Goal: Feedback & Contribution: Contribute content

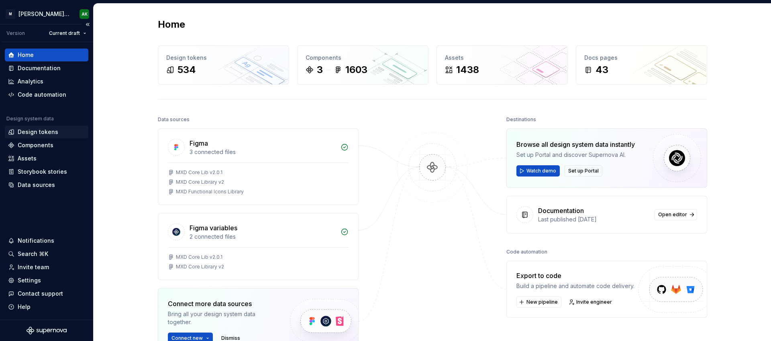
click at [25, 133] on div "Design tokens" at bounding box center [38, 132] width 41 height 8
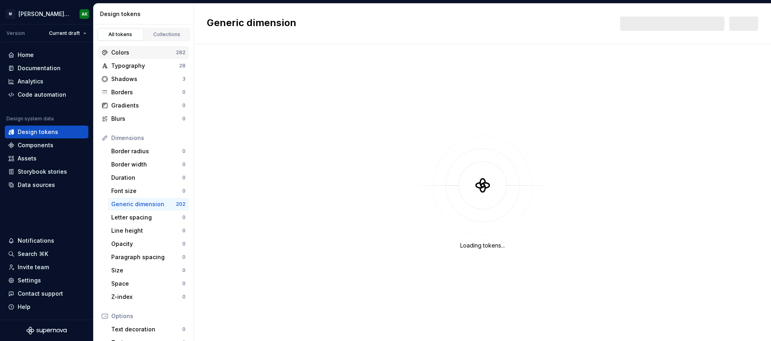
click at [126, 53] on div "Colors" at bounding box center [143, 53] width 65 height 8
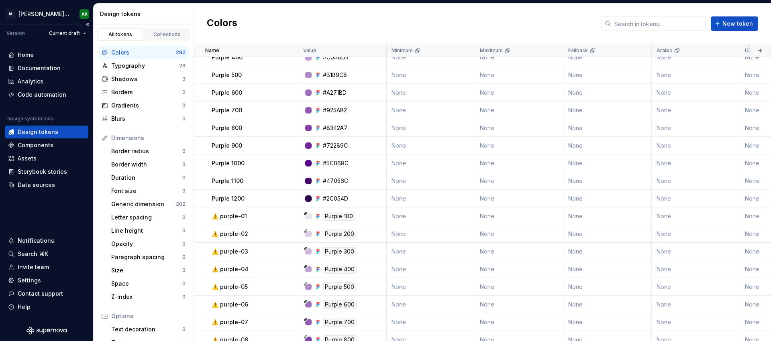
scroll to position [3036, 0]
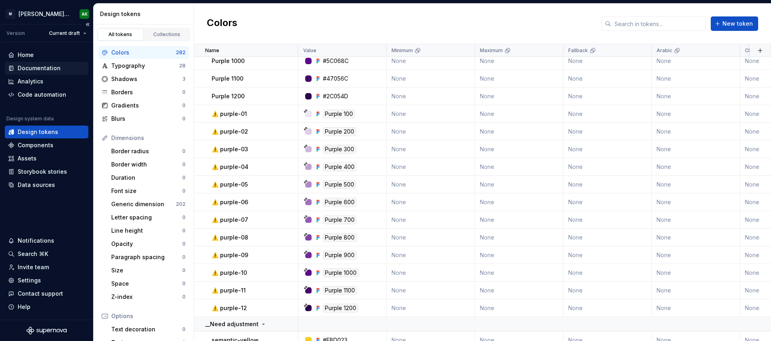
click at [59, 69] on div "Documentation" at bounding box center [46, 68] width 77 height 8
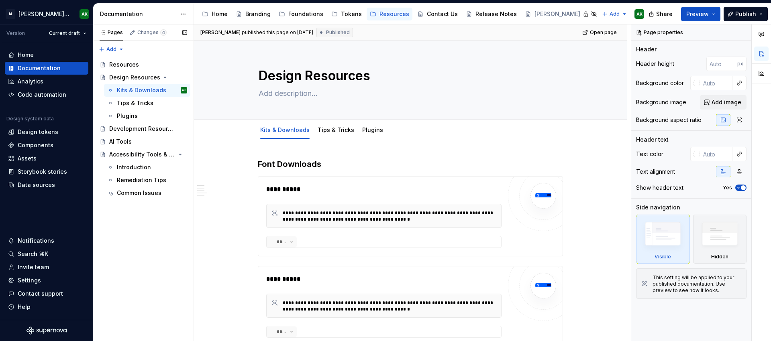
click at [159, 249] on div "Pages Changes 4 Add Accessibility guide for tree Page tree. Navigate the tree w…" at bounding box center [143, 182] width 100 height 317
click at [305, 13] on div "Foundations" at bounding box center [305, 14] width 35 height 8
click at [344, 15] on div "Tokens" at bounding box center [351, 14] width 21 height 8
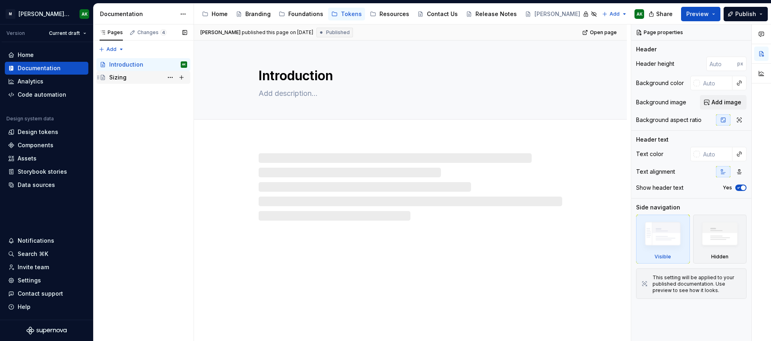
click at [126, 76] on div "Sizing" at bounding box center [148, 77] width 78 height 11
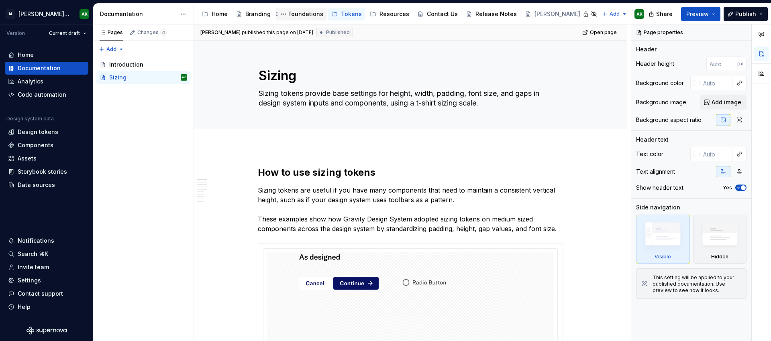
click at [299, 12] on div "Foundations" at bounding box center [305, 14] width 35 height 8
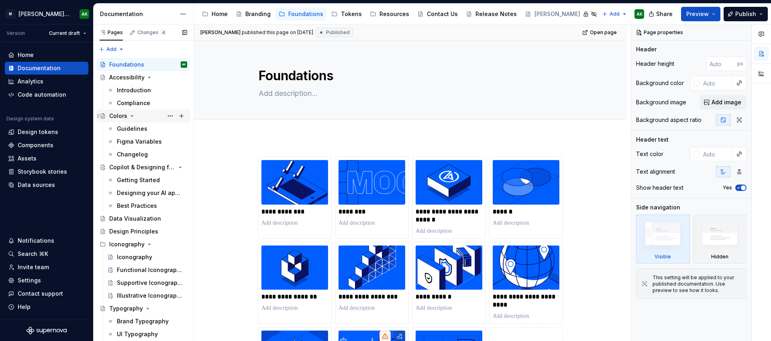
click at [133, 116] on icon "Page tree" at bounding box center [132, 116] width 6 height 6
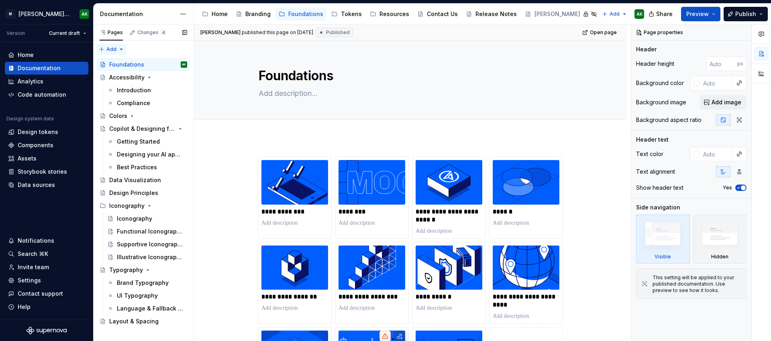
click at [107, 47] on div "Pages Changes 4 Add Accessibility guide for tree Page tree. Navigate the tree w…" at bounding box center [143, 182] width 100 height 317
type textarea "*"
click at [128, 63] on div "New page" at bounding box center [137, 64] width 52 height 8
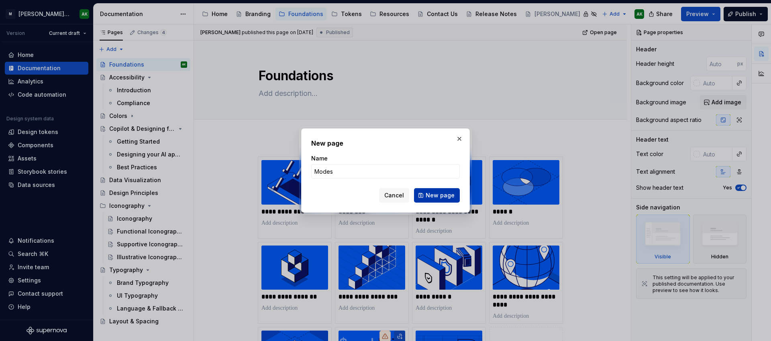
type input "Modes"
click at [446, 199] on span "New page" at bounding box center [440, 196] width 29 height 8
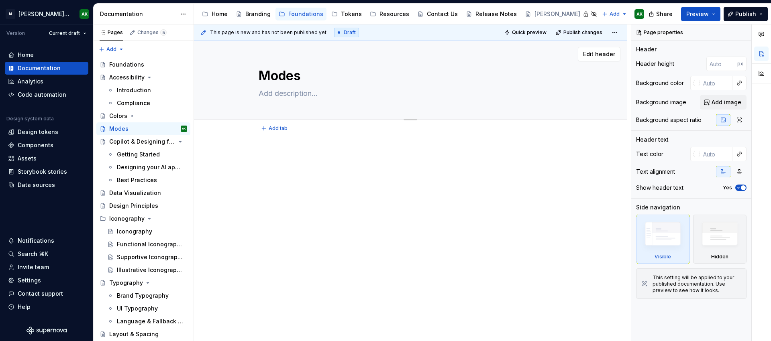
click at [272, 94] on textarea at bounding box center [409, 93] width 304 height 13
paste textarea "UI modes change the overarching look and feel of a user interface based on a us…"
type textarea "*"
type textarea "UI modes change the overarching look and feel of a user interface based on a us…"
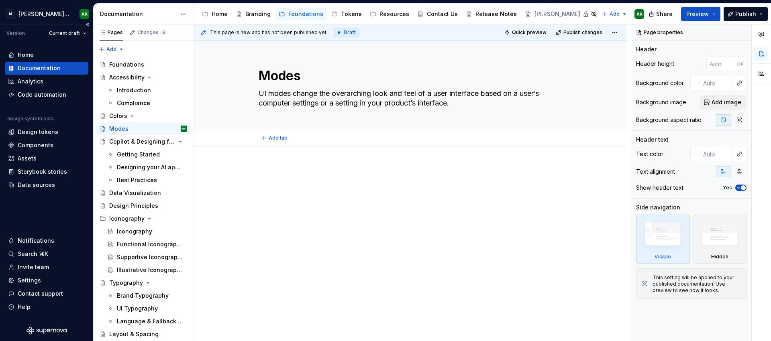
type textarea "*"
type textarea "UI modes change the overarching look and feel of a user interface based on a us…"
type textarea "*"
click at [308, 161] on div at bounding box center [410, 228] width 433 height 162
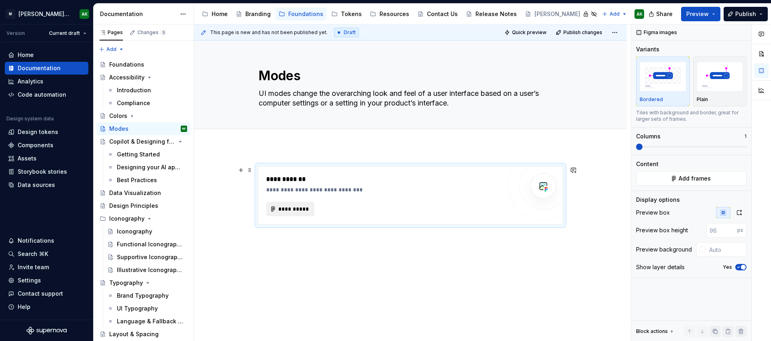
click at [293, 206] on span "**********" at bounding box center [293, 209] width 31 height 8
type textarea "*"
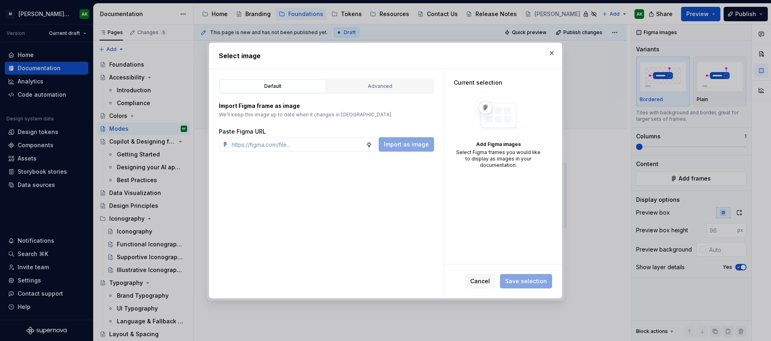
type input "https://www.figma.com/design/8P9LN1Xct6l4Amwq2Px3hU/MXD-Core-Library-v2?node-id…"
type textarea "*"
type input "https://www.figma.com/design/8P9LN1Xct6l4Amwq2Px3hU/MXD-Core-Library-v2?node-id…"
click at [392, 144] on span "Import as image" at bounding box center [406, 145] width 45 height 8
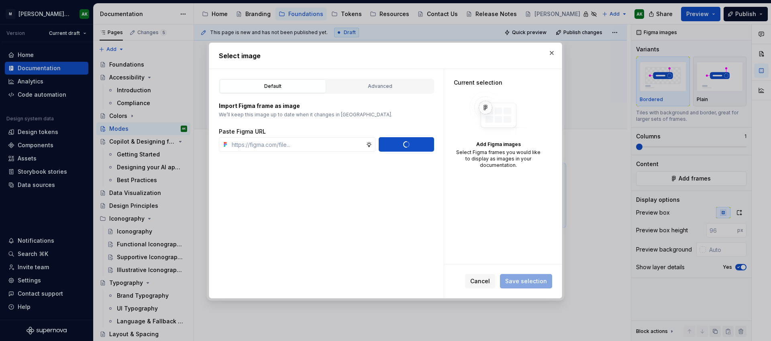
scroll to position [0, 0]
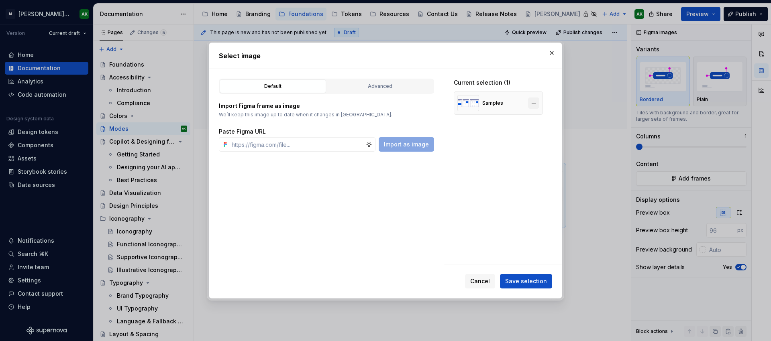
click at [535, 102] on button "button" at bounding box center [533, 103] width 11 height 11
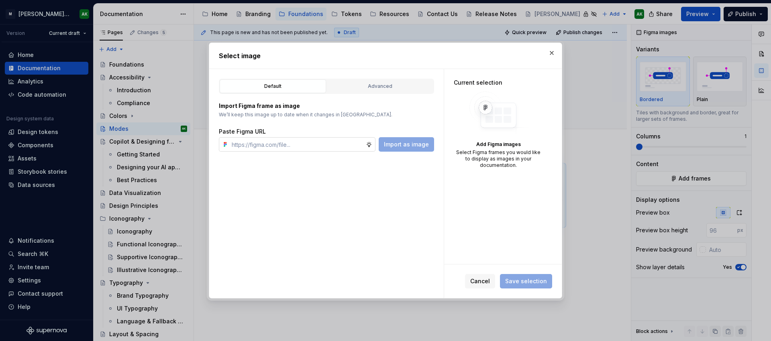
click at [262, 147] on input "text" at bounding box center [296, 144] width 137 height 14
paste input "https://www.figma.com/design/8P9LN1Xct6l4Amwq2Px3hU/MXD-Core-Library-v2?node-id…"
type input "https://www.figma.com/design/8P9LN1Xct6l4Amwq2Px3hU/MXD-Core-Library-v2?node-id…"
click at [421, 143] on span "Import as image" at bounding box center [406, 145] width 45 height 8
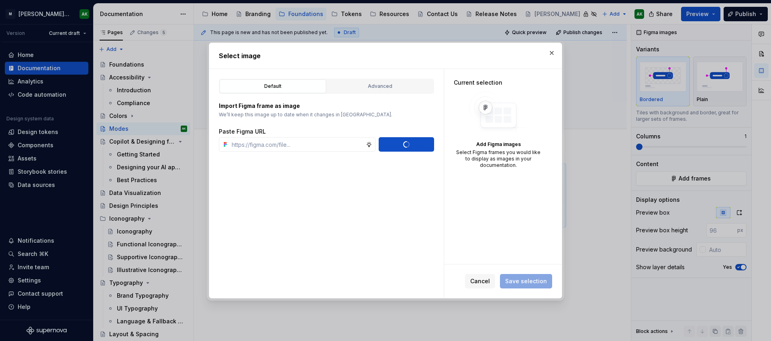
scroll to position [0, 0]
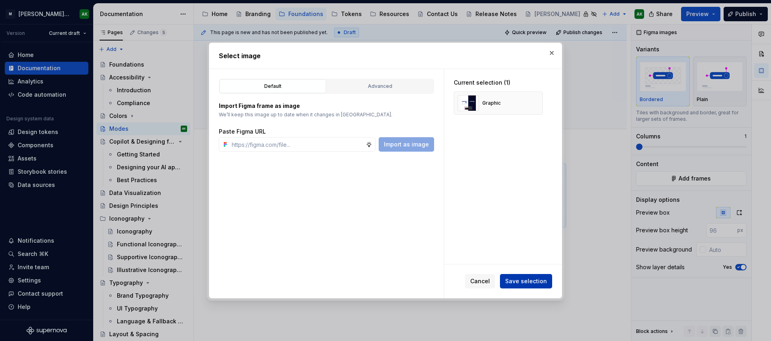
click at [530, 281] on span "Save selection" at bounding box center [526, 281] width 42 height 8
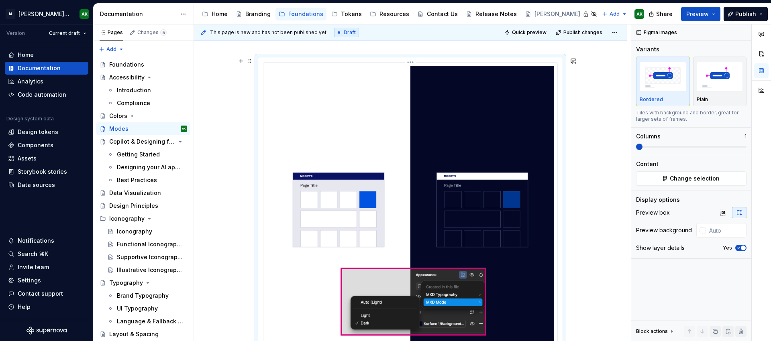
scroll to position [108, 0]
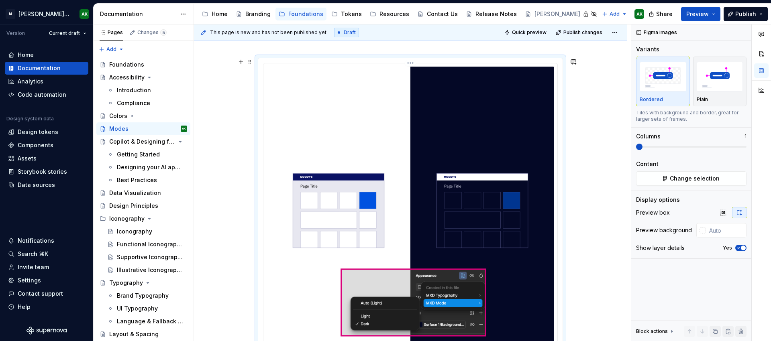
click at [409, 88] on img at bounding box center [411, 211] width 288 height 288
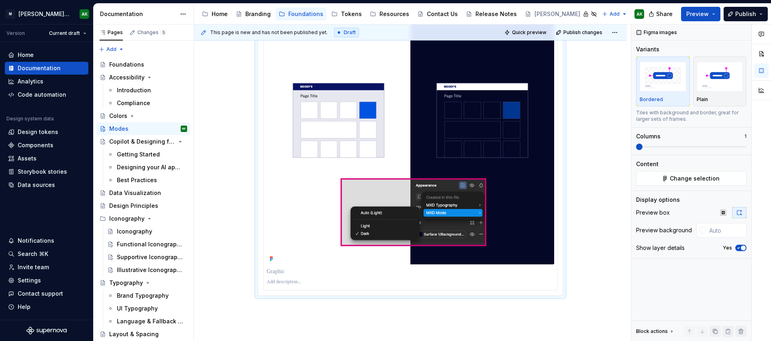
scroll to position [30, 0]
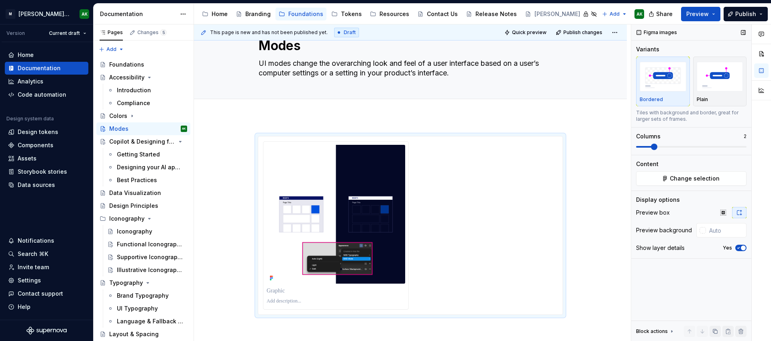
click at [654, 144] on span at bounding box center [654, 147] width 6 height 6
click at [501, 210] on div at bounding box center [410, 225] width 295 height 169
click at [479, 198] on div at bounding box center [410, 225] width 295 height 169
click at [498, 232] on div at bounding box center [410, 225] width 295 height 169
click at [479, 184] on div at bounding box center [410, 225] width 295 height 169
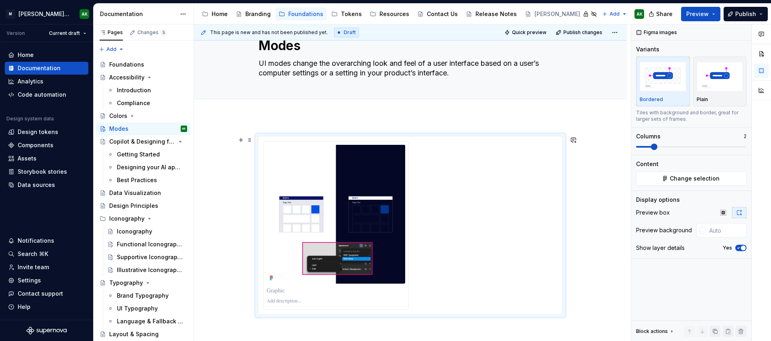
click at [428, 230] on div at bounding box center [410, 225] width 295 height 169
click at [524, 271] on div at bounding box center [410, 225] width 295 height 169
click at [507, 203] on div at bounding box center [410, 225] width 295 height 169
click at [703, 180] on span "Change selection" at bounding box center [695, 179] width 50 height 8
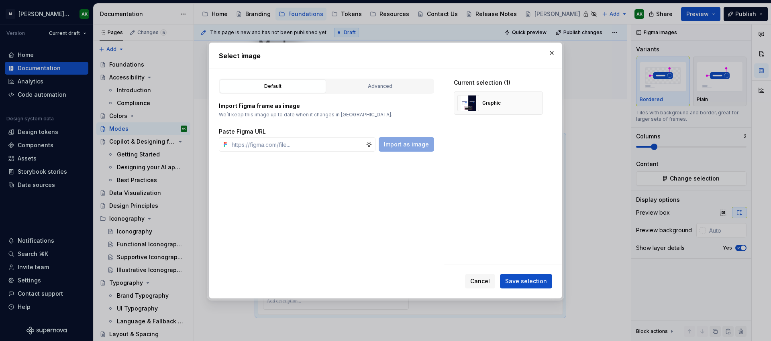
type textarea "*"
paste input "https://www.figma.com/design/8P9LN1Xct6l4Amwq2Px3hU/MXD-Core-Library-v2?node-id…"
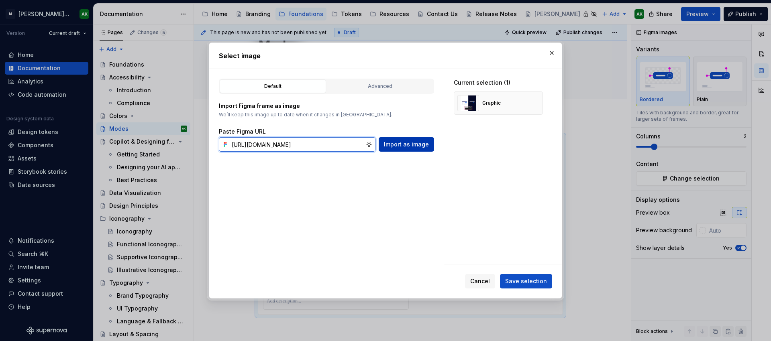
type input "https://www.figma.com/design/8P9LN1Xct6l4Amwq2Px3hU/MXD-Core-Library-v2?node-id…"
click at [390, 145] on span "Import as image" at bounding box center [406, 145] width 45 height 8
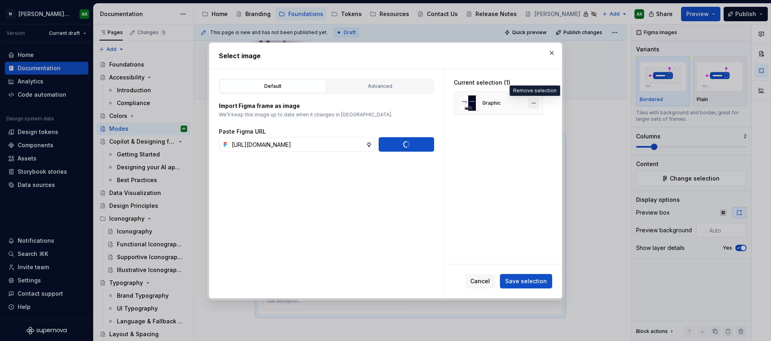
click at [533, 102] on button "button" at bounding box center [533, 103] width 11 height 11
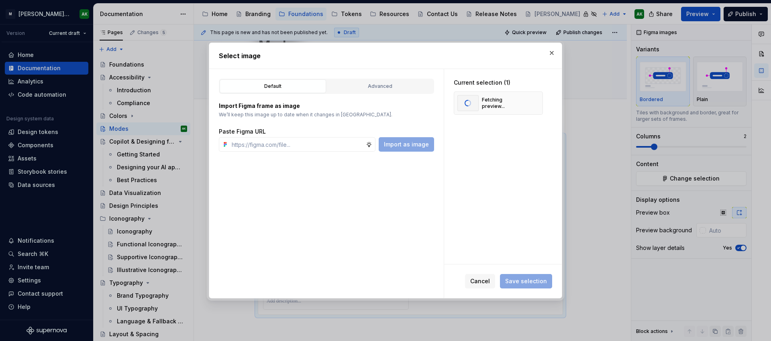
scroll to position [0, 0]
click at [317, 144] on input "text" at bounding box center [296, 144] width 137 height 14
paste input "https://www.figma.com/design/8P9LN1Xct6l4Amwq2Px3hU/MXD-Core-Library-v2?node-id…"
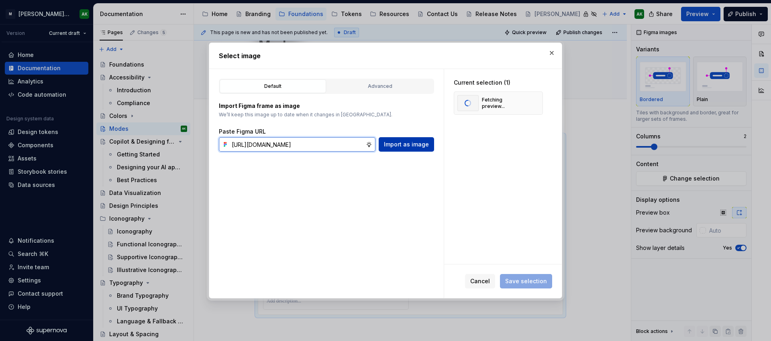
type input "https://www.figma.com/design/8P9LN1Xct6l4Amwq2Px3hU/MXD-Core-Library-v2?node-id…"
click at [406, 149] on button "Import as image" at bounding box center [406, 144] width 55 height 14
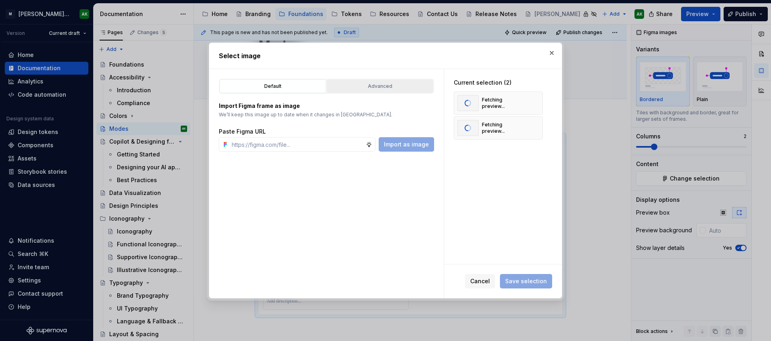
scroll to position [0, 0]
click at [353, 88] on div "Advanced" at bounding box center [380, 86] width 101 height 8
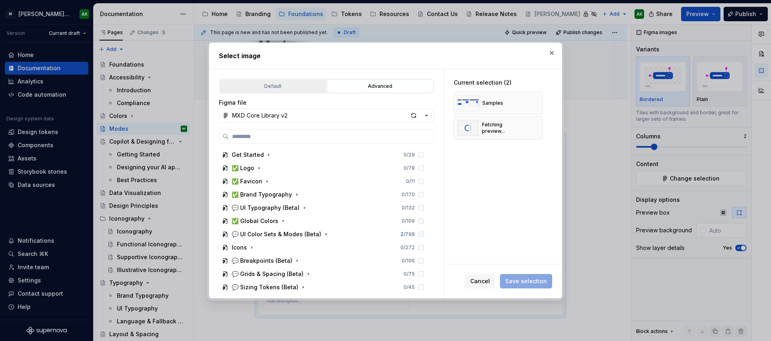
click at [291, 83] on div "Default" at bounding box center [272, 86] width 101 height 8
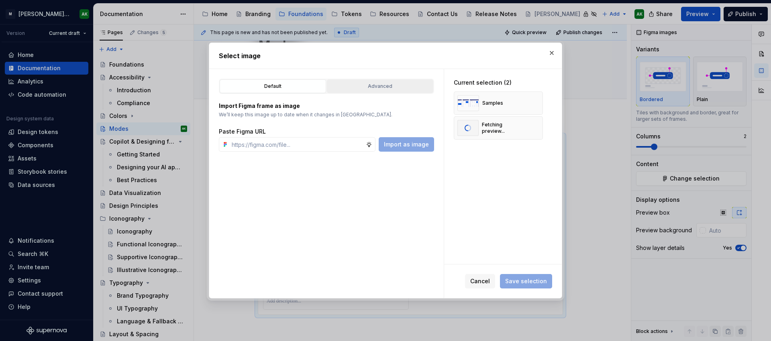
click at [382, 88] on div "Advanced" at bounding box center [380, 86] width 101 height 8
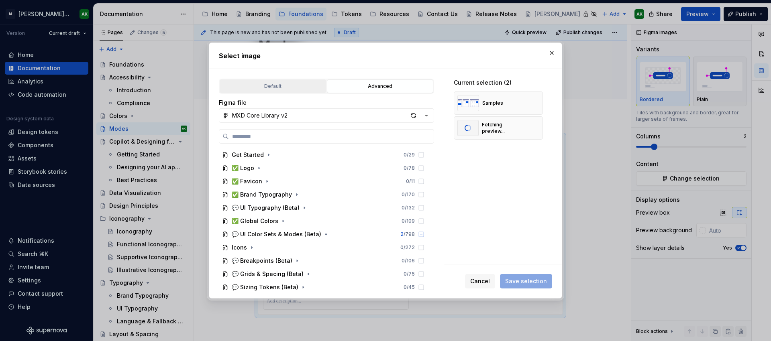
click at [280, 88] on div "Default" at bounding box center [272, 86] width 101 height 8
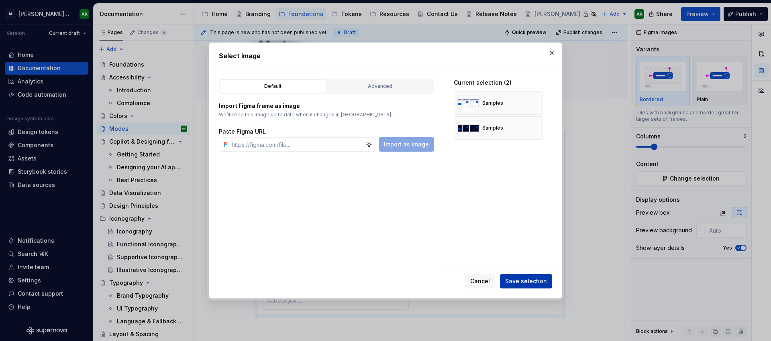
click at [528, 282] on span "Save selection" at bounding box center [526, 281] width 42 height 8
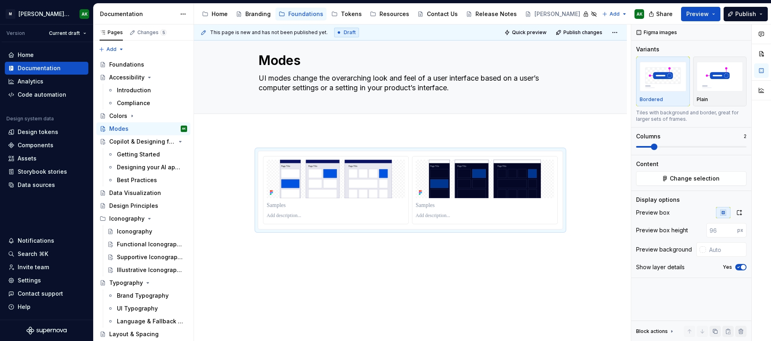
scroll to position [15, 0]
click at [302, 142] on div at bounding box center [410, 237] width 433 height 210
click at [283, 137] on div at bounding box center [410, 237] width 433 height 210
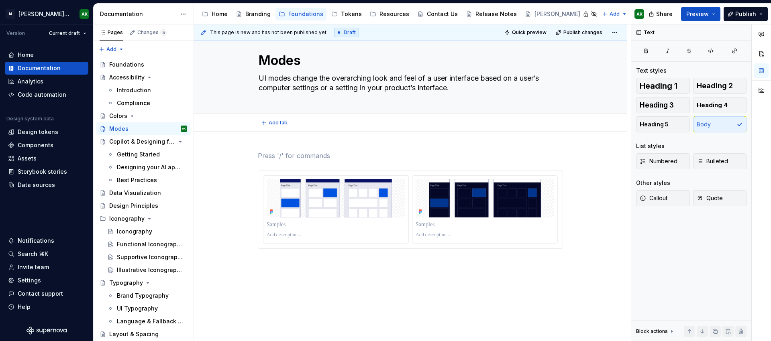
type textarea "*"
click at [286, 223] on p at bounding box center [336, 225] width 139 height 8
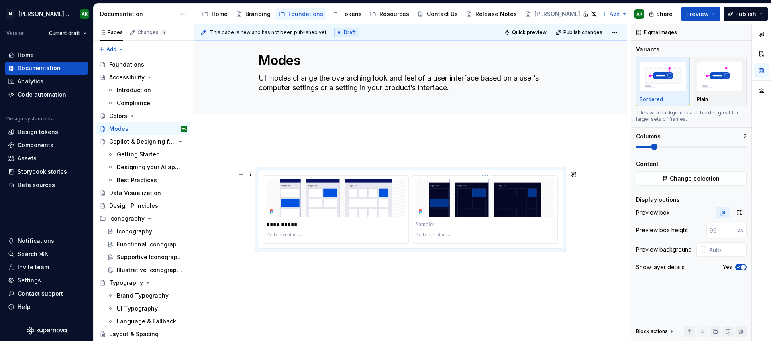
click at [424, 224] on p at bounding box center [485, 225] width 139 height 8
click at [381, 302] on div "**********" at bounding box center [410, 246] width 433 height 229
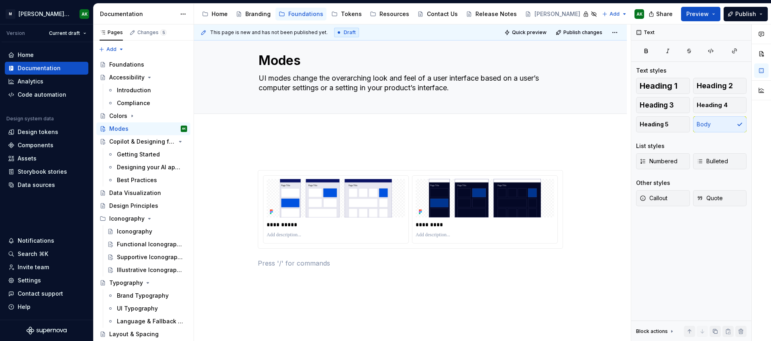
click at [273, 152] on p at bounding box center [410, 156] width 305 height 10
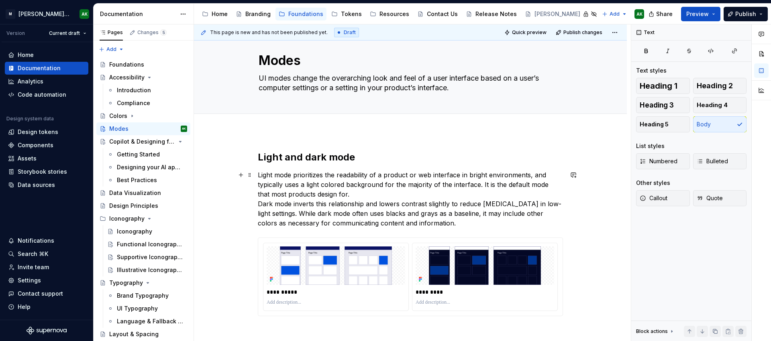
click at [363, 196] on p "Light mode prioritizes the readability of a product or web interface in bright …" at bounding box center [410, 199] width 305 height 58
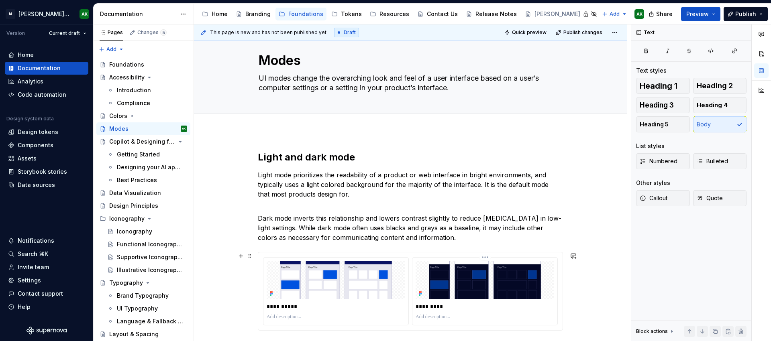
click at [426, 273] on img at bounding box center [485, 280] width 139 height 39
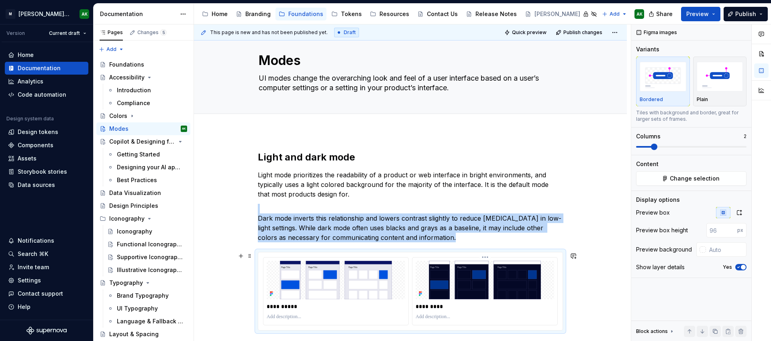
click at [418, 275] on img at bounding box center [485, 280] width 139 height 39
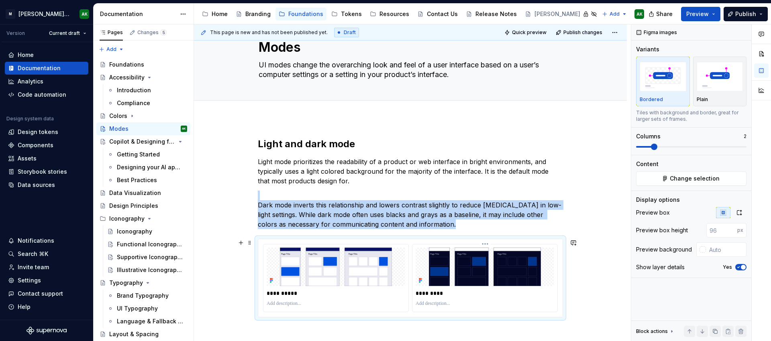
scroll to position [45, 0]
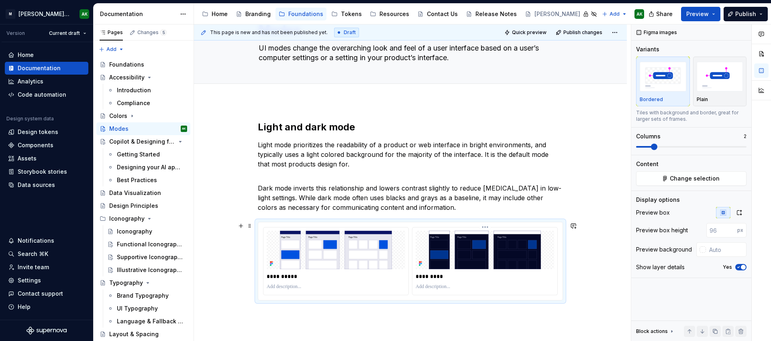
click at [477, 288] on p at bounding box center [485, 287] width 139 height 6
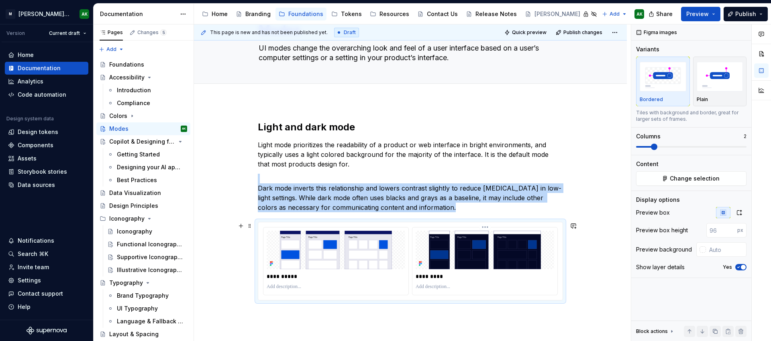
click at [522, 281] on div "*********" at bounding box center [485, 276] width 139 height 11
click at [720, 251] on input "text" at bounding box center [726, 250] width 41 height 14
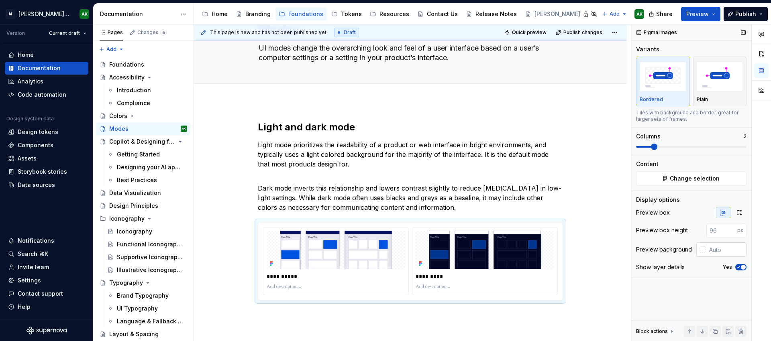
click at [703, 249] on div at bounding box center [702, 250] width 6 height 6
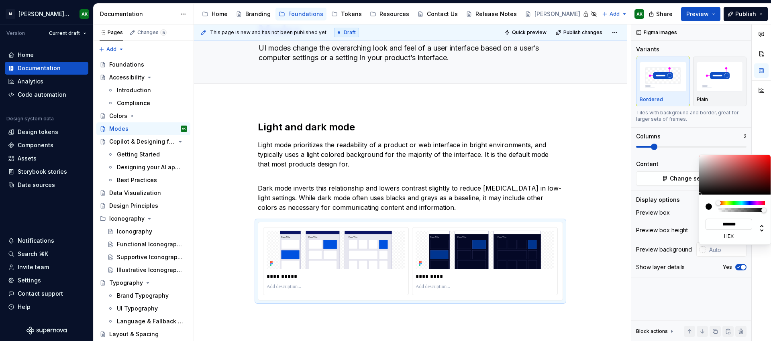
drag, startPoint x: 722, startPoint y: 227, endPoint x: 713, endPoint y: 225, distance: 9.0
click at [721, 227] on input "*******" at bounding box center [729, 224] width 47 height 11
click at [701, 217] on div "******* hex" at bounding box center [735, 220] width 72 height 50
click at [674, 90] on div "Comments Open comments No comments yet Select ‘Comment’ from the block context …" at bounding box center [701, 182] width 140 height 317
click at [663, 175] on div "Comments Open comments No comments yet Select ‘Comment’ from the block context …" at bounding box center [701, 182] width 140 height 317
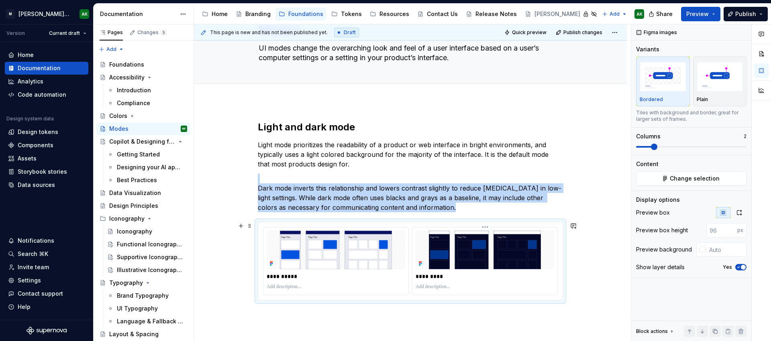
click at [466, 249] on img at bounding box center [485, 250] width 139 height 39
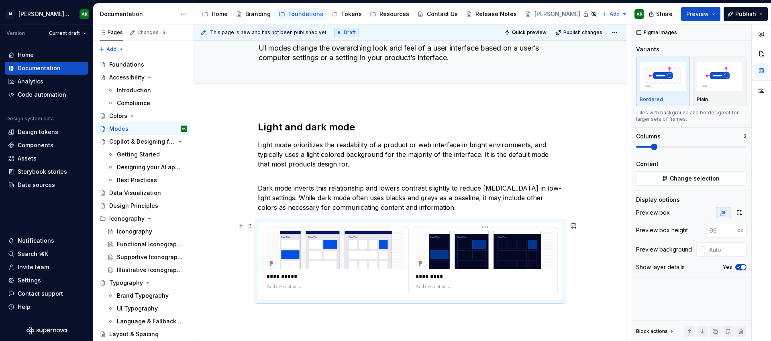
click at [470, 279] on p "*********" at bounding box center [485, 277] width 139 height 8
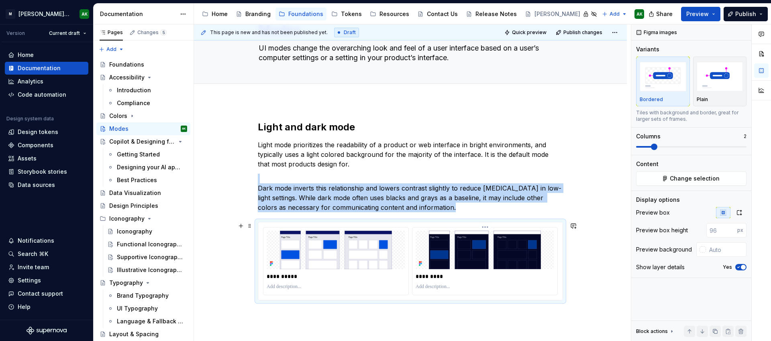
click at [548, 253] on img at bounding box center [485, 250] width 139 height 39
click at [551, 252] on img at bounding box center [485, 250] width 139 height 39
click at [365, 268] on img at bounding box center [336, 250] width 139 height 39
click at [498, 283] on div at bounding box center [485, 287] width 139 height 10
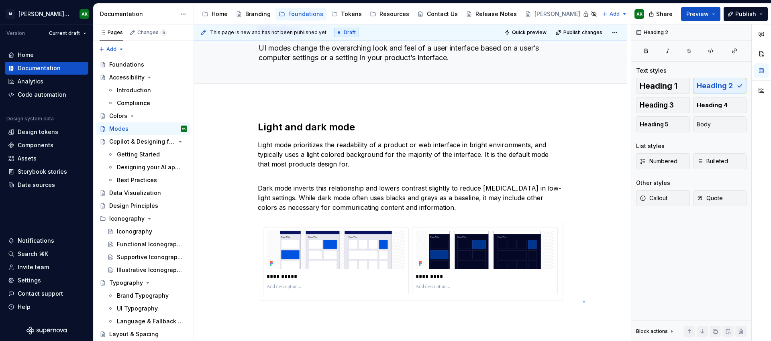
drag, startPoint x: 583, startPoint y: 301, endPoint x: 589, endPoint y: 300, distance: 6.2
click at [583, 301] on div "**********" at bounding box center [412, 182] width 437 height 317
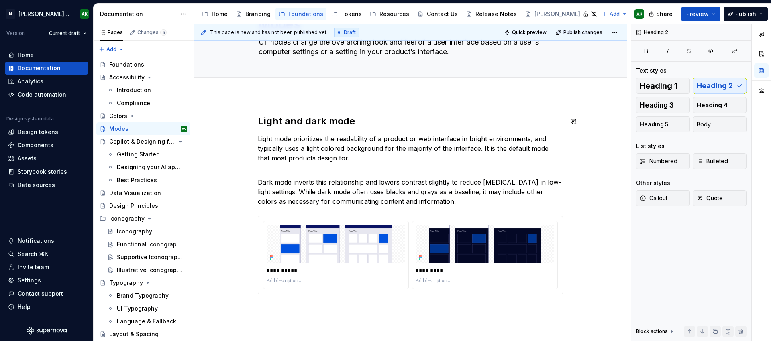
click at [361, 100] on div "**********" at bounding box center [410, 261] width 433 height 330
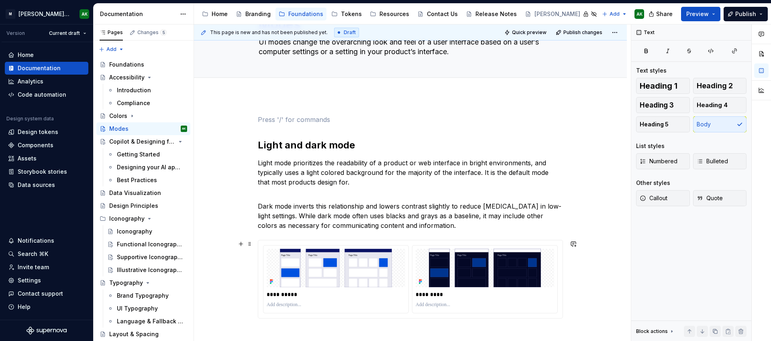
click at [317, 227] on p "Dark mode inverts this relationship and lowers contrast slightly to reduce [MED…" at bounding box center [410, 211] width 305 height 39
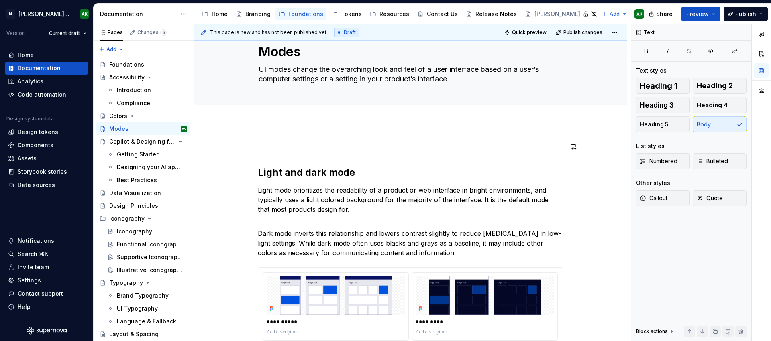
click at [261, 150] on p at bounding box center [410, 147] width 305 height 10
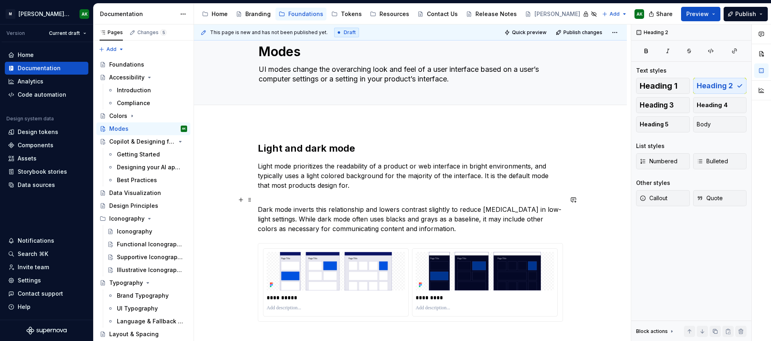
click at [277, 195] on p "Dark mode inverts this relationship and lowers contrast slightly to reduce [MED…" at bounding box center [410, 214] width 305 height 39
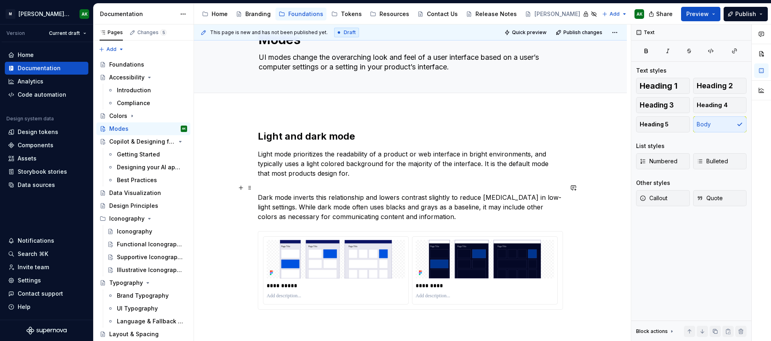
scroll to position [54, 0]
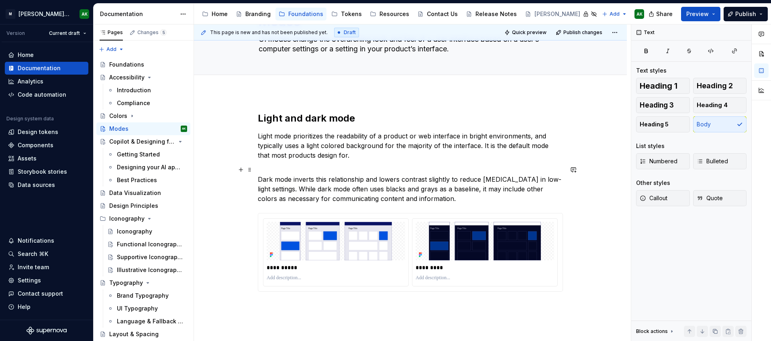
click at [372, 196] on p "Dark mode inverts this relationship and lowers contrast slightly to reduce [MED…" at bounding box center [410, 184] width 305 height 39
click at [359, 120] on h2 "Light and dark mode" at bounding box center [410, 118] width 305 height 13
click at [304, 116] on h2 "Light and dark mode" at bounding box center [410, 118] width 305 height 13
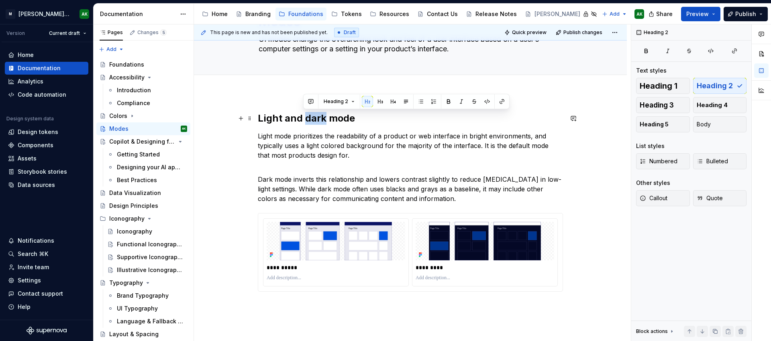
click at [304, 116] on h2 "Light and dark mode" at bounding box center [410, 118] width 305 height 13
copy h2 "Light and dark mode"
click at [319, 302] on p at bounding box center [410, 307] width 305 height 10
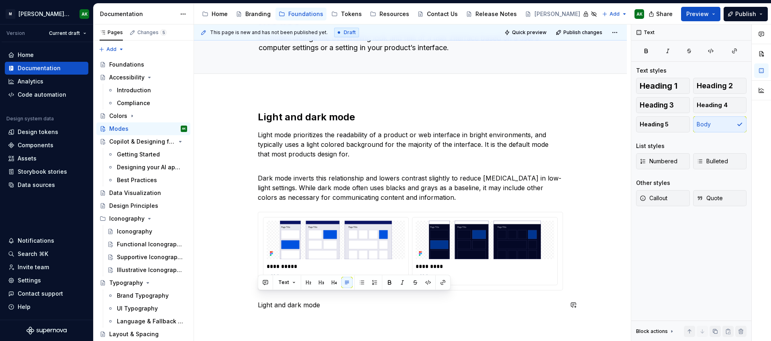
scroll to position [63, 0]
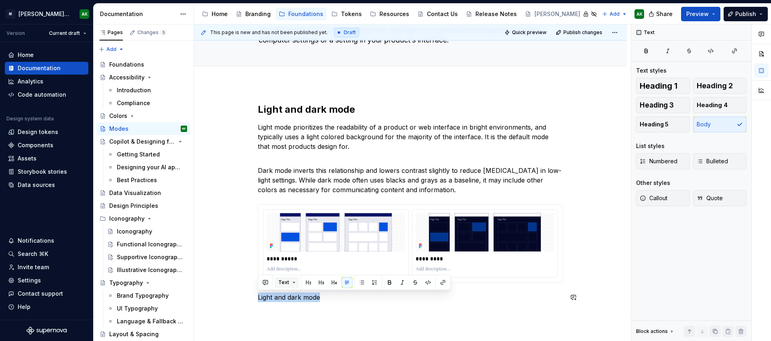
click at [292, 283] on button "Text" at bounding box center [287, 282] width 24 height 11
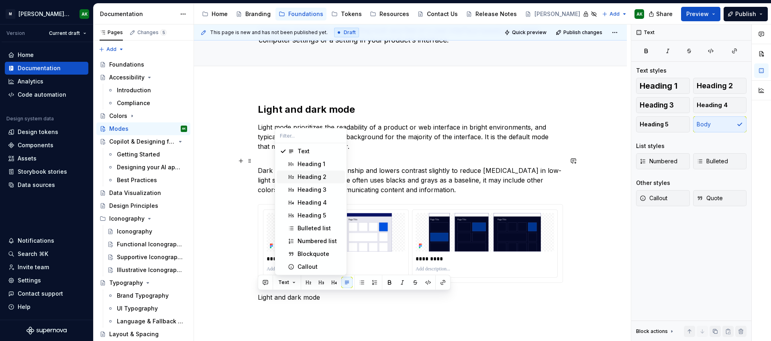
click at [301, 173] on div "Heading 2" at bounding box center [312, 177] width 29 height 8
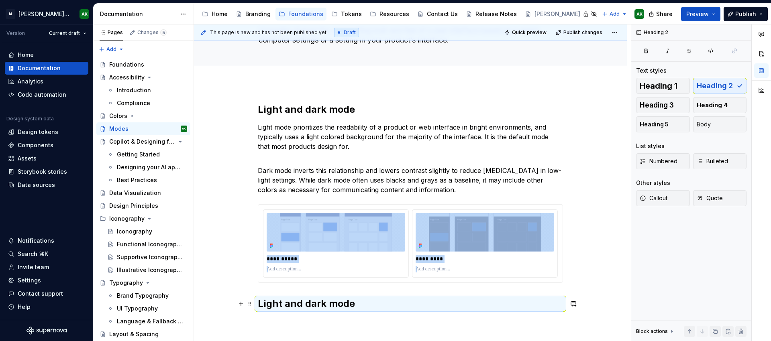
click at [336, 302] on h2 "Light and dark mode" at bounding box center [410, 304] width 305 height 13
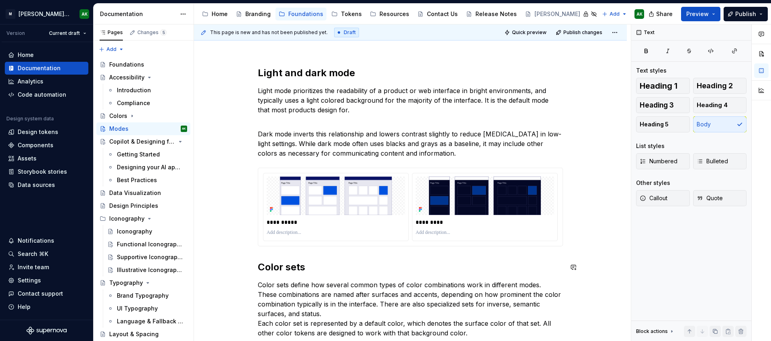
scroll to position [138, 0]
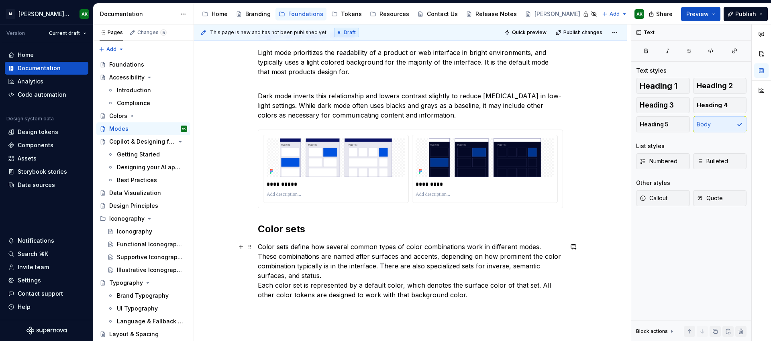
click at [363, 256] on p "Color sets define how several common types of color combinations work in differ…" at bounding box center [410, 271] width 305 height 58
click at [401, 257] on p "Color sets define how several common types of color combinations work in differ…" at bounding box center [410, 271] width 305 height 58
click at [492, 268] on p "Color sets define how several common types of color combinations work in differ…" at bounding box center [410, 271] width 305 height 58
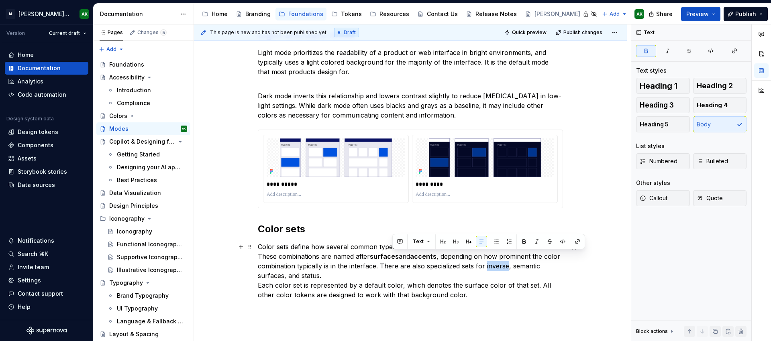
click at [492, 268] on p "Color sets define how several common types of color combinations work in differ…" at bounding box center [410, 271] width 305 height 58
click at [528, 267] on p "Color sets define how several common types of color combinations work in differ…" at bounding box center [410, 271] width 305 height 58
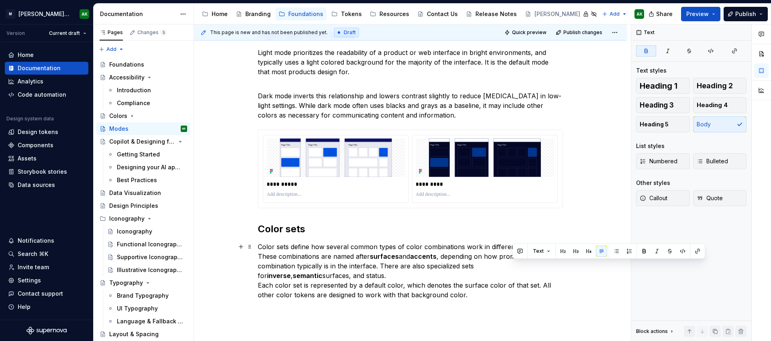
click at [271, 277] on p "Color sets define how several common types of color combinations work in differ…" at bounding box center [410, 271] width 305 height 58
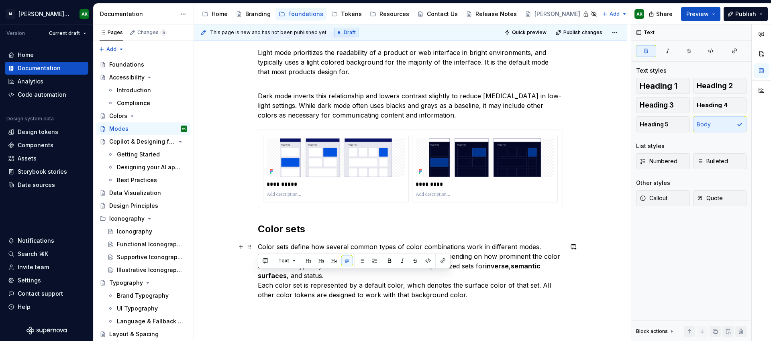
click at [314, 276] on p "Color sets define how several common types of color combinations work in differ…" at bounding box center [410, 271] width 305 height 58
click at [377, 280] on p "Color sets define how several common types of color combinations work in differ…" at bounding box center [410, 271] width 305 height 58
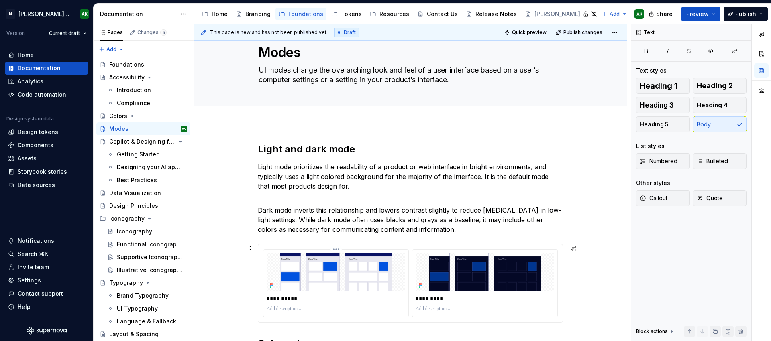
scroll to position [0, 0]
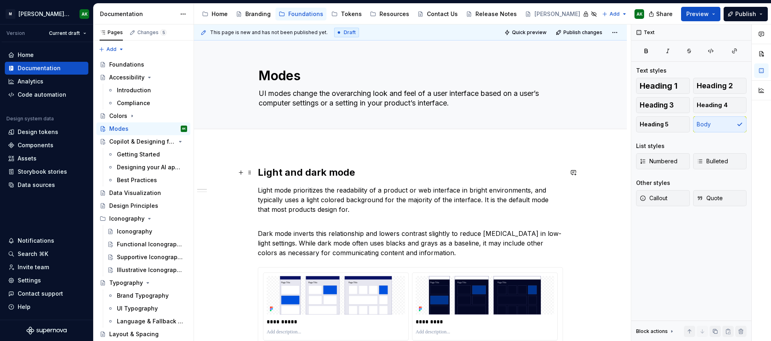
type textarea "*"
click at [276, 139] on span "Add tab" at bounding box center [278, 138] width 19 height 6
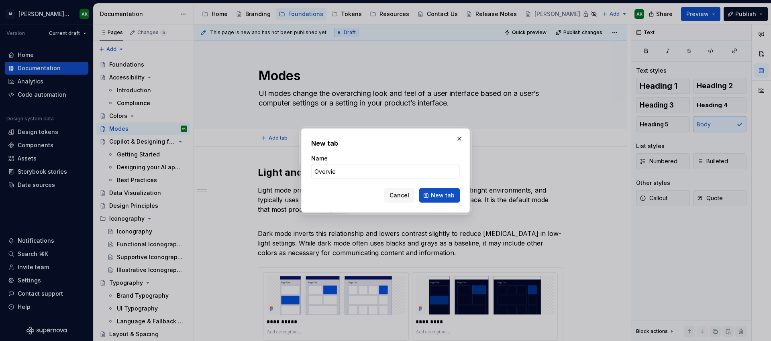
type input "Overview"
click button "New tab" at bounding box center [439, 195] width 41 height 14
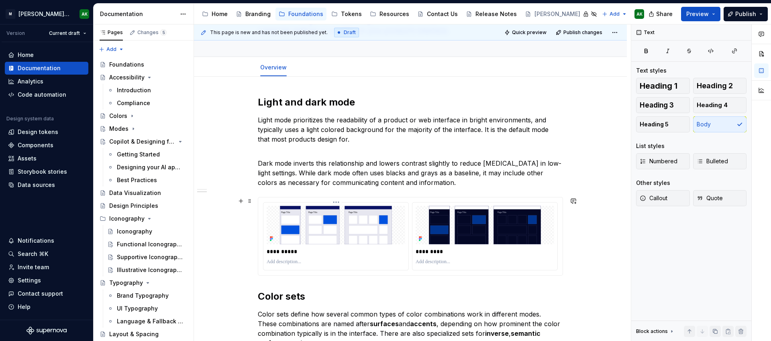
scroll to position [224, 0]
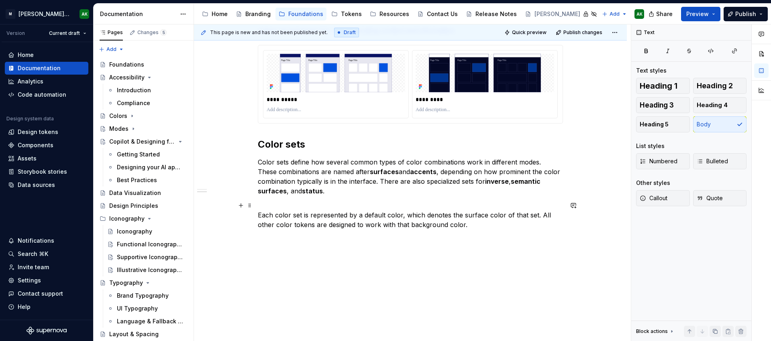
click at [499, 225] on p "Each color set is represented by a default color, which denotes the surface col…" at bounding box center [410, 215] width 305 height 29
click at [288, 243] on div "**********" at bounding box center [410, 133] width 433 height 417
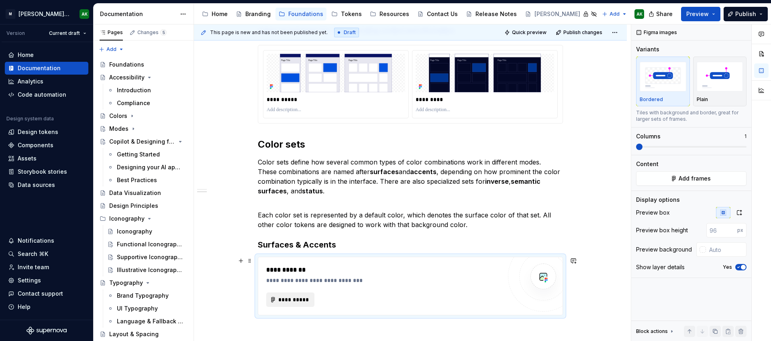
click at [292, 298] on span "**********" at bounding box center [293, 300] width 31 height 8
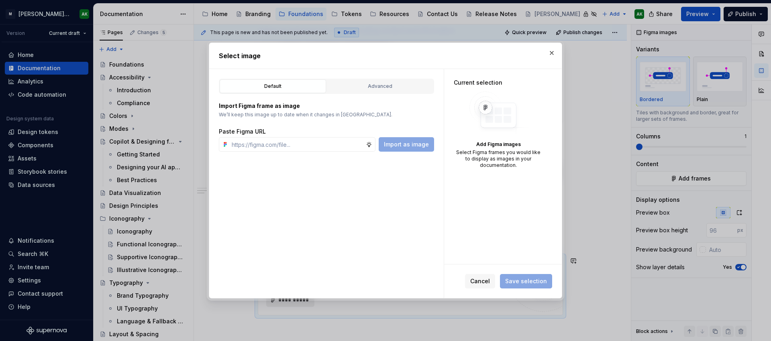
type textarea "*"
type input "https://www.figma.com/design/8P9LN1Xct6l4Amwq2Px3hU/MXD-Core-Library-v2?node-id…"
type textarea "*"
type input "https://www.figma.com/design/8P9LN1Xct6l4Amwq2Px3hU/MXD-Core-Library-v2?node-id…"
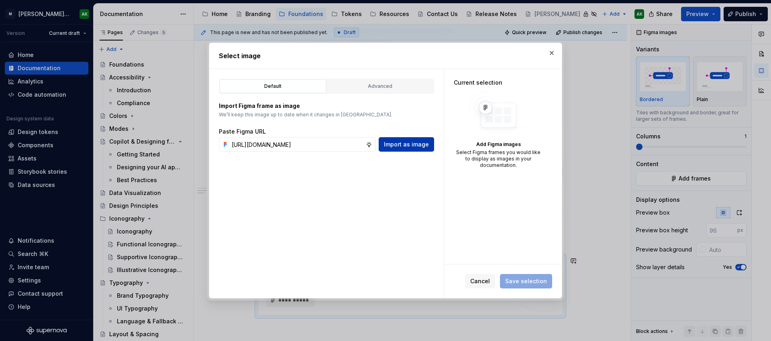
click at [412, 149] on button "Import as image" at bounding box center [406, 144] width 55 height 14
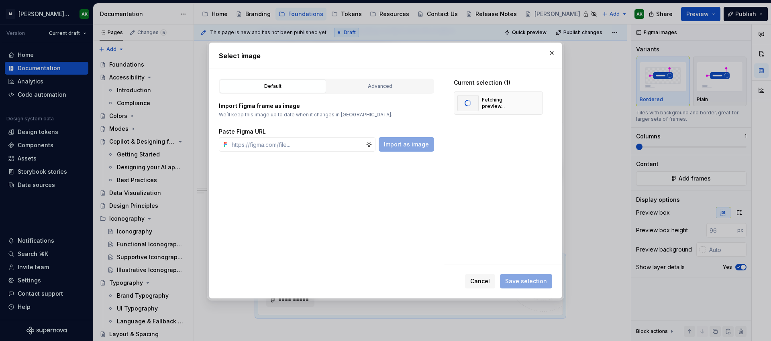
scroll to position [0, 0]
click at [535, 280] on span "Save selection" at bounding box center [526, 281] width 42 height 8
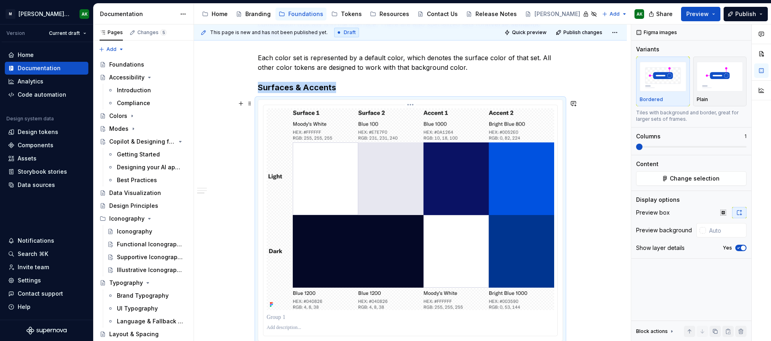
scroll to position [352, 0]
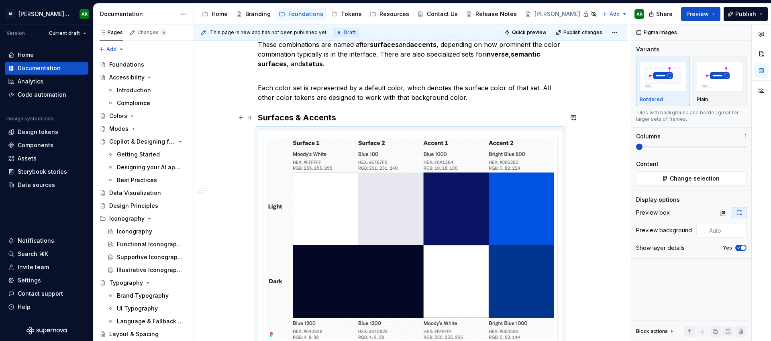
click at [349, 118] on h3 "Surfaces & Accents" at bounding box center [410, 117] width 305 height 11
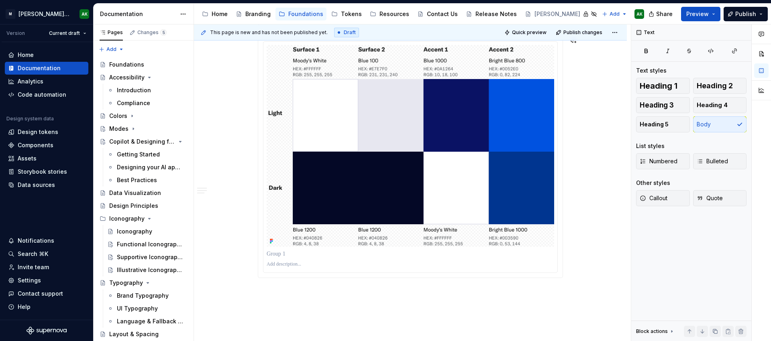
scroll to position [552, 0]
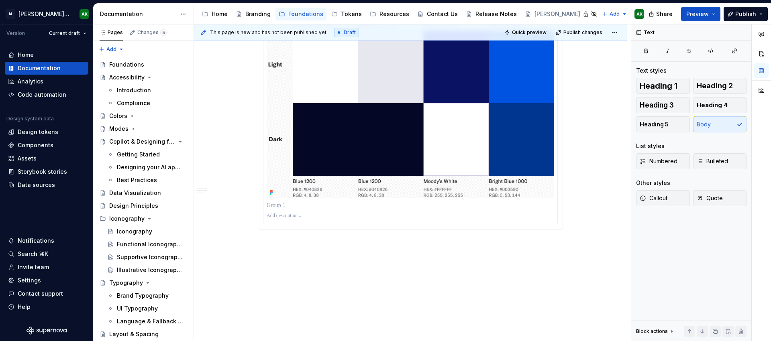
click at [361, 254] on div "**********" at bounding box center [412, 182] width 437 height 317
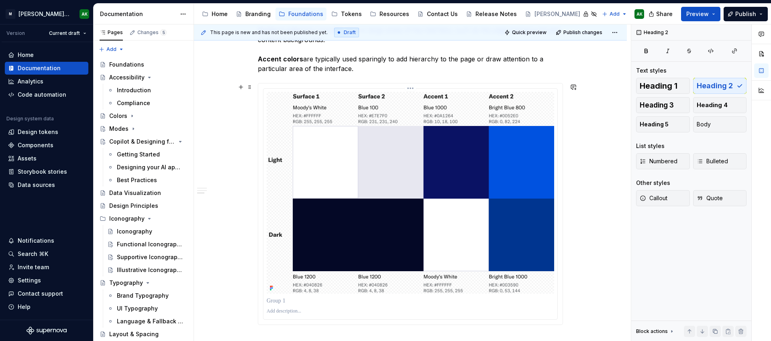
scroll to position [516, 0]
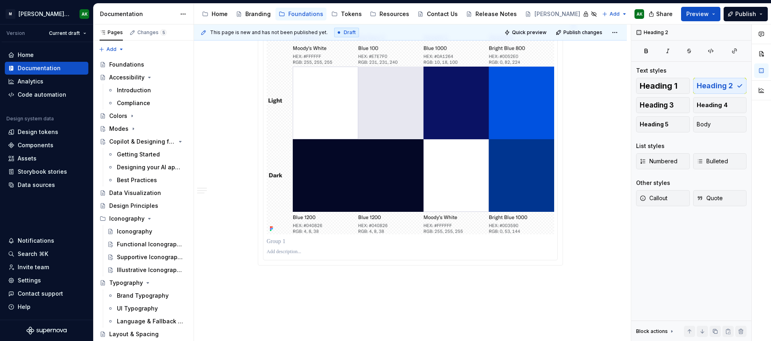
drag, startPoint x: 288, startPoint y: 286, endPoint x: 310, endPoint y: 280, distance: 23.2
click at [288, 285] on div "**********" at bounding box center [412, 182] width 437 height 317
click at [573, 207] on div "**********" at bounding box center [410, 5] width 433 height 744
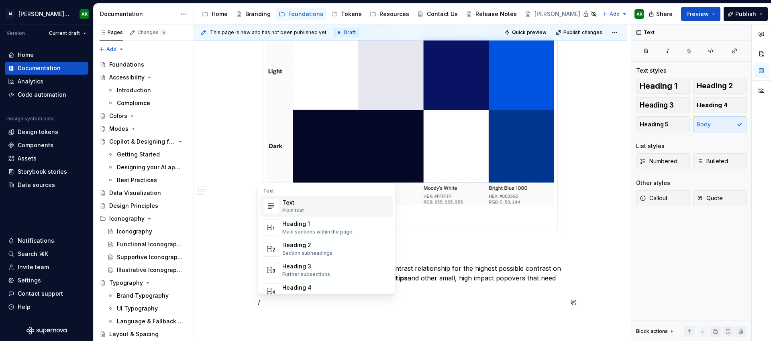
scroll to position [550, 0]
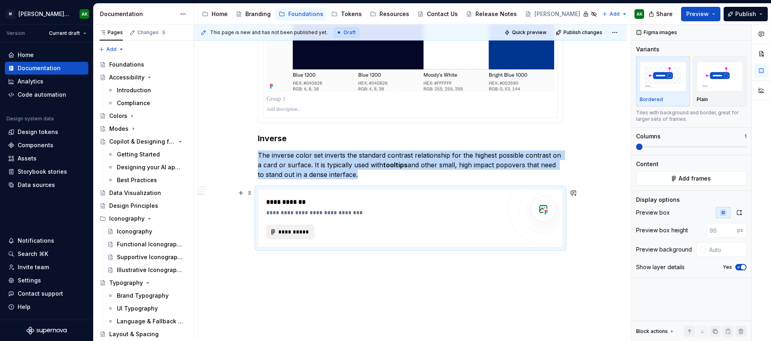
click at [299, 229] on span "**********" at bounding box center [293, 232] width 31 height 8
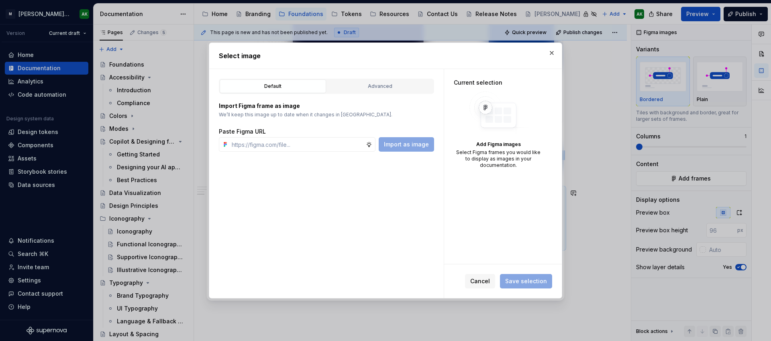
scroll to position [658, 0]
type textarea "*"
type input "https://www.figma.com/design/8P9LN1Xct6l4Amwq2Px3hU/MXD-Core-Library-v2?node-id…"
click at [414, 144] on span "Import as image" at bounding box center [406, 145] width 45 height 8
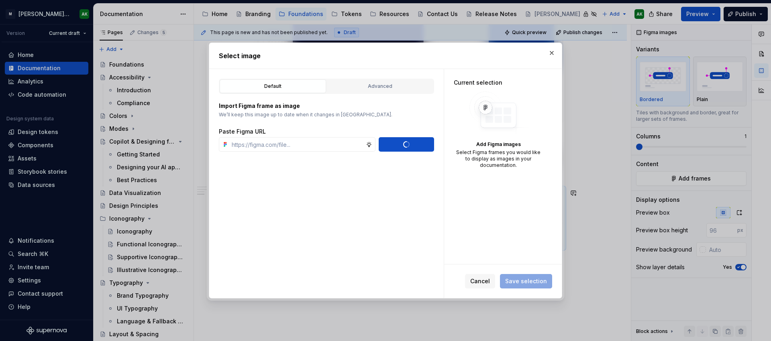
scroll to position [0, 0]
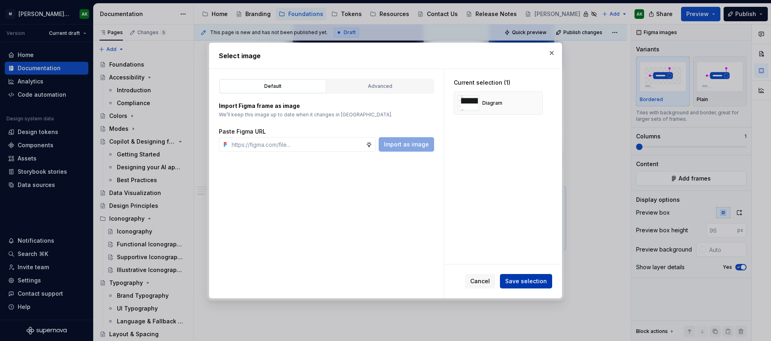
click at [532, 281] on span "Save selection" at bounding box center [526, 281] width 42 height 8
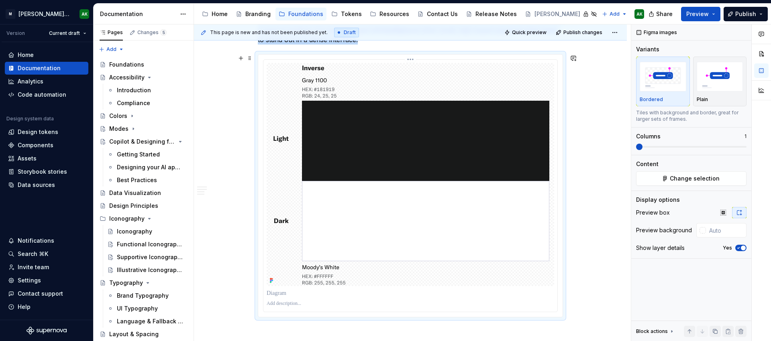
scroll to position [881, 0]
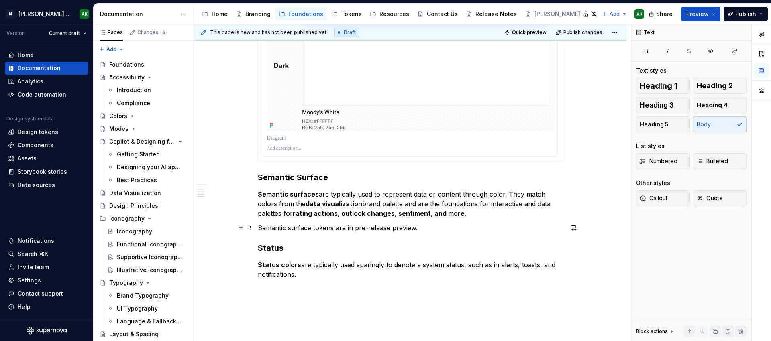
scroll to position [967, 0]
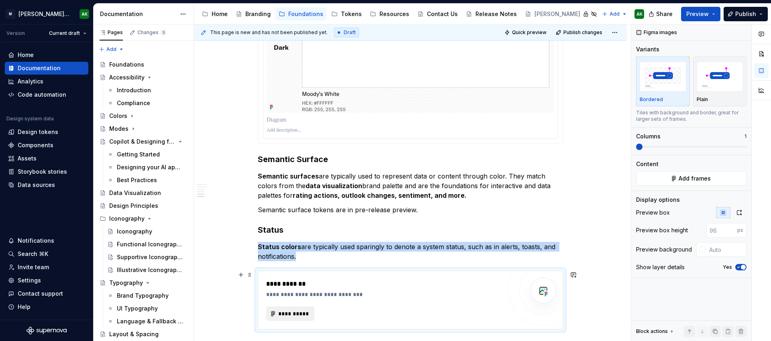
click at [299, 316] on span "**********" at bounding box center [293, 314] width 31 height 8
type textarea "*"
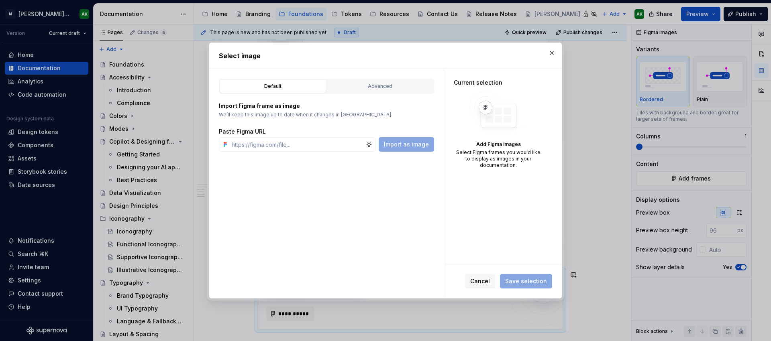
type input "https://www.figma.com/design/8P9LN1Xct6l4Amwq2Px3hU/MXD-Core-Library-v2?node-id…"
type textarea "*"
type input "https://www.figma.com/design/8P9LN1Xct6l4Amwq2Px3hU/MXD-Core-Library-v2?node-id…"
click at [417, 146] on span "Import as image" at bounding box center [406, 145] width 45 height 8
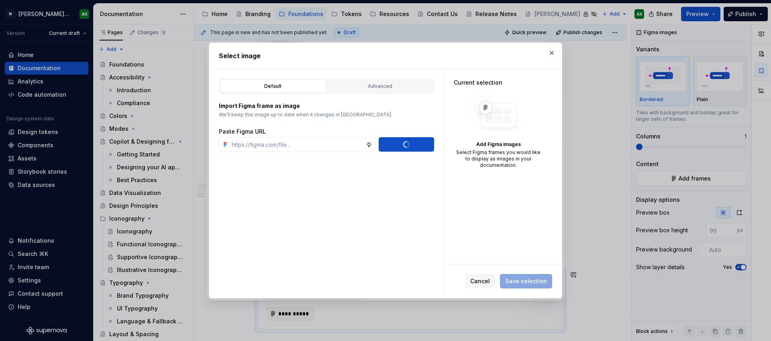
scroll to position [0, 0]
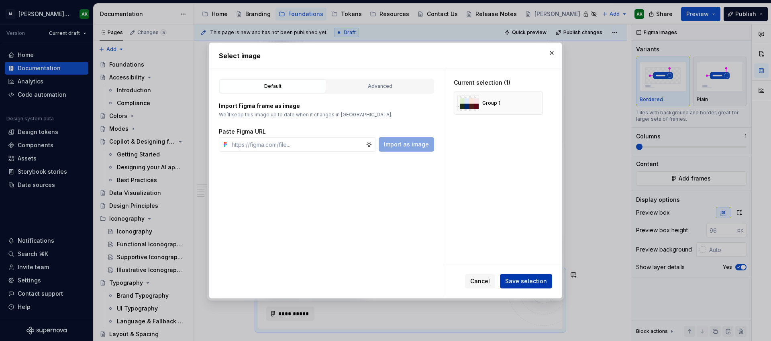
click at [526, 279] on span "Save selection" at bounding box center [526, 281] width 42 height 8
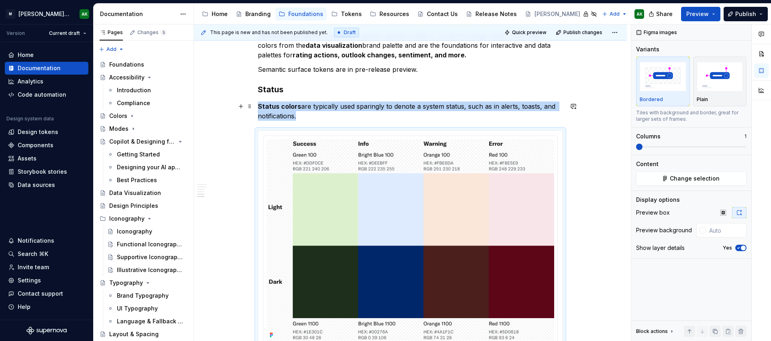
scroll to position [1101, 0]
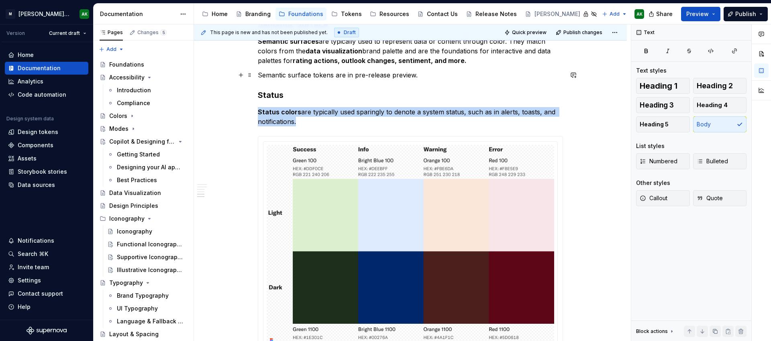
click at [321, 72] on p "Semantic surface tokens are in pre-release preview." at bounding box center [410, 75] width 305 height 10
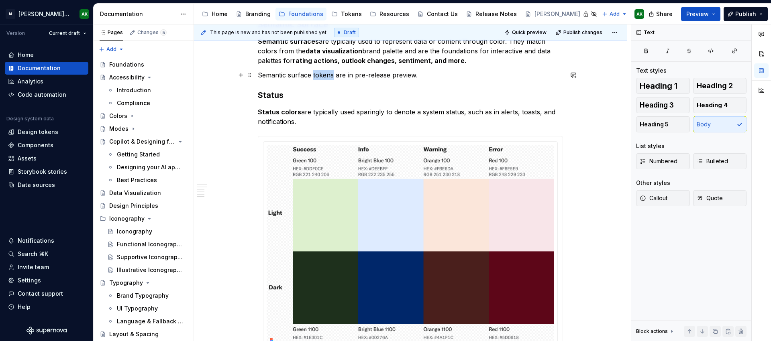
click at [321, 72] on p "Semantic surface tokens are in pre-release preview." at bounding box center [410, 75] width 305 height 10
click at [429, 75] on p "Semantic surface tokens are in pre-release preview." at bounding box center [410, 75] width 305 height 10
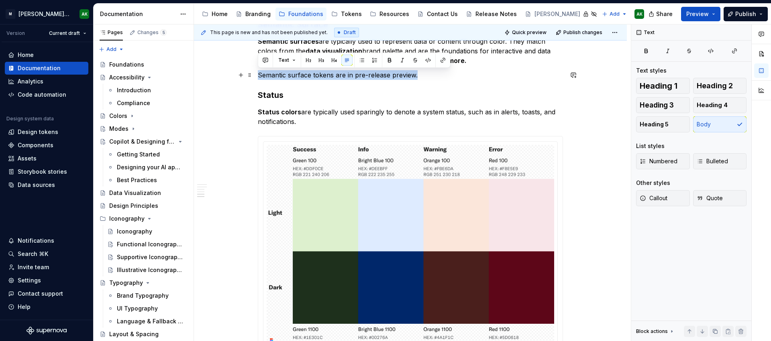
copy p "Semantic surface tokens are in pre-release preview."
click at [308, 122] on p "Status colors are typically used sparingly to denote a system status, such as i…" at bounding box center [410, 116] width 305 height 19
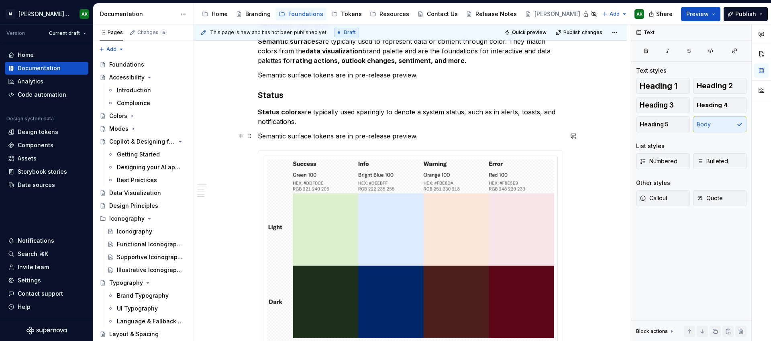
click at [312, 136] on p "Semantic surface tokens are in pre-release preview." at bounding box center [410, 136] width 305 height 10
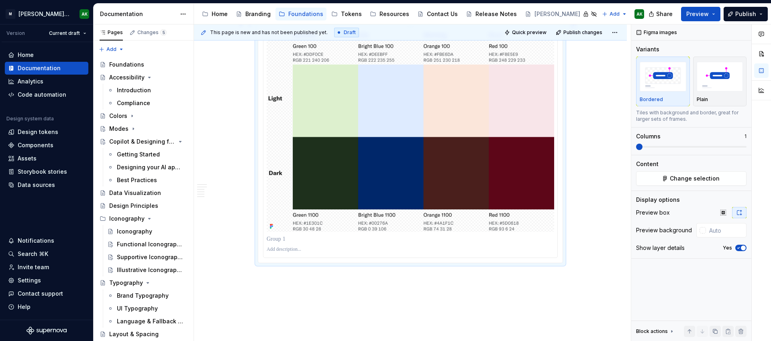
scroll to position [1264, 0]
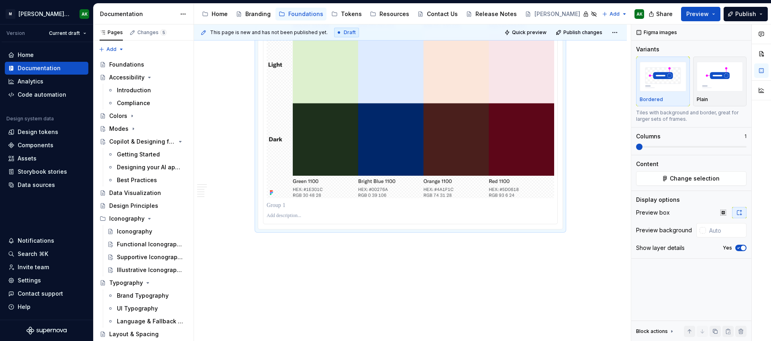
click at [473, 274] on div "**********" at bounding box center [412, 182] width 437 height 317
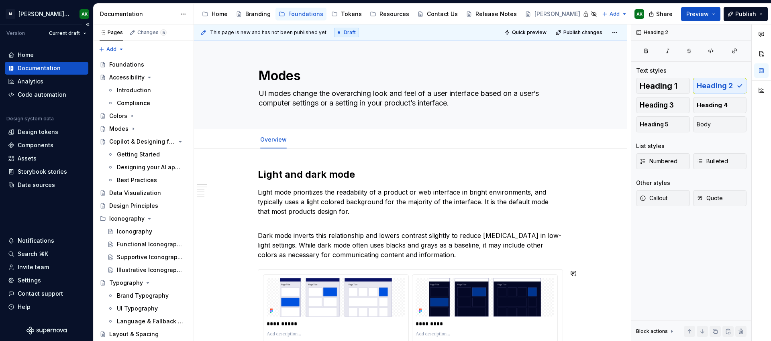
scroll to position [0, 0]
type textarea "*"
click at [312, 140] on span "Add tab" at bounding box center [314, 140] width 19 height 6
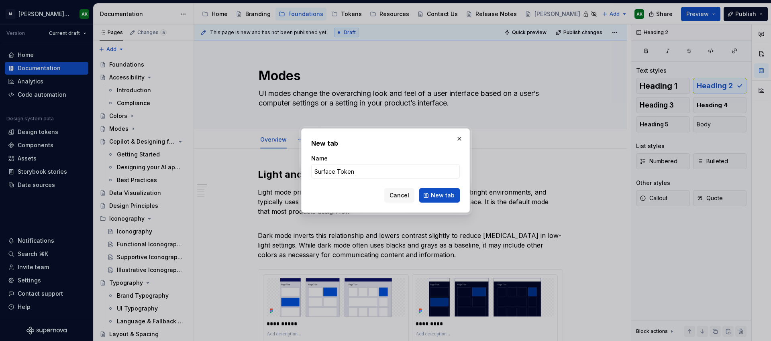
type input "Surface Tokens"
click button "New tab" at bounding box center [439, 195] width 41 height 14
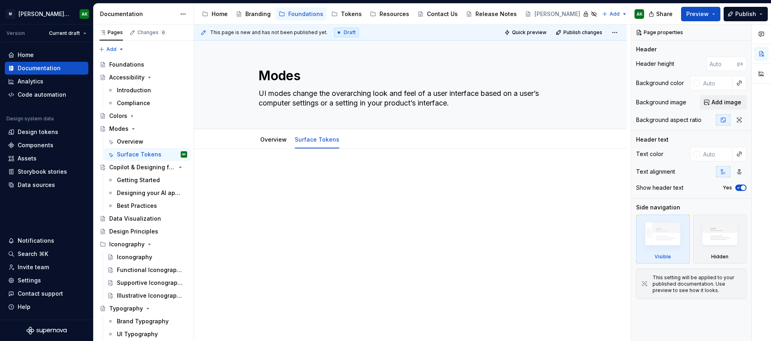
type textarea "*"
click at [335, 180] on div at bounding box center [410, 183] width 305 height 31
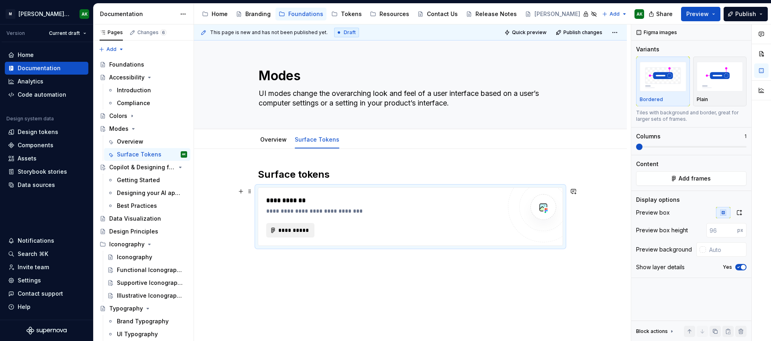
click at [292, 227] on span "**********" at bounding box center [293, 230] width 31 height 8
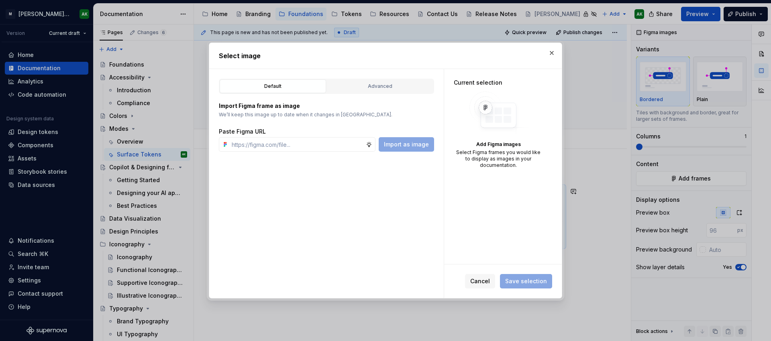
type textarea "*"
type input "https://www.figma.com/design/8P9LN1Xct6l4Amwq2Px3hU/MXD-Core-Library-v2?node-id…"
type textarea "*"
type input "https://www.figma.com/design/8P9LN1Xct6l4Amwq2Px3hU/MXD-Core-Library-v2?node-id…"
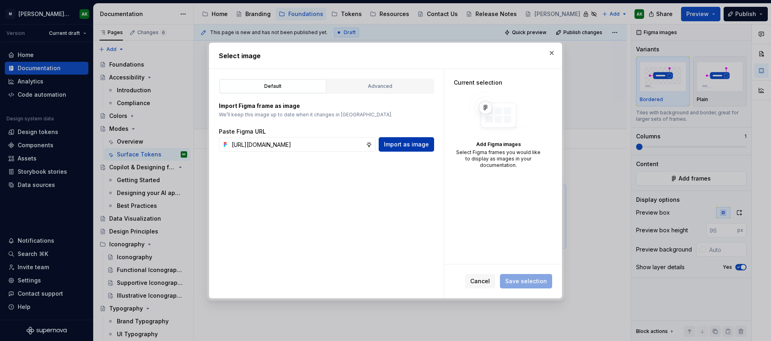
click at [388, 143] on span "Import as image" at bounding box center [406, 145] width 45 height 8
type textarea "*"
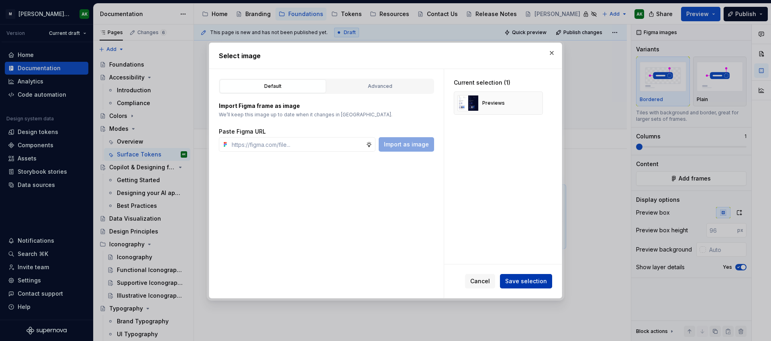
click at [526, 279] on span "Save selection" at bounding box center [526, 281] width 42 height 8
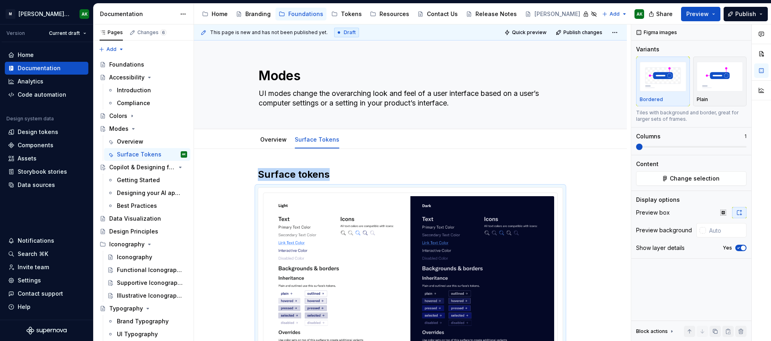
scroll to position [105, 0]
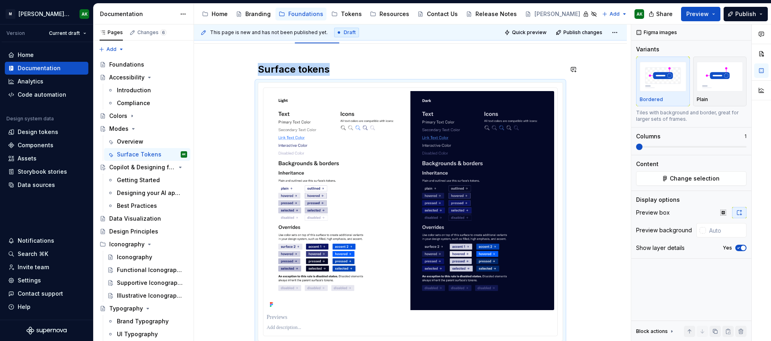
click at [336, 70] on h2 "Surface tokens" at bounding box center [410, 69] width 305 height 13
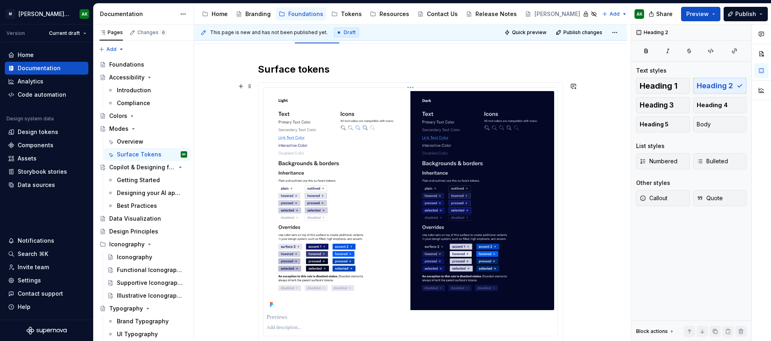
scroll to position [39, 0]
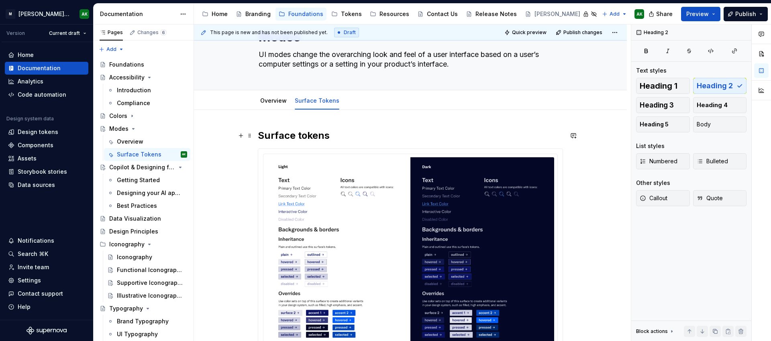
click at [295, 134] on h2 "Surface tokens" at bounding box center [410, 135] width 305 height 13
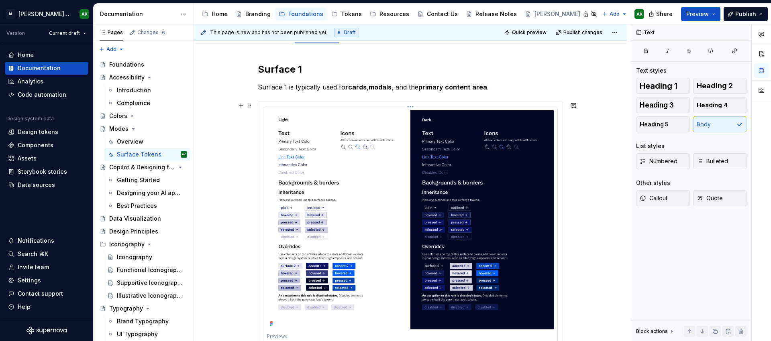
scroll to position [177, 0]
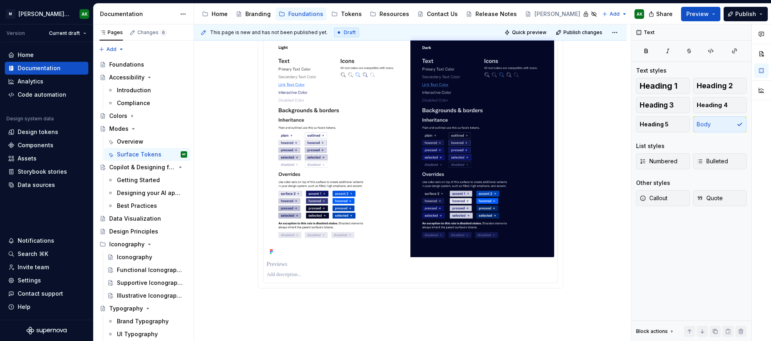
click at [310, 316] on div "Surface 1 Surface 1 is typically used for cards , modals , and the primary cont…" at bounding box center [410, 185] width 433 height 429
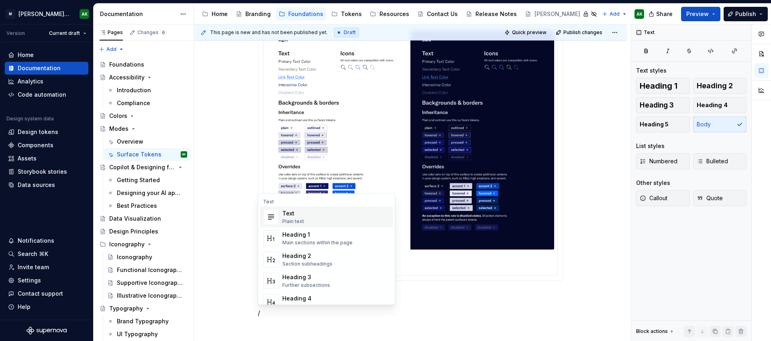
scroll to position [201, 0]
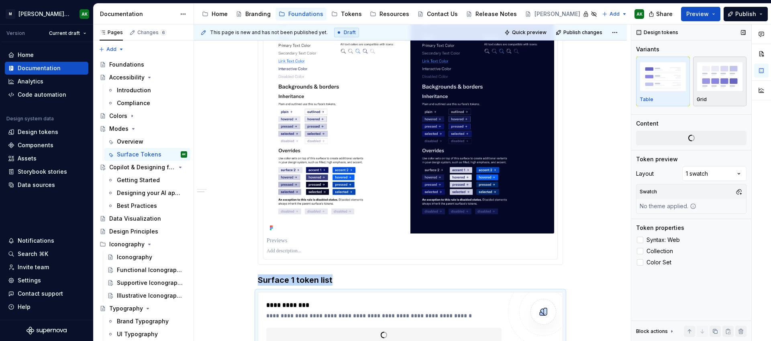
click at [717, 75] on img "button" at bounding box center [720, 76] width 47 height 29
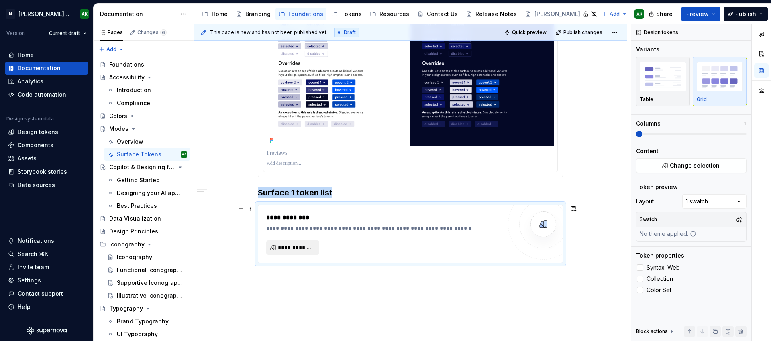
click at [313, 249] on span "**********" at bounding box center [296, 248] width 36 height 8
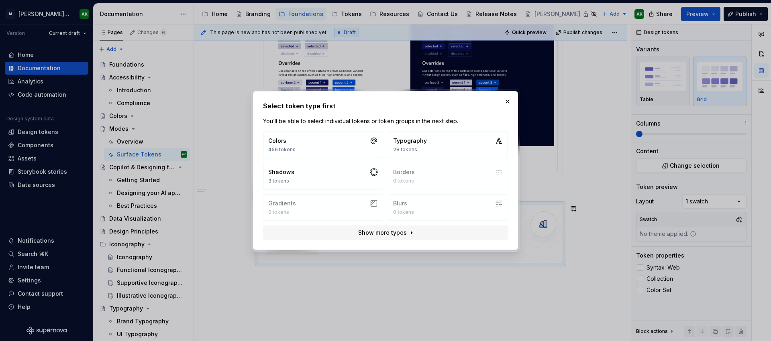
scroll to position [289, 0]
click at [328, 143] on button "Colors 456 tokens" at bounding box center [323, 145] width 120 height 27
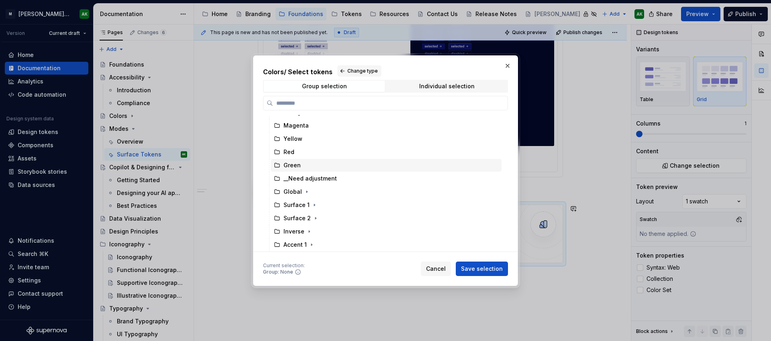
scroll to position [102, 0]
click at [303, 203] on div "Surface 1" at bounding box center [296, 205] width 26 height 8
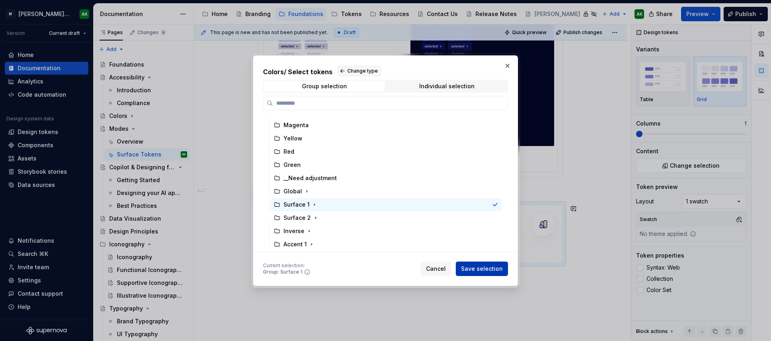
click at [491, 268] on span "Save selection" at bounding box center [482, 269] width 42 height 8
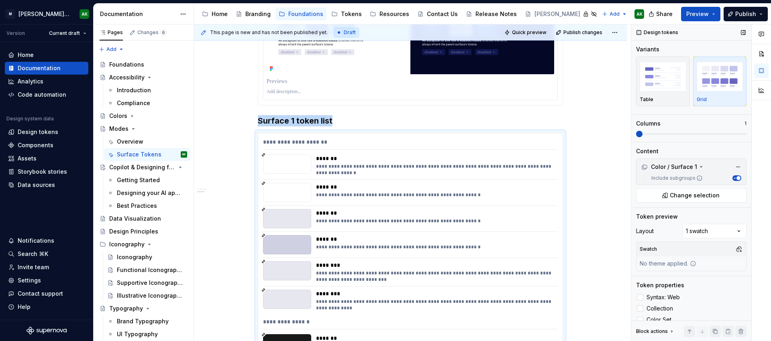
scroll to position [469, 0]
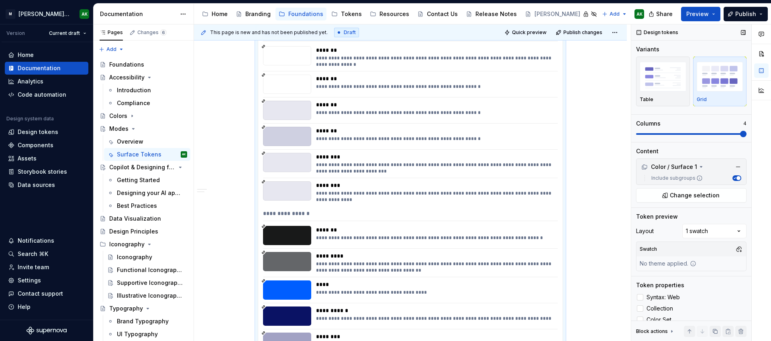
click at [746, 135] on span at bounding box center [743, 134] width 6 height 6
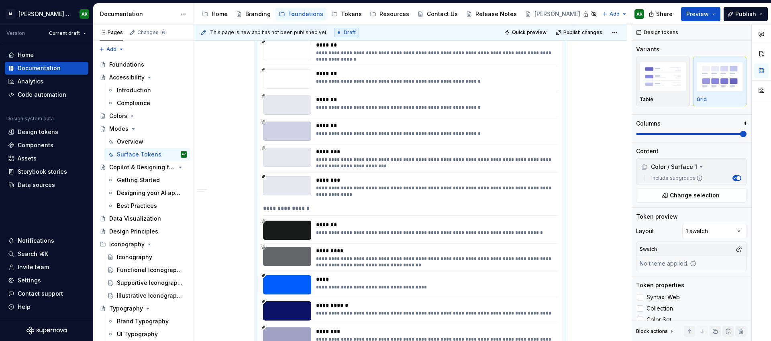
scroll to position [451, 0]
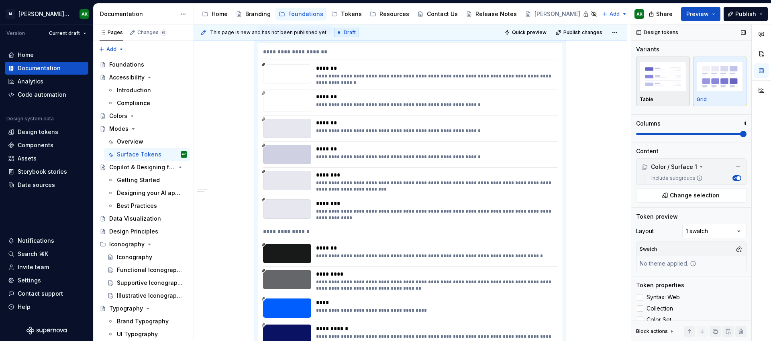
click at [676, 73] on img "button" at bounding box center [663, 76] width 47 height 29
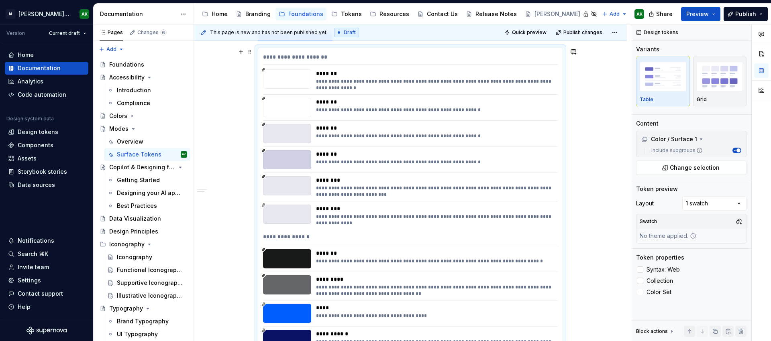
scroll to position [410, 0]
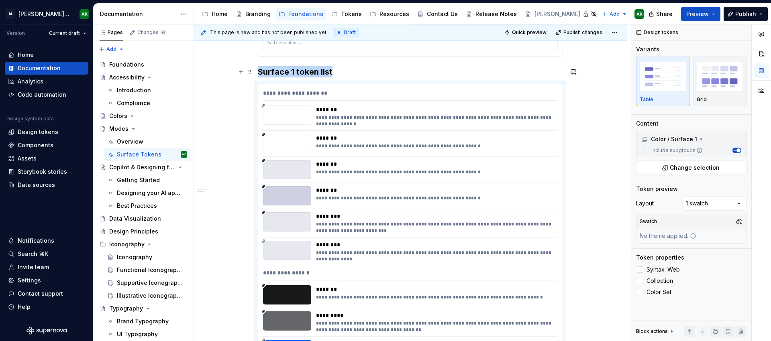
click at [301, 75] on h3 "Surface 1 token list" at bounding box center [410, 71] width 305 height 11
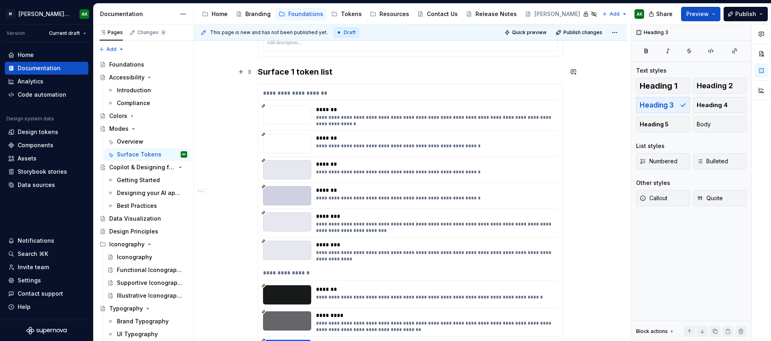
click at [283, 73] on h3 "Surface 1 token list" at bounding box center [410, 71] width 305 height 11
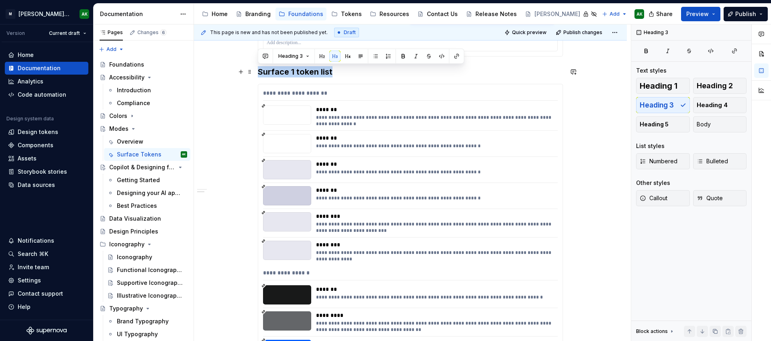
click at [283, 73] on h3 "Surface 1 token list" at bounding box center [410, 71] width 305 height 11
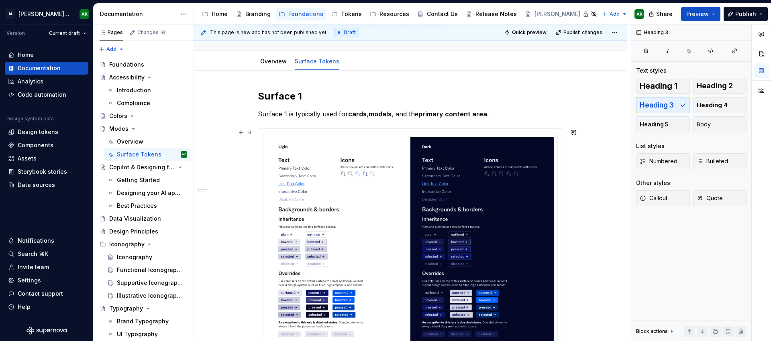
scroll to position [72, 0]
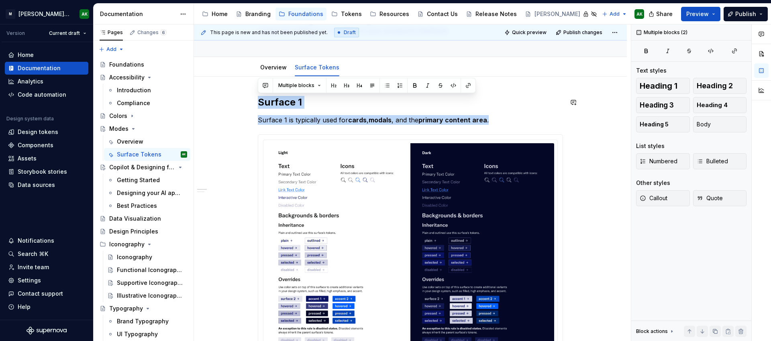
drag, startPoint x: 517, startPoint y: 118, endPoint x: 216, endPoint y: 90, distance: 302.0
copy div "Surface 1 Surface 1 is typically used for cards , modals , and the primary cont…"
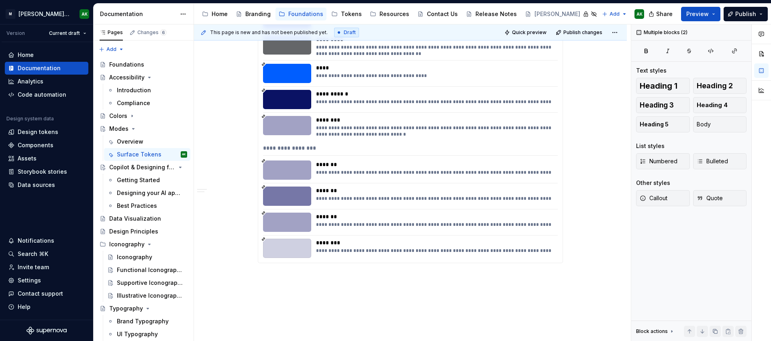
scroll to position [720, 0]
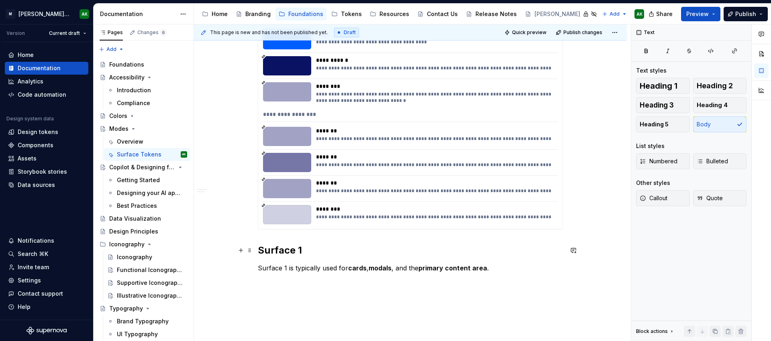
click at [305, 248] on h2 "Surface 1" at bounding box center [410, 250] width 305 height 13
click at [293, 266] on p "Surface 1 is typically used for cards , modals , and the primary content area ." at bounding box center [410, 268] width 305 height 10
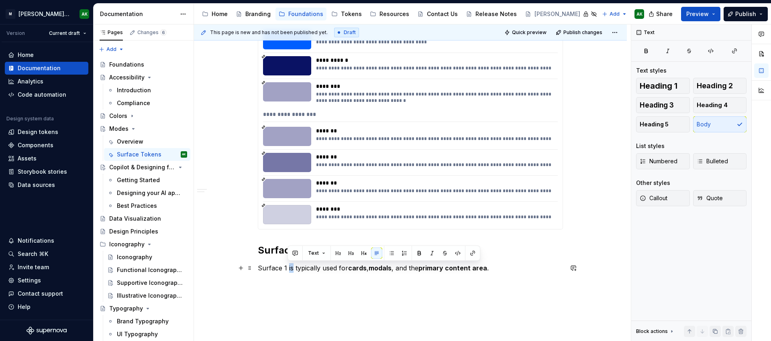
click at [293, 266] on p "Surface 1 is typically used for cards , modals , and the primary content area ." at bounding box center [410, 268] width 305 height 10
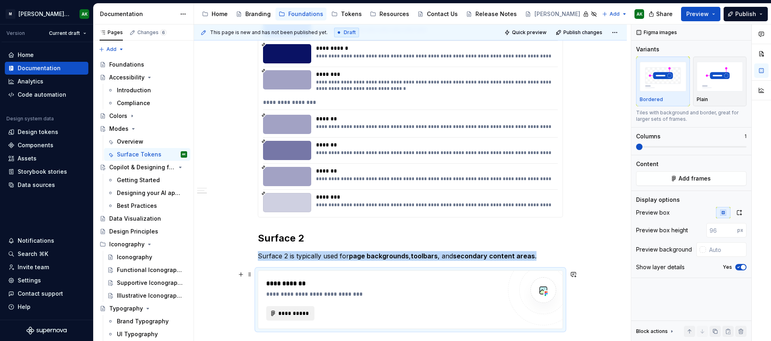
click at [289, 310] on span "**********" at bounding box center [293, 314] width 31 height 8
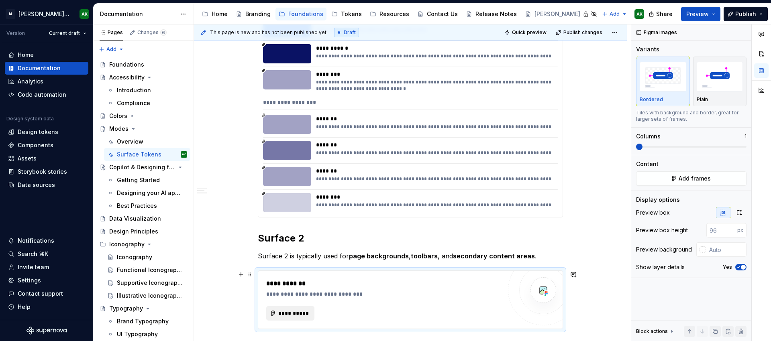
scroll to position [732, 0]
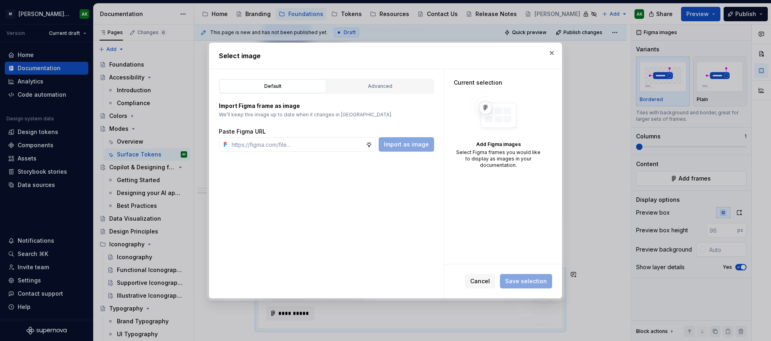
type textarea "*"
type input "https://www.figma.com/design/8P9LN1Xct6l4Amwq2Px3hU/MXD-Core-Library-v2?node-id…"
type textarea "*"
type input "https://www.figma.com/design/8P9LN1Xct6l4Amwq2Px3hU/MXD-Core-Library-v2?node-id…"
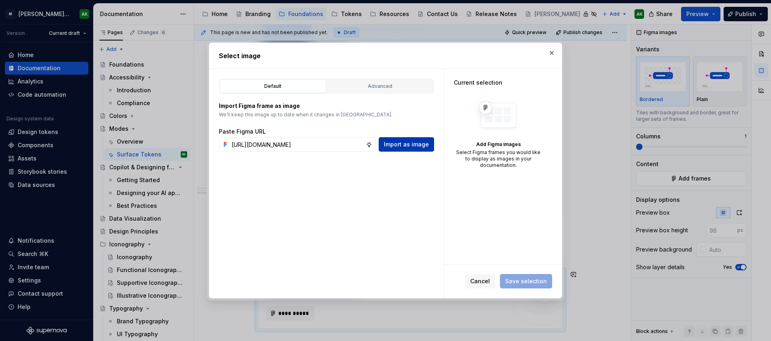
type textarea "*"
click at [406, 141] on span "Import as image" at bounding box center [406, 145] width 45 height 8
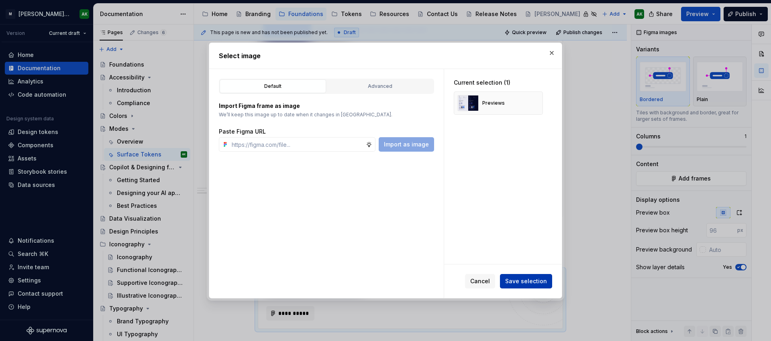
click at [530, 281] on span "Save selection" at bounding box center [526, 281] width 42 height 8
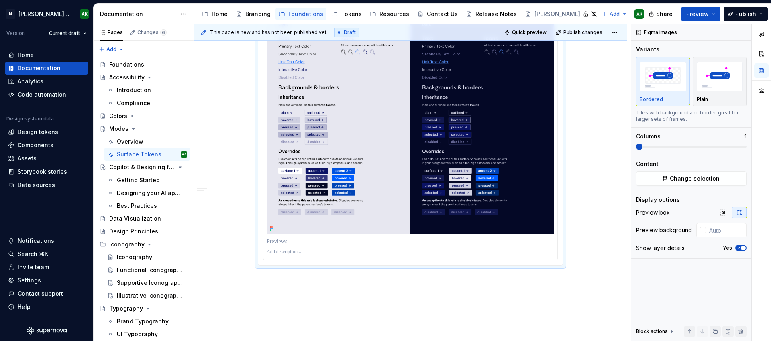
scroll to position [1032, 0]
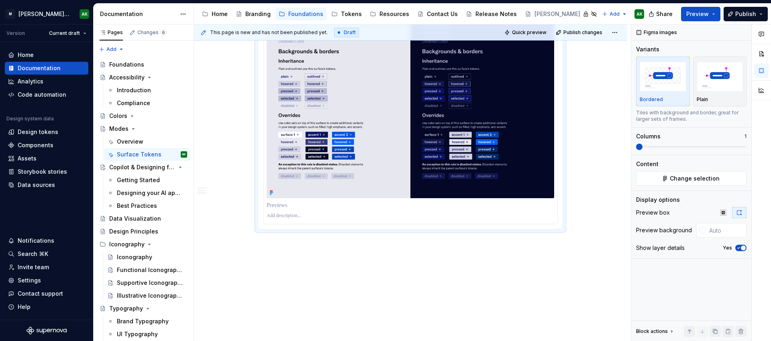
drag, startPoint x: 377, startPoint y: 260, endPoint x: 382, endPoint y: 261, distance: 5.7
click at [377, 260] on div "**********" at bounding box center [412, 182] width 437 height 317
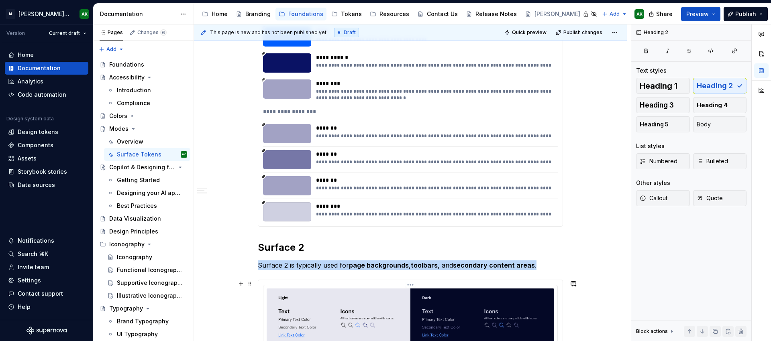
scroll to position [719, 0]
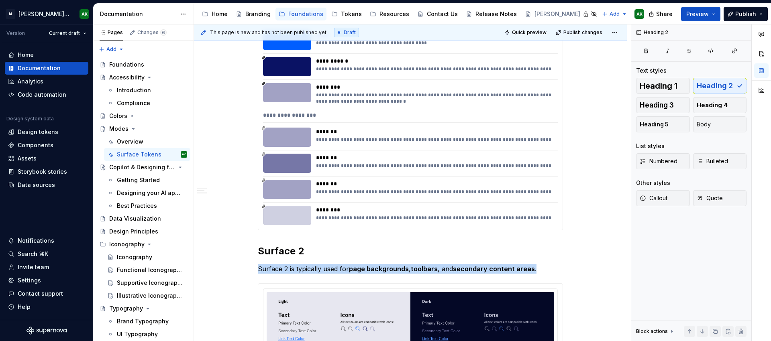
click at [366, 172] on div "**********" at bounding box center [434, 163] width 237 height 19
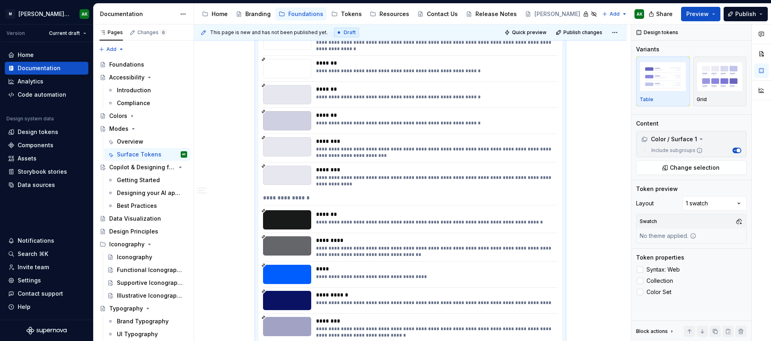
scroll to position [484, 0]
type textarea "*"
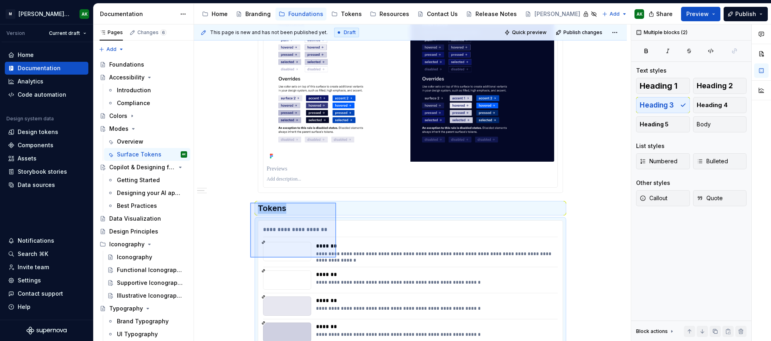
drag, startPoint x: 250, startPoint y: 203, endPoint x: 336, endPoint y: 258, distance: 102.0
click at [336, 258] on div "**********" at bounding box center [412, 182] width 437 height 317
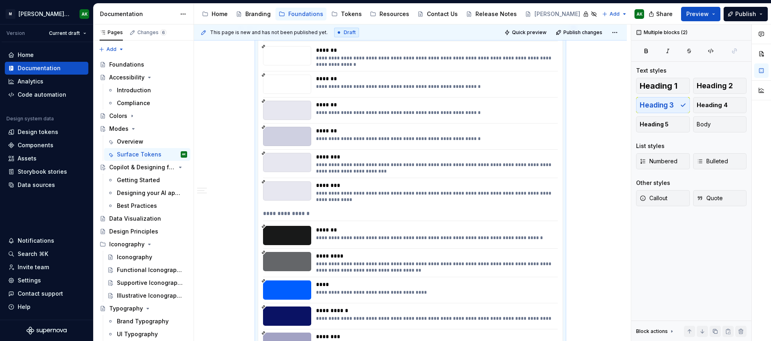
copy div "Tokens"
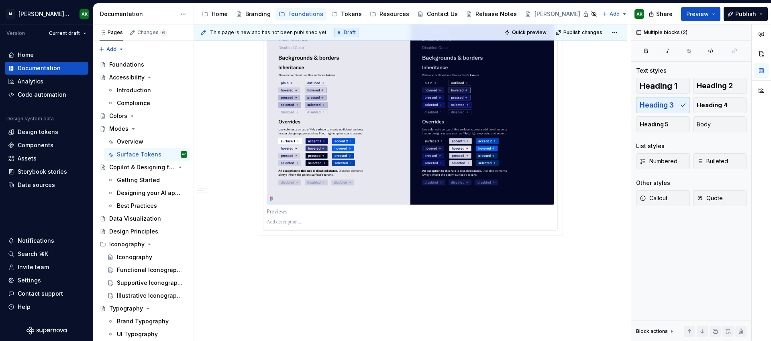
scroll to position [1026, 0]
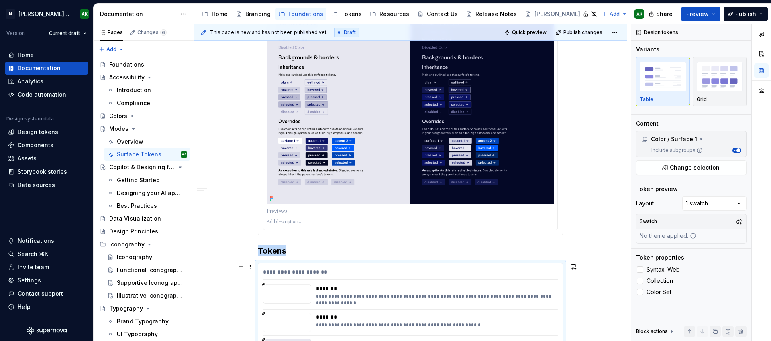
scroll to position [1098, 0]
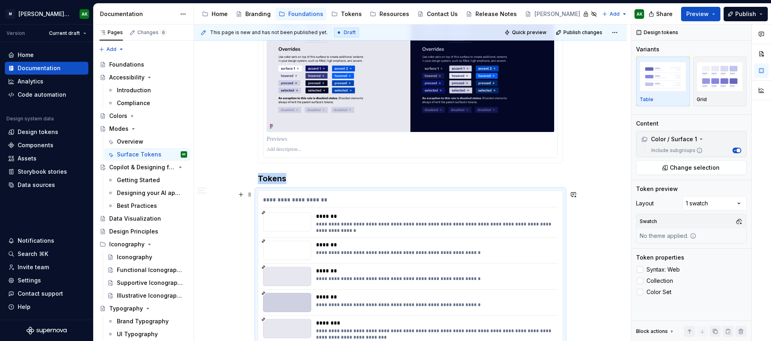
click at [327, 270] on div "*******" at bounding box center [434, 271] width 237 height 8
click at [701, 137] on icon at bounding box center [701, 139] width 6 height 6
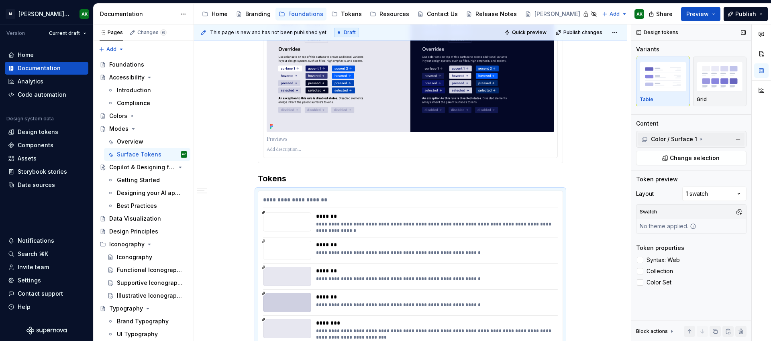
click at [691, 137] on div "Color / Surface 1" at bounding box center [669, 139] width 56 height 8
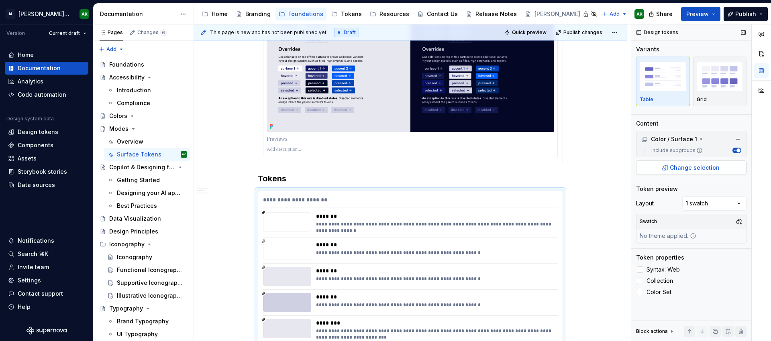
click at [699, 167] on span "Change selection" at bounding box center [695, 168] width 50 height 8
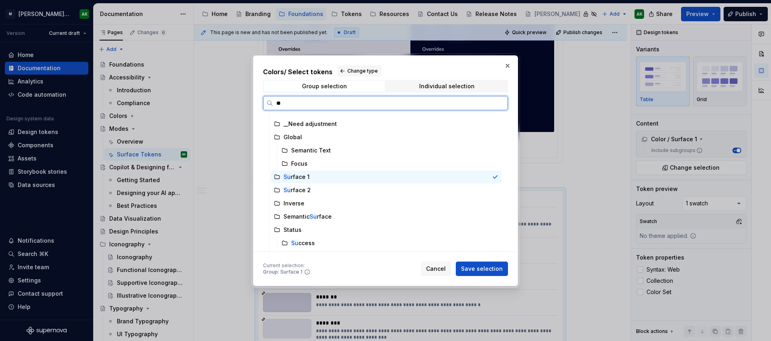
scroll to position [0, 0]
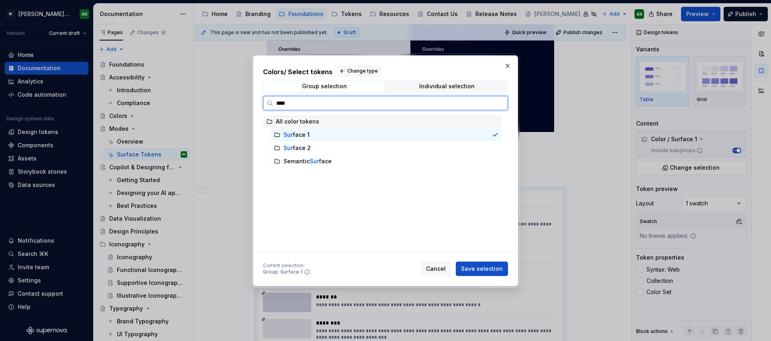
type input "*****"
click at [290, 147] on mark "Surfa" at bounding box center [290, 148] width 15 height 7
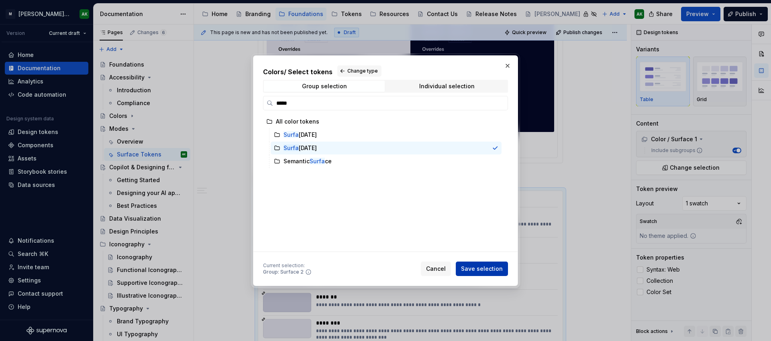
click at [486, 265] on button "Save selection" at bounding box center [482, 269] width 52 height 14
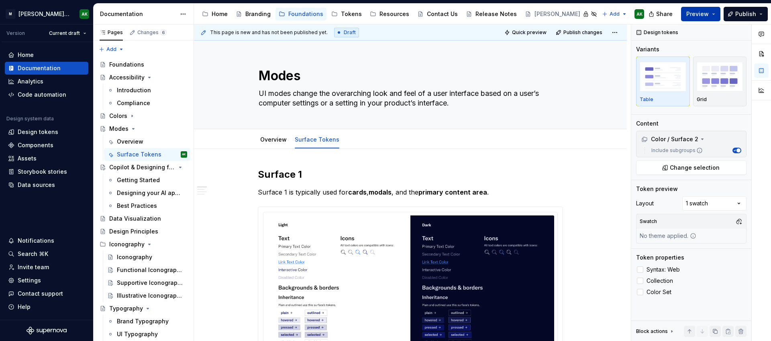
click at [703, 11] on span "Preview" at bounding box center [697, 14] width 22 height 8
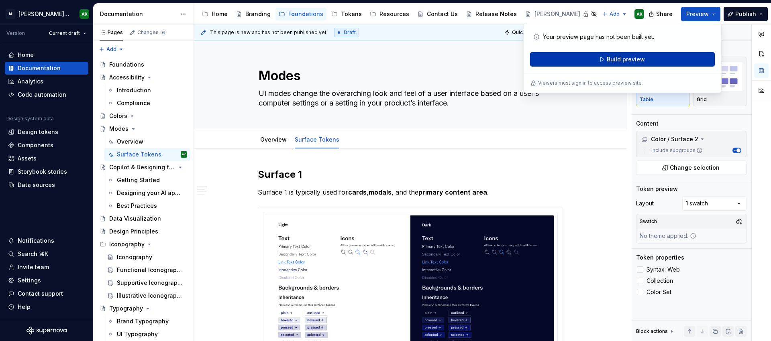
click at [649, 54] on button "Build preview" at bounding box center [622, 59] width 185 height 14
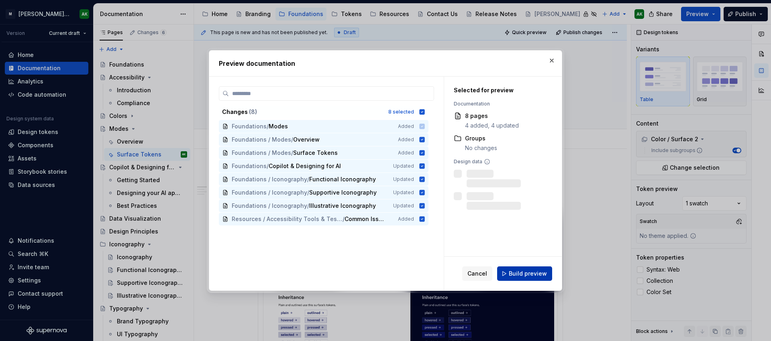
click at [533, 275] on span "Build preview" at bounding box center [528, 274] width 38 height 8
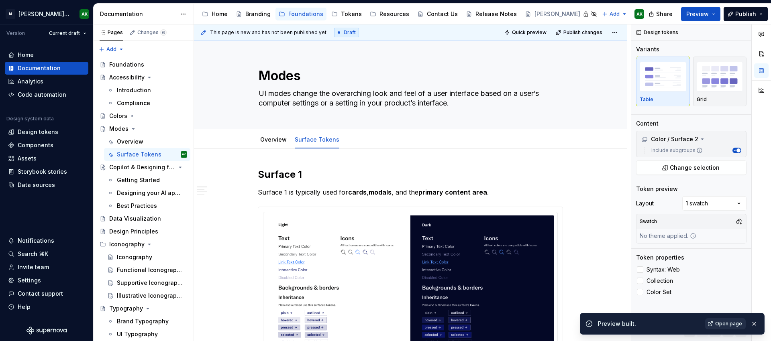
click at [718, 326] on span "Open page" at bounding box center [728, 324] width 27 height 6
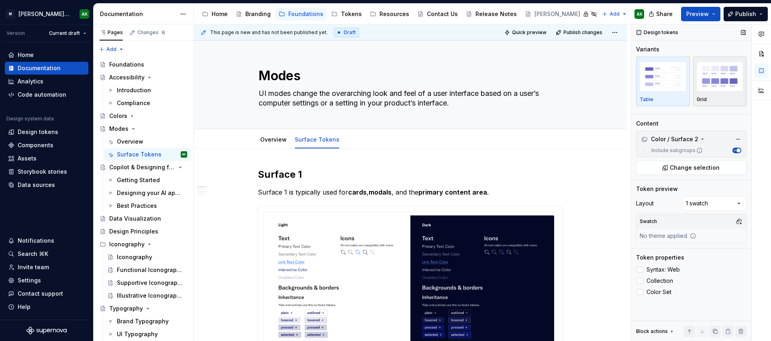
click at [714, 88] on img "button" at bounding box center [720, 76] width 47 height 29
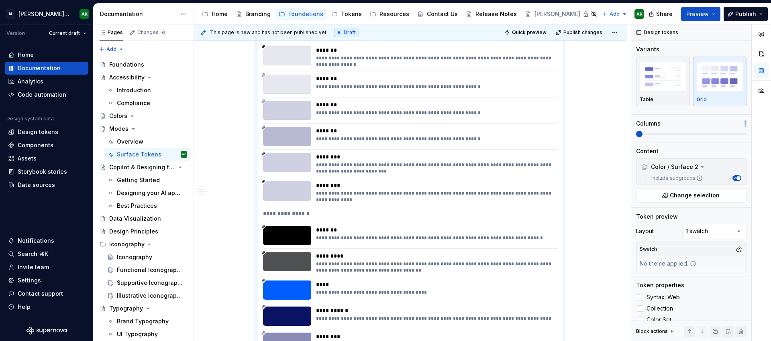
drag, startPoint x: 728, startPoint y: 128, endPoint x: 749, endPoint y: 131, distance: 21.5
click at [749, 131] on div "Comments Open comments No comments yet Select ‘Comment’ from the block context …" at bounding box center [691, 182] width 120 height 317
click at [746, 135] on span at bounding box center [691, 134] width 110 height 2
click at [702, 16] on span "Preview" at bounding box center [697, 14] width 22 height 8
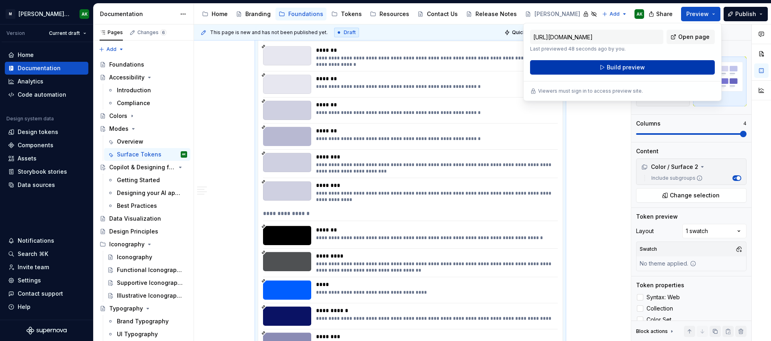
click at [648, 69] on button "Build preview" at bounding box center [622, 67] width 185 height 14
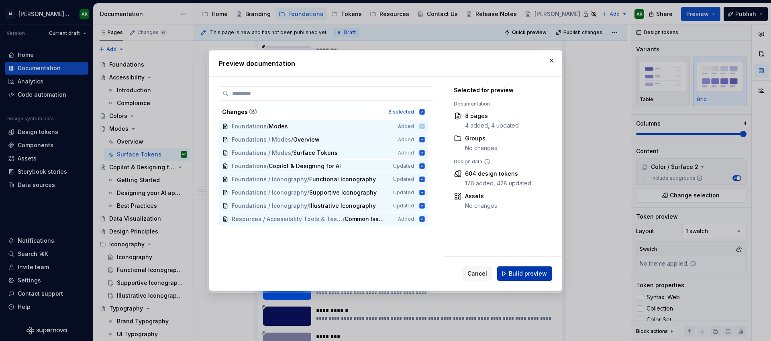
click at [550, 270] on button "Build preview" at bounding box center [524, 274] width 55 height 14
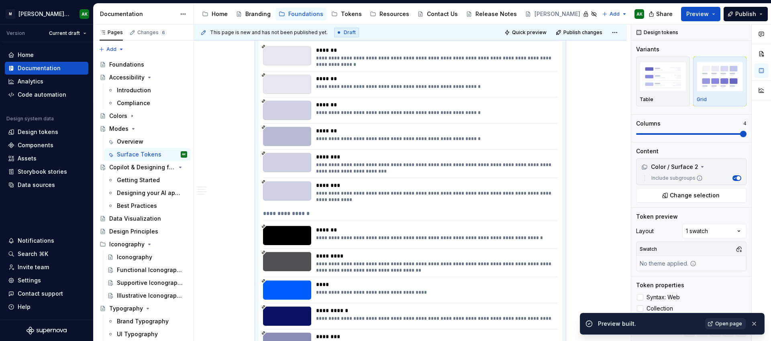
click at [716, 322] on link "Open page" at bounding box center [725, 323] width 41 height 11
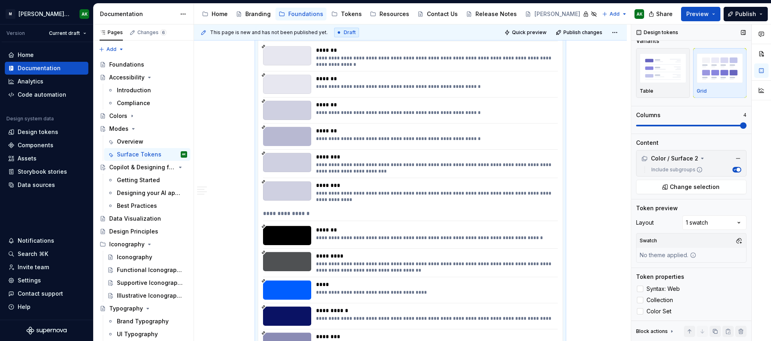
scroll to position [9, 0]
click at [726, 220] on div "Comments Open comments No comments yet Select ‘Comment’ from the block context …" at bounding box center [701, 182] width 140 height 317
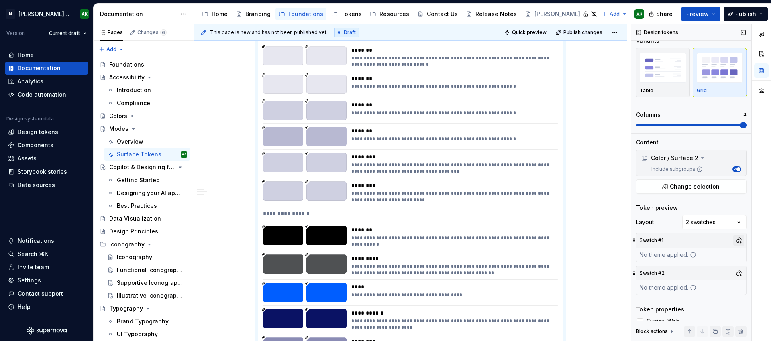
click at [734, 237] on button "button" at bounding box center [738, 240] width 11 height 11
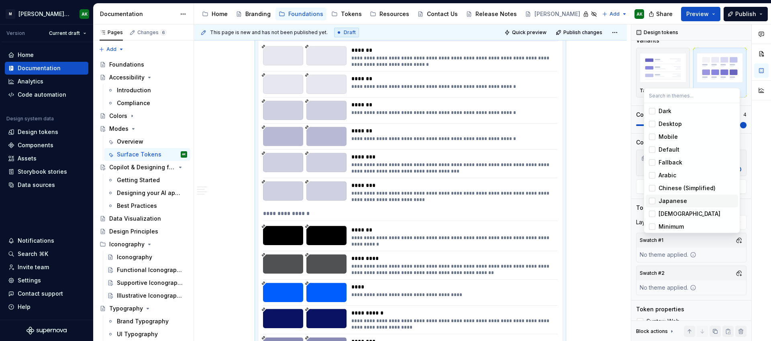
scroll to position [28, 0]
click at [658, 224] on span "Light" at bounding box center [692, 224] width 92 height 13
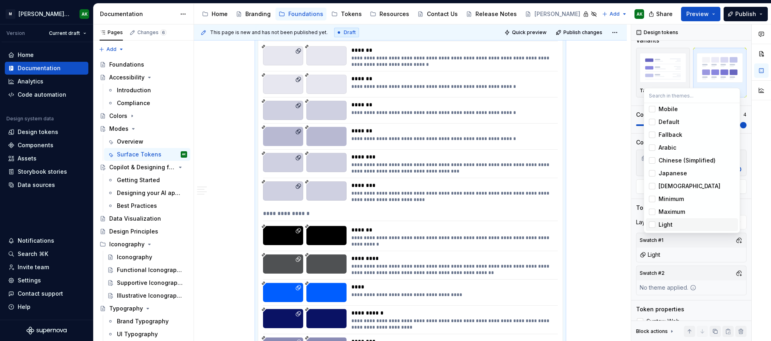
click at [736, 273] on div "Comments Open comments No comments yet Select ‘Comment’ from the block context …" at bounding box center [701, 182] width 140 height 317
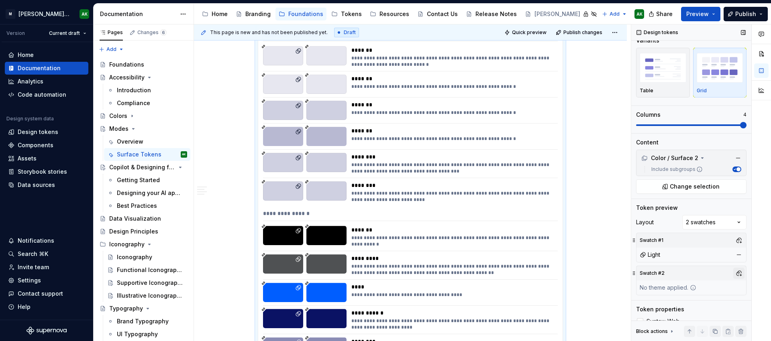
scroll to position [9, 0]
click at [735, 276] on button "button" at bounding box center [738, 273] width 11 height 11
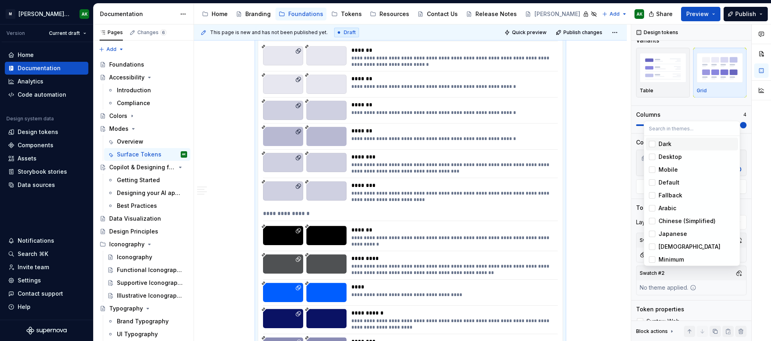
click at [675, 148] on span "Dark" at bounding box center [692, 144] width 92 height 13
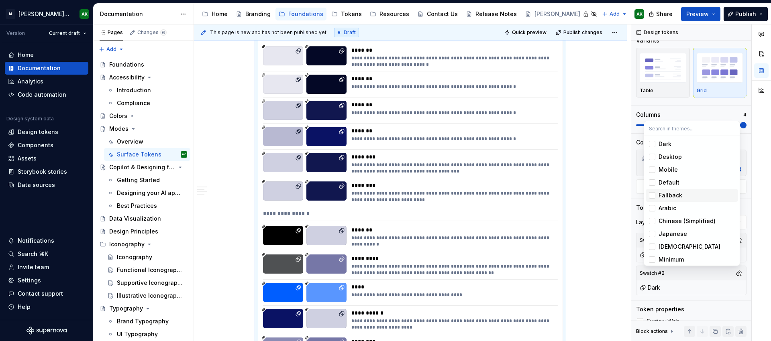
click at [594, 227] on html "[PERSON_NAME] Design System AK Version Current draft Home Documentation Analyti…" at bounding box center [385, 170] width 771 height 341
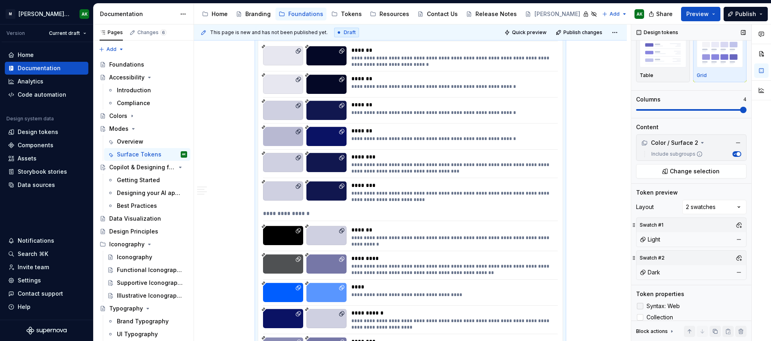
scroll to position [42, 0]
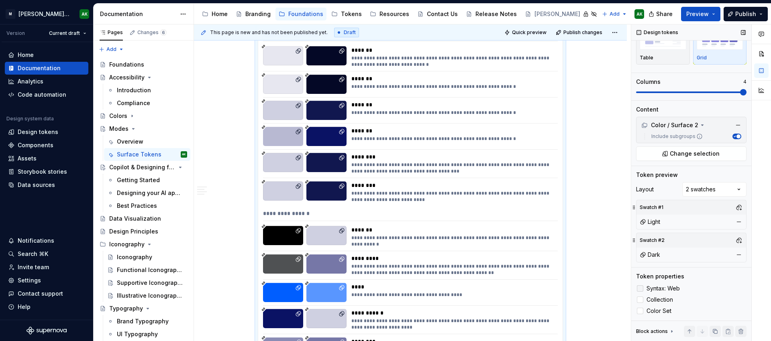
click at [663, 290] on span "Syntax: Web" at bounding box center [662, 288] width 33 height 6
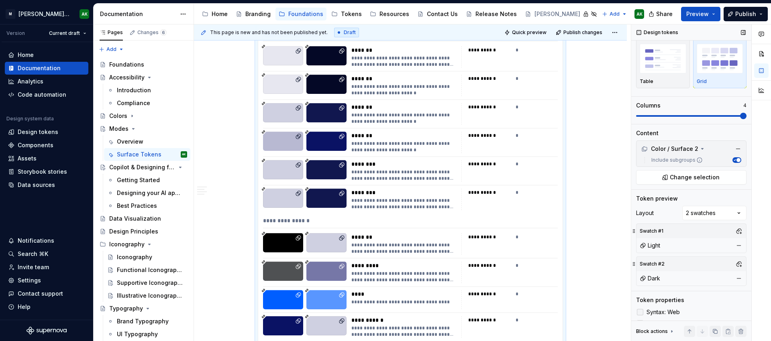
click at [659, 309] on span "Syntax: Web" at bounding box center [662, 312] width 33 height 6
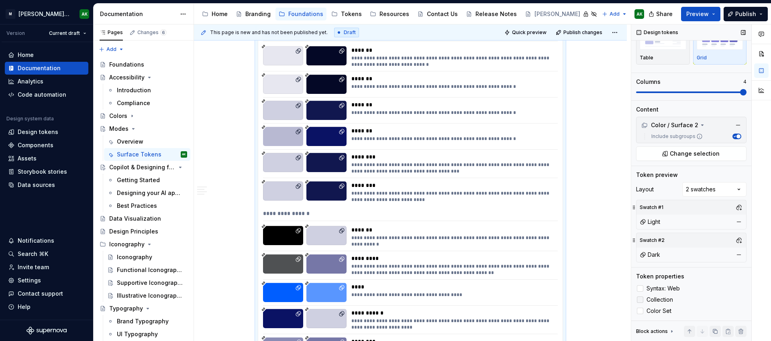
click at [663, 298] on span "Collection" at bounding box center [659, 300] width 27 height 6
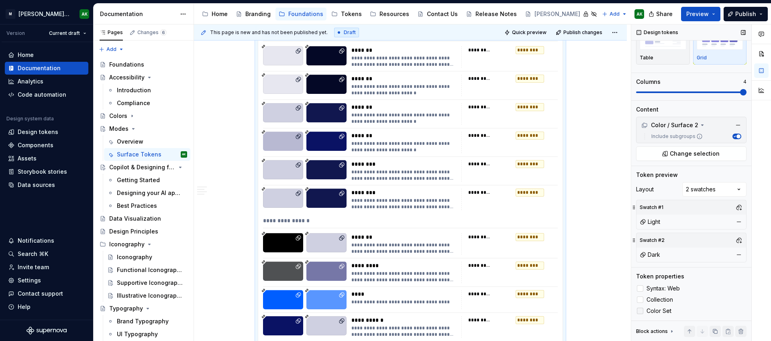
click at [657, 312] on span "Color Set" at bounding box center [658, 311] width 25 height 6
click at [658, 312] on span "Color Set" at bounding box center [658, 311] width 25 height 6
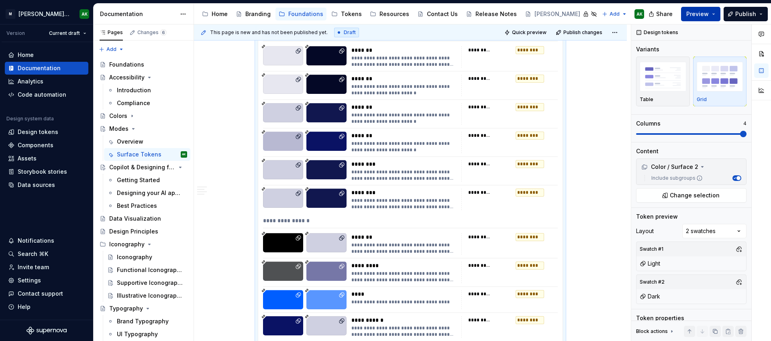
click at [701, 14] on span "Preview" at bounding box center [697, 14] width 22 height 8
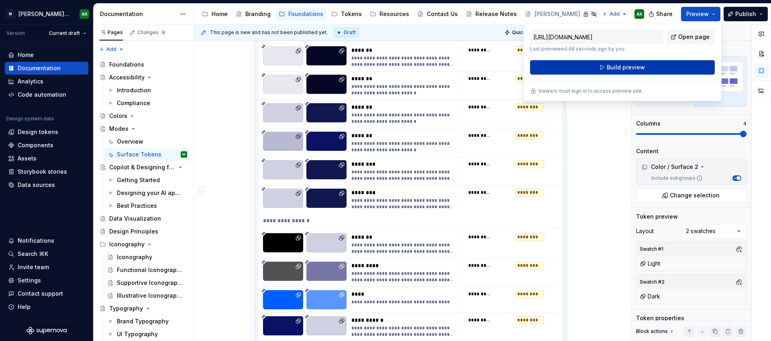
click at [660, 67] on button "Build preview" at bounding box center [622, 67] width 185 height 14
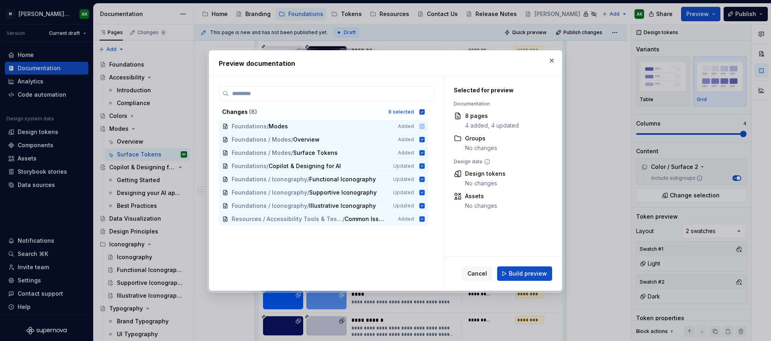
scroll to position [1264, 0]
click at [520, 271] on span "Build preview" at bounding box center [528, 274] width 38 height 8
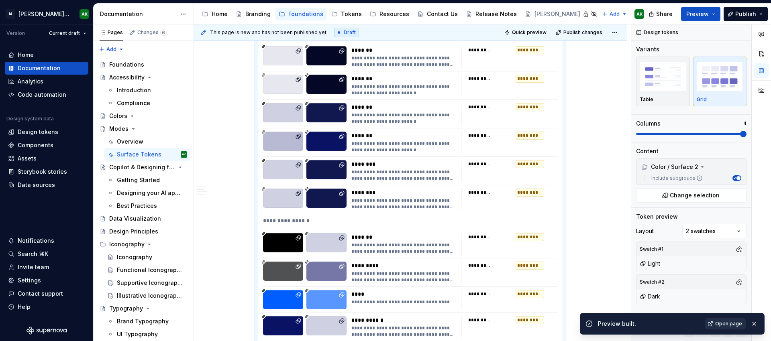
click at [723, 324] on span "Open page" at bounding box center [728, 324] width 27 height 6
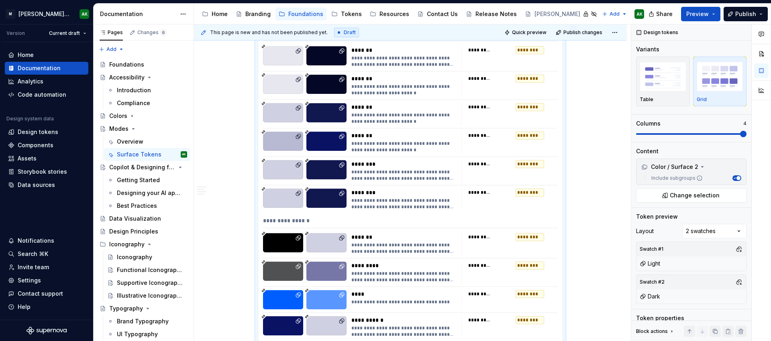
click at [420, 261] on div "**********" at bounding box center [410, 263] width 304 height 477
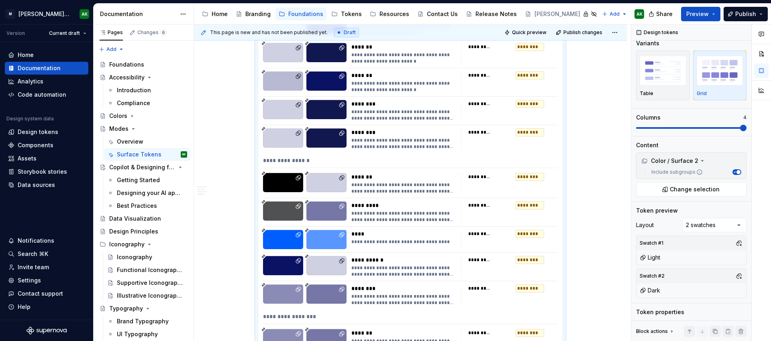
scroll to position [1240, 0]
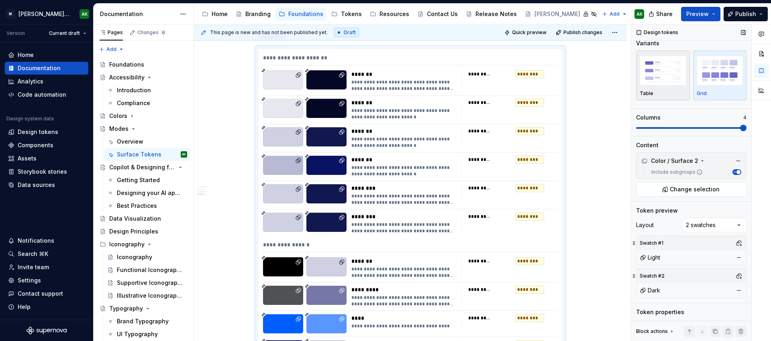
click at [663, 75] on img "button" at bounding box center [663, 70] width 47 height 29
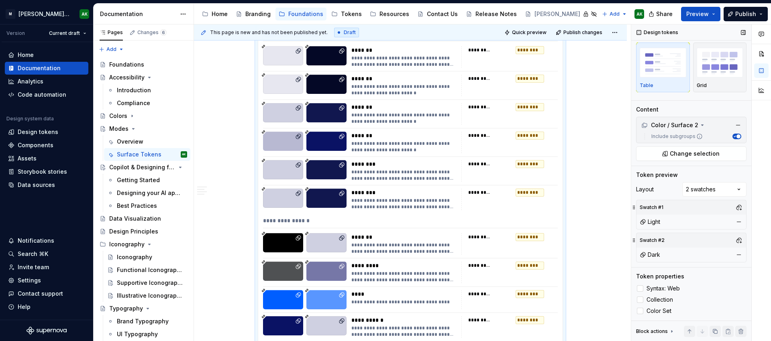
scroll to position [14, 0]
click at [708, 14] on span "Preview" at bounding box center [697, 14] width 22 height 8
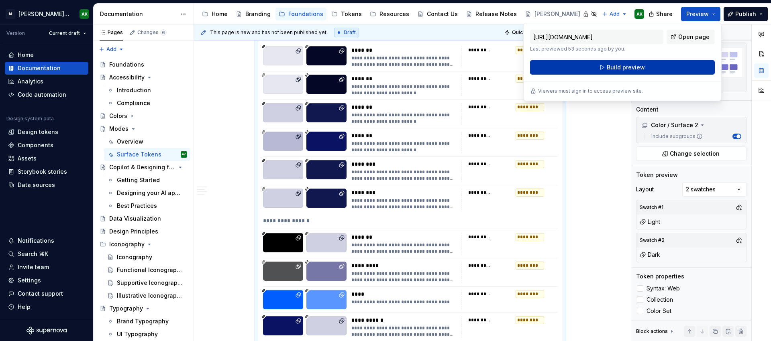
click at [648, 75] on div "https://moodys.preview.supernova-docs.io/latest/foundations/modes/surface-token…" at bounding box center [622, 62] width 198 height 78
click at [642, 69] on span "Build preview" at bounding box center [626, 67] width 38 height 8
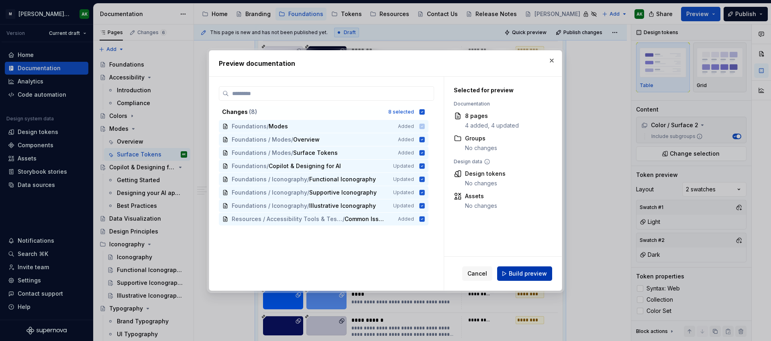
click at [518, 274] on span "Build preview" at bounding box center [528, 274] width 38 height 8
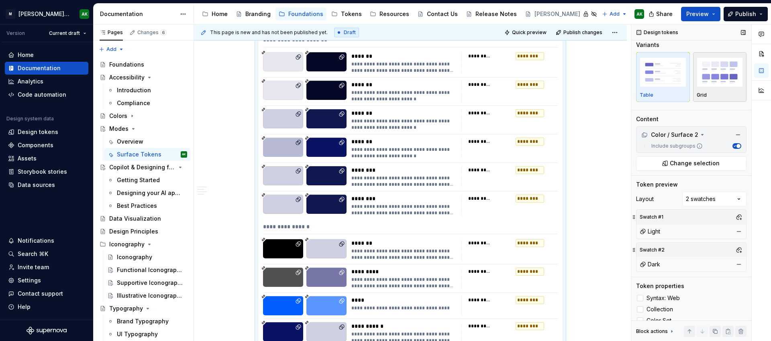
scroll to position [2, 0]
click at [715, 14] on button "Preview" at bounding box center [700, 14] width 39 height 14
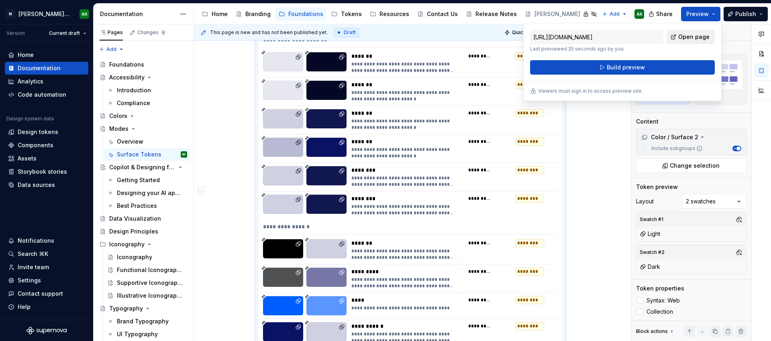
click at [704, 30] on div "https://moodys.preview.supernova-docs.io/latest/foundations/modes/surface-token…" at bounding box center [622, 41] width 185 height 22
click at [699, 39] on span "Open page" at bounding box center [693, 37] width 31 height 8
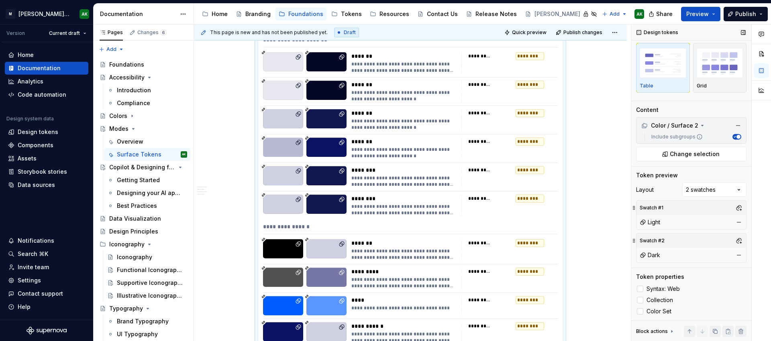
scroll to position [14, 0]
click at [640, 300] on icon at bounding box center [640, 300] width 0 height 0
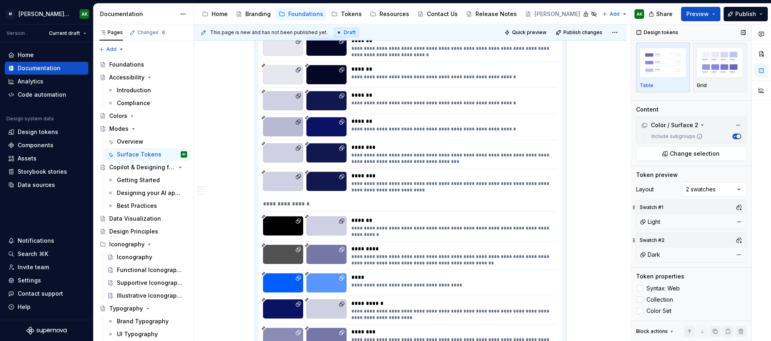
scroll to position [1325, 0]
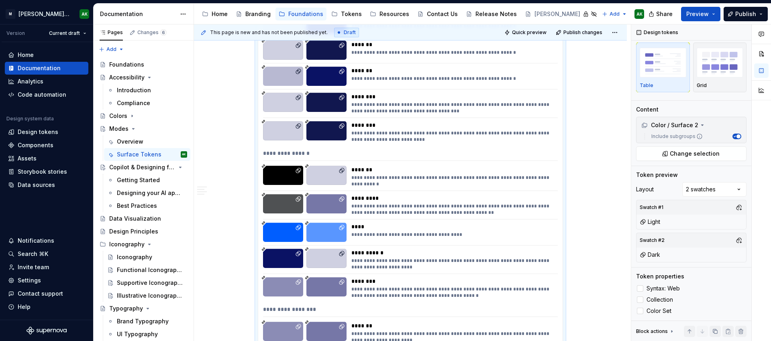
click at [720, 187] on div "Comments Open comments No comments yet Select ‘Comment’ from the block context …" at bounding box center [701, 182] width 140 height 317
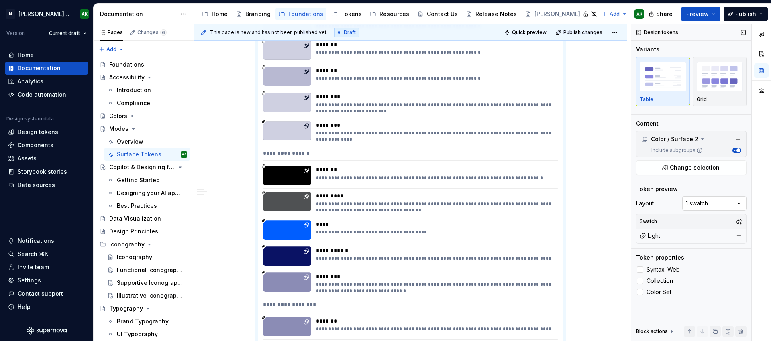
click at [712, 204] on div "Comments Open comments No comments yet Select ‘Comment’ from the block context …" at bounding box center [701, 182] width 140 height 317
drag, startPoint x: 712, startPoint y: 232, endPoint x: 723, endPoint y: 231, distance: 11.3
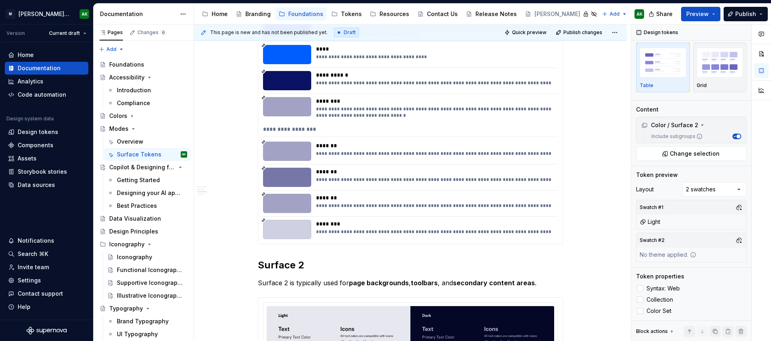
scroll to position [704, 0]
click at [464, 203] on div "**********" at bounding box center [434, 203] width 237 height 19
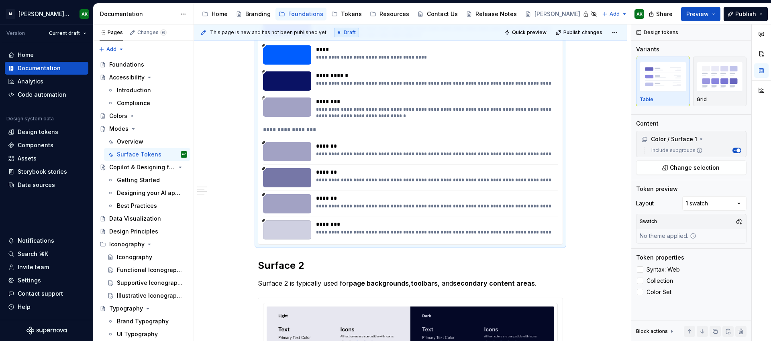
click at [717, 203] on div "Comments Open comments No comments yet Select ‘Comment’ from the block context …" at bounding box center [701, 182] width 140 height 317
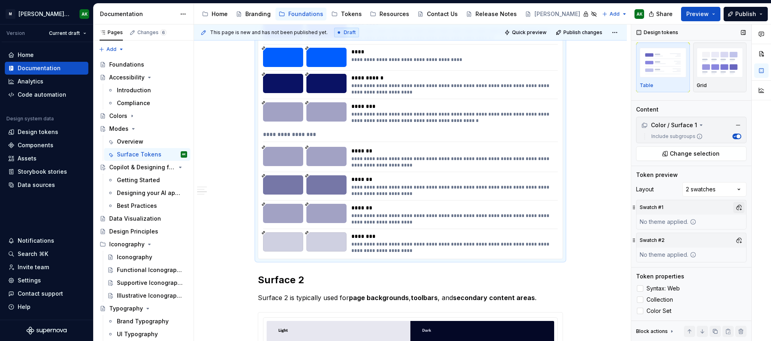
click at [734, 213] on button "button" at bounding box center [738, 207] width 11 height 11
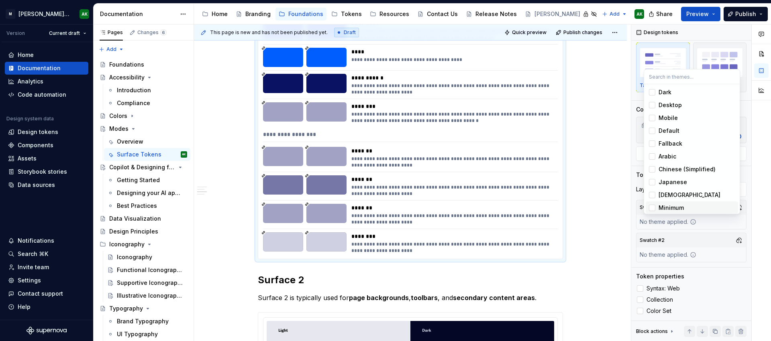
scroll to position [28, 0]
click at [678, 202] on div "Light" at bounding box center [697, 206] width 76 height 8
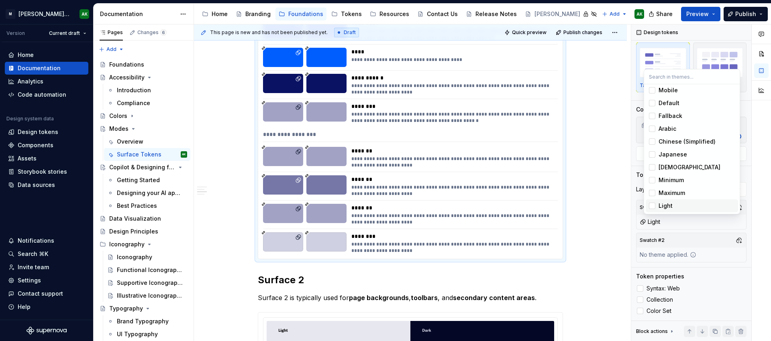
click at [735, 255] on div "Comments Open comments No comments yet Select ‘Comment’ from the block context …" at bounding box center [701, 182] width 140 height 317
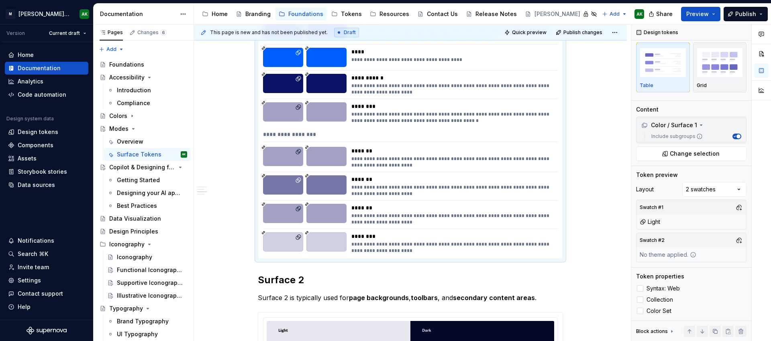
click at [733, 246] on button "button" at bounding box center [738, 240] width 11 height 11
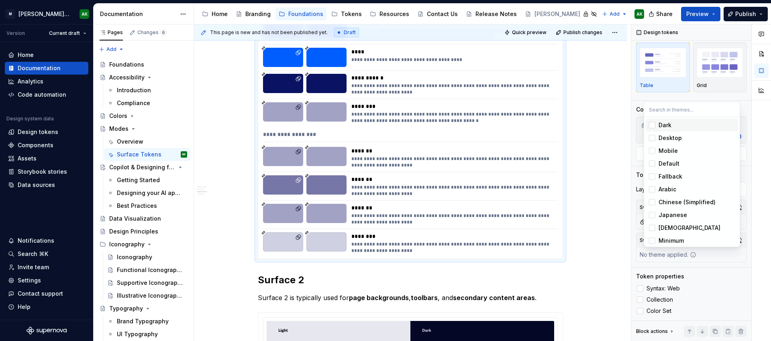
click at [671, 119] on span "Dark" at bounding box center [692, 125] width 92 height 13
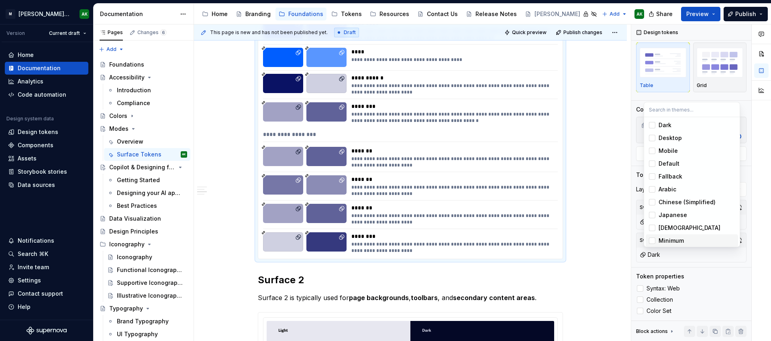
click at [609, 250] on html "[PERSON_NAME] Design System AK Version Current draft Home Documentation Analyti…" at bounding box center [385, 170] width 771 height 341
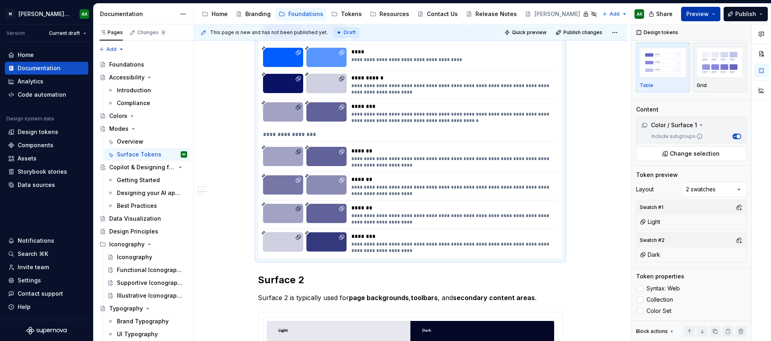
click at [716, 8] on button "Preview" at bounding box center [700, 14] width 39 height 14
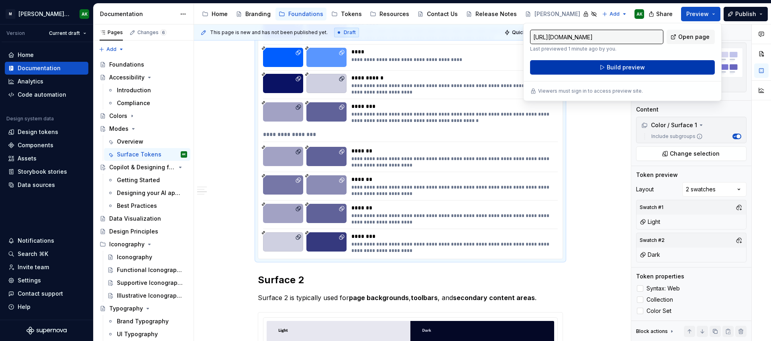
click at [667, 64] on button "Build preview" at bounding box center [622, 67] width 185 height 14
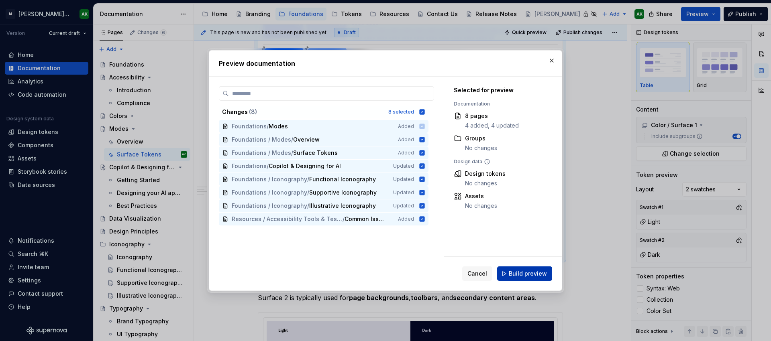
click at [520, 274] on span "Build preview" at bounding box center [528, 274] width 38 height 8
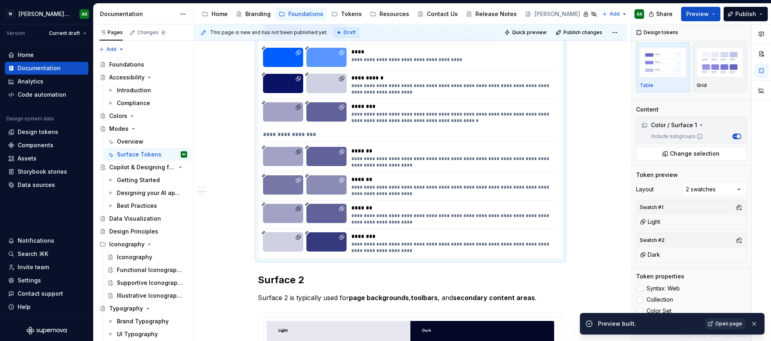
click at [731, 326] on span "Open page" at bounding box center [728, 324] width 27 height 6
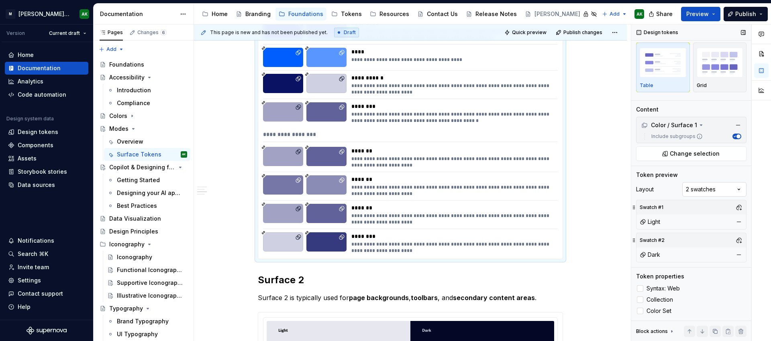
click at [715, 208] on div "Comments Open comments No comments yet Select ‘Comment’ from the block context …" at bounding box center [701, 182] width 140 height 317
click at [725, 201] on div "Comments Open comments No comments yet Select ‘Comment’ from the block context …" at bounding box center [701, 182] width 140 height 317
click at [732, 139] on icon "button" at bounding box center [734, 137] width 4 height 4
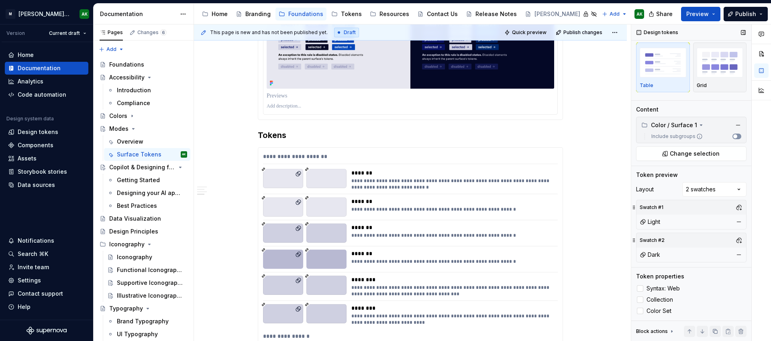
click at [732, 139] on icon "button" at bounding box center [734, 137] width 4 height 4
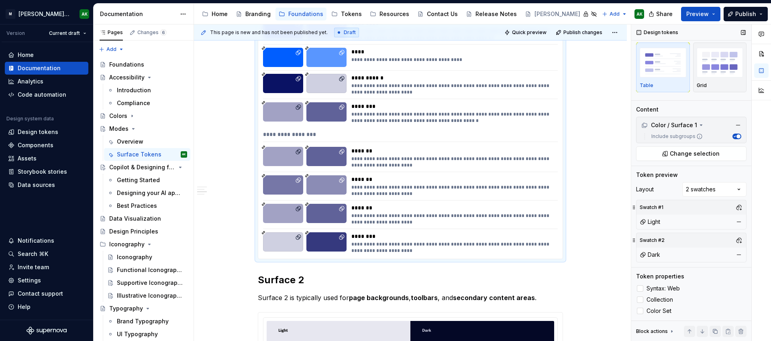
scroll to position [14, 0]
click at [659, 311] on span "Color Set" at bounding box center [658, 311] width 25 height 6
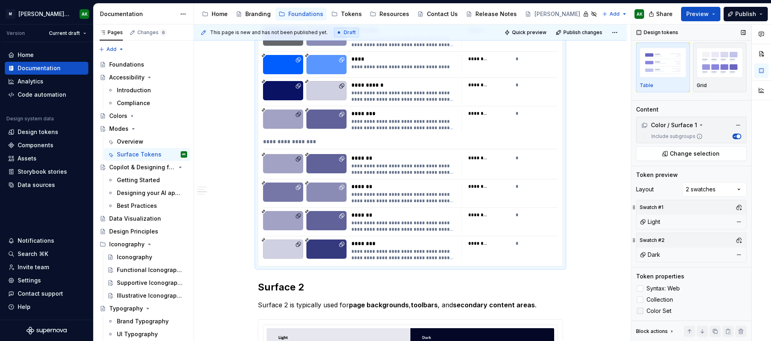
click at [663, 313] on span "Color Set" at bounding box center [658, 311] width 25 height 6
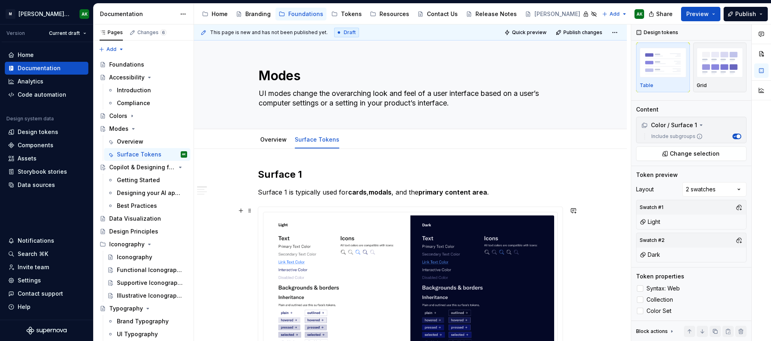
scroll to position [0, 0]
click at [754, 12] on span "Publish" at bounding box center [745, 14] width 21 height 8
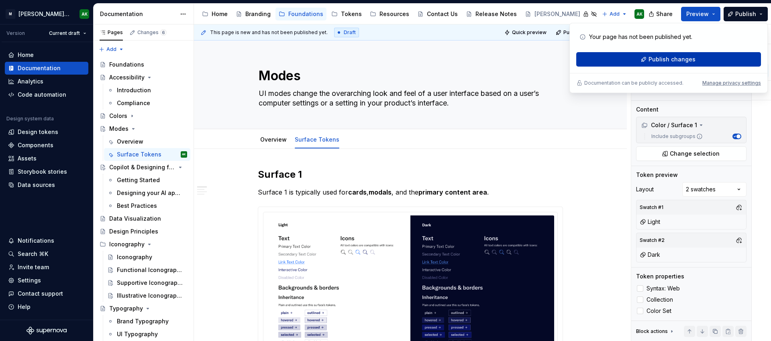
click at [672, 61] on span "Publish changes" at bounding box center [671, 59] width 47 height 8
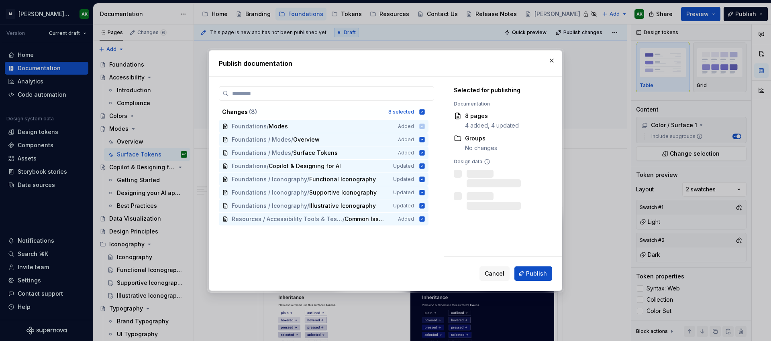
scroll to position [14, 0]
click at [534, 274] on span "Publish" at bounding box center [536, 274] width 21 height 8
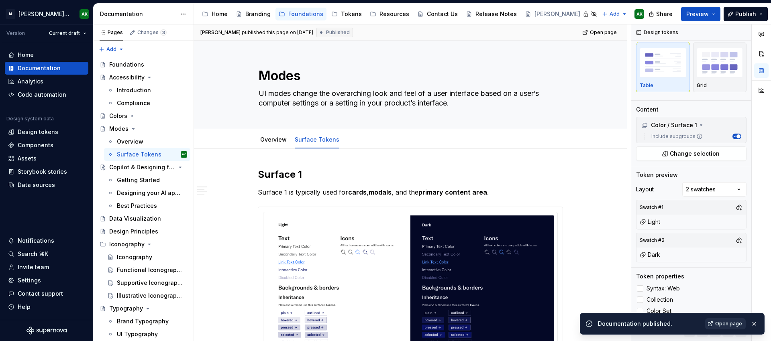
click at [730, 322] on span "Open page" at bounding box center [728, 324] width 27 height 6
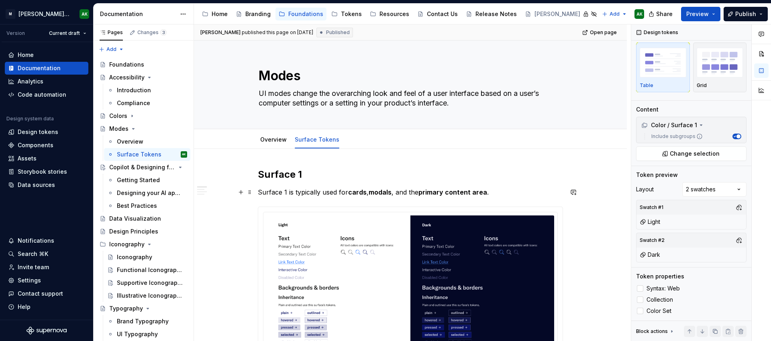
type textarea "*"
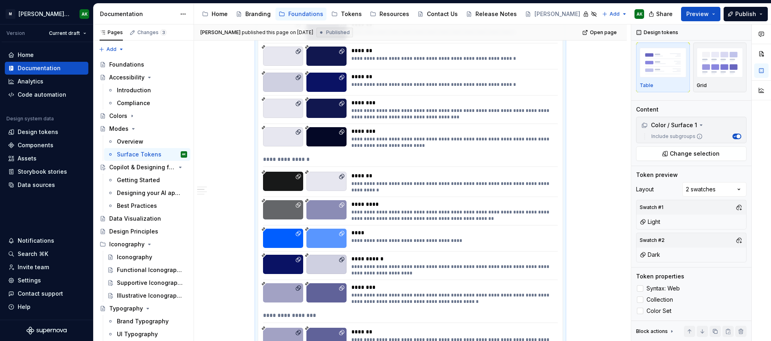
scroll to position [536, 0]
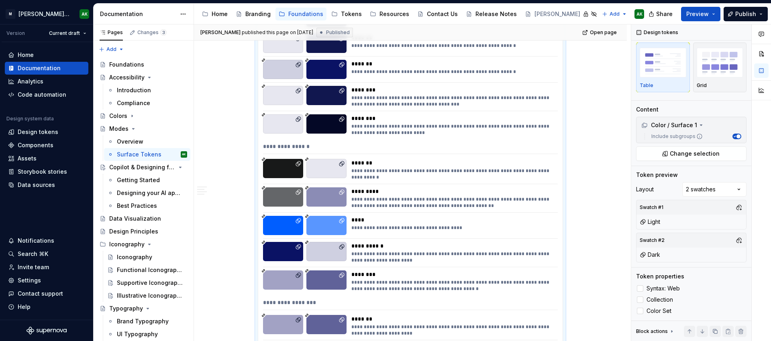
click at [459, 200] on div "**********" at bounding box center [452, 202] width 202 height 13
click at [396, 163] on div "*******" at bounding box center [452, 163] width 202 height 8
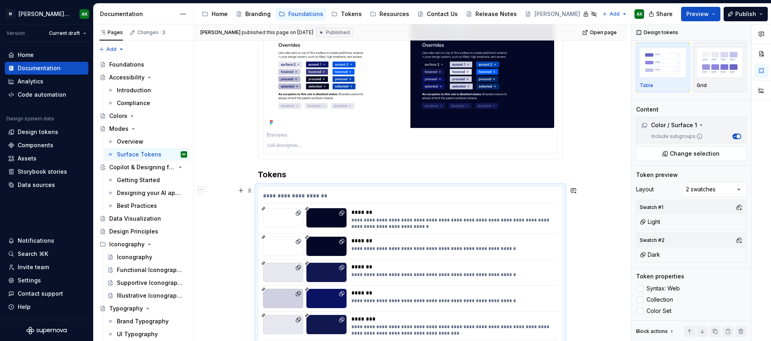
scroll to position [265, 0]
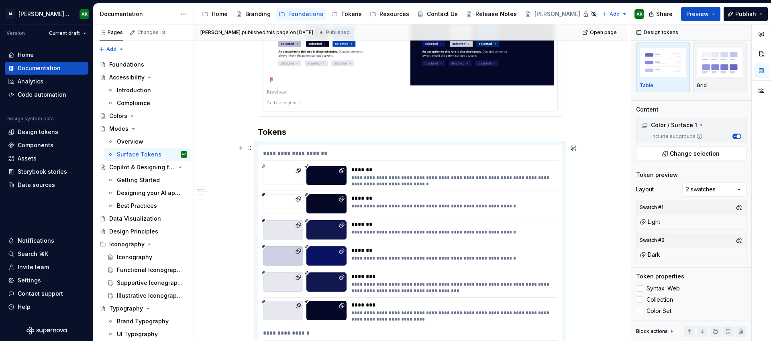
scroll to position [398, 0]
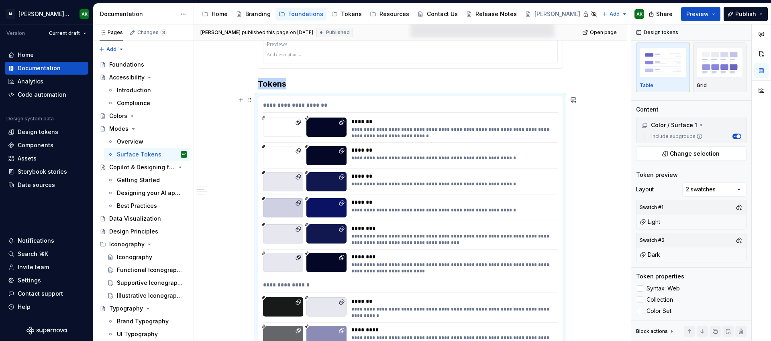
click at [341, 210] on div at bounding box center [326, 207] width 40 height 19
click at [342, 202] on icon at bounding box center [341, 203] width 6 height 6
click at [719, 186] on div "Comments Open comments No comments yet Select ‘Comment’ from the block context …" at bounding box center [701, 182] width 140 height 317
click at [736, 189] on div "Comments Open comments No comments yet Select ‘Comment’ from the block context …" at bounding box center [701, 182] width 140 height 317
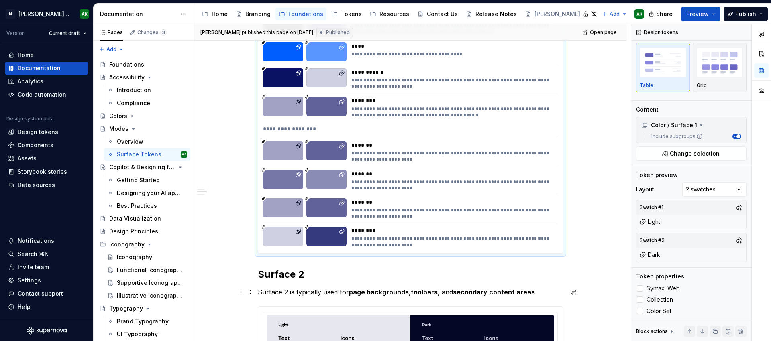
scroll to position [717, 0]
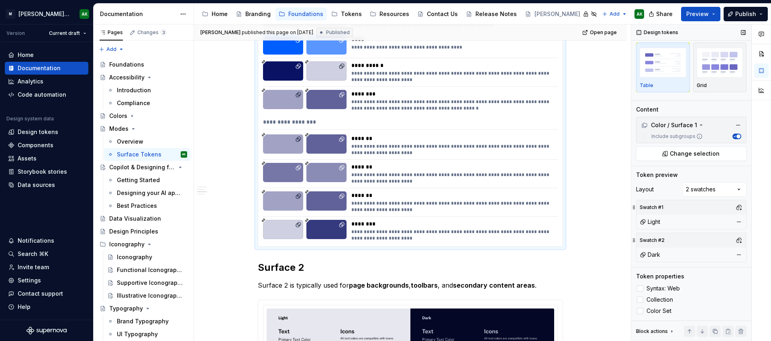
click at [657, 256] on div "Dark" at bounding box center [650, 255] width 20 height 8
click at [733, 241] on button "button" at bounding box center [738, 240] width 11 height 11
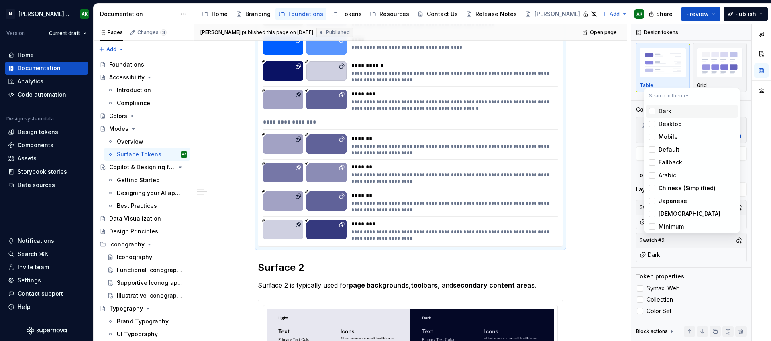
scroll to position [14, 0]
click at [667, 124] on div "Desktop" at bounding box center [670, 124] width 23 height 8
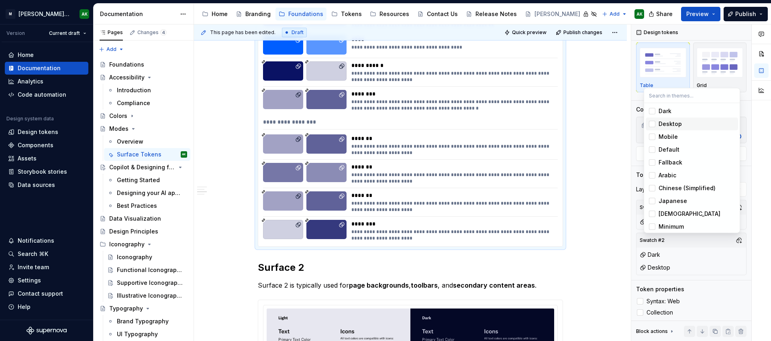
click at [683, 123] on div "Desktop" at bounding box center [697, 124] width 76 height 8
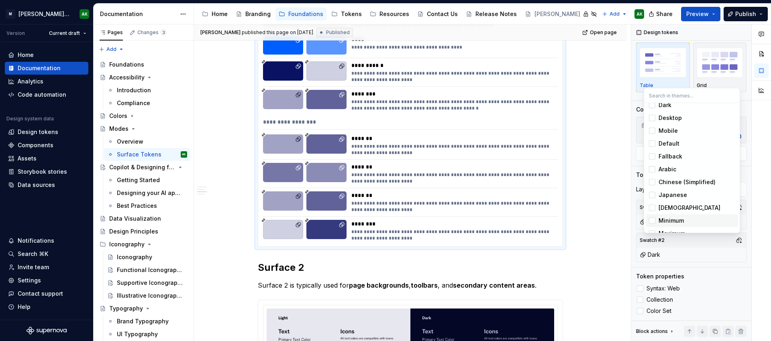
scroll to position [0, 0]
click at [669, 146] on div "Default" at bounding box center [669, 150] width 21 height 8
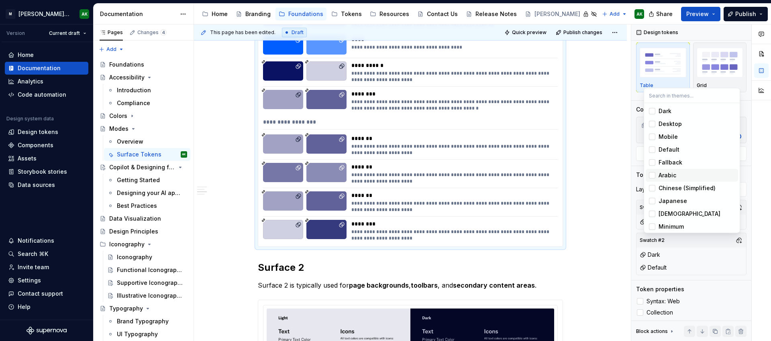
click at [592, 163] on html "[PERSON_NAME] Design System AK Version Current draft Home Documentation Analyti…" at bounding box center [385, 170] width 771 height 341
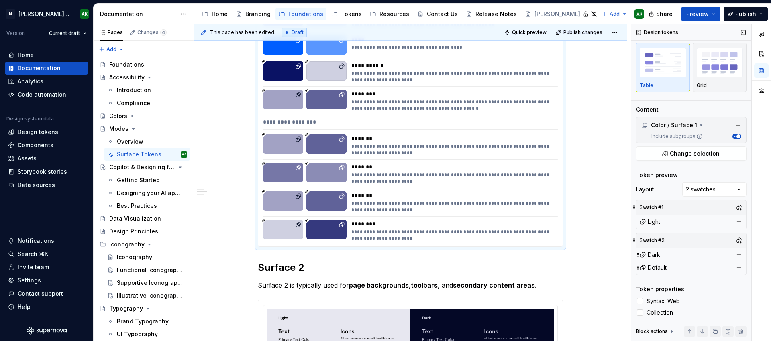
scroll to position [14, 0]
click at [706, 10] on span "Preview" at bounding box center [697, 14] width 22 height 8
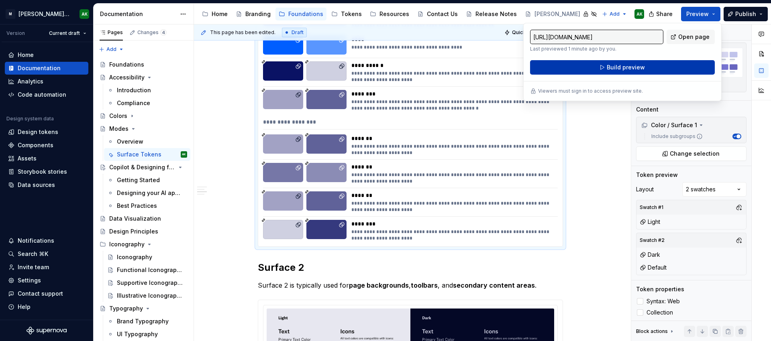
click at [646, 67] on button "Build preview" at bounding box center [622, 67] width 185 height 14
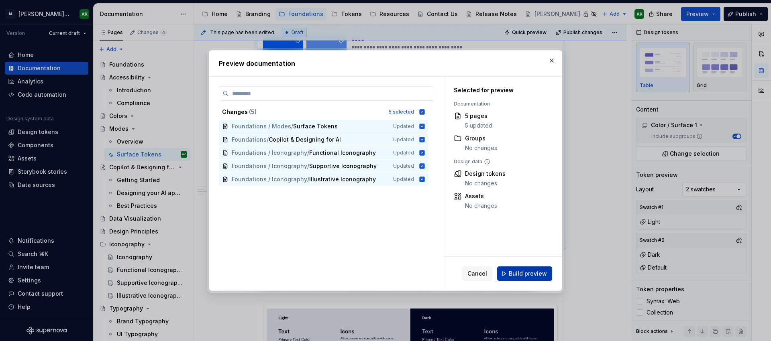
click at [518, 273] on span "Build preview" at bounding box center [528, 274] width 38 height 8
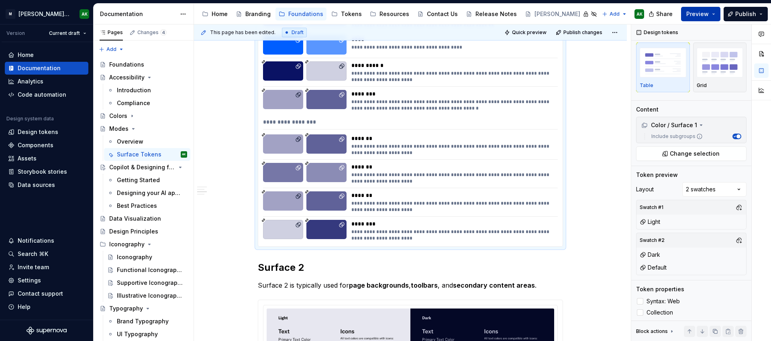
click at [717, 17] on button "Preview" at bounding box center [700, 14] width 39 height 14
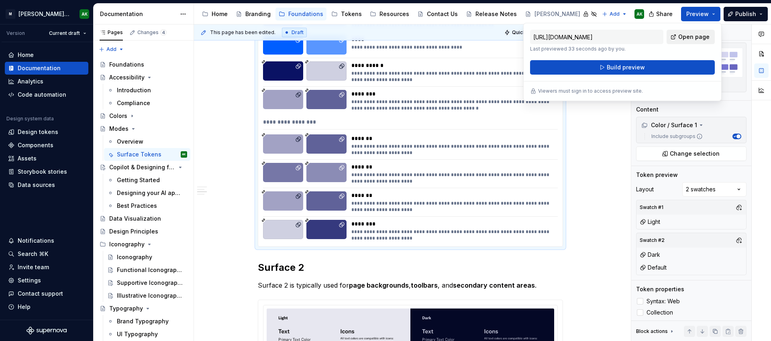
click at [701, 35] on span "Open page" at bounding box center [693, 37] width 31 height 8
click at [735, 265] on button "button" at bounding box center [738, 267] width 11 height 11
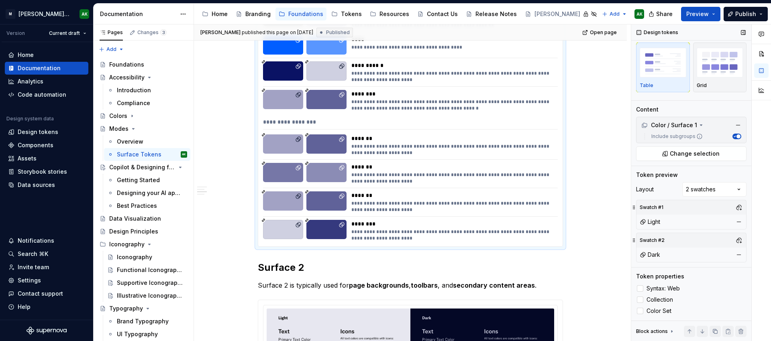
click at [583, 146] on div "**********" at bounding box center [410, 300] width 433 height 1737
click at [47, 136] on div "Design tokens" at bounding box center [47, 132] width 84 height 13
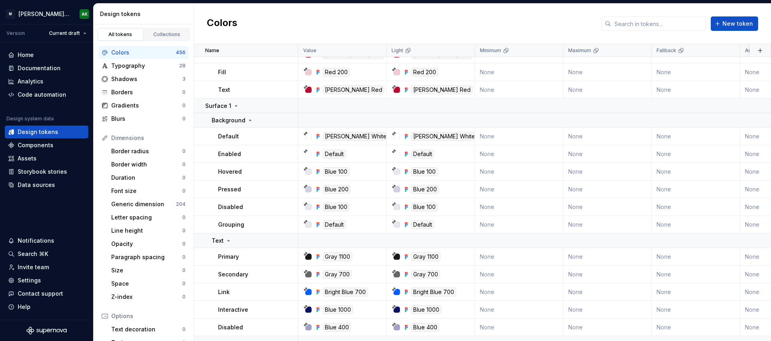
scroll to position [5103, 0]
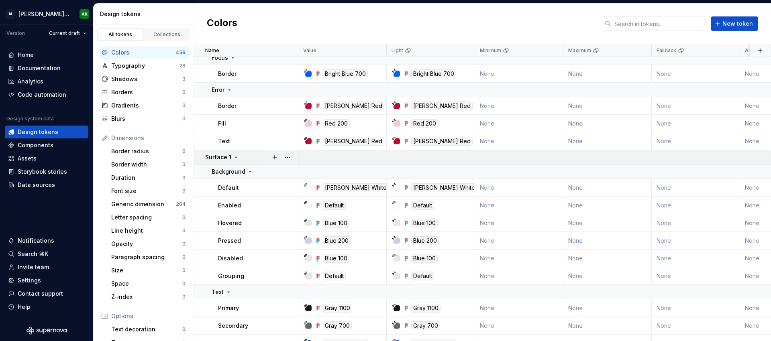
click at [235, 156] on icon at bounding box center [236, 157] width 6 height 6
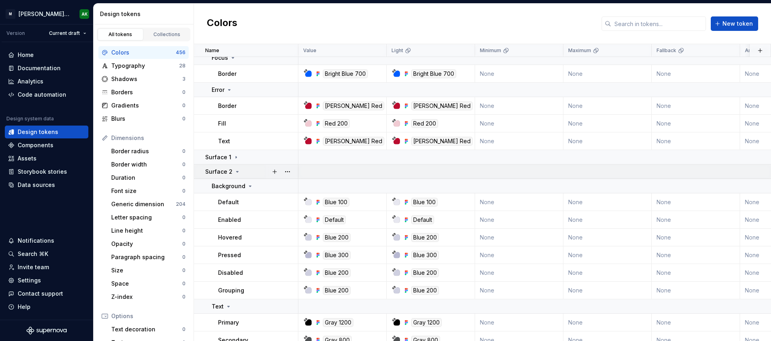
click at [238, 171] on icon at bounding box center [237, 172] width 6 height 6
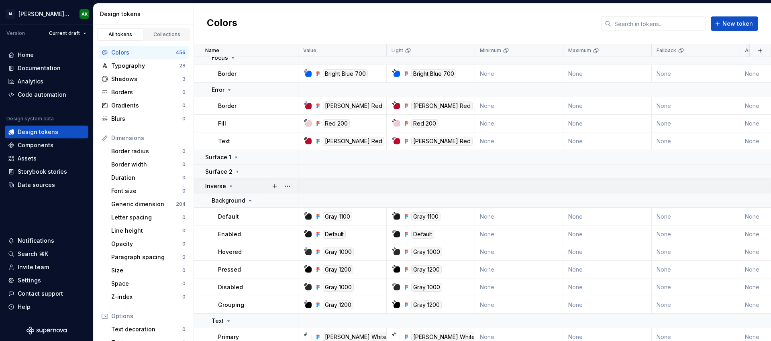
click at [233, 185] on div "Inverse" at bounding box center [219, 186] width 29 height 8
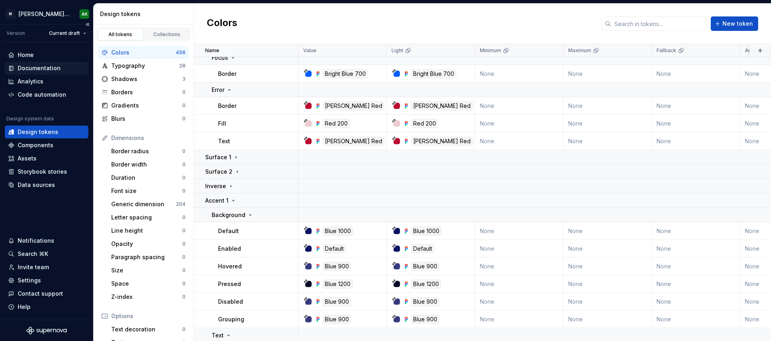
click at [41, 68] on div "Documentation" at bounding box center [39, 68] width 43 height 8
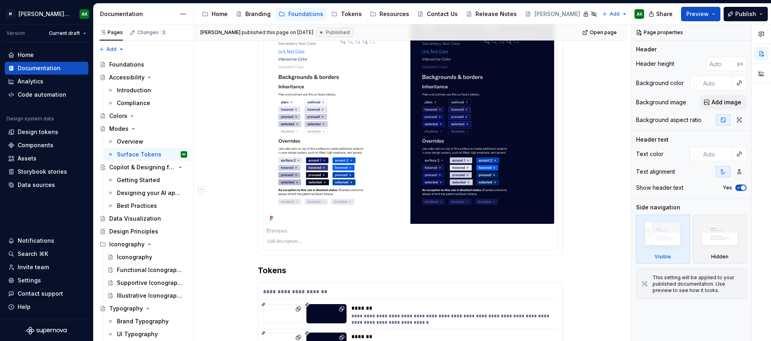
scroll to position [295, 0]
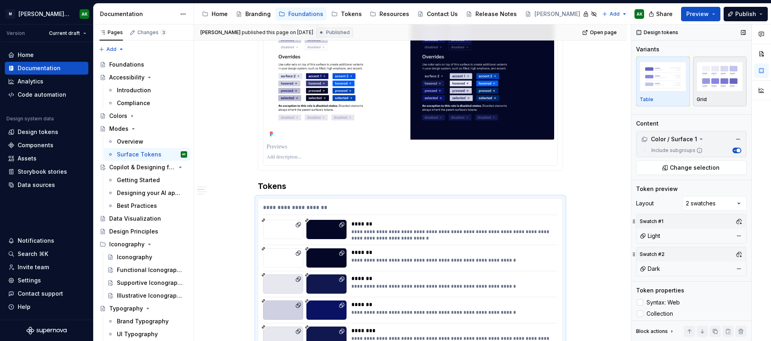
click at [718, 75] on img "button" at bounding box center [720, 76] width 47 height 29
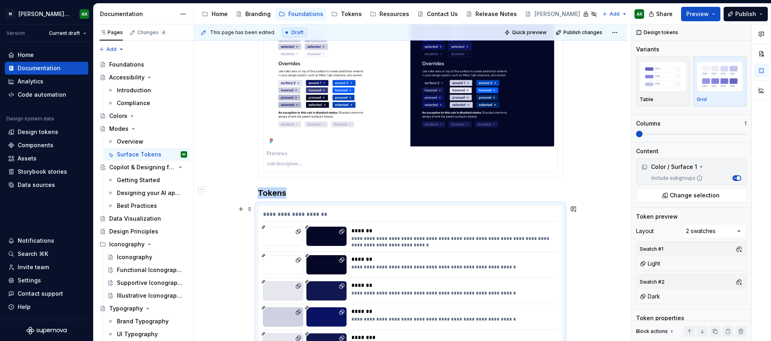
scroll to position [409, 0]
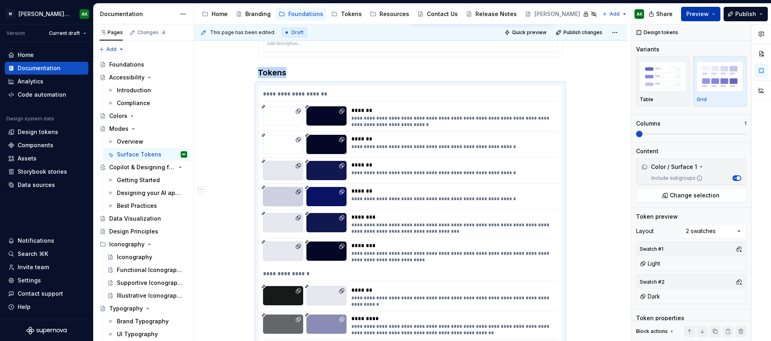
click at [697, 11] on span "Preview" at bounding box center [697, 14] width 22 height 8
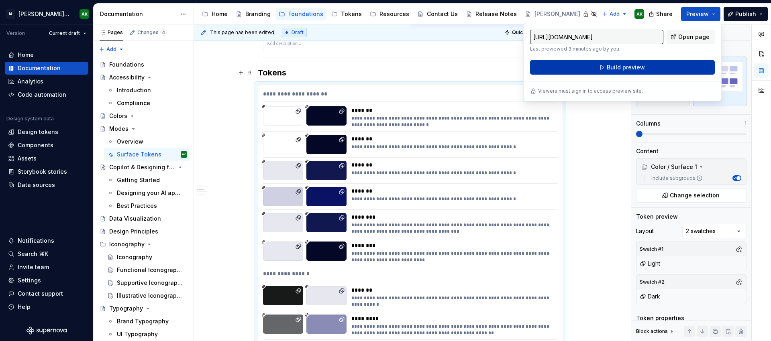
click at [619, 73] on button "Build preview" at bounding box center [622, 67] width 185 height 14
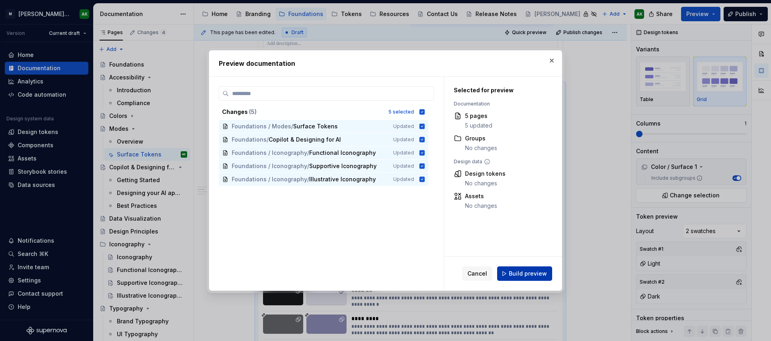
click at [525, 272] on span "Build preview" at bounding box center [528, 274] width 38 height 8
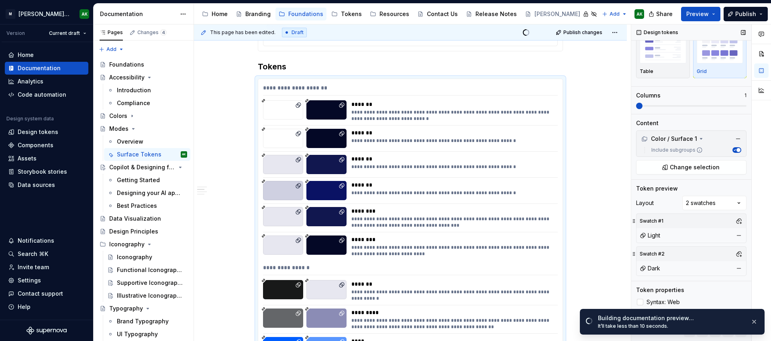
scroll to position [42, 0]
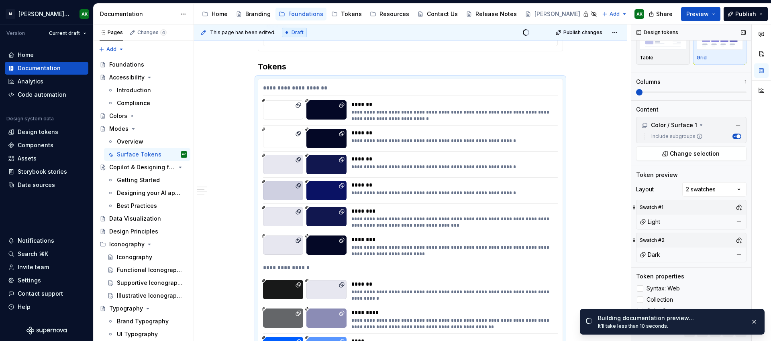
click at [642, 92] on span at bounding box center [639, 92] width 6 height 6
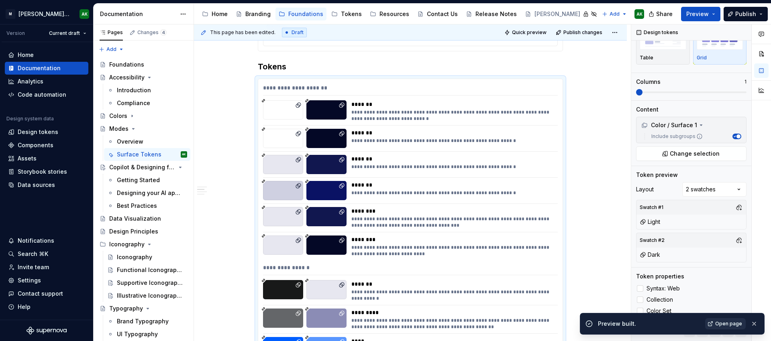
click at [729, 319] on link "Open page" at bounding box center [725, 323] width 41 height 11
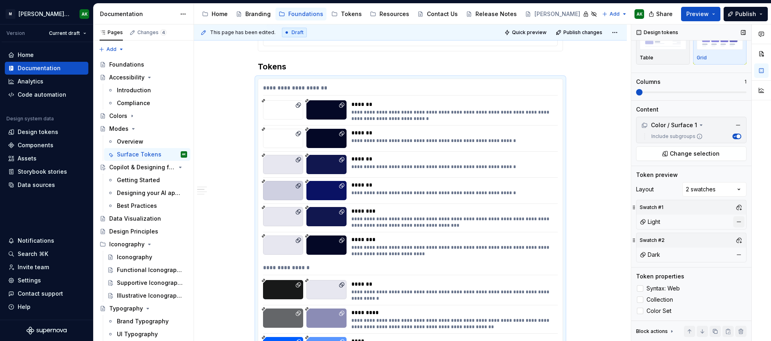
click at [733, 219] on button "button" at bounding box center [738, 221] width 11 height 11
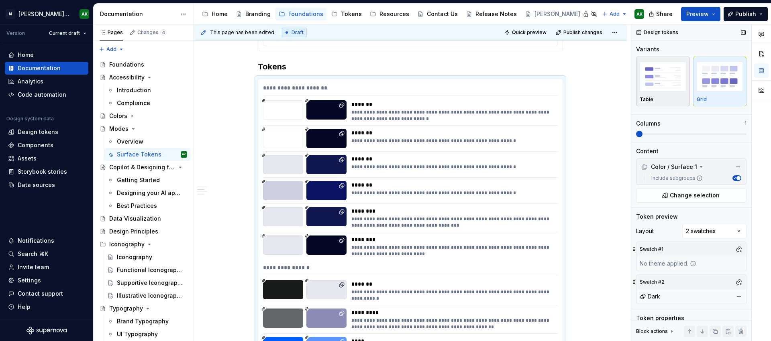
click at [676, 85] on img "button" at bounding box center [663, 76] width 47 height 29
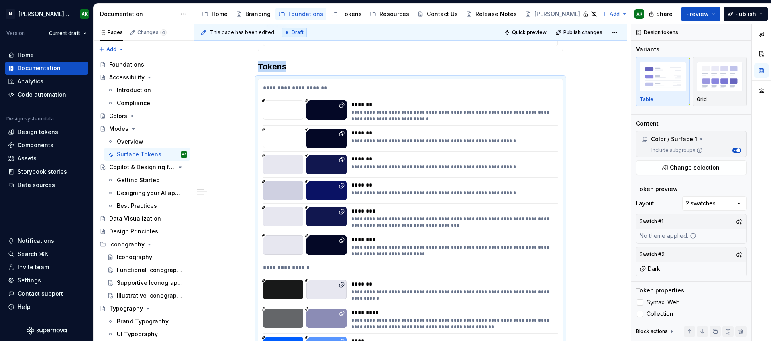
scroll to position [469, 0]
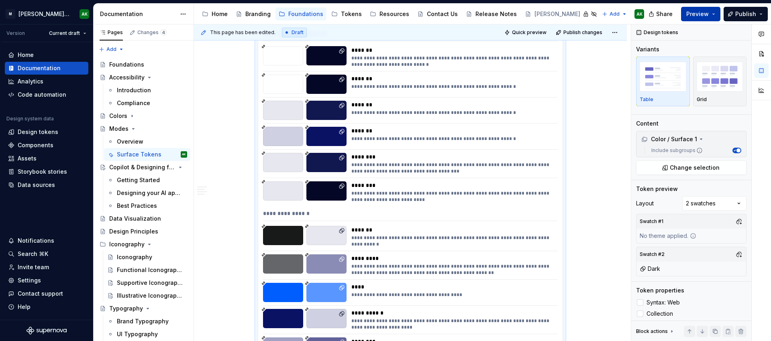
click at [706, 13] on span "Preview" at bounding box center [697, 14] width 22 height 8
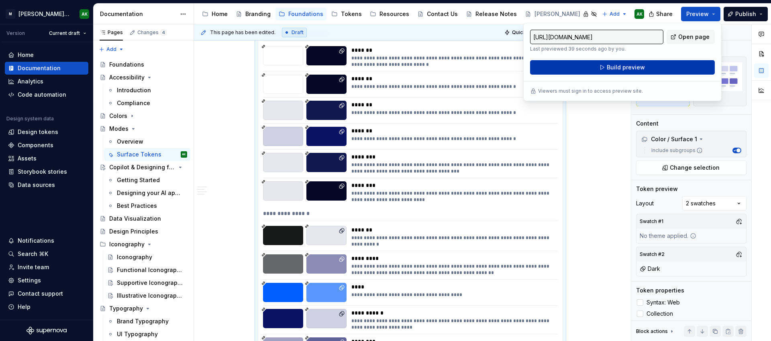
click at [647, 72] on button "Build preview" at bounding box center [622, 67] width 185 height 14
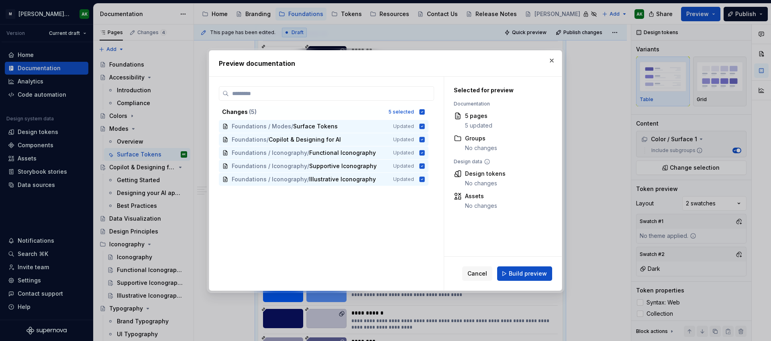
drag, startPoint x: 531, startPoint y: 273, endPoint x: 558, endPoint y: 277, distance: 27.3
click at [531, 273] on span "Build preview" at bounding box center [528, 274] width 38 height 8
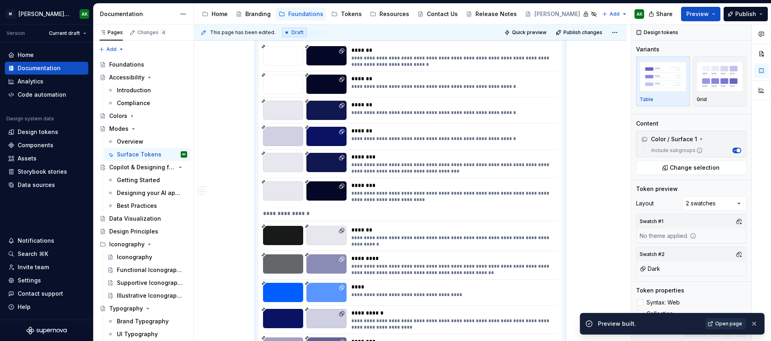
click at [724, 324] on span "Open page" at bounding box center [728, 324] width 27 height 6
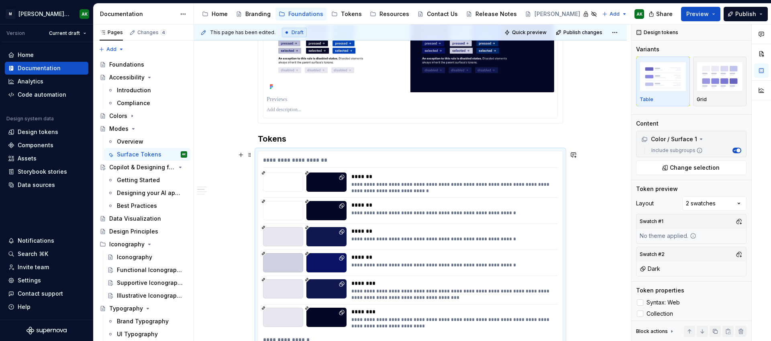
scroll to position [415, 0]
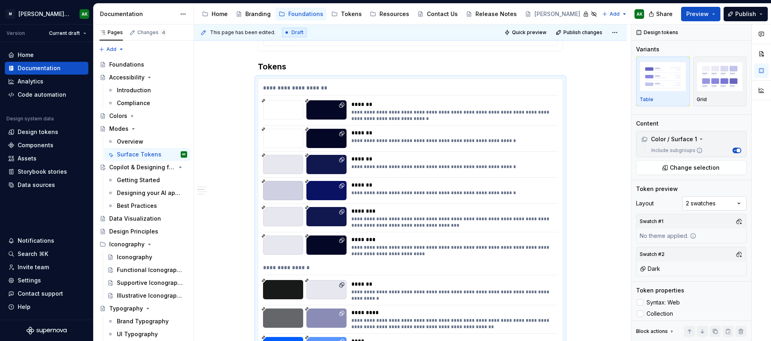
click at [727, 201] on div "Comments Open comments No comments yet Select ‘Comment’ from the block context …" at bounding box center [701, 182] width 140 height 317
click at [733, 199] on div "Comments Open comments No comments yet Select ‘Comment’ from the block context …" at bounding box center [701, 182] width 140 height 317
click at [736, 222] on button "button" at bounding box center [738, 221] width 11 height 11
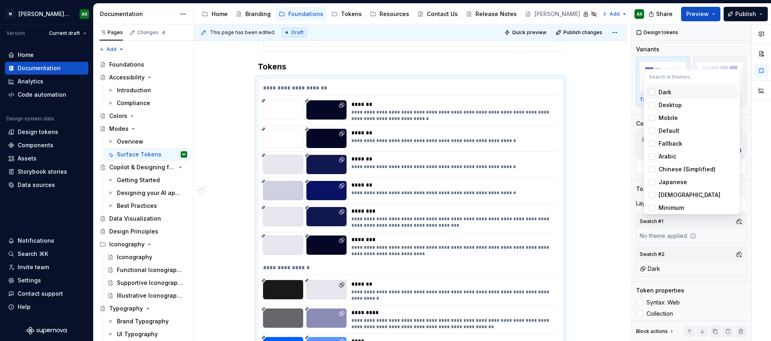
click at [666, 91] on div "Dark" at bounding box center [665, 92] width 13 height 8
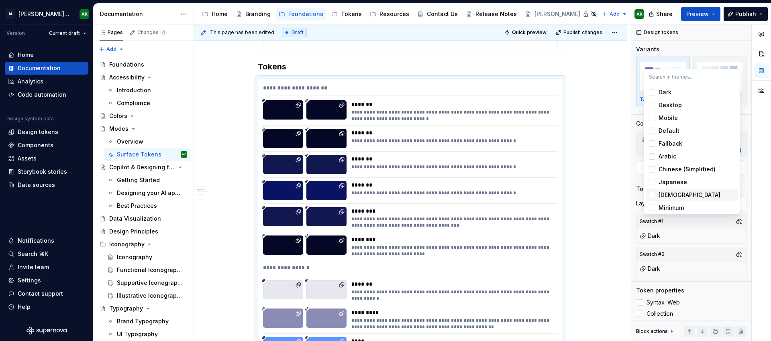
click at [579, 185] on html "[PERSON_NAME] Design System AK Version Current draft Home Documentation Analyti…" at bounding box center [385, 170] width 771 height 341
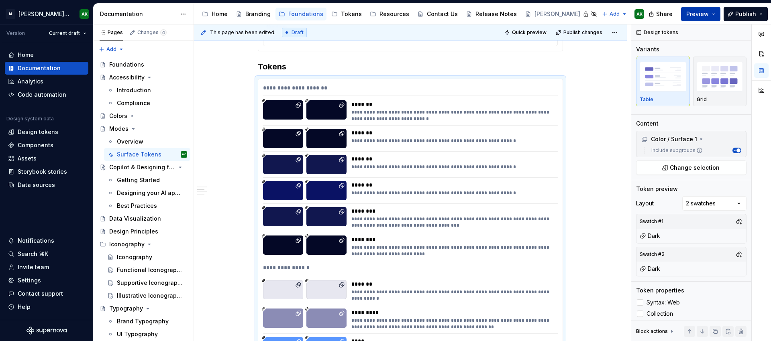
drag, startPoint x: 692, startPoint y: 13, endPoint x: 701, endPoint y: 19, distance: 10.5
click at [692, 13] on span "Preview" at bounding box center [697, 14] width 22 height 8
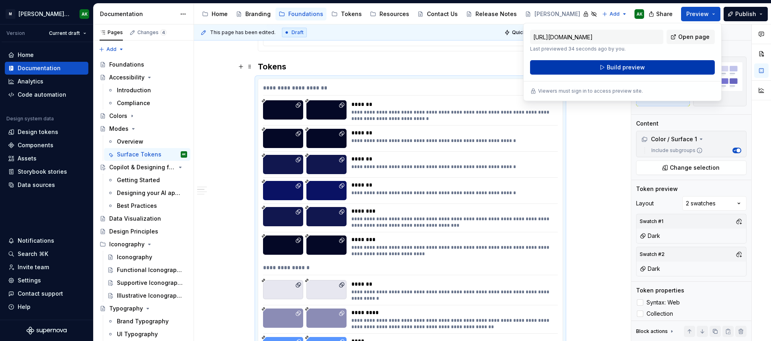
click at [625, 66] on span "Build preview" at bounding box center [626, 67] width 38 height 8
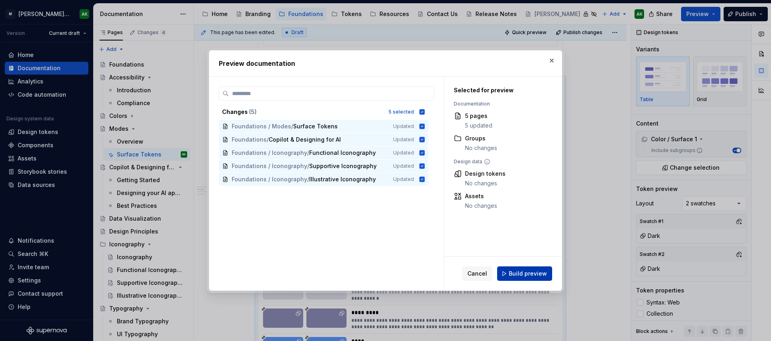
click at [529, 274] on span "Build preview" at bounding box center [528, 274] width 38 height 8
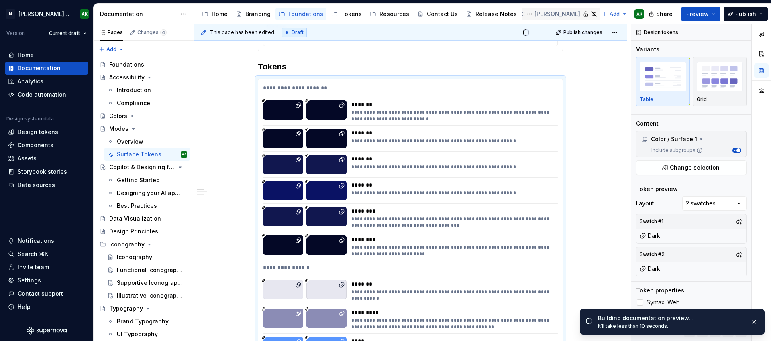
click at [534, 10] on div "[PERSON_NAME]" at bounding box center [557, 14] width 46 height 8
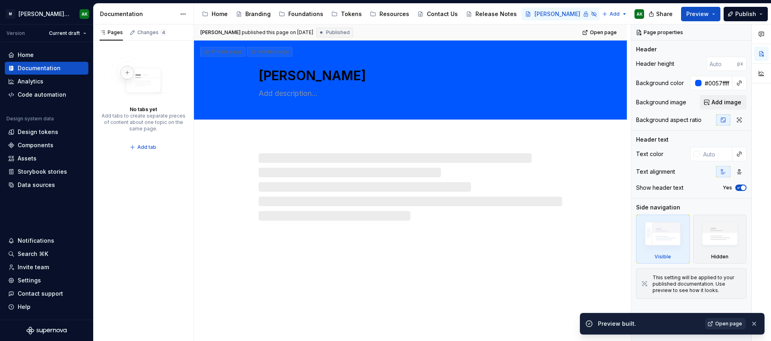
click at [732, 323] on span "Open page" at bounding box center [728, 324] width 27 height 6
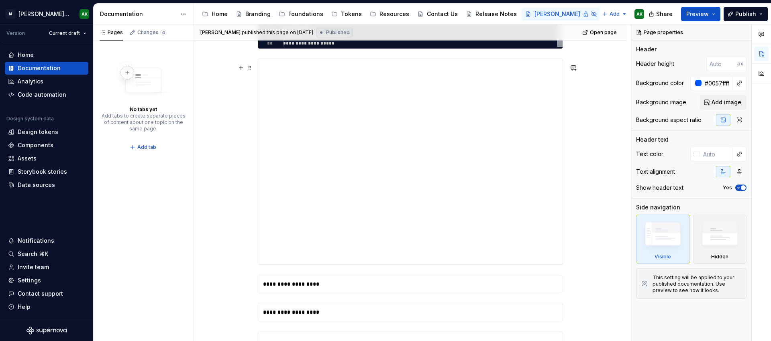
scroll to position [741, 0]
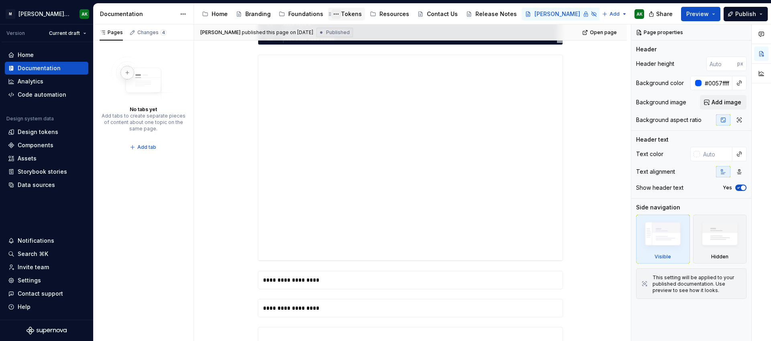
click at [334, 10] on button "Page tree" at bounding box center [336, 14] width 10 height 10
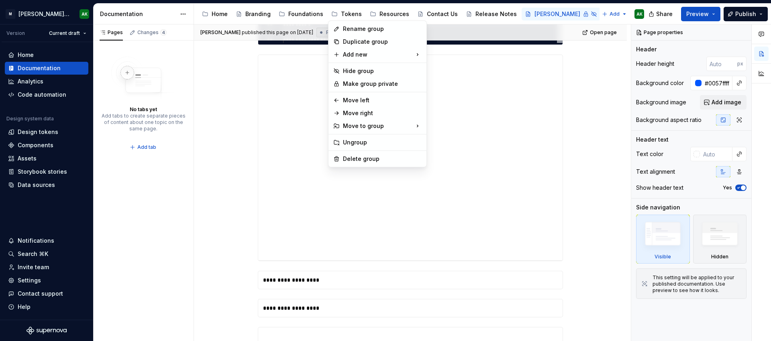
click at [329, 1] on html "M Moody's Design System AK Version Current draft Home Documentation Analytics C…" at bounding box center [385, 170] width 771 height 341
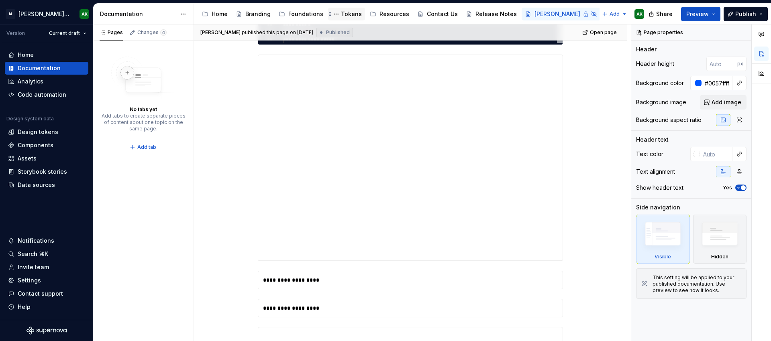
click at [345, 12] on div "Tokens" at bounding box center [351, 14] width 21 height 8
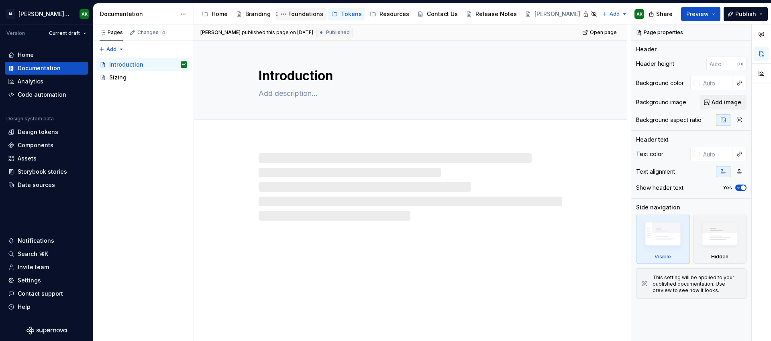
click at [305, 14] on div "Foundations" at bounding box center [305, 14] width 35 height 8
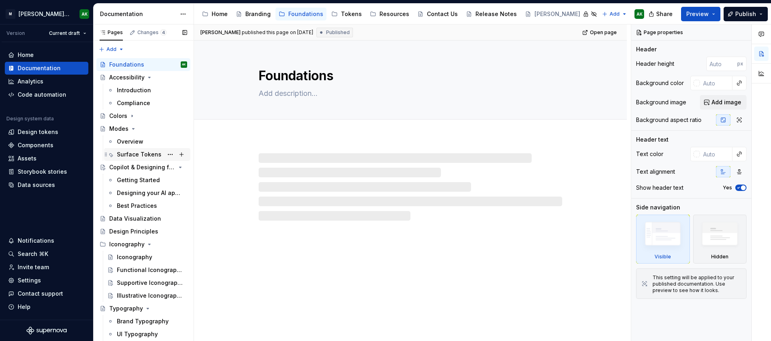
click at [118, 153] on div "Surface Tokens" at bounding box center [139, 155] width 45 height 8
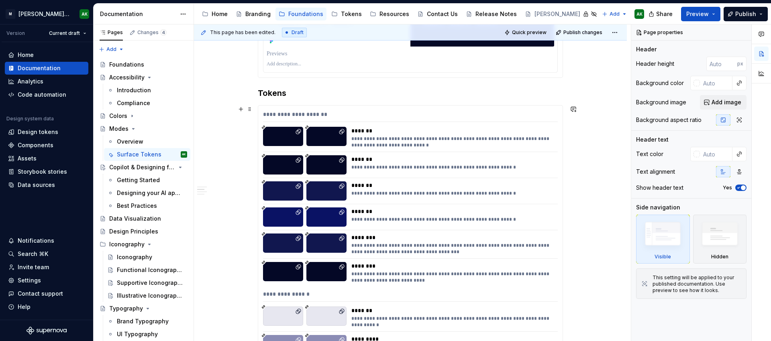
scroll to position [422, 0]
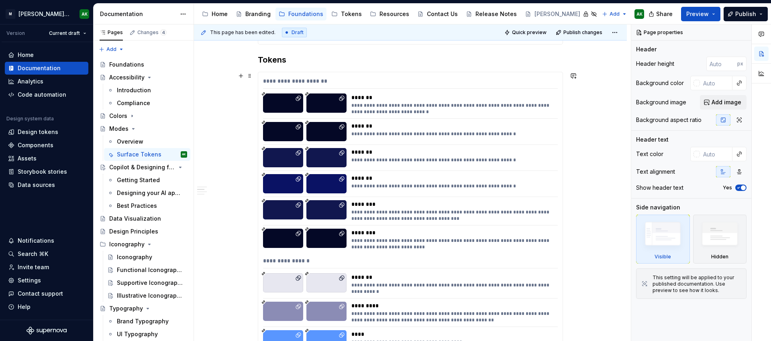
click at [492, 177] on div "*******" at bounding box center [452, 178] width 202 height 8
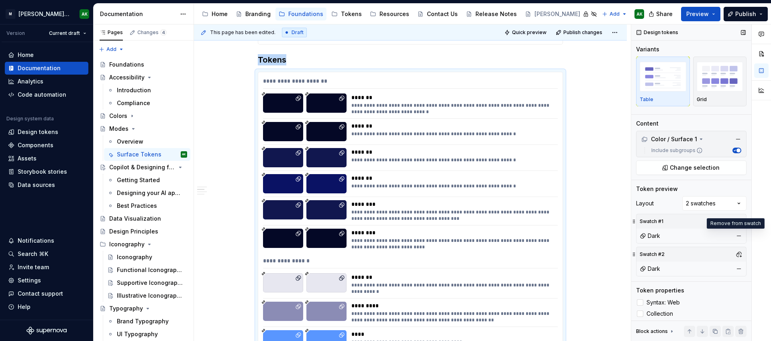
click at [735, 234] on button "button" at bounding box center [738, 235] width 11 height 11
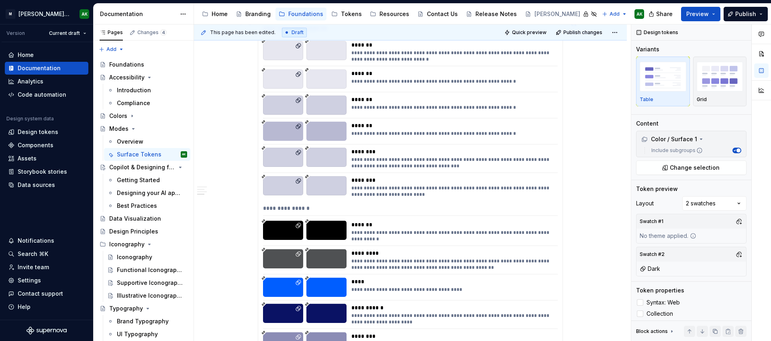
scroll to position [1319, 0]
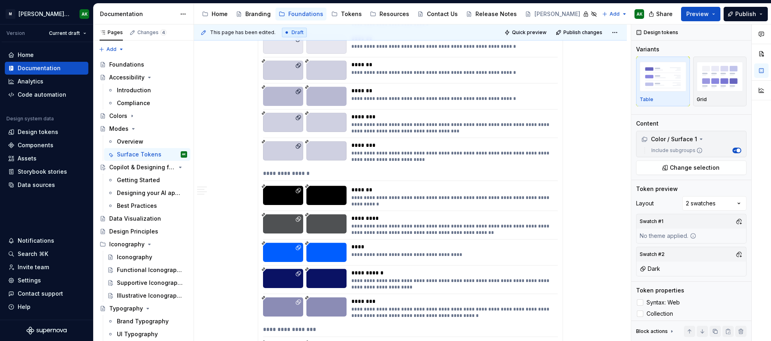
click at [405, 197] on div "**********" at bounding box center [452, 201] width 202 height 13
click at [438, 211] on div at bounding box center [410, 211] width 295 height 0
click at [733, 252] on button "button" at bounding box center [738, 254] width 11 height 11
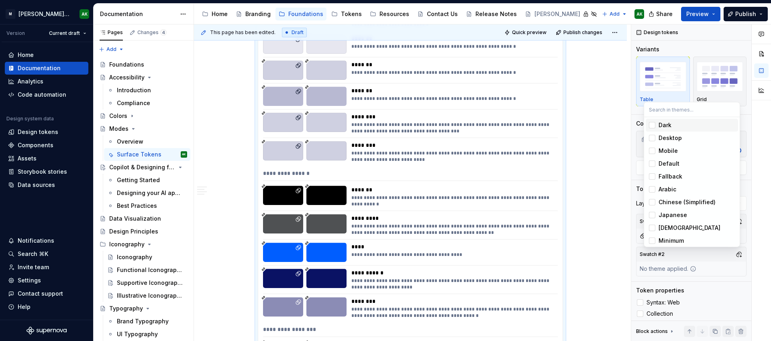
click at [651, 124] on div "Suggestions" at bounding box center [652, 125] width 6 height 6
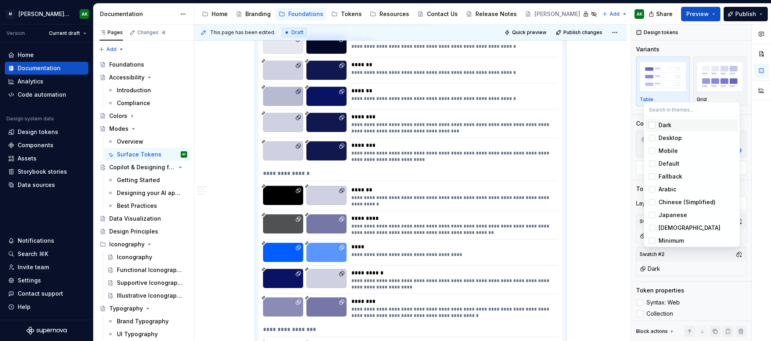
click at [611, 228] on html "[PERSON_NAME] Design System AK Version Current draft Home Documentation Analyti…" at bounding box center [385, 170] width 771 height 341
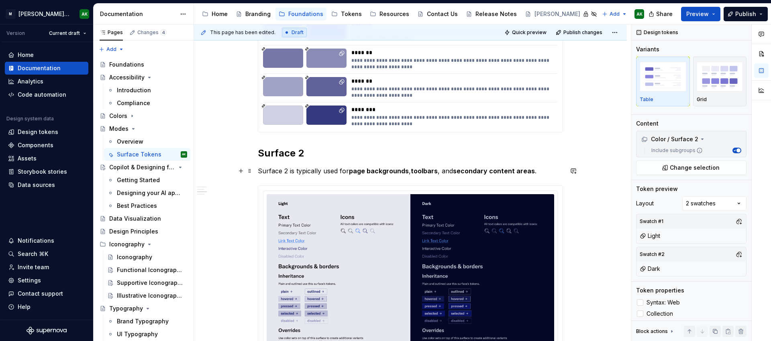
scroll to position [608, 0]
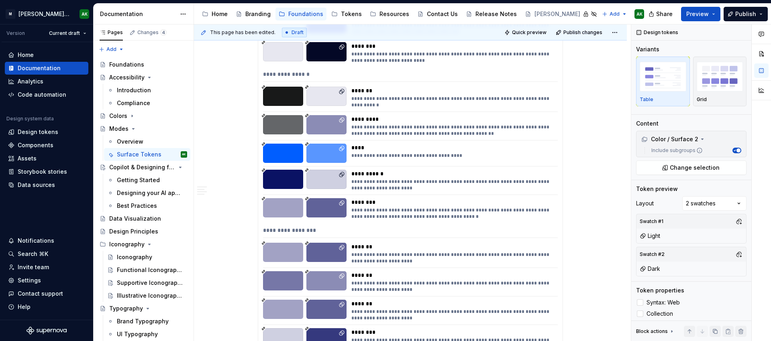
click at [434, 192] on div "**********" at bounding box center [410, 120] width 304 height 469
click at [736, 219] on button "button" at bounding box center [738, 221] width 11 height 11
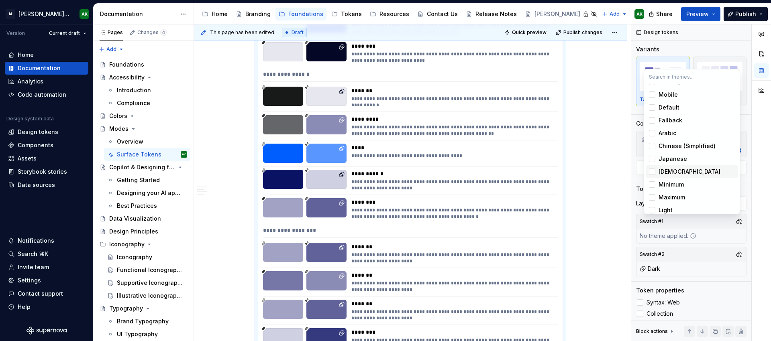
scroll to position [28, 0]
click at [670, 203] on div "Light" at bounding box center [666, 206] width 14 height 8
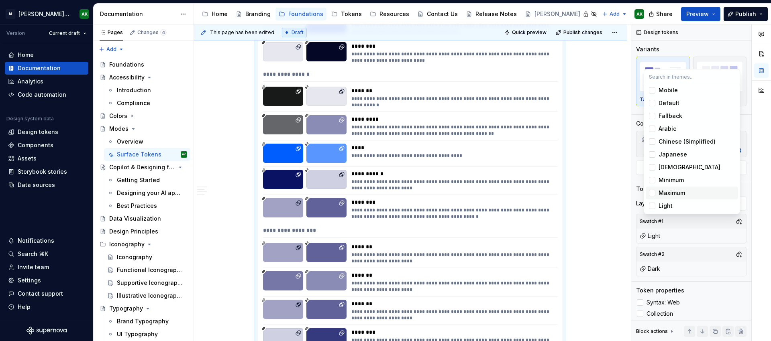
click at [593, 228] on html "[PERSON_NAME] Design System AK Version Current draft Home Documentation Analyti…" at bounding box center [385, 170] width 771 height 341
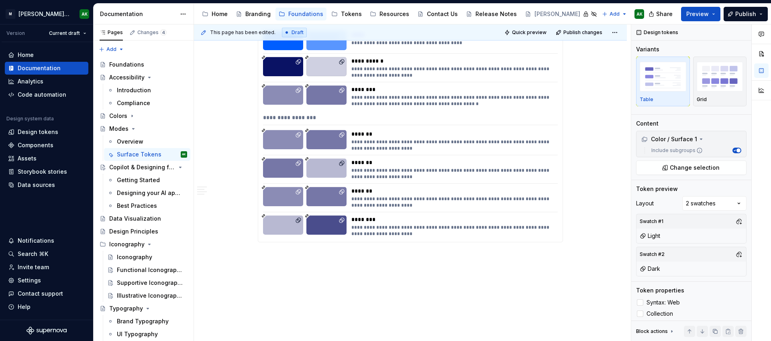
scroll to position [1544, 0]
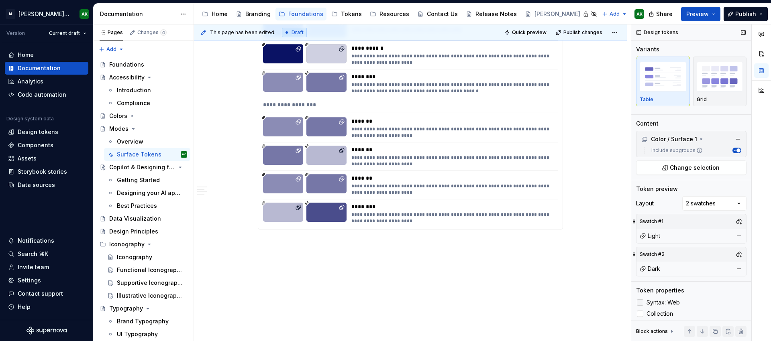
click at [640, 304] on div at bounding box center [640, 303] width 6 height 6
click at [640, 312] on div at bounding box center [640, 314] width 6 height 6
click at [457, 151] on div "*******" at bounding box center [452, 150] width 202 height 8
click at [640, 301] on div at bounding box center [640, 303] width 6 height 6
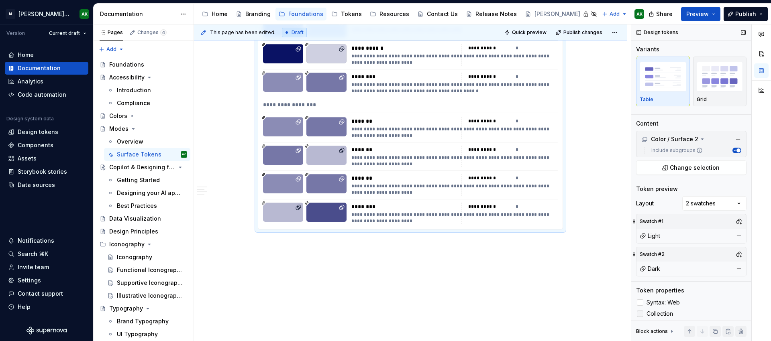
click at [643, 316] on label "Collection" at bounding box center [691, 314] width 110 height 10
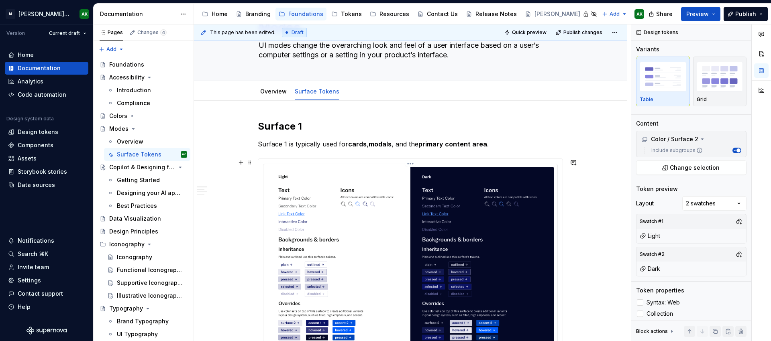
scroll to position [0, 0]
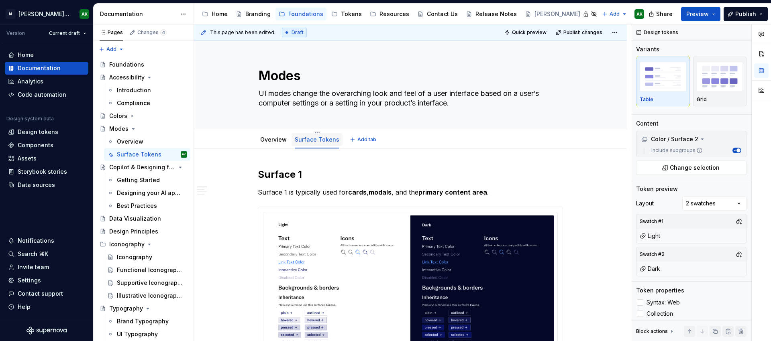
click at [314, 141] on link "Surface Tokens" at bounding box center [317, 139] width 45 height 7
click at [316, 141] on link "Surface Tokens" at bounding box center [317, 139] width 45 height 7
click at [314, 134] on html "[PERSON_NAME] Design System AK Version Current draft Home Documentation Analyti…" at bounding box center [385, 170] width 771 height 341
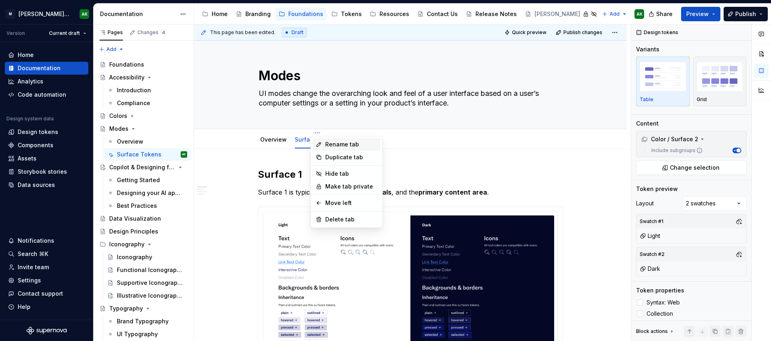
click at [342, 145] on div "Rename tab" at bounding box center [351, 145] width 52 height 8
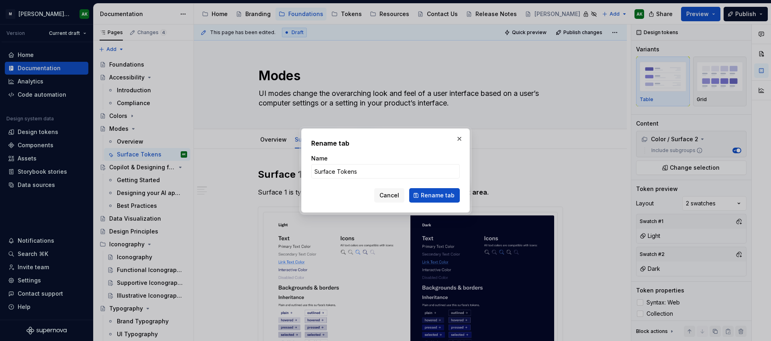
type textarea "*"
click at [334, 171] on input "Surface Tokens" at bounding box center [385, 171] width 149 height 14
type input "Surface & Accent Tokens"
click at [447, 195] on span "Rename tab" at bounding box center [438, 196] width 34 height 8
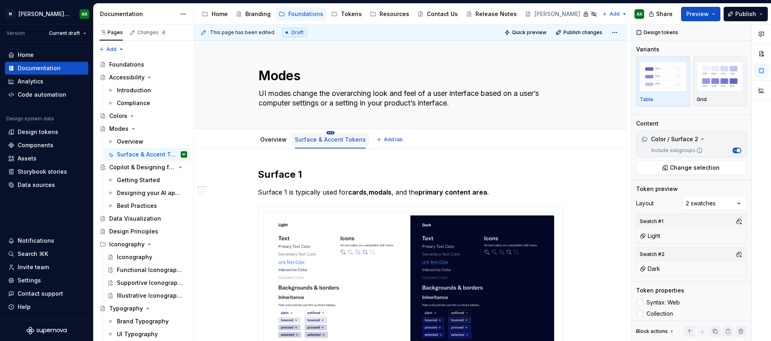
click at [328, 133] on html "[PERSON_NAME] Design System AK Version Current draft Home Documentation Analyti…" at bounding box center [385, 170] width 771 height 341
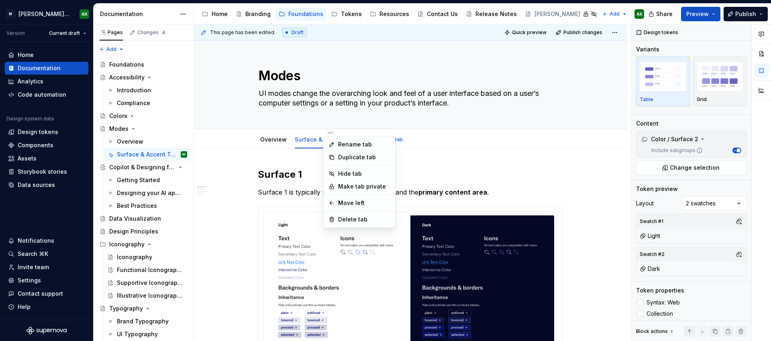
type textarea "*"
click at [457, 157] on html "[PERSON_NAME] Design System AK Version Current draft Home Documentation Analyti…" at bounding box center [385, 170] width 771 height 341
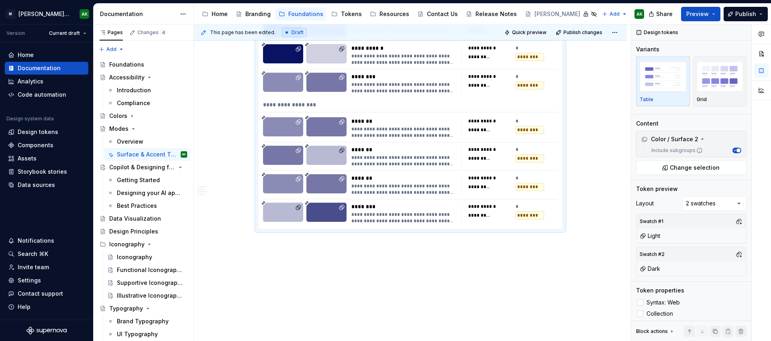
scroll to position [1558, 0]
click at [414, 262] on div "**********" at bounding box center [412, 182] width 437 height 317
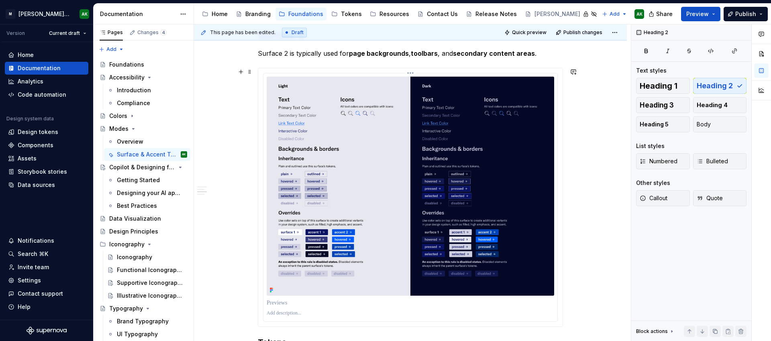
scroll to position [866, 0]
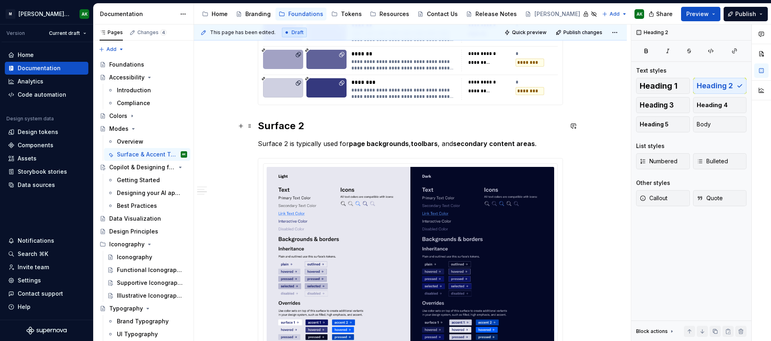
click at [218, 131] on div "**********" at bounding box center [410, 158] width 433 height 1751
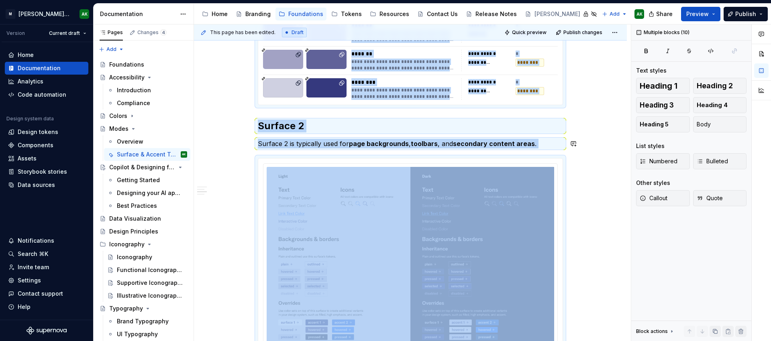
copy div "**********"
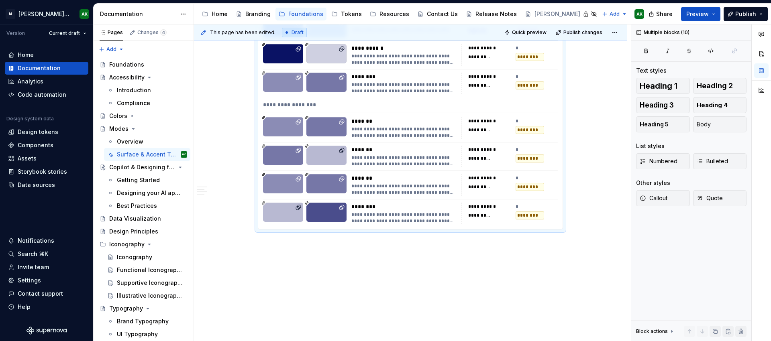
scroll to position [1528, 0]
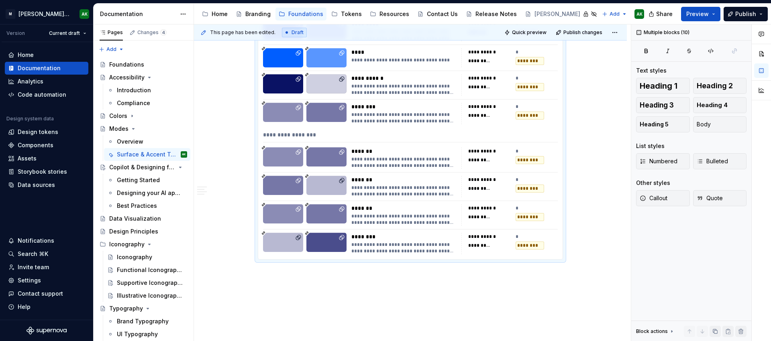
drag, startPoint x: 340, startPoint y: 266, endPoint x: 336, endPoint y: 273, distance: 8.1
drag, startPoint x: 330, startPoint y: 292, endPoint x: 337, endPoint y: 287, distance: 8.3
paste div
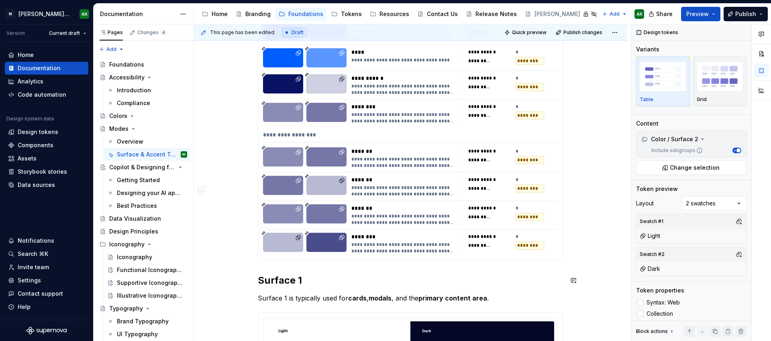
click at [283, 282] on h2 "Surface 1" at bounding box center [410, 280] width 305 height 13
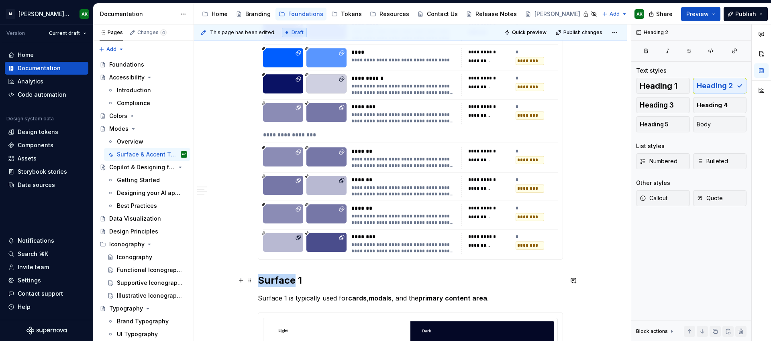
click at [283, 282] on h2 "Surface 1" at bounding box center [410, 280] width 305 height 13
click at [343, 297] on p "Surface 1 is typically used for cards , modals , and the primary content area ." at bounding box center [410, 299] width 305 height 10
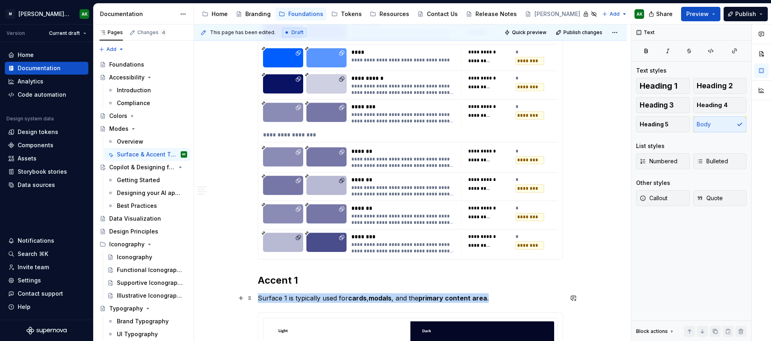
click at [343, 297] on p "Surface 1 is typically used for cards , modals , and the primary content area ." at bounding box center [410, 299] width 305 height 10
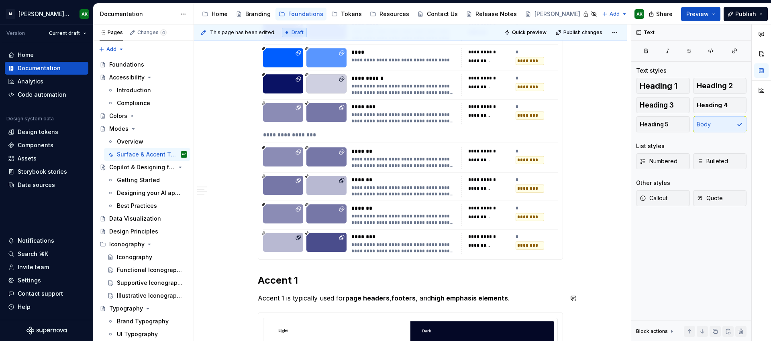
click at [219, 265] on div "**********" at bounding box center [410, 313] width 433 height 3385
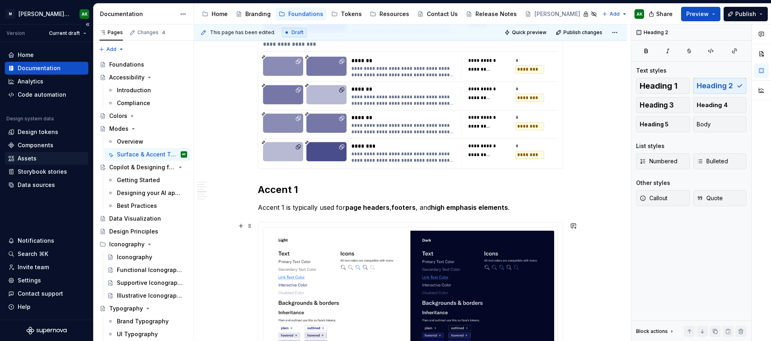
scroll to position [1667, 0]
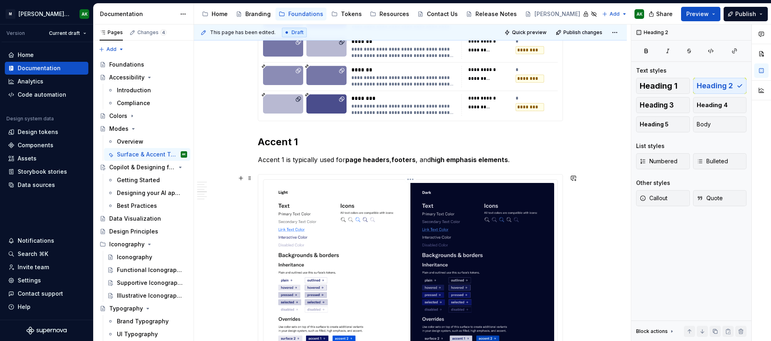
click at [342, 242] on img at bounding box center [411, 292] width 288 height 219
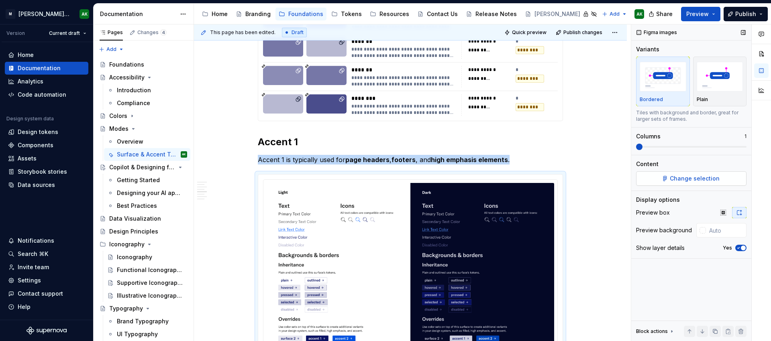
click at [691, 180] on span "Change selection" at bounding box center [695, 179] width 50 height 8
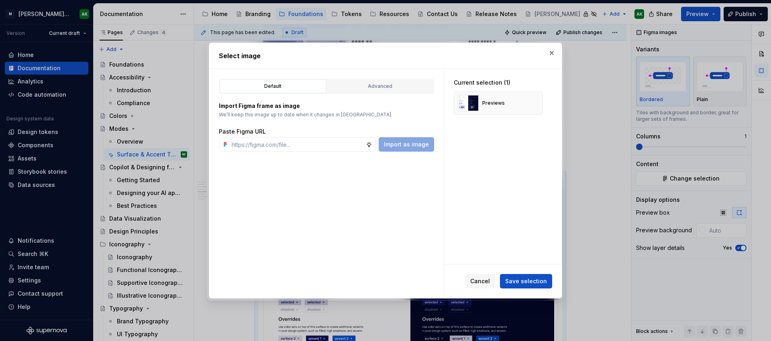
type textarea "*"
type input "https://www.figma.com/design/8P9LN1Xct6l4Amwq2Px3hU/MXD-Core-Library-v2?node-id…"
type textarea "*"
type input "https://www.figma.com/design/8P9LN1Xct6l4Amwq2Px3hU/MXD-Core-Library-v2?node-id…"
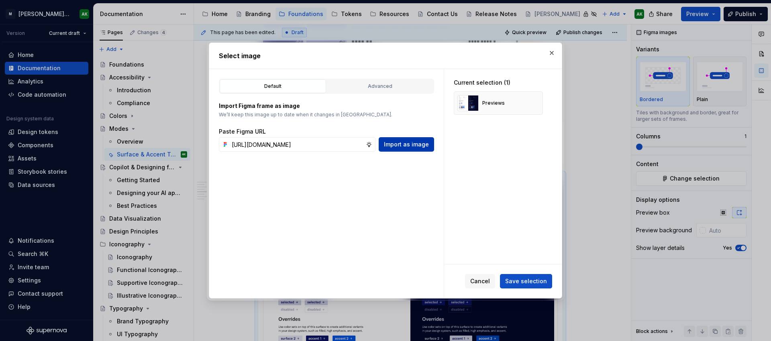
click at [417, 142] on span "Import as image" at bounding box center [406, 145] width 45 height 8
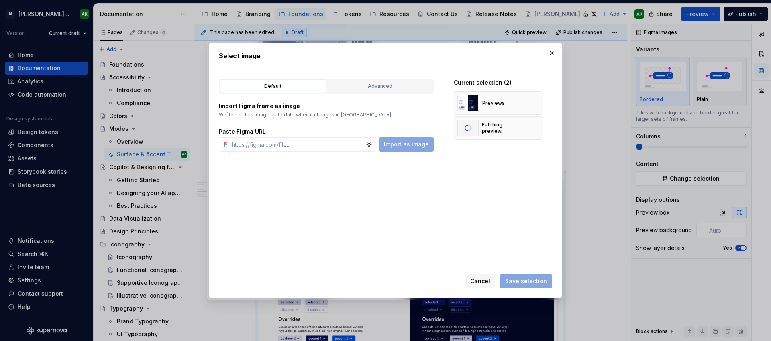
scroll to position [0, 0]
click at [542, 281] on span "Save selection" at bounding box center [526, 281] width 42 height 8
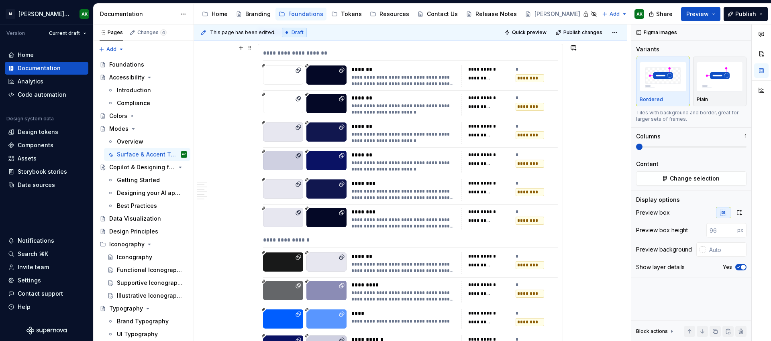
scroll to position [2004, 0]
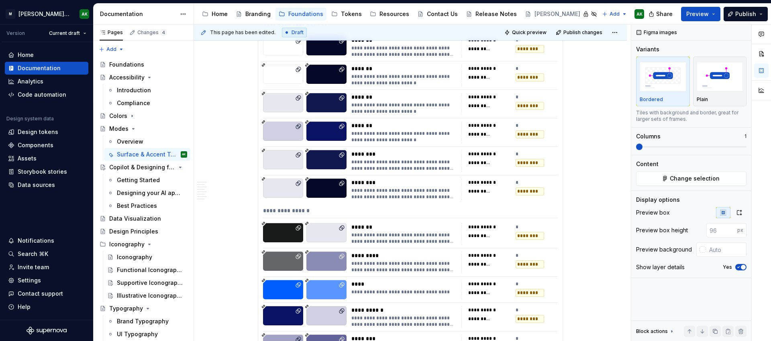
click at [405, 202] on div "**********" at bounding box center [410, 253] width 304 height 477
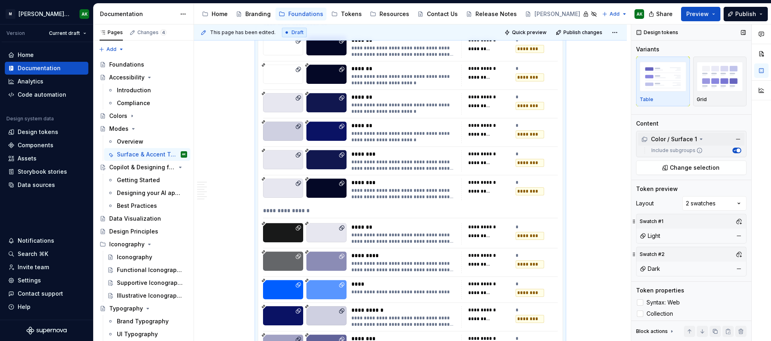
click at [684, 142] on div "Color / Surface 1" at bounding box center [669, 139] width 56 height 8
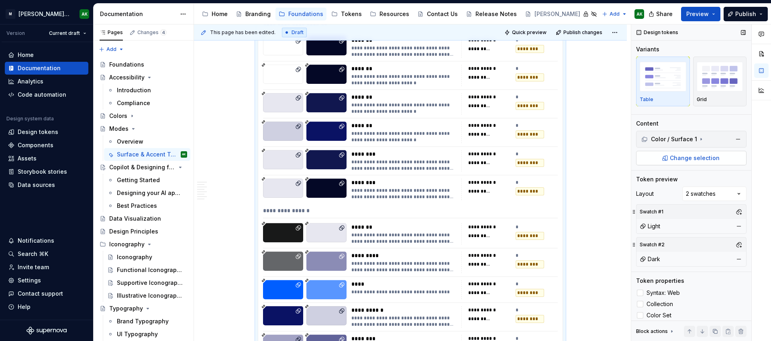
click at [687, 156] on span "Change selection" at bounding box center [695, 158] width 50 height 8
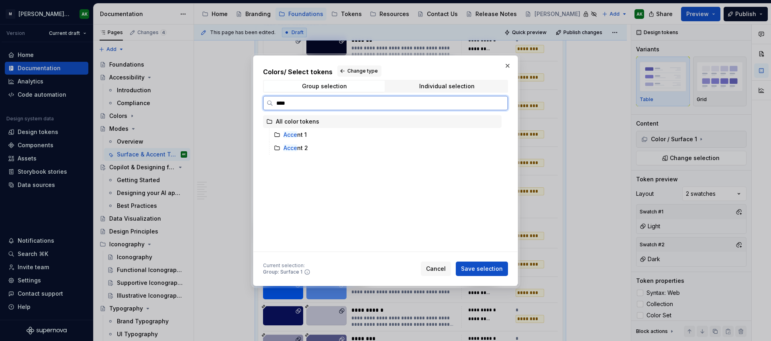
type input "*****"
click at [344, 133] on div "Accen t 1" at bounding box center [386, 134] width 231 height 13
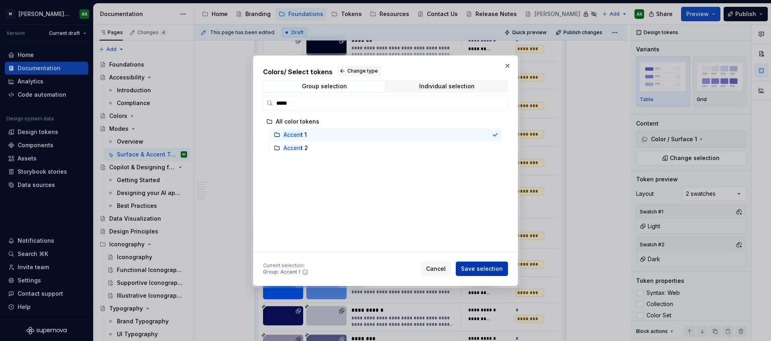
click at [487, 269] on span "Save selection" at bounding box center [482, 269] width 42 height 8
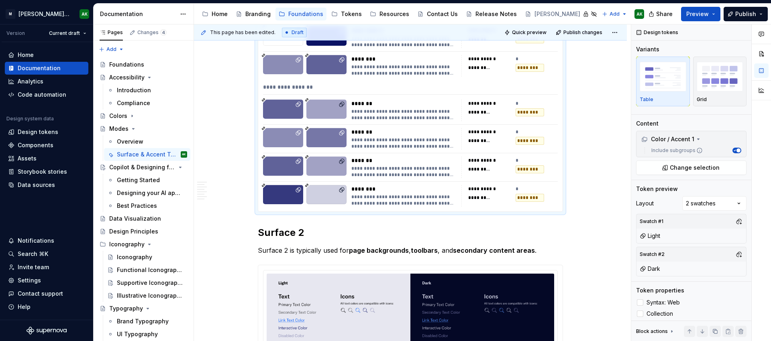
scroll to position [2464, 0]
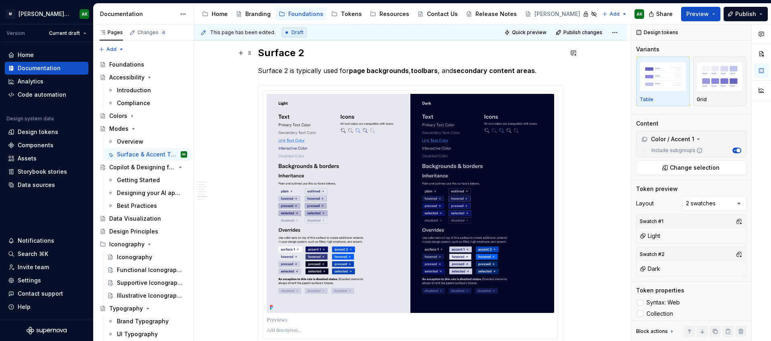
click at [278, 53] on h2 "Surface 2" at bounding box center [410, 53] width 305 height 13
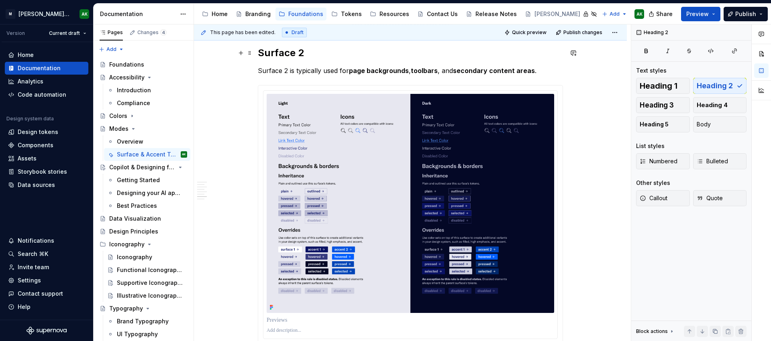
click at [278, 53] on h2 "Surface 2" at bounding box center [410, 53] width 305 height 13
click at [281, 55] on h2 "Surface 2" at bounding box center [410, 53] width 305 height 13
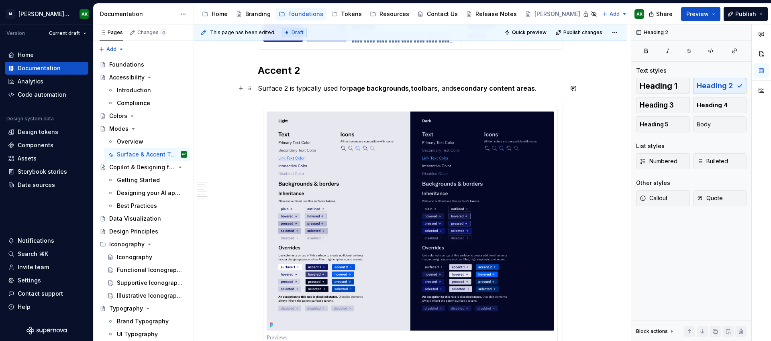
click at [300, 90] on p "Surface 2 is typically used for page backgrounds , toolbars , and secondary con…" at bounding box center [410, 89] width 305 height 10
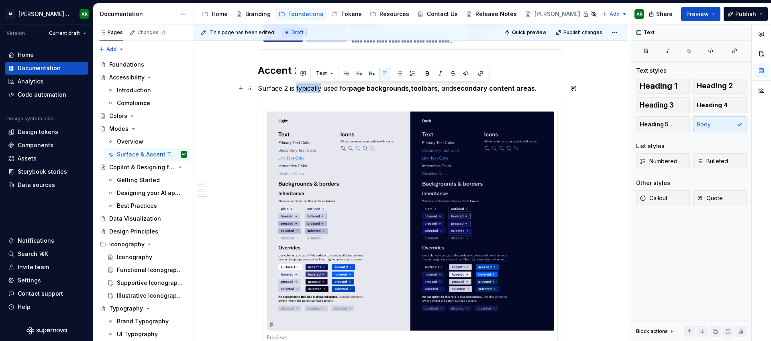
click at [300, 90] on p "Surface 2 is typically used for page backgrounds , toolbars , and secondary con…" at bounding box center [410, 89] width 305 height 10
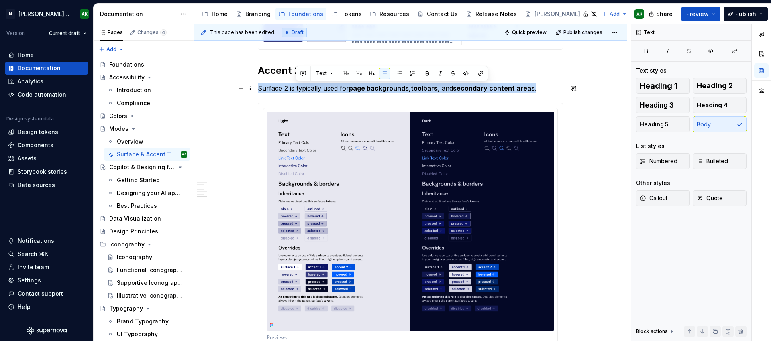
click at [300, 90] on p "Surface 2 is typically used for page backgrounds , toolbars , and secondary con…" at bounding box center [410, 89] width 305 height 10
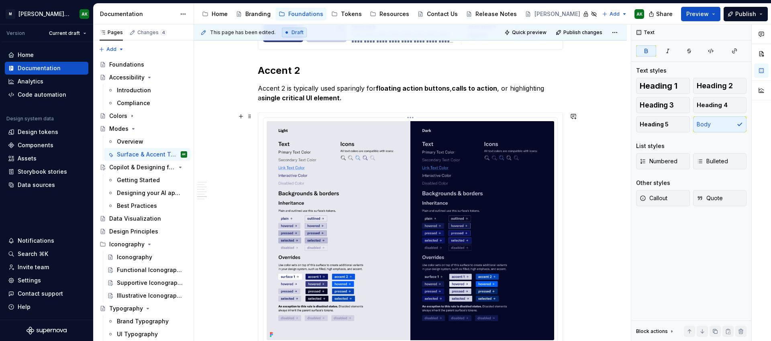
click at [473, 175] on img at bounding box center [411, 230] width 288 height 219
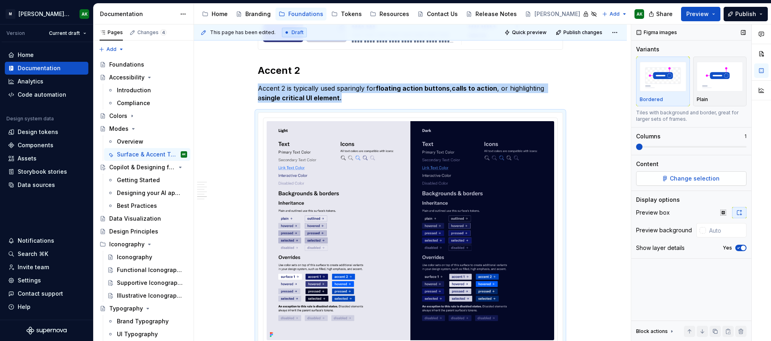
click at [691, 177] on span "Change selection" at bounding box center [695, 179] width 50 height 8
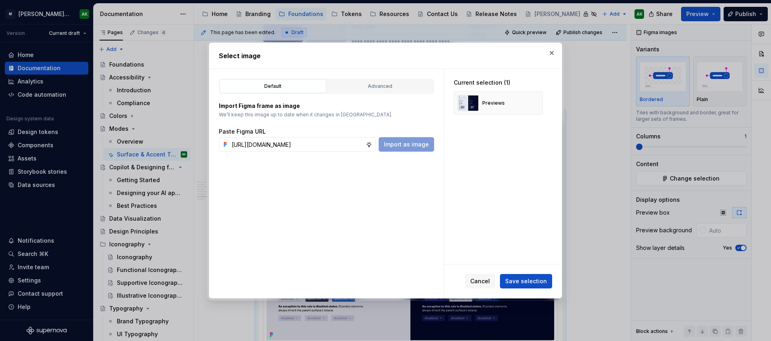
scroll to position [0, 220]
type input "https://www.figma.com/design/8P9LN1Xct6l4Amwq2Px3hU/MXD-Core-Library-v2?node-id…"
click at [404, 147] on span "Import as image" at bounding box center [406, 145] width 45 height 8
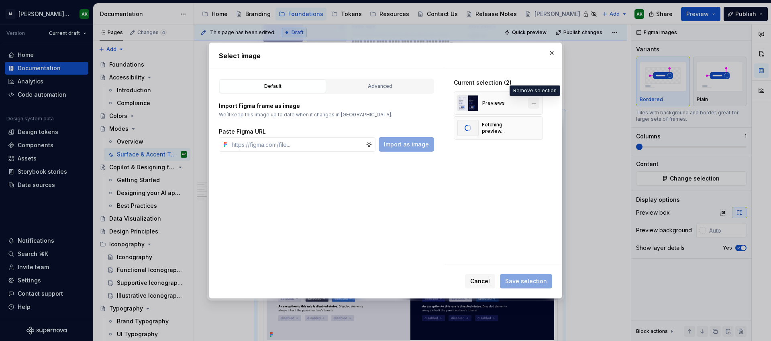
click at [536, 103] on button "button" at bounding box center [533, 103] width 11 height 11
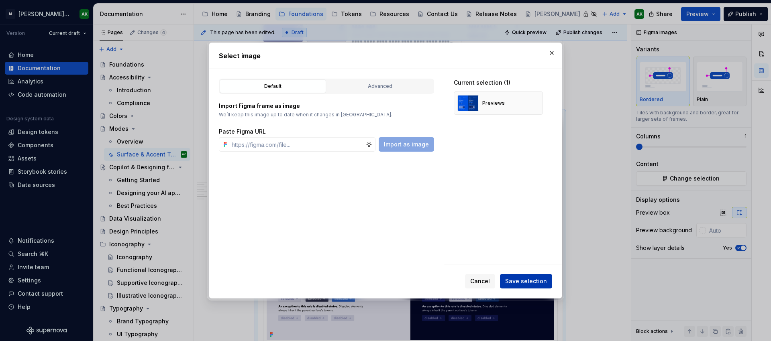
click at [517, 281] on span "Save selection" at bounding box center [526, 281] width 42 height 8
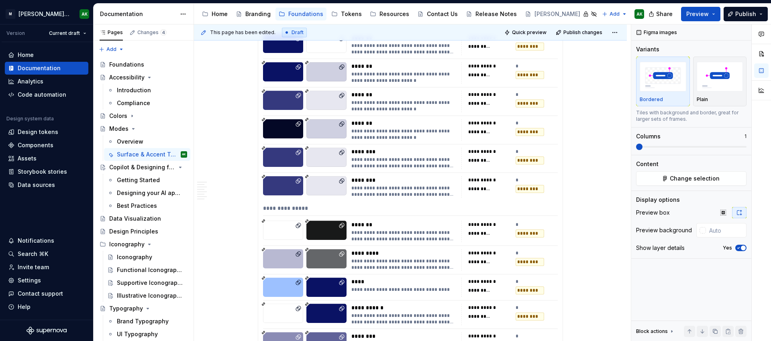
scroll to position [1735, 0]
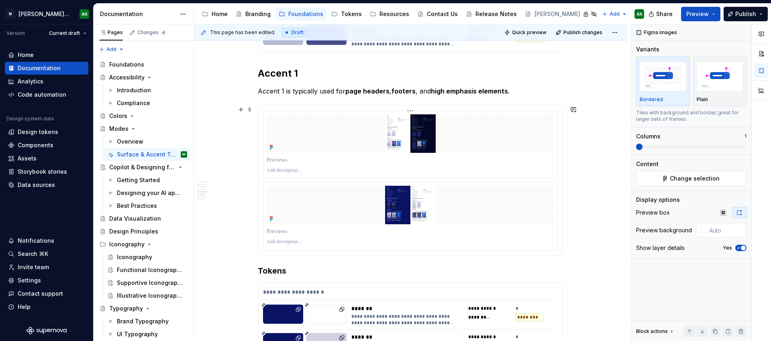
click at [435, 144] on img at bounding box center [411, 133] width 288 height 39
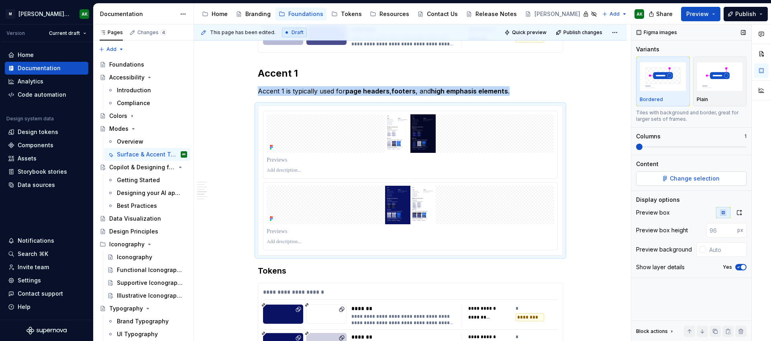
click at [691, 182] on span "Change selection" at bounding box center [695, 179] width 50 height 8
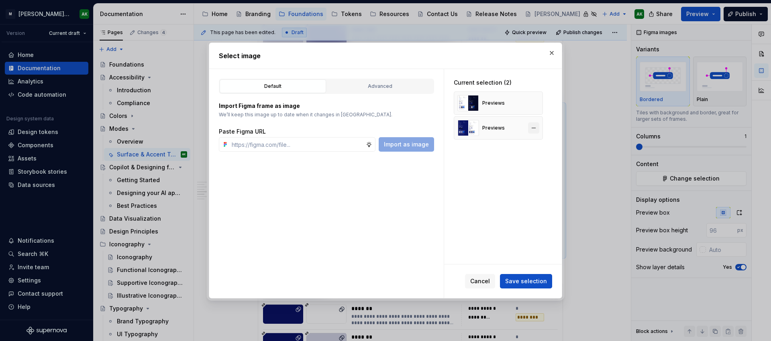
click at [534, 103] on button "button" at bounding box center [533, 103] width 11 height 11
click at [533, 278] on span "Save selection" at bounding box center [526, 281] width 42 height 8
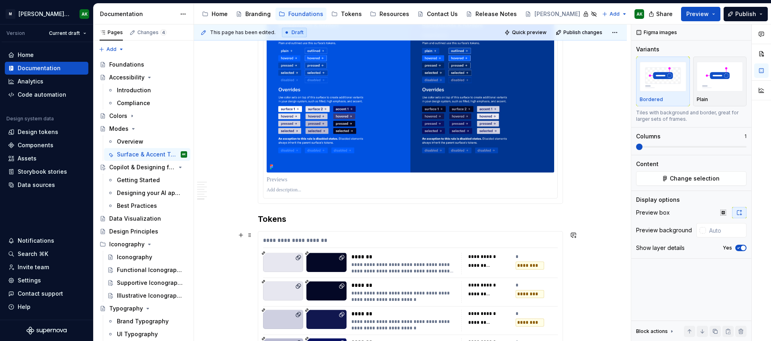
scroll to position [2796, 0]
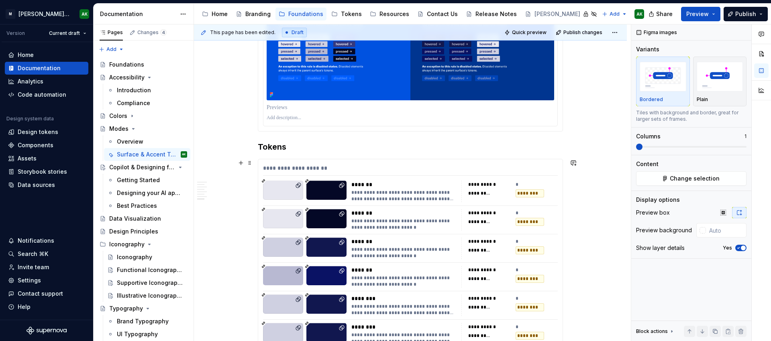
click at [424, 226] on div "**********" at bounding box center [403, 224] width 105 height 13
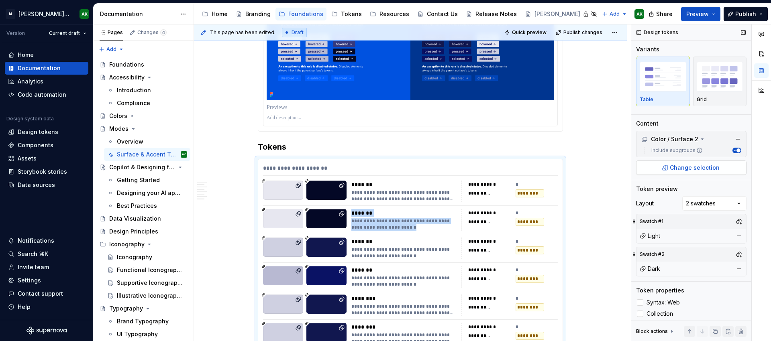
click at [677, 163] on button "Change selection" at bounding box center [691, 168] width 110 height 14
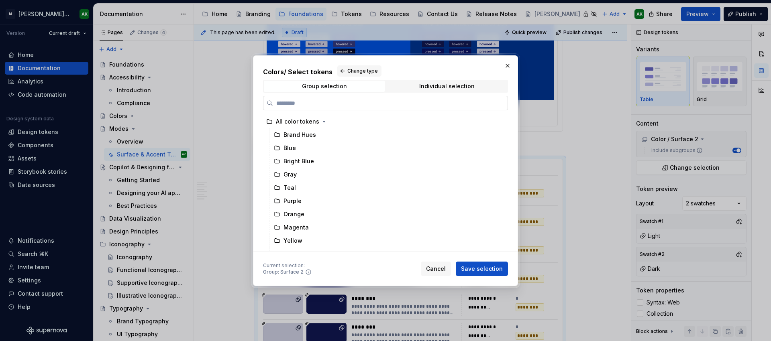
type textarea "*"
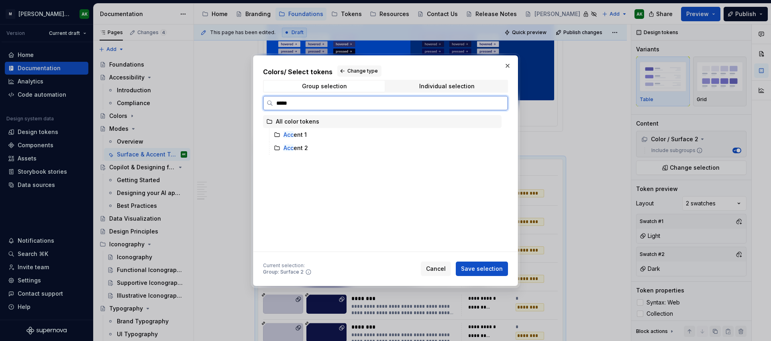
type input "******"
click at [314, 143] on div "Accent 2" at bounding box center [386, 148] width 231 height 13
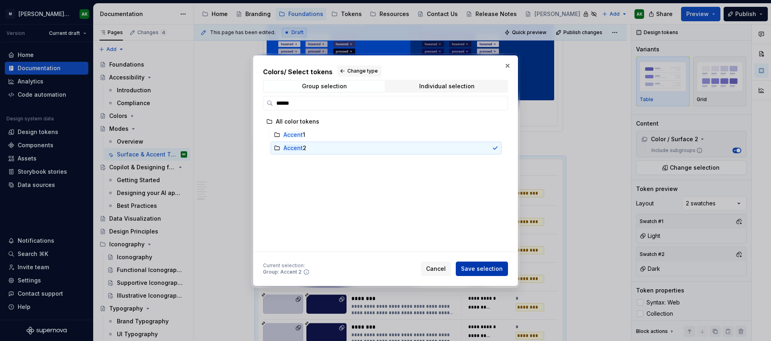
click at [491, 273] on button "Save selection" at bounding box center [482, 269] width 52 height 14
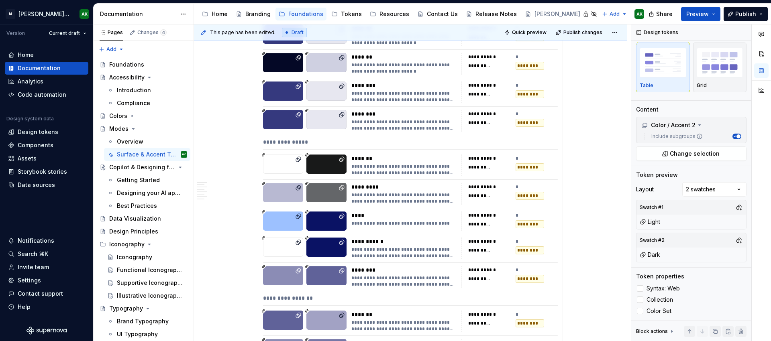
scroll to position [0, 0]
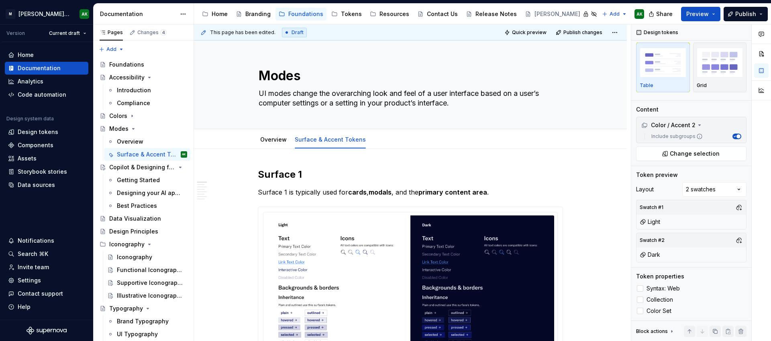
click at [259, 175] on h2 "Surface 1" at bounding box center [410, 174] width 305 height 13
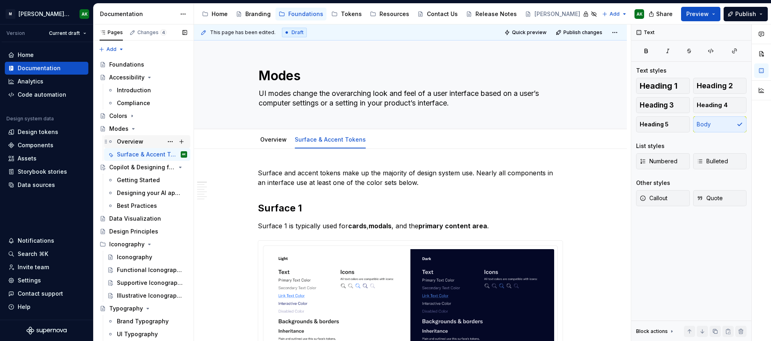
click at [148, 145] on div "Overview" at bounding box center [152, 141] width 70 height 11
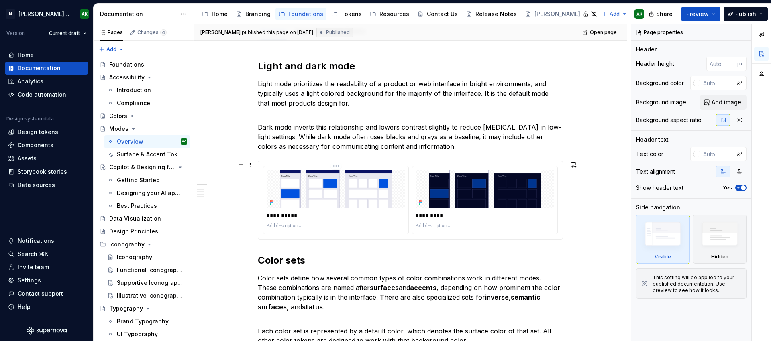
scroll to position [223, 0]
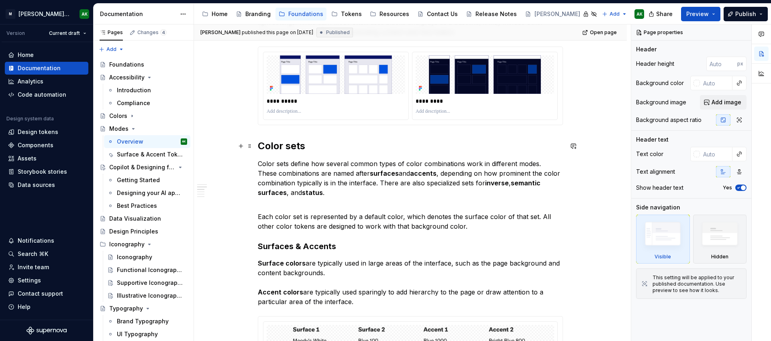
type textarea "*"
click at [304, 145] on h2 "Color sets" at bounding box center [410, 146] width 305 height 13
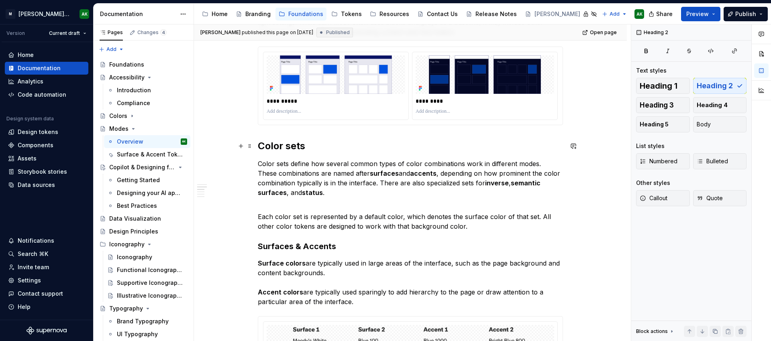
click at [263, 144] on h2 "Color sets" at bounding box center [410, 146] width 305 height 13
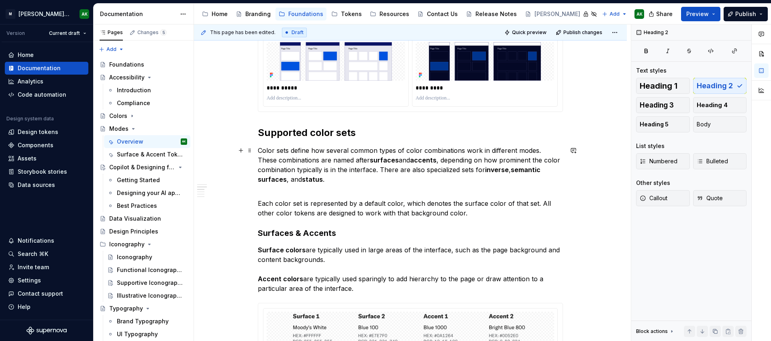
scroll to position [235, 0]
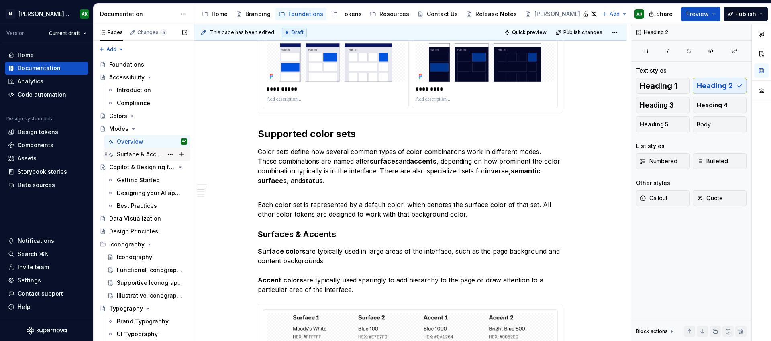
click at [141, 155] on div "Surface & Accent Tokens" at bounding box center [140, 155] width 46 height 8
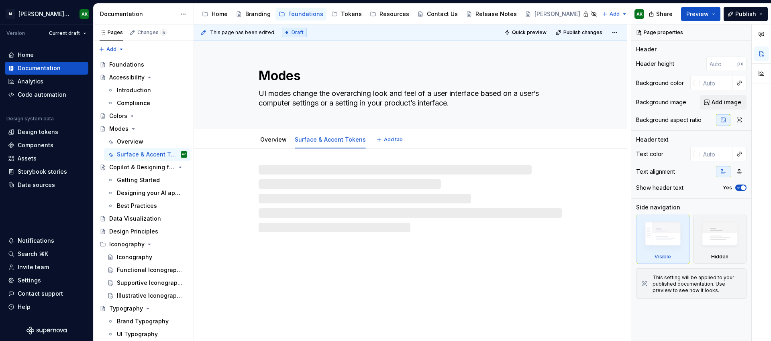
click at [277, 72] on textarea "Modes" at bounding box center [409, 75] width 304 height 19
type textarea "*"
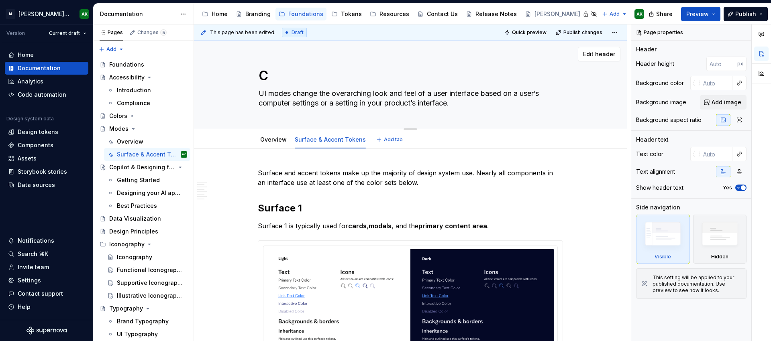
type textarea "Co"
type textarea "*"
type textarea "Col"
type textarea "*"
type textarea "Colo"
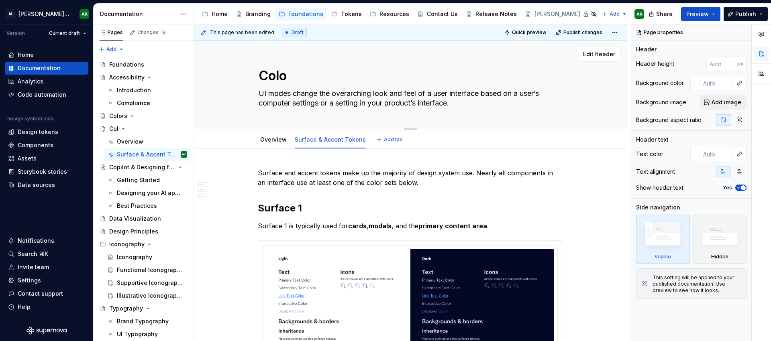
type textarea "*"
type textarea "Color"
type textarea "*"
type textarea "Color"
type textarea "*"
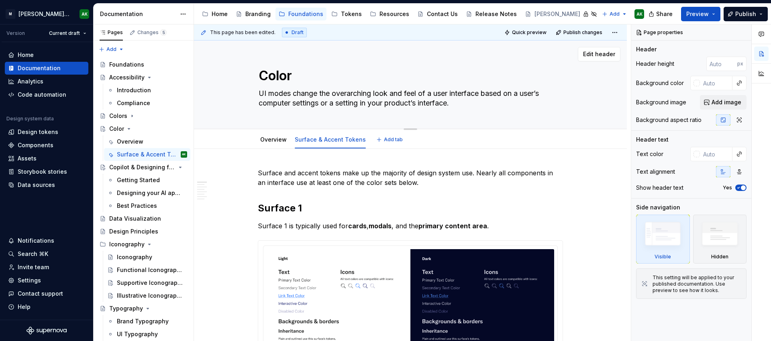
type textarea "Color s"
type textarea "*"
type textarea "Color se"
type textarea "*"
type textarea "Color set"
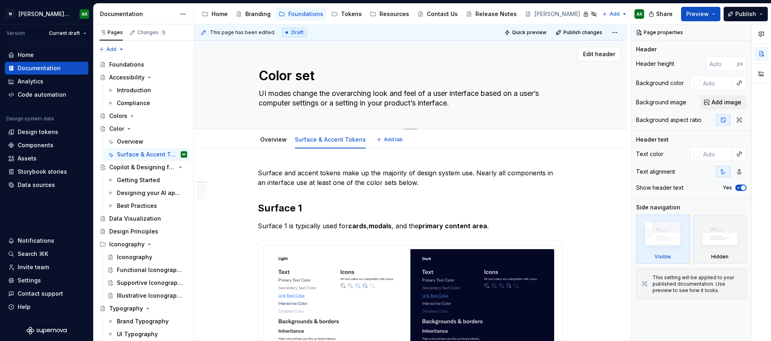
type textarea "*"
type textarea "Color sets"
type textarea "*"
type textarea "Modes"
click at [325, 131] on div "Surface & Accent Tokens" at bounding box center [330, 139] width 77 height 17
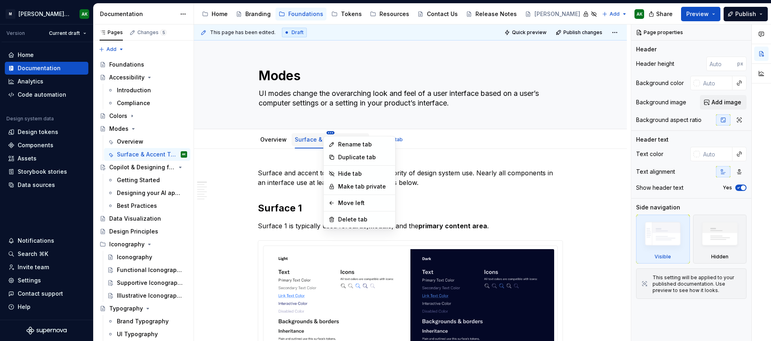
click at [327, 133] on html "M Moody's Design System AK Version Current draft Home Documentation Analytics C…" at bounding box center [385, 170] width 771 height 341
click at [456, 204] on html "M Moody's Design System AK Version Current draft Home Documentation Analytics C…" at bounding box center [385, 170] width 771 height 341
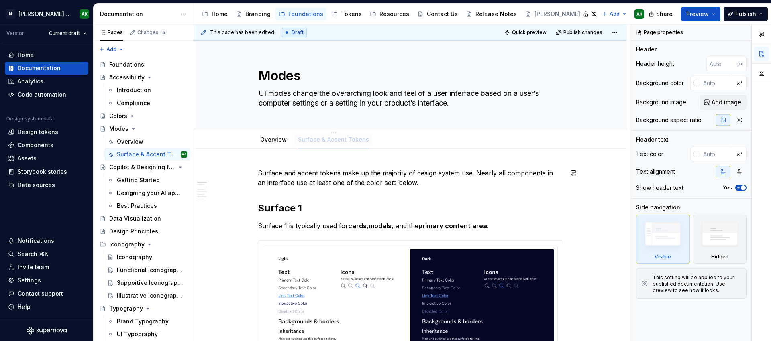
drag, startPoint x: 326, startPoint y: 137, endPoint x: 361, endPoint y: 157, distance: 40.8
click at [328, 133] on html "M Moody's Design System AK Version Current draft Home Documentation Analytics C…" at bounding box center [385, 170] width 771 height 341
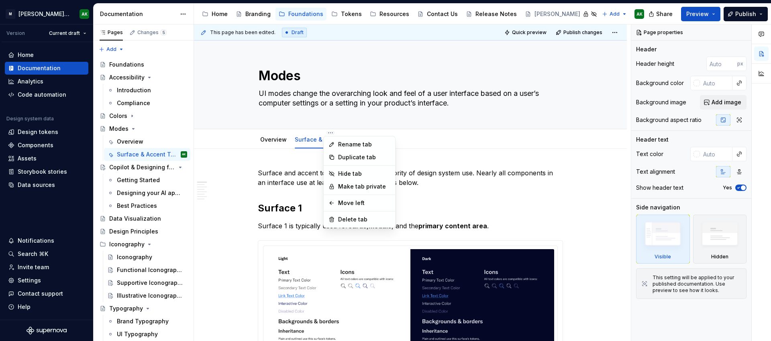
click at [493, 199] on html "M Moody's Design System AK Version Current draft Home Documentation Analytics C…" at bounding box center [385, 170] width 771 height 341
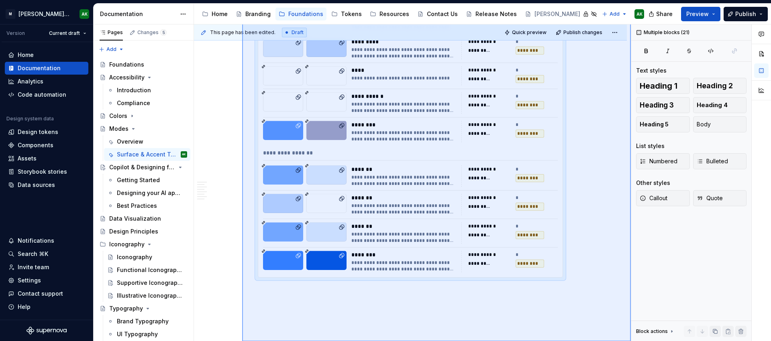
scroll to position [3236, 0]
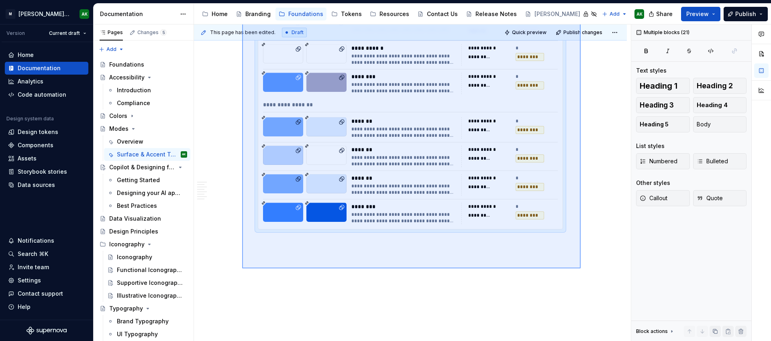
drag, startPoint x: 242, startPoint y: 154, endPoint x: 581, endPoint y: 269, distance: 357.3
click at [581, 269] on div "**********" at bounding box center [412, 182] width 437 height 317
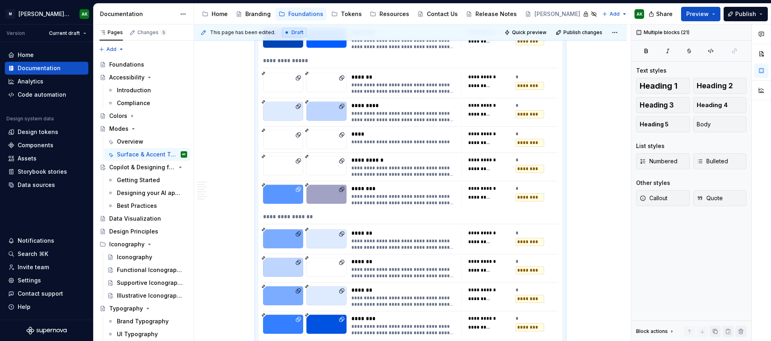
copy div "**********"
click at [133, 115] on icon "Page tree" at bounding box center [132, 116] width 6 height 6
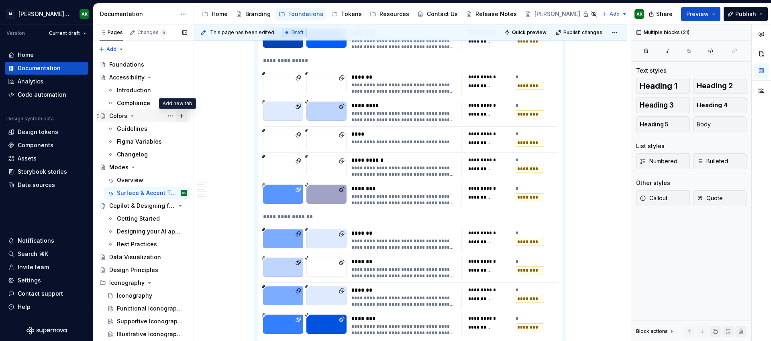
click at [177, 112] on button "Page tree" at bounding box center [181, 115] width 11 height 11
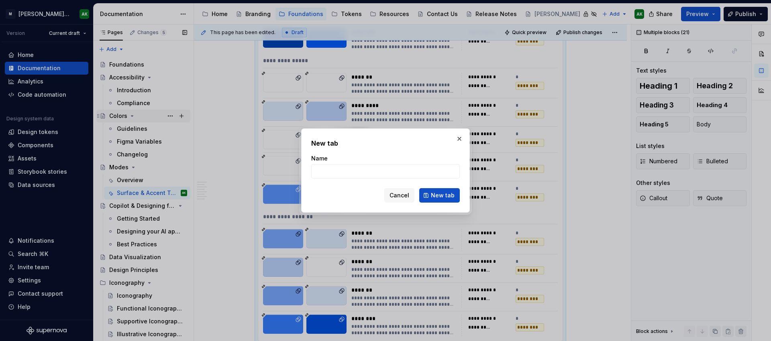
drag, startPoint x: 177, startPoint y: 114, endPoint x: 150, endPoint y: 114, distance: 27.3
click at [177, 114] on body "M Moody's Design System AK Version Current draft Home Documentation Analytics C…" at bounding box center [385, 170] width 771 height 341
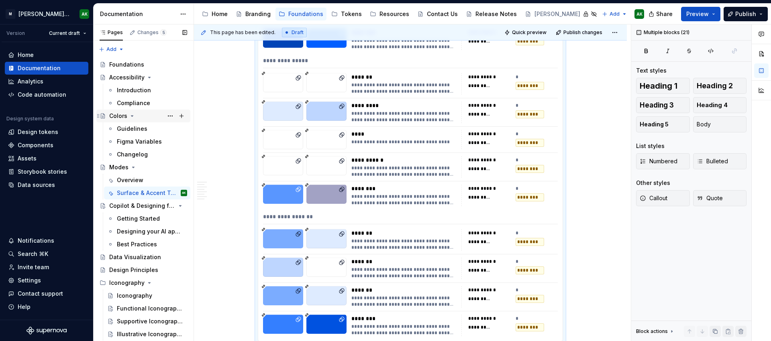
click at [120, 116] on div "Colors" at bounding box center [118, 116] width 18 height 8
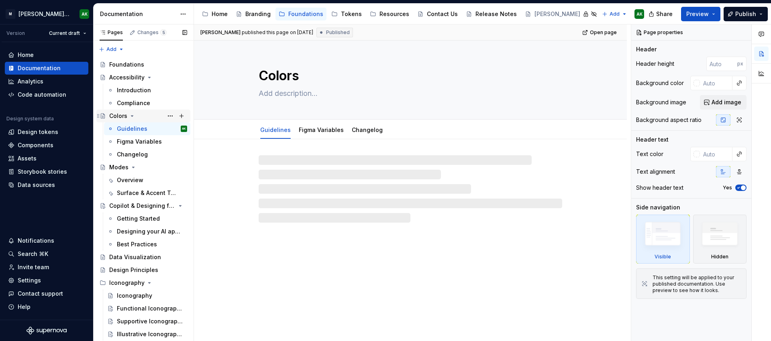
click at [120, 114] on div "Colors" at bounding box center [118, 116] width 18 height 8
click at [285, 73] on textarea "Colors" at bounding box center [409, 75] width 304 height 19
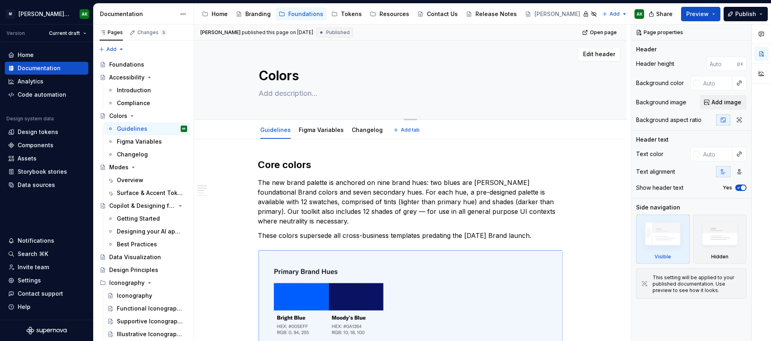
click at [259, 77] on textarea "Colors" at bounding box center [409, 75] width 304 height 19
type textarea "*"
type textarea "GLColors"
type textarea "*"
type textarea "GLoColors"
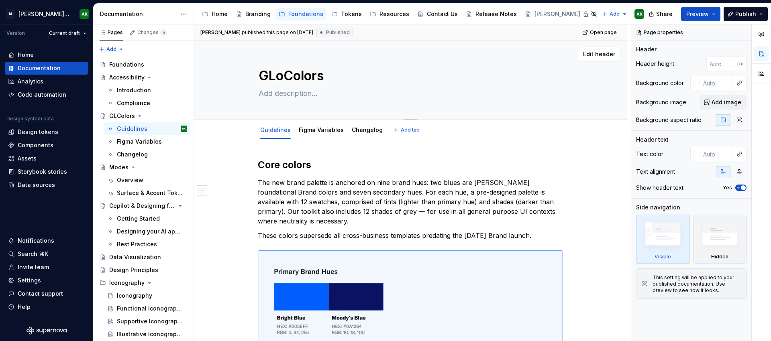
type textarea "*"
type textarea "GLobColors"
type textarea "*"
type textarea "GLoColors"
type textarea "*"
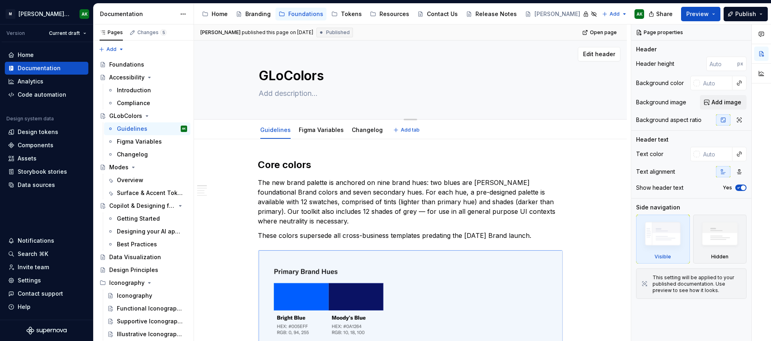
type textarea "GLColors"
type textarea "*"
type textarea "GColors"
type textarea "*"
type textarea "GlColors"
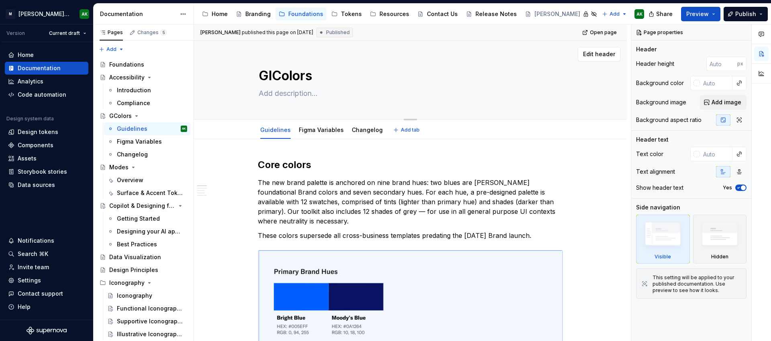
type textarea "*"
type textarea "GloColors"
type textarea "*"
type textarea "GlobColors"
type textarea "*"
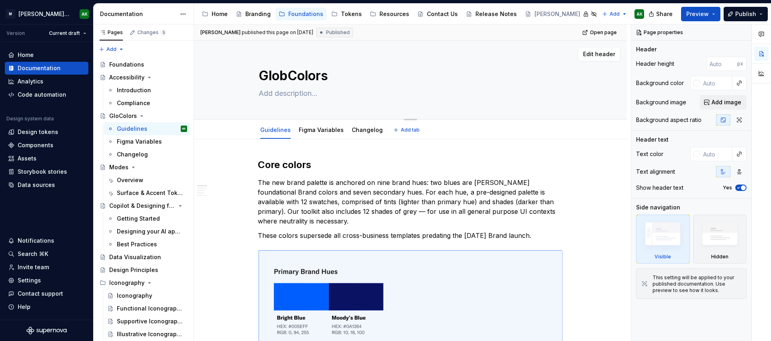
type textarea "GlobaColors"
type textarea "*"
type textarea "GlobalColors"
type textarea "*"
type textarea "Global Colors"
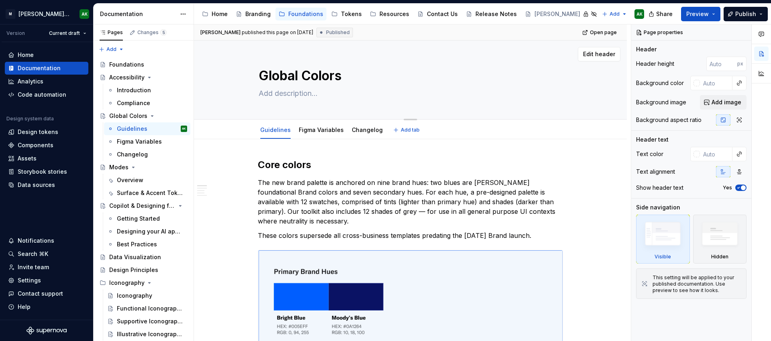
type textarea "*"
type textarea "Global olors"
type textarea "*"
type textarea "Global colors"
type textarea "*"
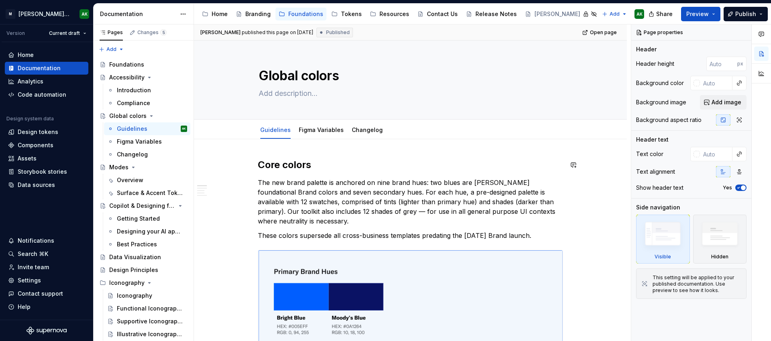
type textarea "Global colors"
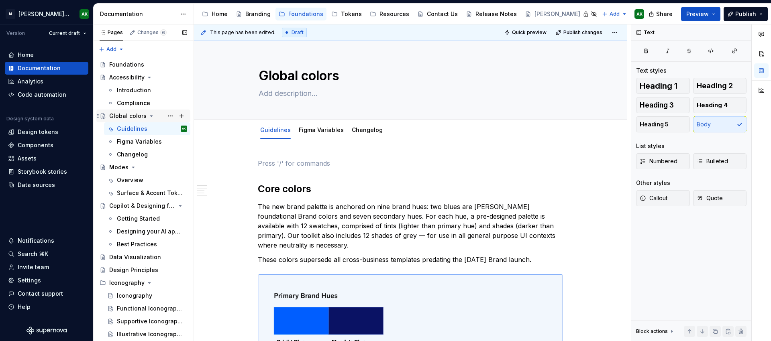
click at [108, 116] on div "Global colors" at bounding box center [144, 115] width 88 height 11
click at [118, 113] on div "Global colors" at bounding box center [127, 116] width 37 height 8
click at [179, 114] on button "Page tree" at bounding box center [181, 115] width 11 height 11
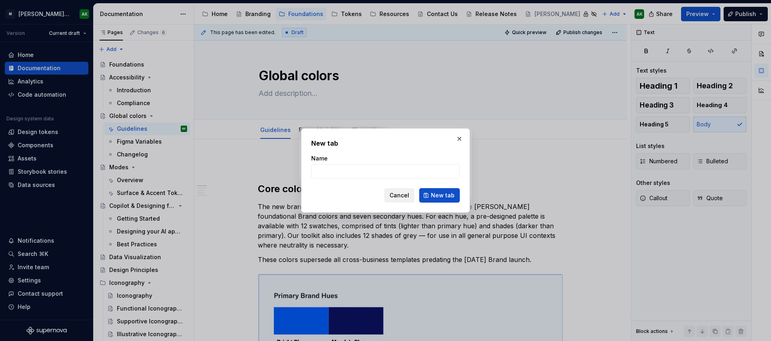
click at [409, 194] on span "Cancel" at bounding box center [399, 196] width 20 height 8
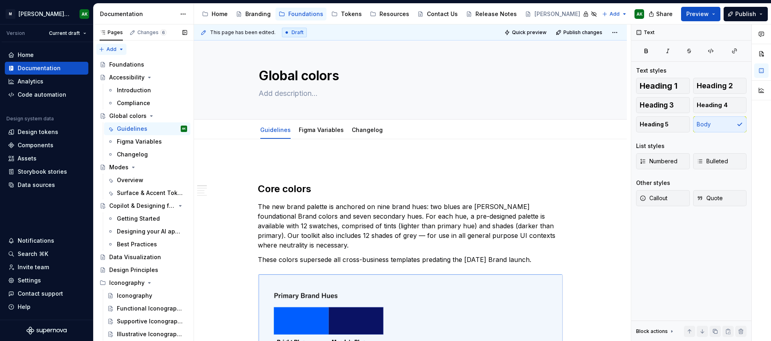
click at [113, 49] on div "Pages Changes 6 Add Accessibility guide for tree Page tree. Navigate the tree w…" at bounding box center [143, 184] width 100 height 320
click at [126, 62] on div "New page" at bounding box center [137, 64] width 52 height 8
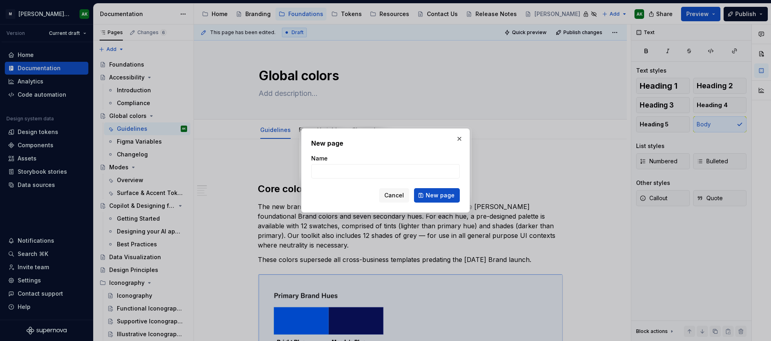
type textarea "*"
type input "Color sets"
click button "New page" at bounding box center [437, 195] width 46 height 14
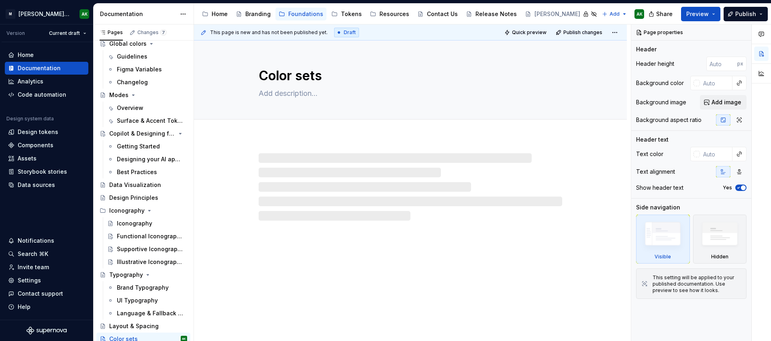
scroll to position [54, 0]
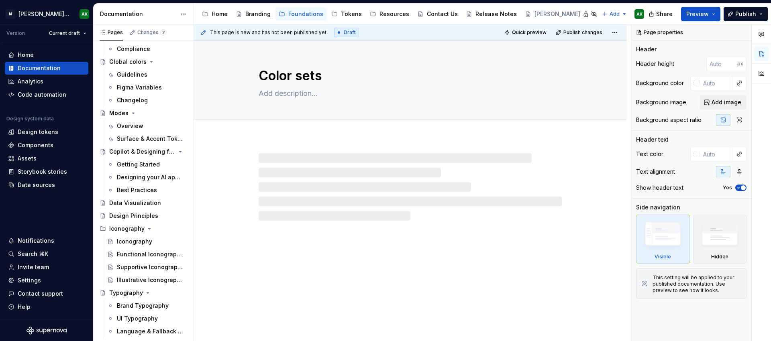
click at [330, 158] on div at bounding box center [411, 186] width 304 height 67
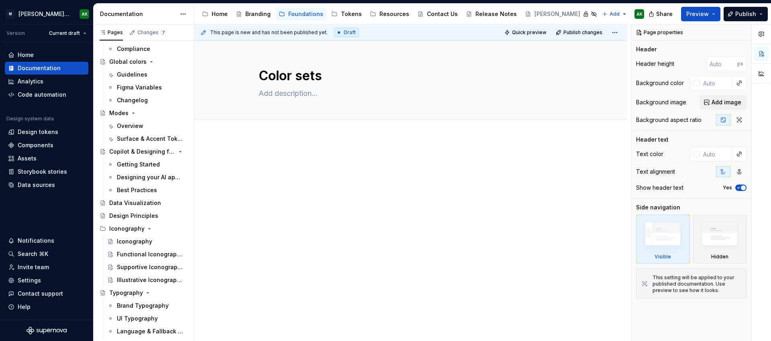
click at [287, 169] on div at bounding box center [410, 172] width 305 height 31
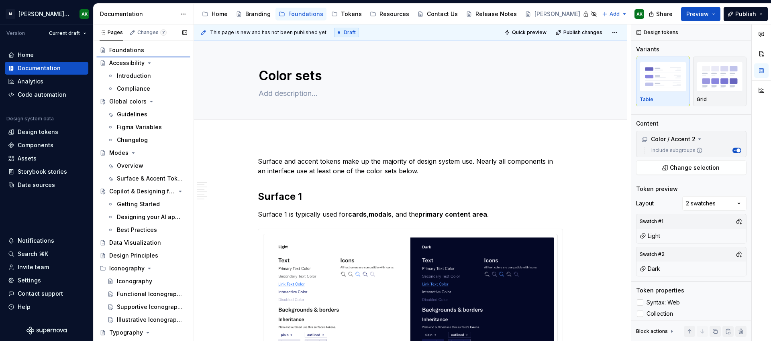
scroll to position [0, 0]
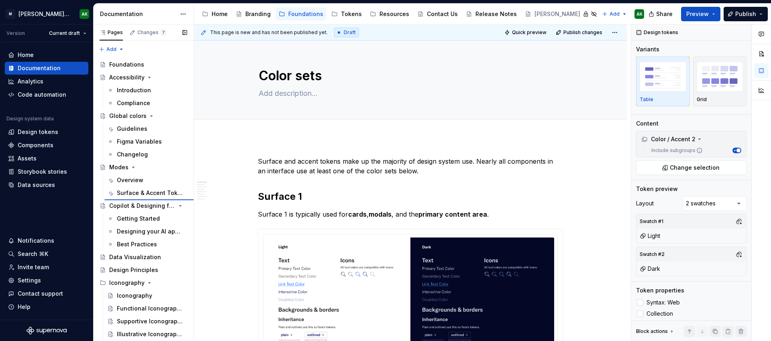
type textarea "*"
type textarea "Modes"
type textarea "UI modes change the overarching look and feel of a user interface based on a us…"
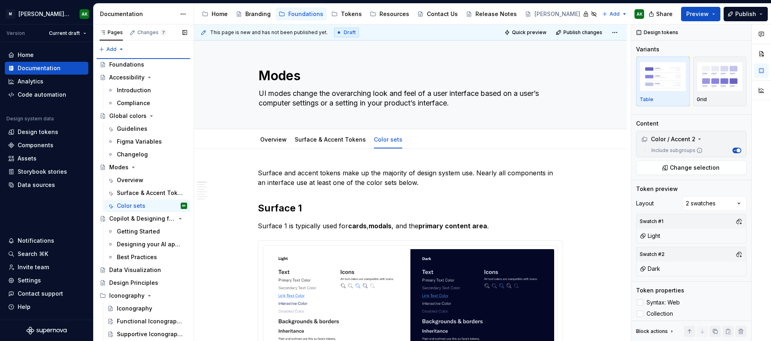
type textarea "*"
type textarea "Color sets"
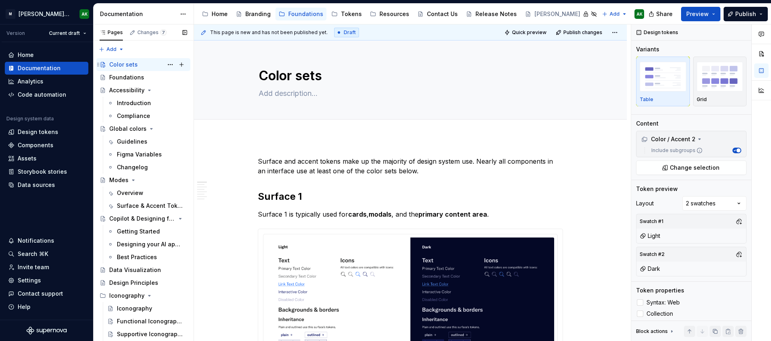
click at [98, 63] on icon "Page tree" at bounding box center [98, 64] width 6 height 6
click at [148, 129] on icon "Page tree" at bounding box center [151, 129] width 6 height 6
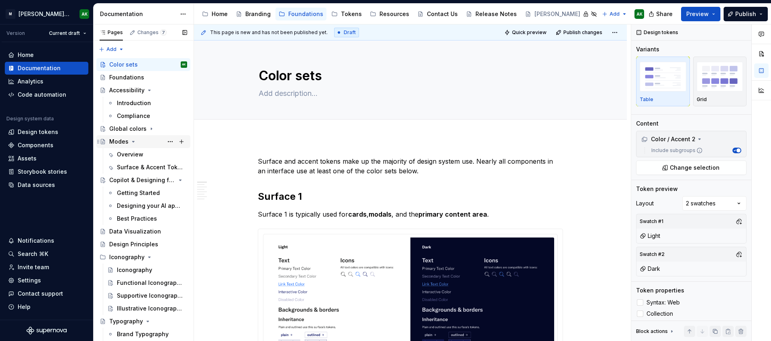
click at [134, 141] on icon "Page tree" at bounding box center [133, 142] width 6 height 6
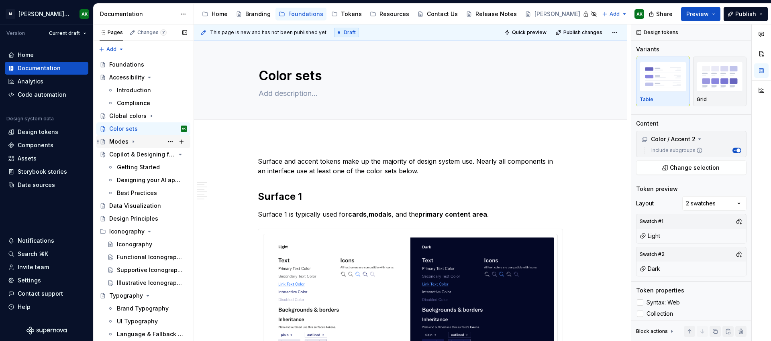
click at [118, 140] on div "Modes" at bounding box center [118, 142] width 19 height 8
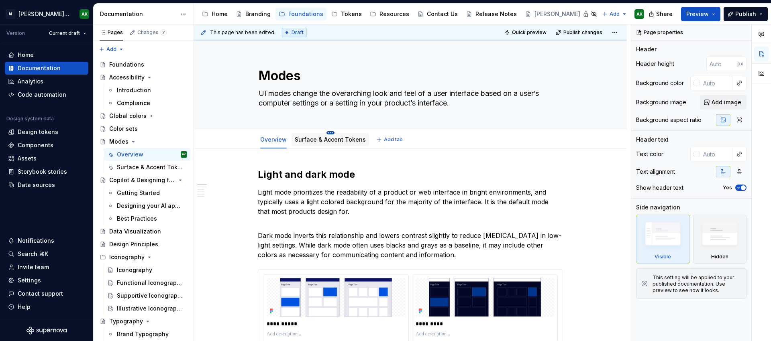
click at [325, 133] on html "M Moody's Design System AK Version Current draft Home Documentation Analytics C…" at bounding box center [385, 170] width 771 height 341
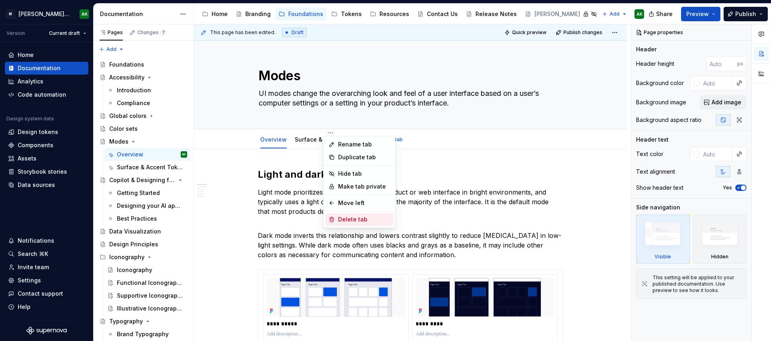
click at [369, 218] on div "Delete tab" at bounding box center [364, 220] width 52 height 8
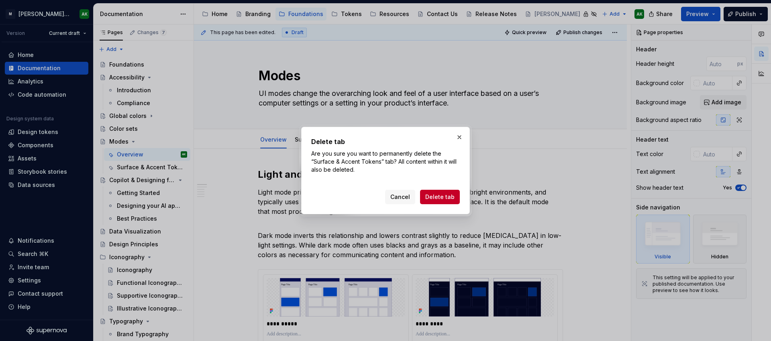
click at [445, 200] on span "Delete tab" at bounding box center [439, 197] width 29 height 8
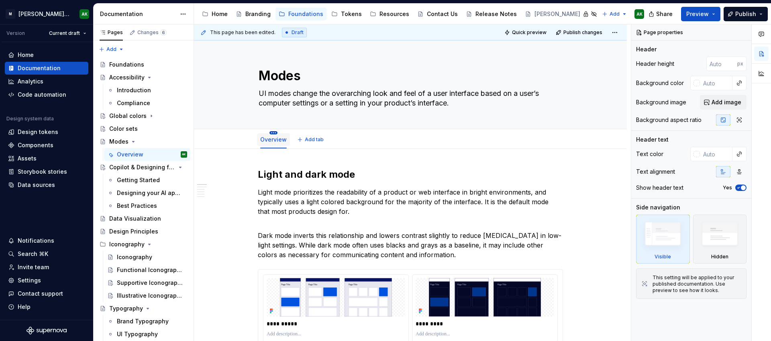
click at [275, 132] on html "[PERSON_NAME] Design System AK Version Current draft Home Documentation Analyti…" at bounding box center [385, 170] width 771 height 341
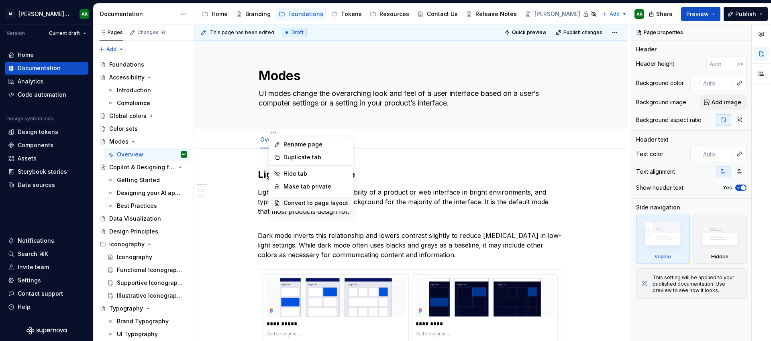
click at [332, 204] on div "Convert to page layout" at bounding box center [315, 203] width 65 height 8
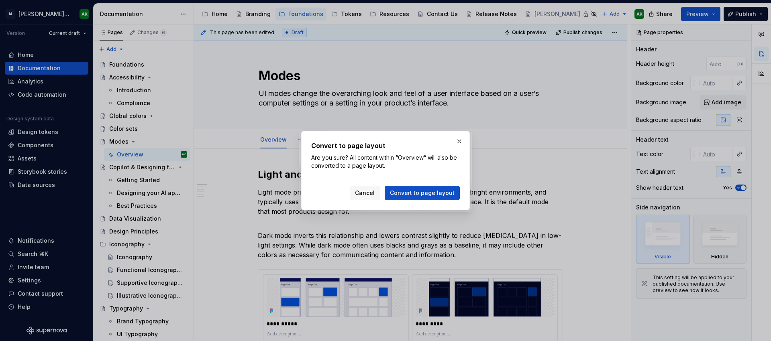
drag, startPoint x: 422, startPoint y: 189, endPoint x: 430, endPoint y: 196, distance: 10.8
click at [422, 188] on button "Convert to page layout" at bounding box center [422, 193] width 75 height 14
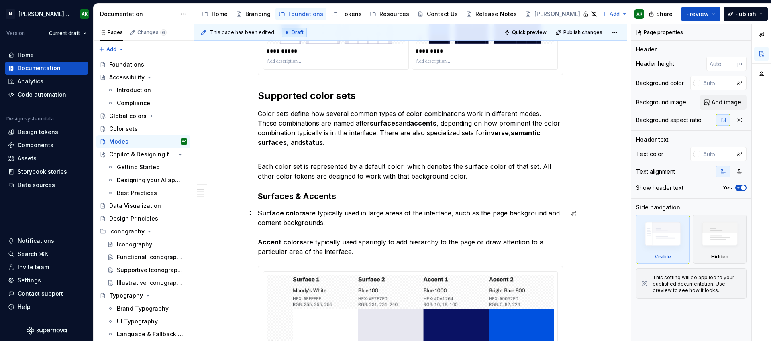
scroll to position [187, 0]
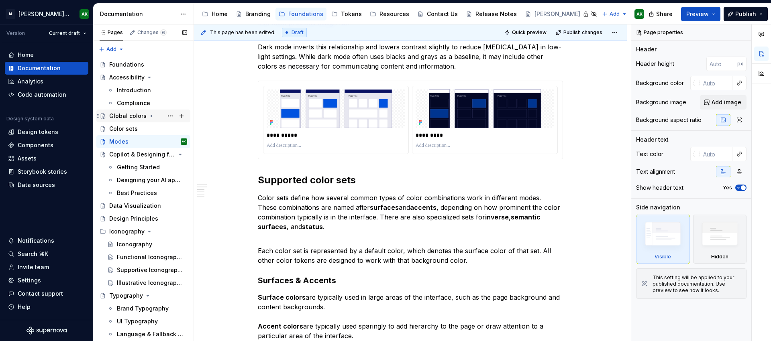
click at [126, 122] on div "Color sets" at bounding box center [143, 128] width 94 height 13
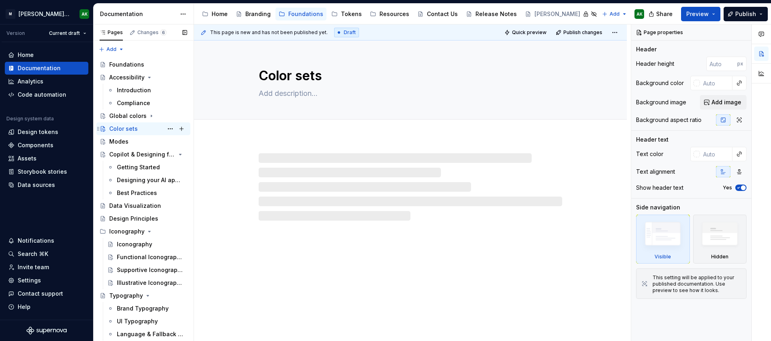
click at [120, 130] on div "Color sets" at bounding box center [123, 129] width 29 height 8
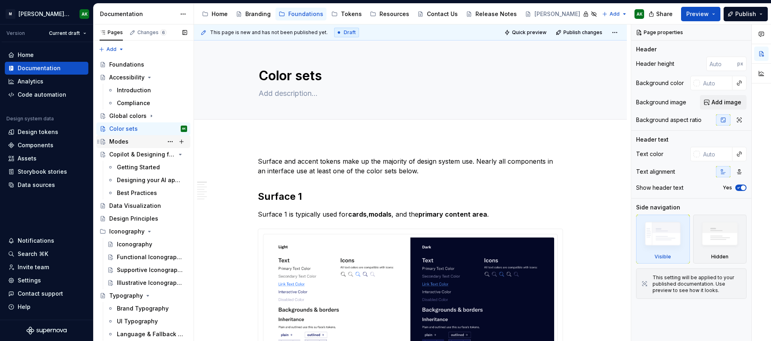
click at [121, 141] on div "Modes" at bounding box center [118, 142] width 19 height 8
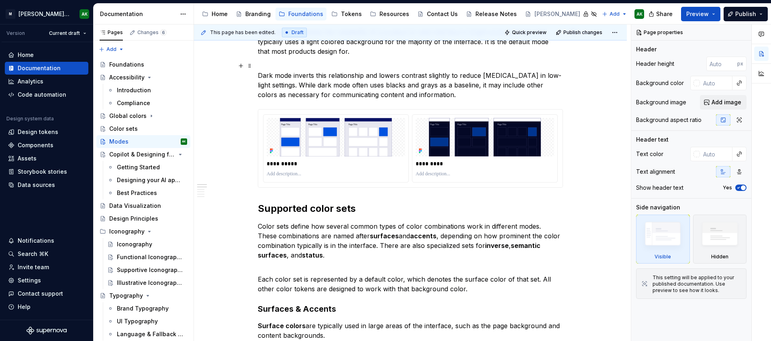
scroll to position [175, 0]
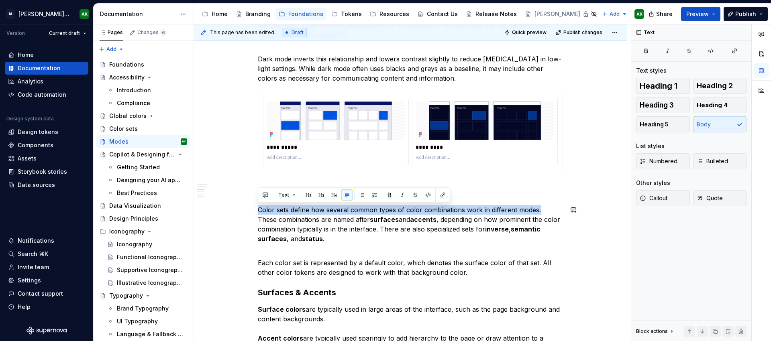
drag, startPoint x: 538, startPoint y: 210, endPoint x: 251, endPoint y: 205, distance: 287.2
copy p "Color sets define how several common types of color combinations work in differ…"
click at [129, 134] on div "Color sets" at bounding box center [148, 128] width 78 height 11
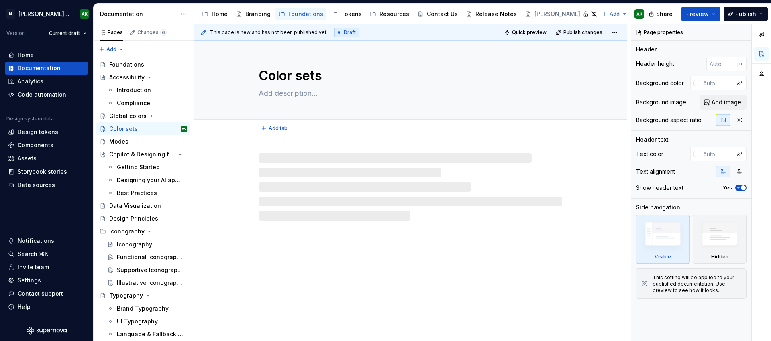
click at [314, 96] on textarea at bounding box center [409, 93] width 304 height 13
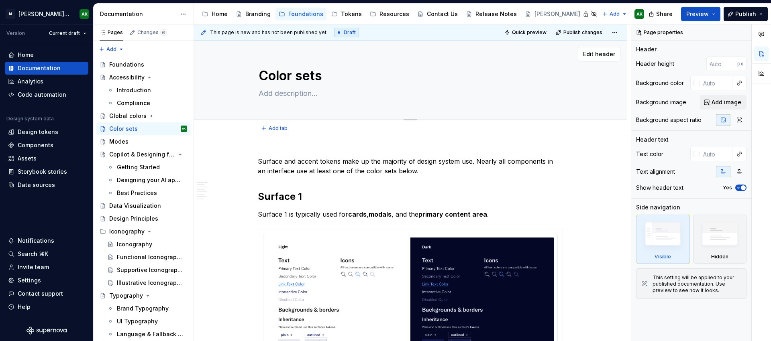
paste textarea "Color sets define how several common types of color combinations work in differ…"
type textarea "*"
type textarea "Color sets define how several common types of color combinations work in differ…"
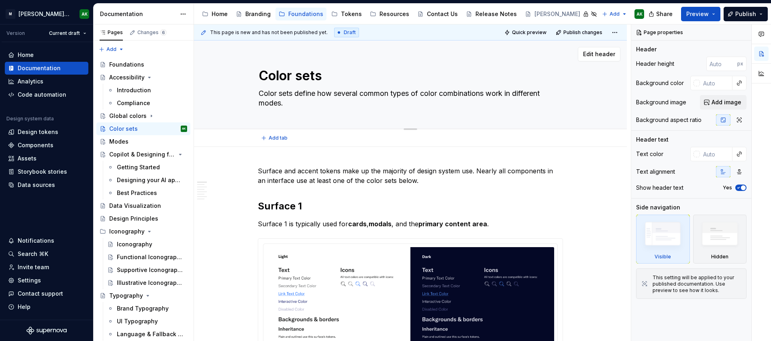
drag, startPoint x: 510, startPoint y: 93, endPoint x: 612, endPoint y: 133, distance: 109.3
click at [561, 110] on textarea "Color sets define how several common types of color combinations work in differ…" at bounding box center [409, 98] width 304 height 22
type textarea "*"
type textarea "Color sets define how several common types of color combinations work f"
type textarea "*"
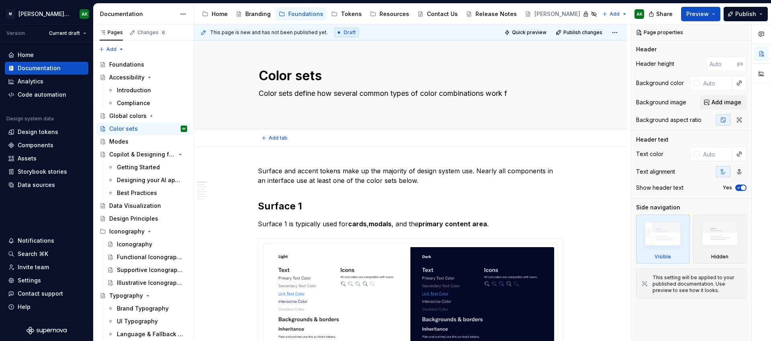
type textarea "Color sets define how several common types of color combinations work fo"
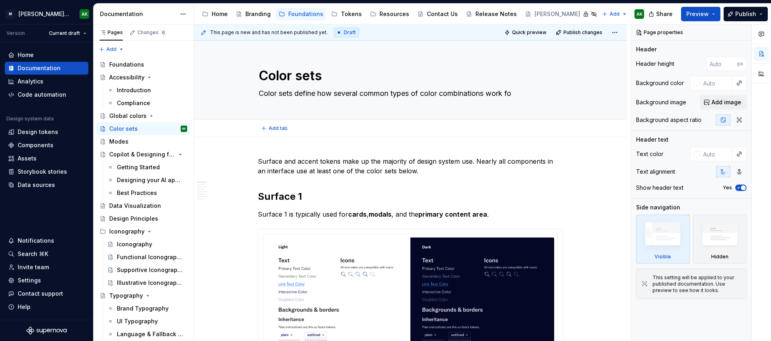
type textarea "*"
type textarea "Color sets define how several common types of color combinations work for"
type textarea "*"
type textarea "Color sets define how several common types of color combinations work for"
type textarea "*"
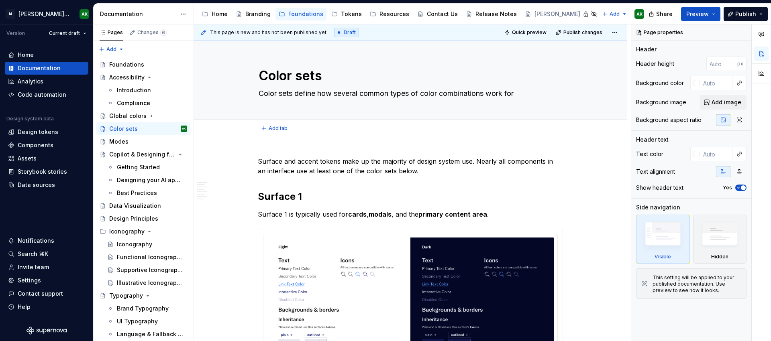
type textarea "Color sets define how several common types of color combinations work for d"
type textarea "*"
type textarea "Color sets define how several common types of color combinations work for di"
type textarea "*"
type textarea "Color sets define how several common types of color combinations work for dif"
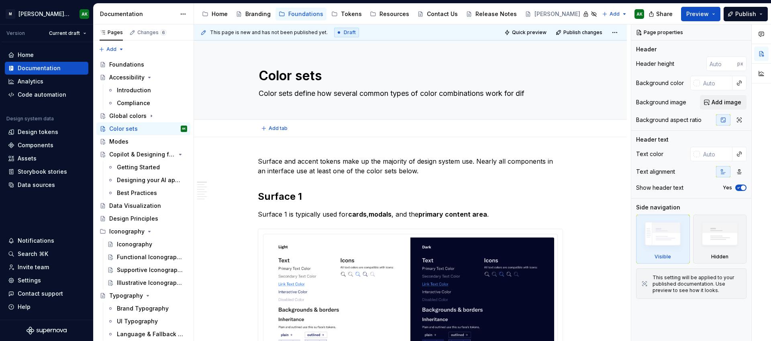
type textarea "*"
type textarea "Color sets define how several common types of color combinations work for diff"
type textarea "*"
type textarea "Color sets define how several common types of color combinations work for diffe"
type textarea "*"
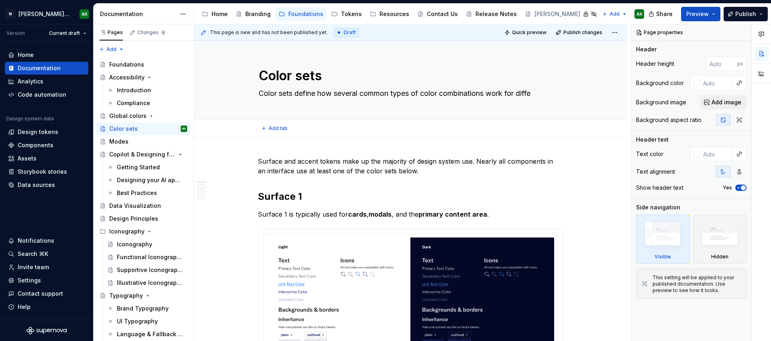
type textarea "Color sets define how several common types of color combinations work for differ"
type textarea "*"
type textarea "Color sets define how several common types of color combinations work for diffe…"
type textarea "*"
type textarea "Color sets define how several common types of color combinations work for diffe…"
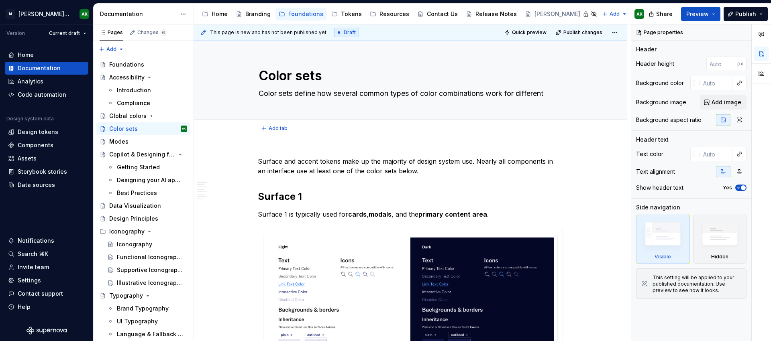
type textarea "*"
type textarea "Color sets define how several common types of color combinations work for diffe…"
type textarea "*"
type textarea "Color sets define how several common types of color combinations work for diffe…"
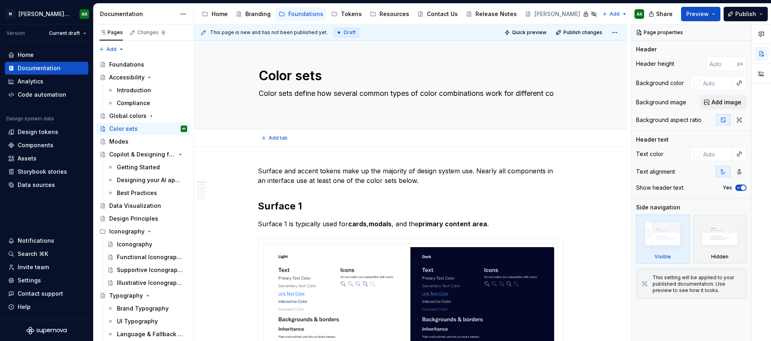
type textarea "*"
type textarea "Color sets define how several common types of color combinations work for diffe…"
type textarea "*"
type textarea "Color sets define how several common types of color combinations work for diffe…"
type textarea "*"
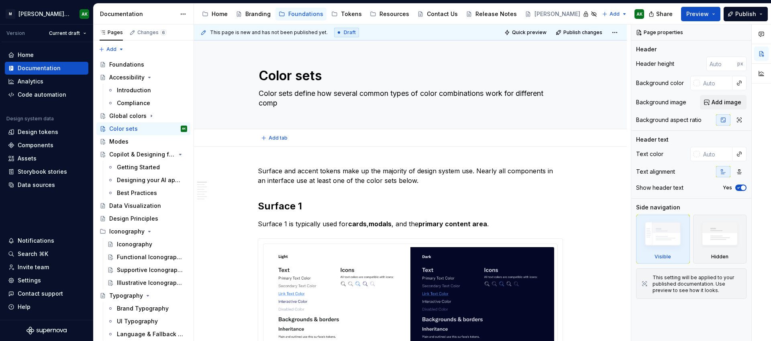
type textarea "Color sets define how several common types of color combinations work for diffe…"
type textarea "*"
type textarea "Color sets define how several common types of color combinations work for diffe…"
type textarea "*"
type textarea "Color sets define how several common types of color combinations work for diffe…"
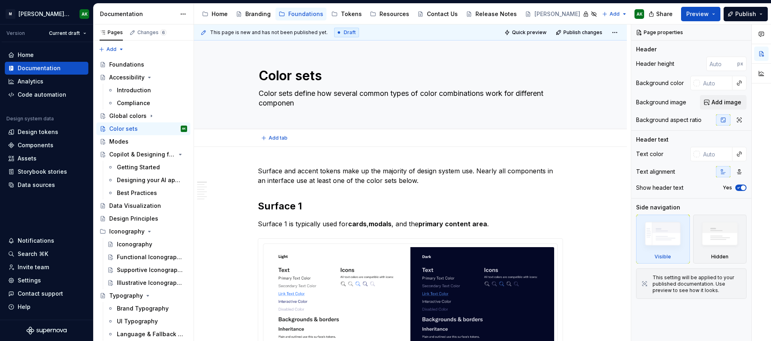
type textarea "*"
type textarea "Color sets define how several common types of color combinations work for diffe…"
type textarea "*"
type textarea "Color sets define how several common types of color combinations work for diffe…"
type textarea "*"
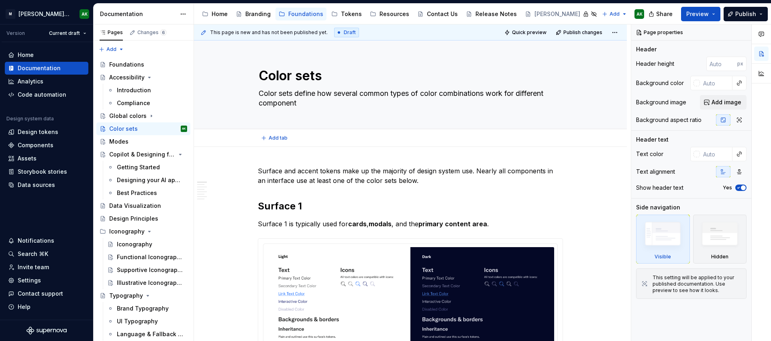
type textarea "Color sets define how several common types of color combinations work for diffe…"
type textarea "*"
type textarea "Color sets define how several common types of color combinations work for diffe…"
type textarea "*"
type textarea "Color sets define how several common types of color combinations work for diffe…"
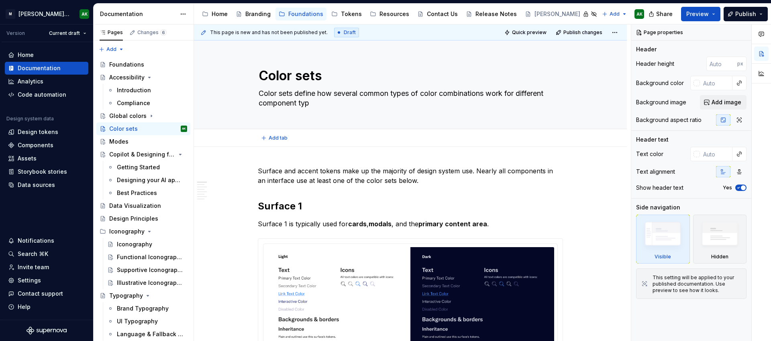
type textarea "*"
type textarea "Color sets define how several common types of color combinations work for diffe…"
type textarea "*"
type textarea "Color sets define how several common types of color combinations work for diffe…"
type textarea "*"
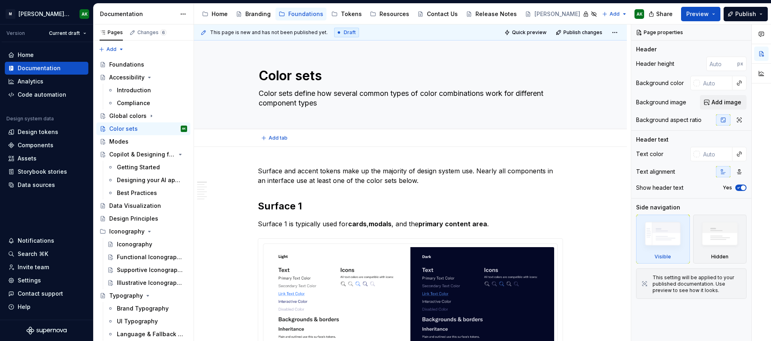
type textarea "Color sets define how several common types of color combinations work for diffe…"
type textarea "*"
type textarea "Color sets define how several common types of color combinations work for diffe…"
type textarea "*"
type textarea "Color sets define how several common types of color combinations work for diffe…"
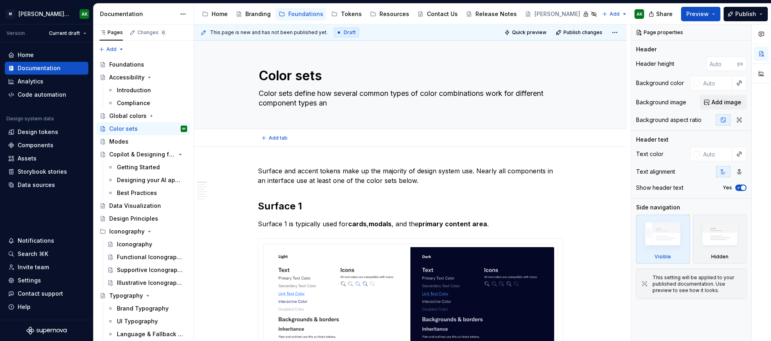
type textarea "*"
type textarea "Color sets define how several common types of color combinations work for diffe…"
type textarea "*"
type textarea "Color sets define how several common types of color combinations work for diffe…"
type textarea "*"
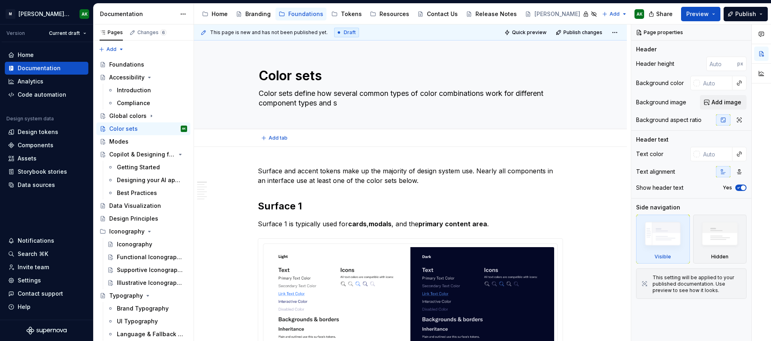
type textarea "Color sets define how several common types of color combinations work for diffe…"
type textarea "*"
type textarea "Color sets define how several common types of color combinations work for diffe…"
type textarea "*"
type textarea "Color sets define how several common types of color combinations work for diffe…"
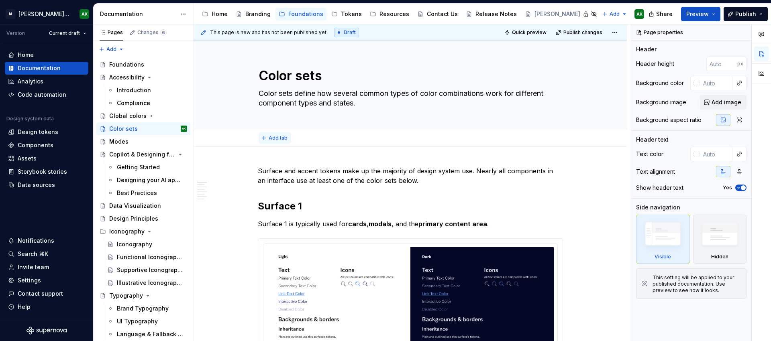
click at [270, 137] on span "Add tab" at bounding box center [278, 138] width 19 height 6
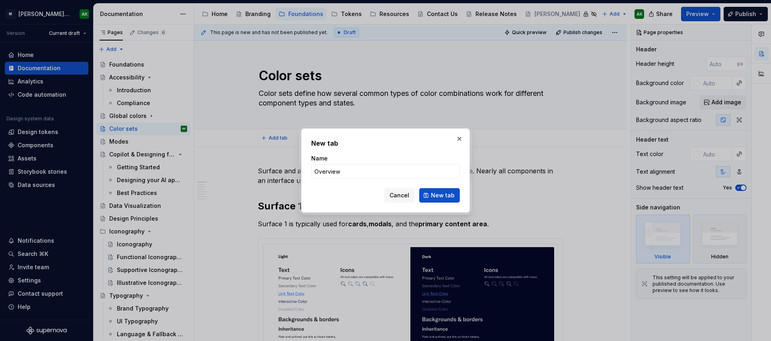
click button "New tab" at bounding box center [439, 195] width 41 height 14
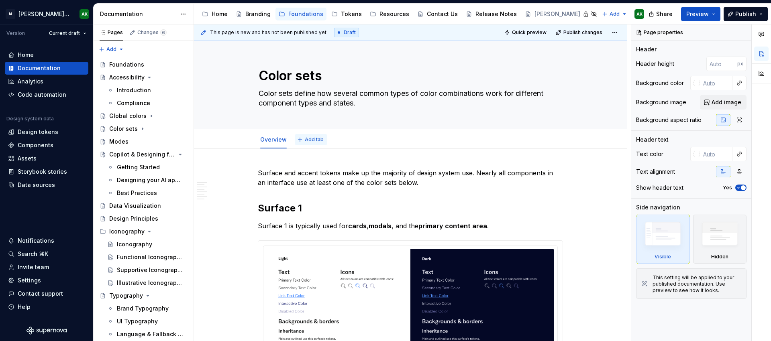
click at [302, 141] on button "Add tab" at bounding box center [311, 139] width 33 height 11
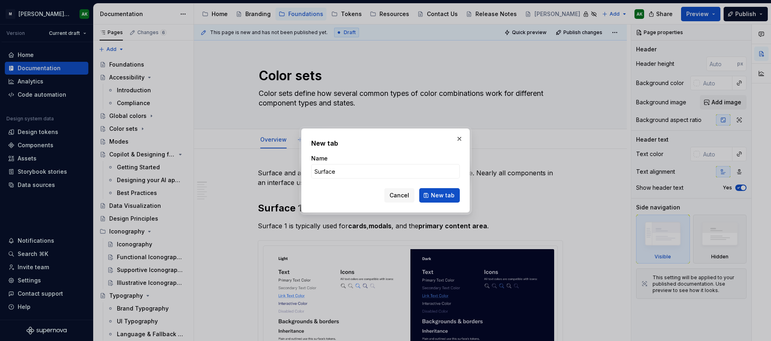
click button "New tab" at bounding box center [439, 195] width 41 height 14
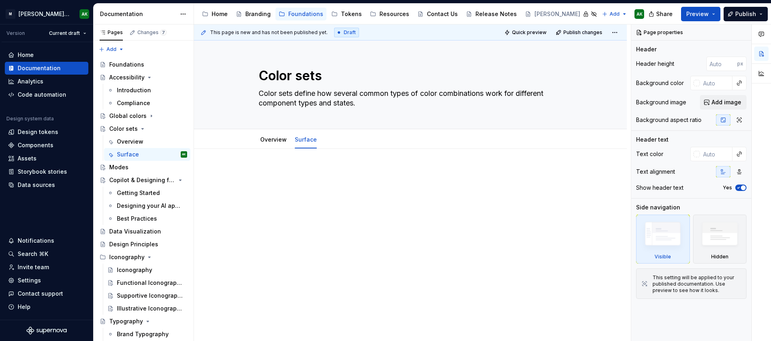
click at [351, 137] on div "Overview Surface" at bounding box center [410, 140] width 313 height 18
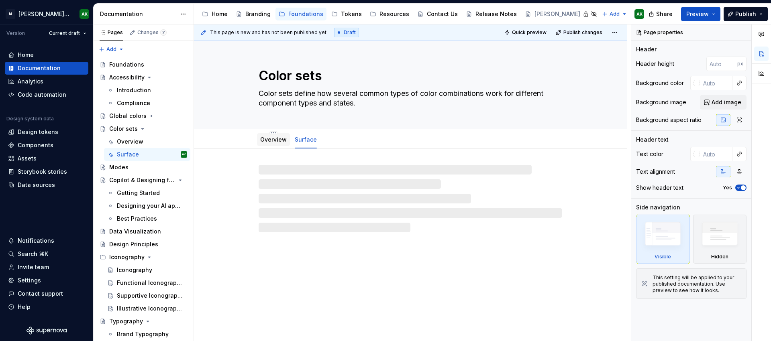
click at [275, 140] on link "Overview" at bounding box center [273, 139] width 27 height 7
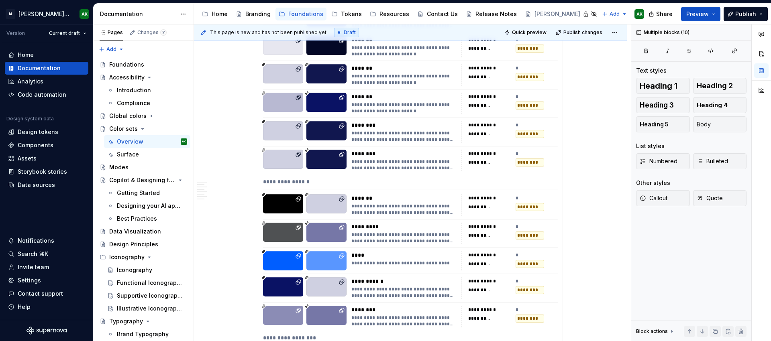
scroll to position [1478, 0]
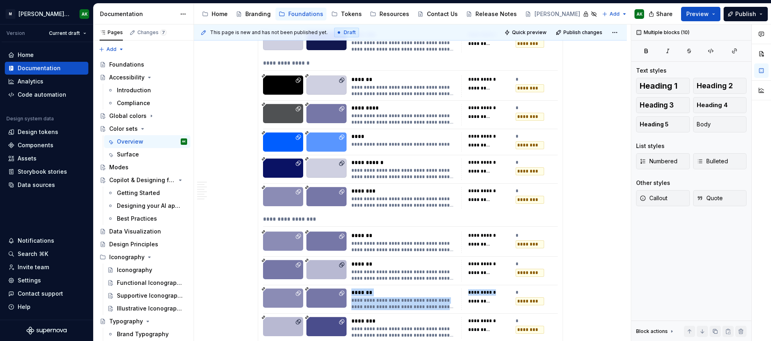
drag, startPoint x: 259, startPoint y: 97, endPoint x: 530, endPoint y: 275, distance: 324.5
click at [524, 284] on div "**********" at bounding box center [410, 339] width 305 height 3297
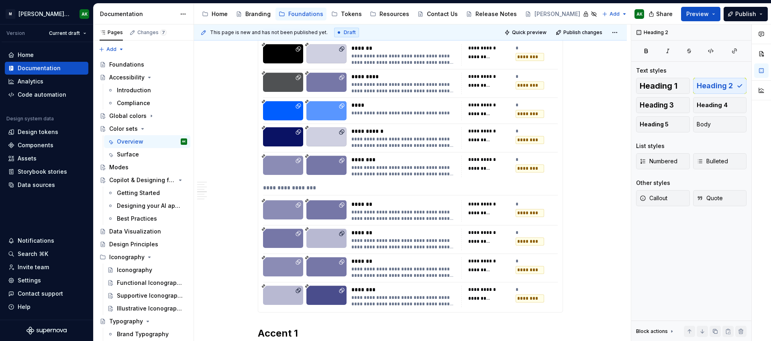
scroll to position [1545, 0]
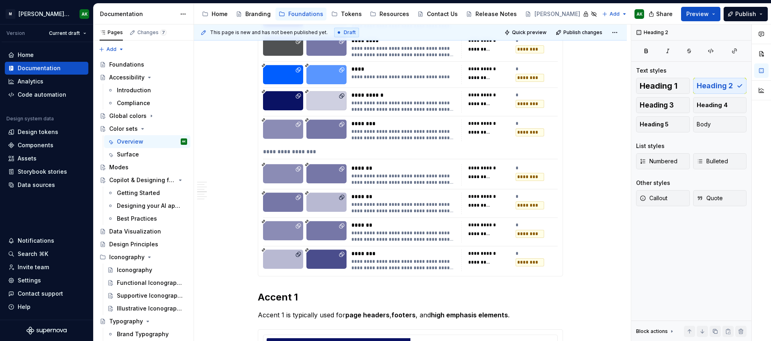
click at [587, 273] on div "**********" at bounding box center [410, 318] width 433 height 3429
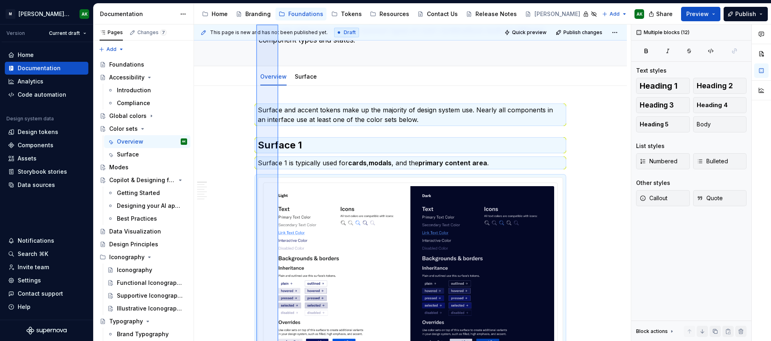
scroll to position [0, 0]
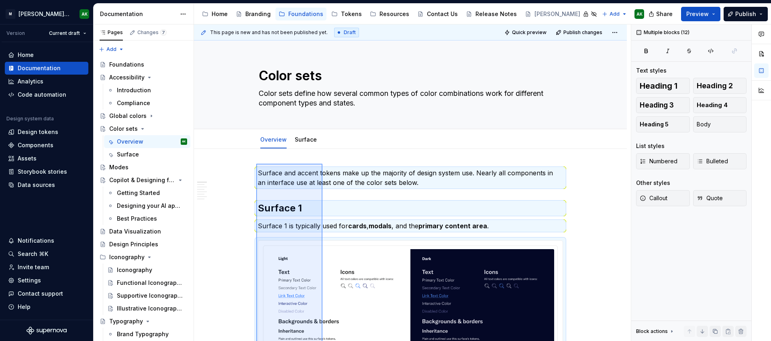
drag, startPoint x: 256, startPoint y: 295, endPoint x: 322, endPoint y: 164, distance: 146.7
click at [322, 164] on div "**********" at bounding box center [412, 182] width 437 height 317
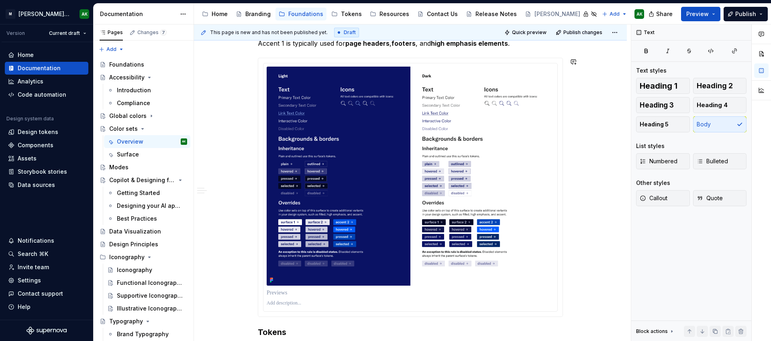
scroll to position [86, 0]
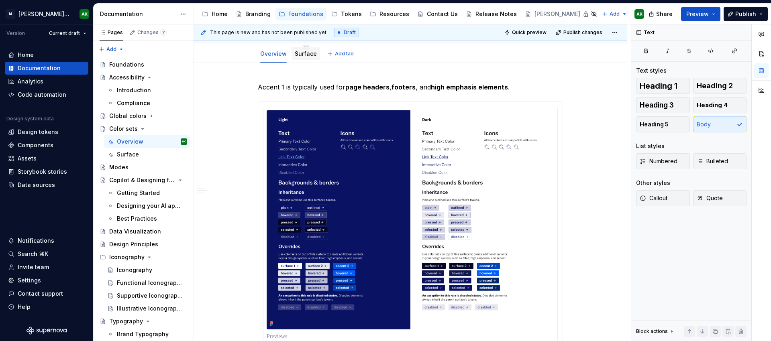
click at [301, 57] on link "Surface" at bounding box center [306, 53] width 22 height 7
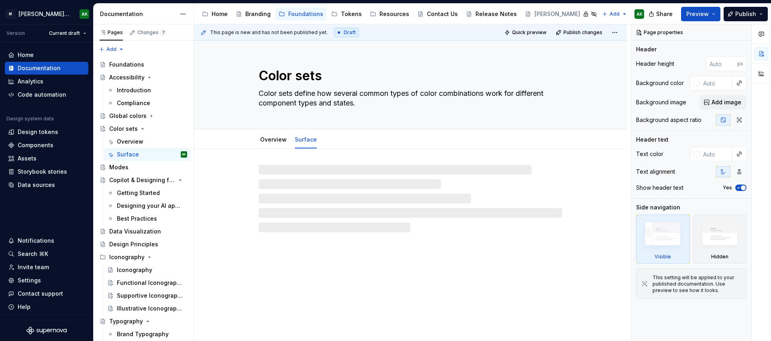
click at [303, 165] on div at bounding box center [411, 198] width 304 height 67
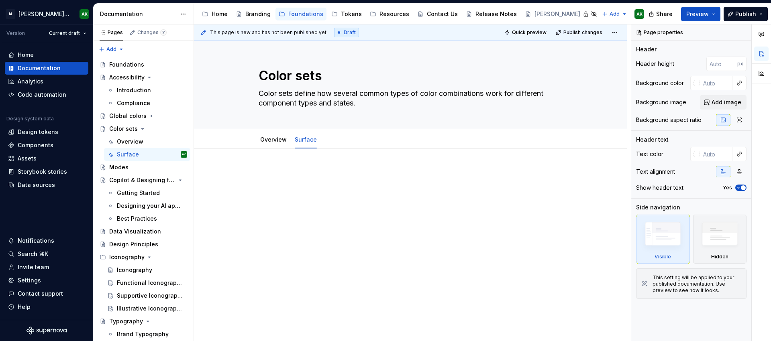
click at [285, 169] on p at bounding box center [410, 173] width 305 height 10
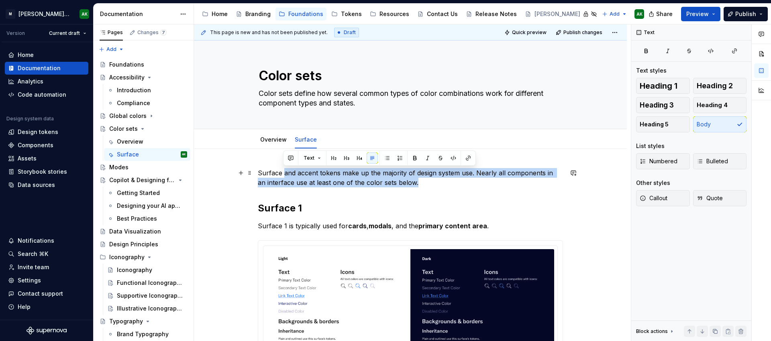
drag, startPoint x: 422, startPoint y: 184, endPoint x: 282, endPoint y: 176, distance: 140.3
click at [282, 176] on p "Surface and accent tokens make up the majority of design system use. Nearly all…" at bounding box center [410, 177] width 305 height 19
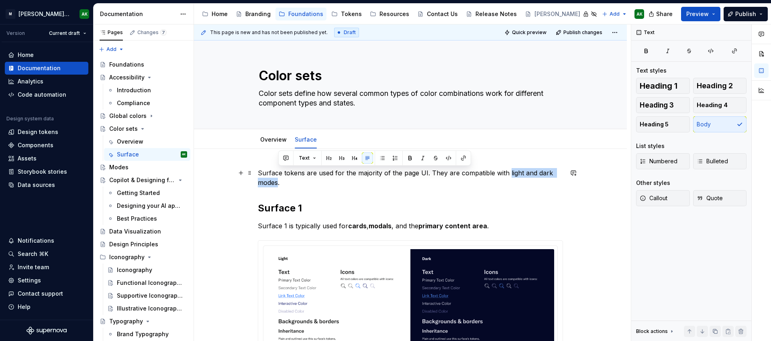
drag, startPoint x: 278, startPoint y: 184, endPoint x: 507, endPoint y: 175, distance: 229.0
click at [507, 175] on p "Surface tokens are used for the majority of the page UI. They are compatible wi…" at bounding box center [410, 177] width 305 height 19
click at [463, 159] on button "button" at bounding box center [463, 158] width 11 height 11
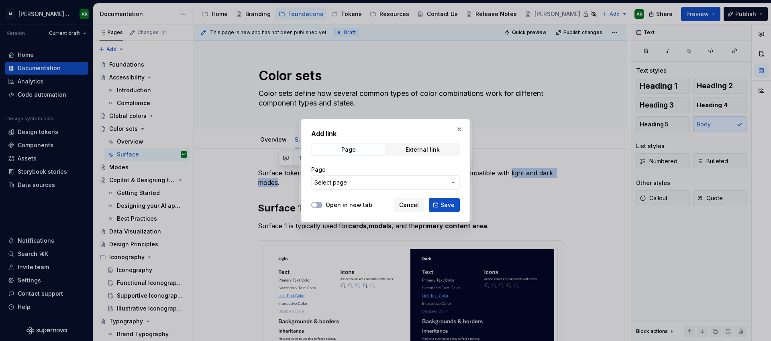
click at [349, 182] on span "Select page" at bounding box center [380, 183] width 133 height 8
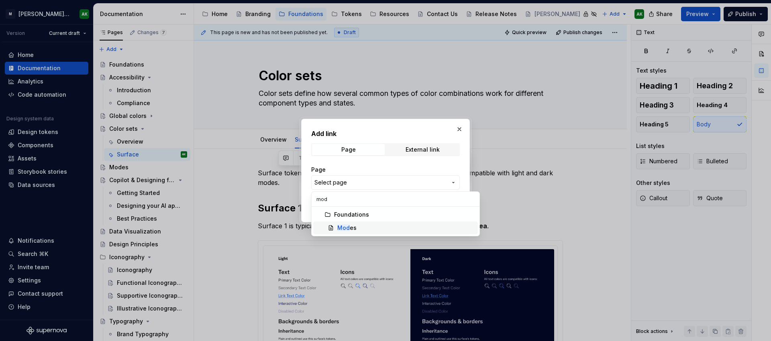
click at [344, 227] on mark "Mod" at bounding box center [343, 227] width 12 height 7
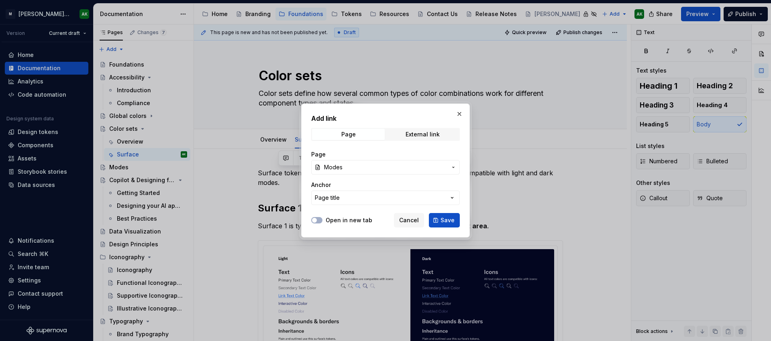
click at [445, 219] on span "Save" at bounding box center [447, 220] width 14 height 8
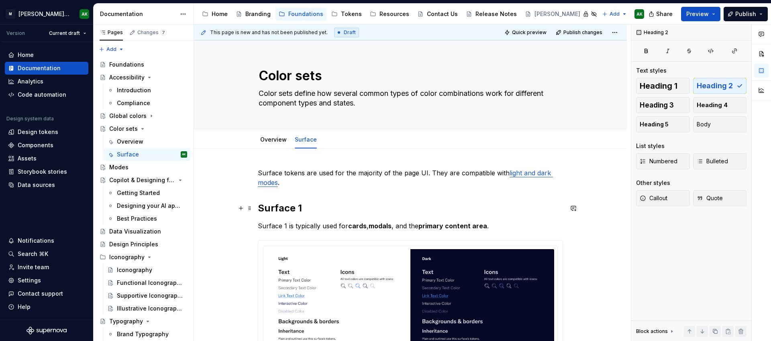
click at [416, 207] on h2 "Surface 1" at bounding box center [410, 208] width 305 height 13
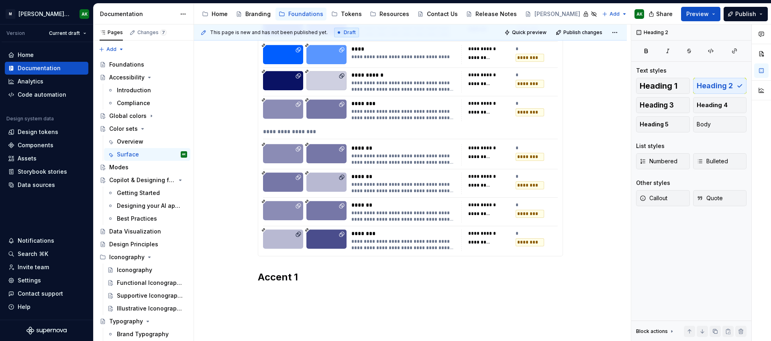
scroll to position [1619, 0]
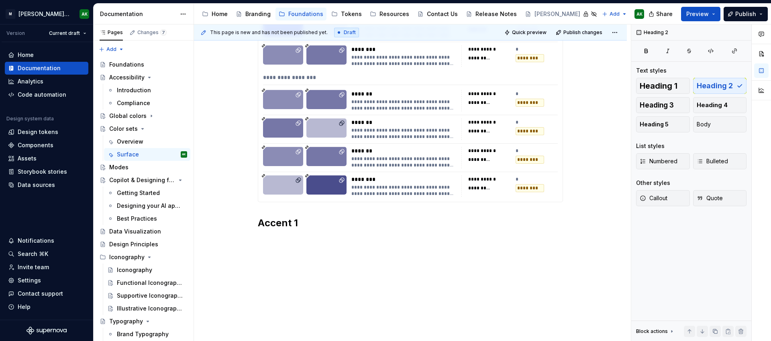
click at [318, 223] on h2 "Accent 1" at bounding box center [410, 223] width 305 height 13
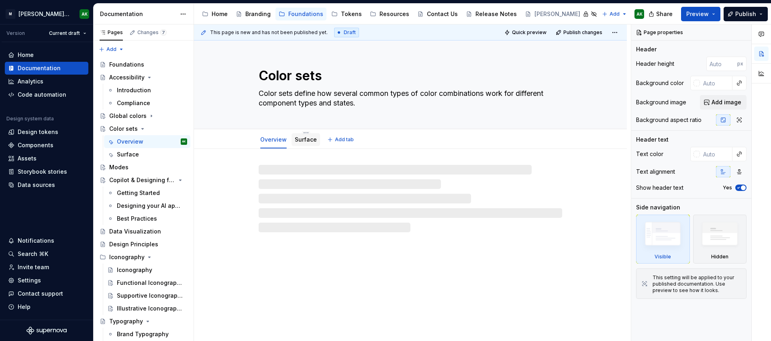
click at [307, 142] on link "Surface" at bounding box center [306, 139] width 22 height 7
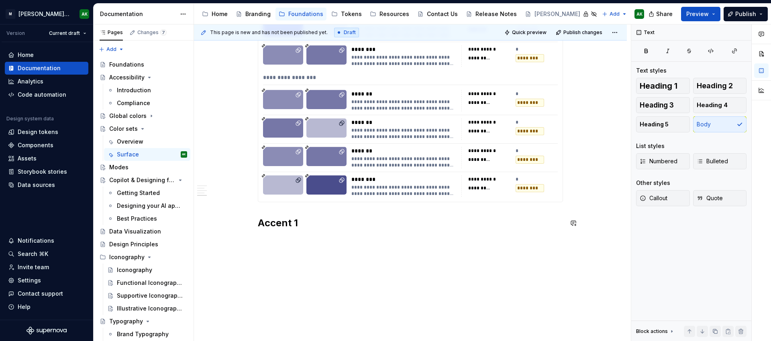
click at [281, 223] on h2 "Accent 1" at bounding box center [410, 223] width 305 height 13
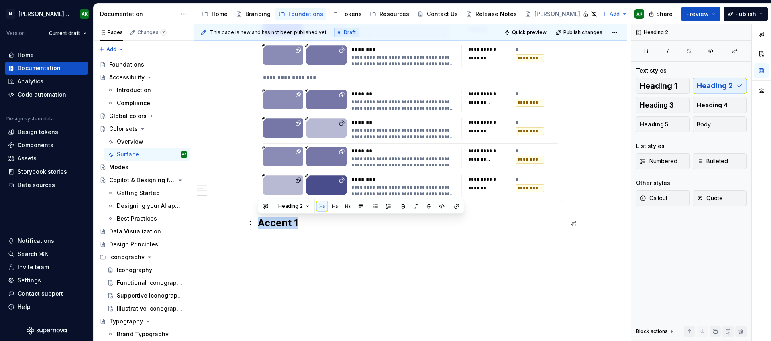
click at [281, 223] on h2 "Accent 1" at bounding box center [410, 223] width 305 height 13
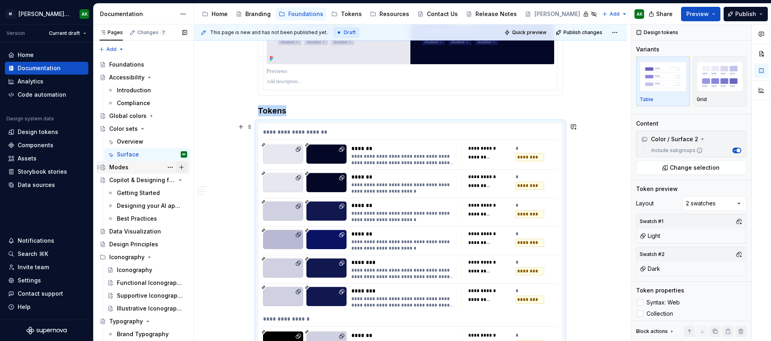
scroll to position [1221, 0]
click at [141, 141] on div "Overview" at bounding box center [130, 142] width 27 height 8
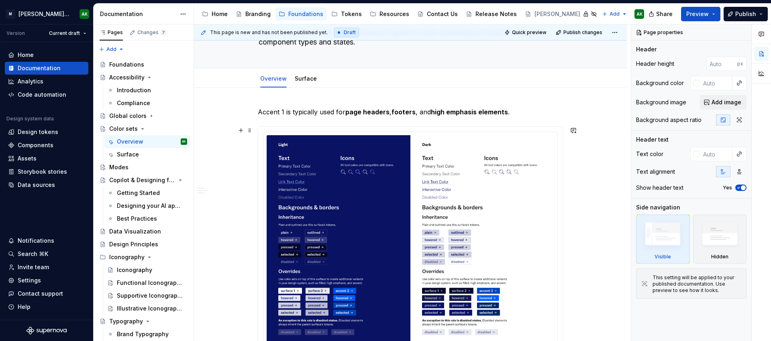
scroll to position [60, 0]
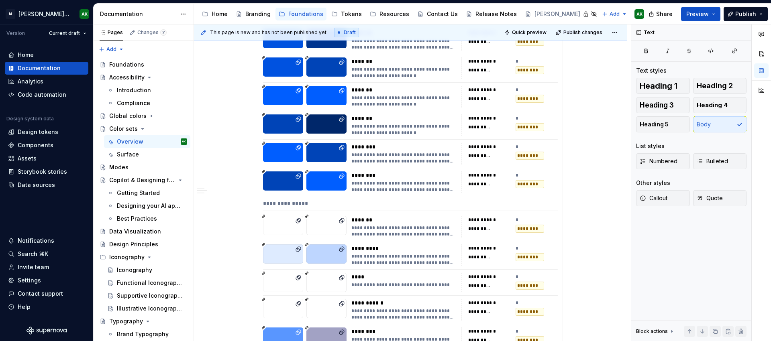
scroll to position [1549, 0]
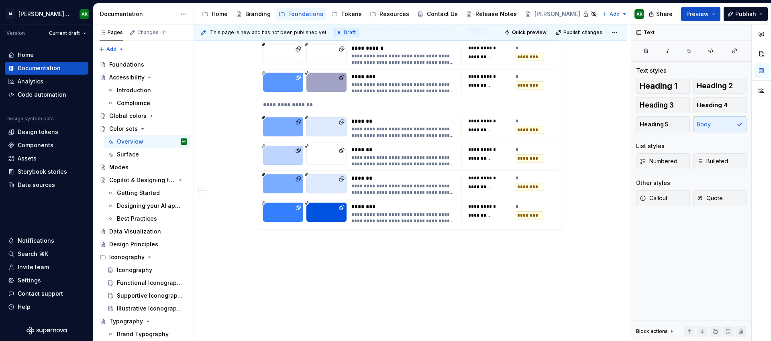
drag, startPoint x: 467, startPoint y: 329, endPoint x: 467, endPoint y: 324, distance: 5.2
click at [467, 328] on div "**********" at bounding box center [412, 182] width 437 height 317
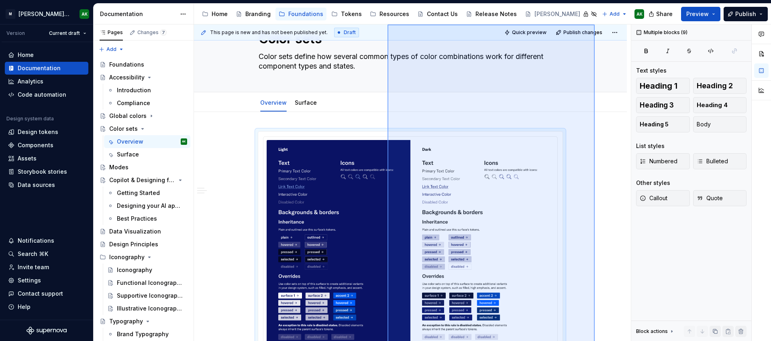
scroll to position [0, 0]
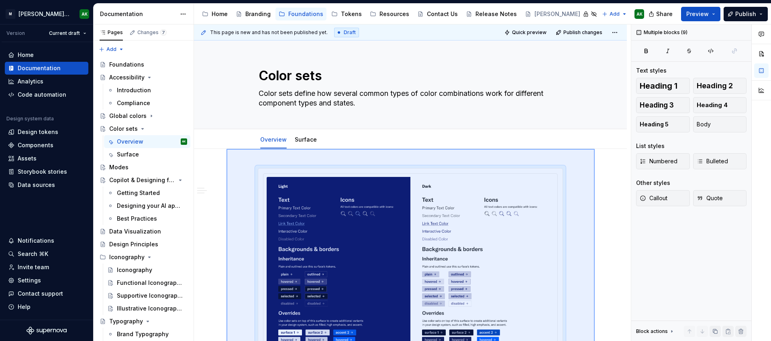
drag, startPoint x: 594, startPoint y: 255, endPoint x: 226, endPoint y: 149, distance: 382.9
click at [226, 149] on div "**********" at bounding box center [412, 182] width 437 height 317
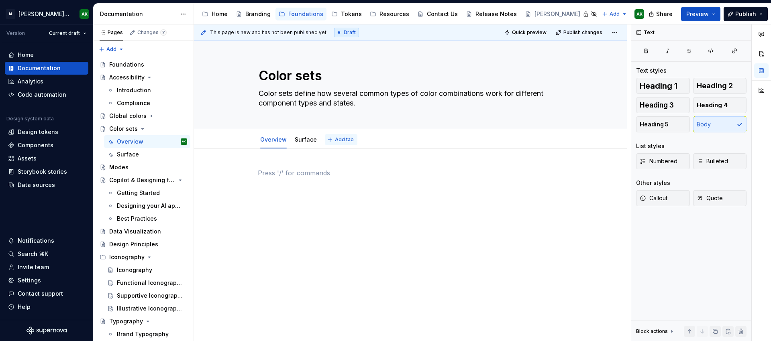
click at [335, 137] on span "Add tab" at bounding box center [344, 140] width 19 height 6
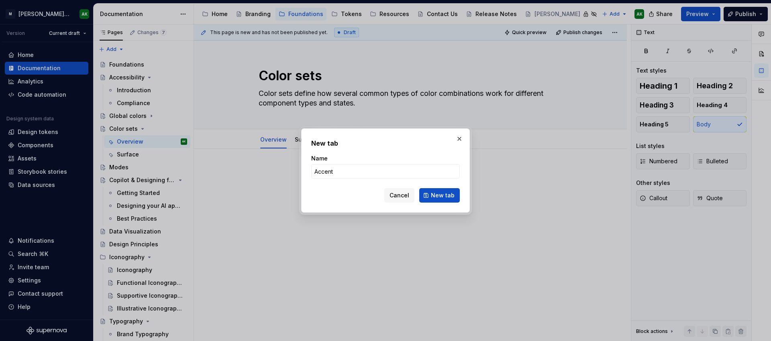
click button "New tab" at bounding box center [439, 195] width 41 height 14
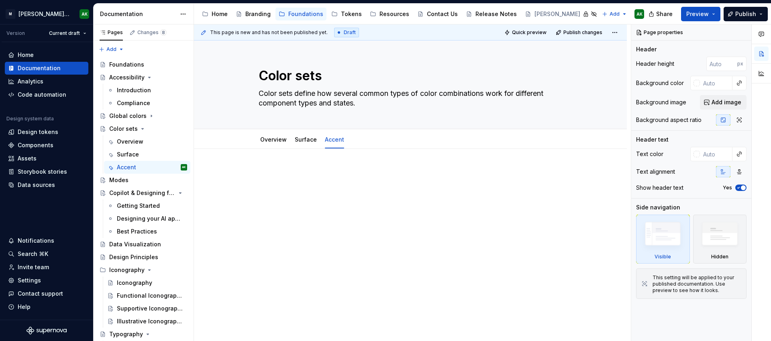
click at [294, 177] on p at bounding box center [410, 173] width 305 height 10
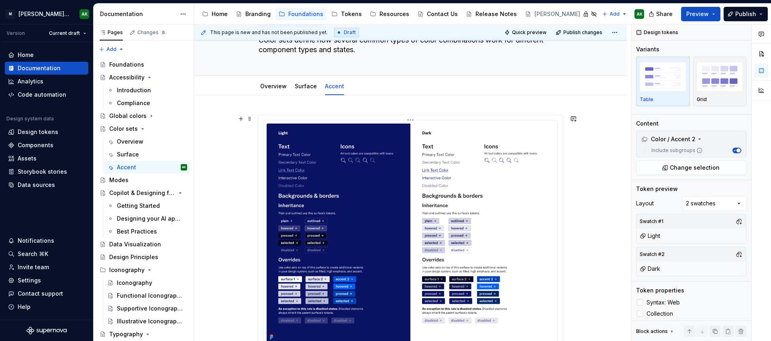
scroll to position [36, 0]
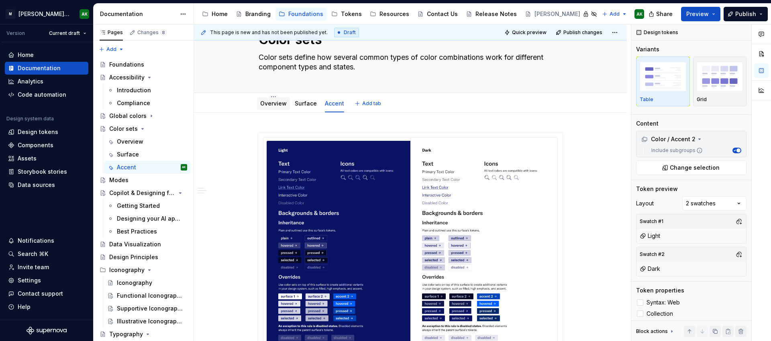
click at [277, 102] on link "Overview" at bounding box center [273, 103] width 27 height 7
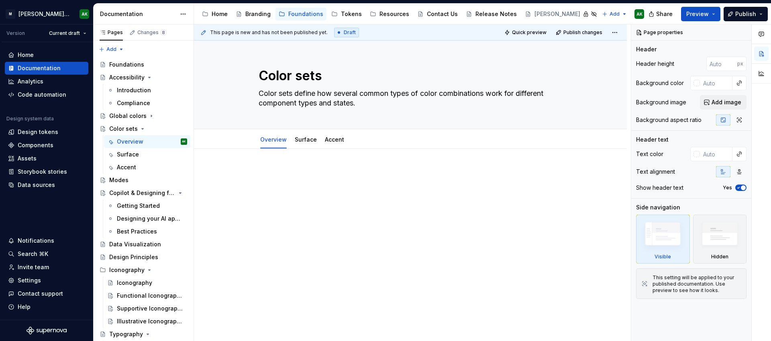
click at [297, 235] on div at bounding box center [410, 230] width 433 height 162
click at [302, 140] on link "Surface" at bounding box center [306, 139] width 22 height 7
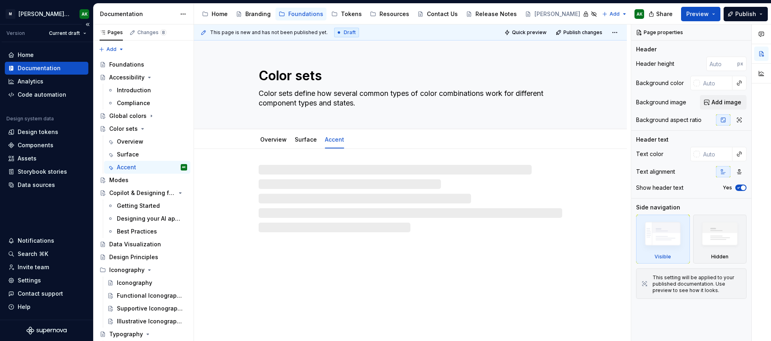
type textarea "*"
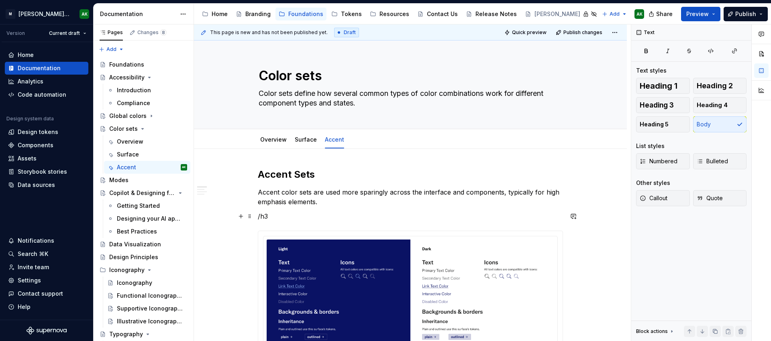
click at [263, 217] on p "/h3" at bounding box center [410, 217] width 305 height 10
click at [322, 203] on button "button" at bounding box center [323, 201] width 11 height 11
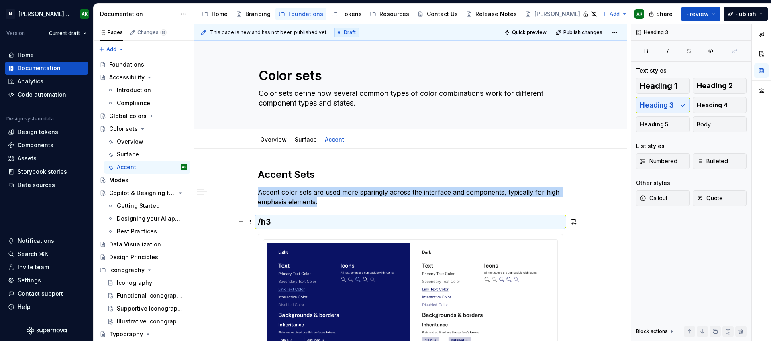
click at [282, 221] on h3 "/h3" at bounding box center [410, 221] width 305 height 11
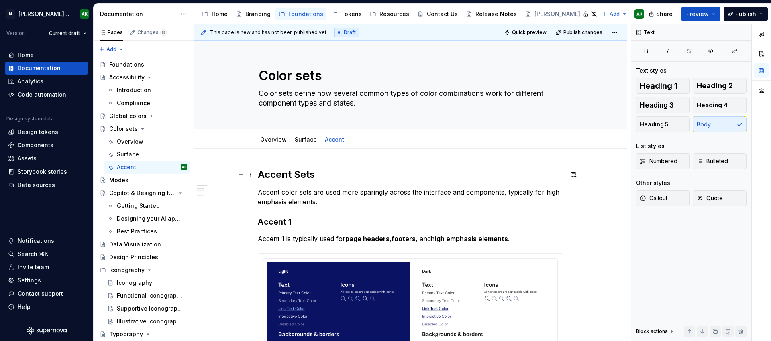
click at [300, 173] on h2 "Accent Sets" at bounding box center [410, 174] width 305 height 13
click at [304, 138] on link "Surface" at bounding box center [306, 139] width 22 height 7
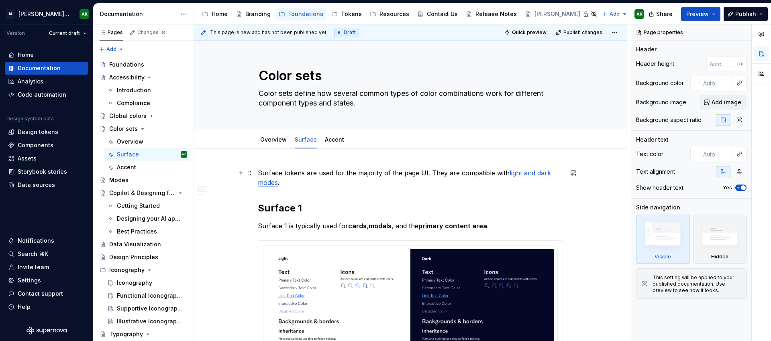
type textarea "*"
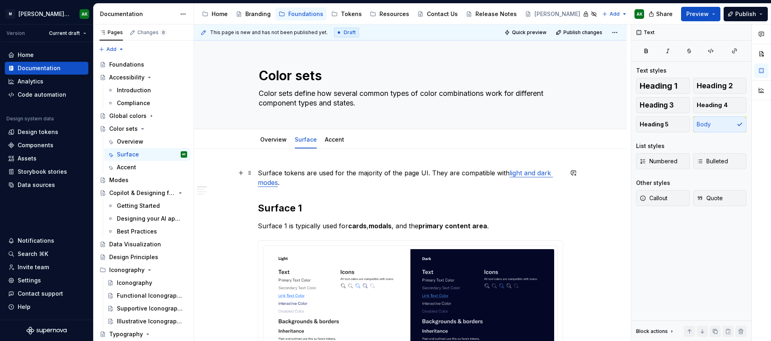
click at [266, 172] on p "Surface tokens are used for the majority of the page UI. They are compatible wi…" at bounding box center [410, 177] width 305 height 19
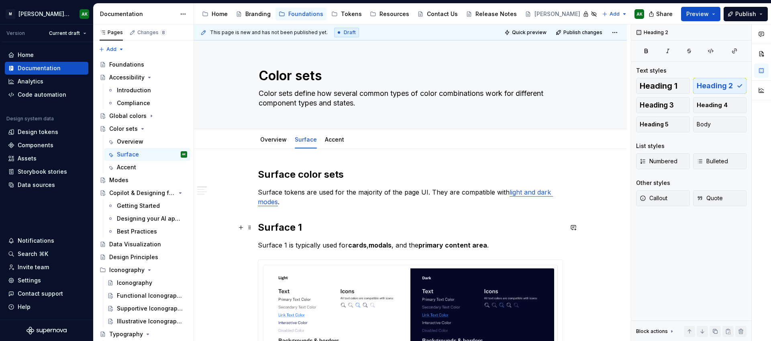
click at [269, 229] on h2 "Surface 1" at bounding box center [410, 227] width 305 height 13
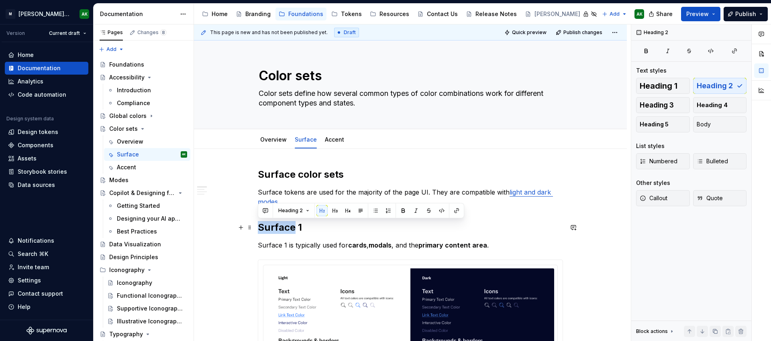
click at [269, 229] on h2 "Surface 1" at bounding box center [410, 227] width 305 height 13
click at [290, 217] on div "Heading 2" at bounding box center [361, 210] width 206 height 15
click at [284, 224] on h2 "Surface 1" at bounding box center [410, 227] width 305 height 13
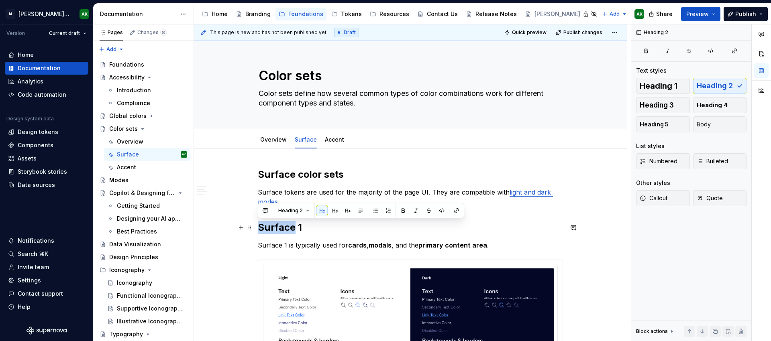
click at [284, 224] on h2 "Surface 1" at bounding box center [410, 227] width 305 height 13
click at [290, 210] on span "Heading 2" at bounding box center [290, 211] width 24 height 6
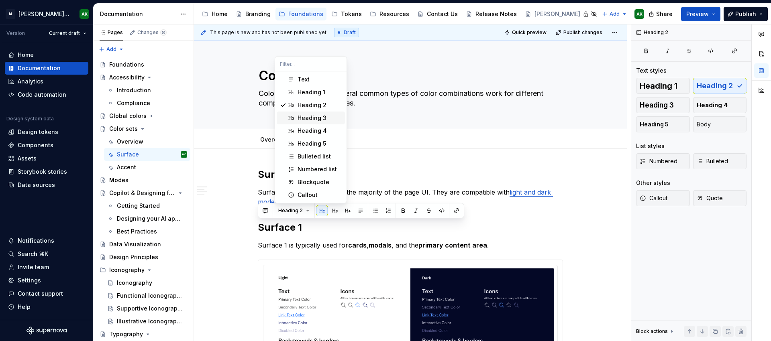
click at [309, 115] on div "Heading 3" at bounding box center [312, 118] width 29 height 8
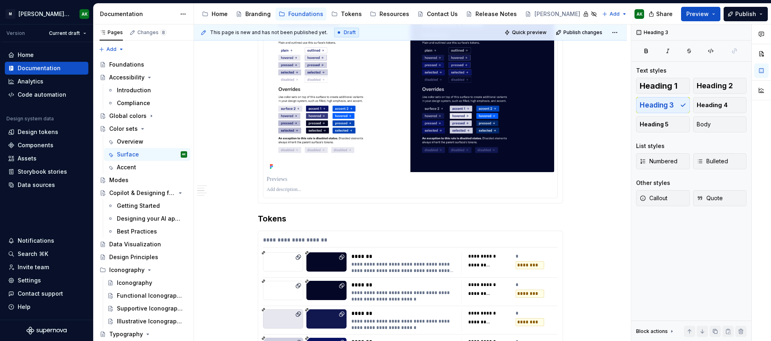
scroll to position [313, 0]
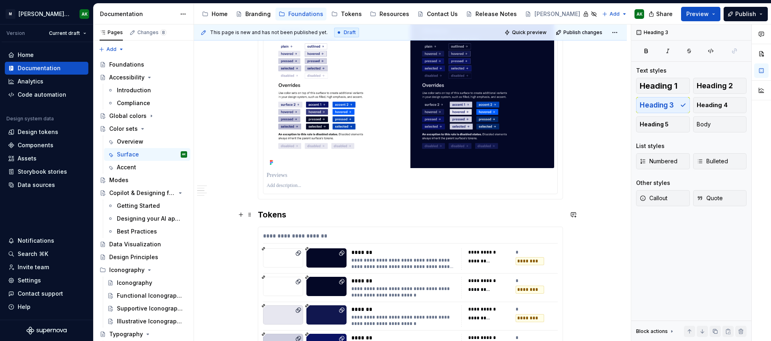
click at [277, 216] on h3 "Tokens" at bounding box center [410, 214] width 305 height 11
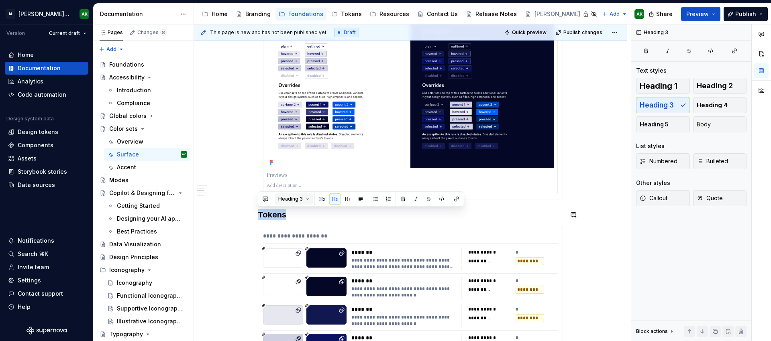
click at [296, 196] on span "Heading 3" at bounding box center [290, 199] width 24 height 6
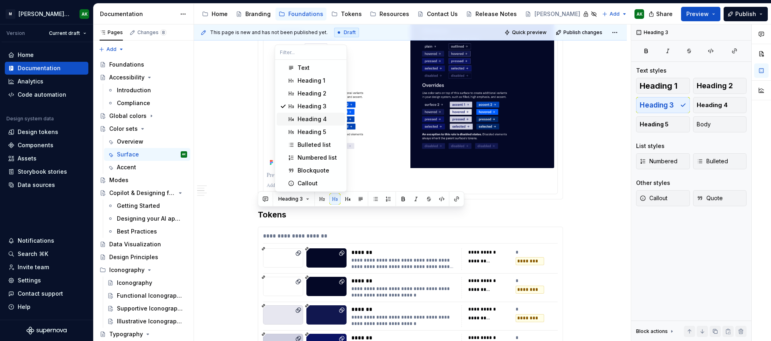
click at [303, 118] on div "Heading 4" at bounding box center [312, 119] width 29 height 8
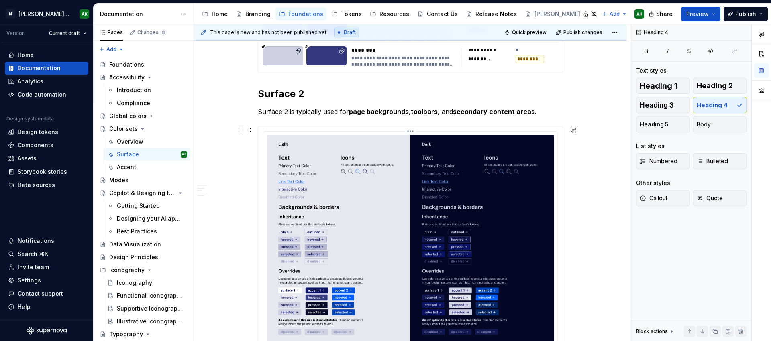
scroll to position [940, 0]
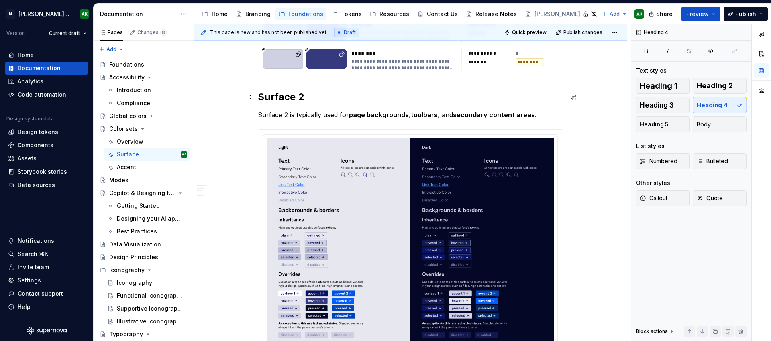
click at [283, 94] on h2 "Surface 2" at bounding box center [410, 97] width 305 height 13
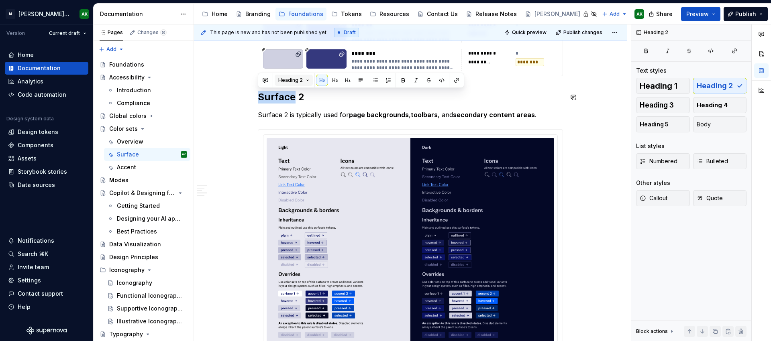
click at [292, 82] on span "Heading 2" at bounding box center [290, 80] width 24 height 6
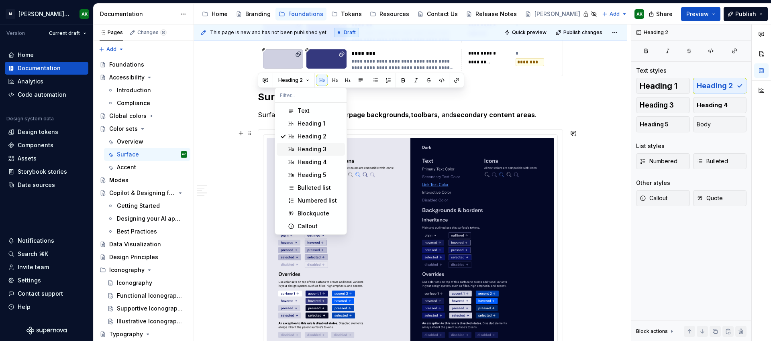
click at [303, 146] on div "Heading 3" at bounding box center [312, 149] width 29 height 8
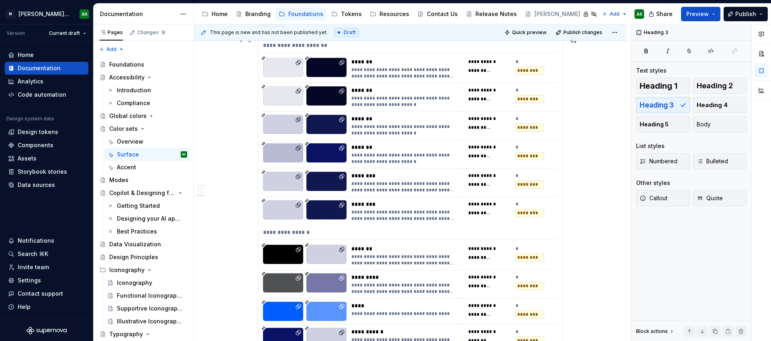
scroll to position [1241, 0]
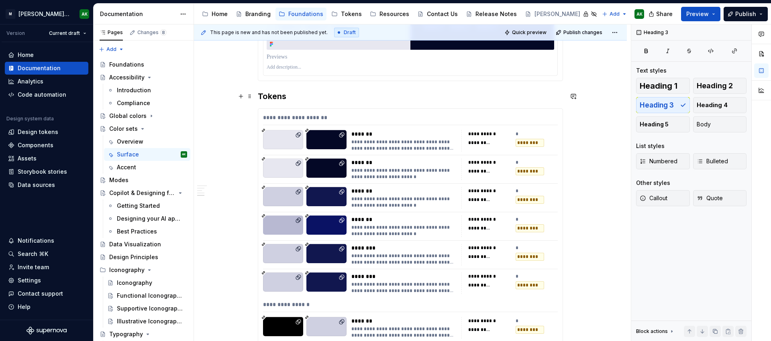
click at [274, 98] on h3 "Tokens" at bounding box center [410, 96] width 305 height 11
click at [298, 80] on span "Heading 3" at bounding box center [290, 80] width 24 height 6
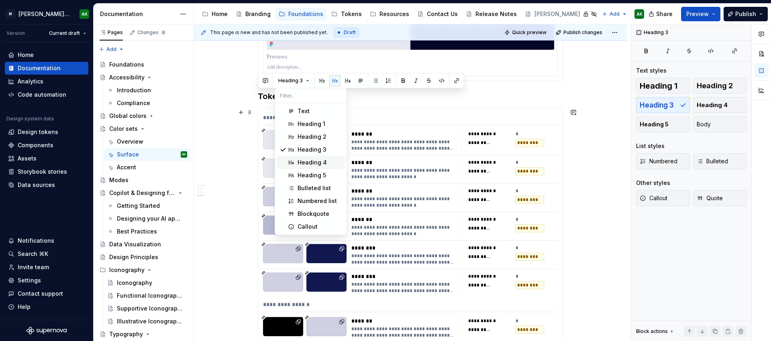
drag, startPoint x: 304, startPoint y: 159, endPoint x: 291, endPoint y: 156, distance: 13.6
click at [304, 159] on div "Heading 4" at bounding box center [312, 163] width 29 height 8
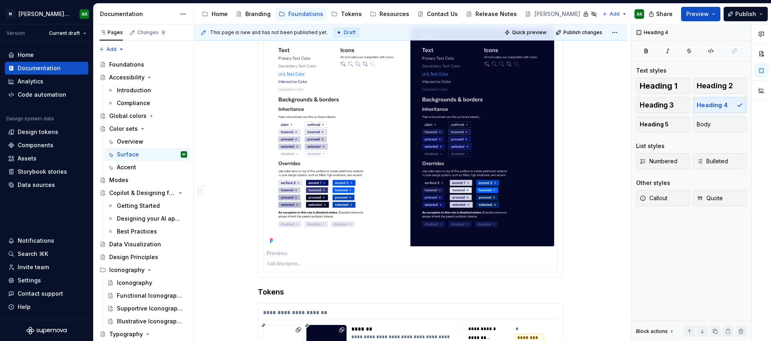
scroll to position [0, 0]
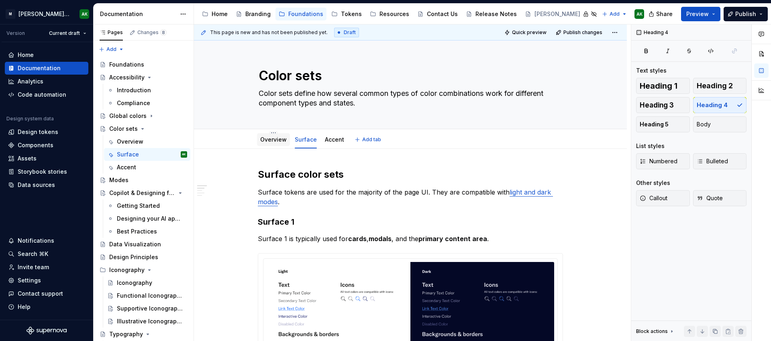
click at [273, 140] on link "Overview" at bounding box center [273, 139] width 27 height 7
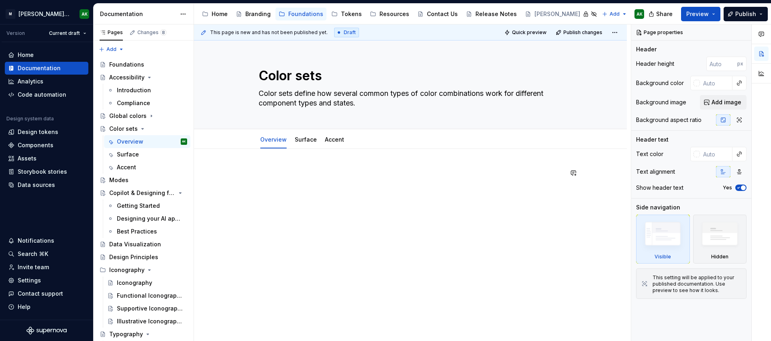
click at [287, 164] on div at bounding box center [410, 230] width 433 height 162
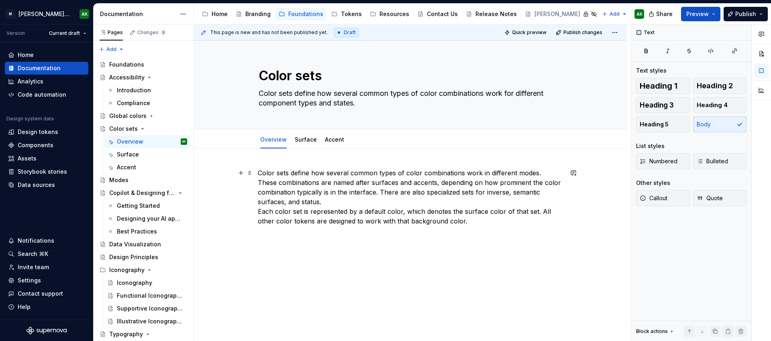
click at [328, 201] on p "Color sets define how several common types of color combinations work in differ…" at bounding box center [410, 197] width 305 height 58
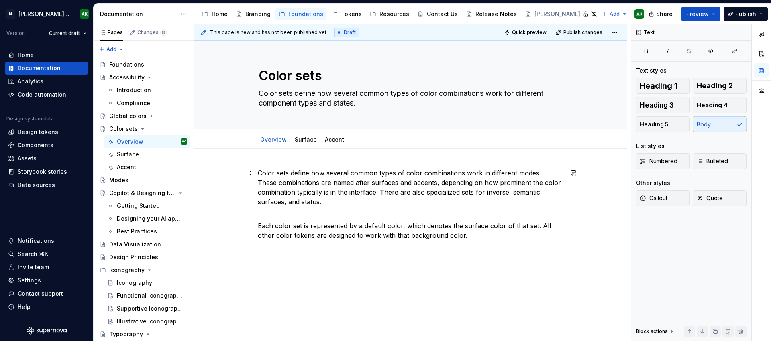
click at [359, 183] on p "Color sets define how several common types of color combinations work in differ…" at bounding box center [410, 187] width 305 height 39
click at [406, 183] on p "Color sets define how several common types of color combinations work in differ…" at bounding box center [410, 187] width 305 height 39
click at [495, 192] on p "Color sets define how several common types of color combinations work in differ…" at bounding box center [410, 187] width 305 height 39
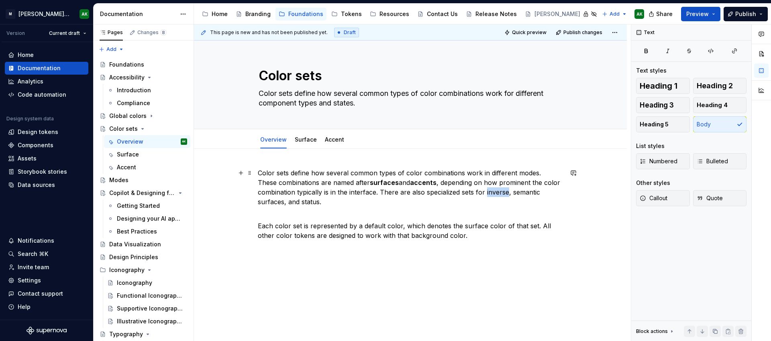
click at [495, 192] on p "Color sets define how several common types of color combinations work in differ…" at bounding box center [410, 187] width 305 height 39
click at [524, 194] on p "Color sets define how several common types of color combinations work in differ…" at bounding box center [410, 187] width 305 height 39
click at [273, 202] on p "Color sets define how several common types of color combinations work in differ…" at bounding box center [410, 187] width 305 height 39
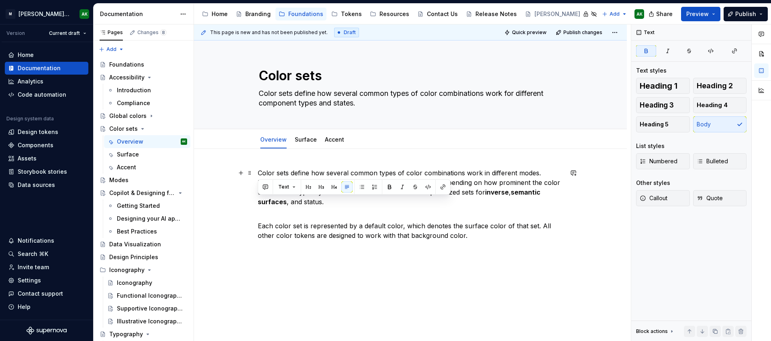
click at [306, 203] on p "Color sets define how several common types of color combinations work in differ…" at bounding box center [410, 187] width 305 height 39
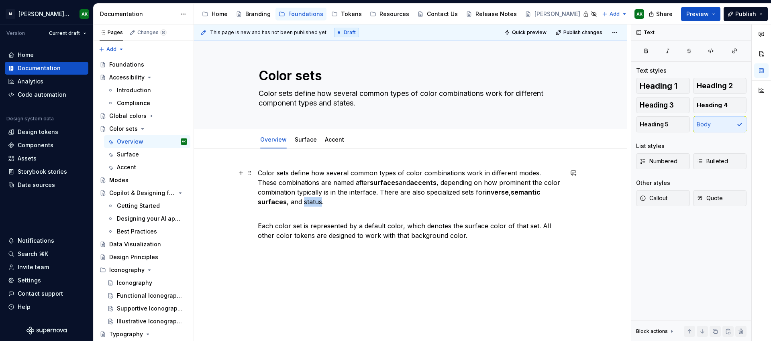
click at [306, 203] on p "Color sets define how several common types of color combinations work in differ…" at bounding box center [410, 187] width 305 height 39
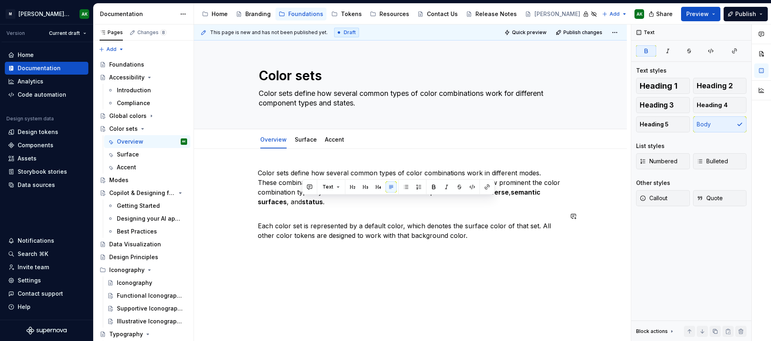
click at [373, 248] on div "Color sets define how several common types of color combinations work in differ…" at bounding box center [410, 209] width 305 height 82
click at [311, 216] on p "Each color set is represented by a default color, which denotes the surface col…" at bounding box center [410, 226] width 305 height 29
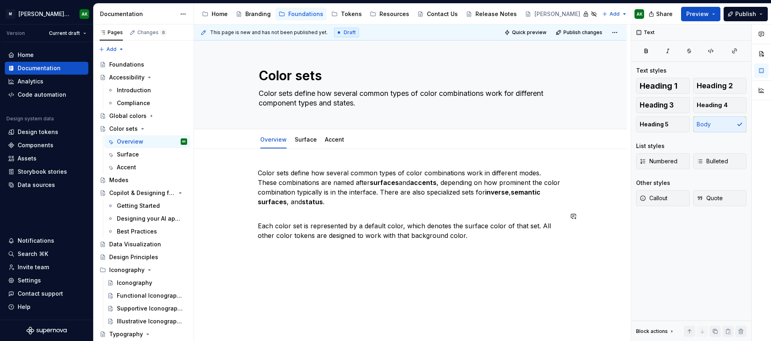
click at [423, 283] on div "Color sets define how several common types of color combinations work in differ…" at bounding box center [410, 251] width 433 height 204
click at [130, 180] on div "Modes" at bounding box center [148, 180] width 78 height 11
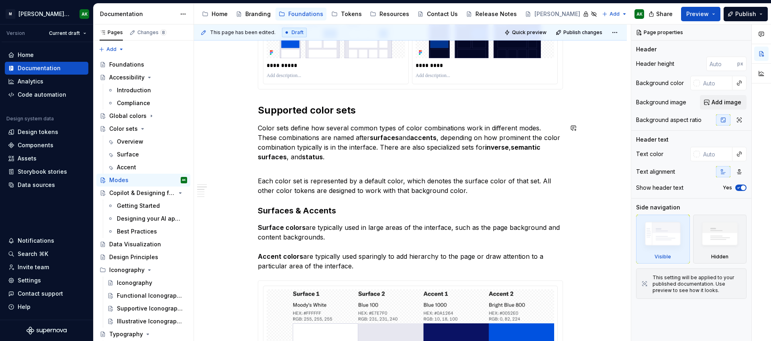
scroll to position [283, 0]
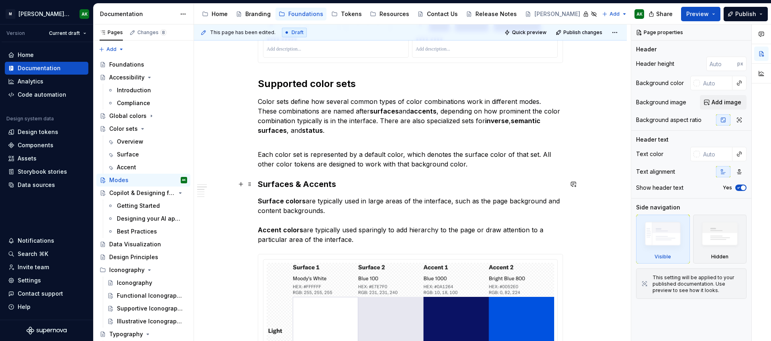
click at [258, 183] on h3 "Surfaces & Accents" at bounding box center [410, 184] width 305 height 11
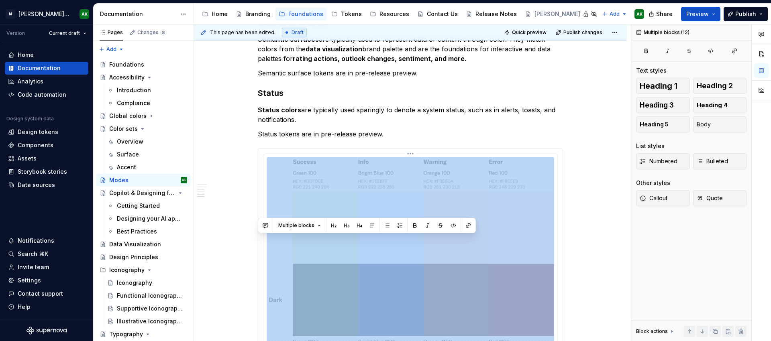
scroll to position [1262, 0]
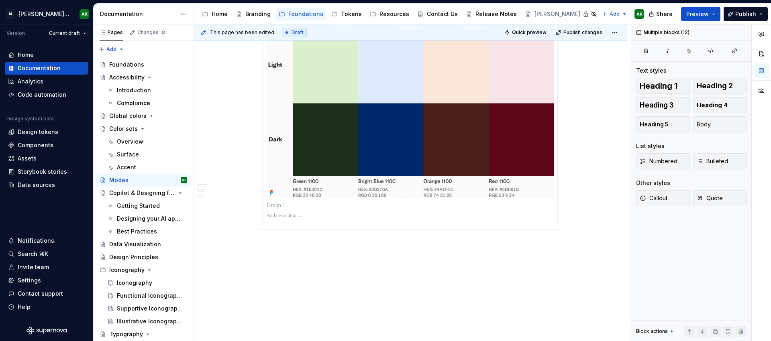
drag, startPoint x: 482, startPoint y: 174, endPoint x: 506, endPoint y: 378, distance: 205.4
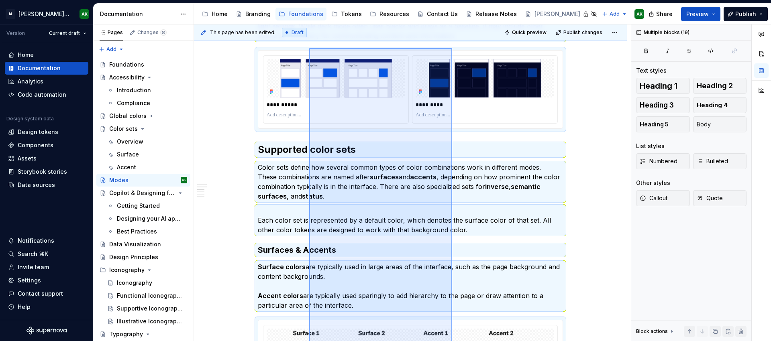
scroll to position [187, 0]
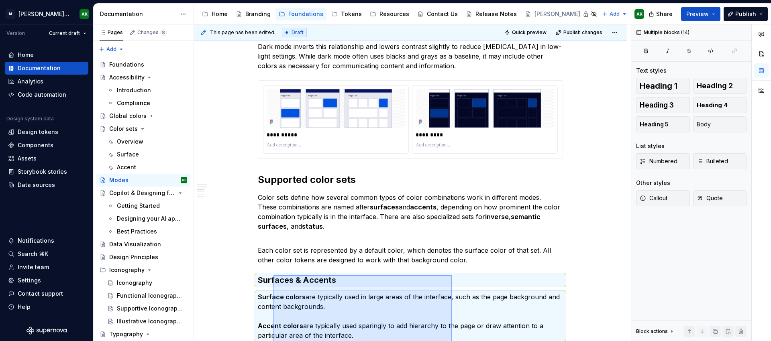
drag, startPoint x: 438, startPoint y: 271, endPoint x: 273, endPoint y: 277, distance: 164.7
click at [273, 275] on div "**********" at bounding box center [412, 182] width 437 height 317
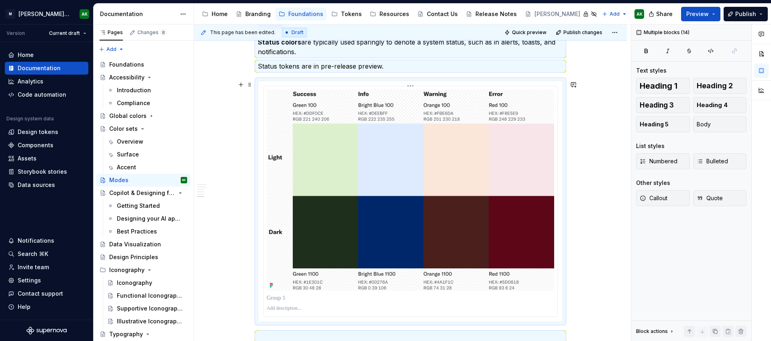
scroll to position [222, 0]
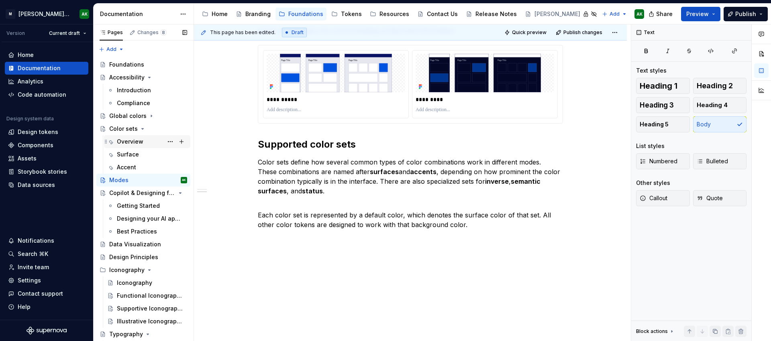
click at [133, 139] on div "Overview" at bounding box center [130, 142] width 27 height 8
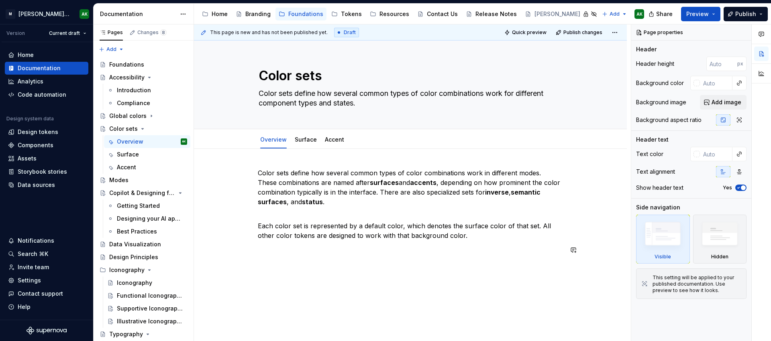
click at [330, 271] on div "Color sets define how several common types of color combinations work in differ…" at bounding box center [410, 258] width 433 height 218
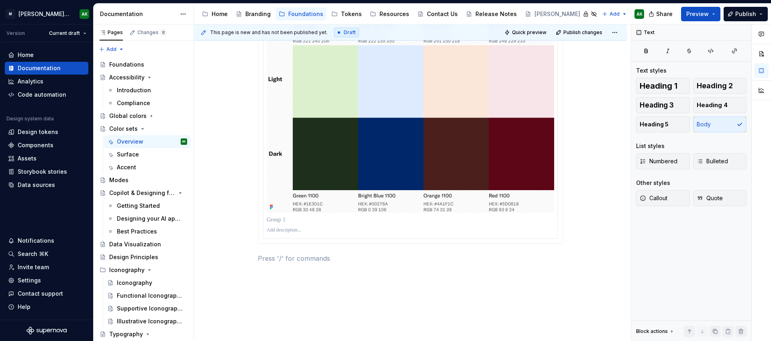
scroll to position [982, 0]
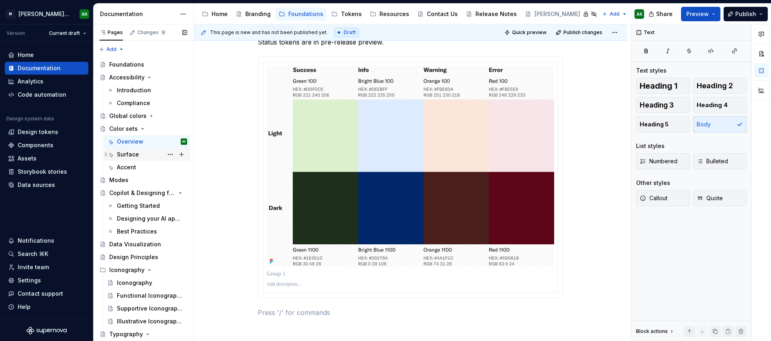
click at [140, 155] on div "Surface" at bounding box center [152, 154] width 70 height 11
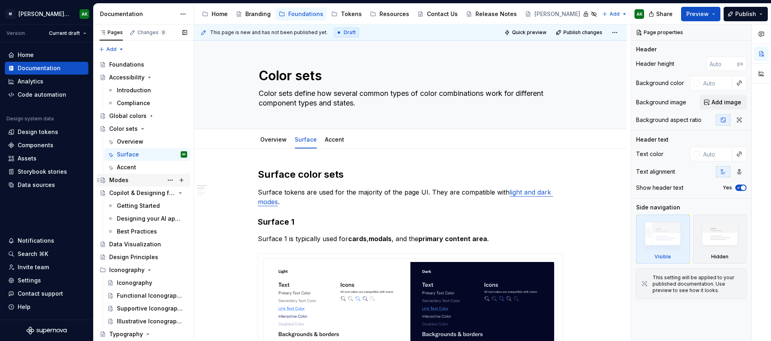
click at [120, 179] on div "Modes" at bounding box center [118, 180] width 19 height 8
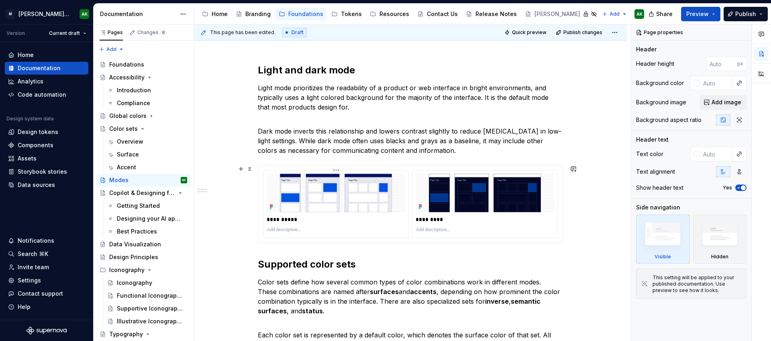
scroll to position [216, 0]
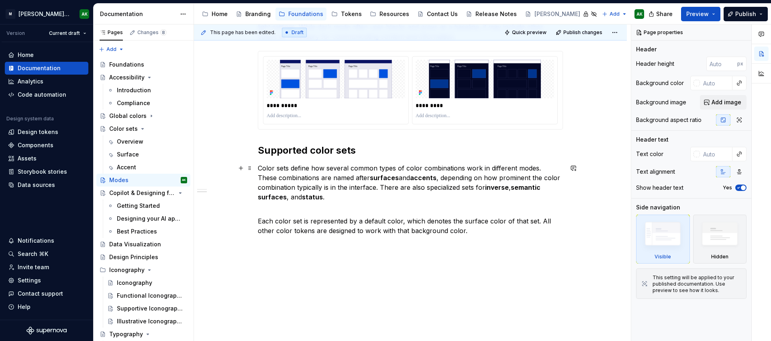
click at [345, 173] on p "Color sets define how several common types of color combinations work in differ…" at bounding box center [410, 182] width 305 height 39
type textarea "*"
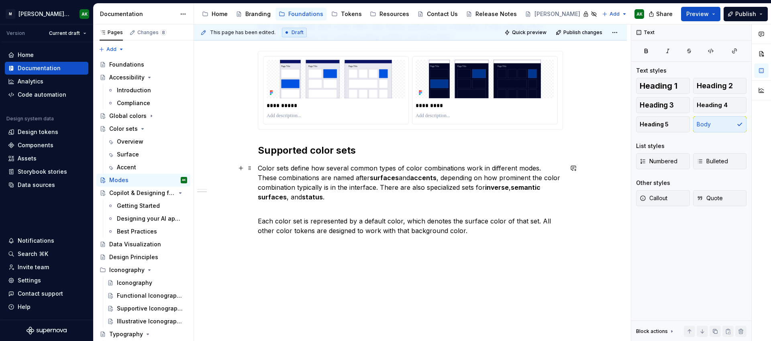
click at [400, 194] on p "Color sets define how several common types of color combinations work in differ…" at bounding box center [410, 182] width 305 height 39
click at [478, 230] on p "Each color set is represented by a default color, which denotes the surface col…" at bounding box center [410, 221] width 305 height 29
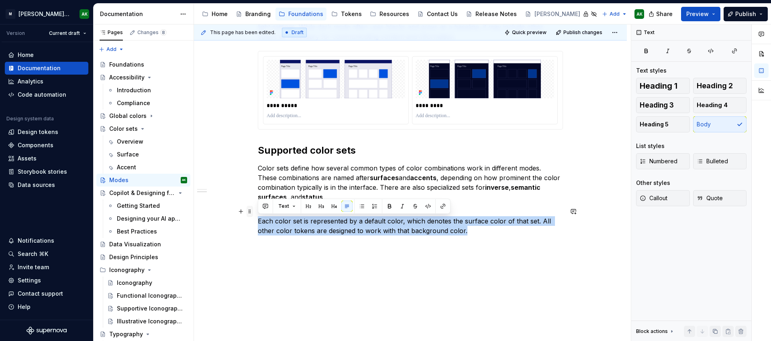
drag, startPoint x: 474, startPoint y: 230, endPoint x: 251, endPoint y: 215, distance: 222.9
click at [258, 215] on div "**********" at bounding box center [410, 98] width 305 height 296
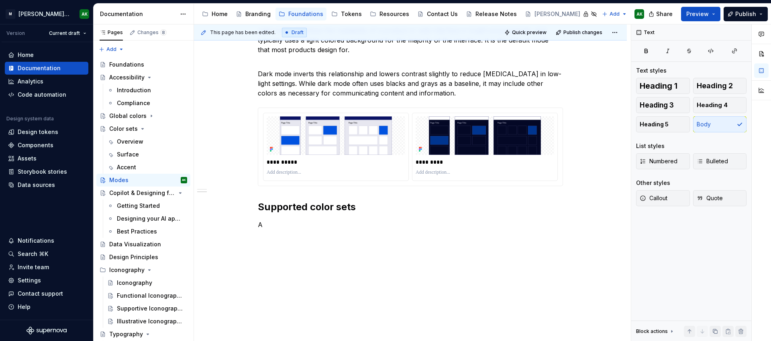
scroll to position [160, 0]
type textarea "*"
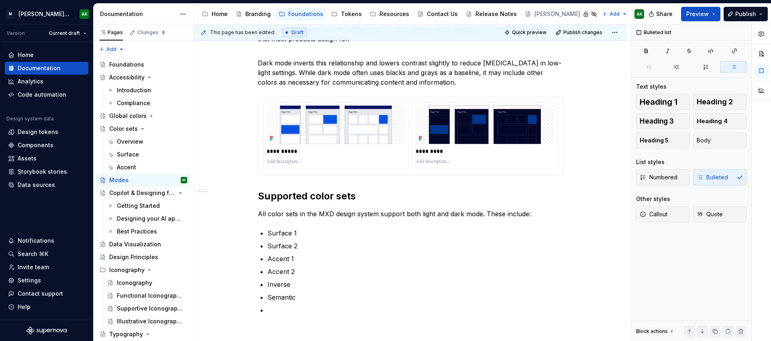
scroll to position [184, 0]
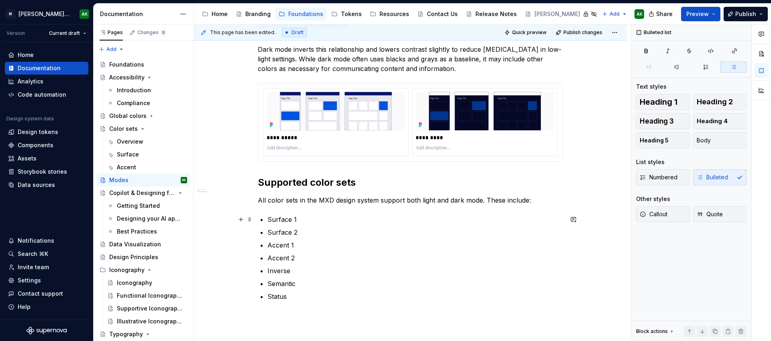
click at [267, 218] on li "Surface 1" at bounding box center [415, 220] width 296 height 10
click at [323, 216] on p "Surface 1" at bounding box center [415, 220] width 296 height 10
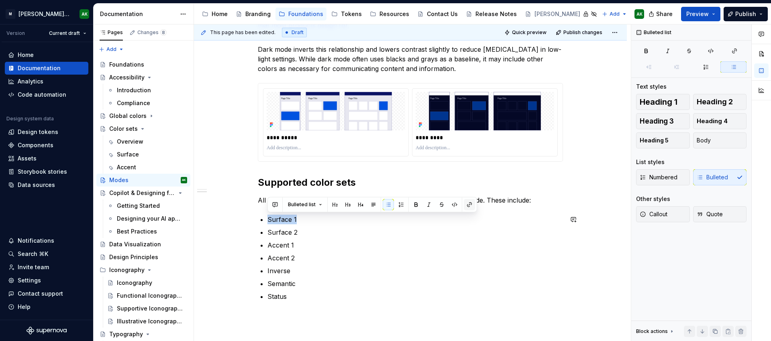
click at [467, 204] on button "button" at bounding box center [469, 204] width 11 height 11
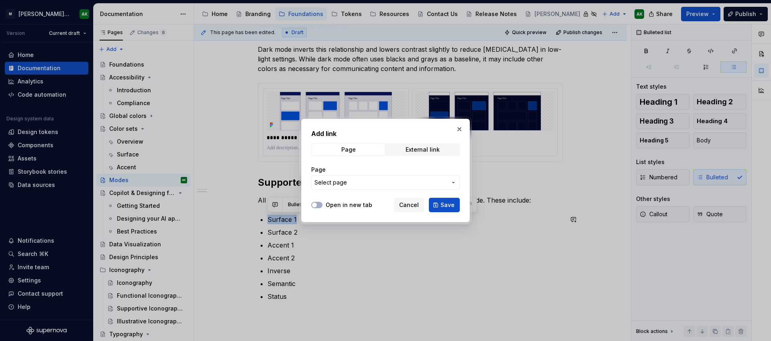
click at [384, 179] on span "Select page" at bounding box center [380, 183] width 133 height 8
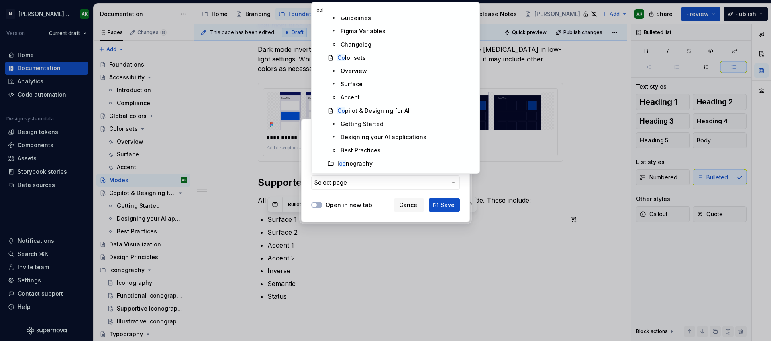
scroll to position [0, 0]
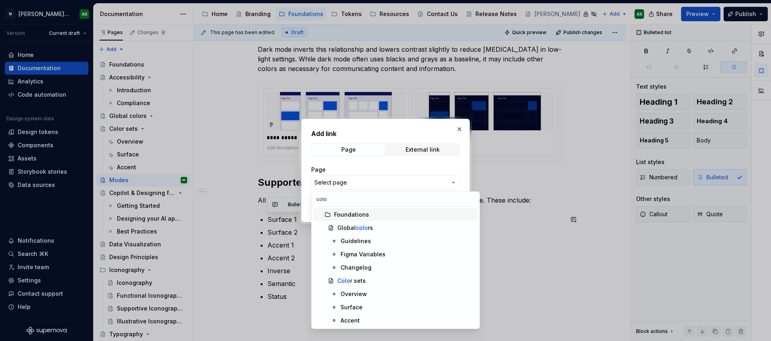
type input "color"
click at [363, 306] on div "Surface" at bounding box center [408, 308] width 134 height 8
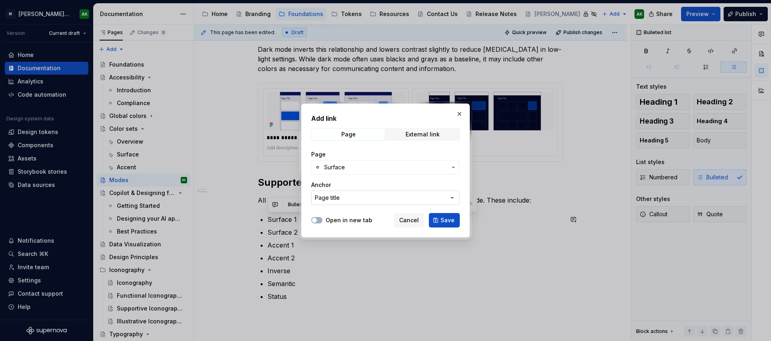
click at [351, 197] on button "Page title" at bounding box center [385, 198] width 149 height 14
click at [365, 202] on div "Add link Page External link Page Surface Anchor Page title Open in new tab Canc…" at bounding box center [385, 170] width 771 height 341
click at [445, 194] on button "Page title" at bounding box center [385, 198] width 149 height 14
click at [405, 193] on div "Add link Page External link Page Surface Anchor Page title Open in new tab Canc…" at bounding box center [385, 170] width 771 height 341
click at [447, 220] on span "Save" at bounding box center [447, 220] width 14 height 8
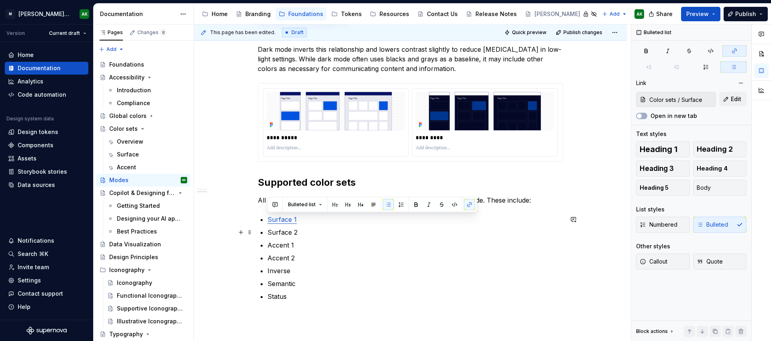
scroll to position [184, 0]
click at [467, 202] on button "button" at bounding box center [469, 204] width 11 height 11
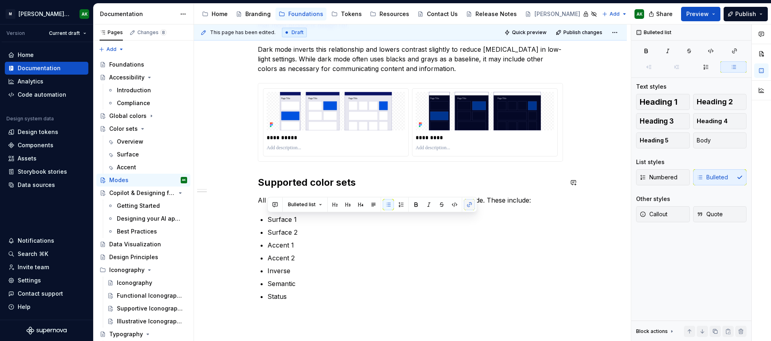
click at [467, 204] on button "button" at bounding box center [469, 204] width 11 height 11
click at [471, 204] on button "button" at bounding box center [469, 204] width 11 height 11
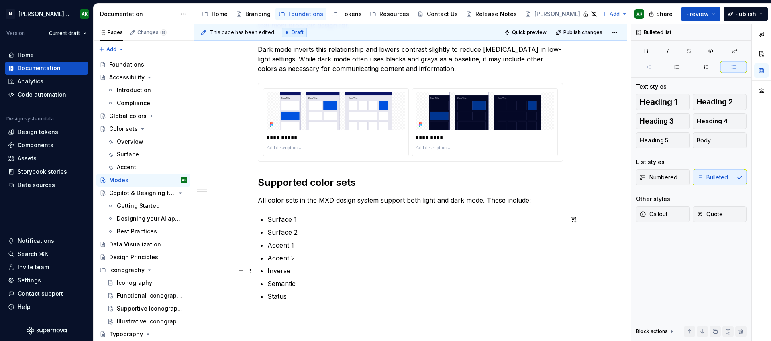
click at [440, 271] on p "Inverse" at bounding box center [415, 271] width 296 height 10
click at [281, 221] on p "Surface 1" at bounding box center [415, 220] width 296 height 10
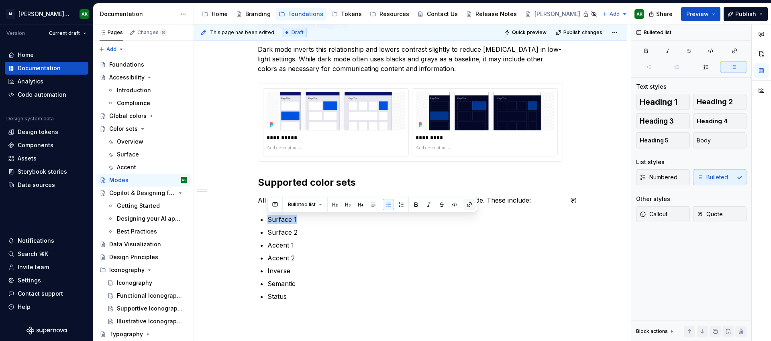
click at [472, 207] on button "button" at bounding box center [469, 204] width 11 height 11
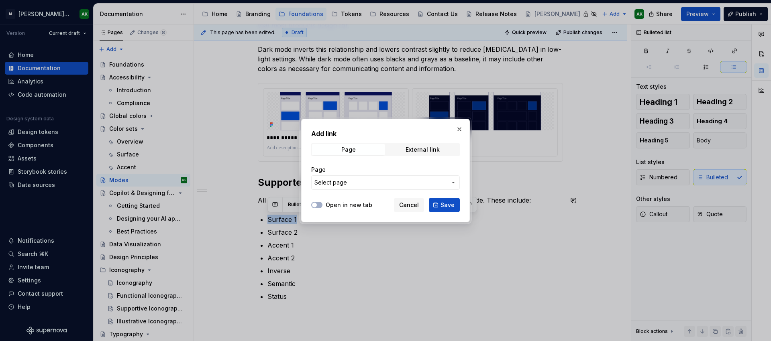
click at [375, 179] on span "Select page" at bounding box center [380, 183] width 133 height 8
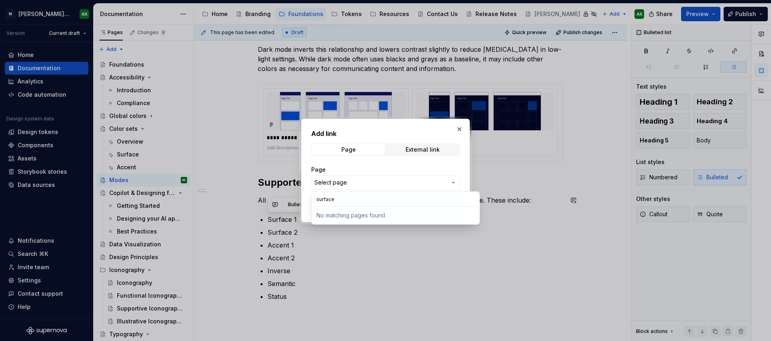
type input "surface 1"
click at [574, 267] on div at bounding box center [385, 170] width 771 height 341
click at [550, 240] on body "[PERSON_NAME] Design System AK Version Current draft Home Documentation Analyti…" at bounding box center [385, 170] width 771 height 341
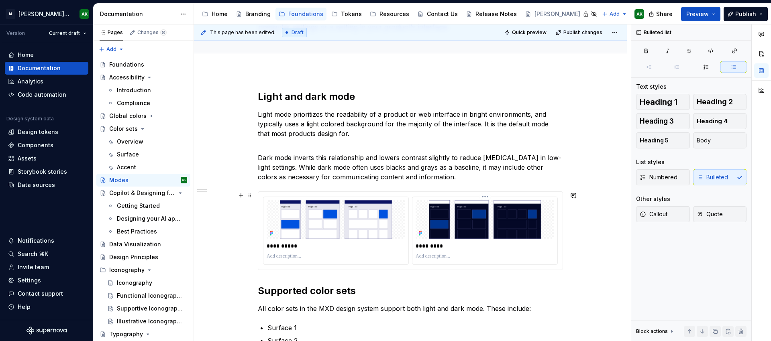
scroll to position [28, 0]
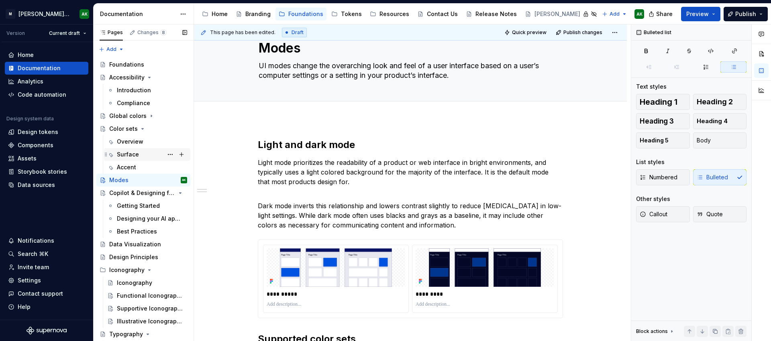
drag, startPoint x: 129, startPoint y: 155, endPoint x: 133, endPoint y: 156, distance: 4.1
click at [129, 155] on div "Surface" at bounding box center [128, 155] width 22 height 8
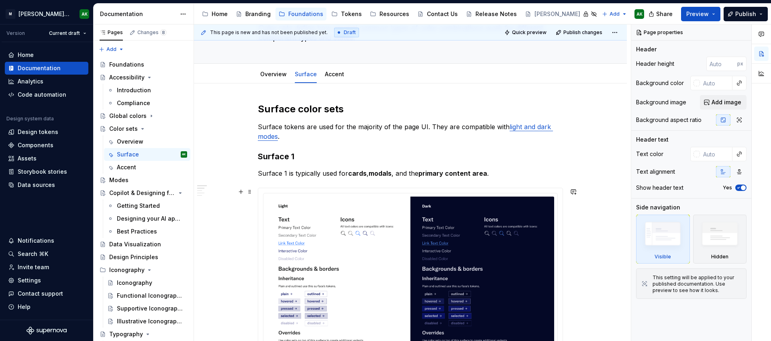
scroll to position [90, 0]
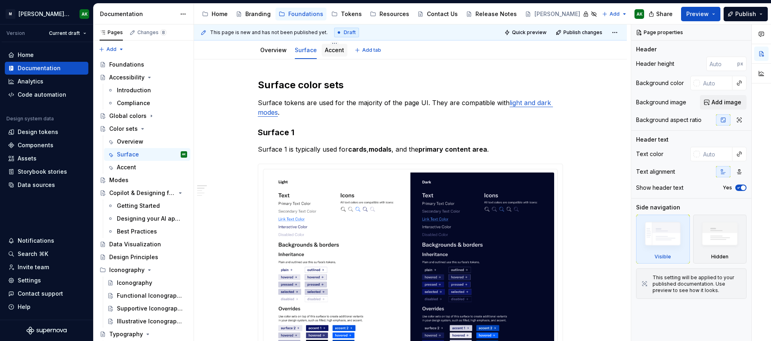
click at [336, 53] on link "Accent" at bounding box center [334, 50] width 19 height 7
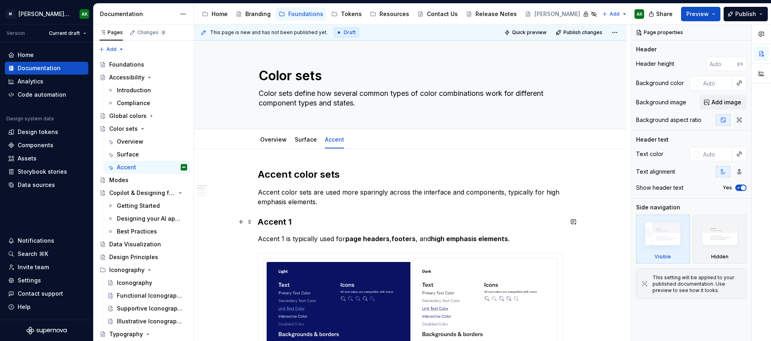
click at [274, 221] on h3 "Accent 1" at bounding box center [410, 221] width 305 height 11
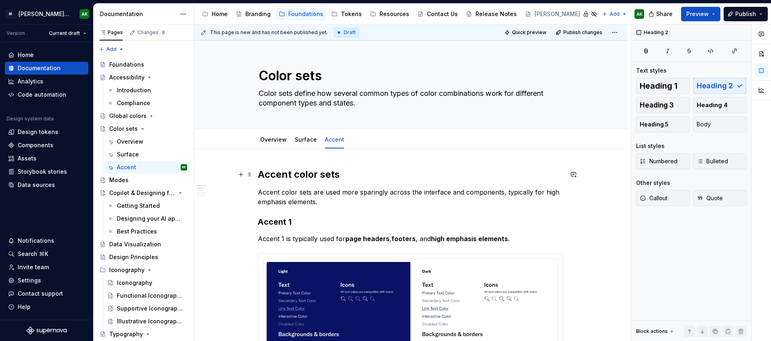
click at [275, 173] on h2 "Accent color sets" at bounding box center [410, 174] width 305 height 13
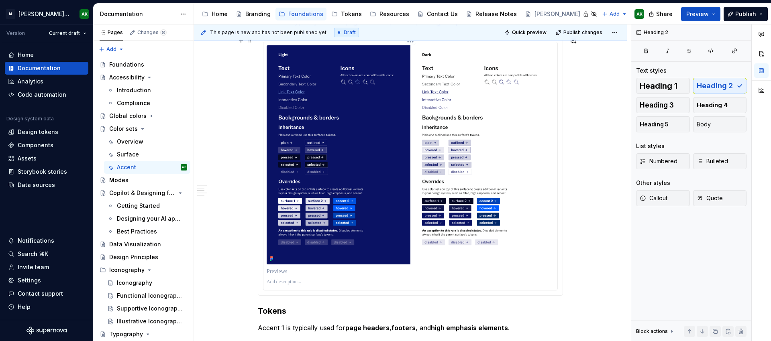
scroll to position [319, 0]
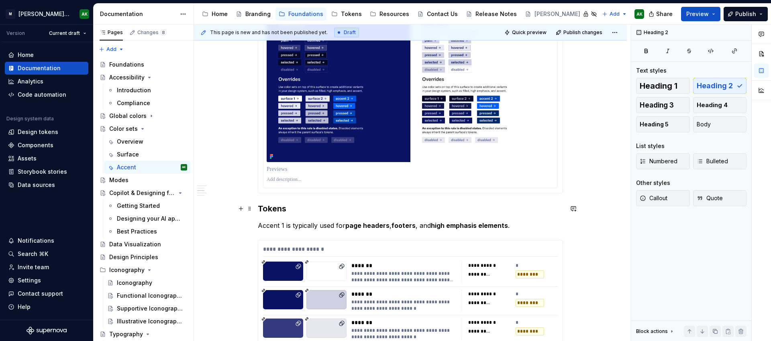
click at [267, 208] on h3 "Tokens" at bounding box center [410, 208] width 305 height 11
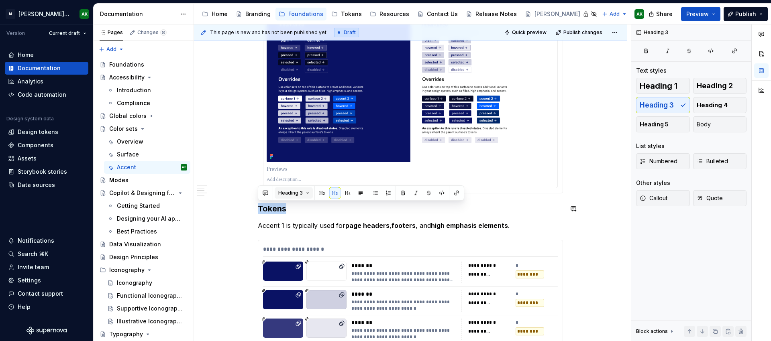
click at [294, 192] on span "Heading 3" at bounding box center [290, 193] width 24 height 6
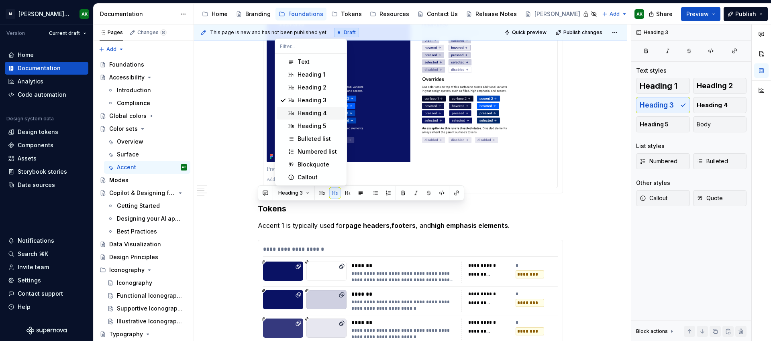
click at [304, 112] on div "Heading 4" at bounding box center [312, 113] width 29 height 8
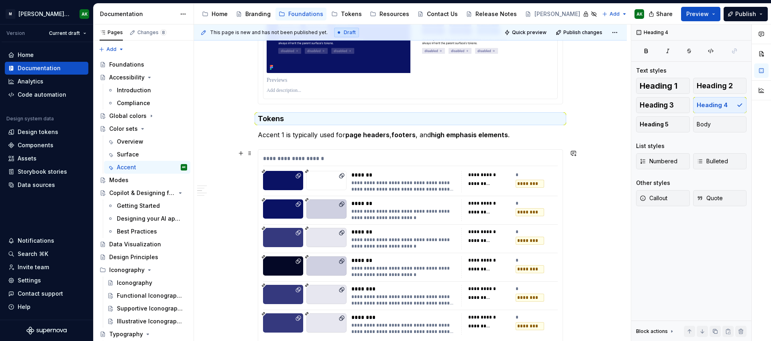
scroll to position [379, 0]
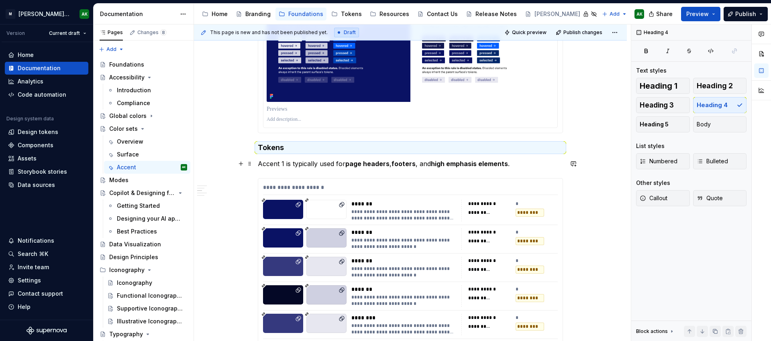
click at [296, 166] on p "Accent 1 is typically used for page headers , footers , and high emphasis eleme…" at bounding box center [410, 164] width 305 height 10
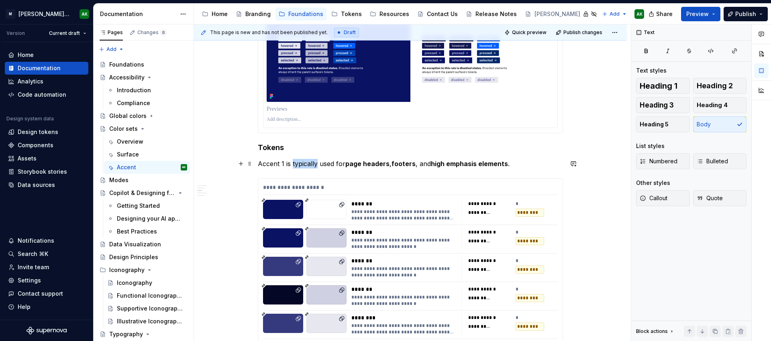
click at [296, 166] on p "Accent 1 is typically used for page headers , footers , and high emphasis eleme…" at bounding box center [410, 164] width 305 height 10
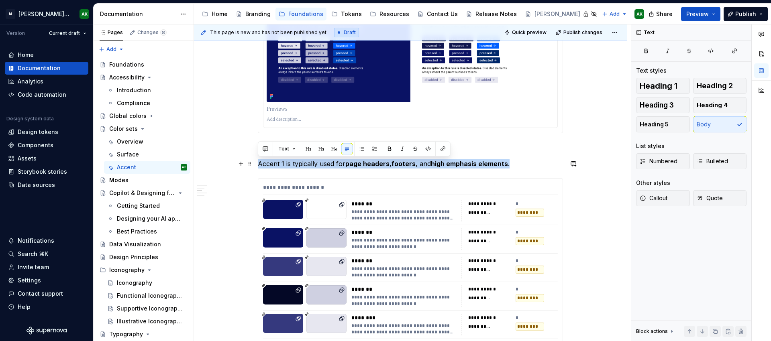
click at [296, 166] on p "Accent 1 is typically used for page headers , footers , and high emphasis eleme…" at bounding box center [410, 164] width 305 height 10
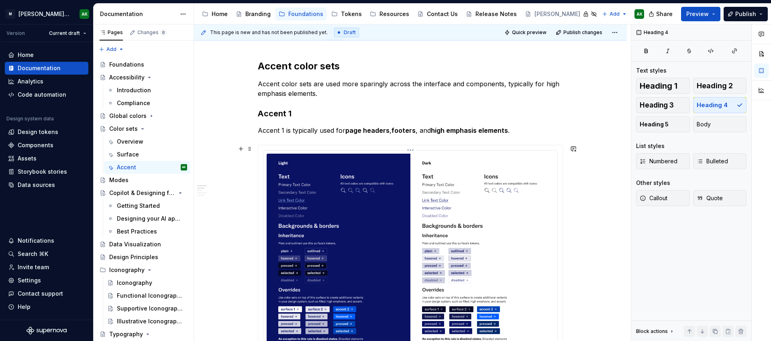
scroll to position [0, 0]
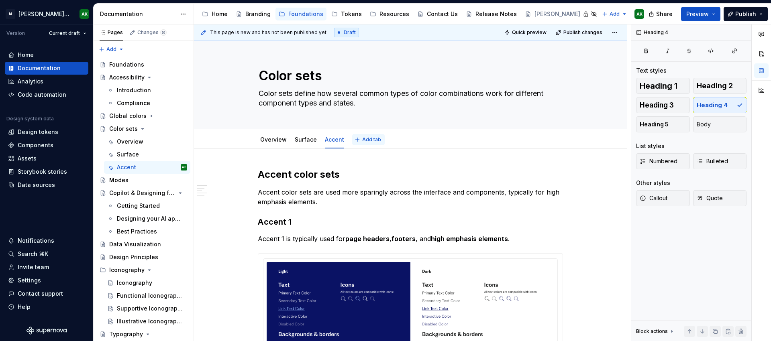
click at [359, 140] on button "Add tab" at bounding box center [368, 139] width 33 height 11
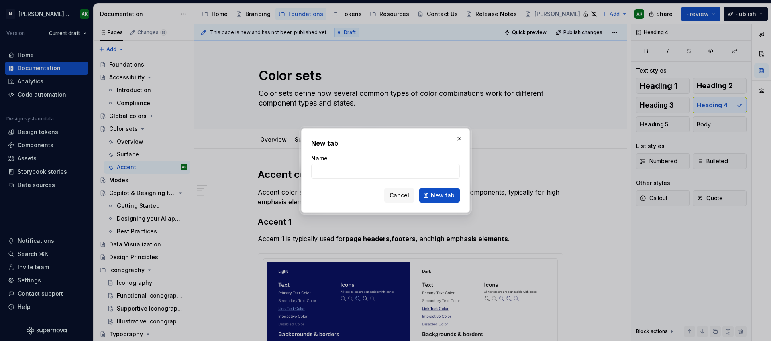
type textarea "*"
type input "Inverse"
click button "New tab" at bounding box center [439, 195] width 41 height 14
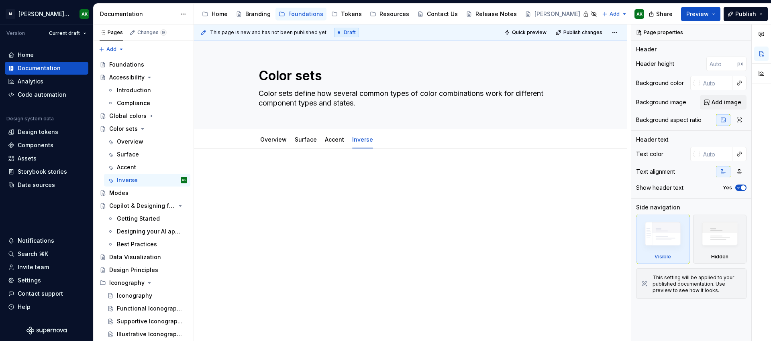
click at [304, 169] on p at bounding box center [410, 173] width 305 height 10
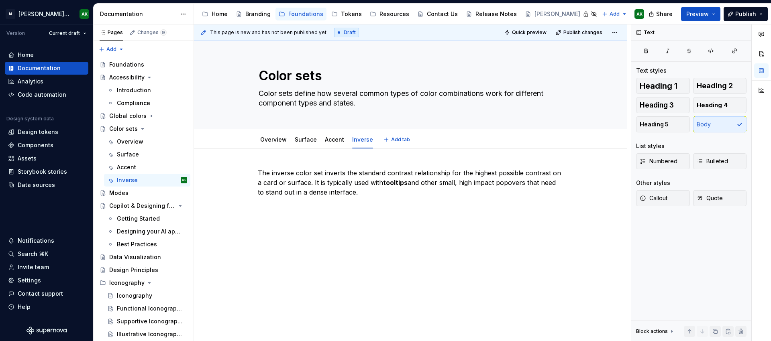
type textarea "*"
click at [269, 169] on p "The inverse color set inverts the standard contrast relationship for the highes…" at bounding box center [410, 182] width 305 height 29
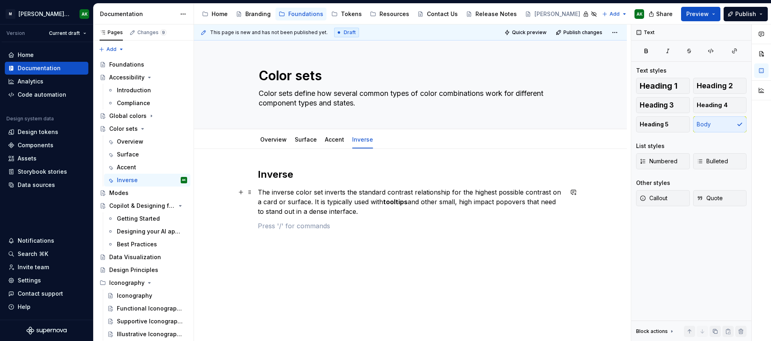
click at [371, 213] on p "The inverse color set inverts the standard contrast relationship for the highes…" at bounding box center [410, 202] width 305 height 29
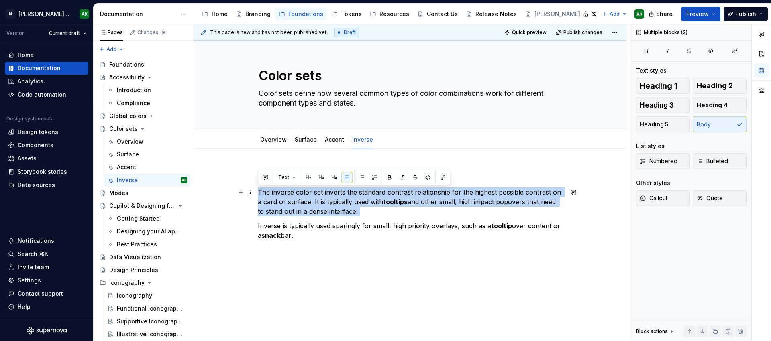
drag, startPoint x: 258, startPoint y: 226, endPoint x: 255, endPoint y: 193, distance: 33.5
click at [255, 193] on div "Inverse The inverse color set inverts the standard contrast relationship for th…" at bounding box center [410, 258] width 433 height 218
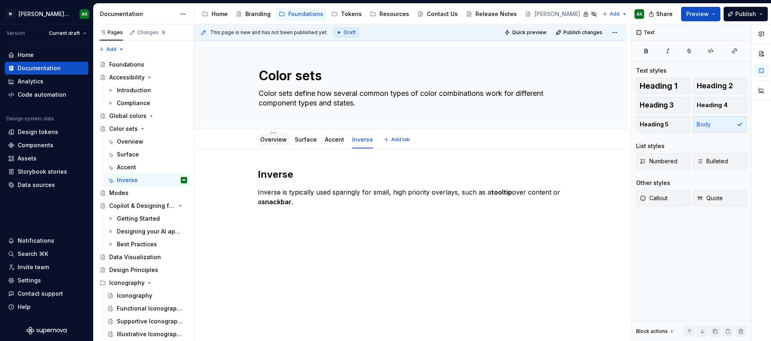
click at [274, 139] on link "Overview" at bounding box center [273, 139] width 27 height 7
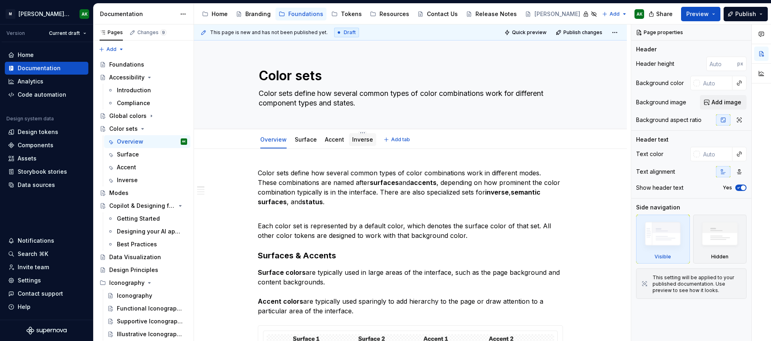
click at [355, 141] on link "Inverse" at bounding box center [362, 139] width 21 height 7
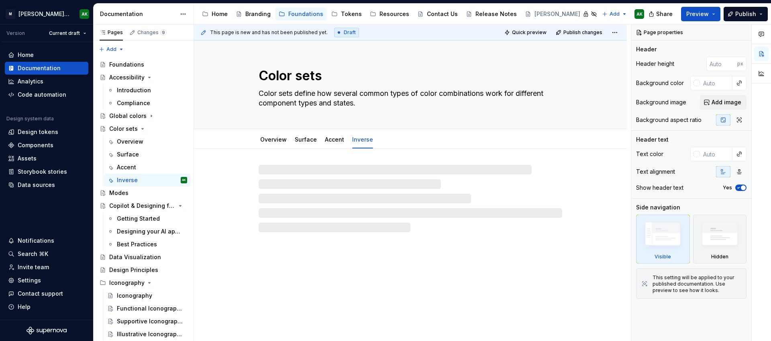
type textarea "*"
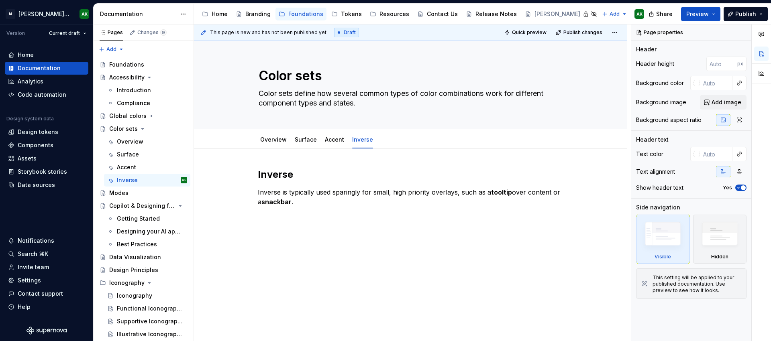
click at [351, 241] on div "Inverse Inverse is typically used sparingly for small, high priority overlays, …" at bounding box center [410, 241] width 433 height 184
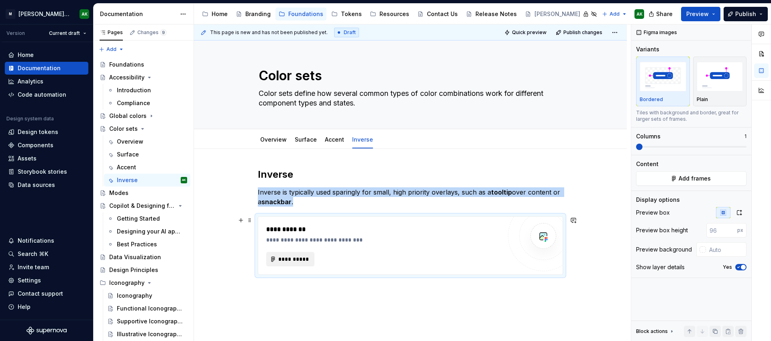
click at [282, 262] on span "**********" at bounding box center [293, 259] width 31 height 8
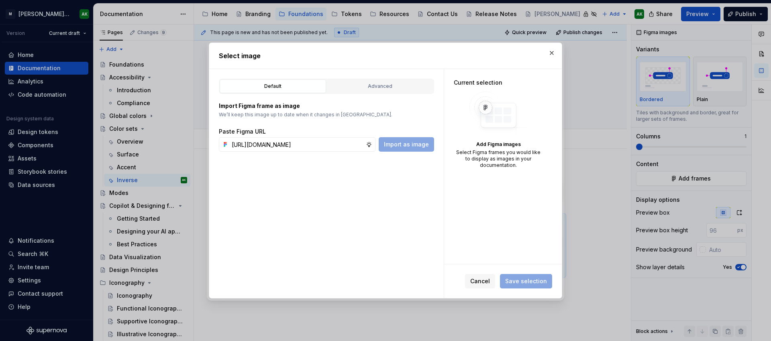
scroll to position [0, 222]
type input "[URL][DOMAIN_NAME]"
click at [409, 146] on span "Import as image" at bounding box center [406, 145] width 45 height 8
type textarea "*"
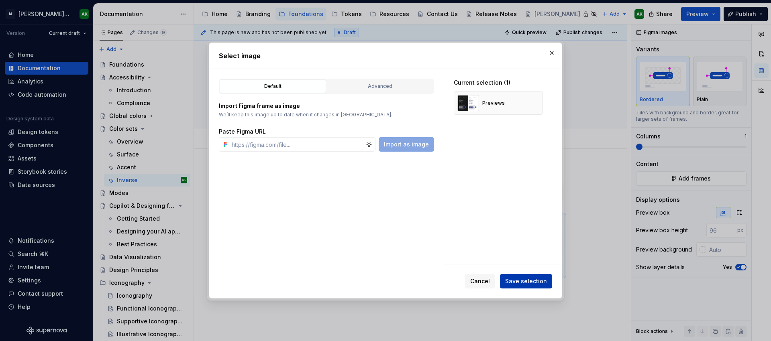
click at [534, 280] on span "Save selection" at bounding box center [526, 281] width 42 height 8
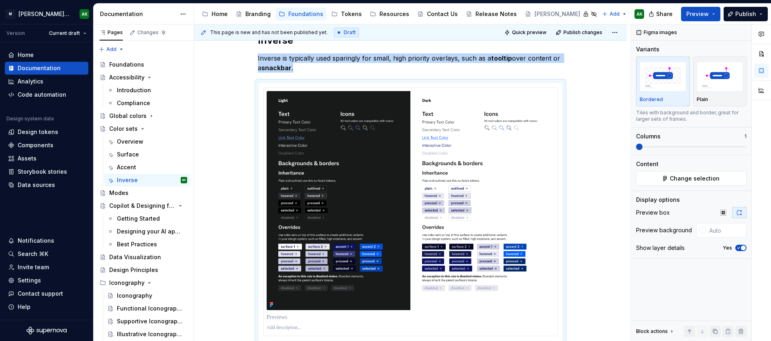
scroll to position [14, 0]
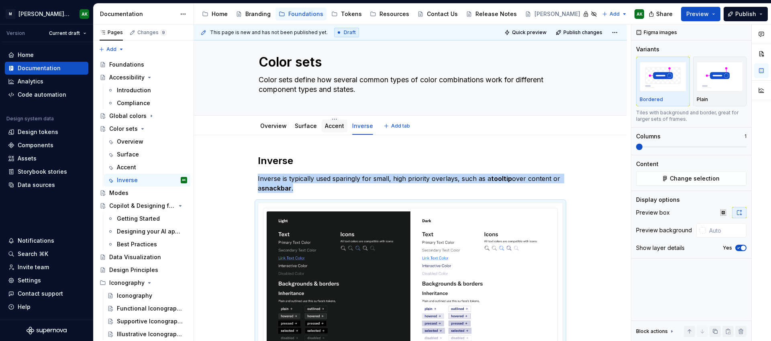
click at [334, 125] on link "Accent" at bounding box center [334, 125] width 19 height 7
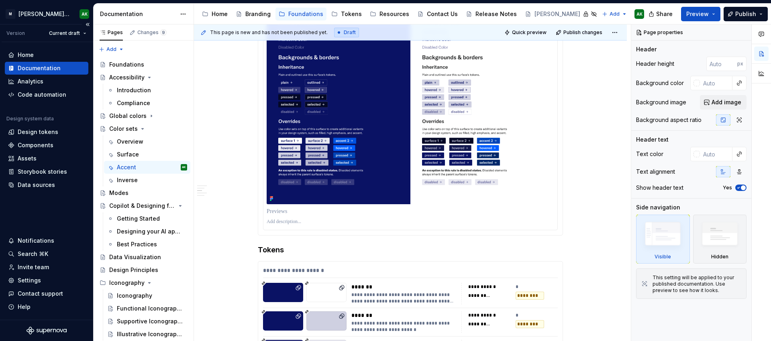
scroll to position [416, 0]
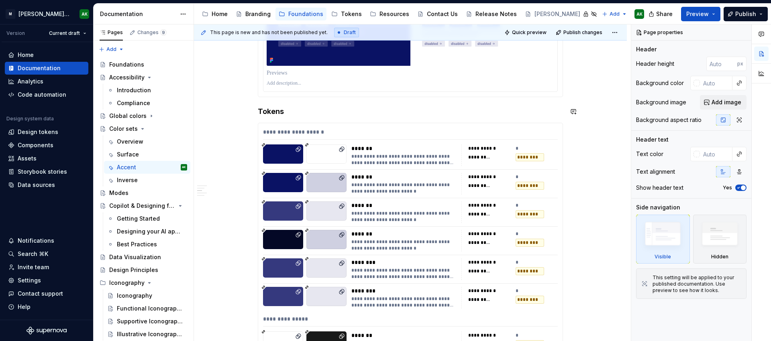
click at [267, 108] on h4 "Tokens" at bounding box center [410, 112] width 305 height 10
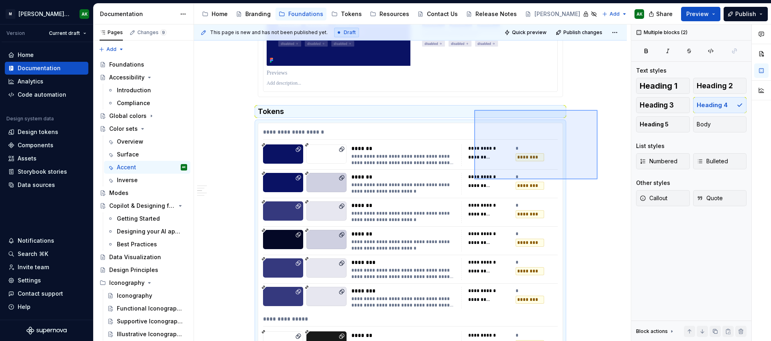
drag, startPoint x: 597, startPoint y: 110, endPoint x: 474, endPoint y: 179, distance: 141.5
click at [474, 179] on div "**********" at bounding box center [412, 182] width 437 height 317
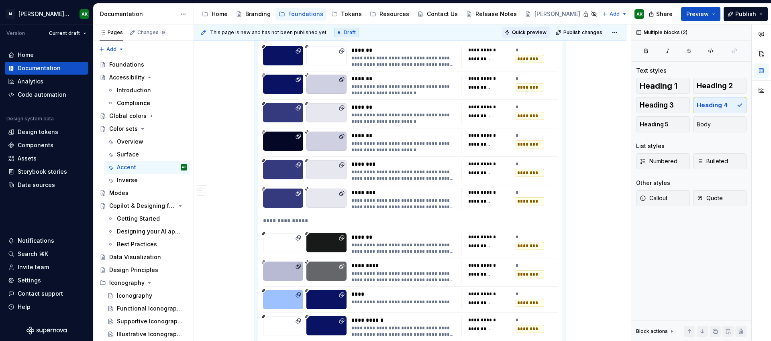
copy div "Tokens"
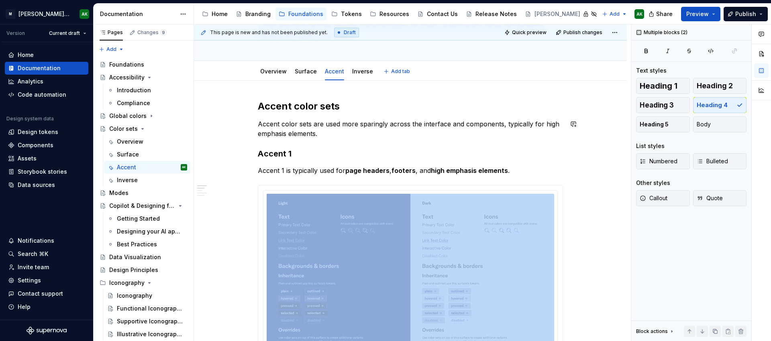
scroll to position [0, 0]
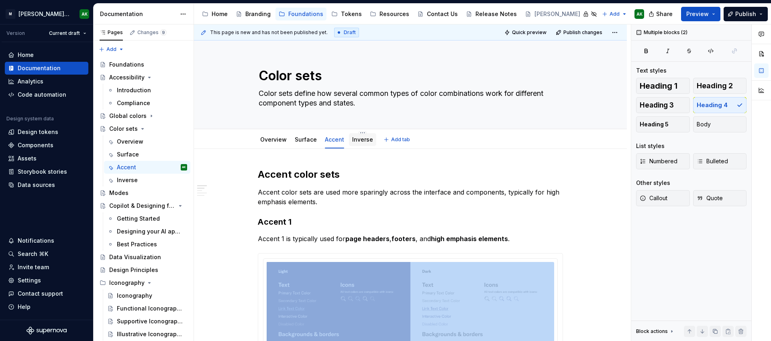
click at [361, 137] on link "Inverse" at bounding box center [362, 139] width 21 height 7
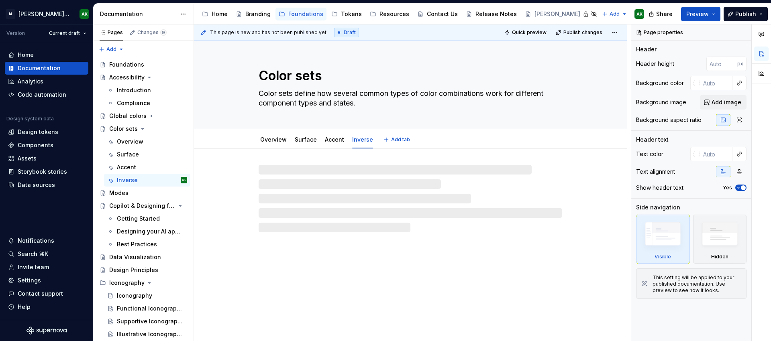
type textarea "*"
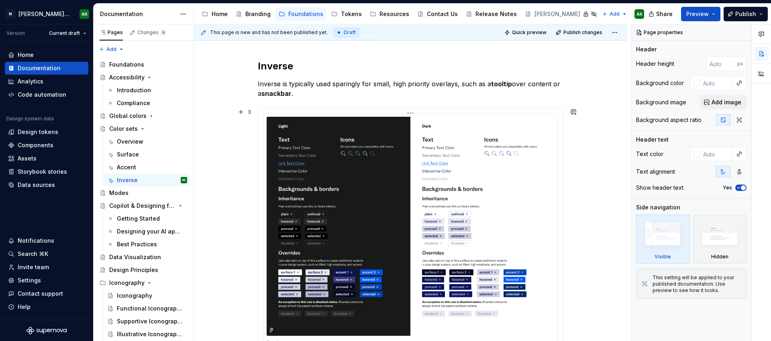
scroll to position [246, 0]
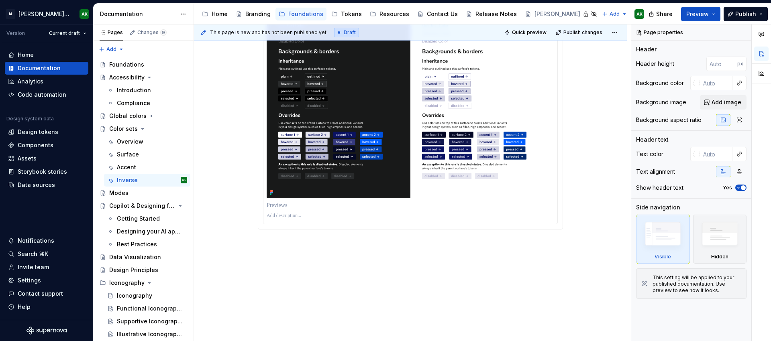
click at [316, 246] on div "This page is new and has not been published yet. Draft Quick preview Publish ch…" at bounding box center [412, 182] width 437 height 317
click at [285, 242] on div "Inverse Inverse is typically used sparingly for small, high priority overlays, …" at bounding box center [410, 122] width 433 height 439
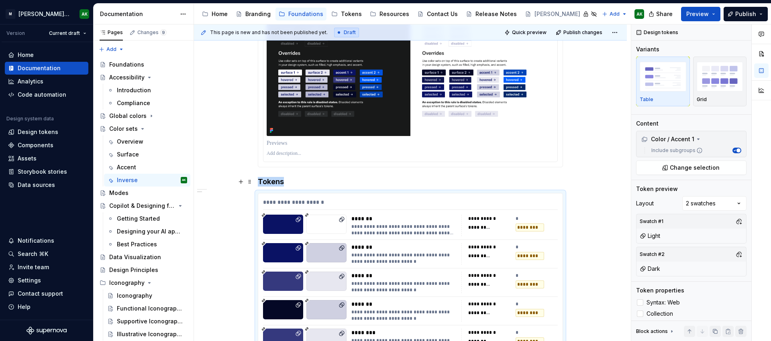
scroll to position [324, 0]
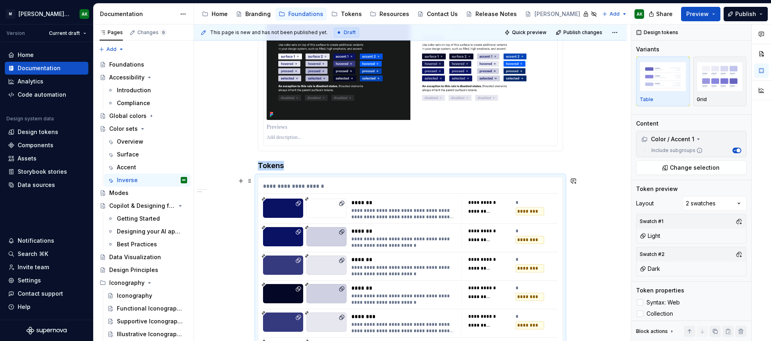
click at [416, 192] on div "**********" at bounding box center [410, 188] width 295 height 12
click at [683, 137] on div "Color / Accent 1" at bounding box center [667, 139] width 53 height 8
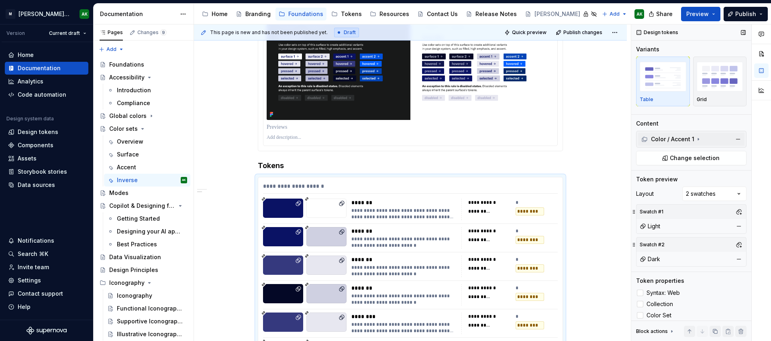
click at [685, 136] on div "Color / Accent 1" at bounding box center [667, 139] width 53 height 8
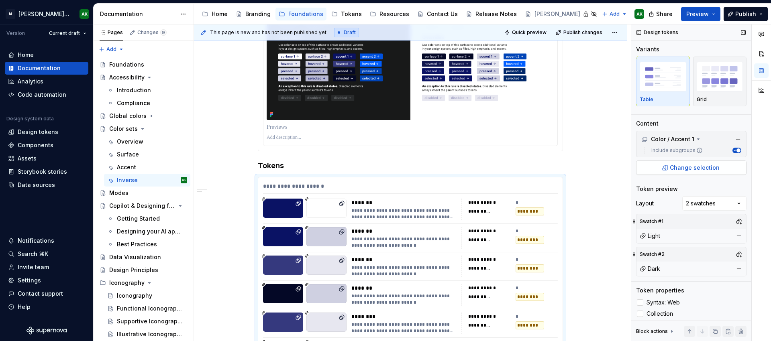
click at [683, 167] on span "Change selection" at bounding box center [695, 168] width 50 height 8
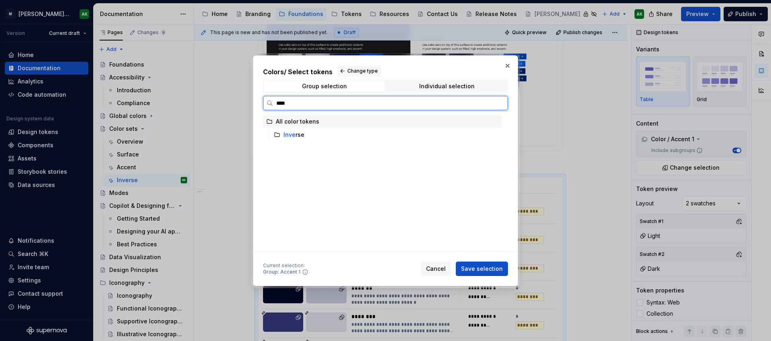
type input "*****"
click at [300, 131] on div "Inver se" at bounding box center [293, 135] width 21 height 8
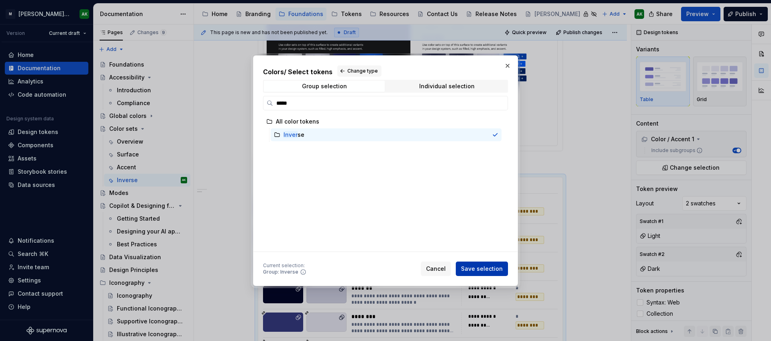
click at [492, 268] on span "Save selection" at bounding box center [482, 269] width 42 height 8
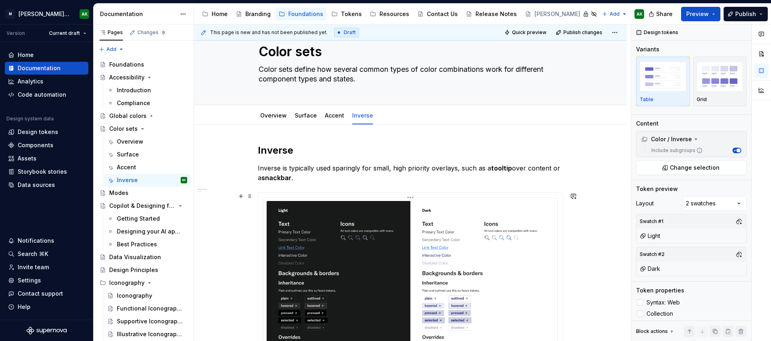
scroll to position [0, 0]
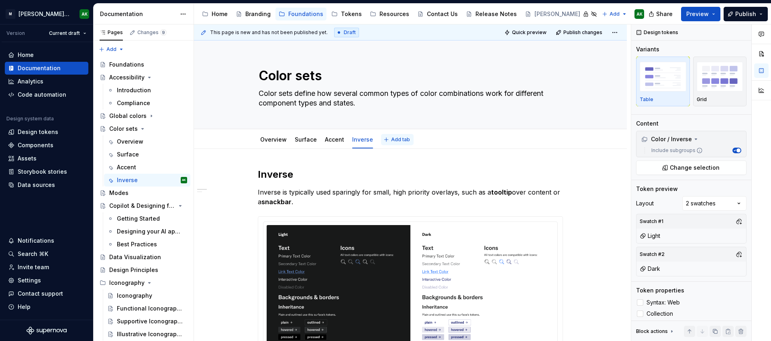
click at [394, 140] on span "Add tab" at bounding box center [400, 140] width 19 height 6
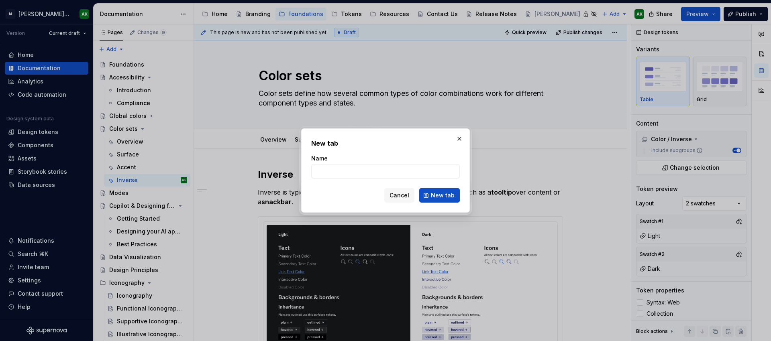
type textarea "*"
type input "Semantic"
click button "New tab" at bounding box center [439, 195] width 41 height 14
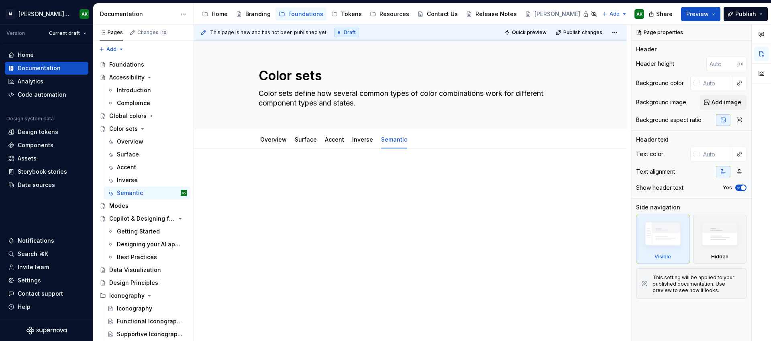
click at [329, 178] on div at bounding box center [410, 183] width 305 height 31
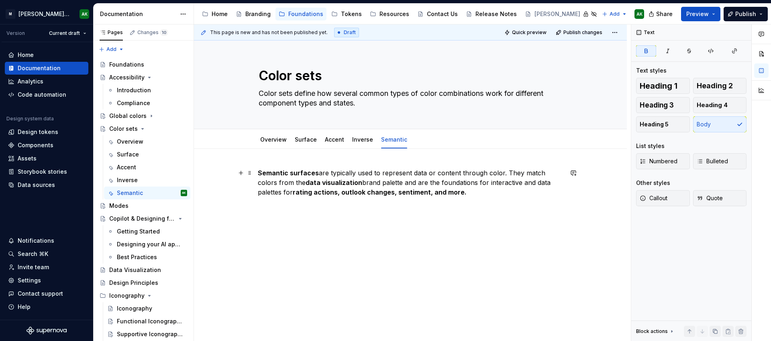
type textarea "*"
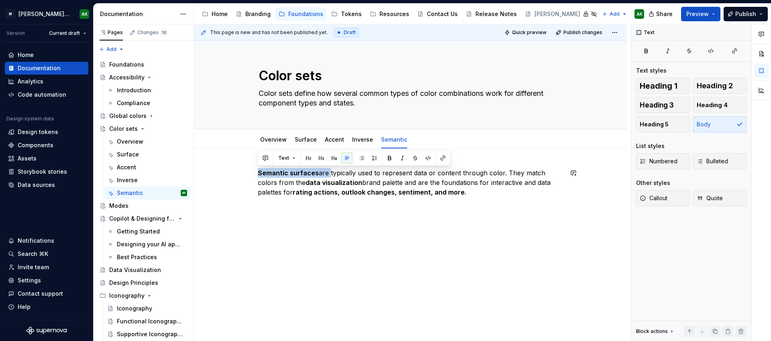
drag, startPoint x: 327, startPoint y: 173, endPoint x: 229, endPoint y: 167, distance: 98.5
click at [229, 167] on div "Semantic surfaces are typically used to represent data or content through color…" at bounding box center [410, 230] width 433 height 162
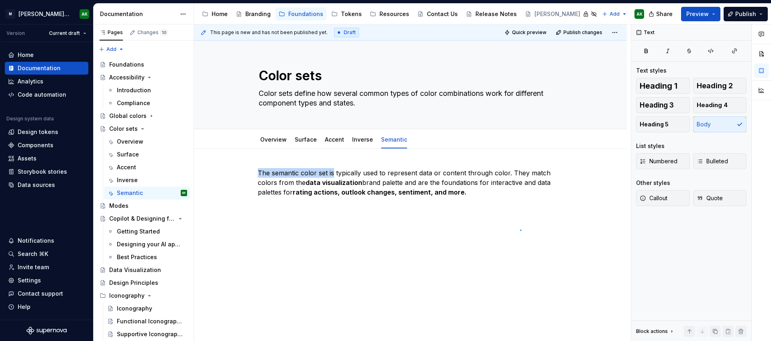
click at [520, 230] on div "This page is new and has not been published yet. Draft Quick preview Publish ch…" at bounding box center [412, 182] width 437 height 317
click at [478, 213] on div "The semantic color set is typically used to represent data or content through c…" at bounding box center [410, 230] width 433 height 162
click at [515, 185] on p "The semantic color set is typically used to represent data or content through c…" at bounding box center [410, 182] width 305 height 29
click at [518, 172] on p "The semantic color set is typically used to represent data or content through c…" at bounding box center [410, 182] width 305 height 29
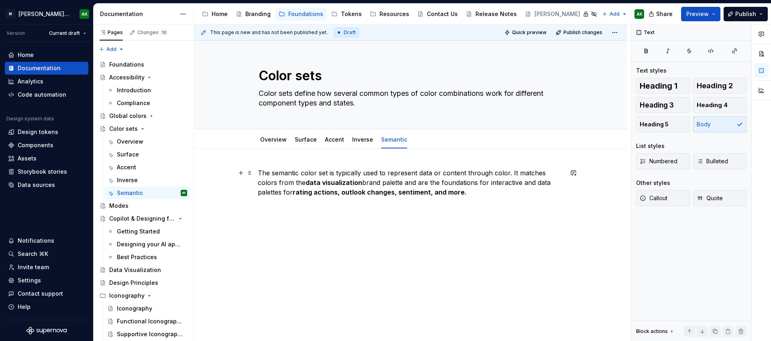
click at [480, 183] on p "The semantic color set is typically used to represent data or content through c…" at bounding box center [410, 182] width 305 height 29
click at [427, 182] on p "The semantic color set is typically used to represent data or content through c…" at bounding box center [410, 182] width 305 height 29
drag, startPoint x: 259, startPoint y: 175, endPoint x: 322, endPoint y: 163, distance: 64.0
click at [259, 175] on p "The semantic color set is typically used to represent data or content through c…" at bounding box center [410, 182] width 305 height 29
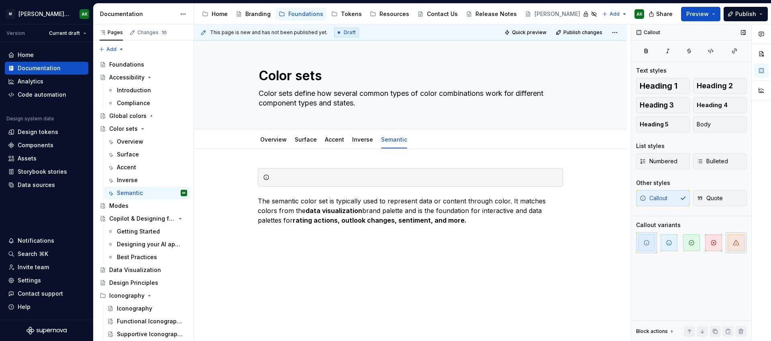
click at [740, 240] on span "button" at bounding box center [736, 242] width 17 height 17
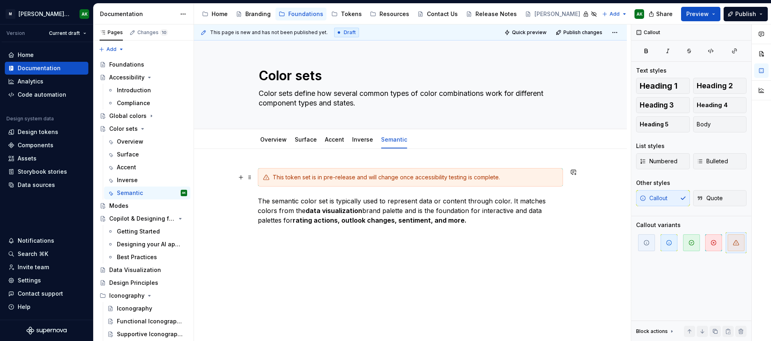
click at [354, 179] on div "This token set is in pre-release and will change once accessibility testing is …" at bounding box center [415, 177] width 285 height 8
click at [500, 279] on div "This token set is in pre-release. Specific values will change once accessibilit…" at bounding box center [410, 257] width 433 height 217
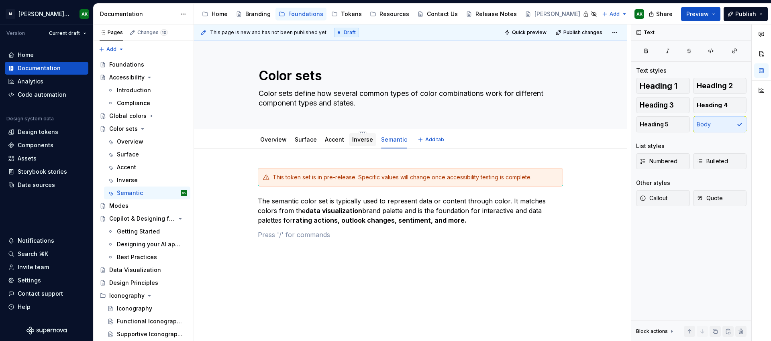
click at [365, 142] on link "Inverse" at bounding box center [362, 139] width 21 height 7
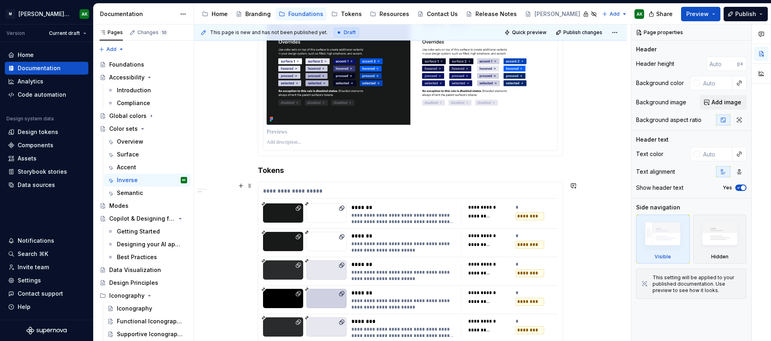
scroll to position [319, 0]
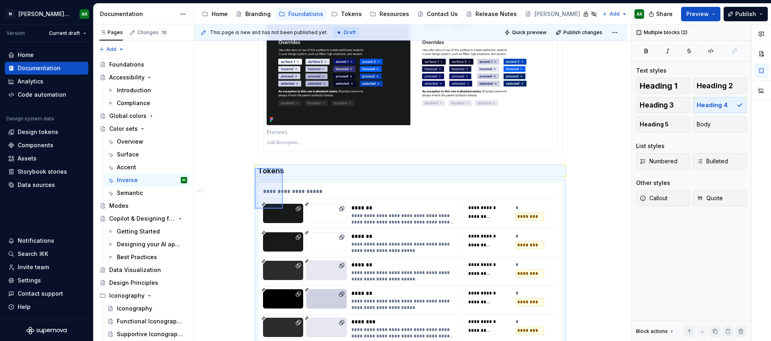
drag, startPoint x: 255, startPoint y: 168, endPoint x: 282, endPoint y: 207, distance: 47.8
click at [283, 208] on div "**********" at bounding box center [412, 182] width 437 height 317
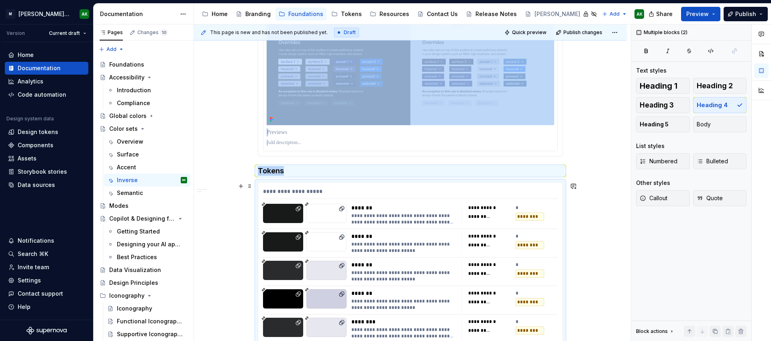
scroll to position [477, 0]
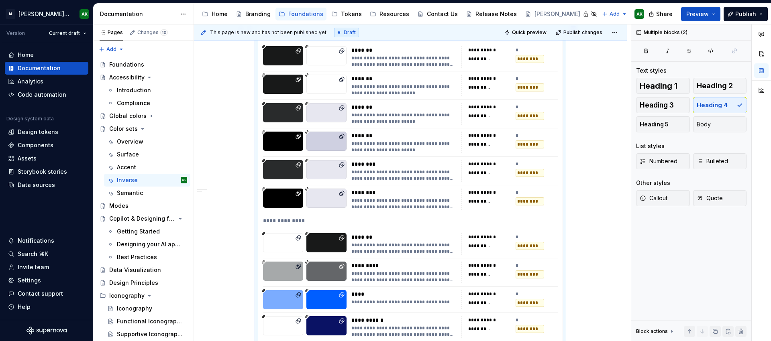
copy div "Tokens"
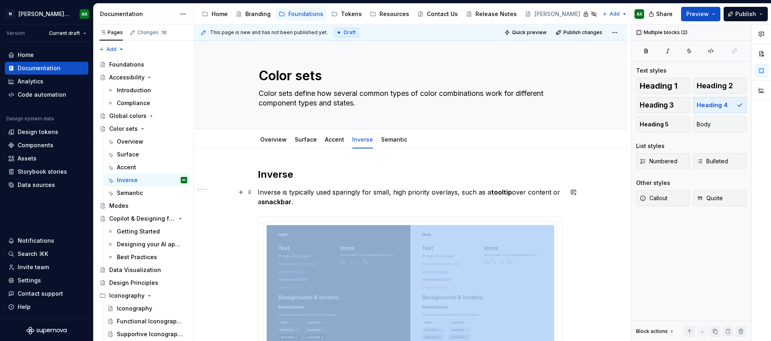
scroll to position [54, 0]
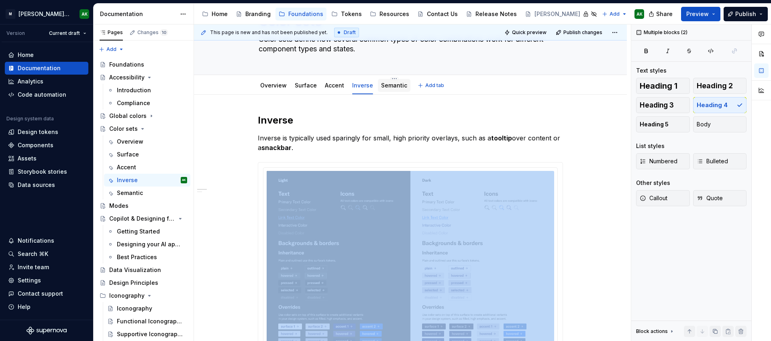
click at [396, 88] on link "Semantic" at bounding box center [394, 85] width 26 height 7
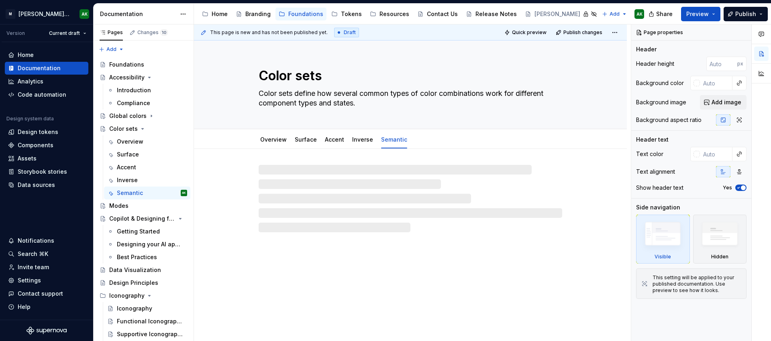
type textarea "*"
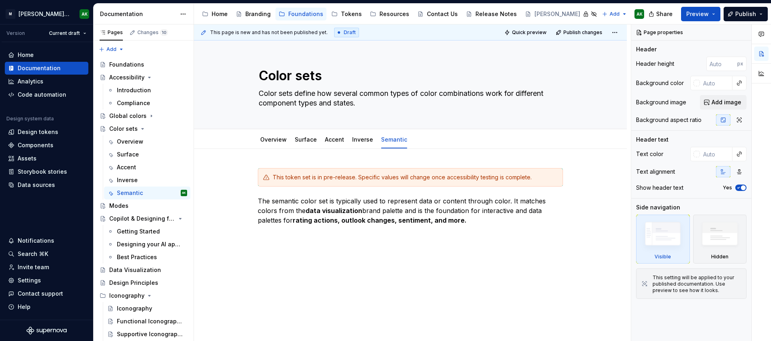
click at [348, 269] on div "This token set is in pre-release. Specific values will change once accessibilit…" at bounding box center [410, 250] width 433 height 203
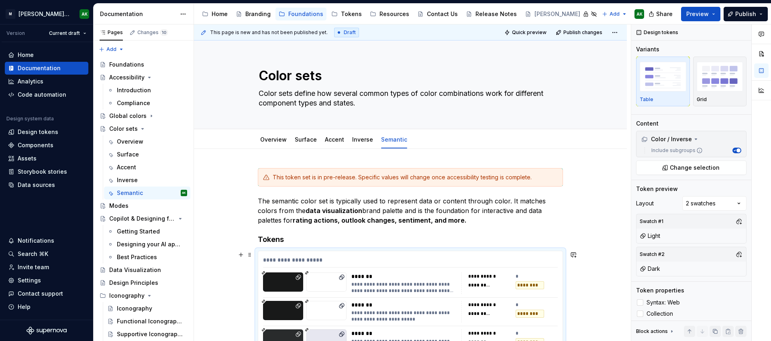
click at [332, 257] on div "**********" at bounding box center [410, 262] width 295 height 12
click at [684, 138] on div "Color / Inverse" at bounding box center [666, 139] width 51 height 8
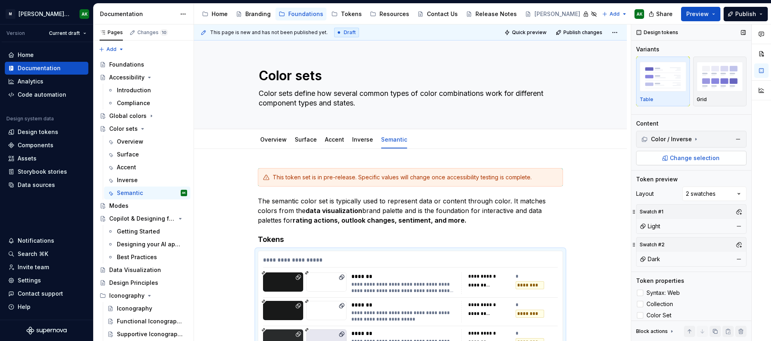
click at [690, 158] on span "Change selection" at bounding box center [695, 158] width 50 height 8
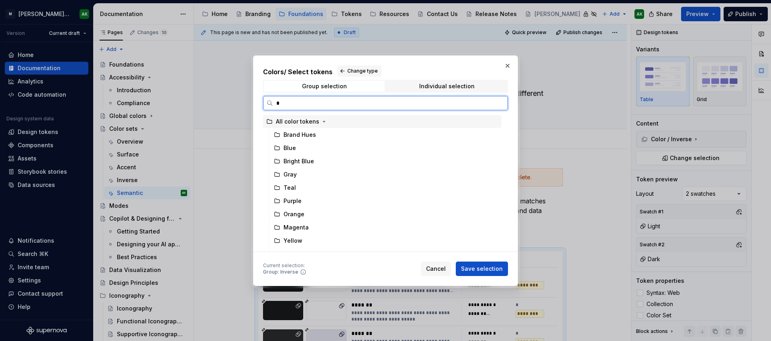
type input "**"
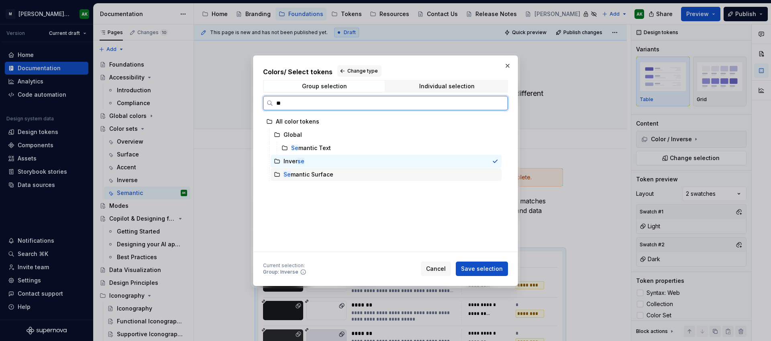
click at [320, 175] on div "Se mantic Surface" at bounding box center [308, 175] width 50 height 8
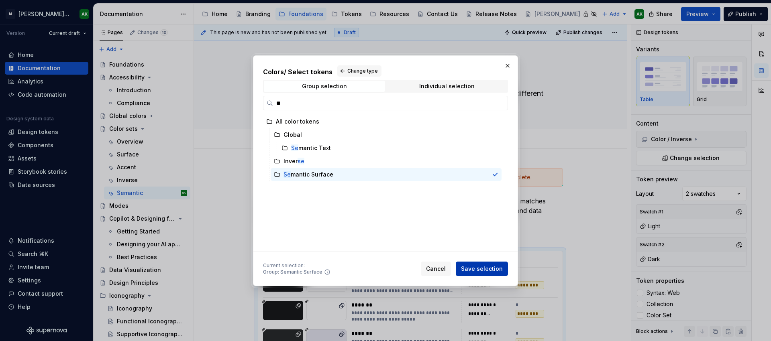
click at [485, 269] on span "Save selection" at bounding box center [482, 269] width 42 height 8
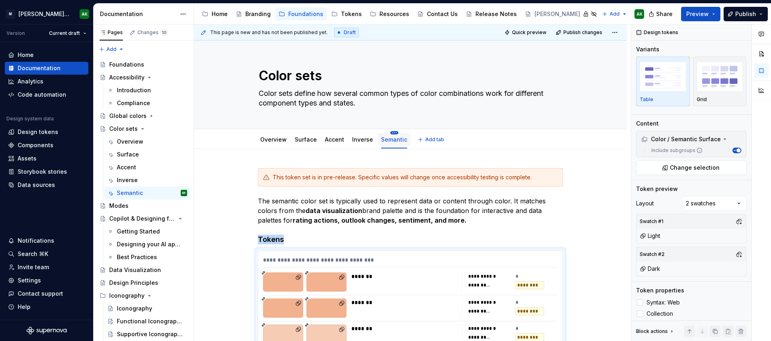
click at [389, 133] on html "[PERSON_NAME] Design System AK Version Current draft Home Documentation Analyti…" at bounding box center [385, 170] width 771 height 341
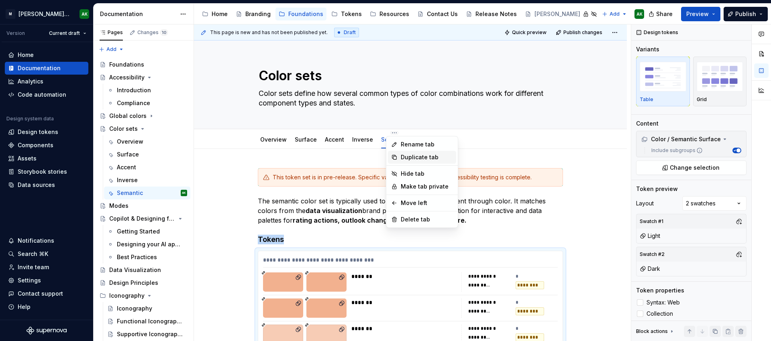
click at [408, 157] on div "Duplicate tab" at bounding box center [427, 157] width 52 height 8
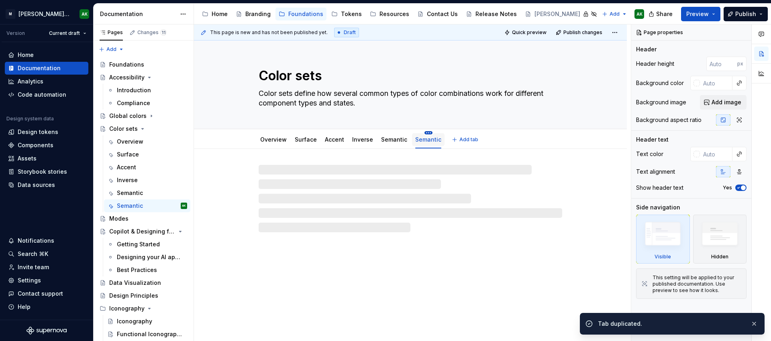
click at [426, 133] on html "[PERSON_NAME] Design System AK Version Current draft Home Documentation Analyti…" at bounding box center [385, 170] width 771 height 341
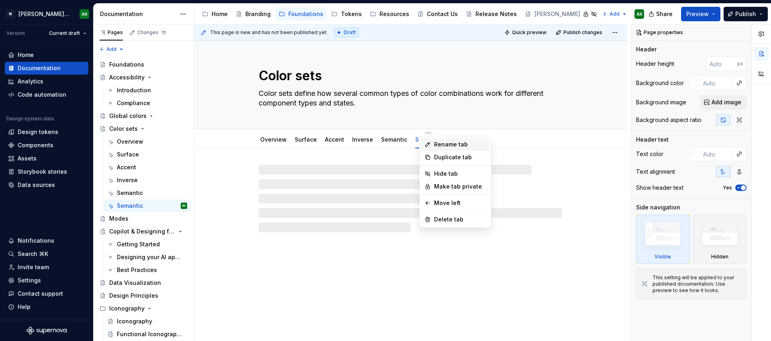
click at [436, 145] on div "Rename tab" at bounding box center [460, 145] width 52 height 8
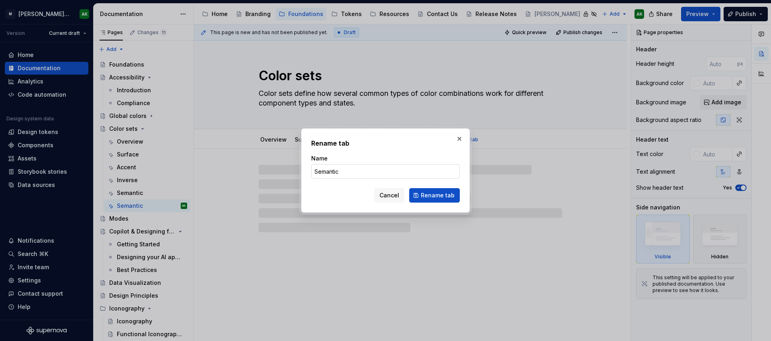
click at [337, 174] on input "Semantic" at bounding box center [385, 171] width 149 height 14
type textarea "*"
type input "St"
type textarea "*"
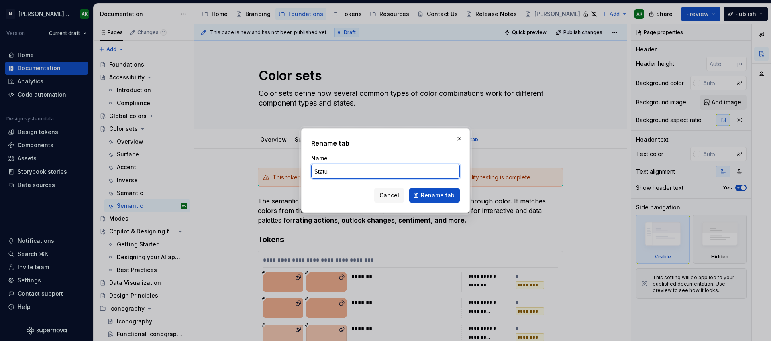
type input "Status"
click button "Rename tab" at bounding box center [434, 195] width 51 height 14
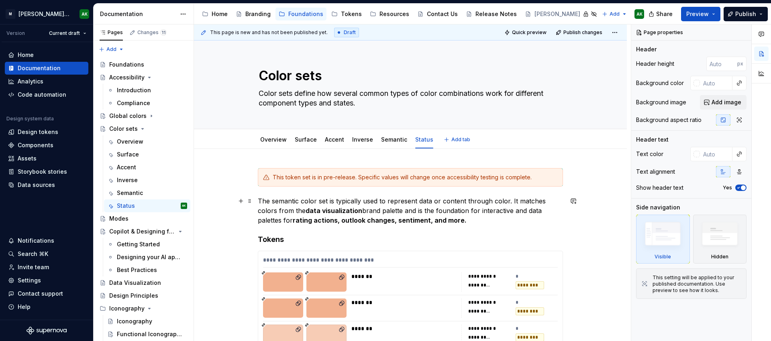
click at [310, 203] on p "The semantic color set is typically used to represent data or content through c…" at bounding box center [410, 210] width 305 height 29
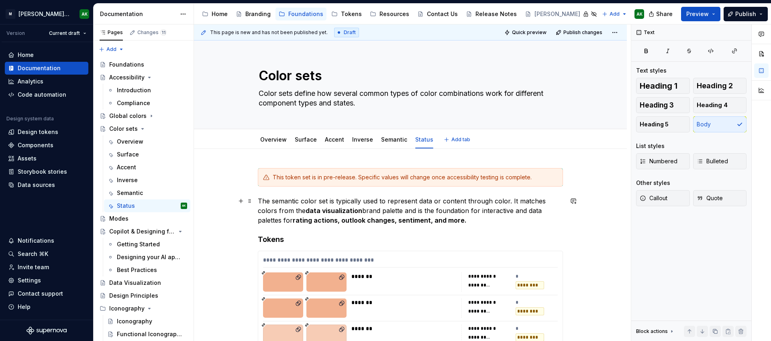
click at [283, 203] on p "The semantic color set is typically used to represent data or content through c…" at bounding box center [410, 210] width 305 height 29
type textarea "*"
click at [414, 212] on p "The status color set is typically used to represent data or content through col…" at bounding box center [410, 210] width 305 height 29
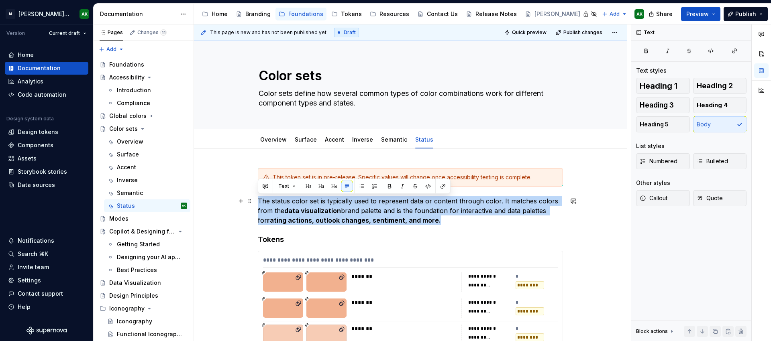
drag, startPoint x: 432, startPoint y: 221, endPoint x: 257, endPoint y: 199, distance: 175.7
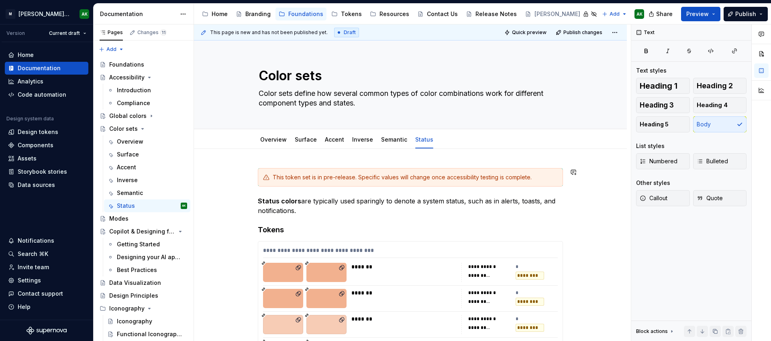
type textarea "*"
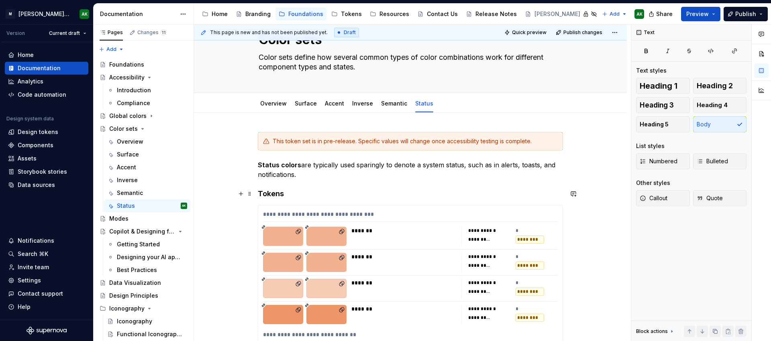
scroll to position [42, 0]
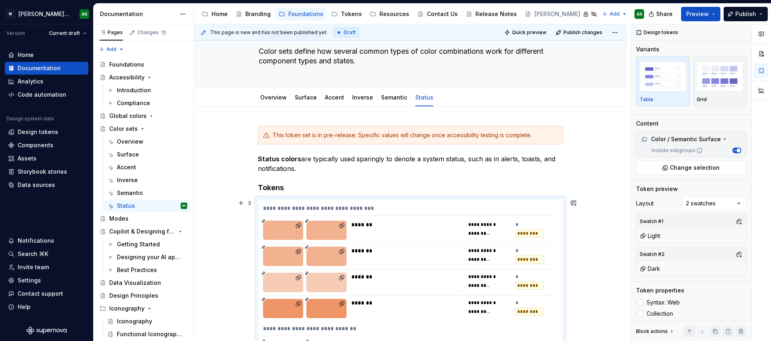
drag, startPoint x: 697, startPoint y: 140, endPoint x: 703, endPoint y: 147, distance: 8.3
click at [697, 140] on div "Color / Semantic Surface" at bounding box center [681, 139] width 80 height 8
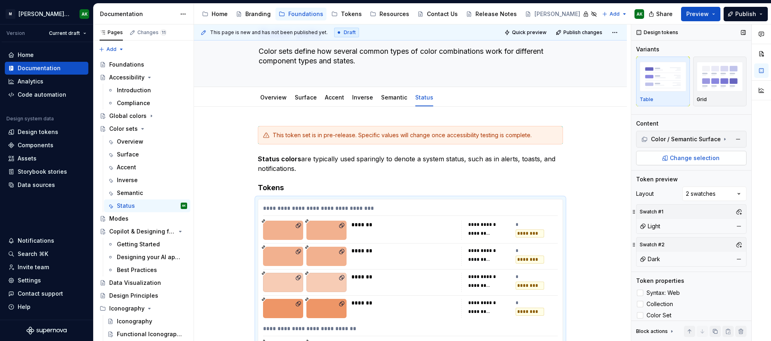
click at [685, 158] on span "Change selection" at bounding box center [695, 158] width 50 height 8
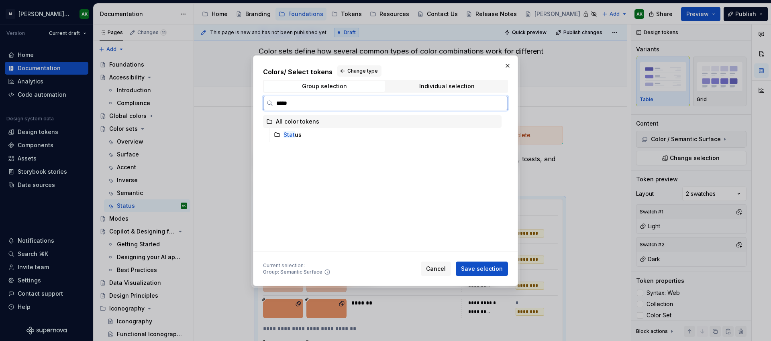
type input "******"
click at [289, 134] on mark "Status" at bounding box center [292, 134] width 18 height 7
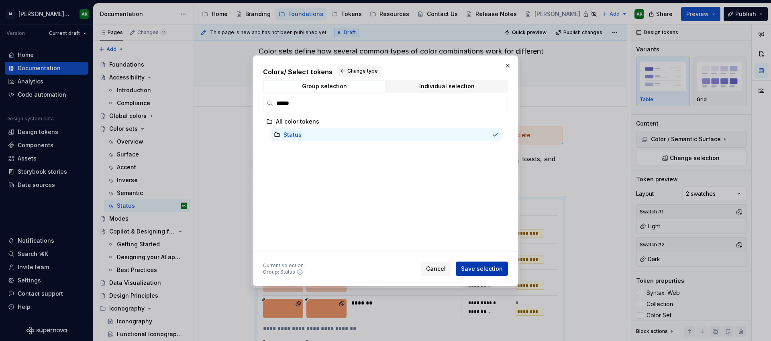
click at [492, 271] on span "Save selection" at bounding box center [482, 269] width 42 height 8
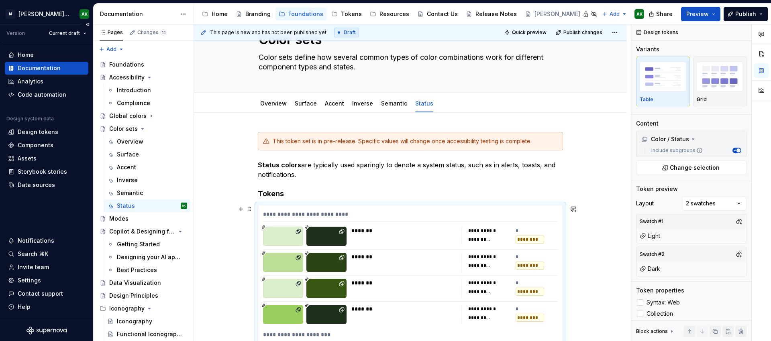
scroll to position [0, 0]
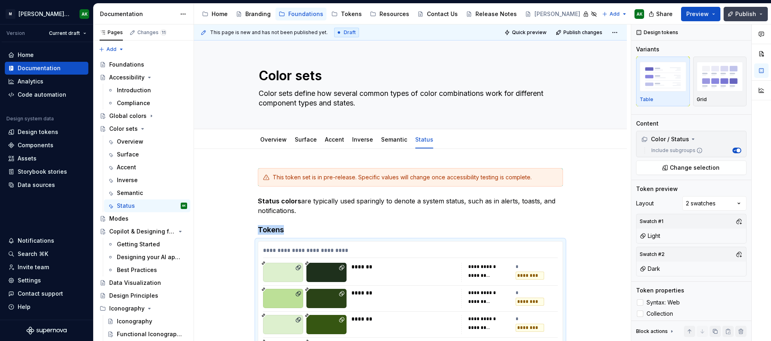
click at [746, 14] on span "Publish" at bounding box center [745, 14] width 21 height 8
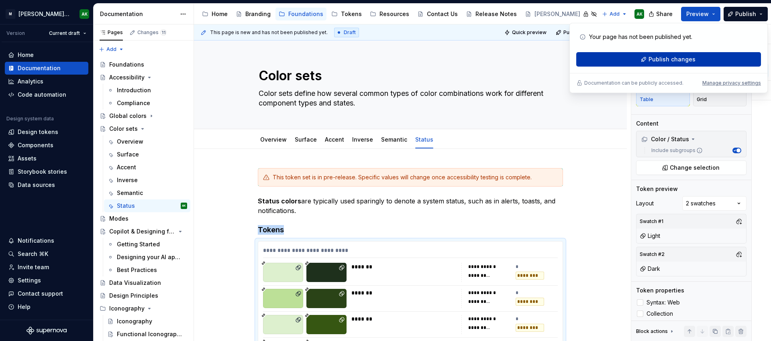
click at [671, 56] on span "Publish changes" at bounding box center [671, 59] width 47 height 8
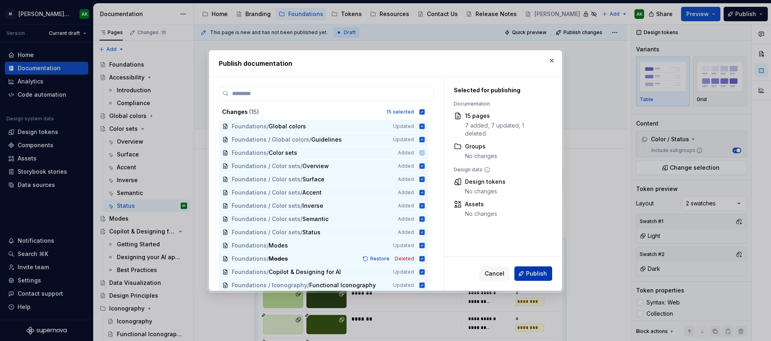
click at [536, 269] on button "Publish" at bounding box center [533, 274] width 38 height 14
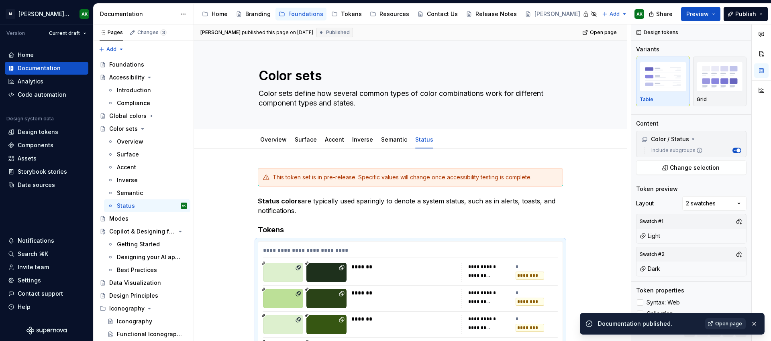
click at [724, 325] on span "Open page" at bounding box center [728, 324] width 27 height 6
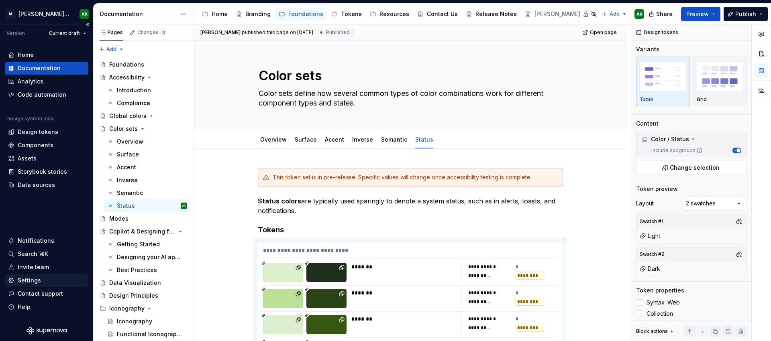
click at [32, 276] on div "Settings" at bounding box center [47, 280] width 84 height 13
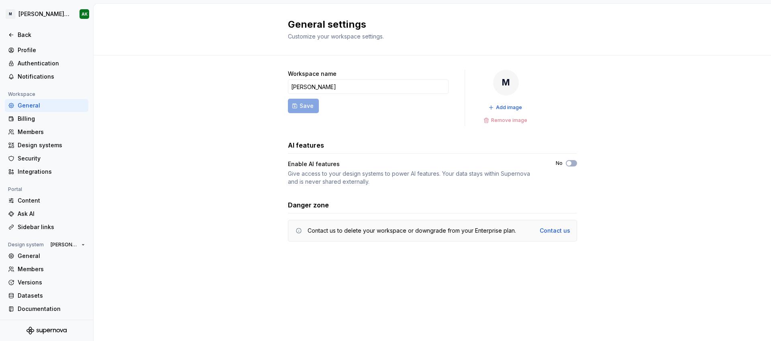
scroll to position [13, 0]
click at [10, 37] on icon at bounding box center [11, 35] width 6 height 6
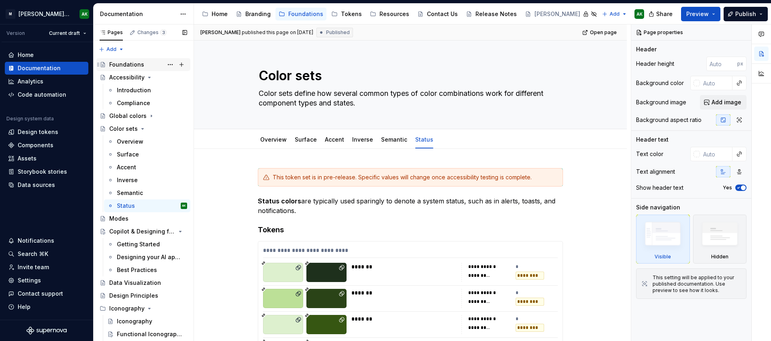
click at [123, 65] on div "Foundations" at bounding box center [126, 65] width 35 height 8
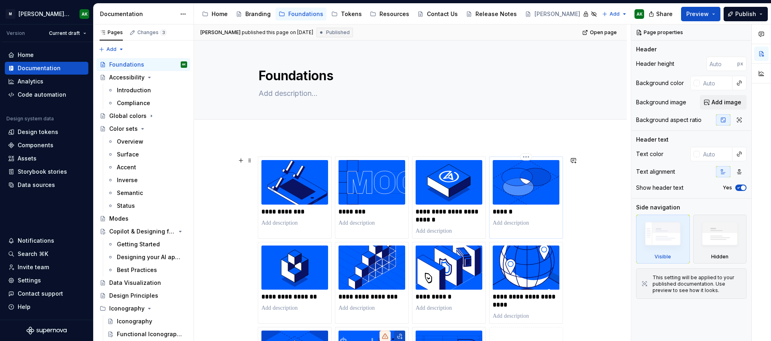
click at [501, 211] on p "******" at bounding box center [526, 212] width 67 height 8
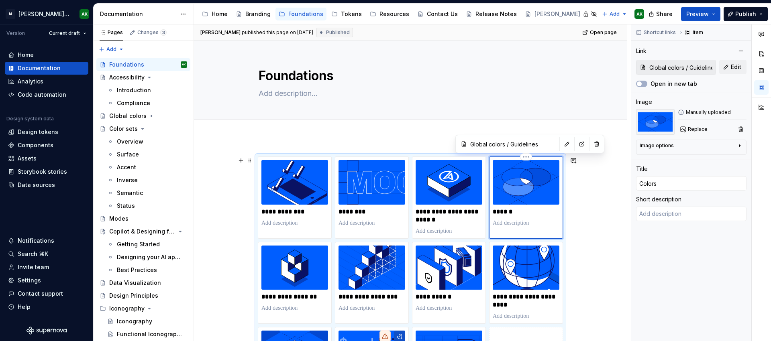
click at [496, 213] on p "******" at bounding box center [526, 212] width 67 height 8
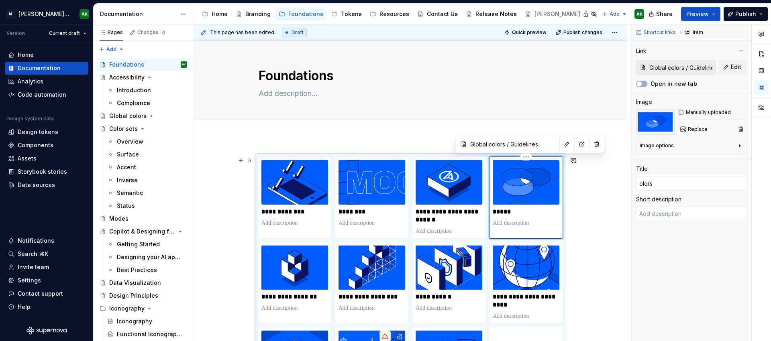
type textarea "*"
type input "olors"
type textarea "*"
type input "Golors"
type textarea "*"
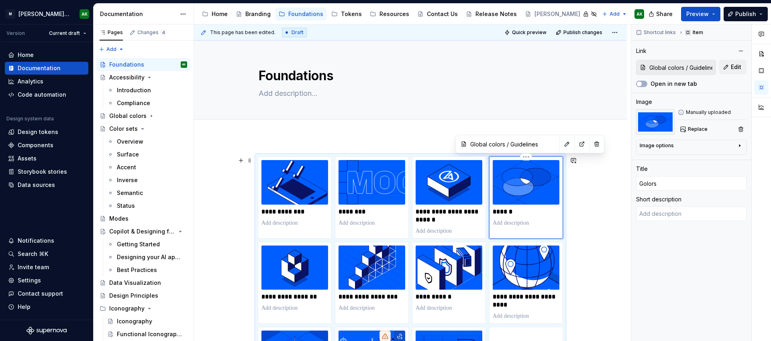
type input "Glolors"
type textarea "*"
type input "Gloolors"
type textarea "*"
type input "Globolors"
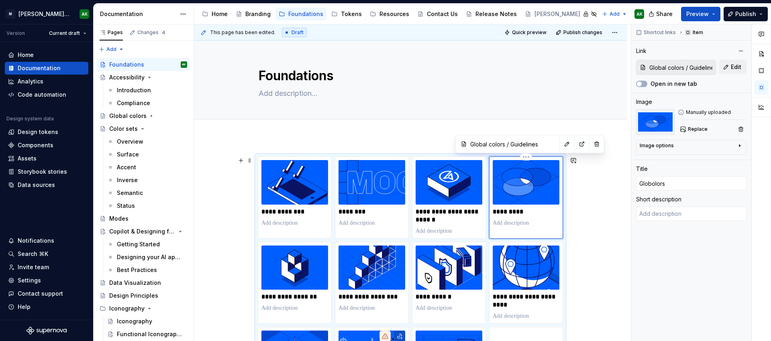
type textarea "*"
type input "Globaolors"
type textarea "*"
type input "Globalolors"
type textarea "*"
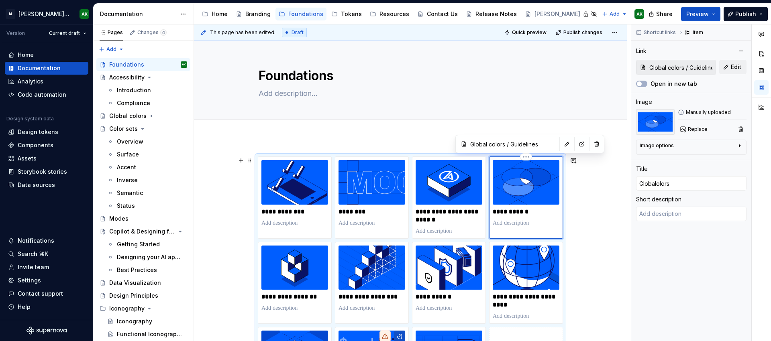
type input "Global olors"
type textarea "*"
type input "Global colors"
type textarea "*"
type input "Global olors"
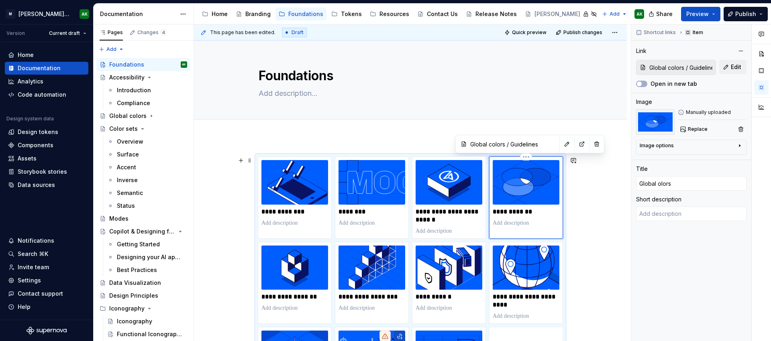
type textarea "*"
type input "Global Colors"
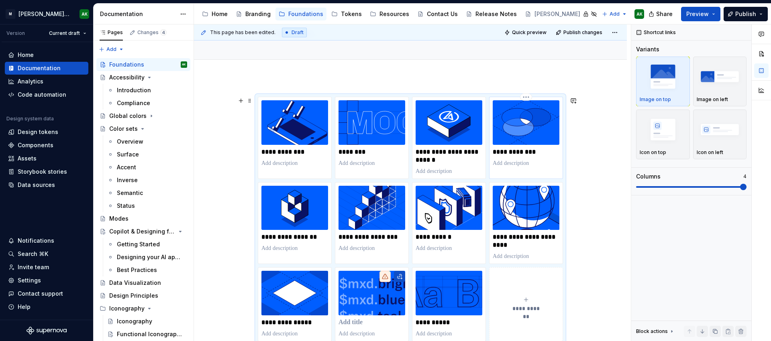
click at [539, 154] on p "**********" at bounding box center [526, 152] width 67 height 8
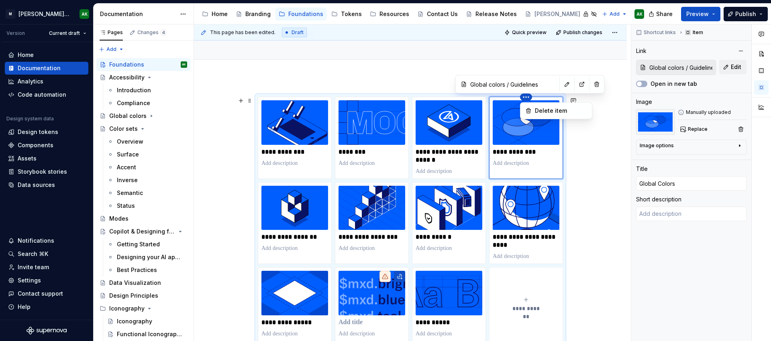
click at [528, 96] on html "[PERSON_NAME] Design System AK Version Current draft Home Documentation Analyti…" at bounding box center [385, 170] width 771 height 341
click at [524, 96] on html "[PERSON_NAME] Design System AK Version Current draft Home Documentation Analyti…" at bounding box center [385, 170] width 771 height 341
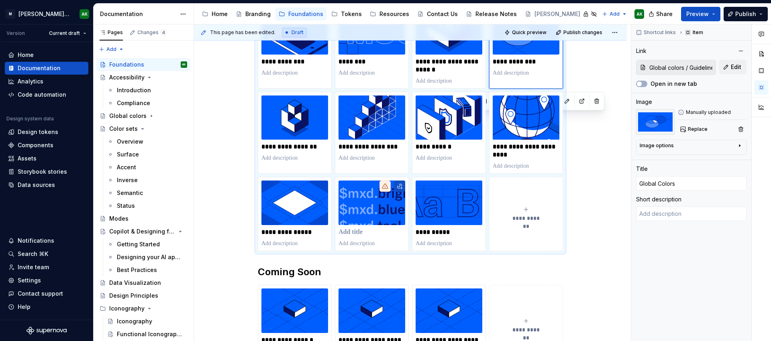
click at [528, 198] on button "**********" at bounding box center [526, 214] width 74 height 74
type textarea "*"
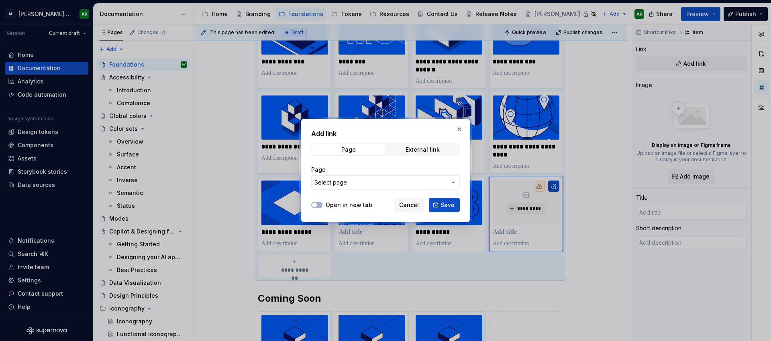
scroll to position [150, 0]
click at [370, 184] on span "Select page" at bounding box center [380, 183] width 133 height 8
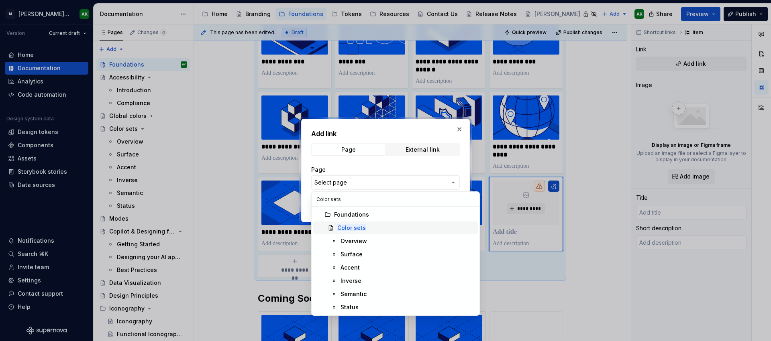
type input "Color sets"
click at [363, 224] on span "Color sets" at bounding box center [395, 228] width 165 height 13
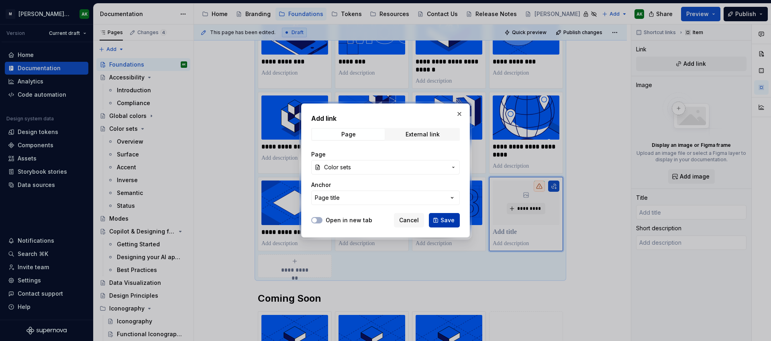
click at [447, 218] on span "Save" at bounding box center [447, 220] width 14 height 8
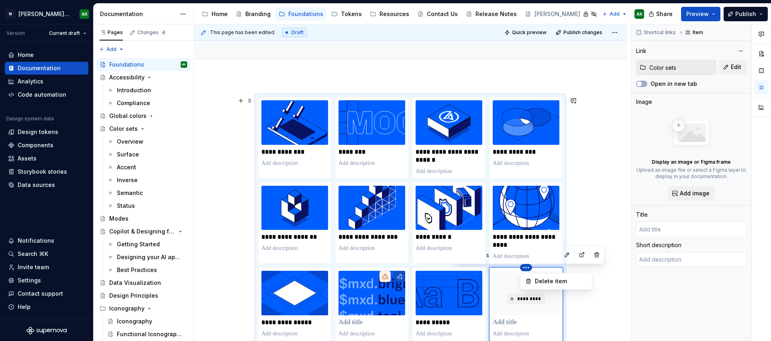
scroll to position [60, 0]
click at [530, 184] on html "[PERSON_NAME] Design System AK Version Current draft Home Documentation Analyti…" at bounding box center [385, 170] width 771 height 341
click at [494, 286] on html "[PERSON_NAME] Design System AK Version Current draft Home Documentation Analyti…" at bounding box center [385, 170] width 771 height 341
type textarea "*"
type input "Color sets"
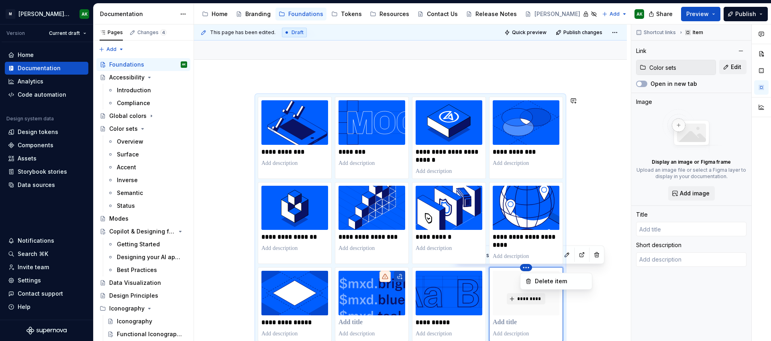
type textarea "Color sets define how several common types of color combinations work for diffe…"
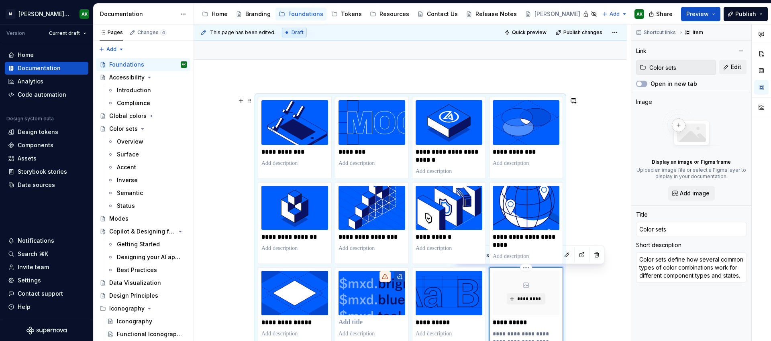
scroll to position [124, 0]
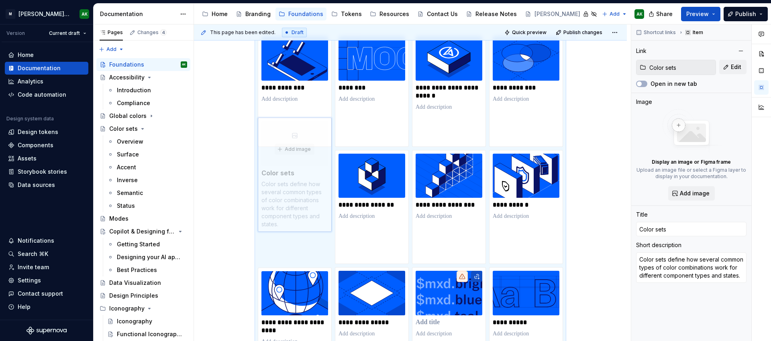
drag, startPoint x: 502, startPoint y: 281, endPoint x: 278, endPoint y: 166, distance: 251.6
click at [278, 166] on div "**********" at bounding box center [410, 266] width 305 height 467
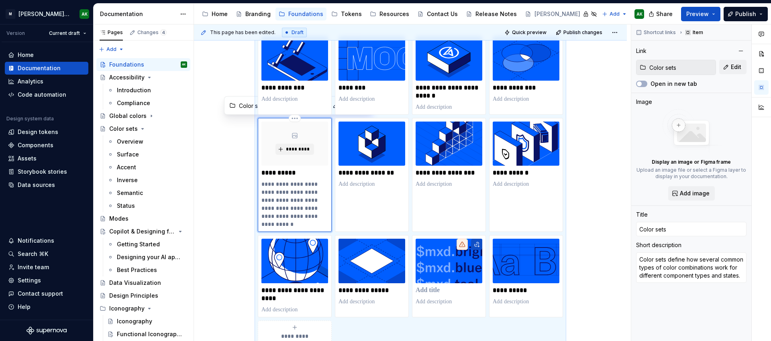
click at [287, 204] on p "**********" at bounding box center [294, 204] width 67 height 48
drag, startPoint x: 262, startPoint y: 182, endPoint x: 288, endPoint y: 225, distance: 50.3
click at [288, 225] on p "**********" at bounding box center [294, 204] width 67 height 48
click at [289, 150] on span "*********" at bounding box center [297, 149] width 24 height 6
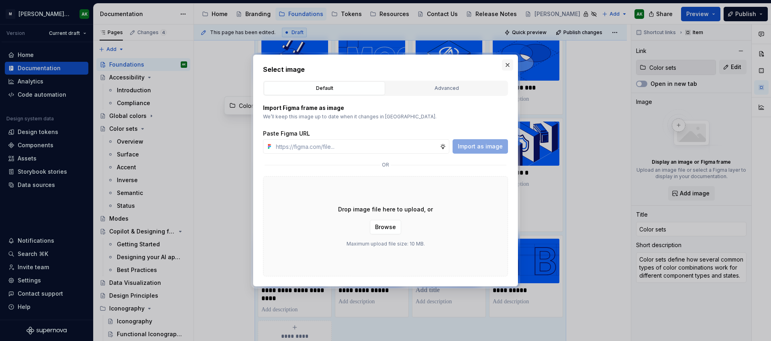
click at [506, 64] on button "button" at bounding box center [507, 64] width 11 height 11
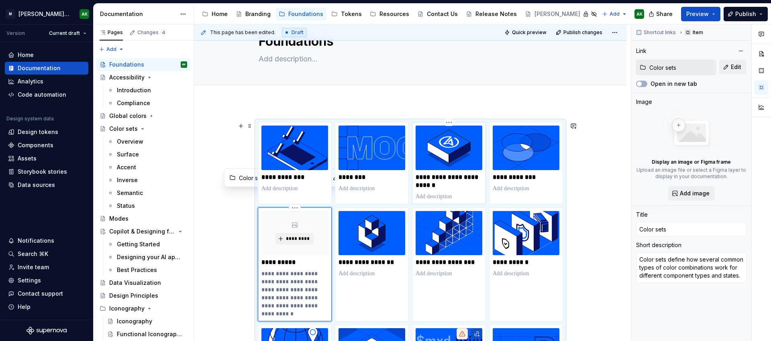
scroll to position [52, 0]
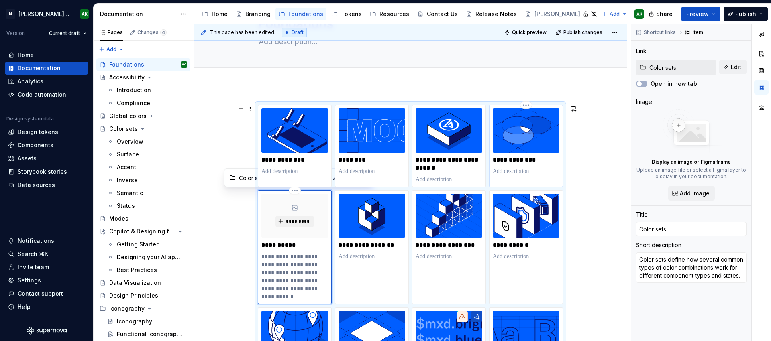
type textarea "*"
type input "Global colors / Guidelines"
click at [521, 128] on img at bounding box center [526, 130] width 67 height 45
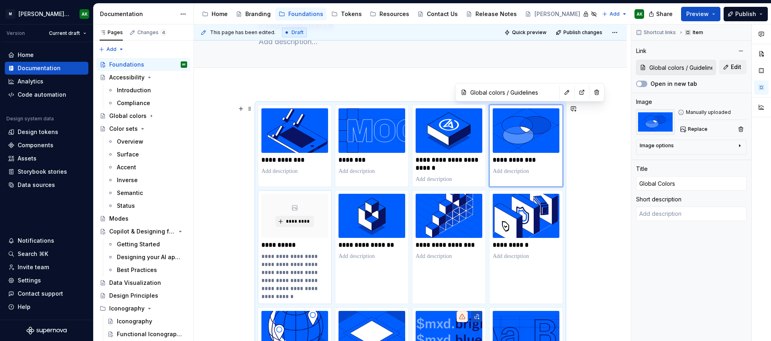
type textarea "*"
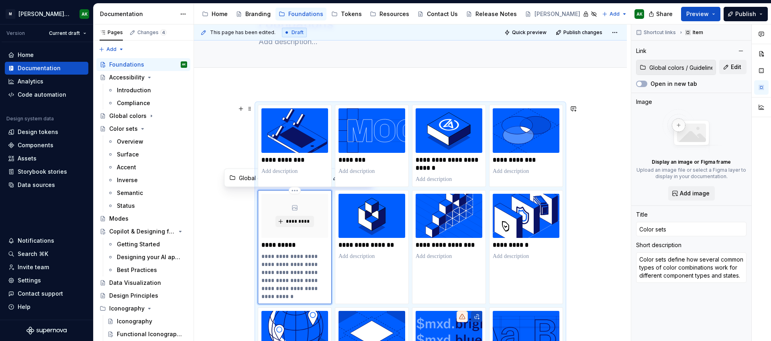
type input "Color sets"
click at [303, 214] on div "*********" at bounding box center [294, 216] width 67 height 45
click at [288, 222] on span "*********" at bounding box center [297, 221] width 24 height 6
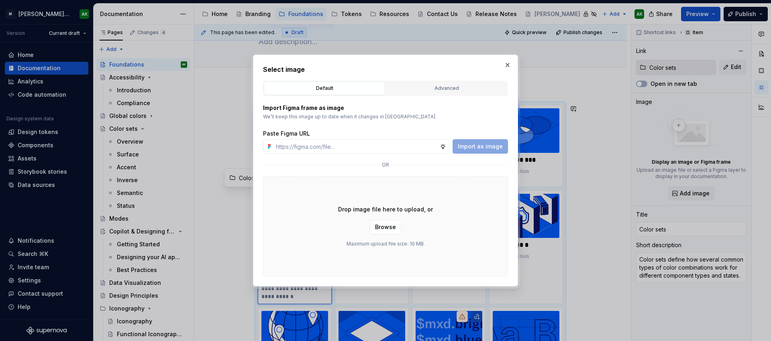
type textarea "*"
click at [436, 88] on div "Advanced" at bounding box center [447, 88] width 116 height 8
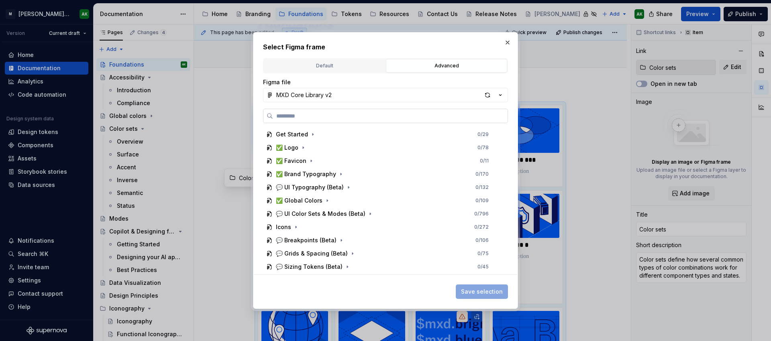
click at [307, 115] on input "search" at bounding box center [390, 116] width 234 height 8
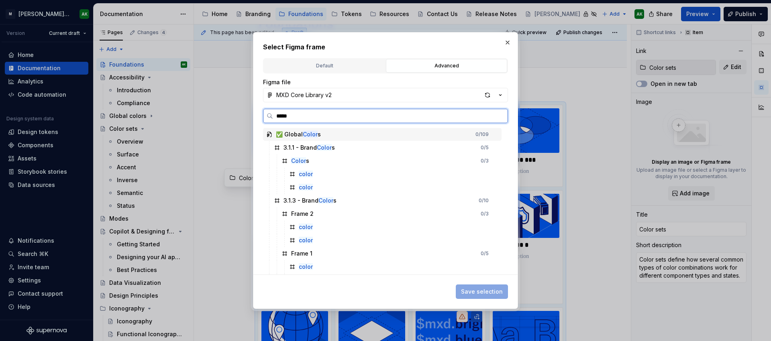
type input "******"
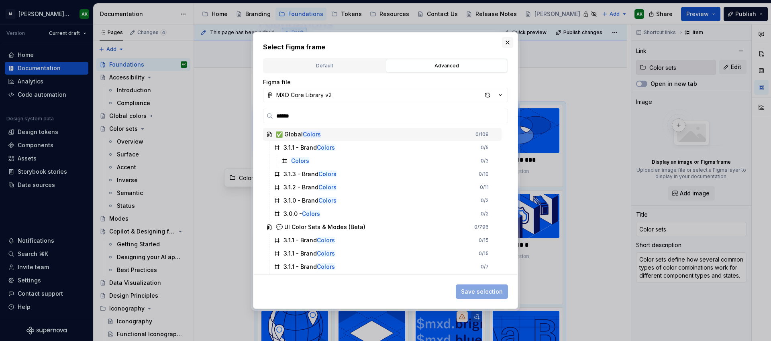
click at [510, 43] on button "button" at bounding box center [507, 42] width 11 height 11
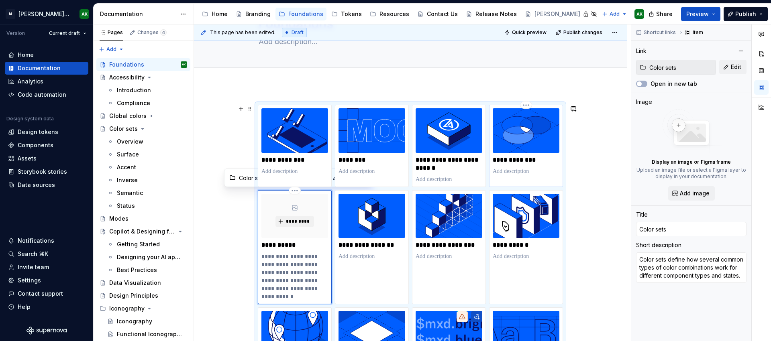
type textarea "*"
type input "Global colors / Guidelines"
click at [525, 139] on img at bounding box center [526, 130] width 67 height 45
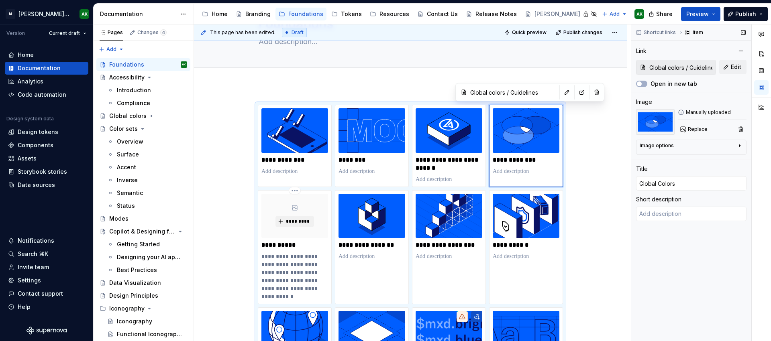
click at [728, 145] on div "Image options" at bounding box center [688, 148] width 97 height 10
click at [728, 145] on div "Image options" at bounding box center [688, 146] width 97 height 6
type textarea "*"
type input "Color sets"
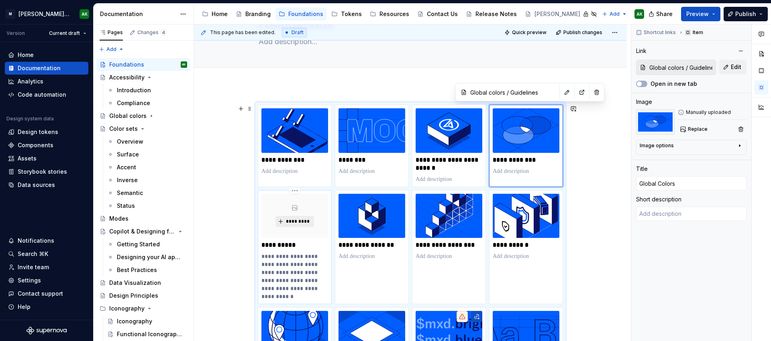
type input "Color sets"
click at [302, 216] on button "*********" at bounding box center [294, 221] width 38 height 11
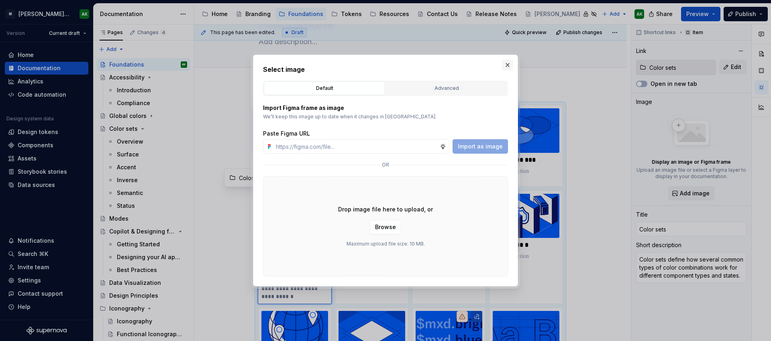
click at [504, 66] on button "button" at bounding box center [507, 64] width 11 height 11
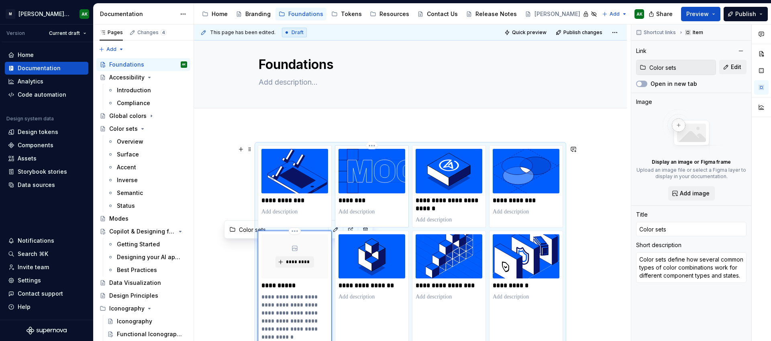
scroll to position [0, 0]
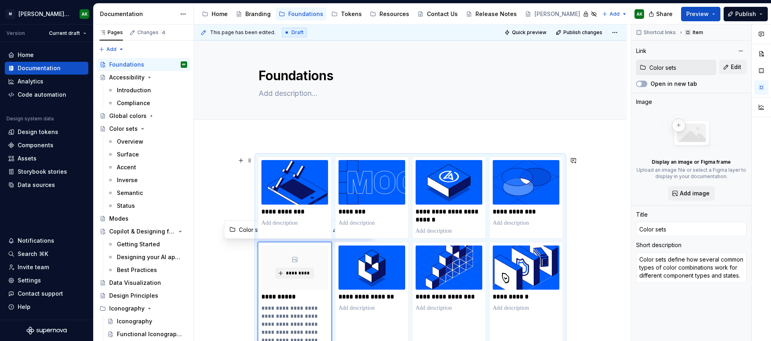
click at [292, 243] on html "[PERSON_NAME] Design System AK Version Current draft Home Documentation Analyti…" at bounding box center [385, 170] width 771 height 341
click at [281, 251] on html "[PERSON_NAME] Design System AK Version Current draft Home Documentation Analyti…" at bounding box center [385, 170] width 771 height 341
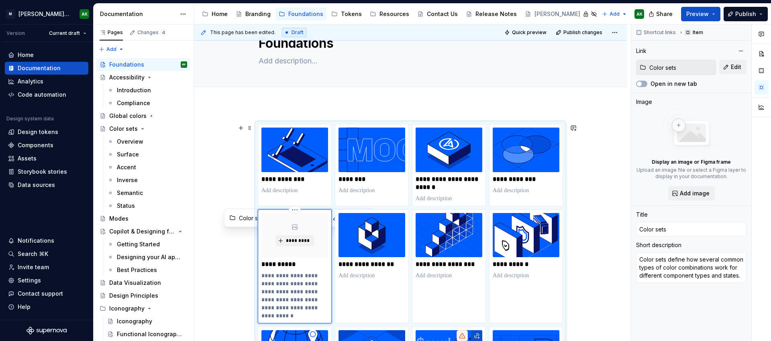
scroll to position [36, 0]
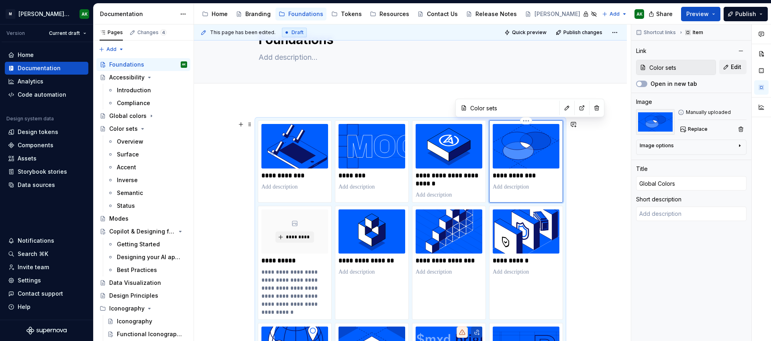
type textarea "*"
type input "Global colors / Guidelines"
click at [515, 142] on img at bounding box center [526, 146] width 67 height 45
type textarea "*"
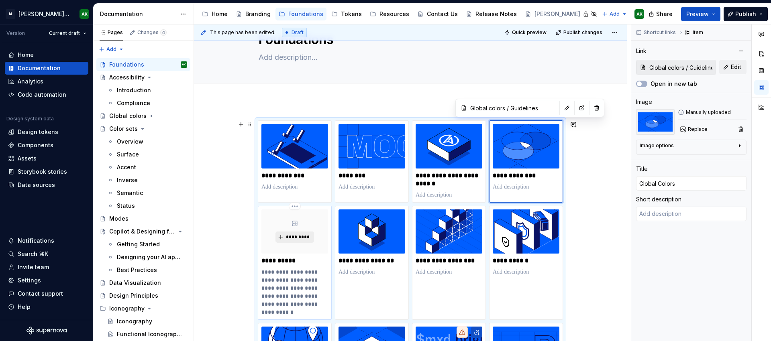
type input "Color sets"
click at [295, 236] on span "*********" at bounding box center [297, 237] width 24 height 6
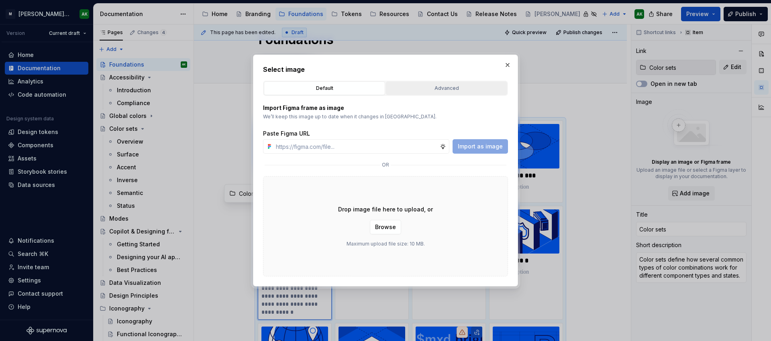
type textarea "*"
type input "[URL][DOMAIN_NAME]"
click at [424, 86] on div "Advanced" at bounding box center [447, 88] width 116 height 8
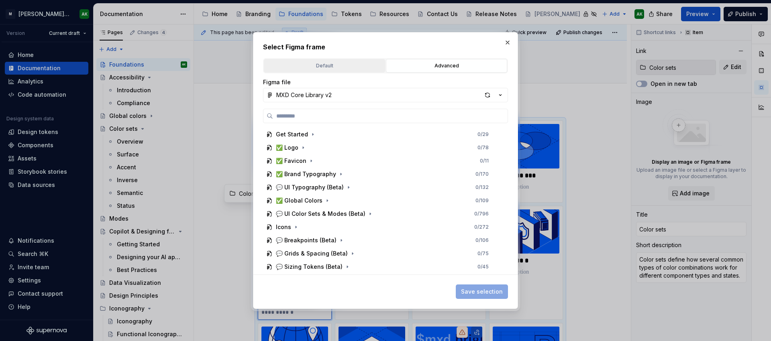
click at [312, 65] on div "Default" at bounding box center [325, 66] width 116 height 8
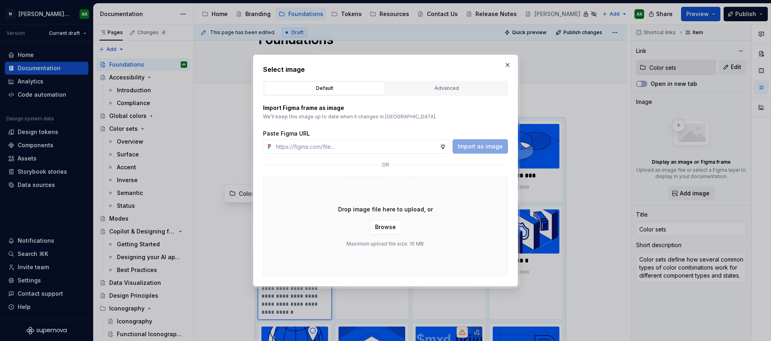
click at [366, 223] on div "Drop image file here to upload, or Browse Maximum upload file size: 10 MB." at bounding box center [385, 226] width 245 height 100
click at [388, 226] on span "Browse" at bounding box center [385, 227] width 21 height 8
click at [398, 108] on p "Import Figma frame as image" at bounding box center [385, 108] width 245 height 8
click at [381, 228] on span "Browse" at bounding box center [385, 227] width 21 height 8
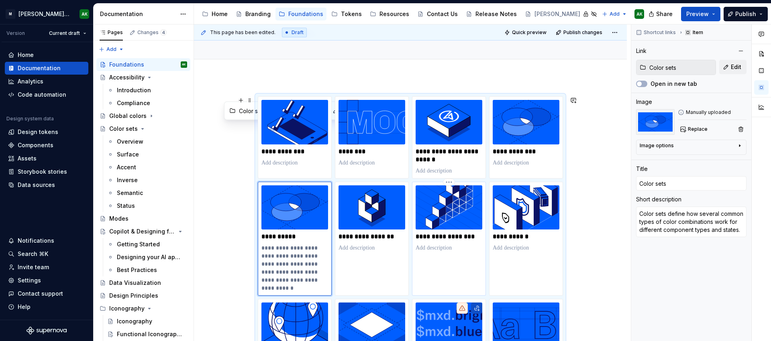
scroll to position [59, 0]
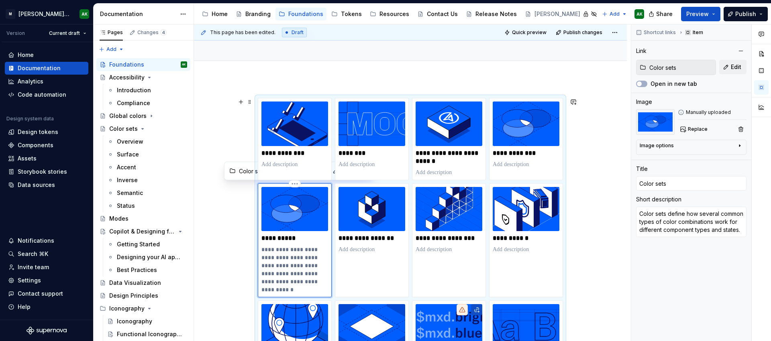
click at [273, 252] on p "**********" at bounding box center [294, 270] width 67 height 48
click at [282, 237] on p "**********" at bounding box center [294, 238] width 67 height 8
type textarea "*"
type input "Color ets"
type textarea "*"
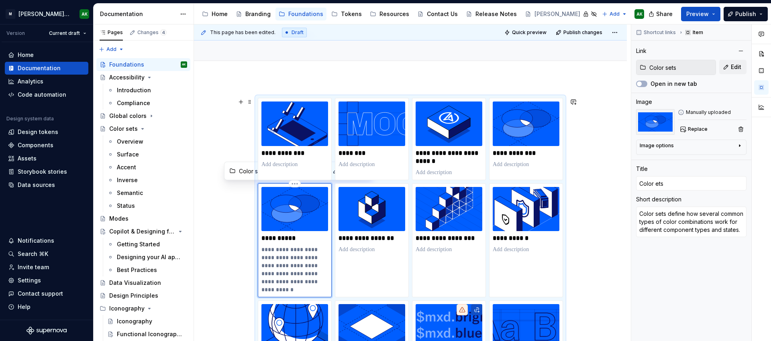
type input "Color Sets"
click at [318, 259] on p "**********" at bounding box center [294, 270] width 67 height 48
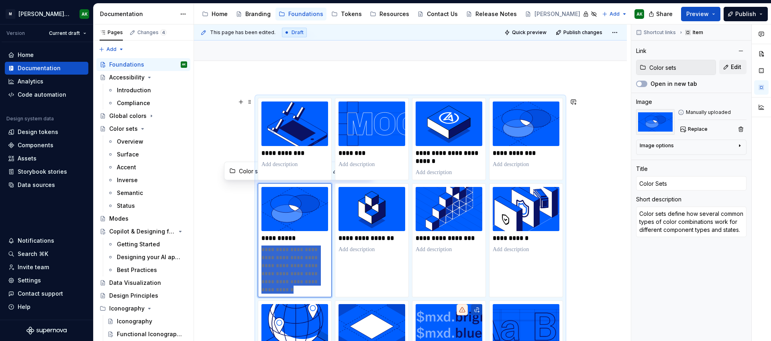
drag, startPoint x: 285, startPoint y: 291, endPoint x: 254, endPoint y: 248, distance: 53.0
type textarea "*"
type textarea "A"
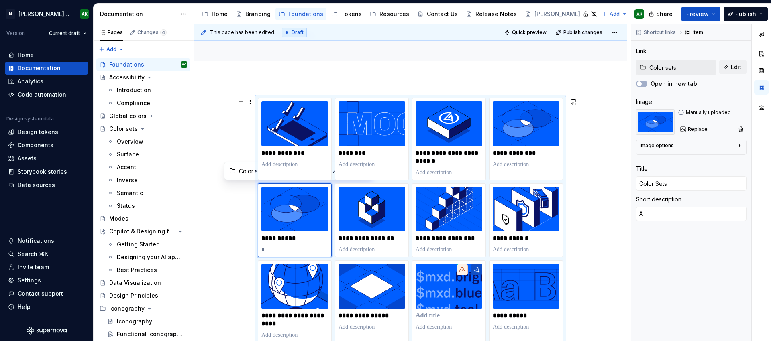
type textarea "*"
type textarea "S"
type textarea "*"
type textarea "Se"
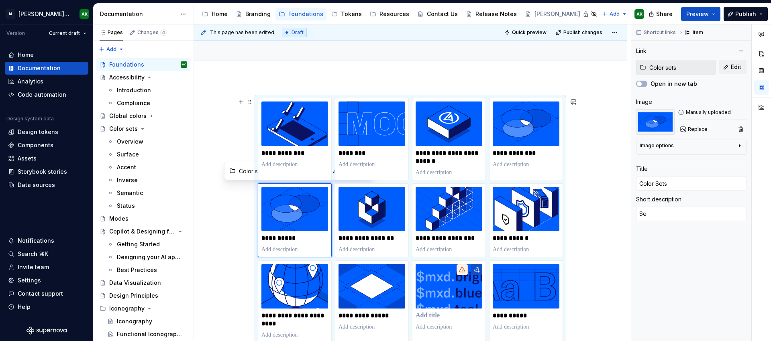
type textarea "*"
type textarea "Set"
type textarea "*"
type textarea "Sets"
type textarea "*"
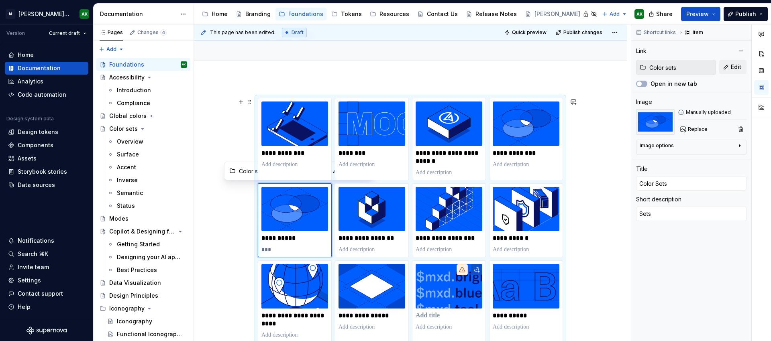
type textarea "Sets"
type textarea "*"
type textarea "Sets o"
type textarea "*"
type textarea "Sets of"
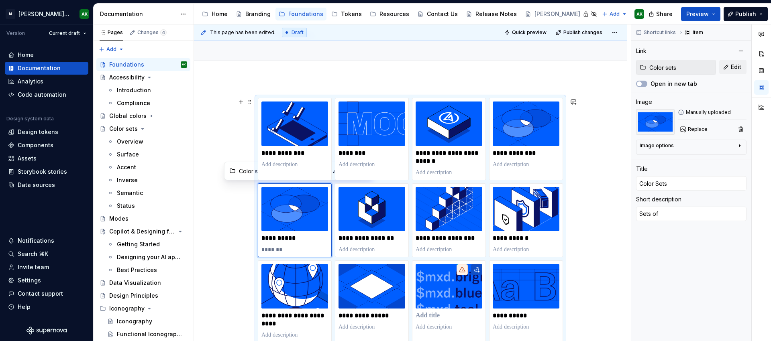
type textarea "*"
type textarea "Sets of"
type textarea "*"
click at [599, 230] on div "**********" at bounding box center [412, 182] width 437 height 317
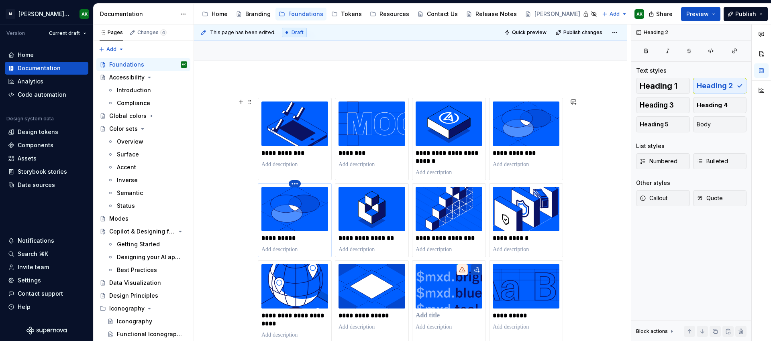
click at [297, 185] on html "[PERSON_NAME] Design System AK Version Current draft Home Documentation Analyti…" at bounding box center [385, 170] width 771 height 341
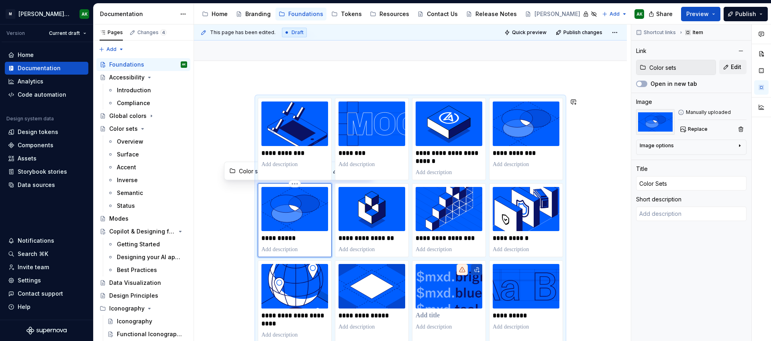
click at [260, 230] on html "[PERSON_NAME] Design System AK Version Current draft Home Documentation Analyti…" at bounding box center [385, 170] width 771 height 341
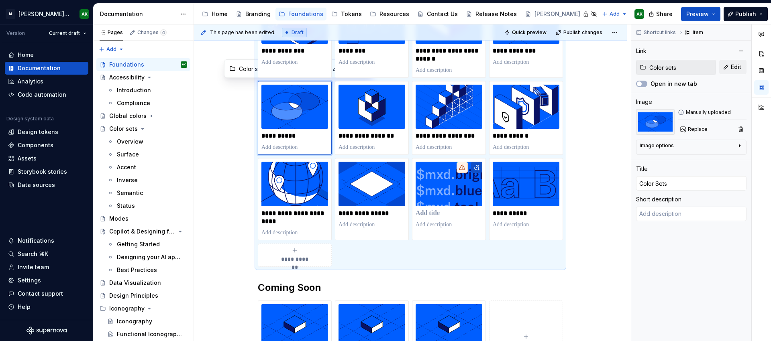
click at [275, 249] on div "**********" at bounding box center [294, 255] width 67 height 16
type textarea "*"
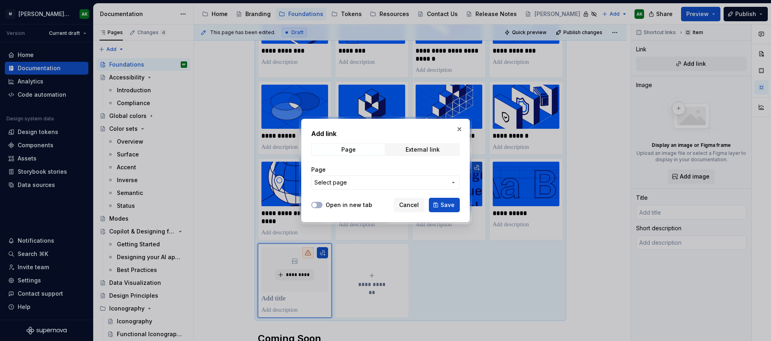
scroll to position [161, 0]
click at [365, 177] on button "Select page" at bounding box center [385, 182] width 149 height 14
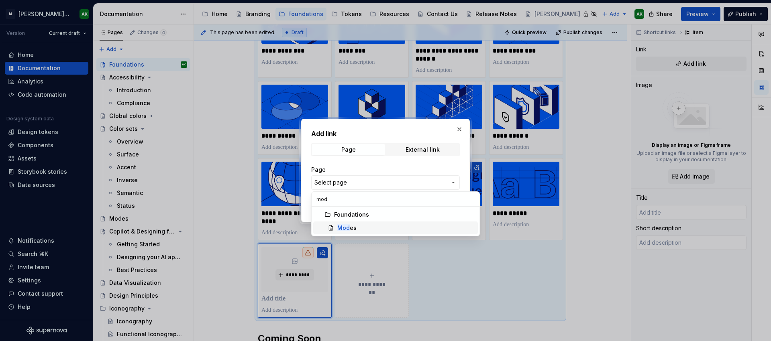
type input "mod"
click at [356, 228] on div "Mod es" at bounding box center [405, 228] width 137 height 8
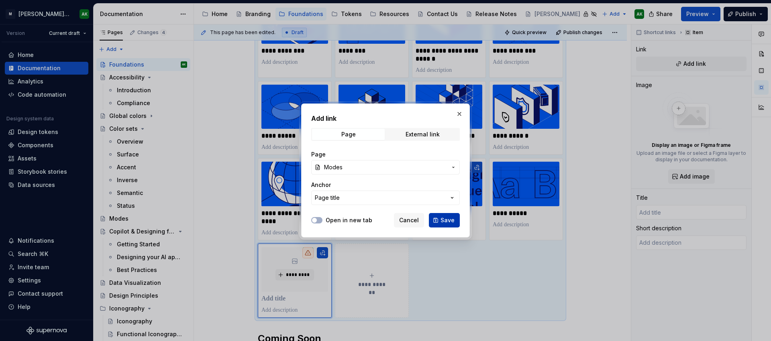
click at [446, 218] on span "Save" at bounding box center [447, 220] width 14 height 8
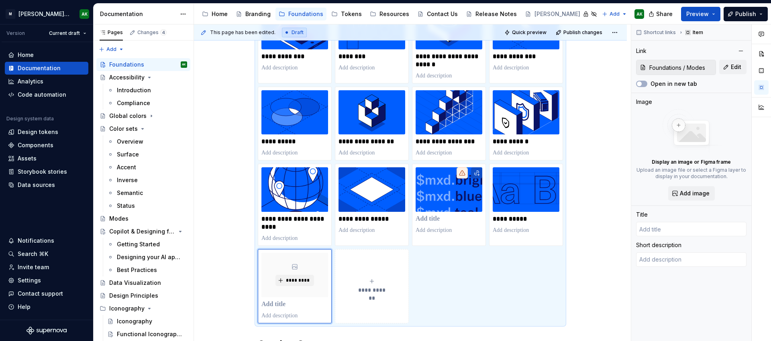
scroll to position [131, 0]
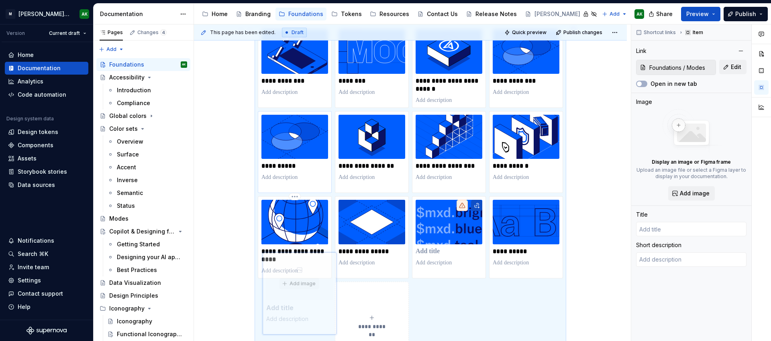
type textarea "*"
type input "Modes"
type textarea "UI modes change the overarching look and feel of a user interface based on a us…"
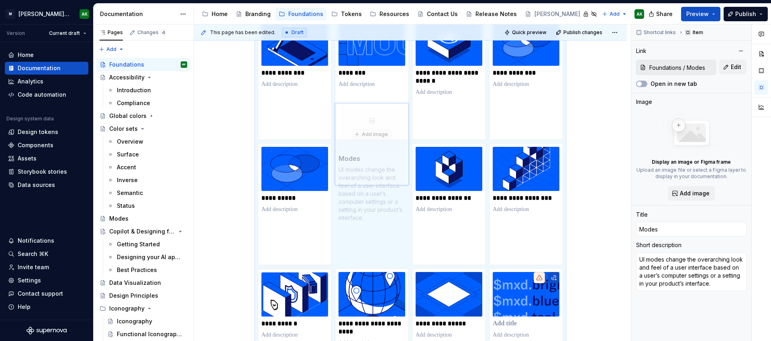
drag, startPoint x: 285, startPoint y: 279, endPoint x: 363, endPoint y: 156, distance: 145.4
click at [363, 156] on div "**********" at bounding box center [410, 267] width 305 height 499
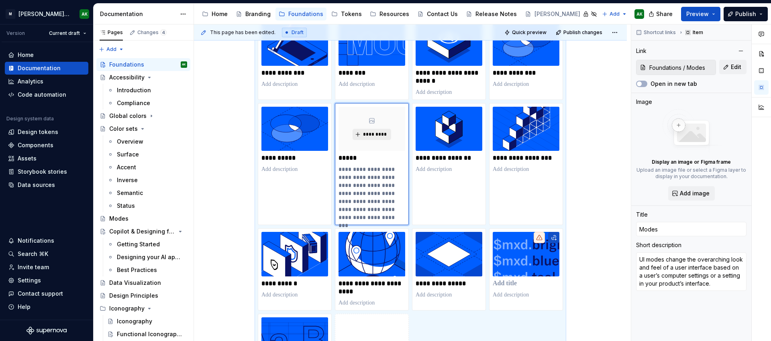
click at [370, 133] on span "*********" at bounding box center [375, 134] width 24 height 6
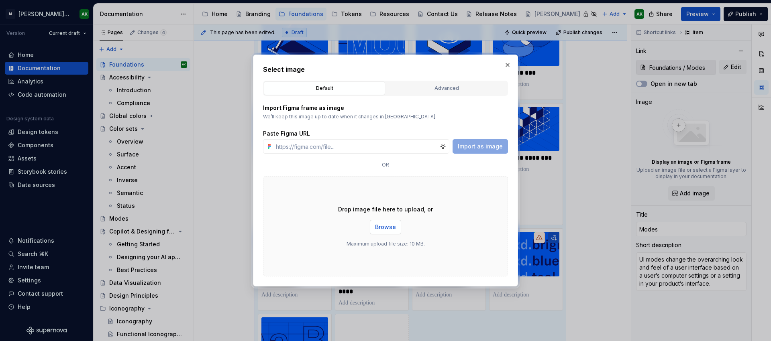
click at [383, 226] on span "Browse" at bounding box center [385, 227] width 21 height 8
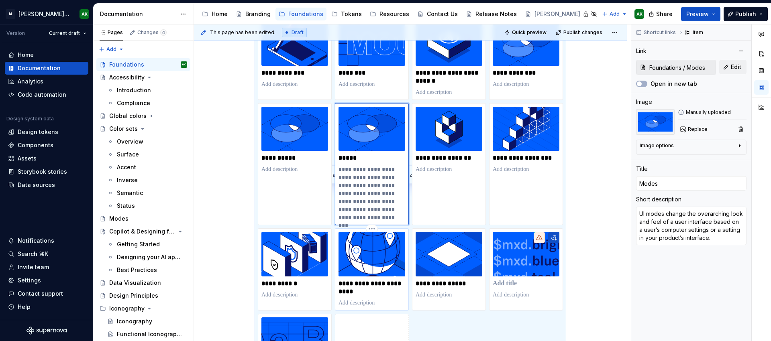
scroll to position [202, 0]
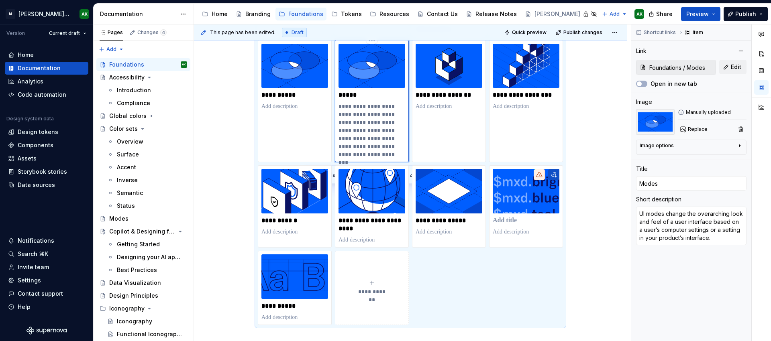
click at [379, 113] on p "**********" at bounding box center [371, 130] width 67 height 56
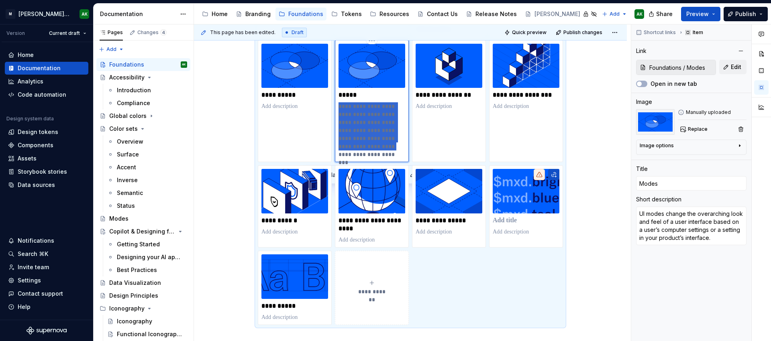
drag, startPoint x: 369, startPoint y: 150, endPoint x: 336, endPoint y: 106, distance: 55.0
click at [336, 106] on div "**********" at bounding box center [372, 101] width 74 height 122
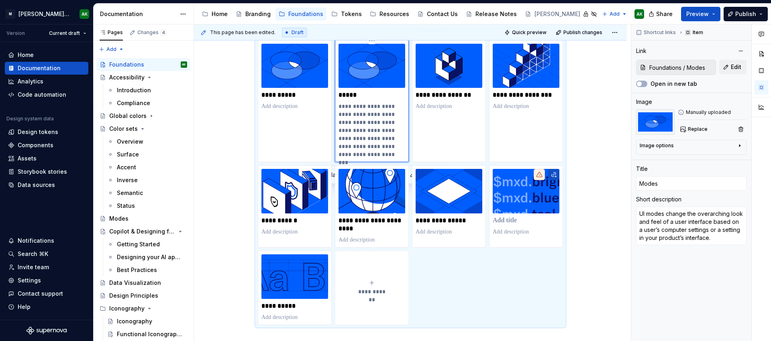
click at [380, 144] on p "**********" at bounding box center [371, 130] width 67 height 56
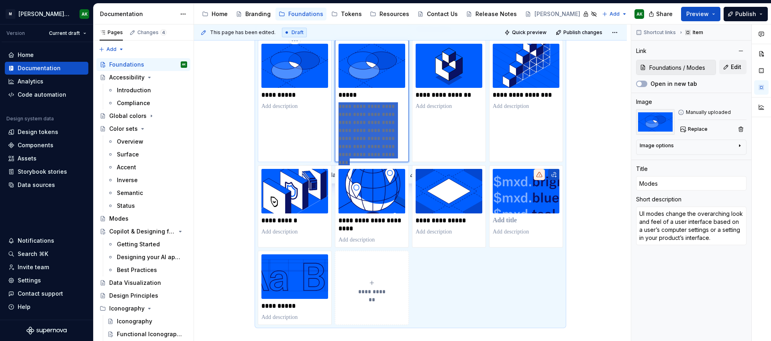
drag, startPoint x: 363, startPoint y: 151, endPoint x: 327, endPoint y: 104, distance: 59.3
click at [327, 104] on div "**********" at bounding box center [410, 140] width 305 height 371
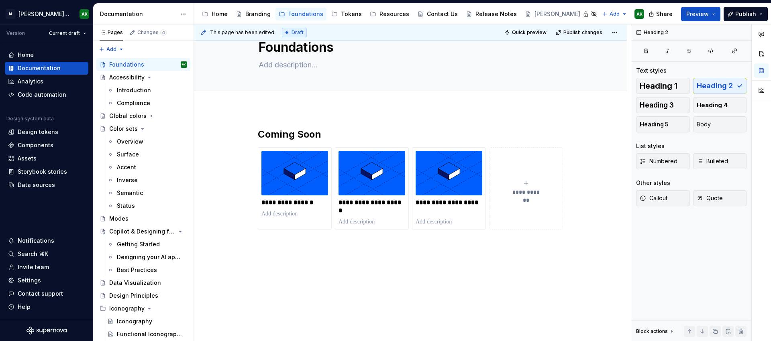
scroll to position [214, 0]
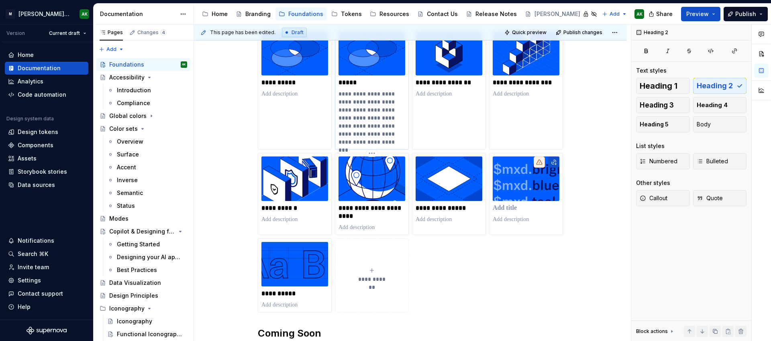
click at [358, 122] on p "**********" at bounding box center [371, 118] width 67 height 56
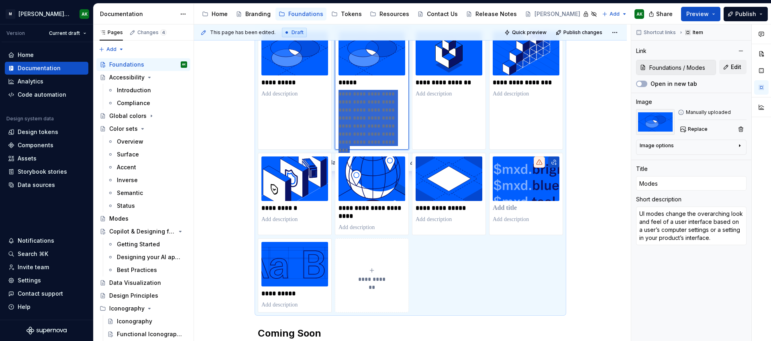
click at [358, 122] on p "**********" at bounding box center [371, 118] width 67 height 56
type textarea "*"
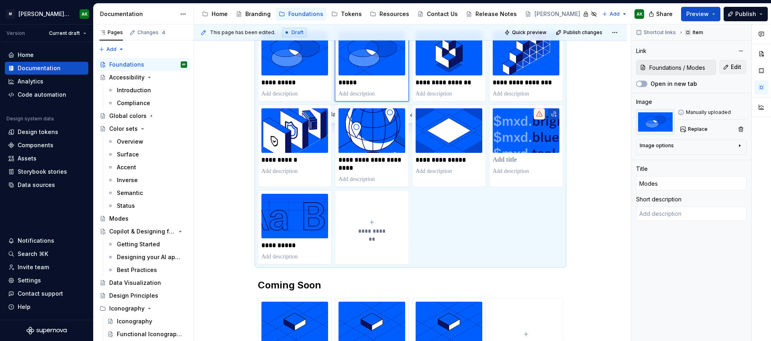
click at [604, 196] on div "**********" at bounding box center [410, 207] width 433 height 569
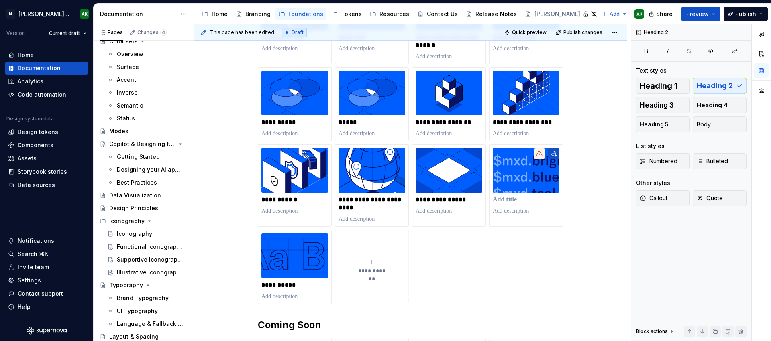
scroll to position [145, 0]
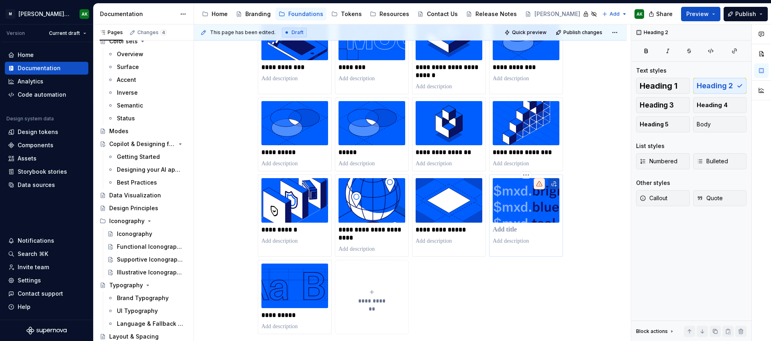
click at [506, 231] on p at bounding box center [526, 230] width 67 height 8
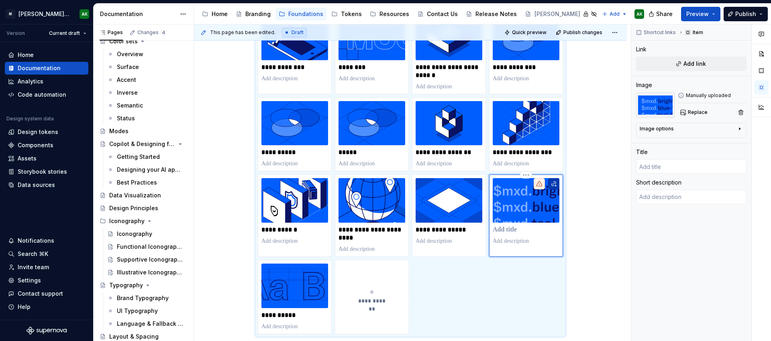
click at [552, 183] on button "button" at bounding box center [553, 183] width 11 height 11
type textarea "*"
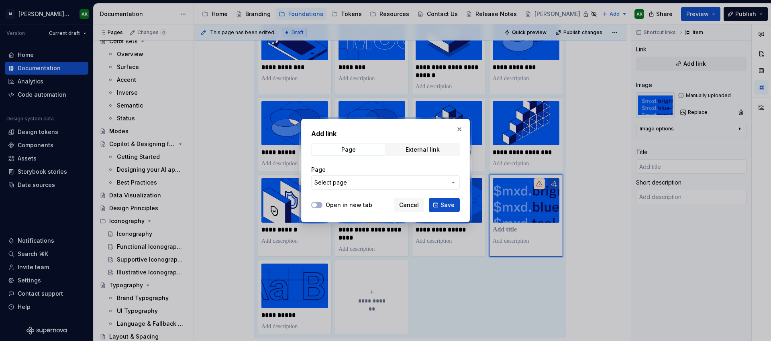
click at [355, 182] on span "Select page" at bounding box center [380, 183] width 133 height 8
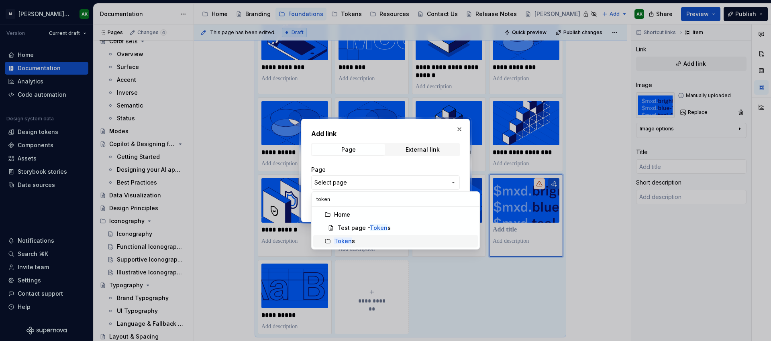
type input "token"
click at [351, 241] on div "Token s" at bounding box center [344, 241] width 21 height 8
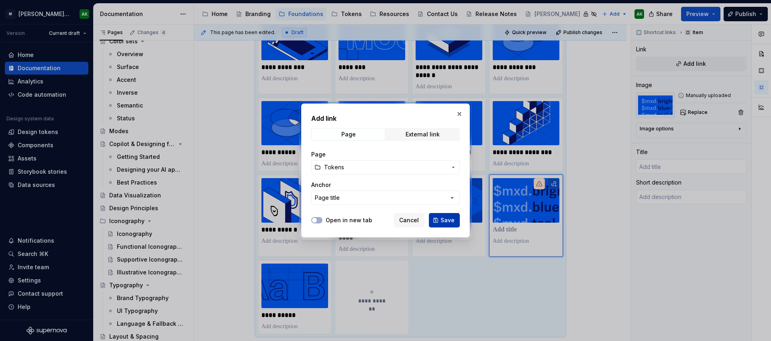
click at [440, 218] on button "Save" at bounding box center [444, 220] width 31 height 14
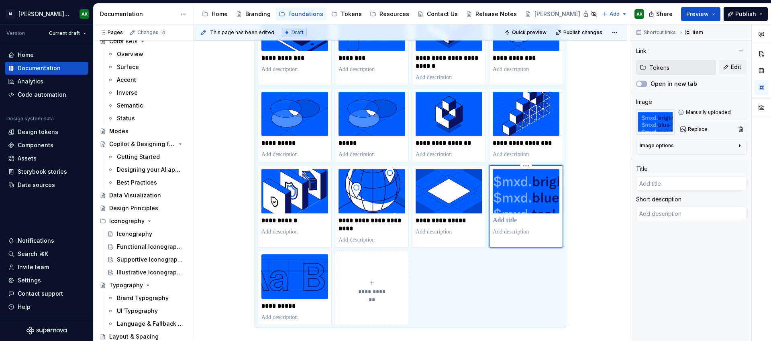
click at [511, 220] on p at bounding box center [526, 221] width 67 height 8
type textarea "*"
type input "Tokens"
type textarea "*"
type input "TokensT"
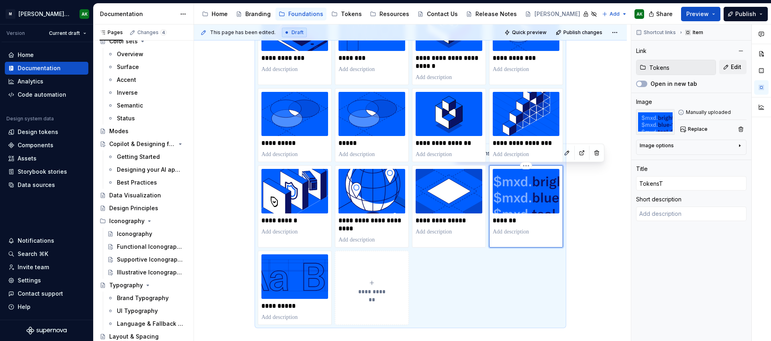
type textarea "*"
type input "TokensTo"
type textarea "*"
type input "TokensTok"
type textarea "*"
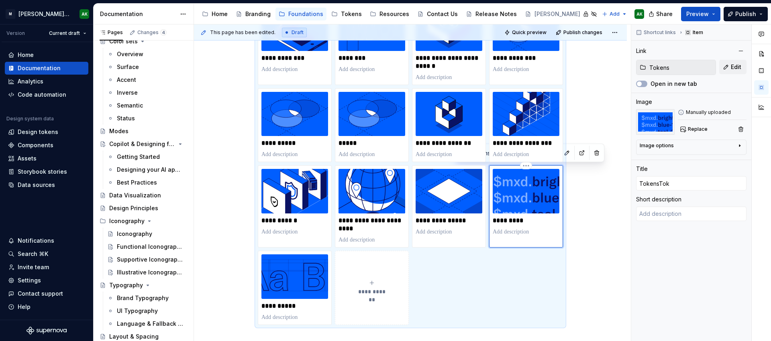
type input "TokensToke"
type textarea "*"
type input "TokensToken"
type textarea "*"
type input "TokensTokens"
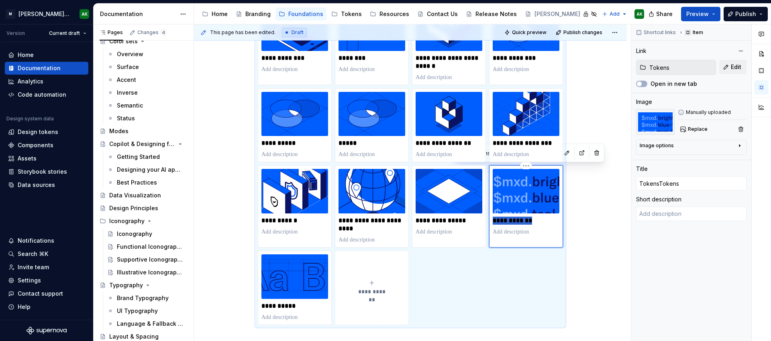
type textarea "*"
type input "T"
type textarea "*"
type input "To"
type textarea "*"
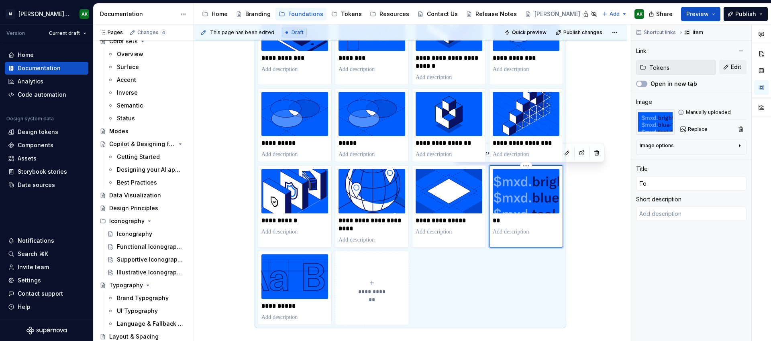
type input "Tok"
type textarea "*"
type input "Toke"
type textarea "*"
type input "Token"
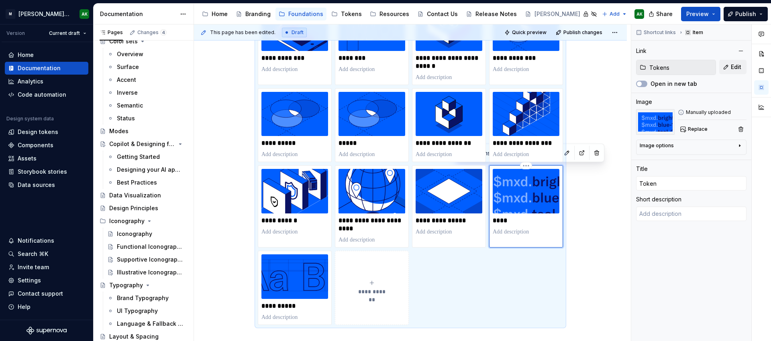
type textarea "*"
type input "Tokens"
click at [605, 282] on div "**********" at bounding box center [410, 268] width 433 height 569
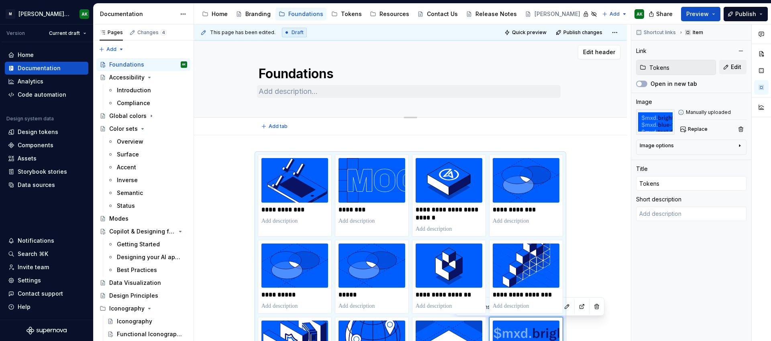
scroll to position [0, 0]
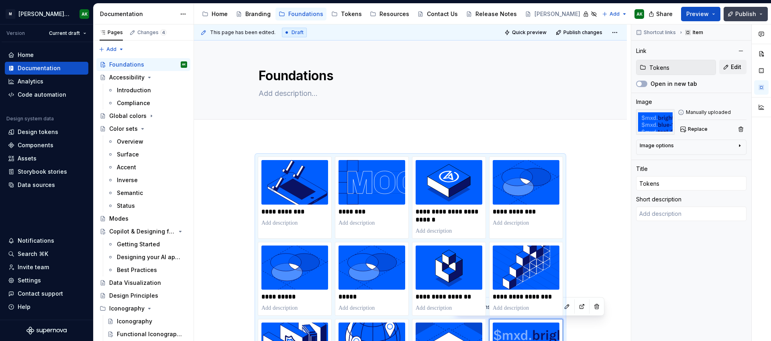
click at [748, 12] on span "Publish" at bounding box center [745, 14] width 21 height 8
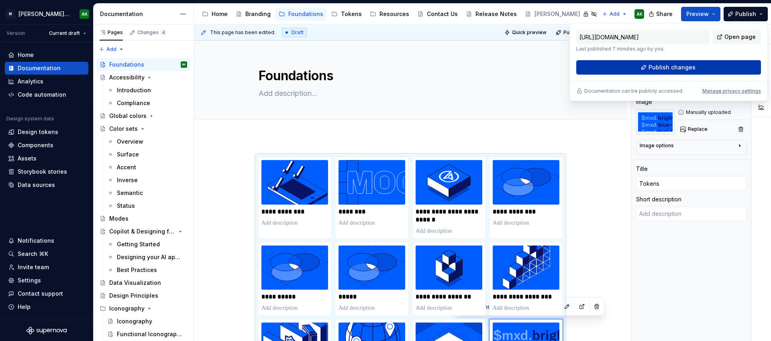
click at [671, 69] on span "Publish changes" at bounding box center [671, 67] width 47 height 8
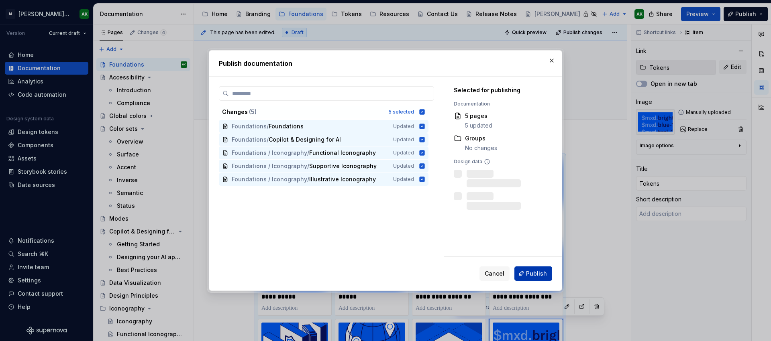
click at [528, 270] on span "Publish" at bounding box center [536, 274] width 21 height 8
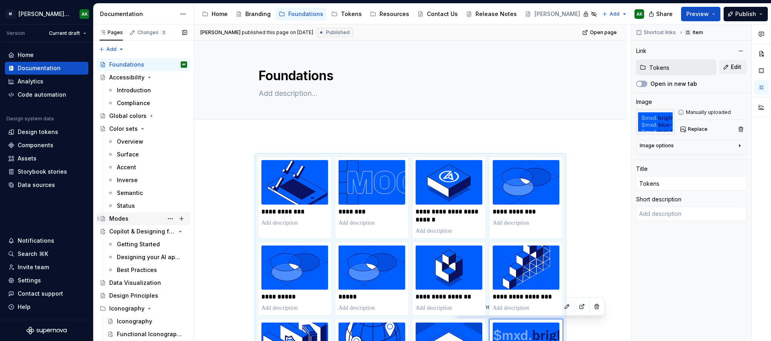
click at [122, 217] on div "Modes" at bounding box center [118, 219] width 19 height 8
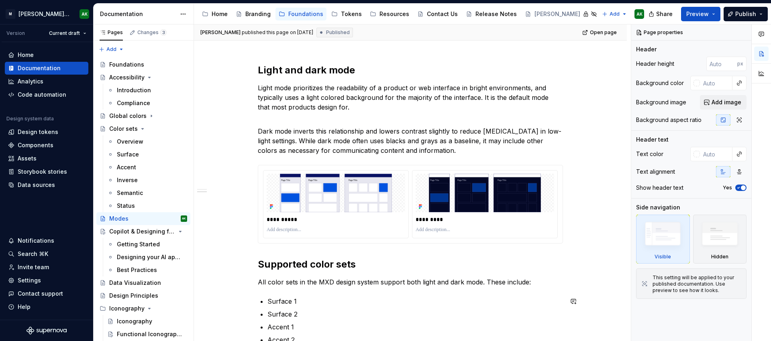
scroll to position [256, 0]
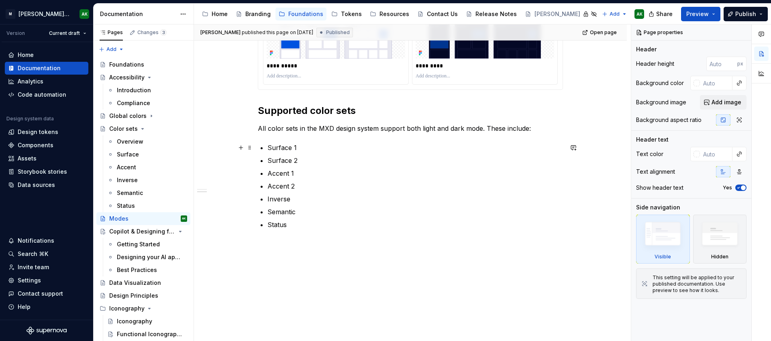
type textarea "*"
click at [281, 149] on p "Surface 1" at bounding box center [415, 148] width 296 height 10
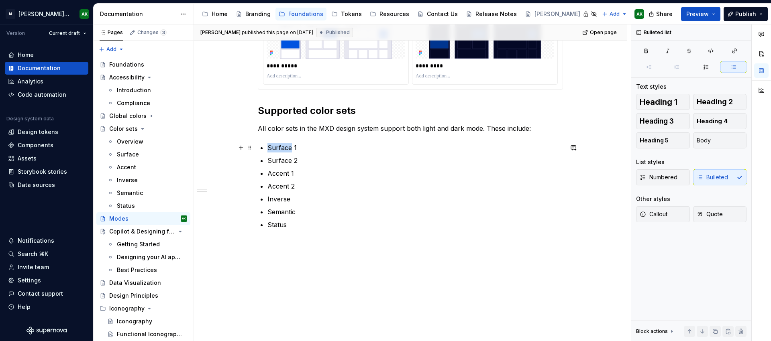
click at [281, 149] on p "Surface 1" at bounding box center [415, 148] width 296 height 10
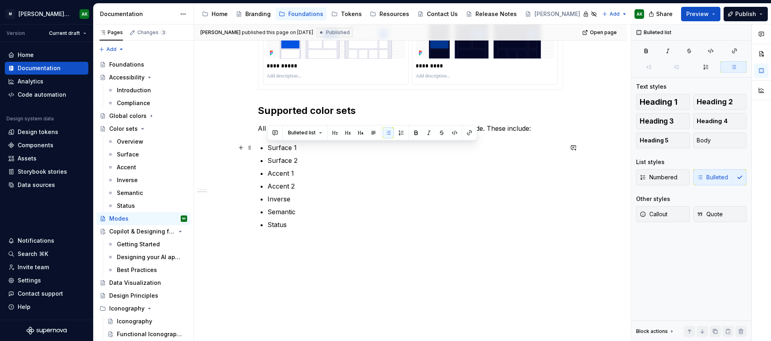
click at [311, 146] on p "Surface 1" at bounding box center [415, 148] width 296 height 10
click at [469, 131] on button "button" at bounding box center [469, 132] width 11 height 11
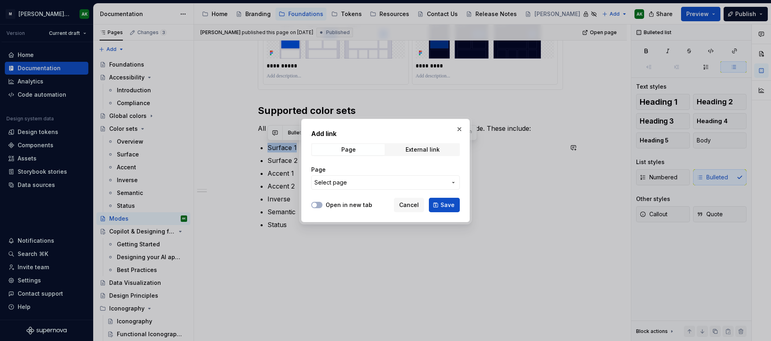
click at [388, 178] on button "Select page" at bounding box center [385, 182] width 149 height 14
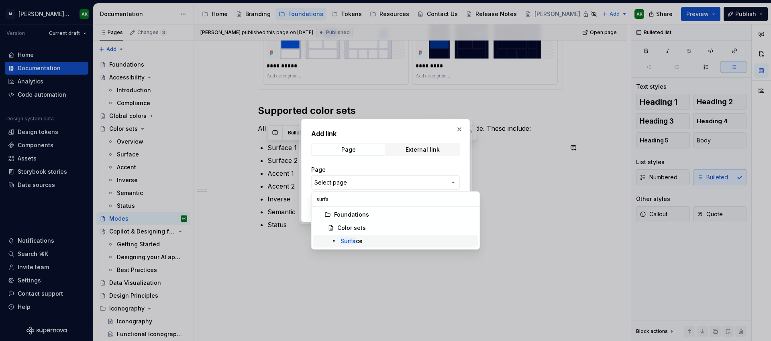
type input "surfa"
click at [345, 240] on mark "Surfa" at bounding box center [348, 241] width 15 height 7
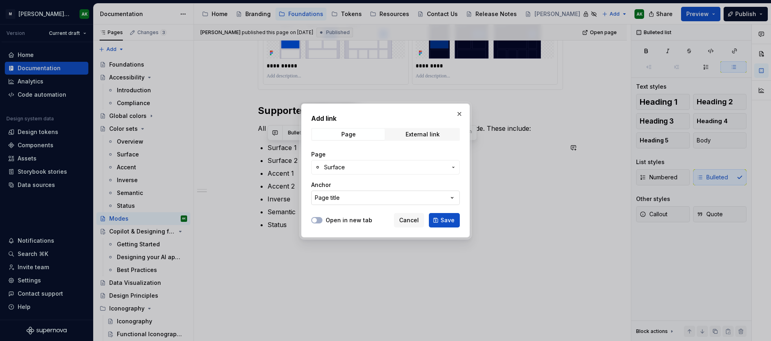
click at [398, 196] on button "Page title" at bounding box center [385, 198] width 149 height 14
click at [398, 196] on div "Add link Page External link Page Surface Anchor Page title Open in new tab Canc…" at bounding box center [385, 170] width 771 height 341
click at [447, 198] on button "Page title" at bounding box center [385, 198] width 149 height 14
click at [447, 198] on div "Add link Page External link Page Surface Anchor Page title Open in new tab Canc…" at bounding box center [385, 170] width 771 height 341
click at [448, 217] on span "Save" at bounding box center [447, 220] width 14 height 8
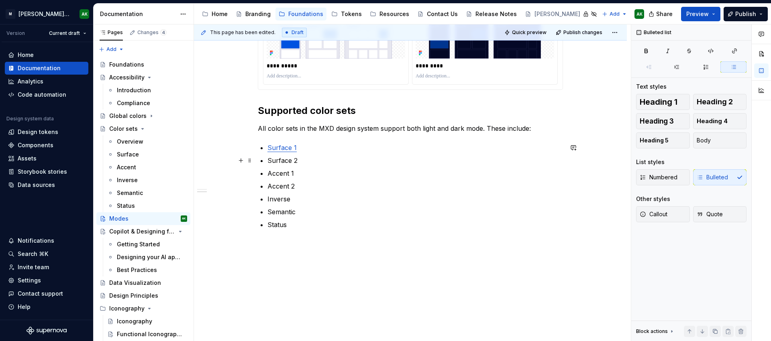
click at [288, 163] on p "Surface 2" at bounding box center [415, 161] width 296 height 10
type textarea "*"
click at [467, 146] on button "button" at bounding box center [469, 145] width 11 height 11
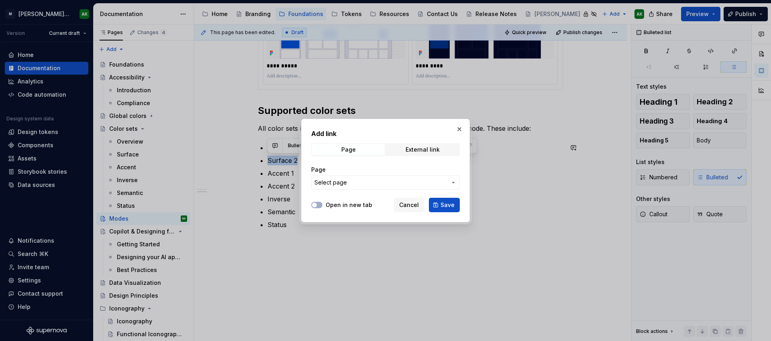
click at [390, 177] on button "Select page" at bounding box center [385, 182] width 149 height 14
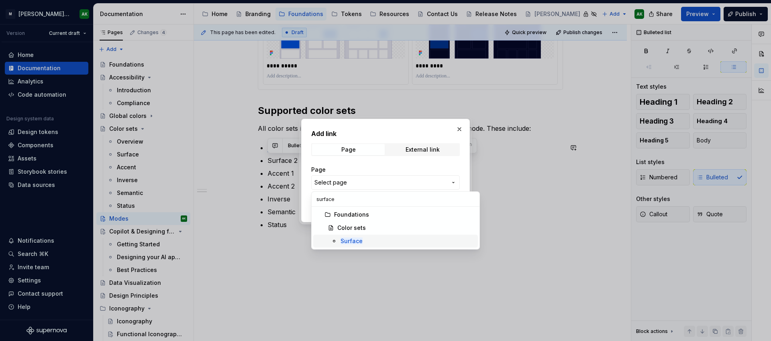
type input "surface"
click at [352, 239] on mark "Surface" at bounding box center [352, 241] width 22 height 7
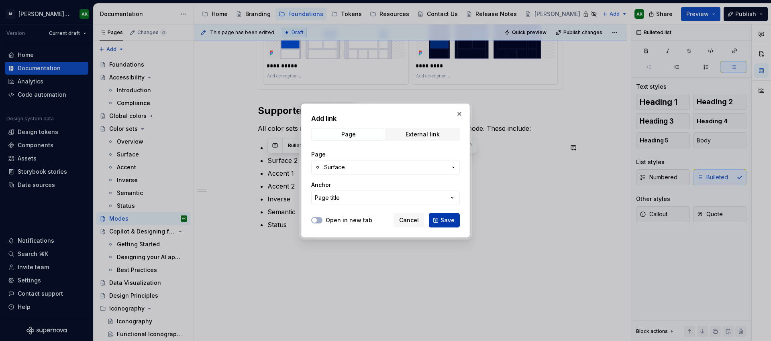
click at [446, 221] on span "Save" at bounding box center [447, 220] width 14 height 8
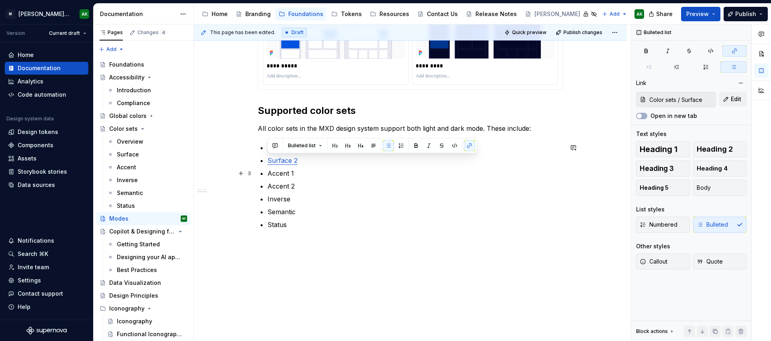
click at [283, 173] on p "Accent 1" at bounding box center [415, 174] width 296 height 10
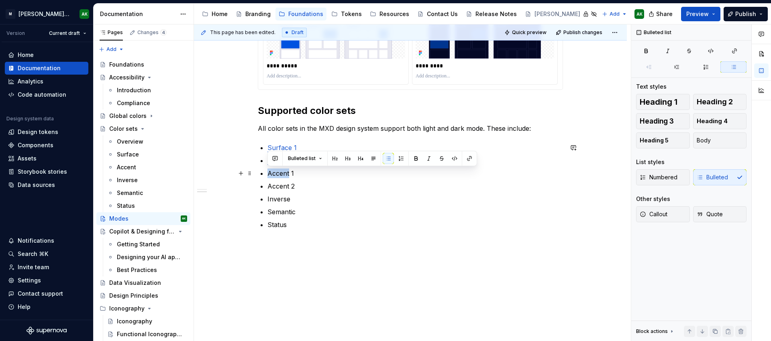
click at [283, 173] on p "Accent 1" at bounding box center [415, 174] width 296 height 10
click at [469, 159] on button "button" at bounding box center [469, 158] width 11 height 11
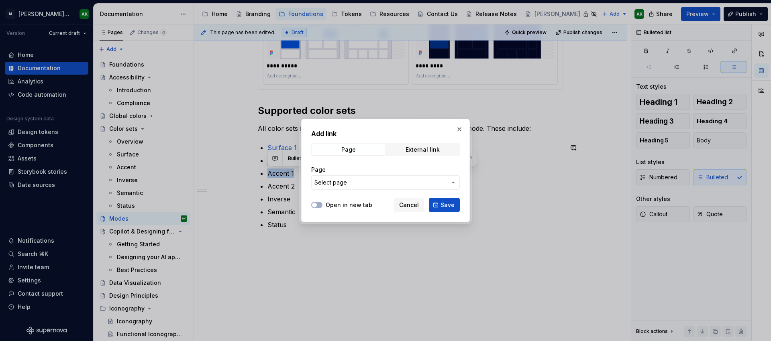
click at [384, 180] on span "Select page" at bounding box center [380, 183] width 133 height 8
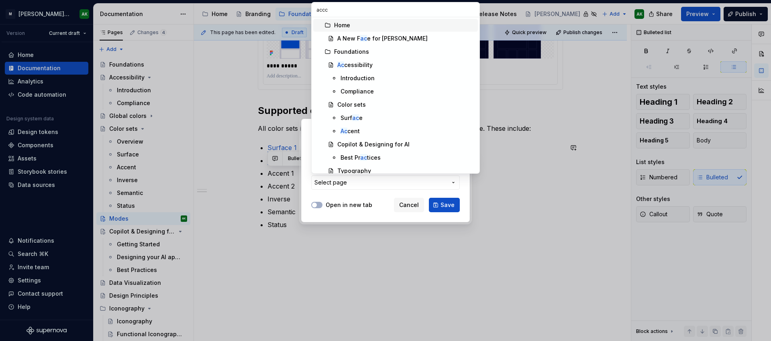
type input "accce"
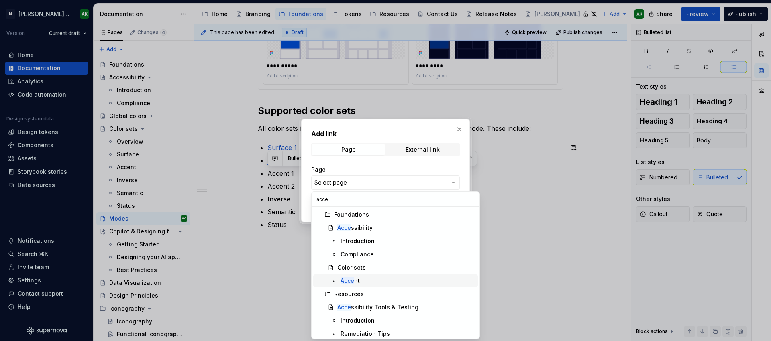
type input "acce"
click at [350, 279] on mark "Acce" at bounding box center [348, 280] width 14 height 7
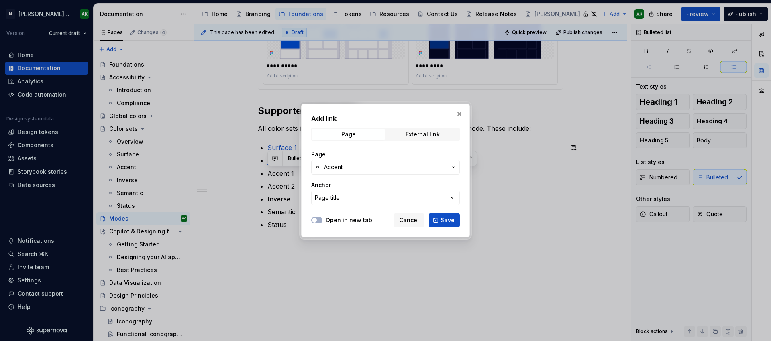
drag, startPoint x: 416, startPoint y: 192, endPoint x: 423, endPoint y: 194, distance: 7.6
click at [416, 192] on button "Page title" at bounding box center [385, 198] width 149 height 14
click at [435, 191] on div "Add link Page External link Page Accent Anchor Page title Open in new tab Cance…" at bounding box center [385, 170] width 771 height 341
click at [450, 218] on span "Save" at bounding box center [447, 220] width 14 height 8
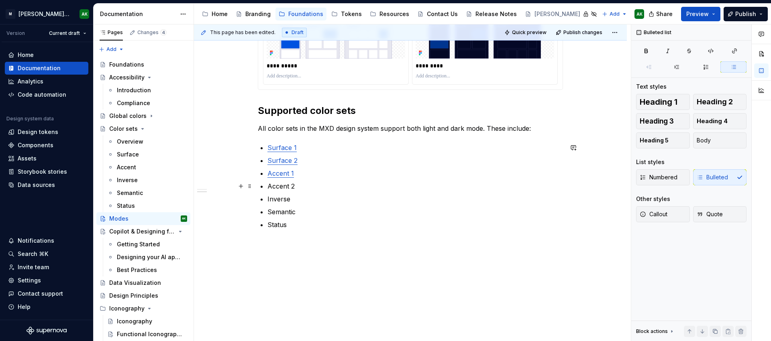
click at [290, 189] on p "Accent 2" at bounding box center [415, 186] width 296 height 10
click at [464, 170] on button "button" at bounding box center [469, 171] width 11 height 11
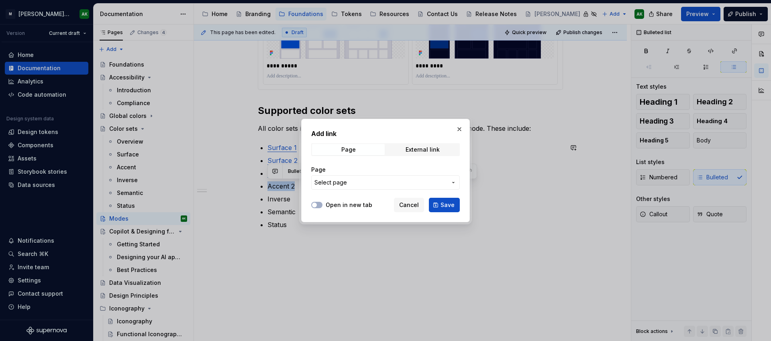
click at [372, 183] on span "Select page" at bounding box center [380, 183] width 133 height 8
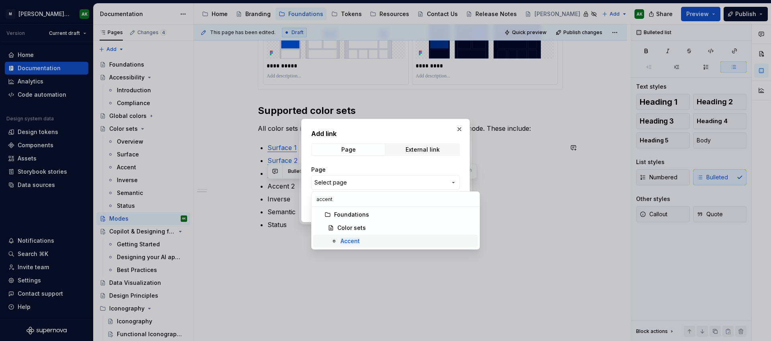
type input "accent"
click at [344, 239] on mark "Accent" at bounding box center [350, 241] width 19 height 7
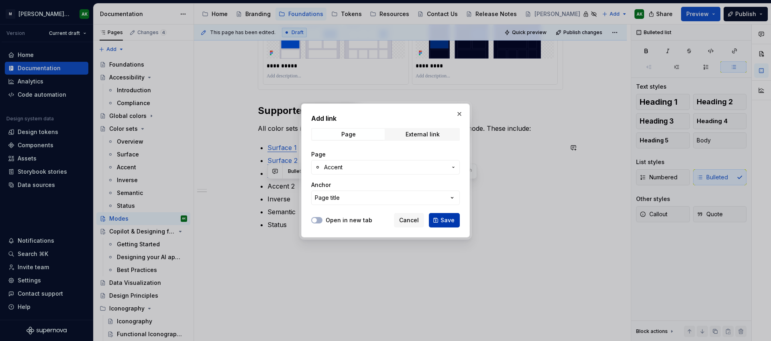
click at [450, 224] on span "Save" at bounding box center [447, 220] width 14 height 8
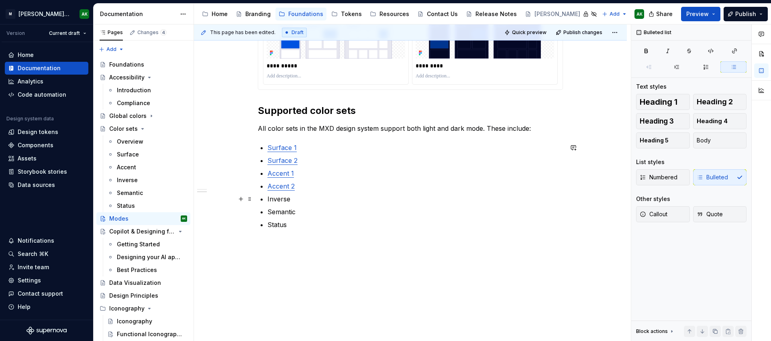
click at [275, 200] on p "Inverse" at bounding box center [415, 199] width 296 height 10
click at [470, 186] on button "button" at bounding box center [469, 184] width 11 height 11
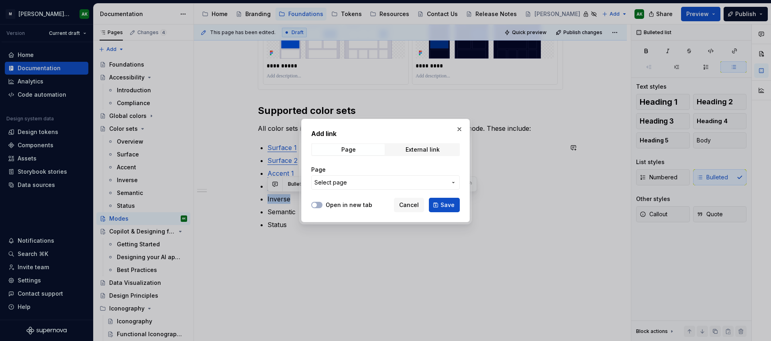
click at [363, 179] on span "Select page" at bounding box center [380, 183] width 133 height 8
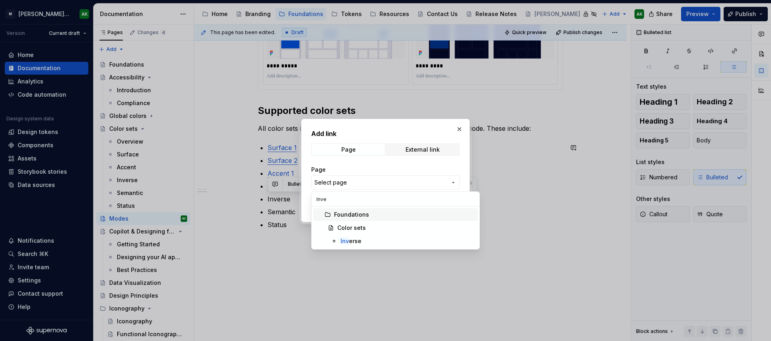
type input "Inver"
click at [352, 238] on mark "Inver" at bounding box center [348, 241] width 14 height 7
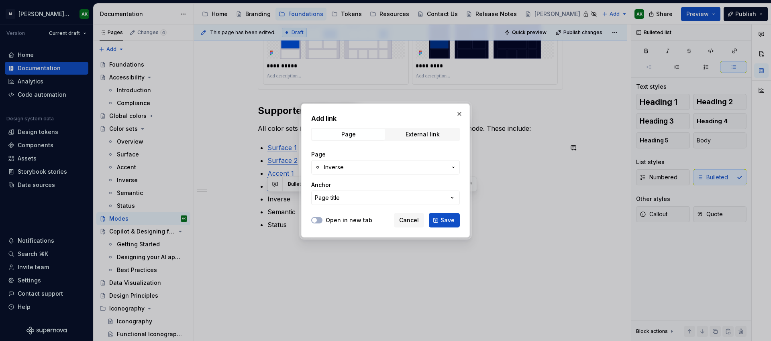
click at [441, 223] on button "Save" at bounding box center [444, 220] width 31 height 14
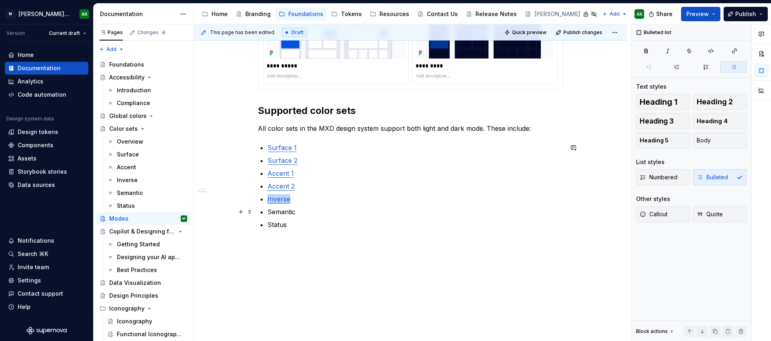
click at [281, 214] on p "Semantic" at bounding box center [415, 212] width 296 height 10
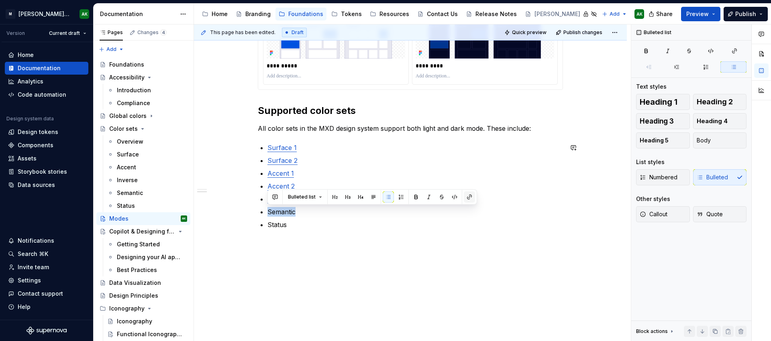
click at [465, 199] on button "button" at bounding box center [469, 197] width 11 height 11
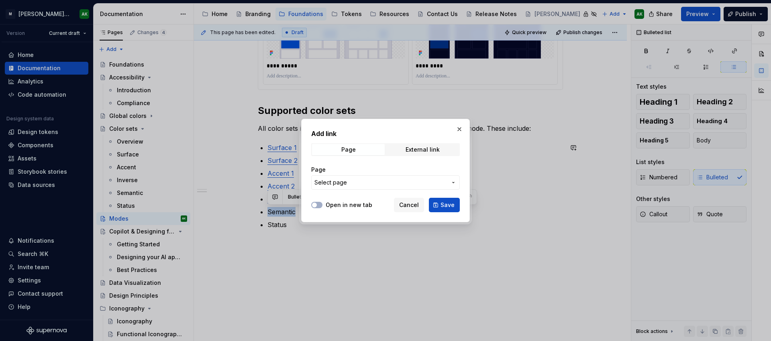
click at [414, 184] on span "Select page" at bounding box center [380, 183] width 133 height 8
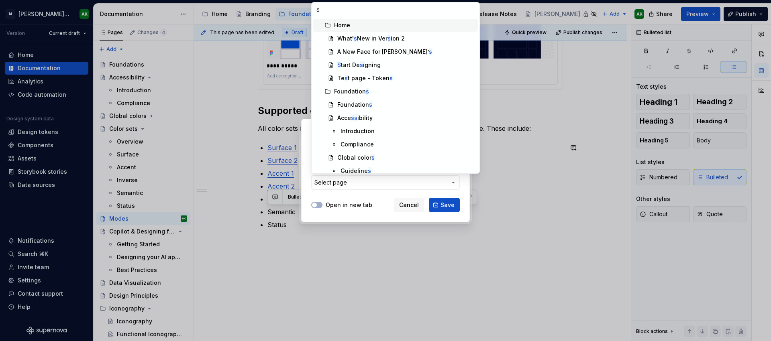
type input "Se"
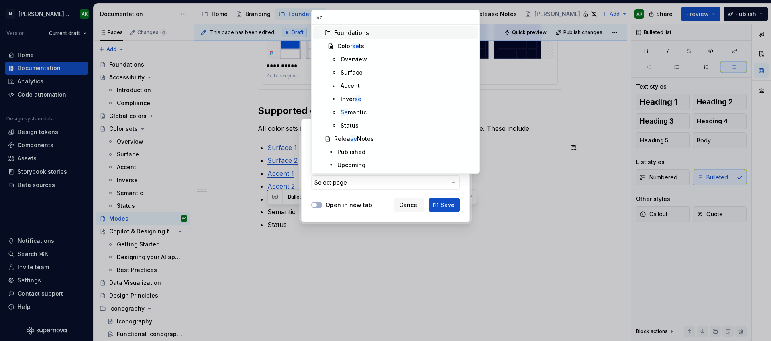
type textarea "*"
type input "Se"
click at [359, 112] on div "Se mantic" at bounding box center [354, 112] width 26 height 8
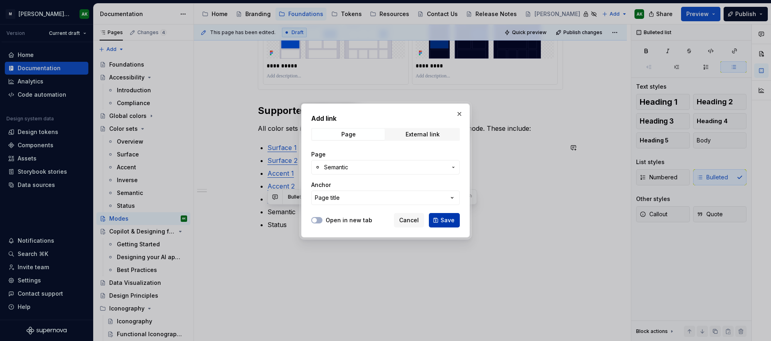
click at [452, 219] on span "Save" at bounding box center [447, 220] width 14 height 8
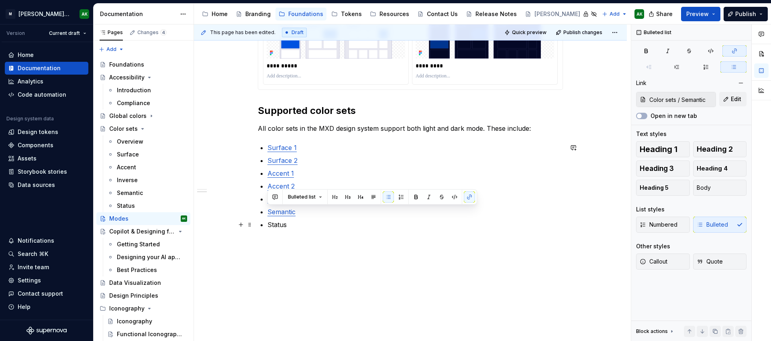
click at [279, 226] on p "Status" at bounding box center [415, 225] width 296 height 10
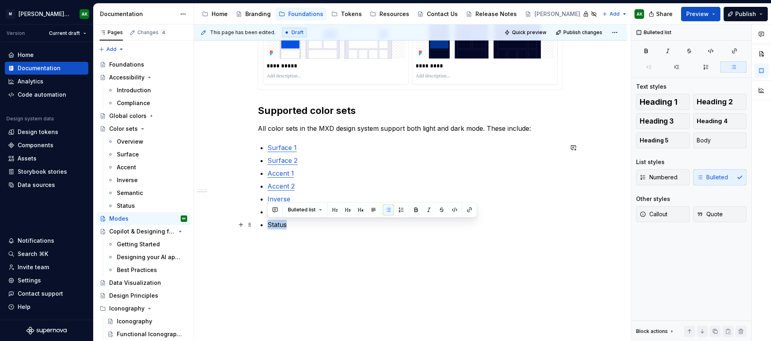
click at [279, 226] on p "Status" at bounding box center [415, 225] width 296 height 10
click at [470, 210] on button "button" at bounding box center [469, 209] width 11 height 11
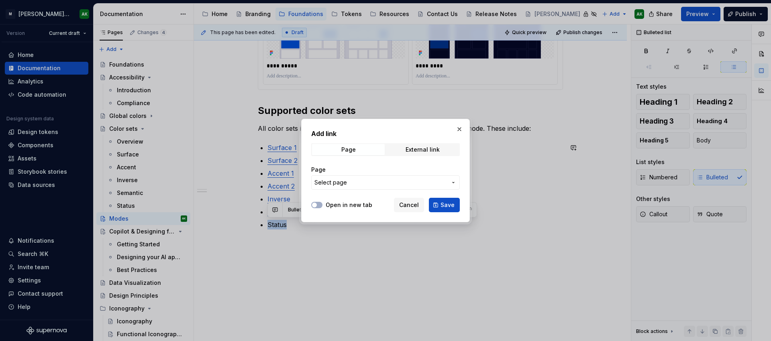
click at [429, 184] on span "Select page" at bounding box center [380, 183] width 133 height 8
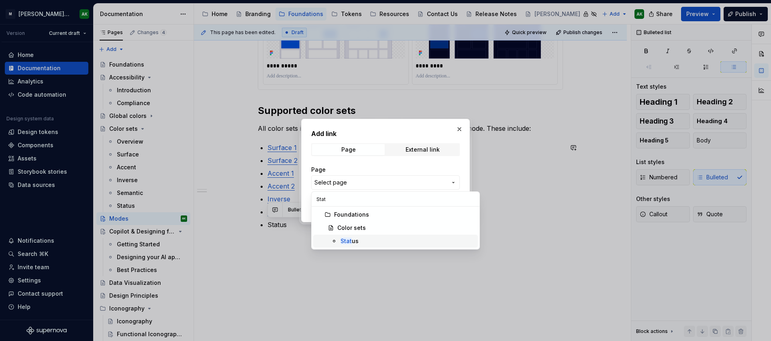
type input "Stat"
click at [355, 239] on div "Stat us" at bounding box center [350, 241] width 18 height 8
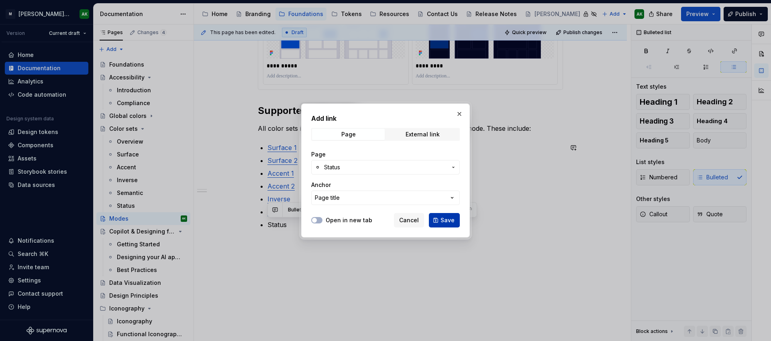
click at [438, 218] on button "Save" at bounding box center [444, 220] width 31 height 14
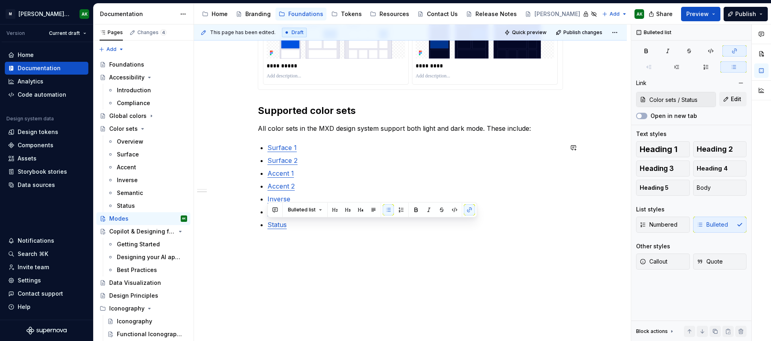
click at [484, 278] on div "**********" at bounding box center [410, 116] width 433 height 451
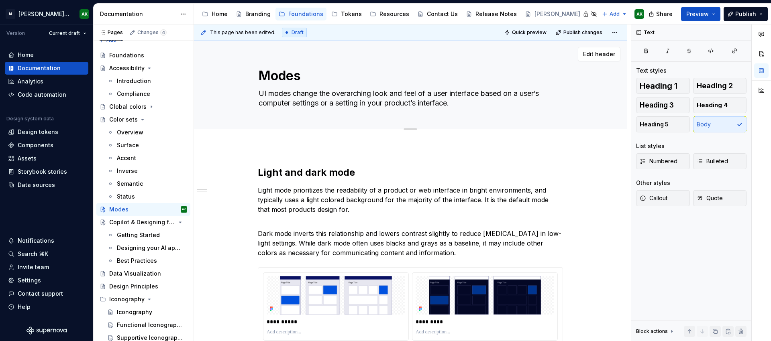
scroll to position [0, 0]
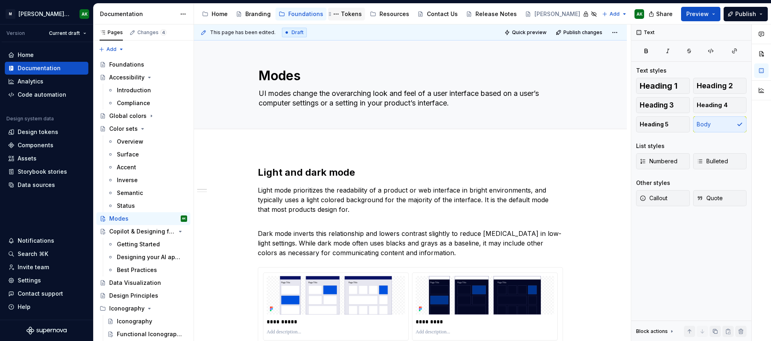
click at [345, 14] on div "Tokens" at bounding box center [351, 14] width 21 height 8
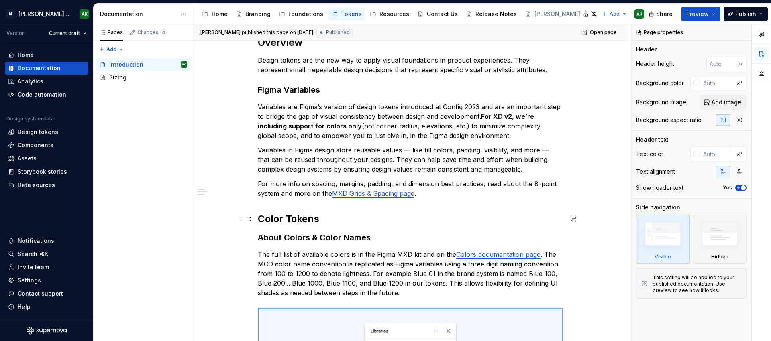
scroll to position [393, 0]
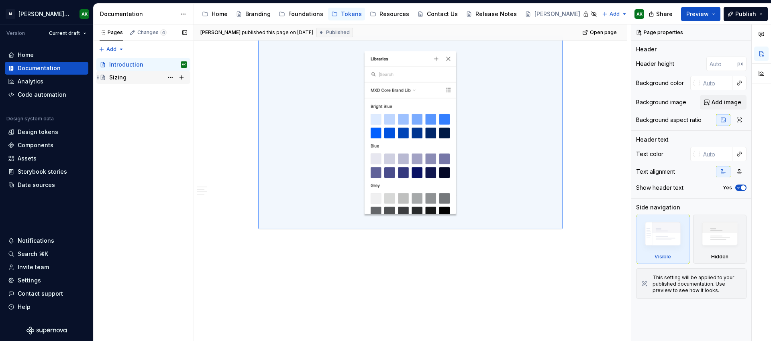
click at [142, 75] on div "Sizing" at bounding box center [148, 77] width 78 height 11
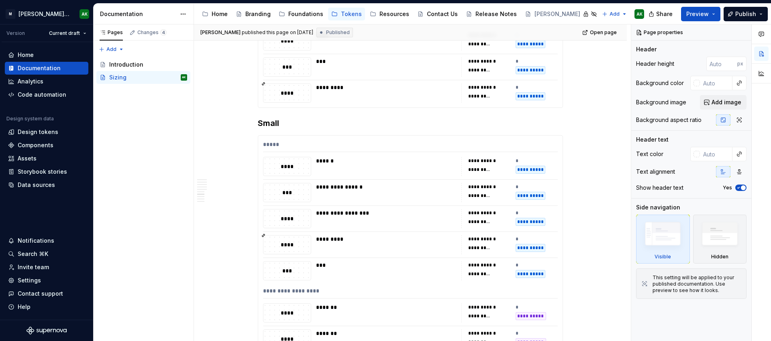
scroll to position [1548, 0]
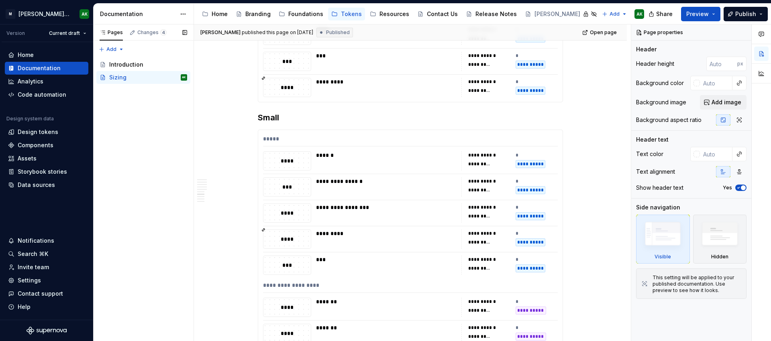
type textarea "*"
click at [145, 104] on div "Pages Changes 4 Add Accessibility guide for tree Page tree. Navigate the tree w…" at bounding box center [143, 182] width 100 height 317
click at [106, 50] on div "Pages Changes 4 Add Accessibility guide for tree Page tree. Navigate the tree w…" at bounding box center [143, 182] width 100 height 317
click at [115, 65] on div "New page" at bounding box center [137, 64] width 52 height 8
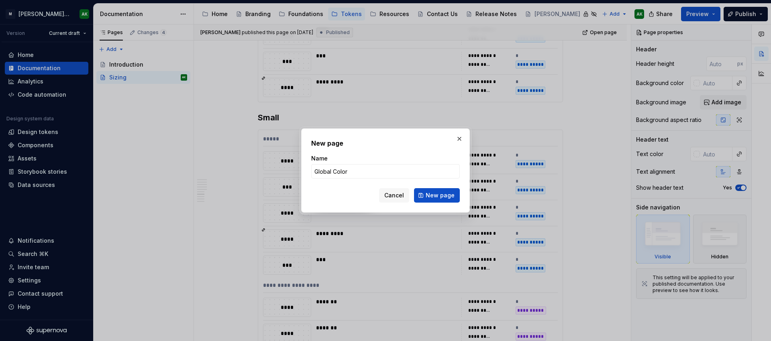
type input "Global Colors"
click button "New page" at bounding box center [437, 195] width 46 height 14
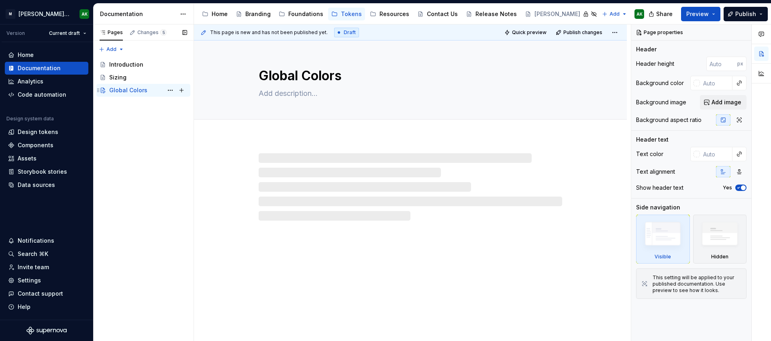
click at [138, 92] on div "Global Colors" at bounding box center [128, 90] width 38 height 8
click at [169, 90] on button "Page tree" at bounding box center [170, 90] width 11 height 11
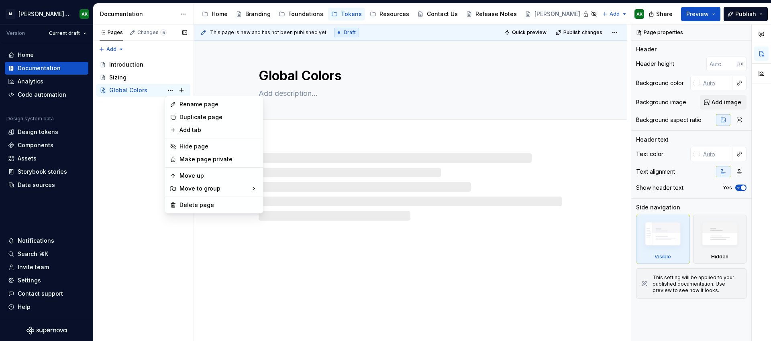
type textarea "*"
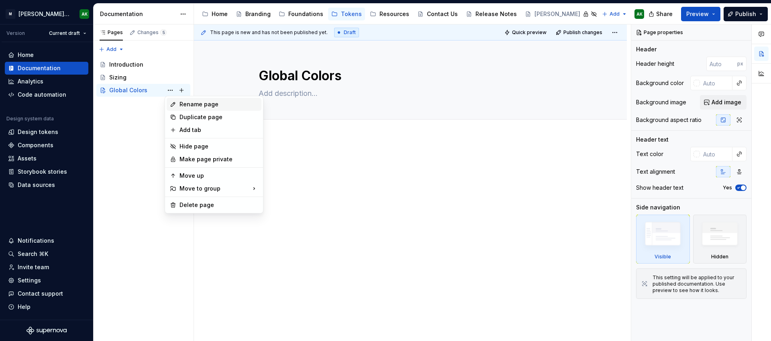
click at [189, 104] on div "Rename page" at bounding box center [218, 104] width 79 height 8
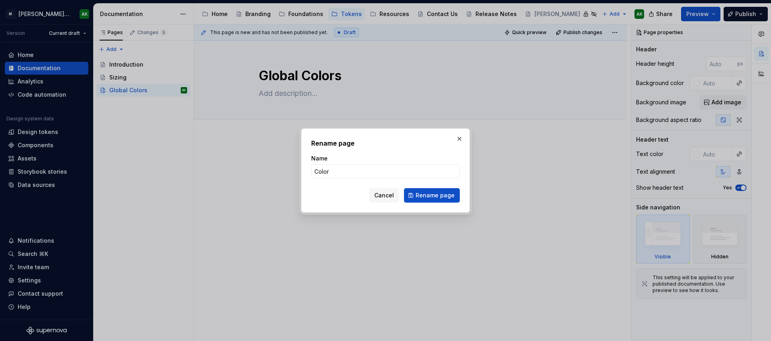
type input "Colors"
click button "Rename page" at bounding box center [432, 195] width 56 height 14
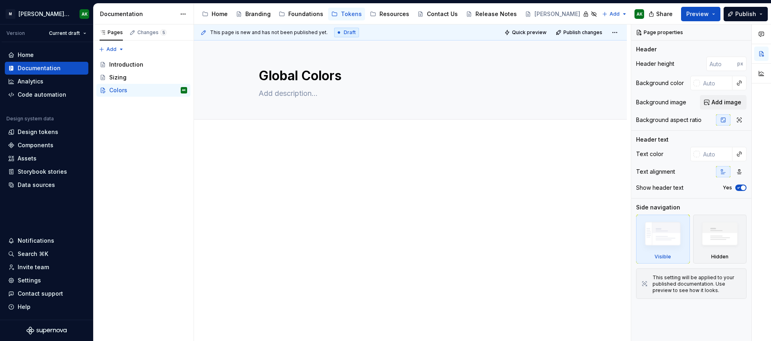
type textarea "*"
type textarea "Colors"
click at [273, 127] on span "Add tab" at bounding box center [278, 128] width 19 height 6
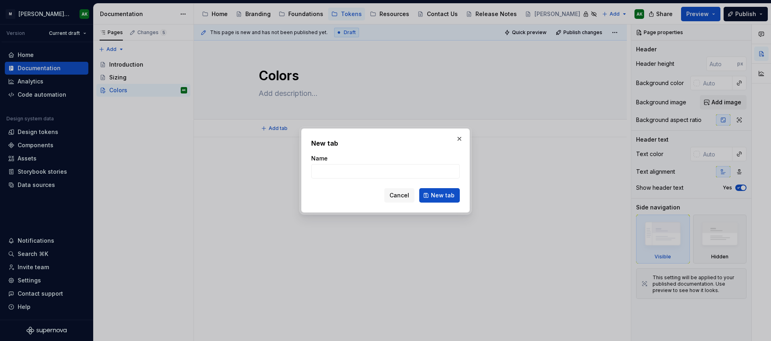
type textarea "*"
type input "Global"
click button "New tab" at bounding box center [439, 195] width 41 height 14
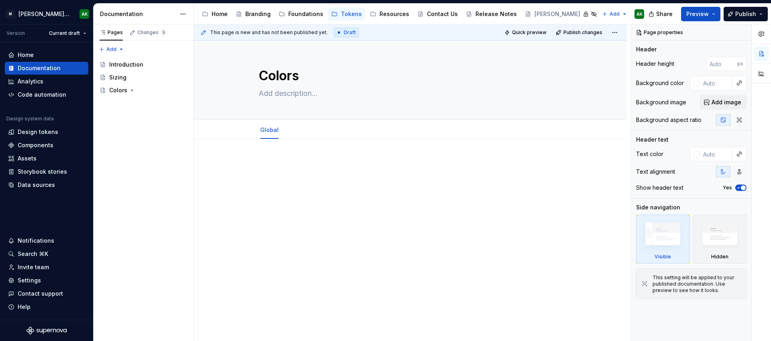
click at [315, 183] on div at bounding box center [410, 174] width 305 height 31
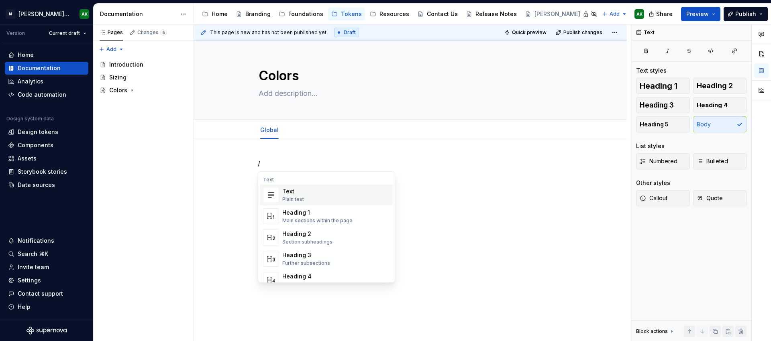
type textarea "*"
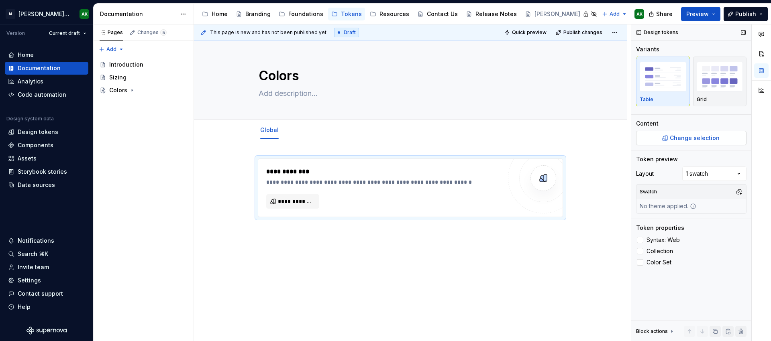
click at [689, 136] on span "Change selection" at bounding box center [695, 138] width 50 height 8
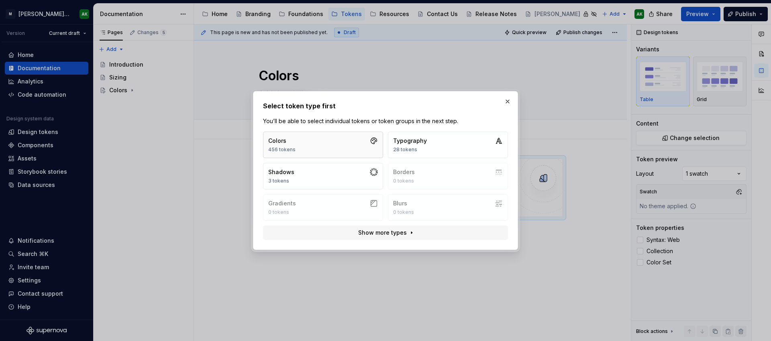
click at [353, 145] on button "Colors 456 tokens" at bounding box center [323, 145] width 120 height 27
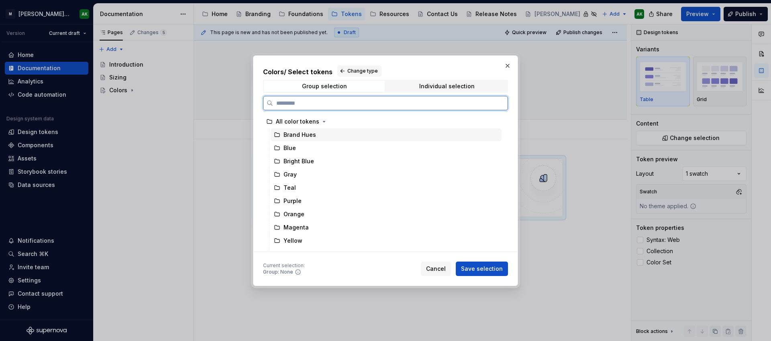
click at [306, 136] on div "Brand Hues" at bounding box center [299, 135] width 33 height 8
click at [302, 147] on div "Blue" at bounding box center [386, 148] width 231 height 13
click at [309, 136] on div "Brand Hues" at bounding box center [299, 135] width 33 height 8
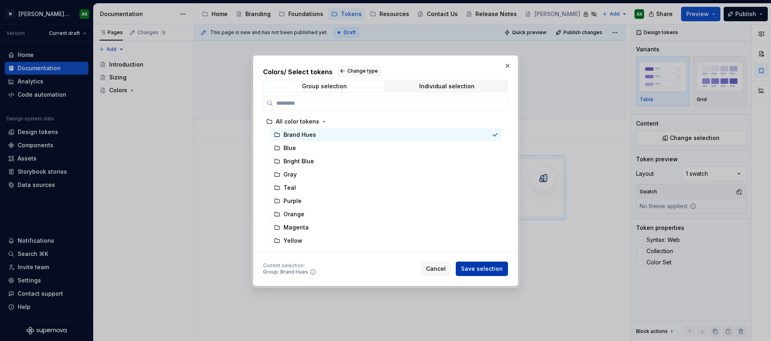
click at [484, 267] on span "Save selection" at bounding box center [482, 269] width 42 height 8
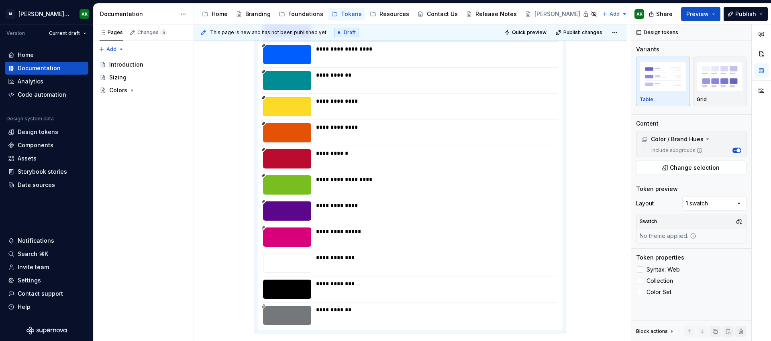
scroll to position [160, 0]
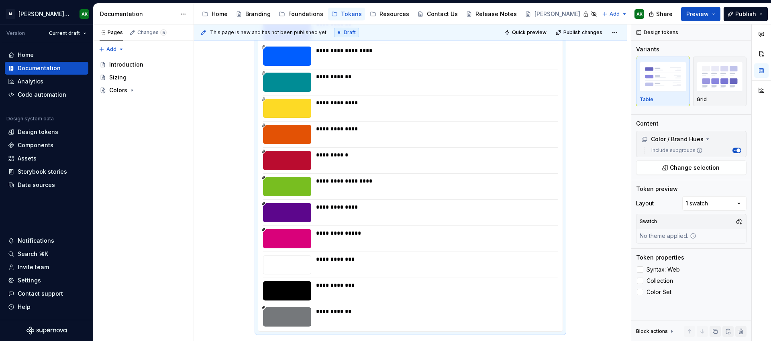
click at [483, 180] on div "**********" at bounding box center [434, 181] width 237 height 8
click at [651, 268] on span "Syntax: Web" at bounding box center [662, 270] width 33 height 6
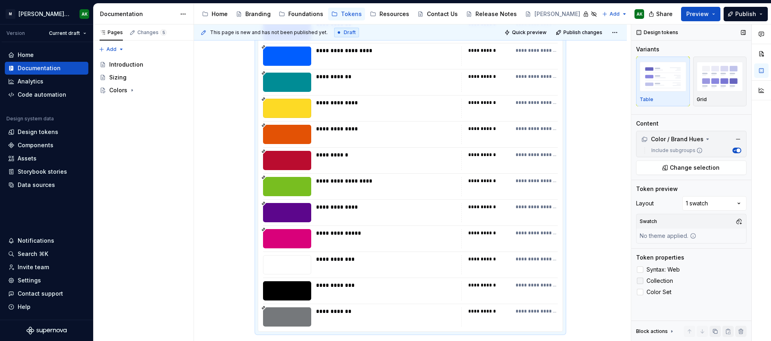
click at [664, 280] on span "Collection" at bounding box center [659, 281] width 27 height 6
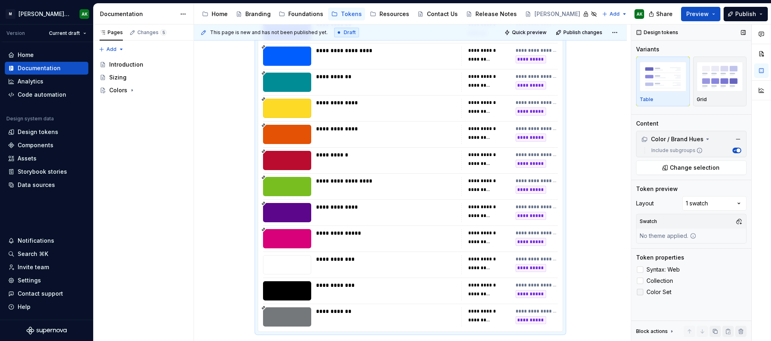
click at [661, 292] on span "Color Set" at bounding box center [658, 292] width 25 height 6
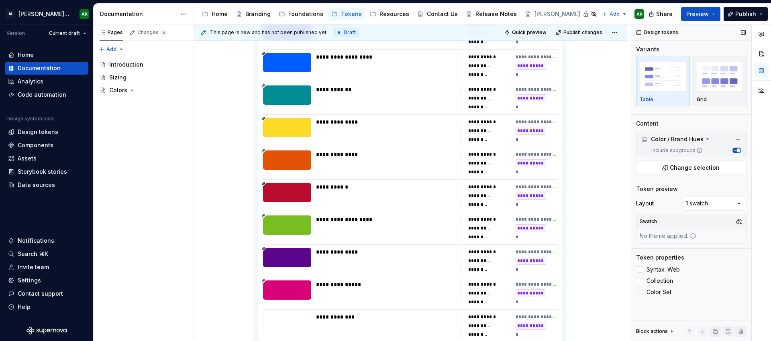
click at [660, 292] on span "Color Set" at bounding box center [658, 292] width 25 height 6
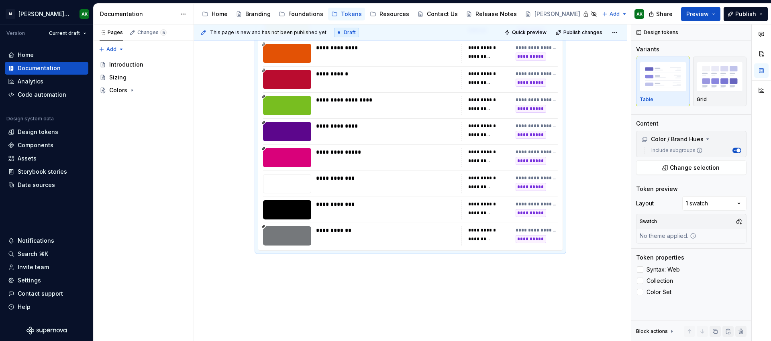
scroll to position [262, 0]
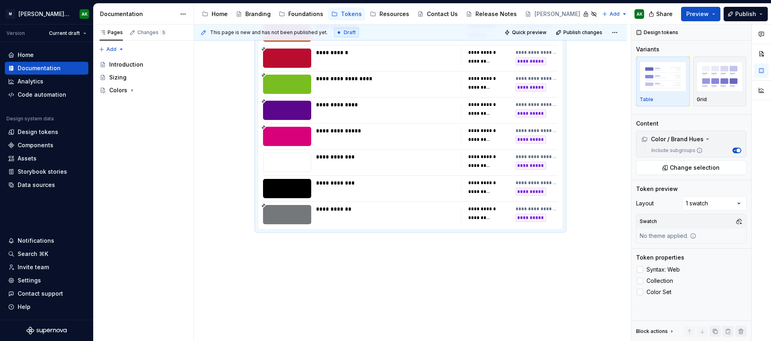
click at [359, 248] on div "**********" at bounding box center [410, 109] width 433 height 465
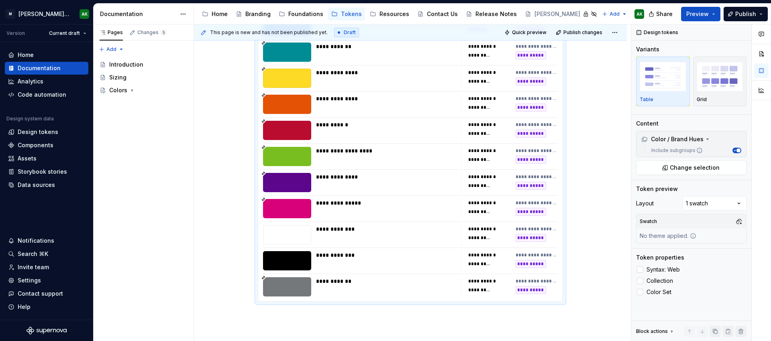
scroll to position [250, 0]
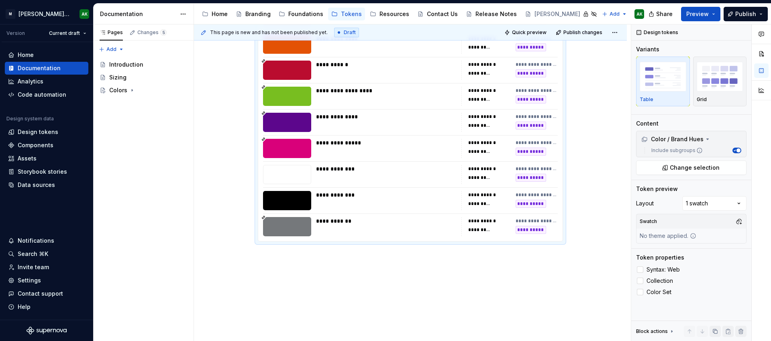
click at [567, 250] on div "**********" at bounding box center [410, 121] width 433 height 465
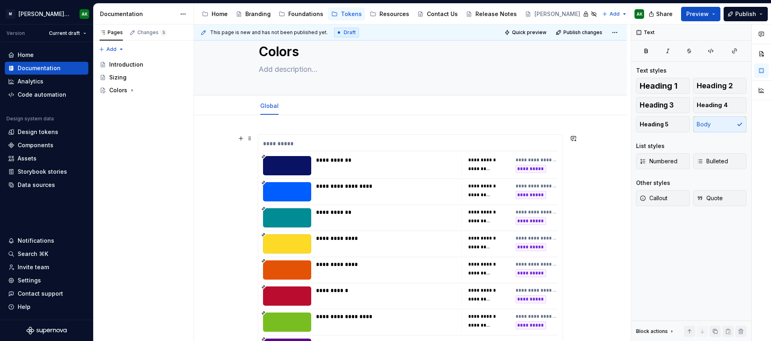
scroll to position [0, 0]
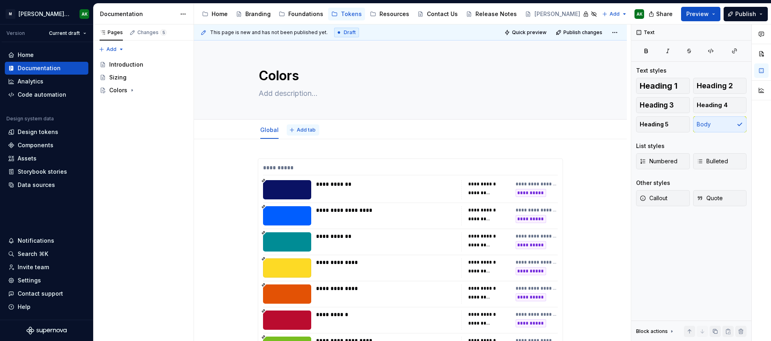
click at [298, 130] on span "Add tab" at bounding box center [306, 130] width 19 height 6
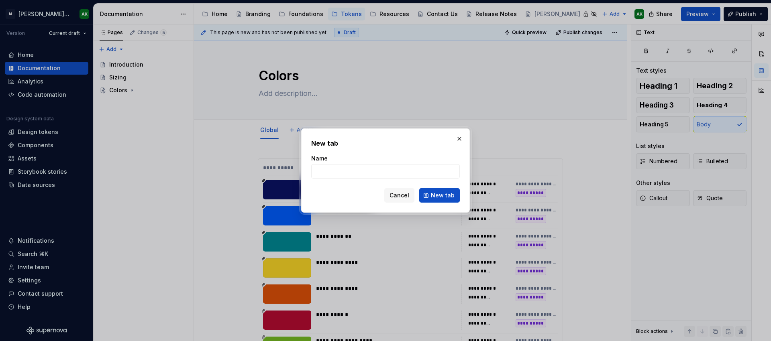
type textarea "*"
type input "Color sets"
click button "New tab" at bounding box center [439, 195] width 41 height 14
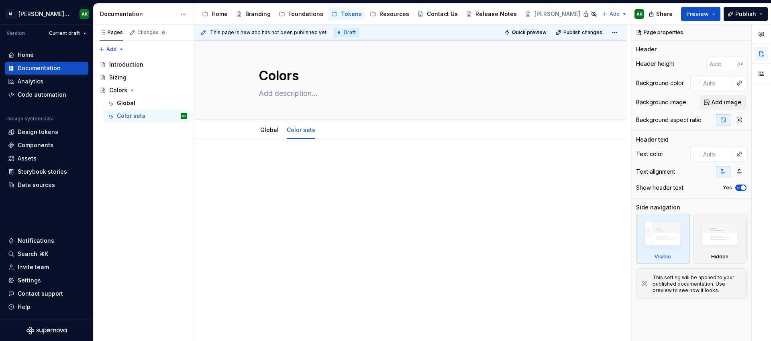
click at [316, 174] on div at bounding box center [410, 174] width 305 height 31
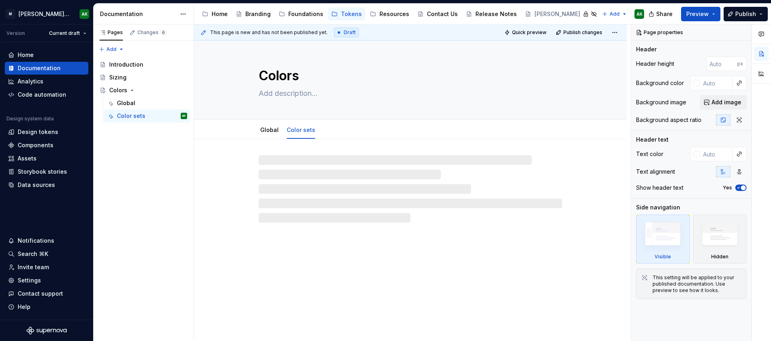
type textarea "*"
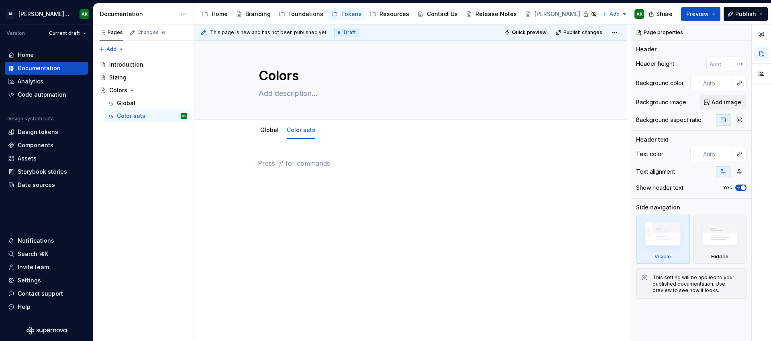
click at [378, 176] on div at bounding box center [410, 174] width 305 height 31
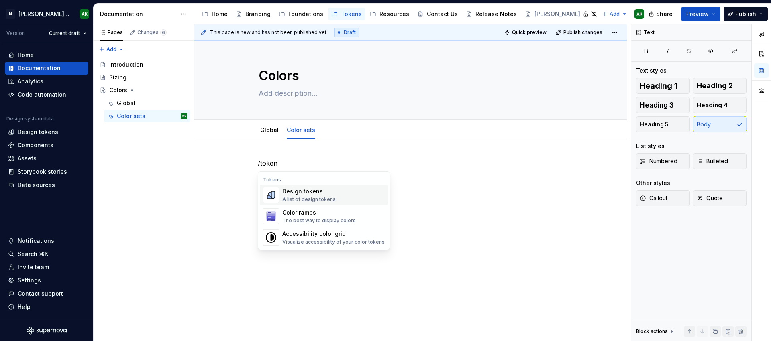
click at [330, 195] on div "Design tokens" at bounding box center [308, 192] width 53 height 8
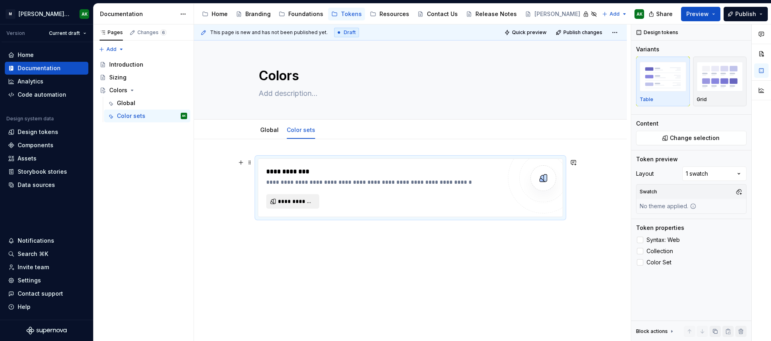
click at [288, 199] on span "**********" at bounding box center [296, 202] width 36 height 8
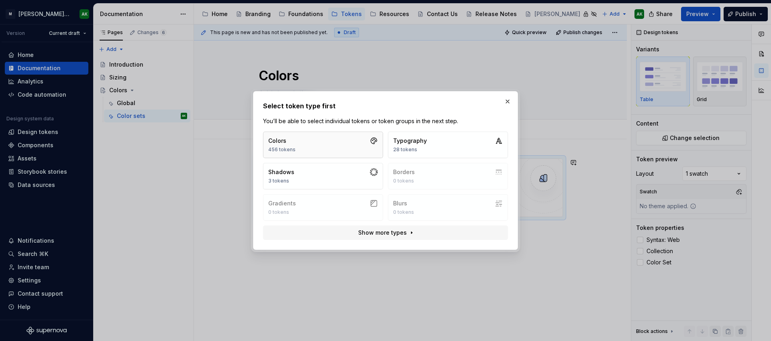
click at [297, 149] on button "Colors 456 tokens" at bounding box center [323, 145] width 120 height 27
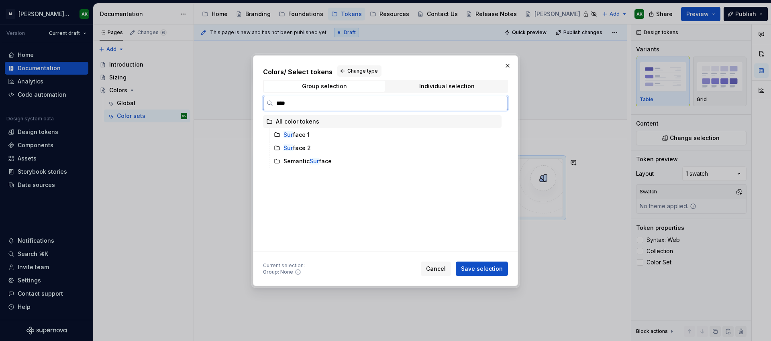
type input "*****"
click at [305, 131] on div "Surfa [DATE]" at bounding box center [299, 135] width 33 height 8
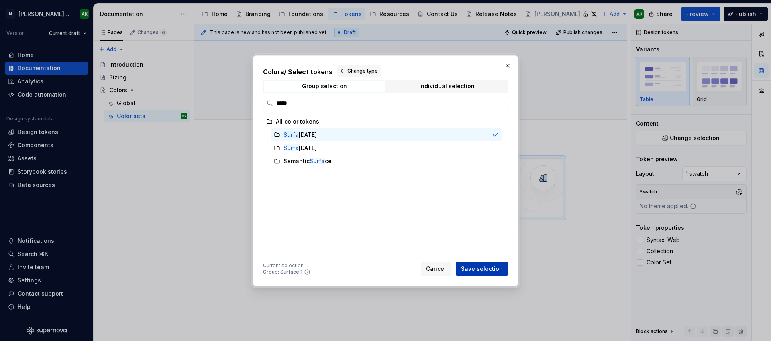
click at [477, 272] on span "Save selection" at bounding box center [482, 269] width 42 height 8
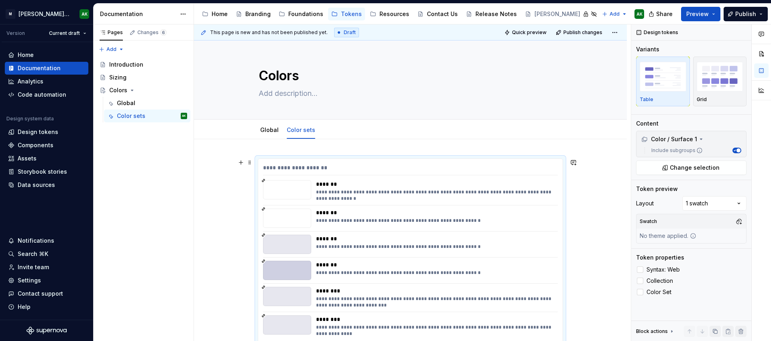
scroll to position [134, 0]
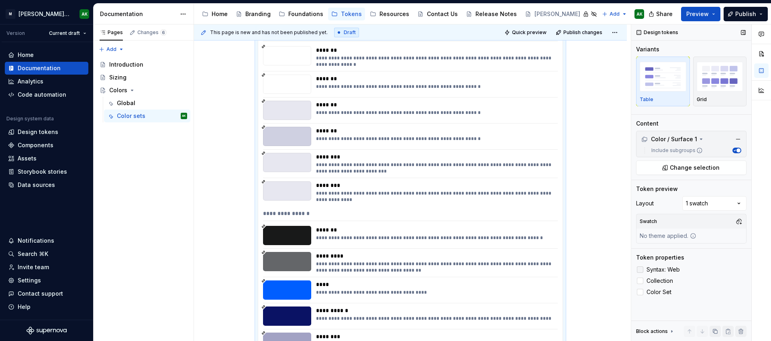
click at [643, 267] on label "Syntax: Web" at bounding box center [691, 270] width 110 height 10
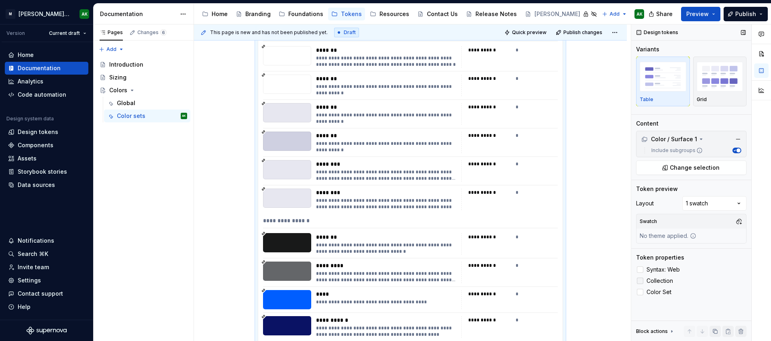
click at [641, 281] on div at bounding box center [640, 281] width 6 height 6
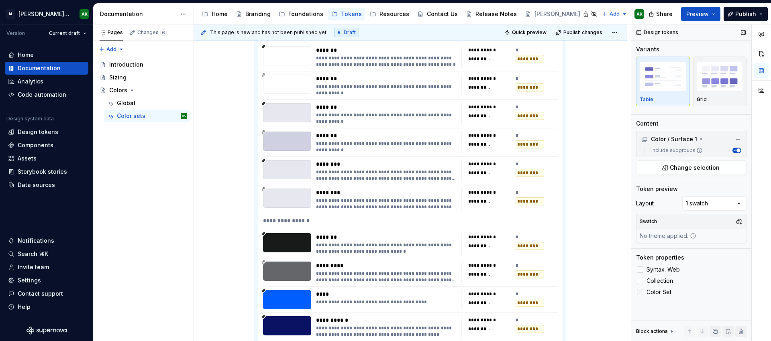
click at [640, 292] on div at bounding box center [640, 292] width 6 height 6
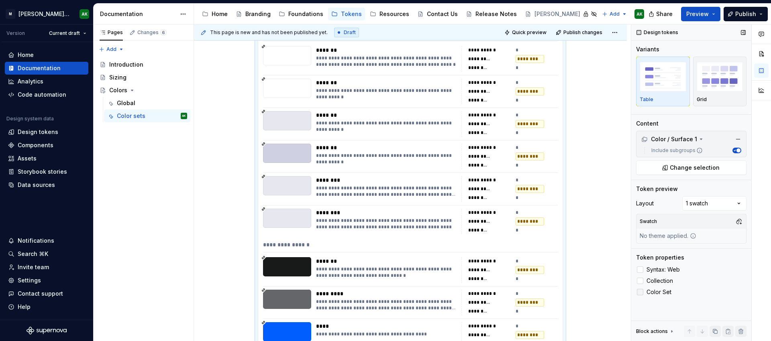
click at [640, 292] on icon at bounding box center [640, 292] width 0 height 0
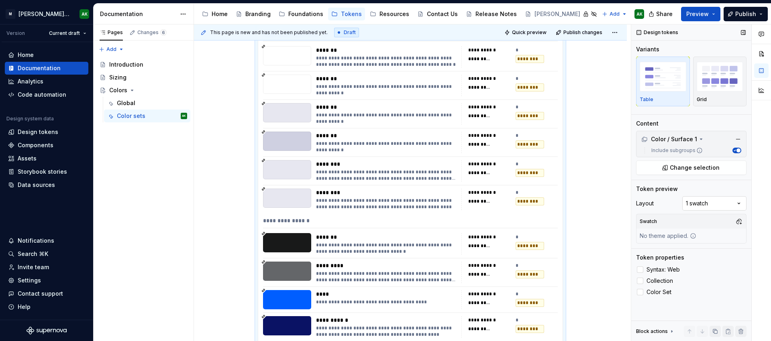
click at [716, 202] on div "Comments Open comments No comments yet Select ‘Comment’ from the block context …" at bounding box center [701, 182] width 140 height 317
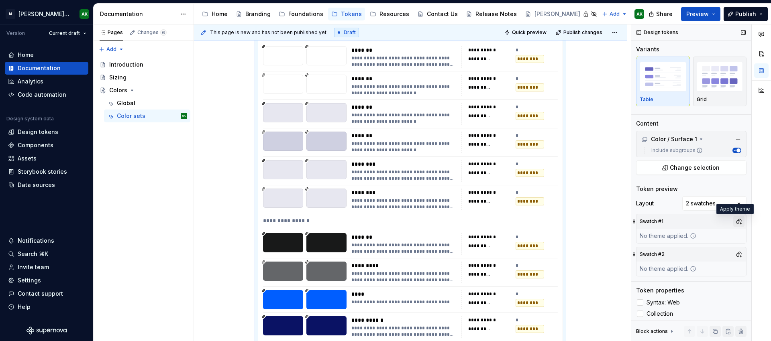
click at [733, 220] on button "button" at bounding box center [738, 221] width 11 height 11
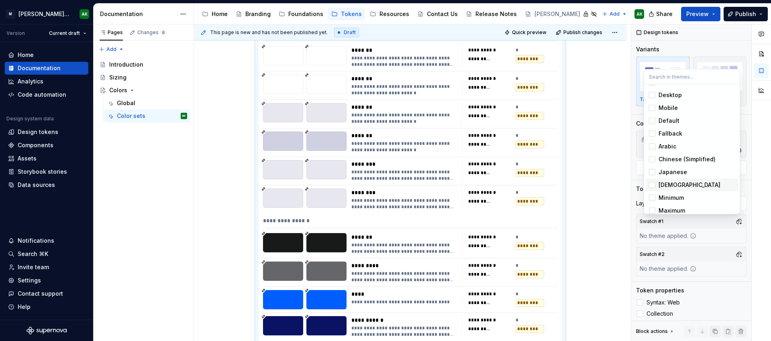
scroll to position [28, 0]
click at [657, 206] on span "Light" at bounding box center [692, 206] width 92 height 13
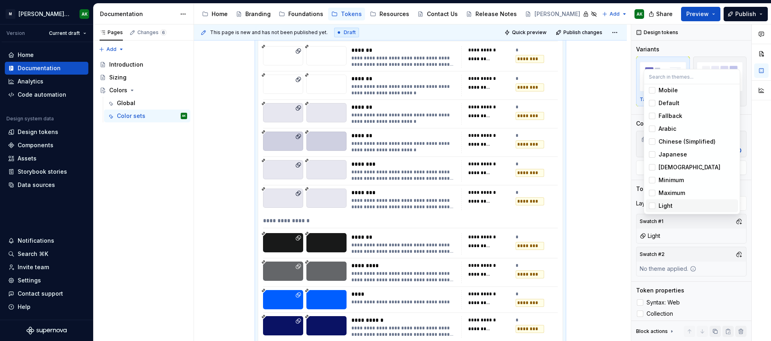
click at [733, 257] on div "Comments Open comments No comments yet Select ‘Comment’ from the block context …" at bounding box center [701, 182] width 140 height 317
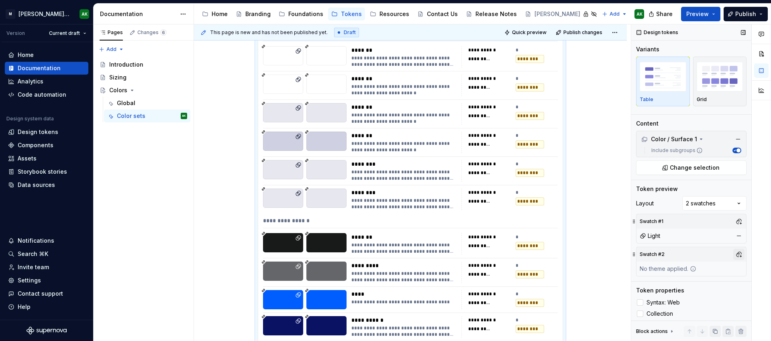
click at [736, 255] on button "button" at bounding box center [738, 254] width 11 height 11
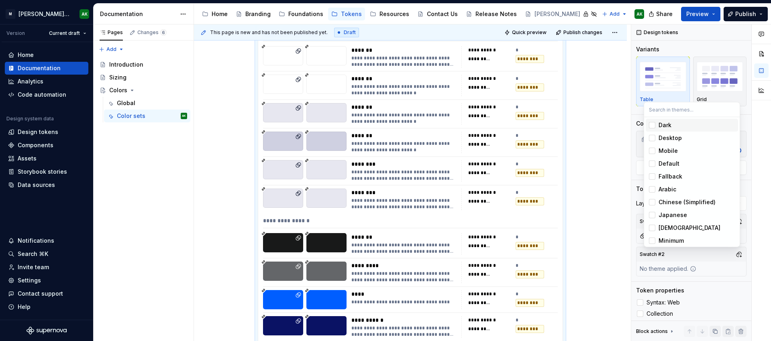
scroll to position [134, 0]
click at [662, 124] on div "Dark" at bounding box center [665, 125] width 13 height 8
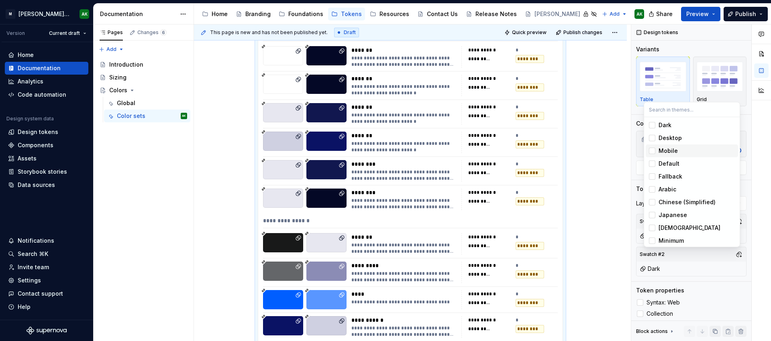
click at [579, 183] on html "[PERSON_NAME] Design System AK Version Current draft Home Documentation Analyti…" at bounding box center [385, 170] width 771 height 341
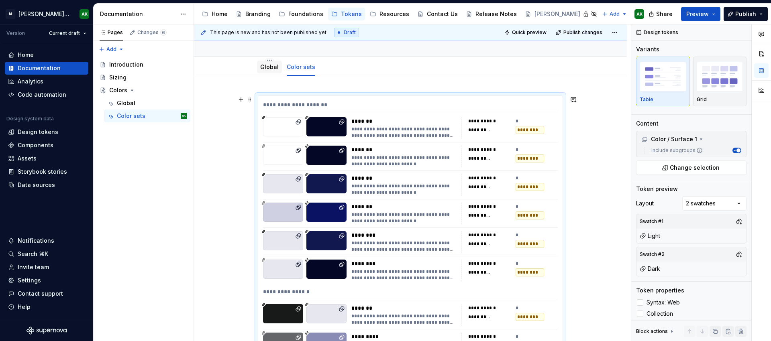
scroll to position [50, 0]
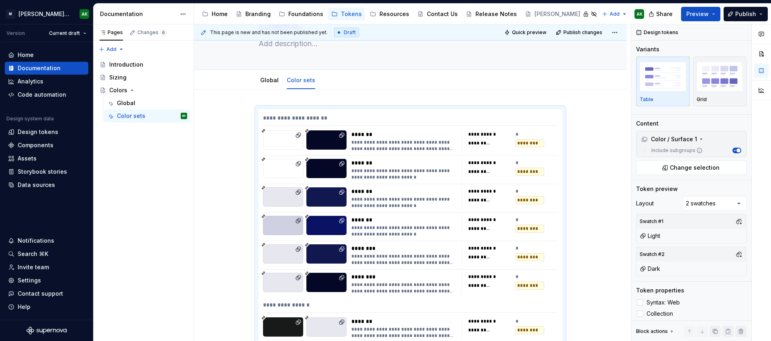
click at [258, 98] on div "**********" at bounding box center [412, 182] width 437 height 317
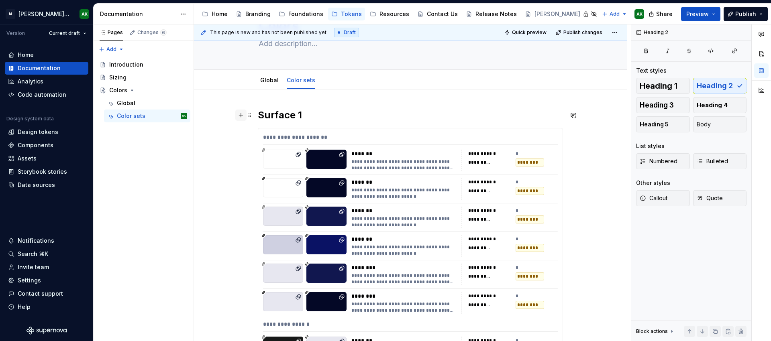
click at [244, 120] on button "button" at bounding box center [240, 115] width 11 height 11
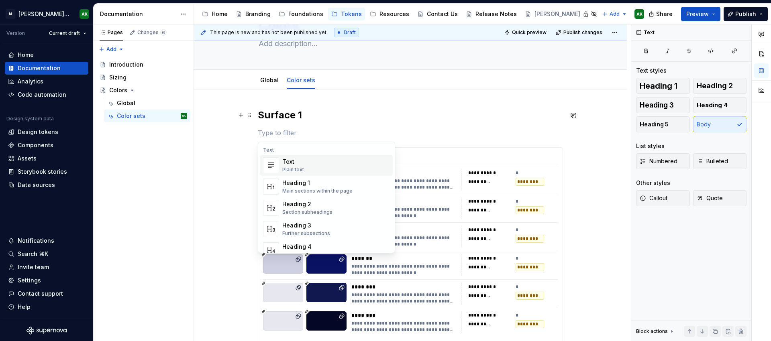
click at [398, 111] on h2 "Surface 1" at bounding box center [410, 115] width 305 height 13
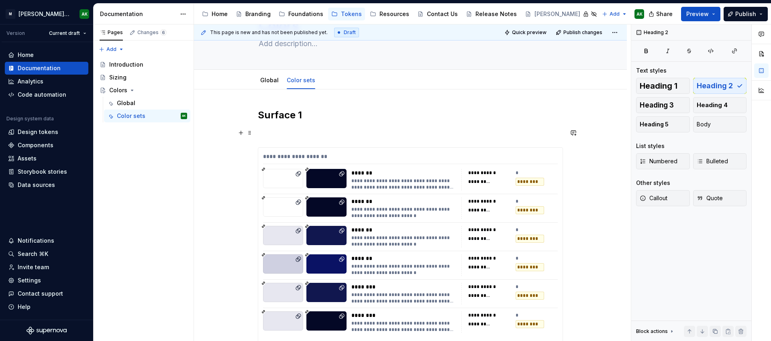
click at [410, 135] on p at bounding box center [410, 133] width 305 height 10
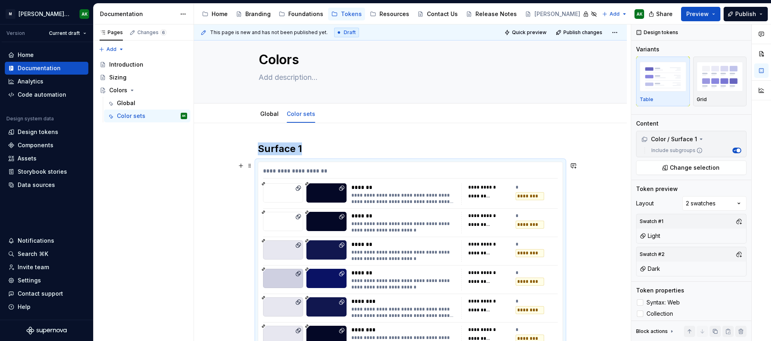
scroll to position [0, 0]
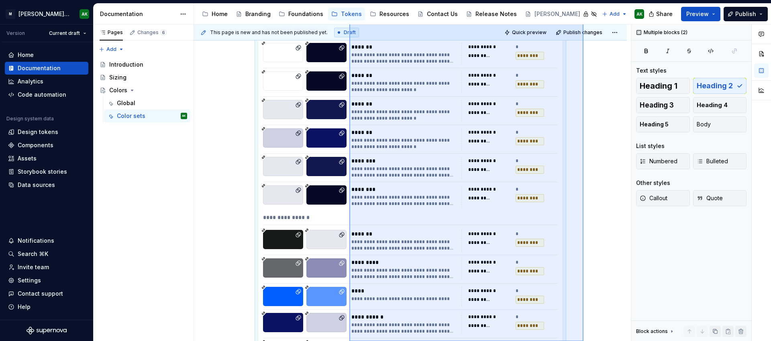
drag, startPoint x: 349, startPoint y: 158, endPoint x: 583, endPoint y: 367, distance: 313.7
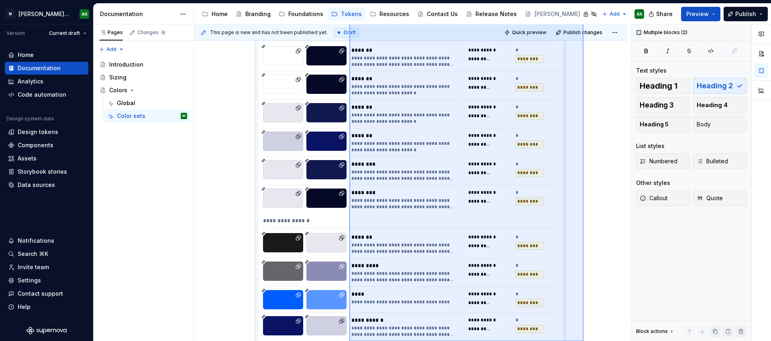
scroll to position [153, 0]
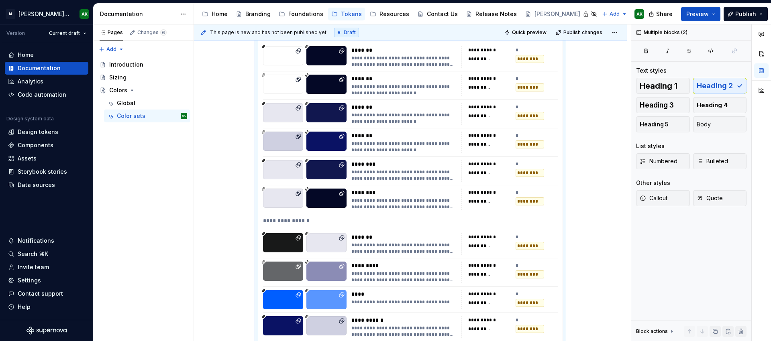
copy h2 "Surface 1"
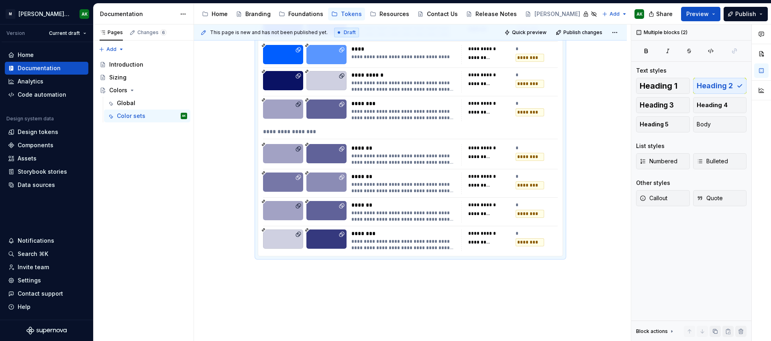
scroll to position [410, 0]
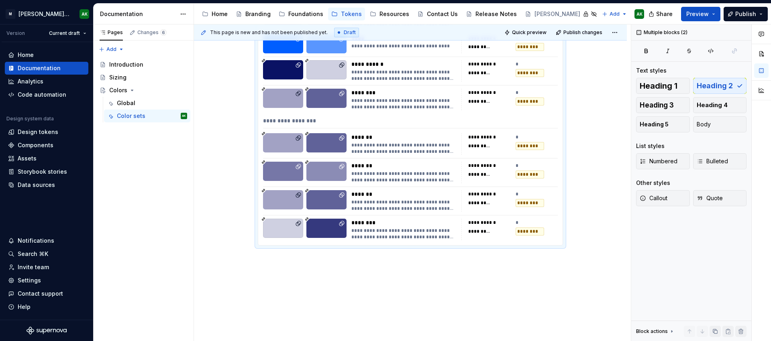
click at [390, 288] on div "**********" at bounding box center [412, 182] width 437 height 317
click at [370, 268] on div "**********" at bounding box center [410, 44] width 433 height 628
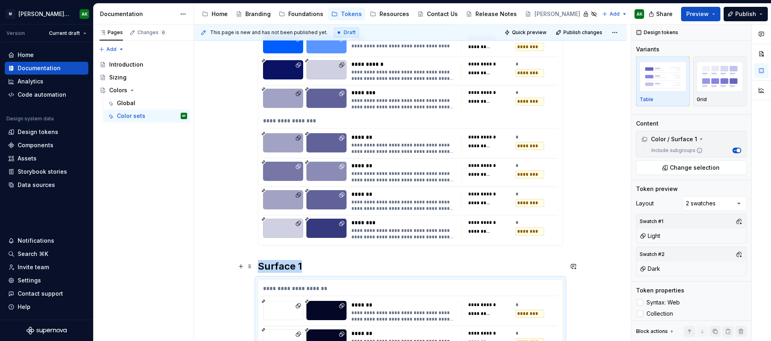
click at [299, 266] on h2 "Surface 1" at bounding box center [410, 266] width 305 height 13
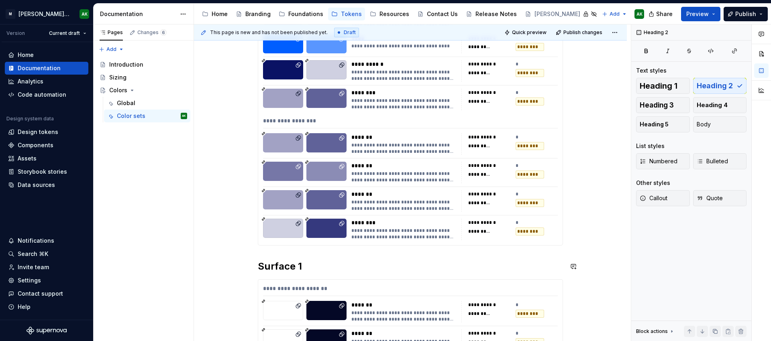
type textarea "*"
click at [414, 288] on div "**********" at bounding box center [410, 291] width 295 height 12
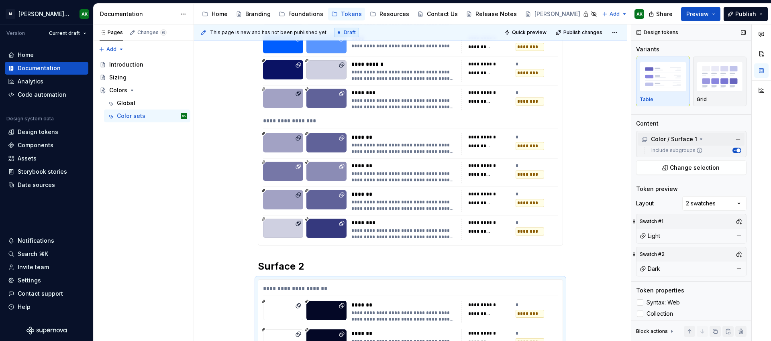
click at [696, 140] on div "Color / Surface 1" at bounding box center [672, 139] width 63 height 8
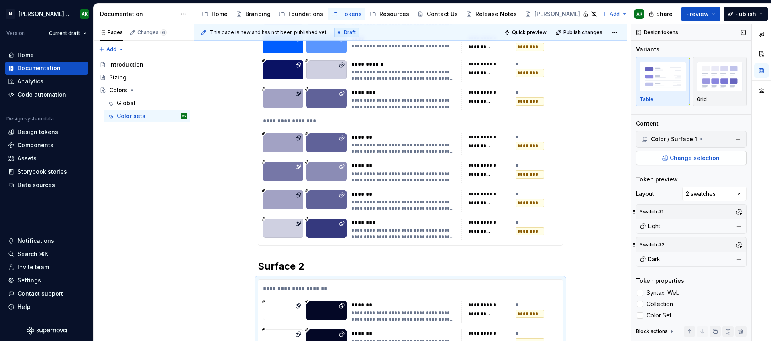
click at [705, 157] on span "Change selection" at bounding box center [695, 158] width 50 height 8
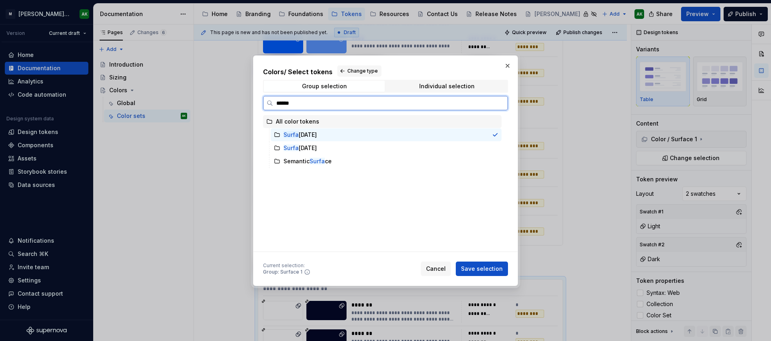
type input "*******"
click at [304, 148] on mark "Surface" at bounding box center [294, 148] width 22 height 7
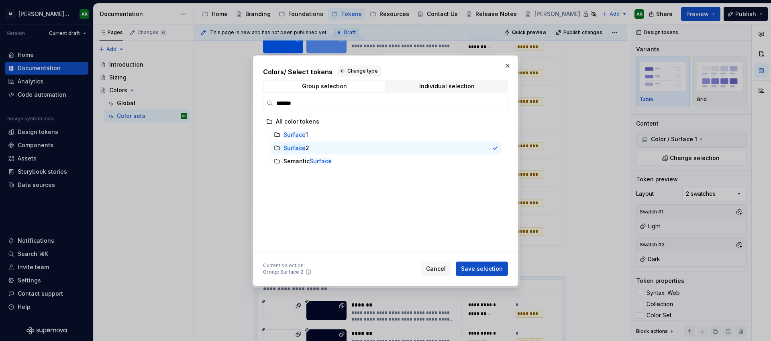
click at [485, 267] on span "Save selection" at bounding box center [482, 269] width 42 height 8
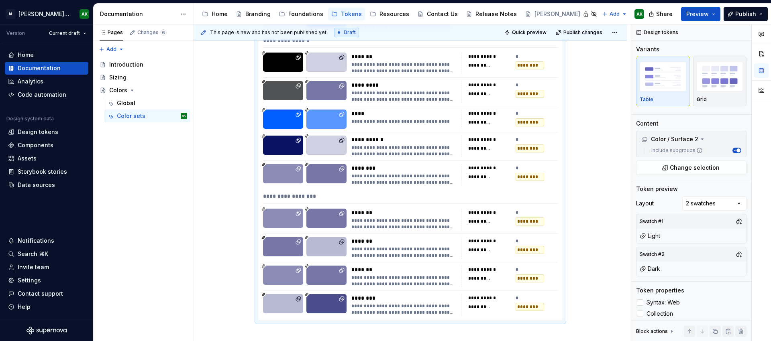
scroll to position [937, 0]
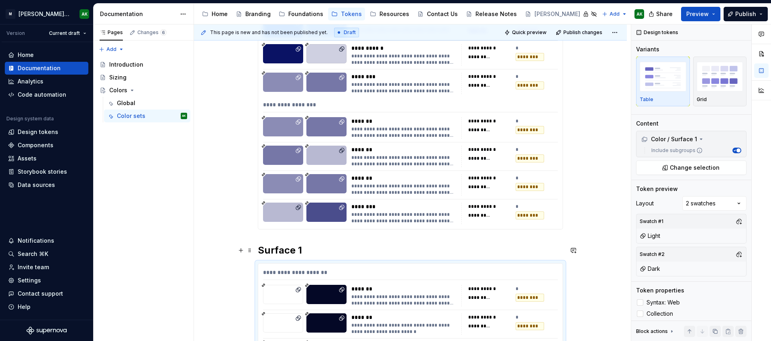
click at [280, 251] on h2 "Surface 1" at bounding box center [410, 250] width 305 height 13
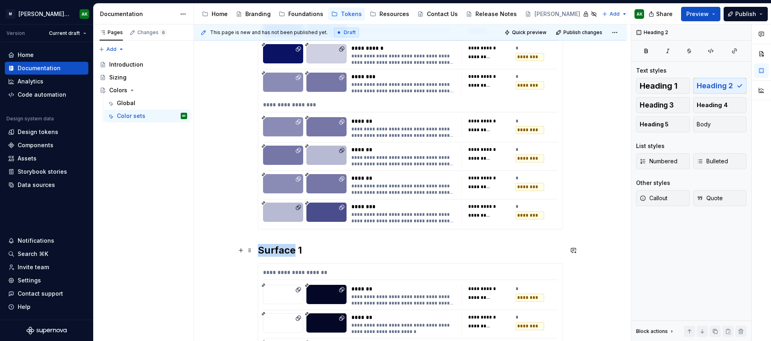
click at [280, 251] on h2 "Surface 1" at bounding box center [410, 250] width 305 height 13
click at [336, 273] on div "**********" at bounding box center [410, 275] width 295 height 12
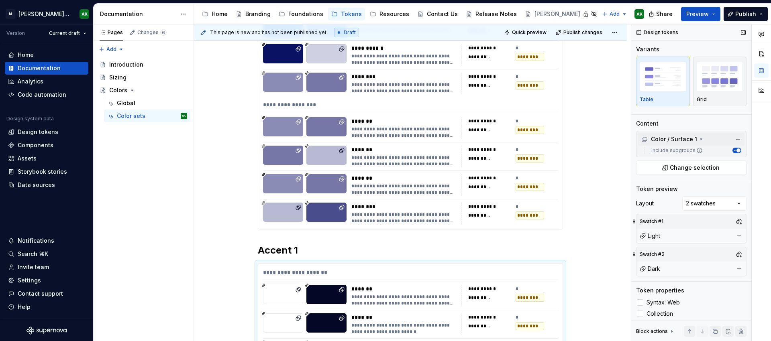
click at [698, 139] on icon at bounding box center [701, 139] width 6 height 6
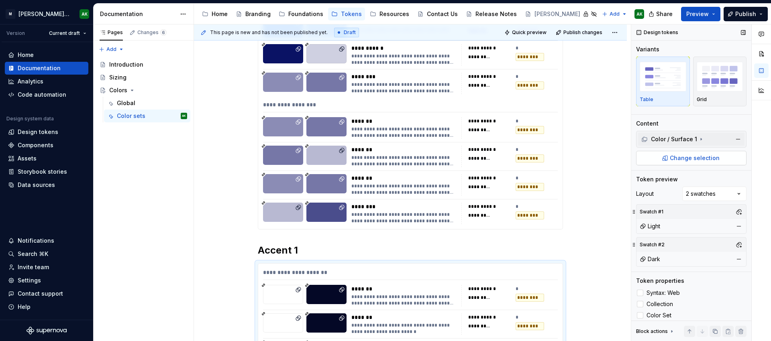
click at [694, 157] on span "Change selection" at bounding box center [695, 158] width 50 height 8
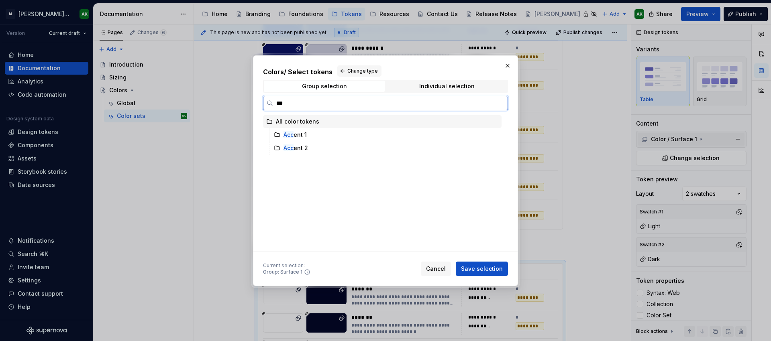
type input "****"
drag, startPoint x: 328, startPoint y: 132, endPoint x: 332, endPoint y: 133, distance: 4.1
click at [328, 132] on div "Acce nt 1" at bounding box center [386, 134] width 231 height 13
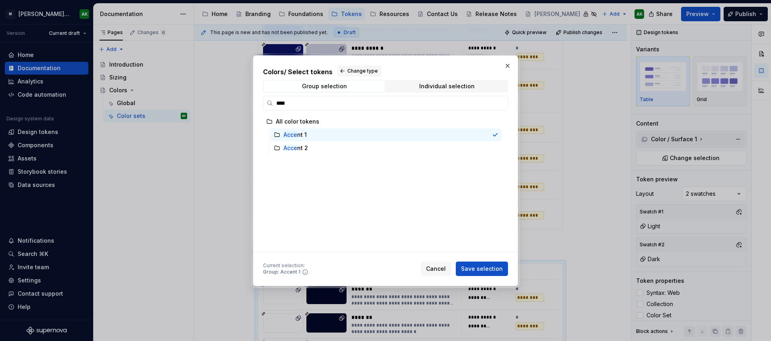
click at [472, 264] on button "Save selection" at bounding box center [482, 269] width 52 height 14
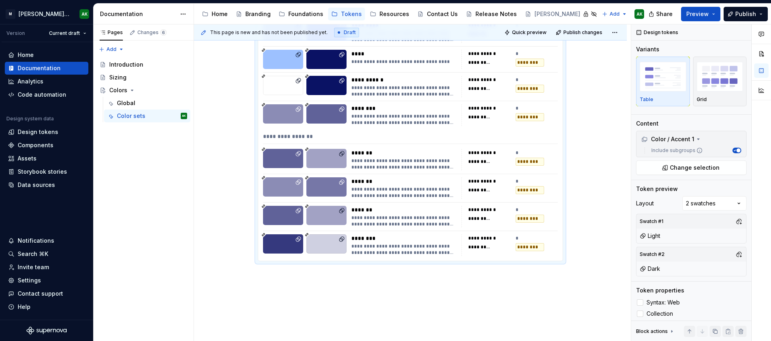
scroll to position [1429, 0]
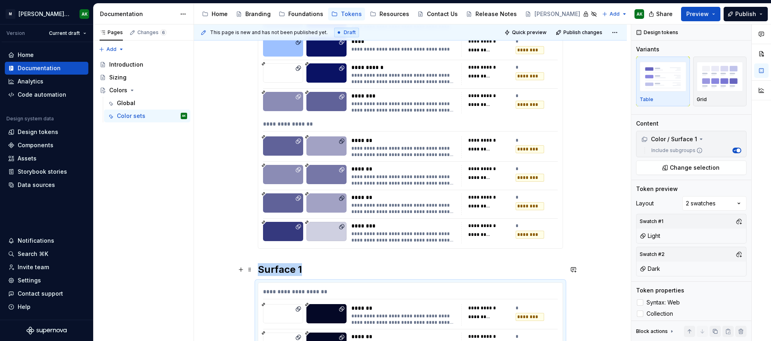
click at [315, 271] on h2 "Surface 1" at bounding box center [410, 269] width 305 height 13
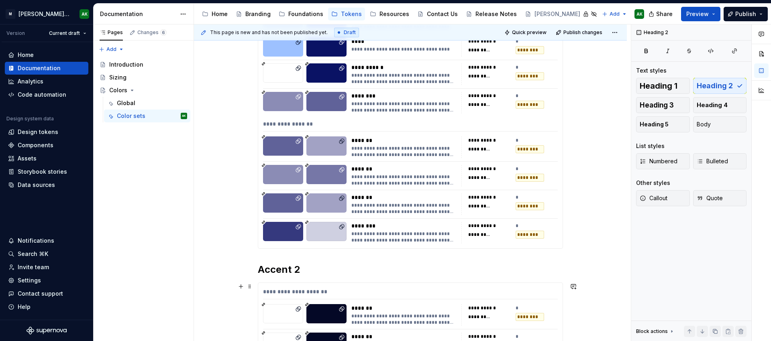
click at [377, 295] on div "**********" at bounding box center [410, 294] width 295 height 12
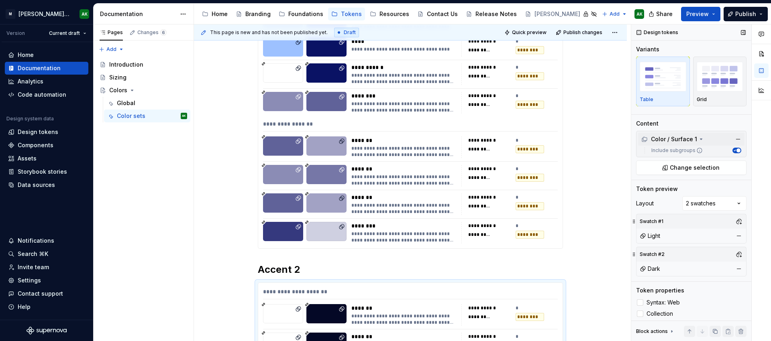
click at [701, 140] on icon at bounding box center [701, 139] width 6 height 6
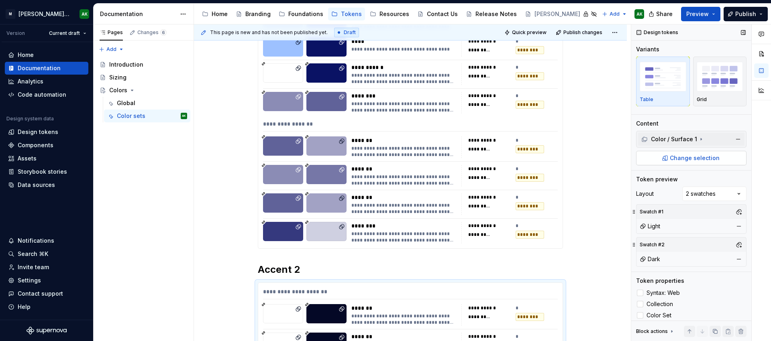
click at [695, 155] on span "Change selection" at bounding box center [695, 158] width 50 height 8
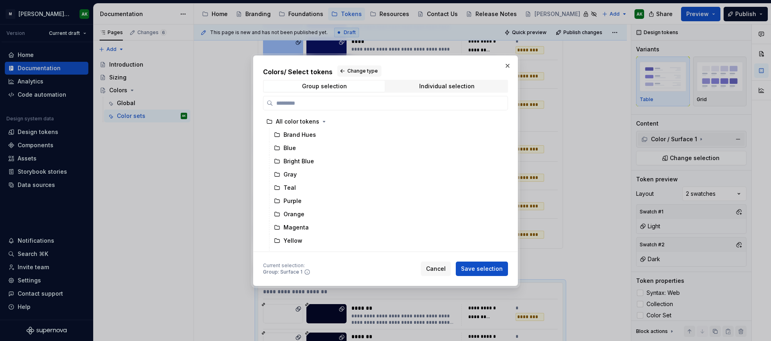
scroll to position [108, 0]
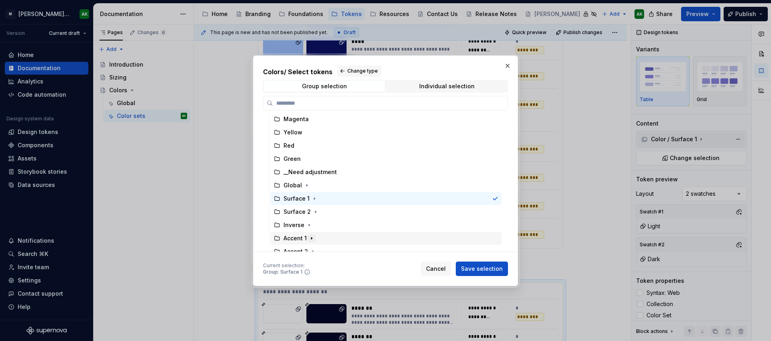
click at [310, 238] on icon "button" at bounding box center [311, 238] width 6 height 6
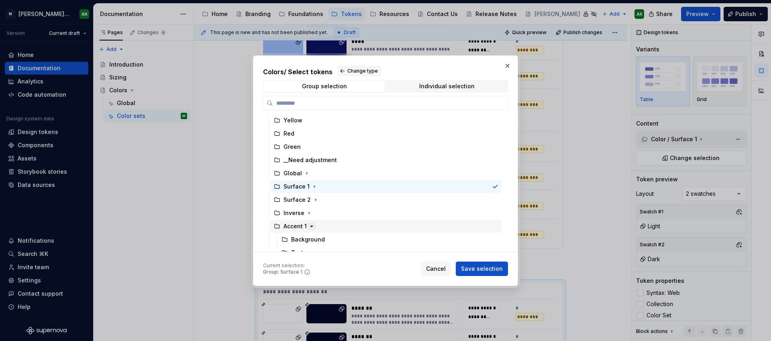
click at [311, 227] on icon "button" at bounding box center [312, 226] width 2 height 1
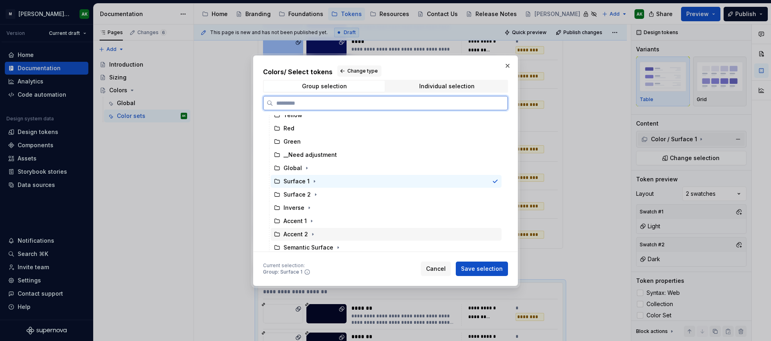
scroll to position [126, 0]
click at [294, 233] on div "Accent 2" at bounding box center [295, 234] width 24 height 8
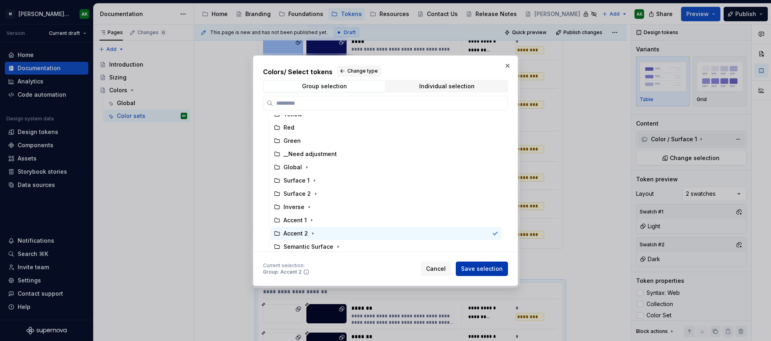
click at [468, 263] on button "Save selection" at bounding box center [482, 269] width 52 height 14
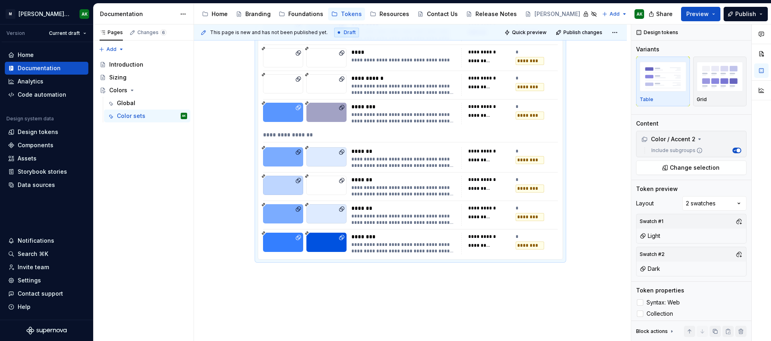
scroll to position [1958, 0]
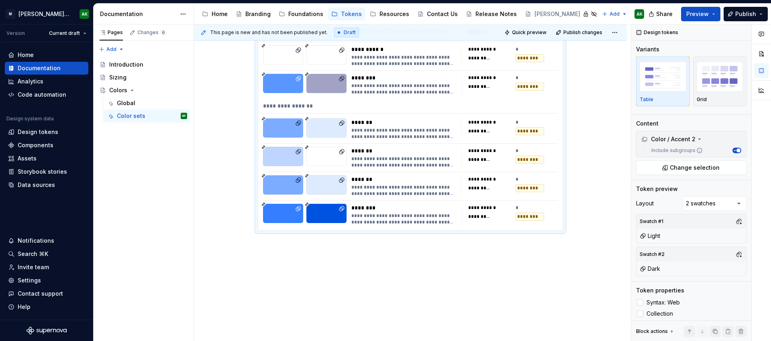
drag, startPoint x: 386, startPoint y: 292, endPoint x: 363, endPoint y: 278, distance: 26.1
click at [386, 291] on div "**********" at bounding box center [412, 182] width 437 height 317
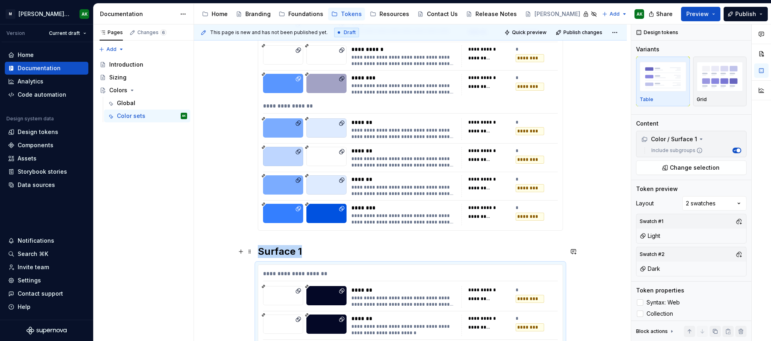
click at [290, 252] on h2 "Surface 1" at bounding box center [410, 251] width 305 height 13
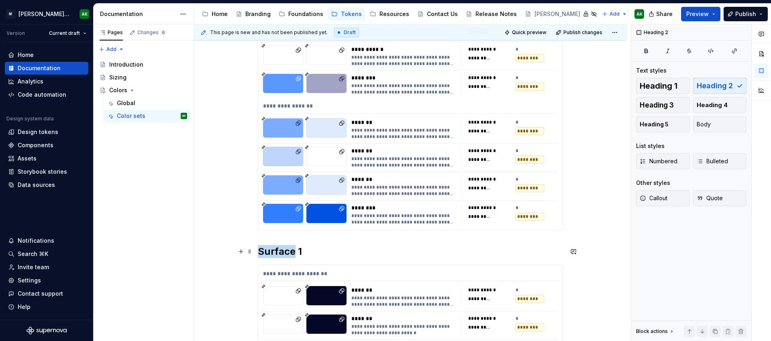
click at [290, 252] on h2 "Surface 1" at bounding box center [410, 251] width 305 height 13
click at [449, 275] on div "**********" at bounding box center [410, 276] width 295 height 12
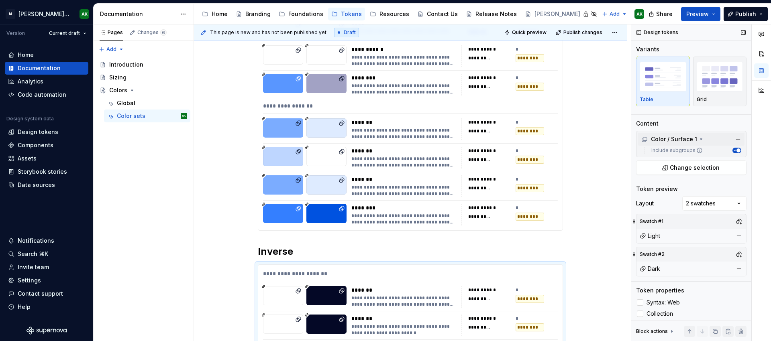
click at [698, 139] on icon at bounding box center [701, 139] width 6 height 6
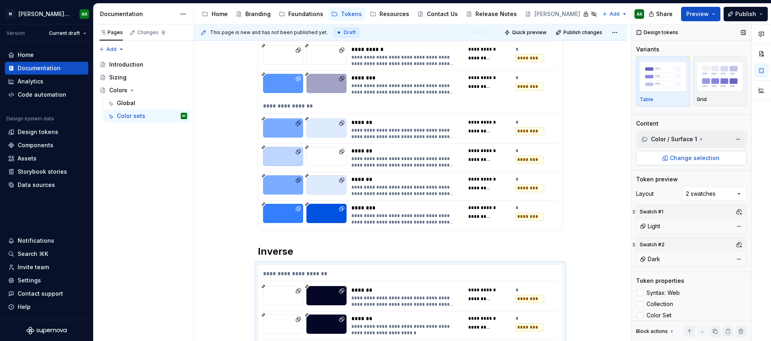
click at [671, 160] on span "Change selection" at bounding box center [695, 158] width 50 height 8
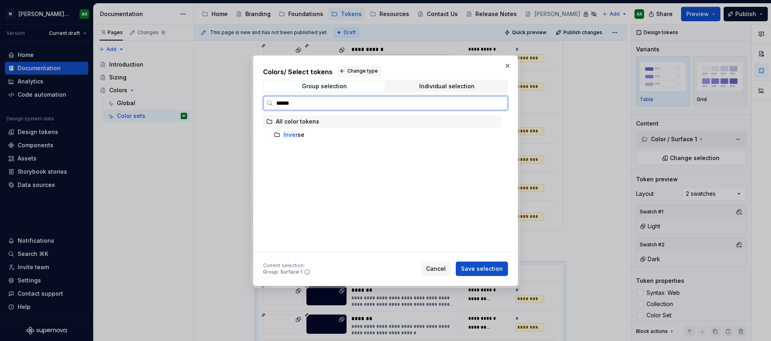
type input "*******"
click at [343, 135] on div "Inverse" at bounding box center [386, 134] width 231 height 13
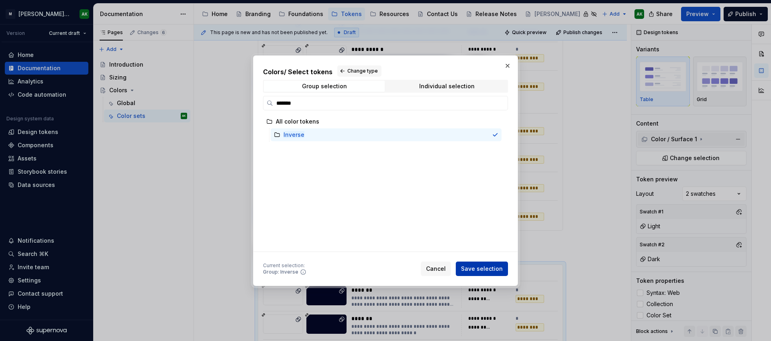
click at [479, 268] on span "Save selection" at bounding box center [482, 269] width 42 height 8
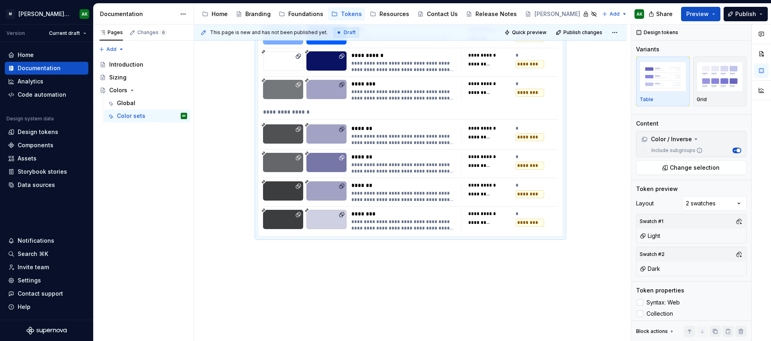
scroll to position [2470, 0]
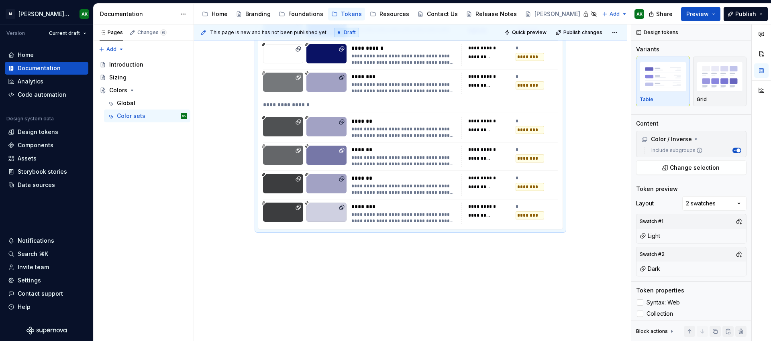
click at [476, 279] on div "**********" at bounding box center [412, 182] width 437 height 317
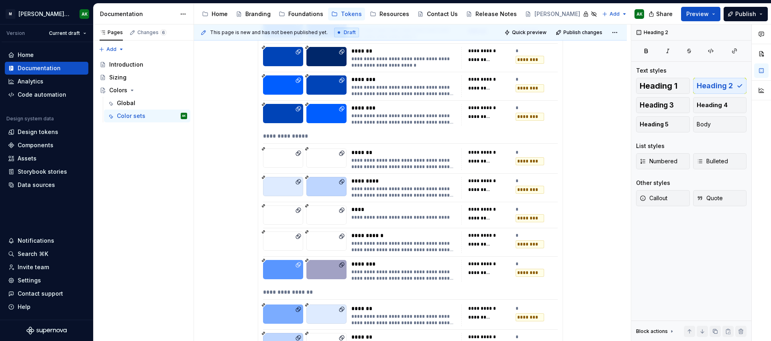
scroll to position [1982, 0]
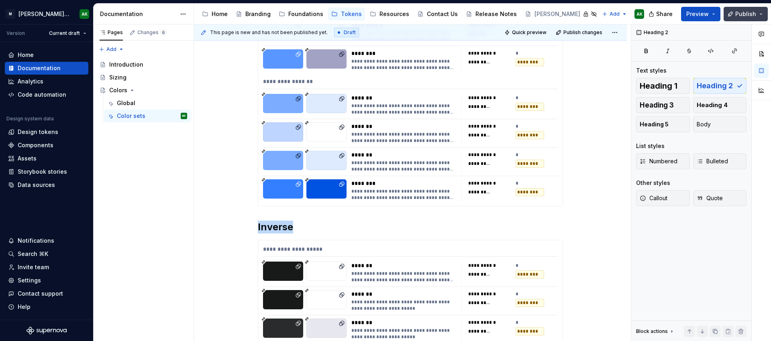
click at [743, 14] on span "Publish" at bounding box center [745, 14] width 21 height 8
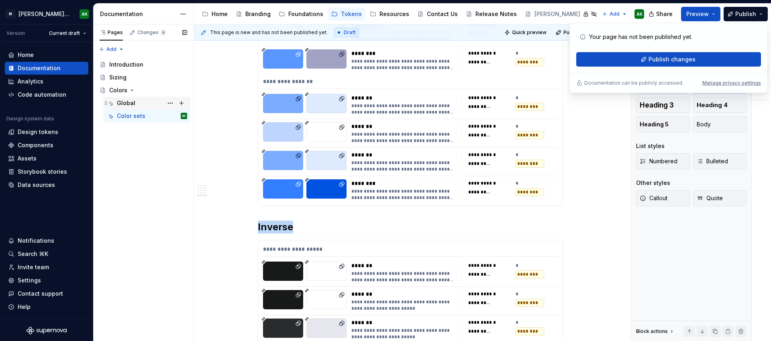
click at [131, 107] on div "Global" at bounding box center [152, 103] width 70 height 11
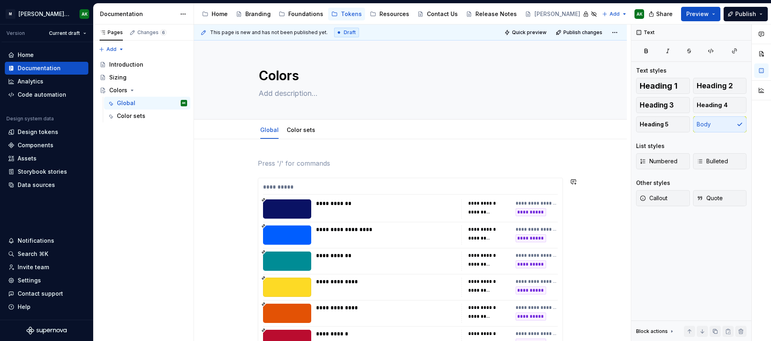
type textarea "*"
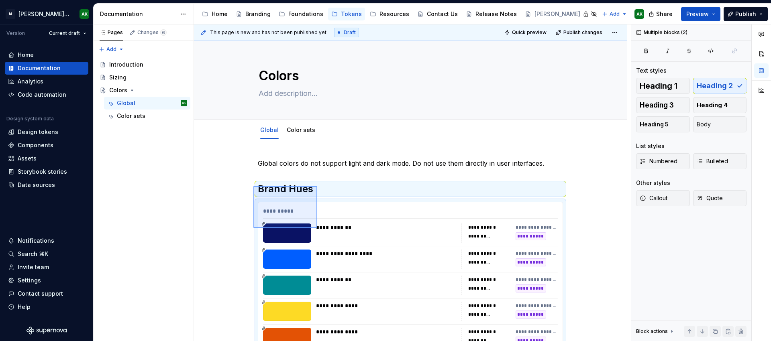
drag, startPoint x: 300, startPoint y: 213, endPoint x: 320, endPoint y: 230, distance: 25.9
click at [320, 231] on div "**********" at bounding box center [412, 182] width 437 height 317
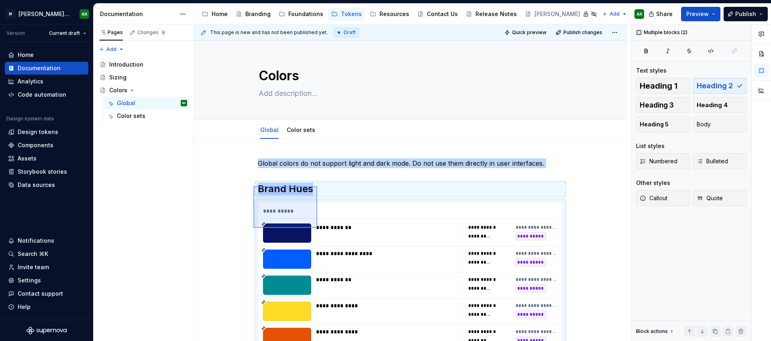
scroll to position [177, 0]
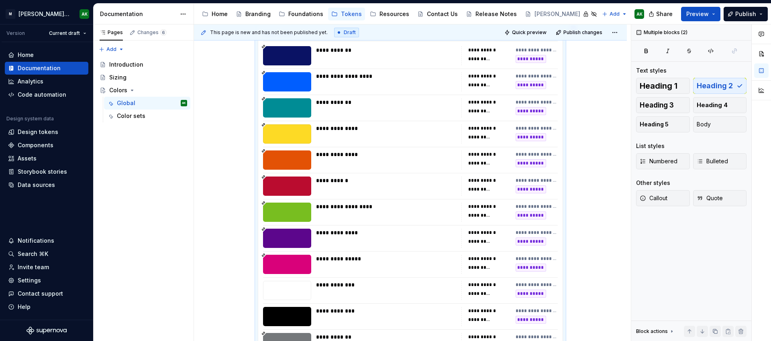
copy div "Global colors do not support light and dark mode. Do not use them directly in u…"
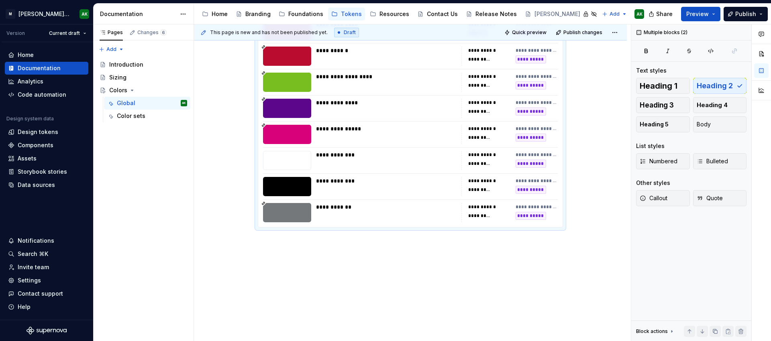
scroll to position [310, 0]
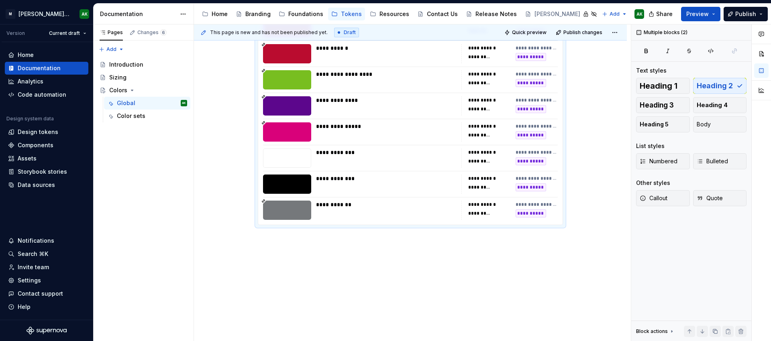
click at [388, 272] on div "**********" at bounding box center [412, 182] width 437 height 317
click at [368, 241] on p at bounding box center [410, 240] width 305 height 10
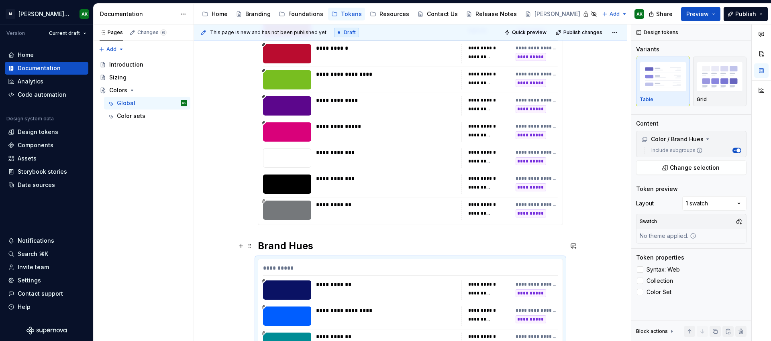
click at [299, 242] on h2 "Brand Hues" at bounding box center [410, 246] width 305 height 13
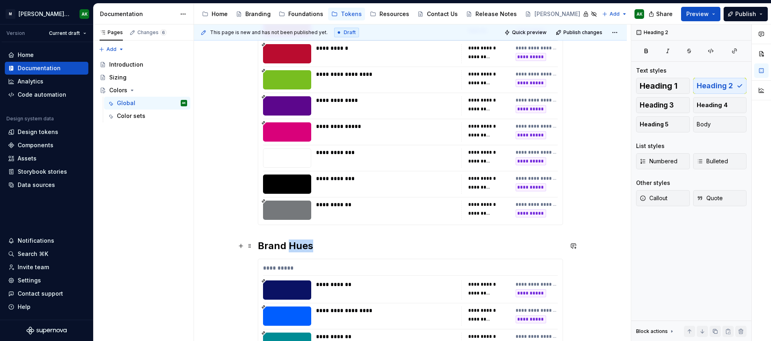
click at [299, 242] on h2 "Brand Hues" at bounding box center [410, 246] width 305 height 13
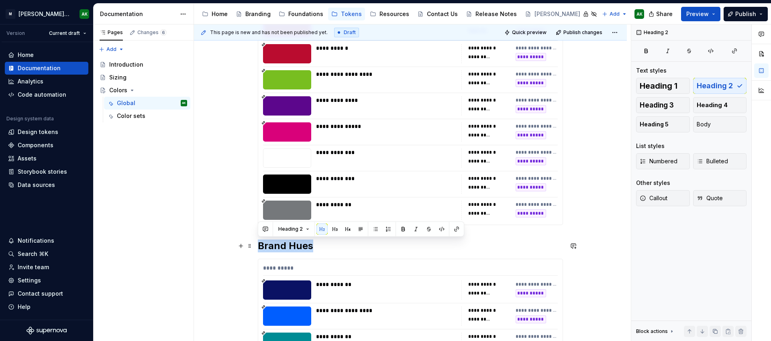
click at [299, 242] on h2 "Brand Hues" at bounding box center [410, 246] width 305 height 13
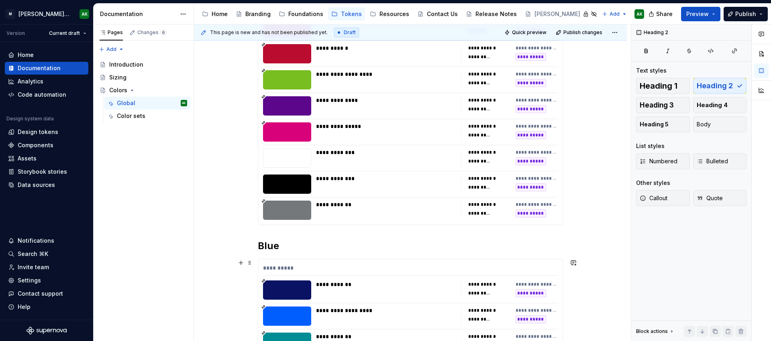
click at [353, 296] on div "**********" at bounding box center [386, 290] width 141 height 19
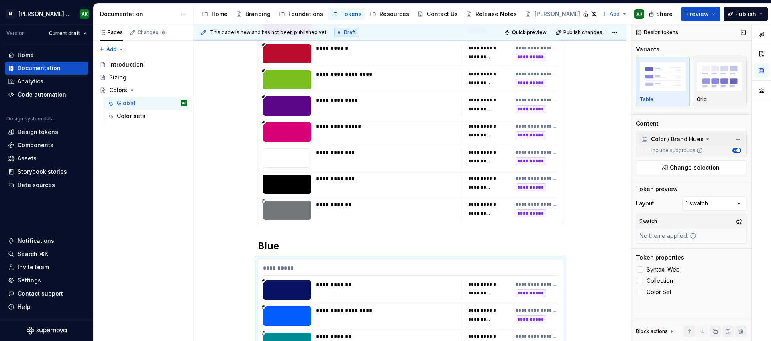
click at [693, 142] on div "Color / Brand Hues" at bounding box center [672, 139] width 62 height 8
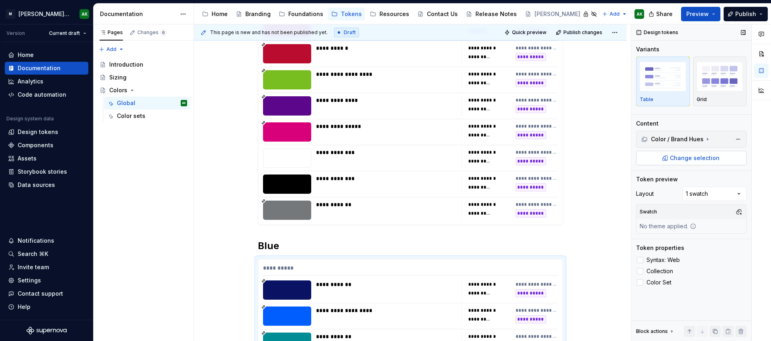
click at [696, 155] on span "Change selection" at bounding box center [695, 158] width 50 height 8
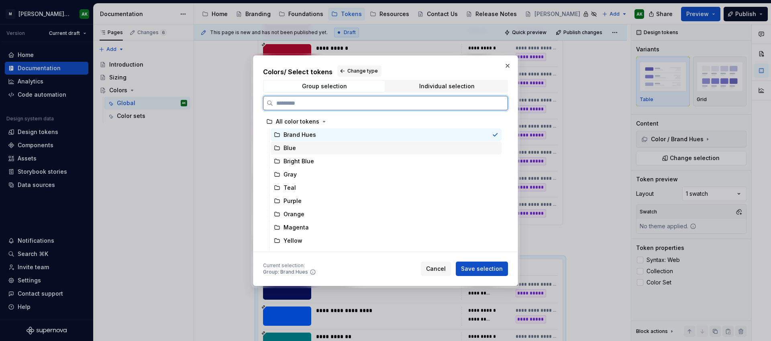
click at [341, 150] on div "Blue" at bounding box center [386, 148] width 231 height 13
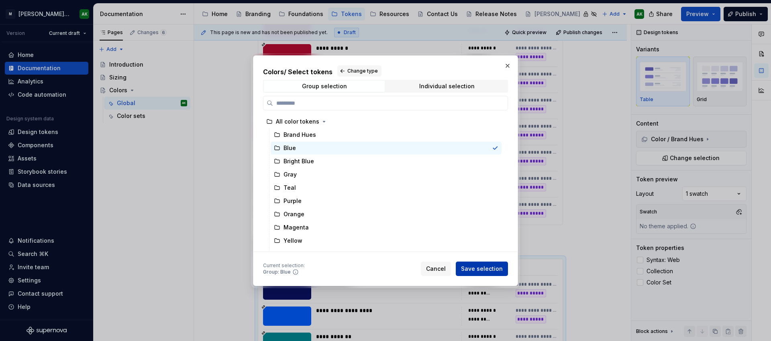
click at [487, 270] on span "Save selection" at bounding box center [482, 269] width 42 height 8
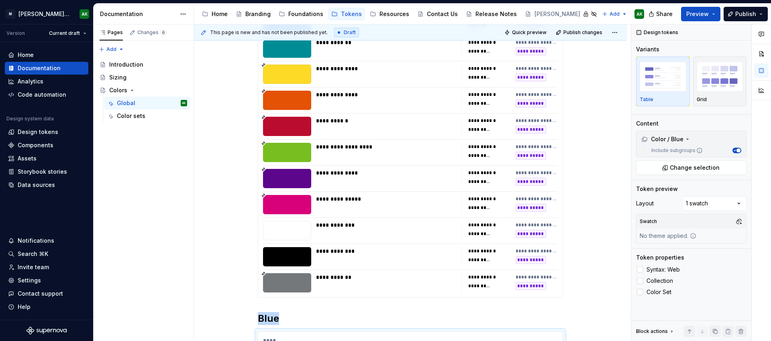
scroll to position [310, 0]
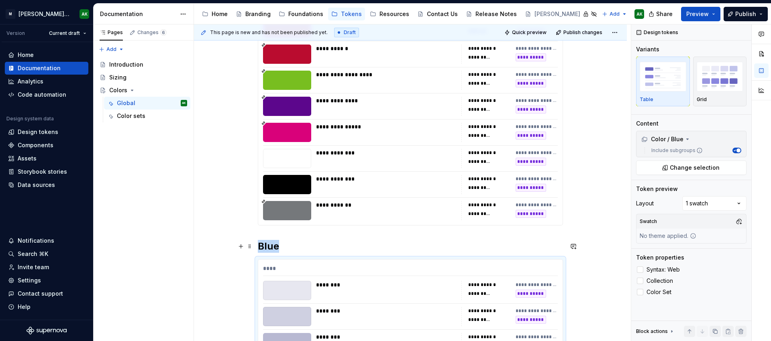
click at [223, 241] on div "**********" at bounding box center [412, 182] width 437 height 317
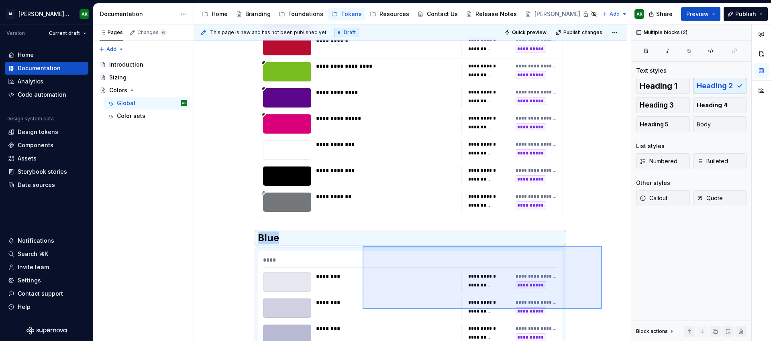
drag, startPoint x: 602, startPoint y: 247, endPoint x: 361, endPoint y: 312, distance: 249.8
click at [361, 313] on div "**********" at bounding box center [412, 182] width 437 height 317
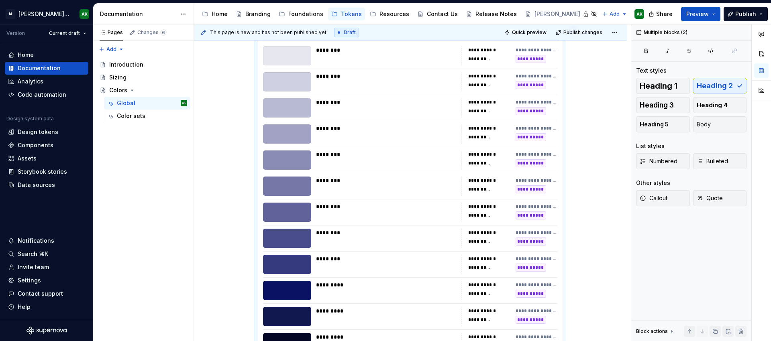
copy div "**********"
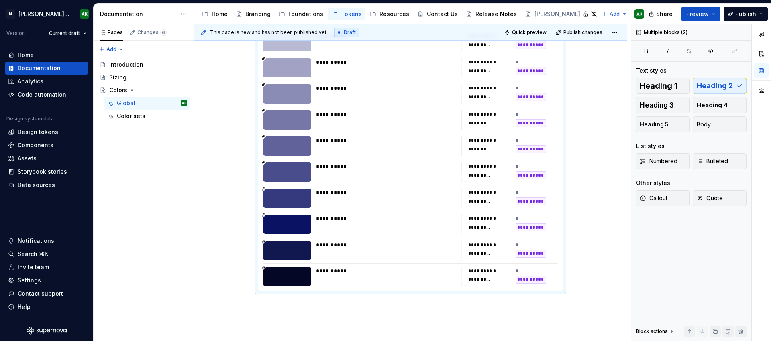
scroll to position [966, 0]
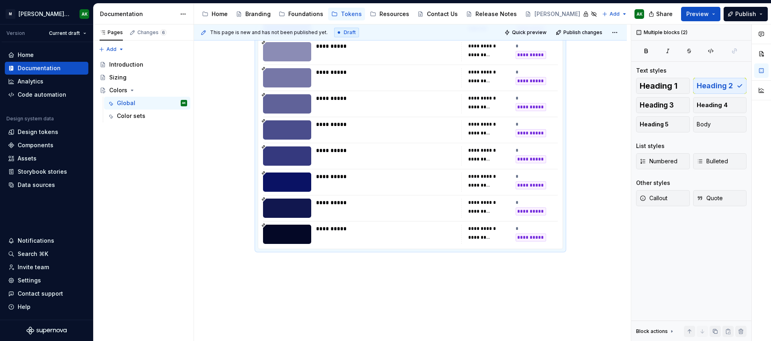
drag, startPoint x: 431, startPoint y: 296, endPoint x: 430, endPoint y: 283, distance: 12.1
click at [431, 295] on div "**********" at bounding box center [412, 182] width 437 height 317
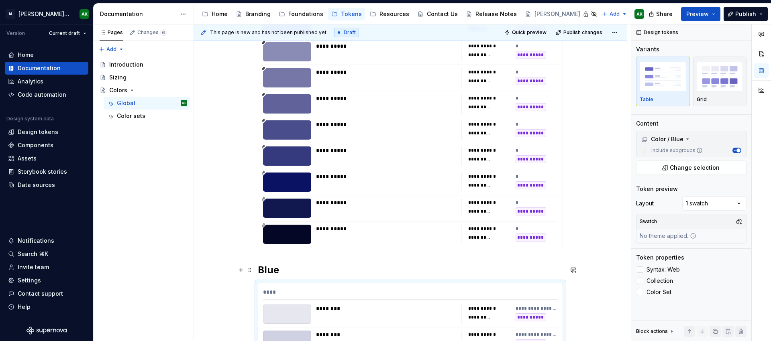
click at [279, 269] on h2 "Blue" at bounding box center [410, 270] width 305 height 13
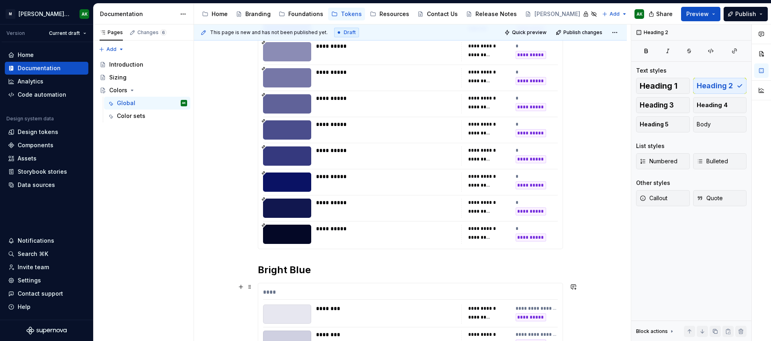
click at [344, 291] on div "****" at bounding box center [410, 294] width 295 height 12
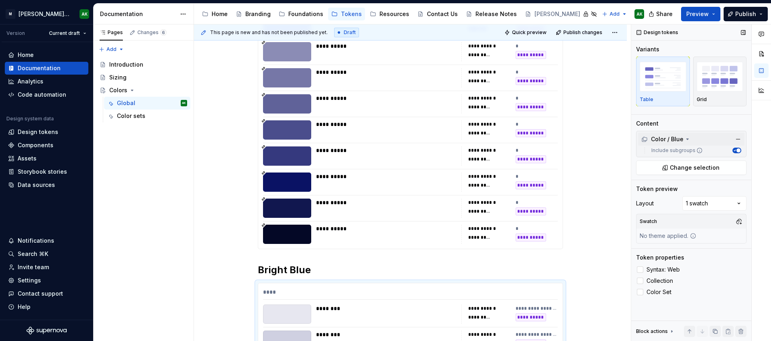
click at [689, 136] on icon at bounding box center [687, 139] width 6 height 6
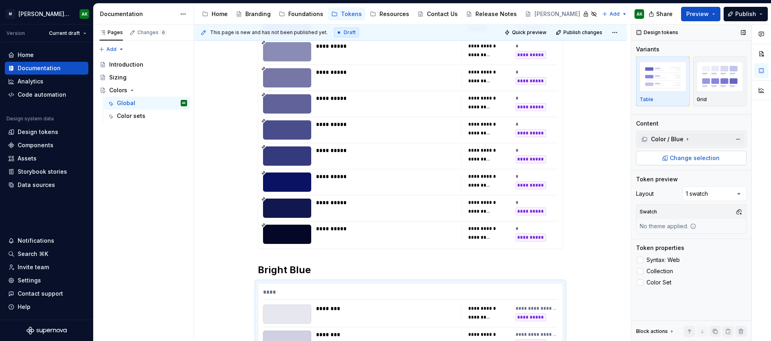
click at [683, 156] on span "Change selection" at bounding box center [695, 158] width 50 height 8
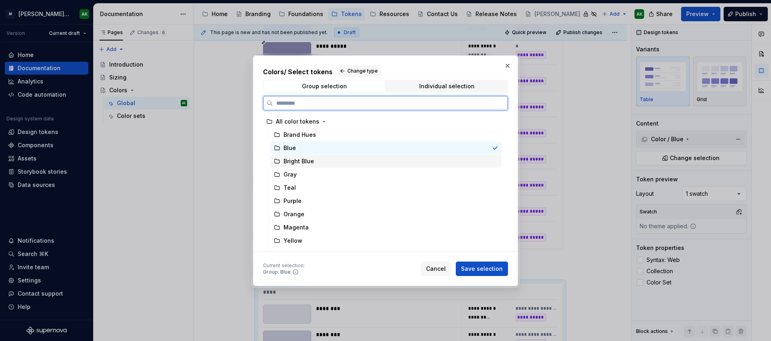
click at [316, 162] on div "Bright Blue" at bounding box center [386, 161] width 231 height 13
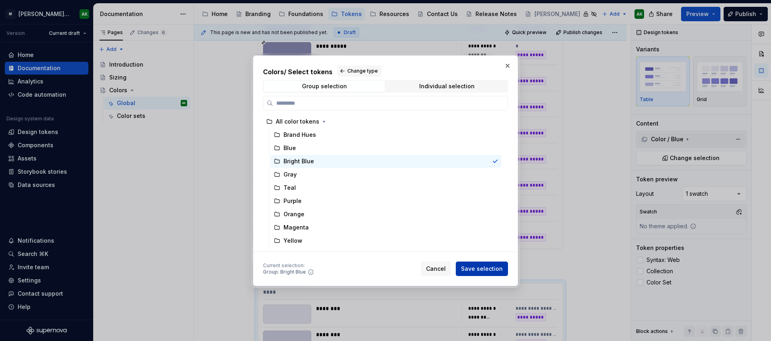
click at [476, 267] on span "Save selection" at bounding box center [482, 269] width 42 height 8
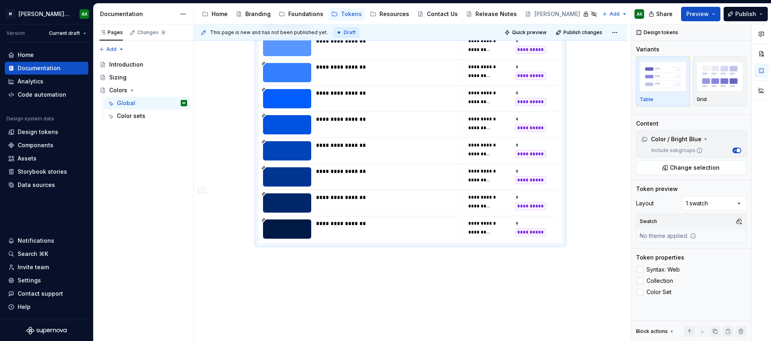
scroll to position [1666, 0]
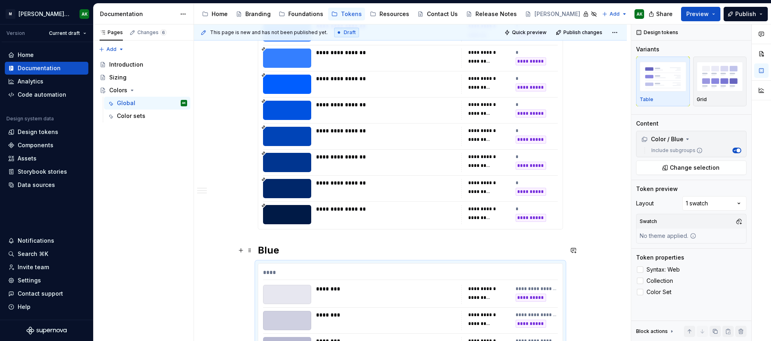
click at [269, 250] on h2 "Blue" at bounding box center [410, 250] width 305 height 13
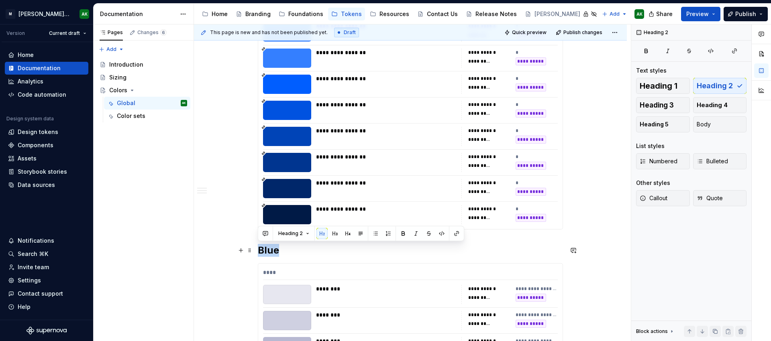
click at [269, 250] on h2 "Blue" at bounding box center [410, 250] width 305 height 13
click at [305, 312] on div at bounding box center [287, 320] width 48 height 19
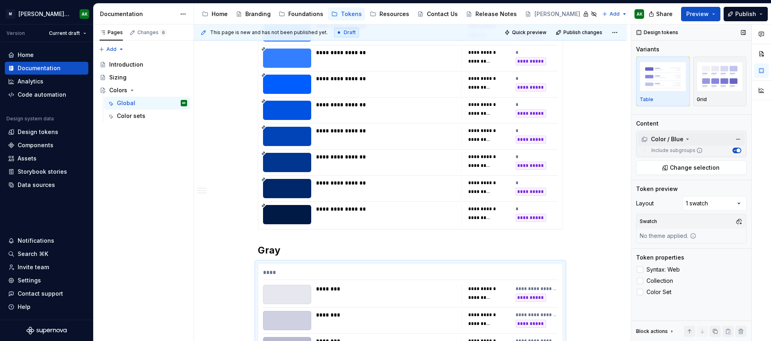
click at [688, 140] on icon at bounding box center [687, 139] width 6 height 6
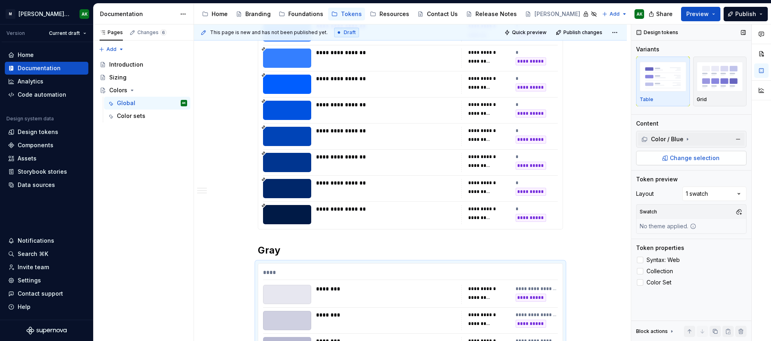
click at [691, 162] on span "Change selection" at bounding box center [695, 158] width 50 height 8
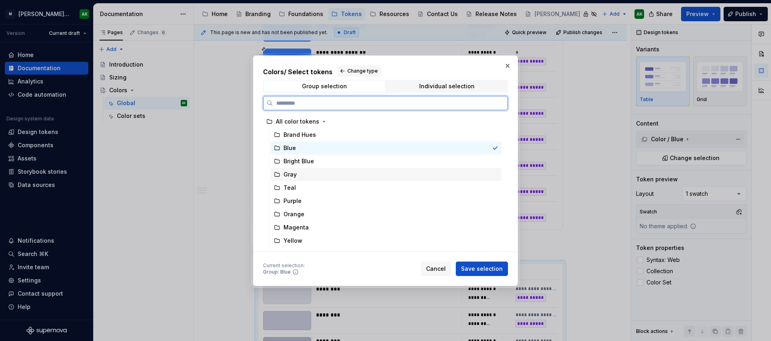
click at [327, 175] on div "Gray" at bounding box center [386, 174] width 231 height 13
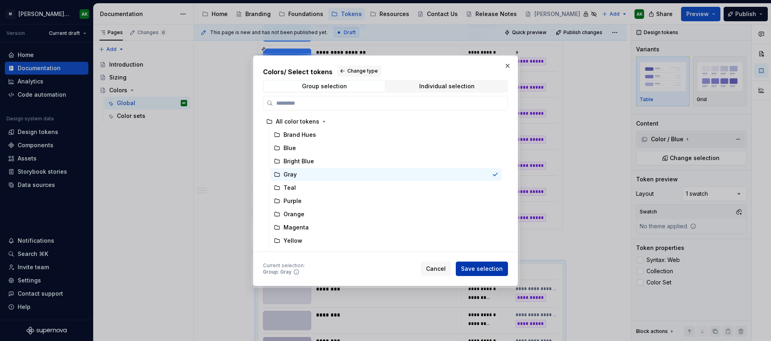
click at [485, 263] on button "Save selection" at bounding box center [482, 269] width 52 height 14
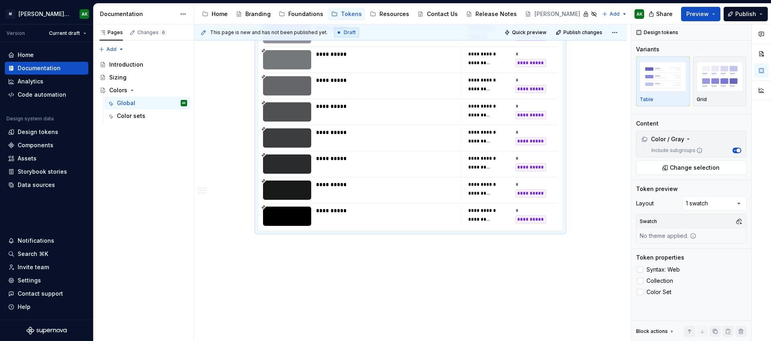
scroll to position [2346, 0]
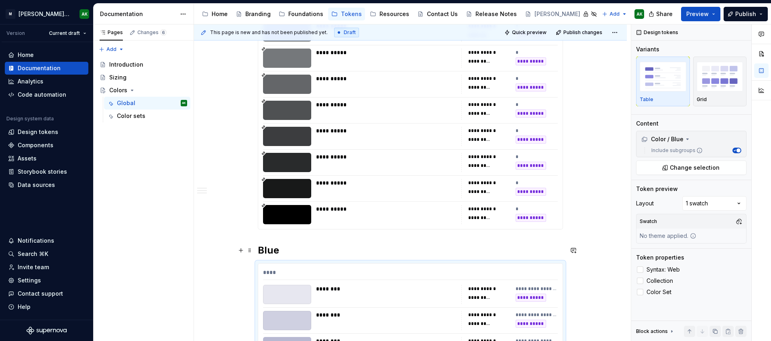
click at [273, 251] on h2 "Blue" at bounding box center [410, 250] width 305 height 13
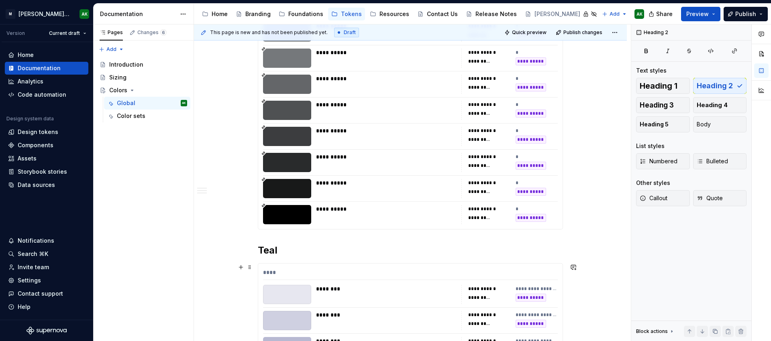
click at [302, 301] on div at bounding box center [287, 294] width 48 height 19
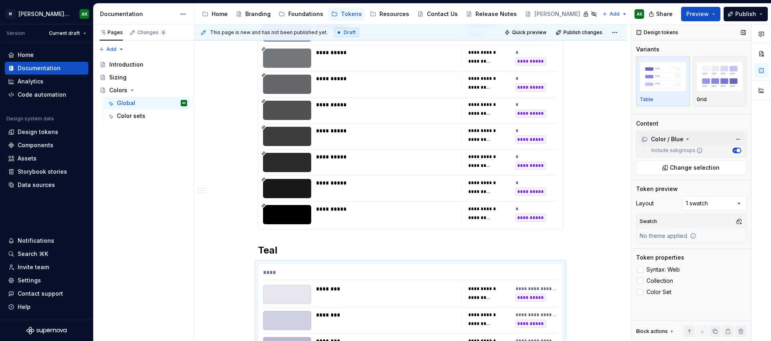
click at [673, 141] on div "Color / Blue" at bounding box center [662, 139] width 42 height 8
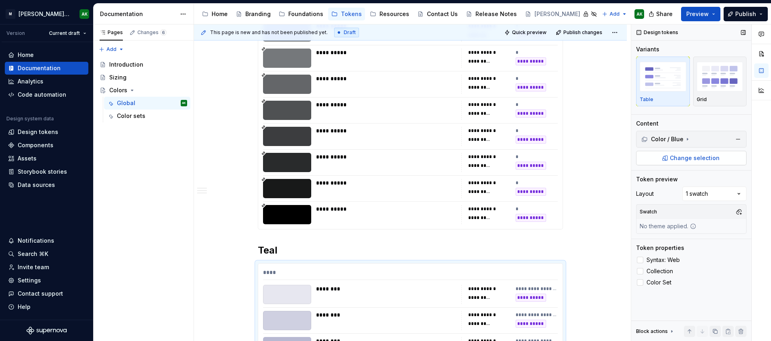
click at [698, 158] on span "Change selection" at bounding box center [695, 158] width 50 height 8
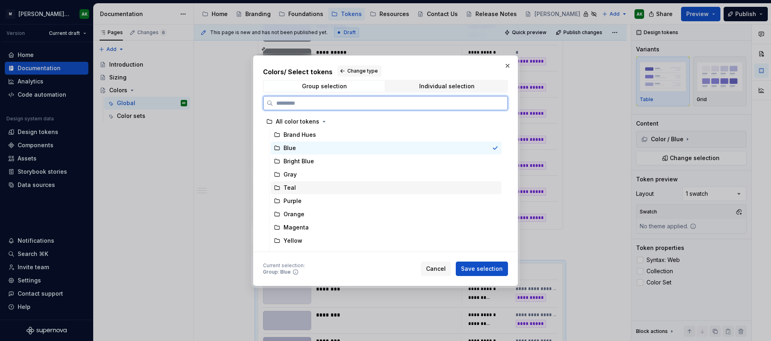
click at [320, 188] on div "Teal" at bounding box center [386, 187] width 231 height 13
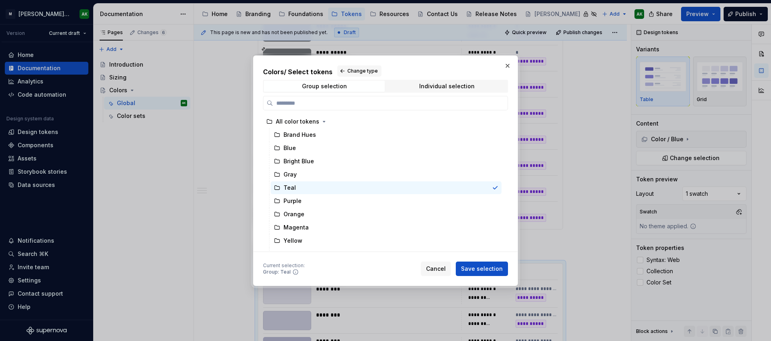
click at [485, 267] on span "Save selection" at bounding box center [482, 269] width 42 height 8
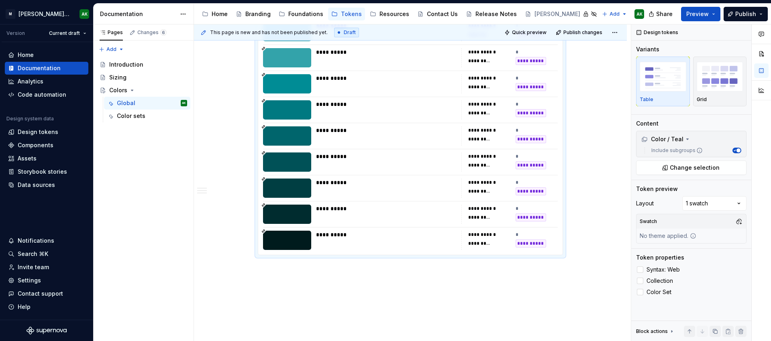
scroll to position [2990, 0]
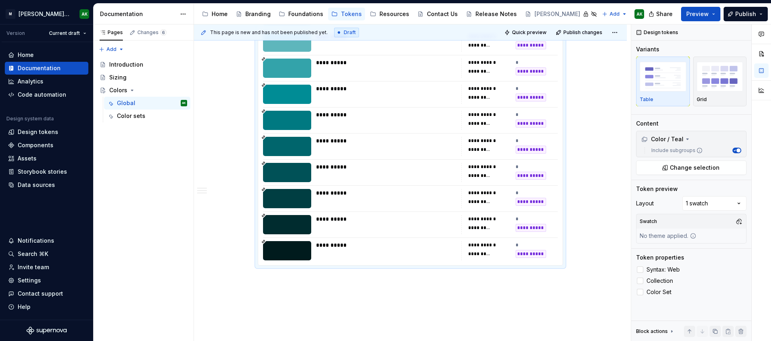
click at [344, 278] on div "**********" at bounding box center [412, 182] width 437 height 317
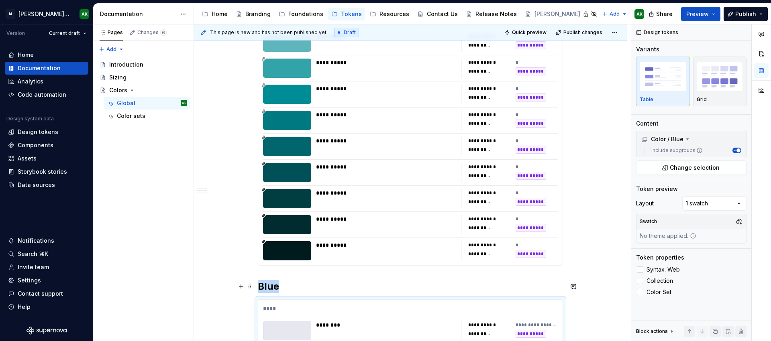
click at [279, 284] on h2 "Blue" at bounding box center [410, 286] width 305 height 13
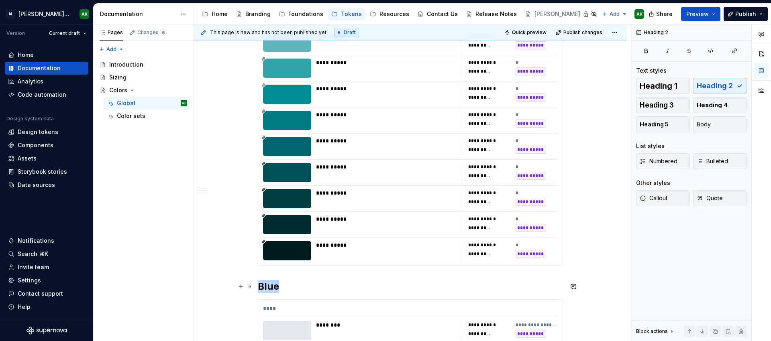
click at [279, 284] on h2 "Blue" at bounding box center [410, 286] width 305 height 13
click at [332, 326] on div "********" at bounding box center [386, 325] width 141 height 8
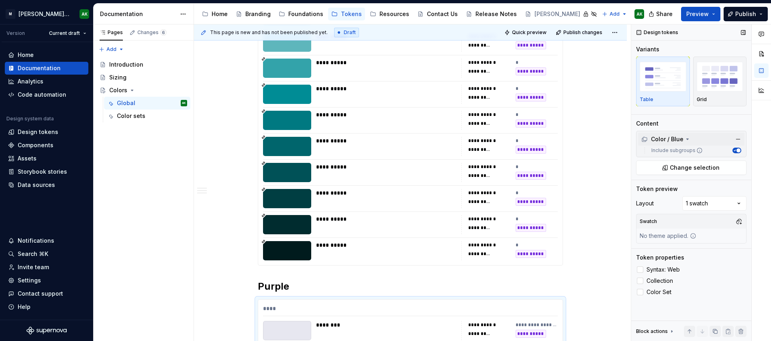
click at [687, 139] on icon at bounding box center [688, 139] width 2 height 1
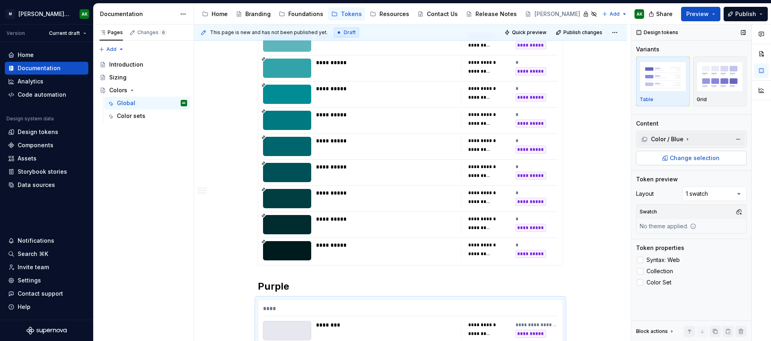
click at [689, 151] on button "Change selection" at bounding box center [691, 158] width 110 height 14
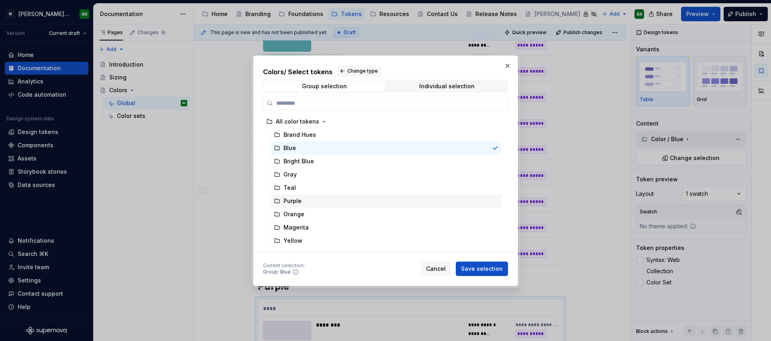
scroll to position [36, 0]
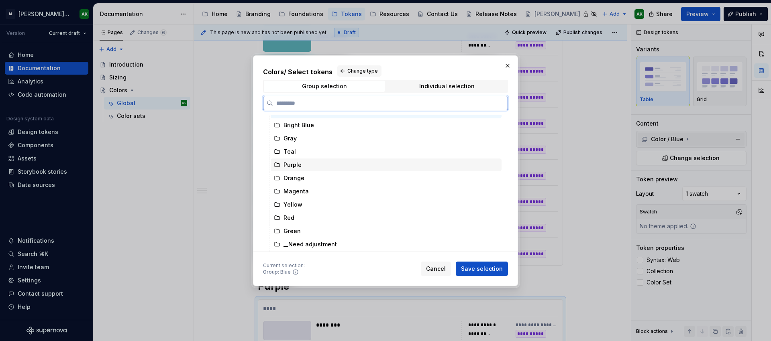
click at [328, 168] on div "Purple" at bounding box center [386, 165] width 231 height 13
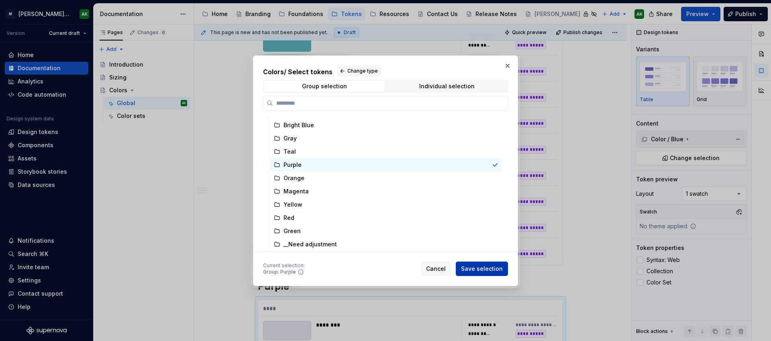
click at [478, 265] on button "Save selection" at bounding box center [482, 269] width 52 height 14
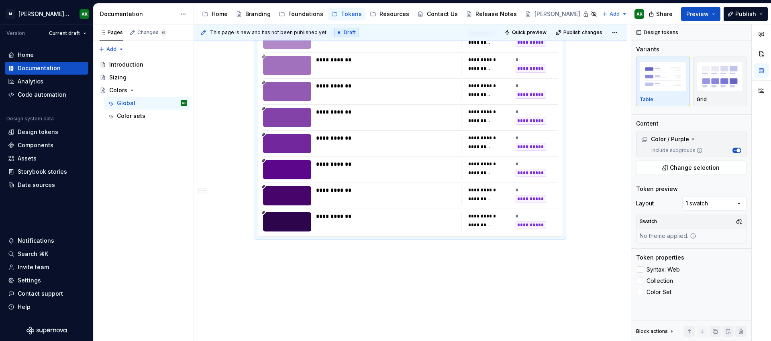
scroll to position [3707, 0]
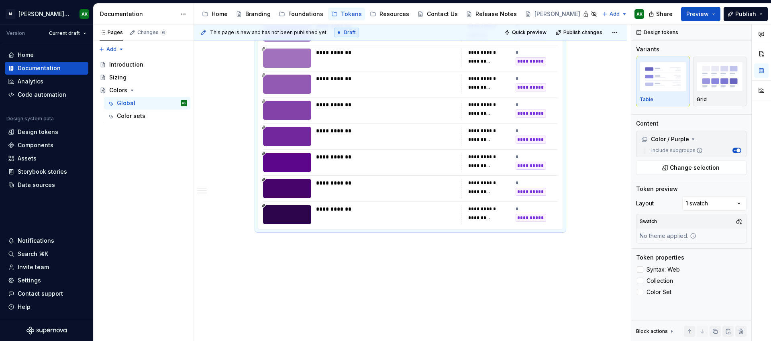
drag, startPoint x: 303, startPoint y: 257, endPoint x: 339, endPoint y: 259, distance: 36.6
click at [303, 256] on div "**********" at bounding box center [412, 182] width 437 height 317
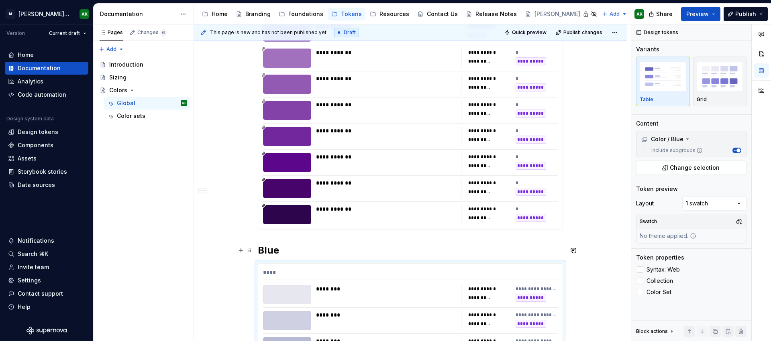
click at [275, 250] on h2 "Blue" at bounding box center [410, 250] width 305 height 13
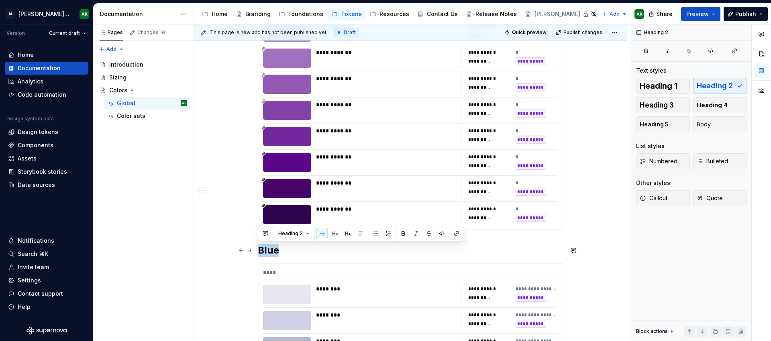
click at [275, 250] on h2 "Blue" at bounding box center [410, 250] width 305 height 13
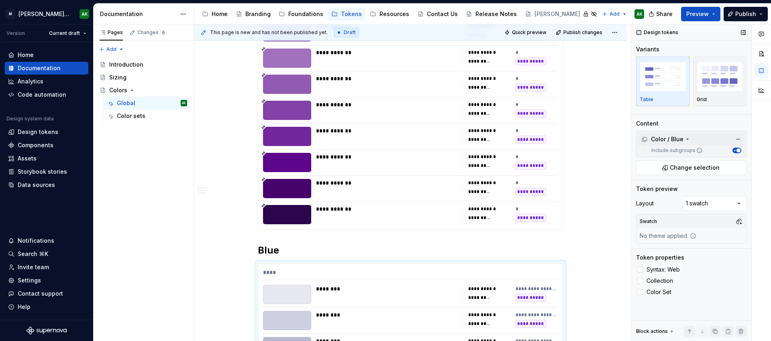
click at [679, 142] on div "Color / Blue" at bounding box center [662, 139] width 42 height 8
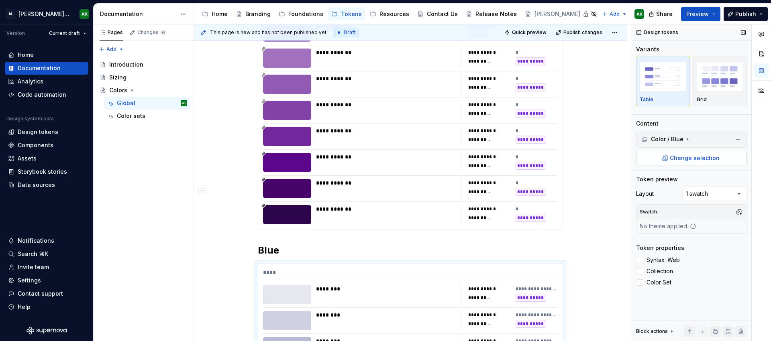
click at [663, 159] on button "Change selection" at bounding box center [691, 158] width 110 height 14
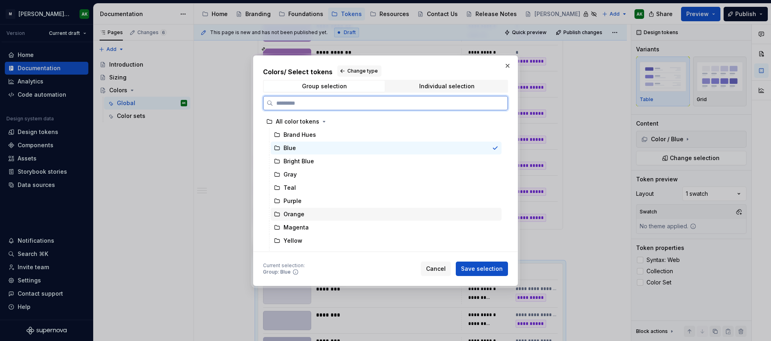
click at [310, 215] on div "Orange" at bounding box center [386, 214] width 231 height 13
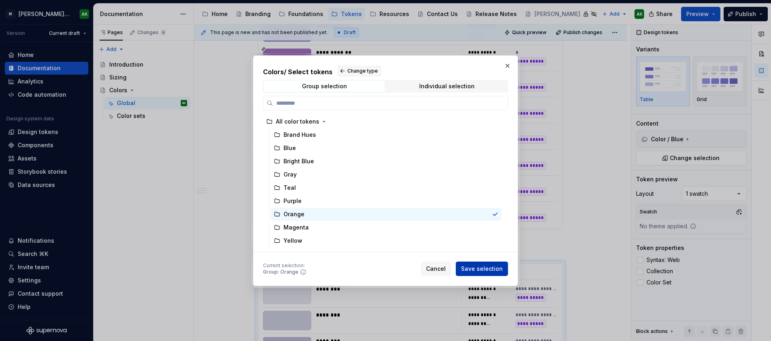
click at [473, 270] on span "Save selection" at bounding box center [482, 269] width 42 height 8
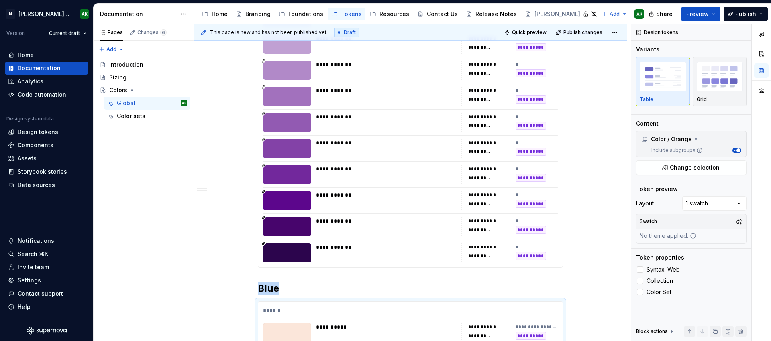
scroll to position [3681, 0]
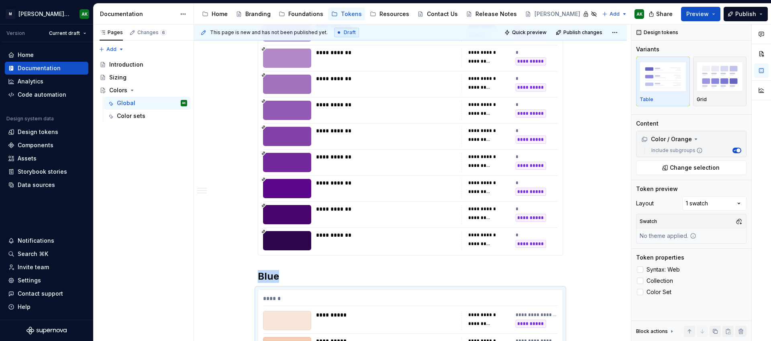
click at [272, 273] on h2 "Blue" at bounding box center [410, 276] width 305 height 13
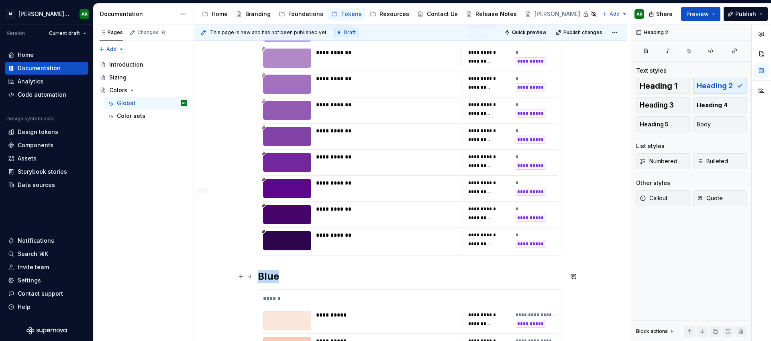
click at [272, 273] on h2 "Blue" at bounding box center [410, 276] width 305 height 13
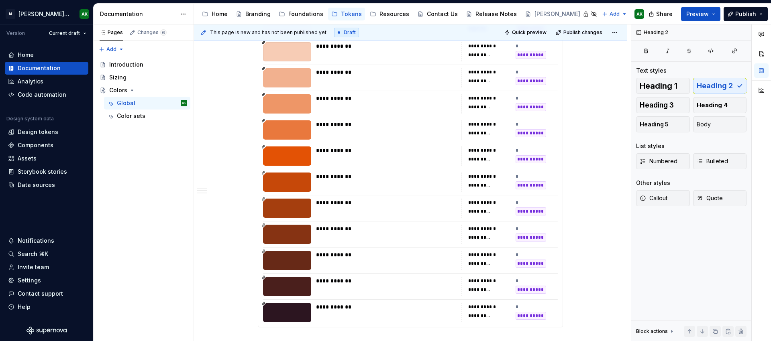
scroll to position [4387, 0]
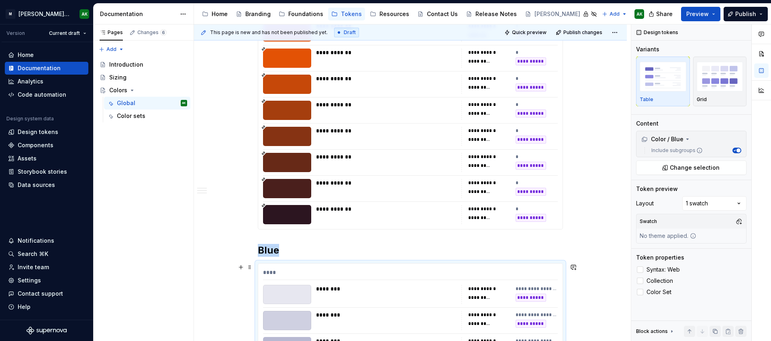
click at [307, 270] on div "****" at bounding box center [410, 275] width 295 height 12
click at [683, 141] on div "Color / Blue" at bounding box center [665, 139] width 49 height 8
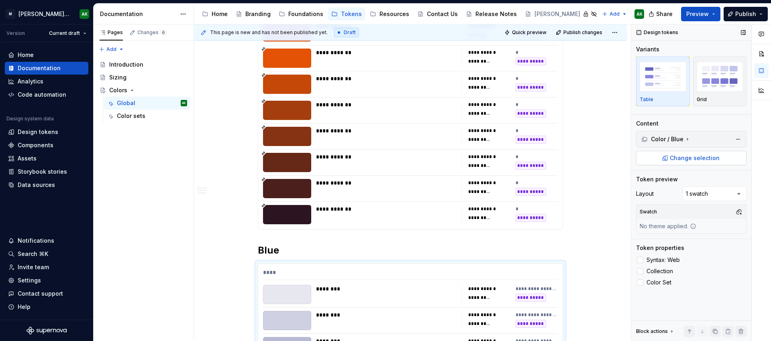
click at [682, 161] on span "Change selection" at bounding box center [695, 158] width 50 height 8
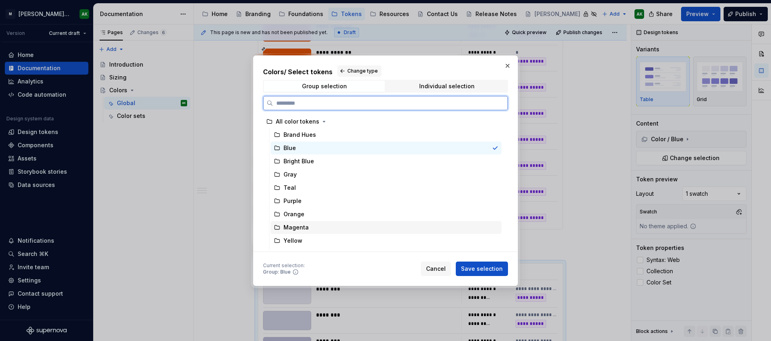
click at [308, 227] on div "Magenta" at bounding box center [386, 227] width 231 height 13
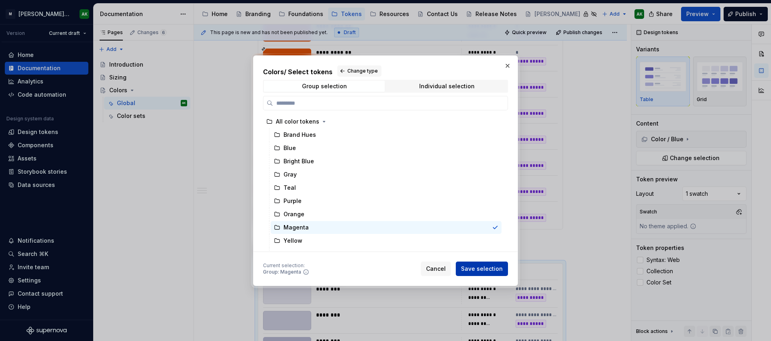
click at [487, 270] on span "Save selection" at bounding box center [482, 269] width 42 height 8
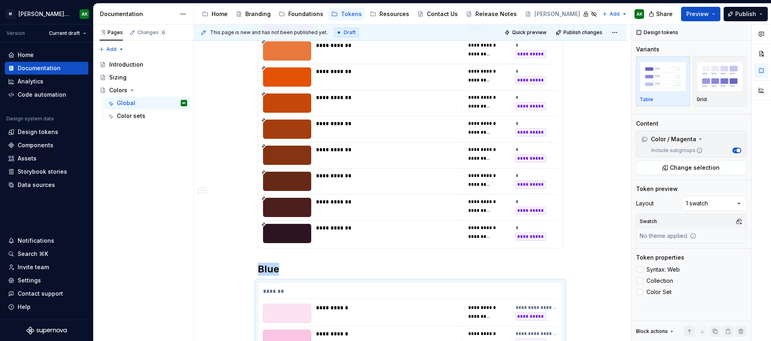
scroll to position [4349, 0]
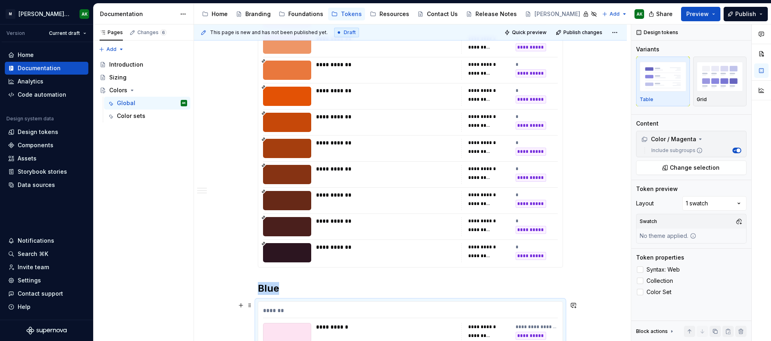
click at [269, 289] on h2 "Blue" at bounding box center [410, 288] width 305 height 13
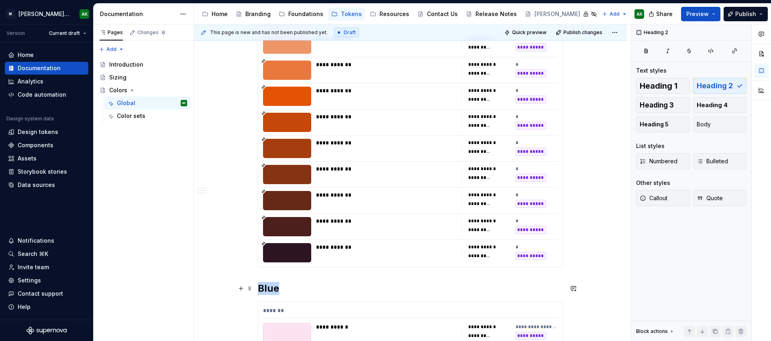
click at [269, 289] on h2 "Blue" at bounding box center [410, 288] width 305 height 13
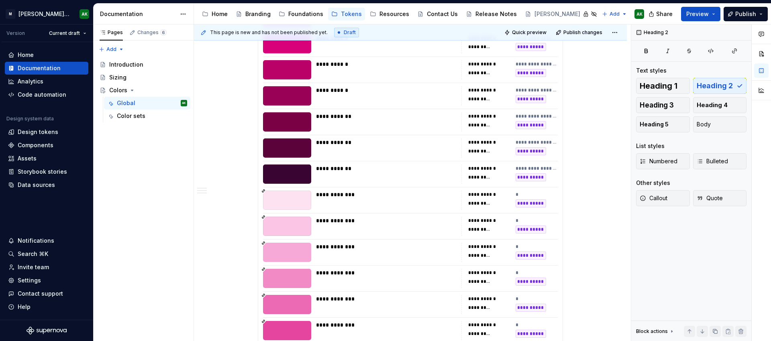
scroll to position [5067, 0]
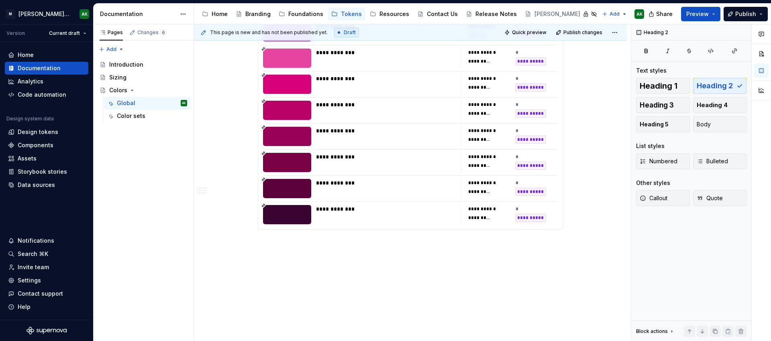
click at [406, 262] on div "**********" at bounding box center [412, 182] width 437 height 317
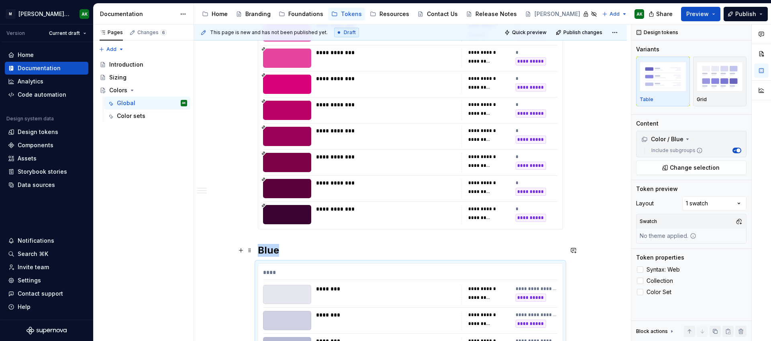
click at [273, 249] on h2 "Blue" at bounding box center [410, 250] width 305 height 13
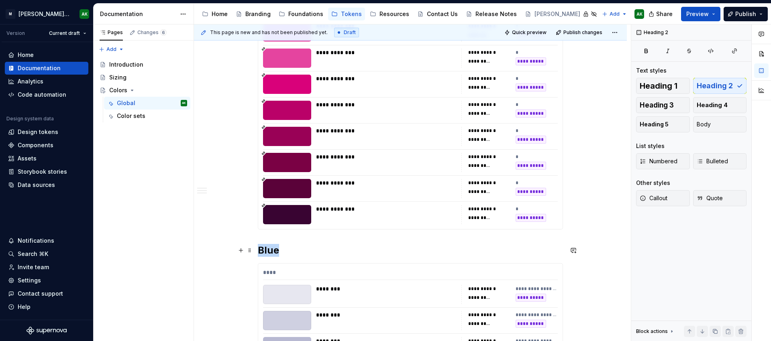
click at [273, 249] on h2 "Blue" at bounding box center [410, 250] width 305 height 13
click at [402, 324] on div "********" at bounding box center [386, 320] width 141 height 19
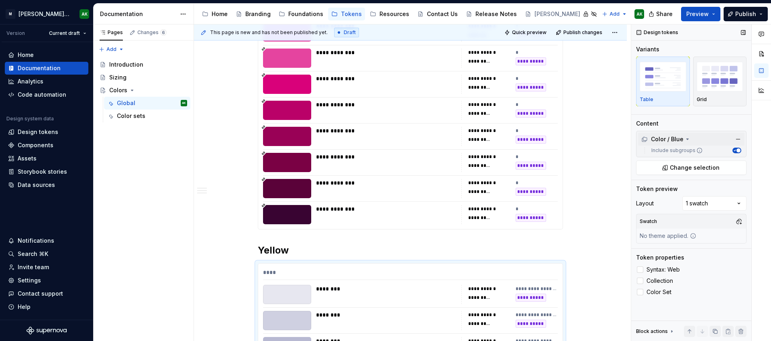
click at [679, 136] on div "Color / Blue" at bounding box center [662, 139] width 42 height 8
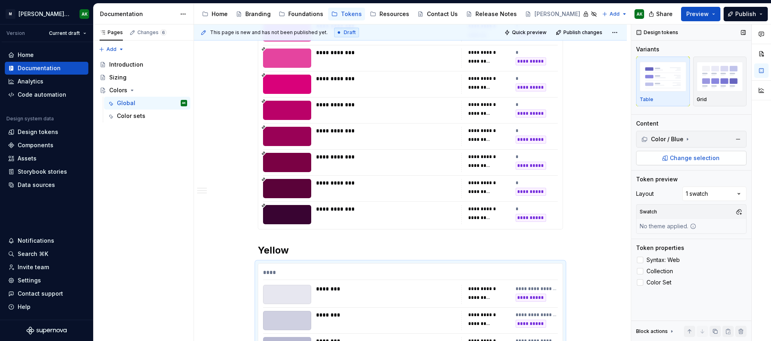
click at [703, 160] on span "Change selection" at bounding box center [695, 158] width 50 height 8
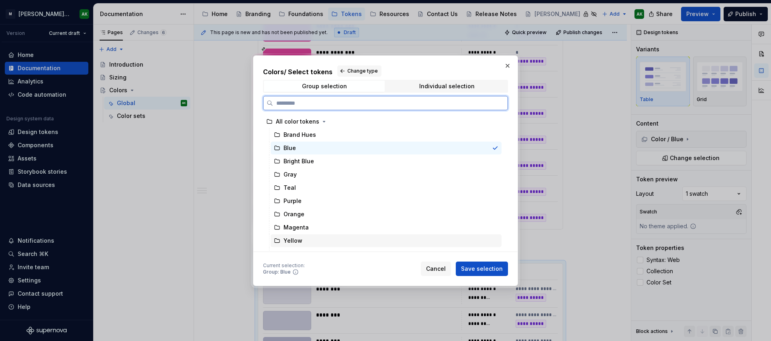
scroll to position [66, 0]
click at [311, 171] on div "Yellow" at bounding box center [386, 174] width 231 height 13
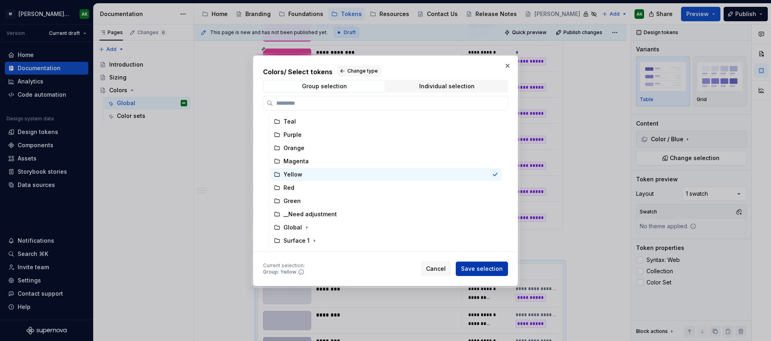
click at [473, 262] on div "Cancel Save selection" at bounding box center [464, 269] width 87 height 14
click at [485, 270] on span "Save selection" at bounding box center [482, 269] width 42 height 8
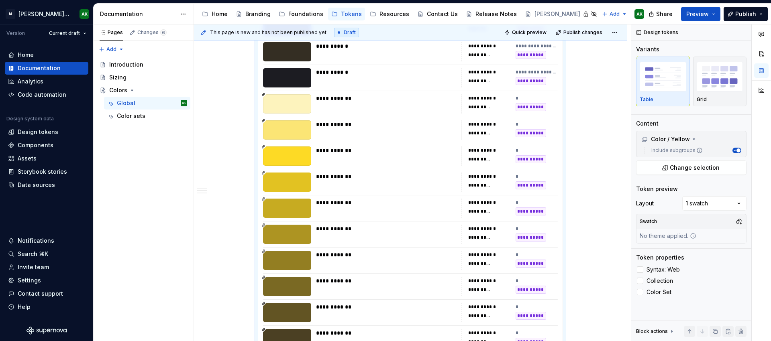
scroll to position [5747, 0]
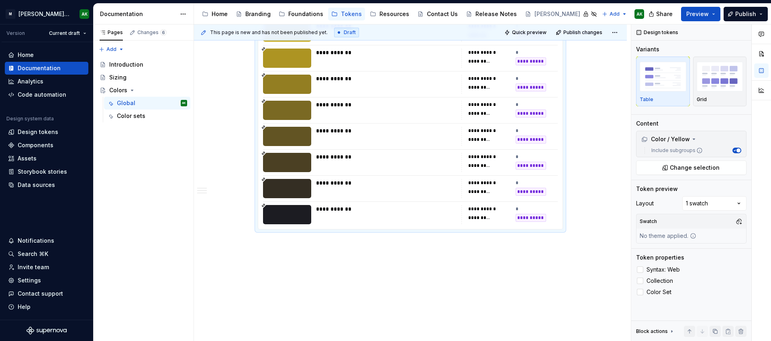
drag, startPoint x: 336, startPoint y: 251, endPoint x: 334, endPoint y: 242, distance: 9.8
click at [336, 251] on div "**********" at bounding box center [412, 182] width 437 height 317
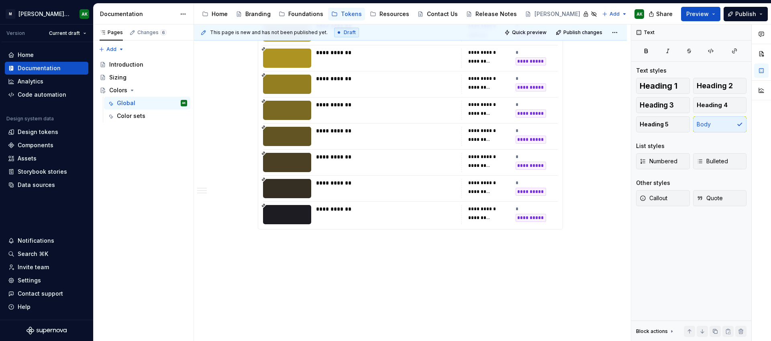
click at [351, 246] on div "**********" at bounding box center [412, 182] width 437 height 317
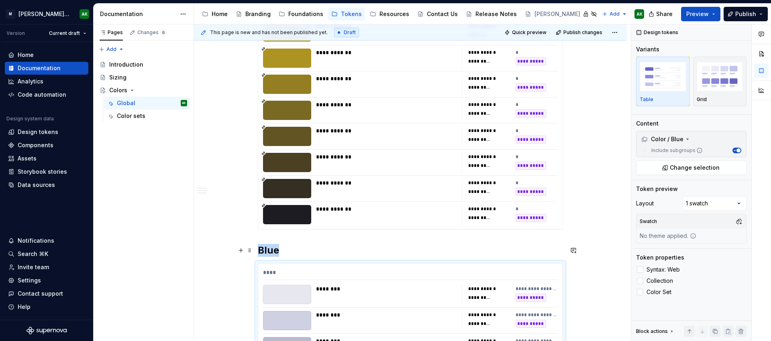
click at [268, 252] on h2 "Blue" at bounding box center [410, 250] width 305 height 13
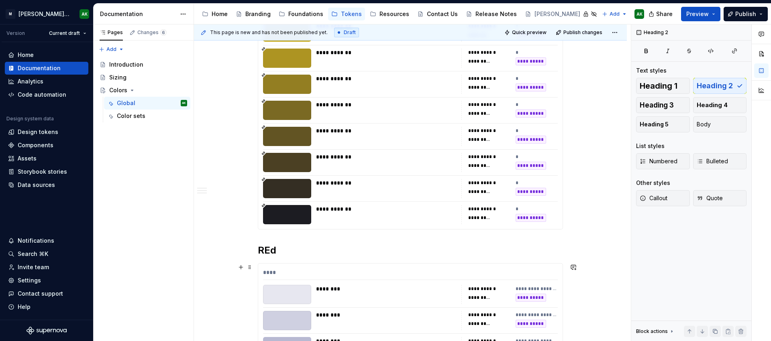
type textarea "*"
click at [406, 299] on div "********" at bounding box center [386, 294] width 141 height 19
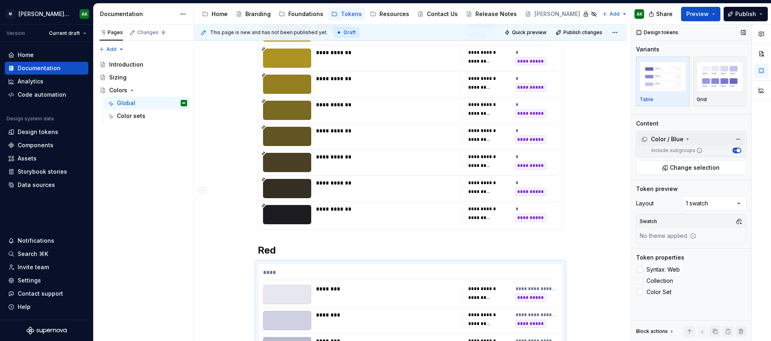
click at [682, 145] on div "Color / Blue" at bounding box center [691, 139] width 106 height 13
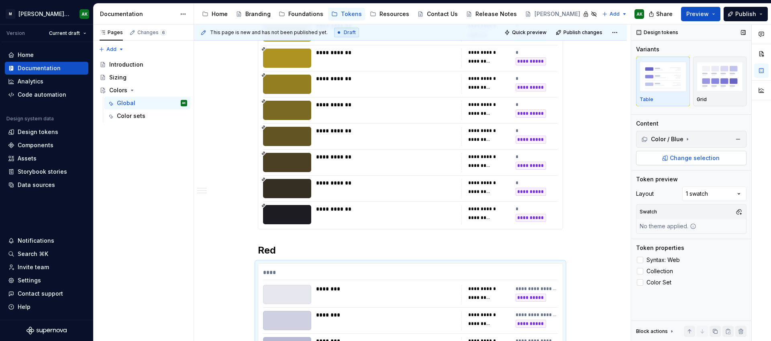
click at [683, 157] on span "Change selection" at bounding box center [695, 158] width 50 height 8
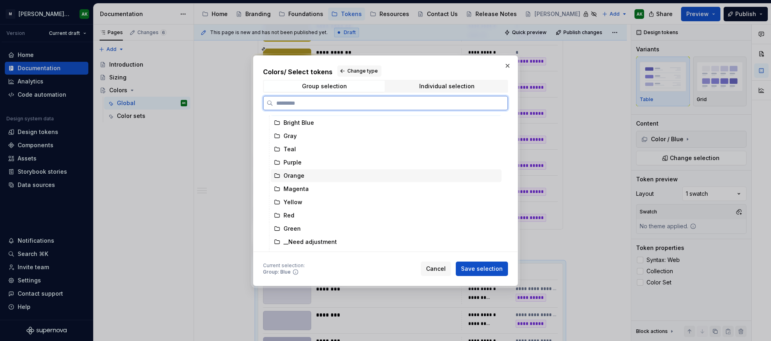
scroll to position [42, 0]
click at [301, 214] on div "Red" at bounding box center [386, 212] width 231 height 13
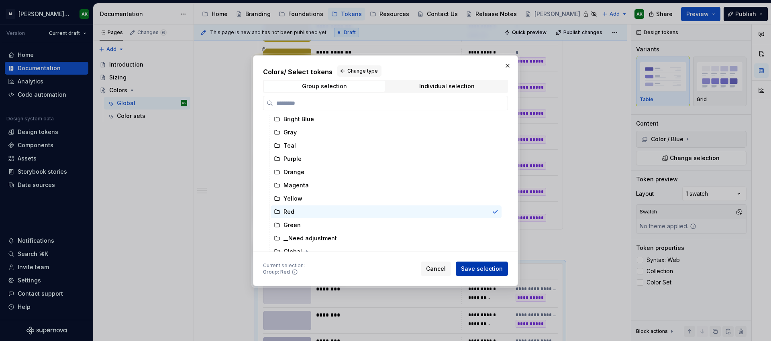
click at [469, 265] on button "Save selection" at bounding box center [482, 269] width 52 height 14
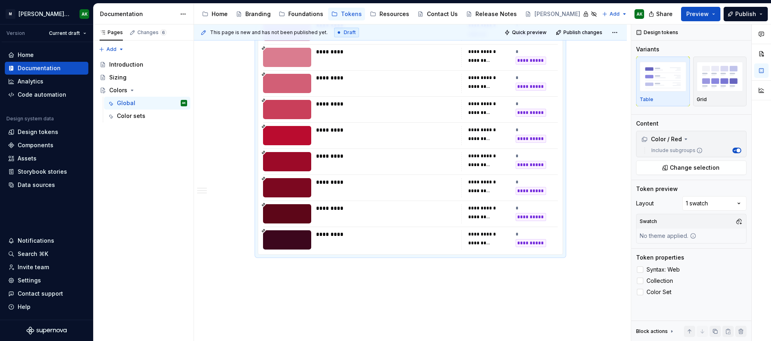
scroll to position [6403, 0]
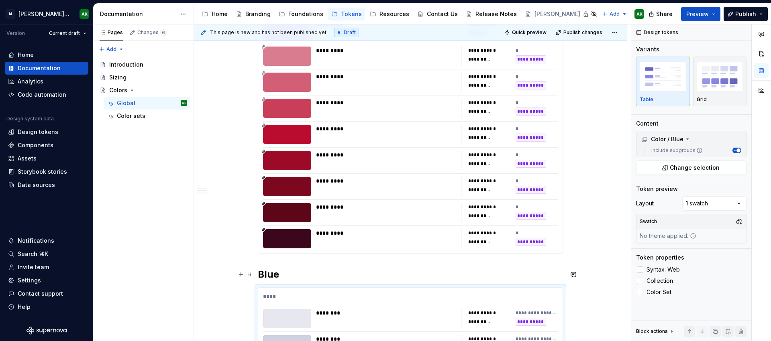
click at [271, 275] on h2 "Blue" at bounding box center [410, 274] width 305 height 13
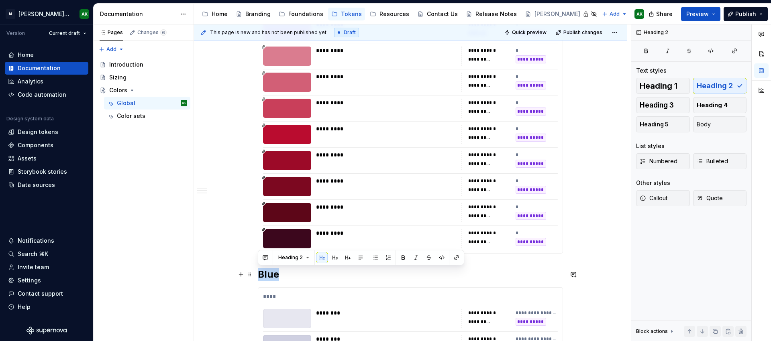
click at [271, 275] on h2 "Blue" at bounding box center [410, 274] width 305 height 13
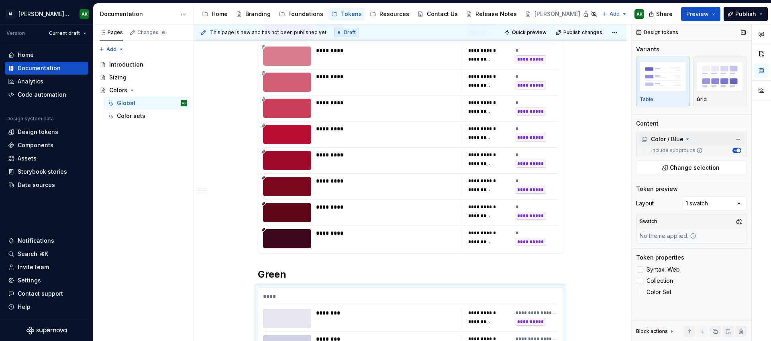
click at [684, 137] on icon at bounding box center [687, 139] width 6 height 6
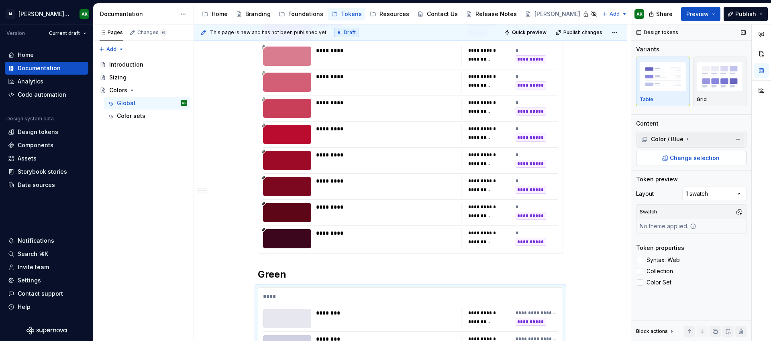
click at [683, 158] on span "Change selection" at bounding box center [695, 158] width 50 height 8
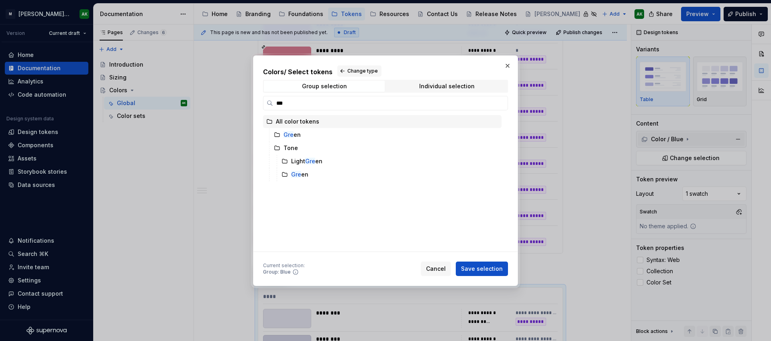
type input "****"
click at [307, 139] on div "Gree n" at bounding box center [386, 134] width 231 height 13
click at [492, 265] on button "Save selection" at bounding box center [482, 269] width 52 height 14
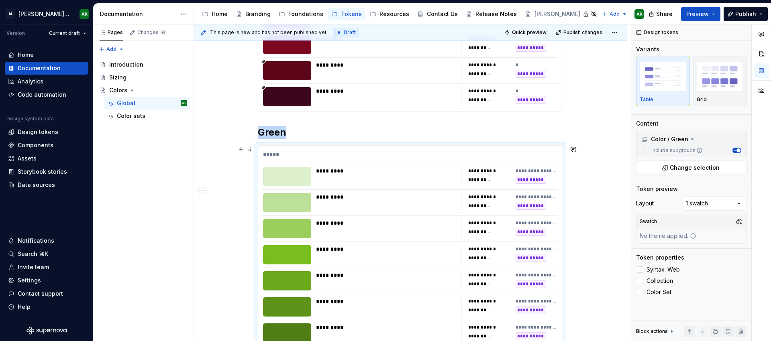
scroll to position [6540, 0]
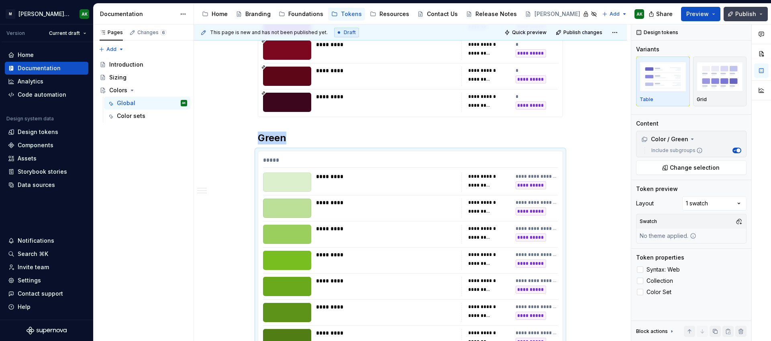
click at [736, 11] on button "Publish" at bounding box center [746, 14] width 44 height 14
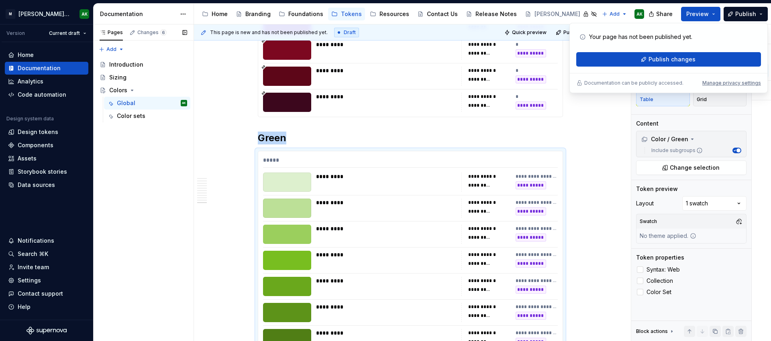
click at [145, 146] on div "Pages Changes 6 Add Accessibility guide for tree Page tree. Navigate the tree w…" at bounding box center [143, 182] width 100 height 317
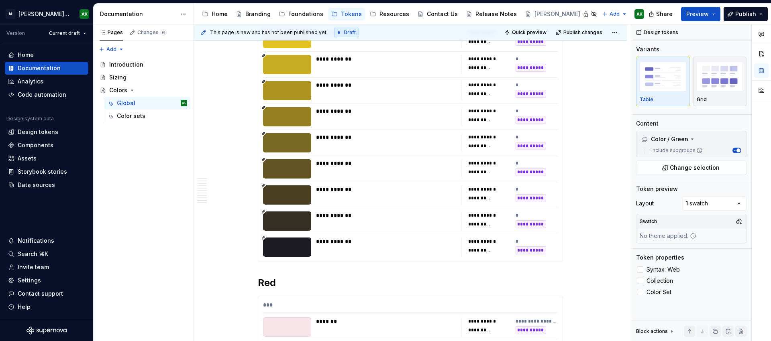
scroll to position [5654, 0]
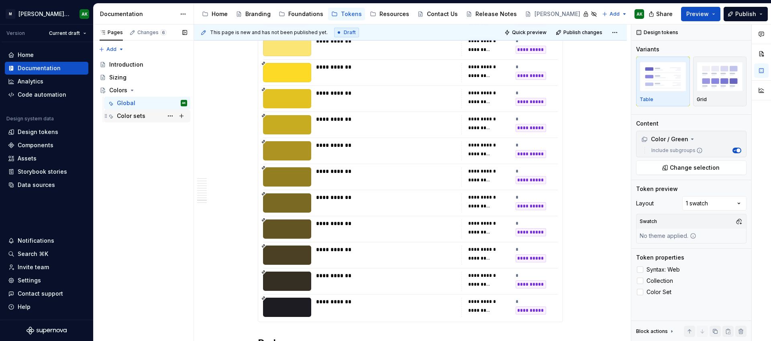
click at [140, 117] on div "Color sets" at bounding box center [131, 116] width 29 height 8
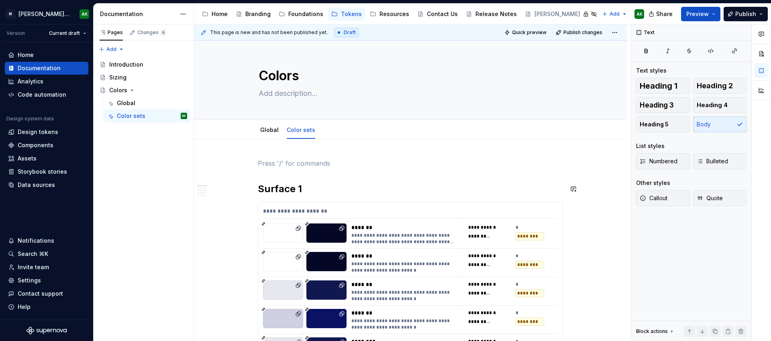
type textarea "*"
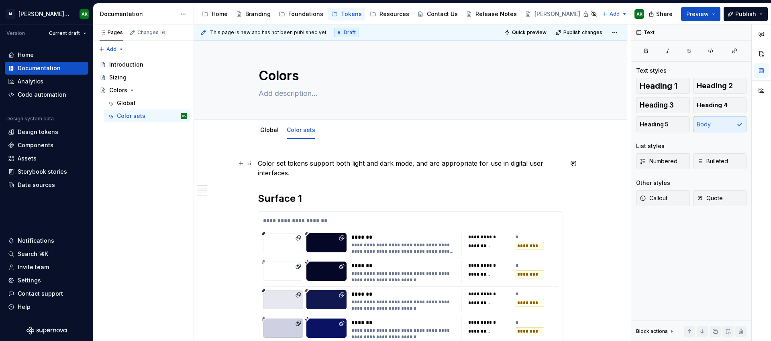
click at [373, 176] on p "Color set tokens support both light and dark mode, and are appropriate for use …" at bounding box center [410, 168] width 305 height 19
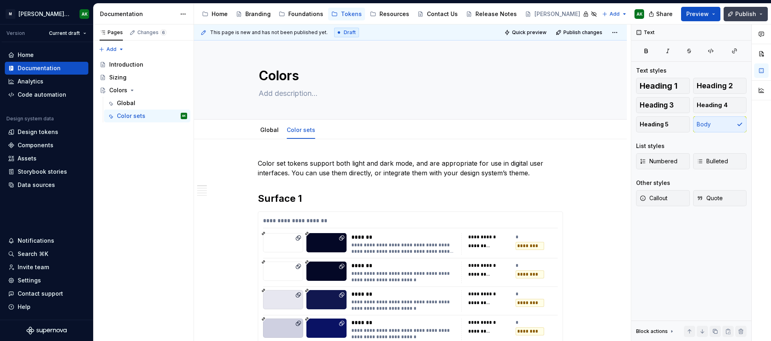
click at [740, 12] on span "Publish" at bounding box center [745, 14] width 21 height 8
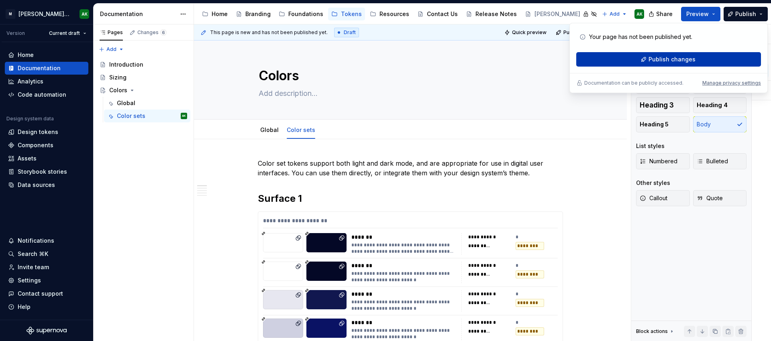
click at [650, 59] on button "Publish changes" at bounding box center [668, 59] width 185 height 14
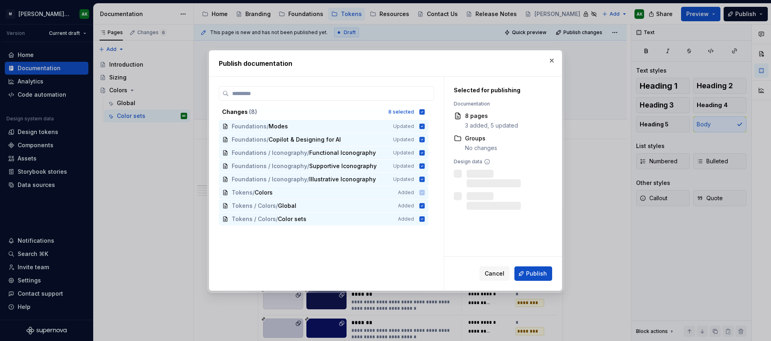
click at [534, 276] on span "Publish" at bounding box center [536, 274] width 21 height 8
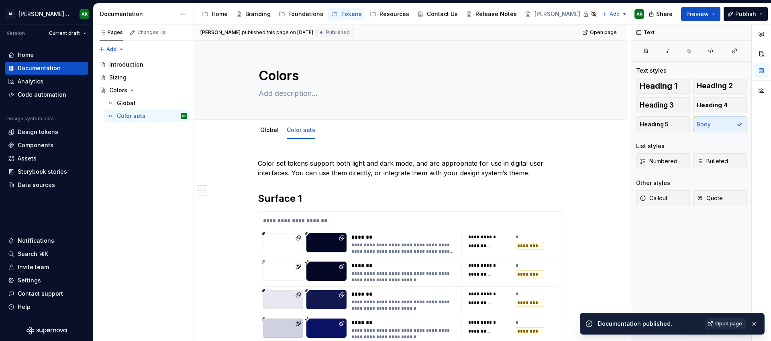
click at [731, 325] on span "Open page" at bounding box center [728, 324] width 27 height 6
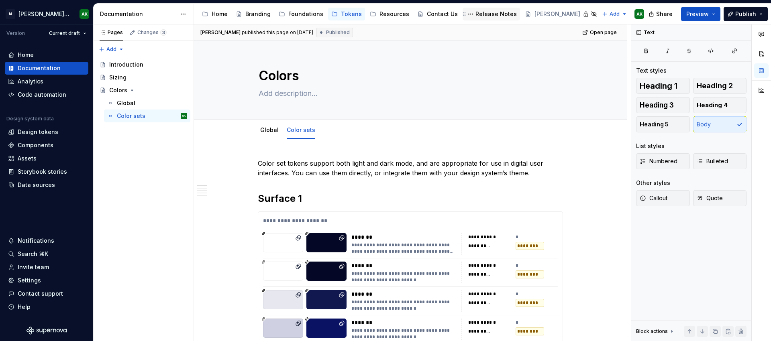
click at [490, 13] on div "Release Notes" at bounding box center [495, 14] width 41 height 8
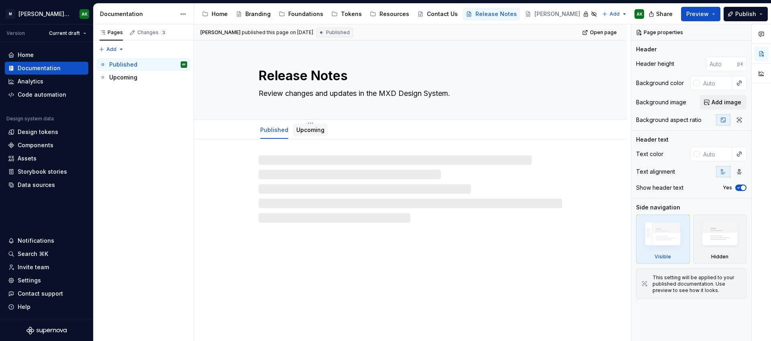
click at [314, 130] on link "Upcoming" at bounding box center [310, 129] width 28 height 7
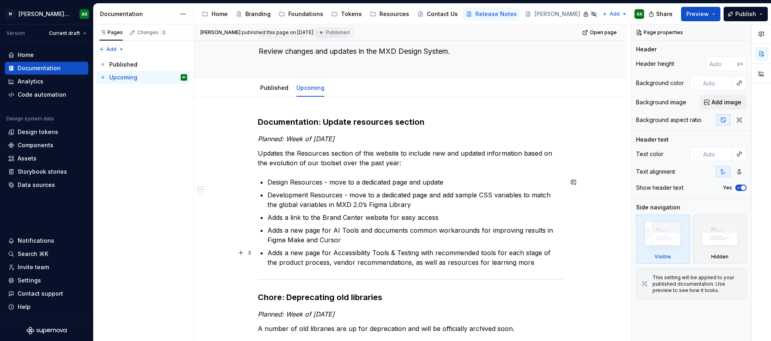
scroll to position [40, 0]
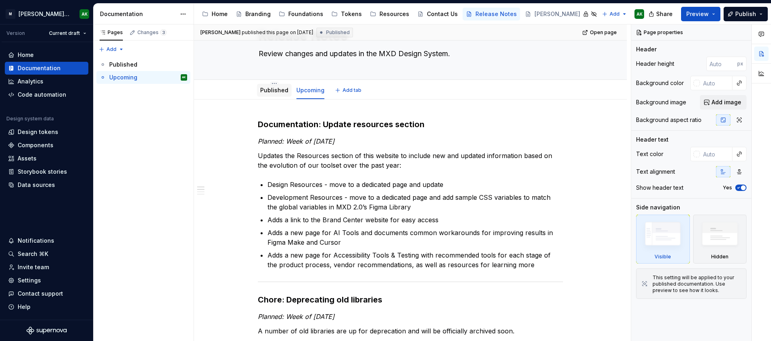
click at [265, 86] on div "Published" at bounding box center [274, 90] width 28 height 8
click at [273, 92] on link "Published" at bounding box center [274, 90] width 28 height 7
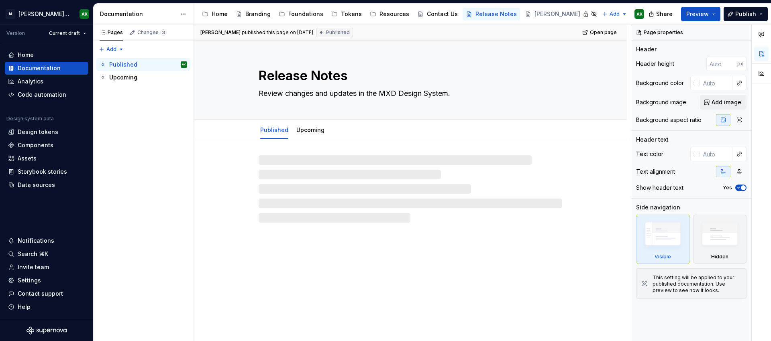
type textarea "*"
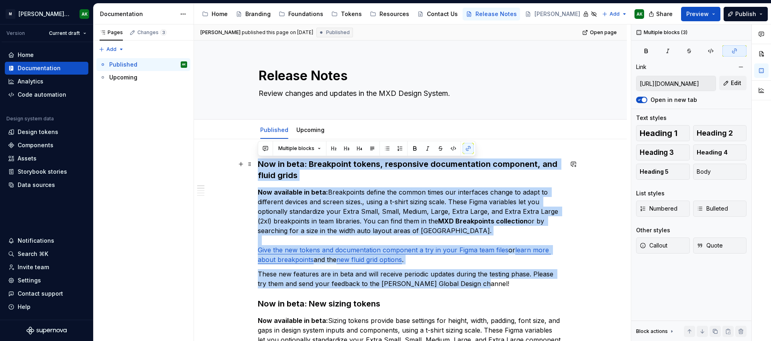
drag, startPoint x: 488, startPoint y: 283, endPoint x: 223, endPoint y: 169, distance: 288.1
copy div "Now in beta: Breakpoint tokens, responsive documentation component, and fluid g…"
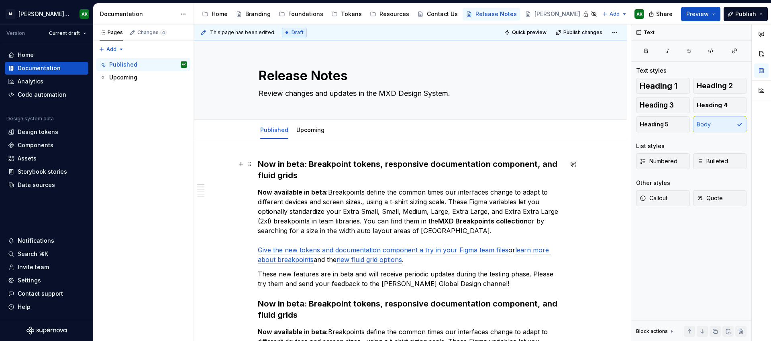
click at [331, 169] on h3 "Now in beta: Breakpoint tokens, responsive documentation component, and fluid g…" at bounding box center [410, 170] width 305 height 22
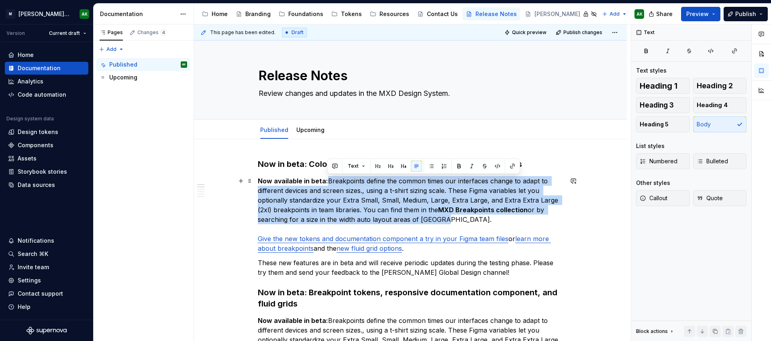
drag, startPoint x: 328, startPoint y: 179, endPoint x: 440, endPoint y: 219, distance: 119.5
click at [440, 219] on p "Now available in beta: Breakpoints define the common times our interfaces chang…" at bounding box center [410, 214] width 305 height 77
click at [494, 219] on p "Now available in beta: Breakpoints define the common times our interfaces chang…" at bounding box center [410, 214] width 305 height 77
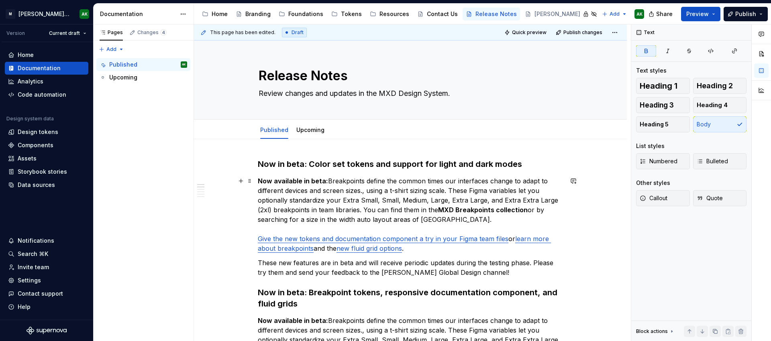
click at [466, 211] on strong "MXD Breakpoints collection" at bounding box center [483, 210] width 90 height 8
click at [423, 218] on p "Now available in beta: Breakpoints define the common times our interfaces chang…" at bounding box center [410, 214] width 305 height 77
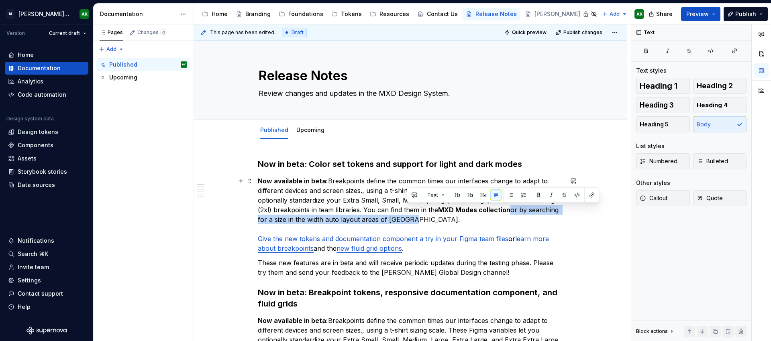
drag, startPoint x: 418, startPoint y: 224, endPoint x: 508, endPoint y: 211, distance: 90.8
click at [508, 211] on p "Now available in beta: Breakpoints define the common times our interfaces chang…" at bounding box center [410, 214] width 305 height 77
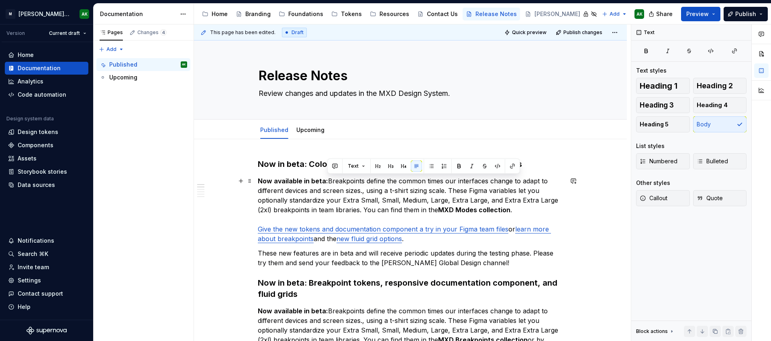
drag, startPoint x: 327, startPoint y: 180, endPoint x: 419, endPoint y: 234, distance: 106.4
click at [359, 210] on p "Now available in beta: Breakpoints define the common times our interfaces chang…" at bounding box center [410, 209] width 305 height 67
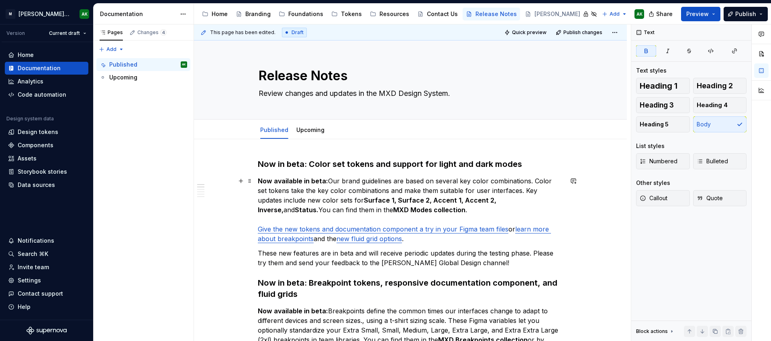
click at [442, 229] on link "Give the new tokens and documentation component a try in your Figma team files" at bounding box center [383, 229] width 251 height 8
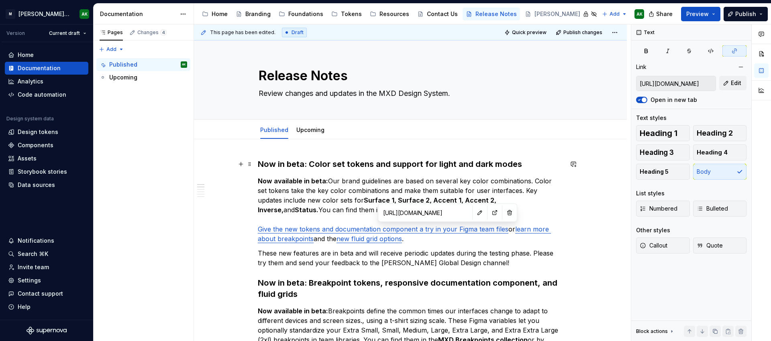
click at [314, 163] on h3 "Now in beta: Color set tokens and support for light and dark modes" at bounding box center [410, 164] width 305 height 11
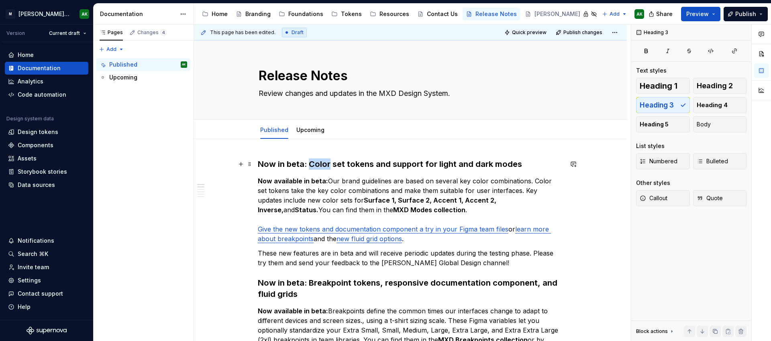
click at [314, 163] on h3 "Now in beta: Color set tokens and support for light and dark modes" at bounding box center [410, 164] width 305 height 11
click at [527, 163] on h3 "Now in beta: UI color set tokens and support for light and dark modes" at bounding box center [410, 164] width 305 height 11
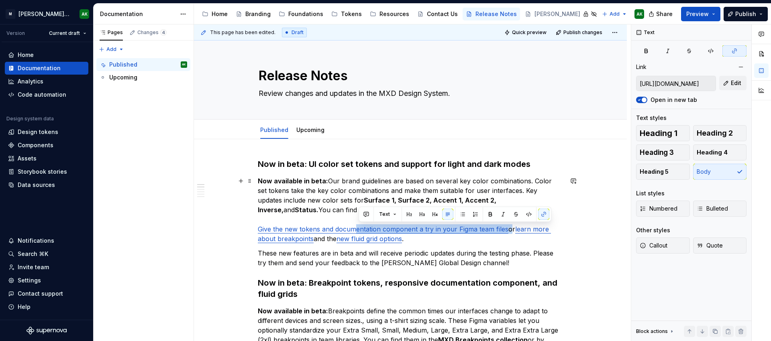
drag, startPoint x: 507, startPoint y: 230, endPoint x: 358, endPoint y: 225, distance: 149.0
click at [357, 226] on p "Now available in beta: Our brand guidelines are based on several key color comb…" at bounding box center [410, 209] width 305 height 67
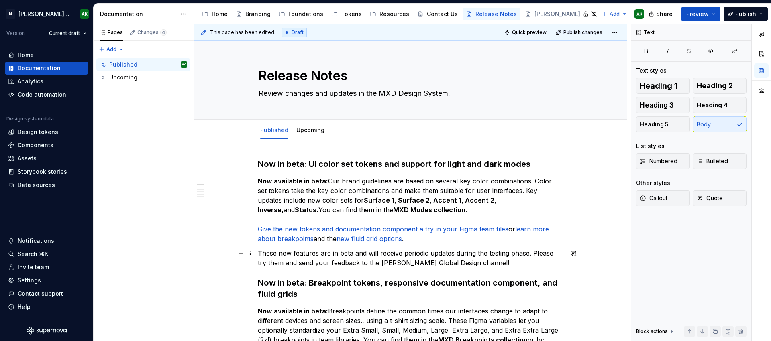
drag, startPoint x: 546, startPoint y: 253, endPoint x: 542, endPoint y: 251, distance: 5.0
click at [546, 253] on p "These new features are in beta and will receive periodic updates during the tes…" at bounding box center [410, 258] width 305 height 19
click at [484, 231] on link "Give the new tokens and documentation component a try in your Figma team files" at bounding box center [383, 229] width 251 height 8
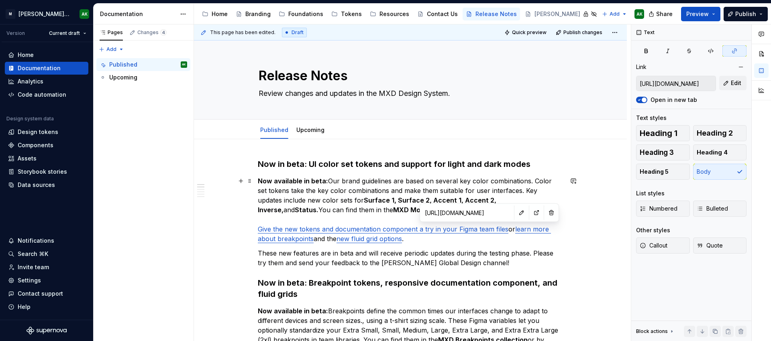
drag, startPoint x: 506, startPoint y: 230, endPoint x: 535, endPoint y: 218, distance: 32.1
click at [506, 230] on p "Now available in beta: Our brand guidelines are based on several key color comb…" at bounding box center [410, 209] width 305 height 67
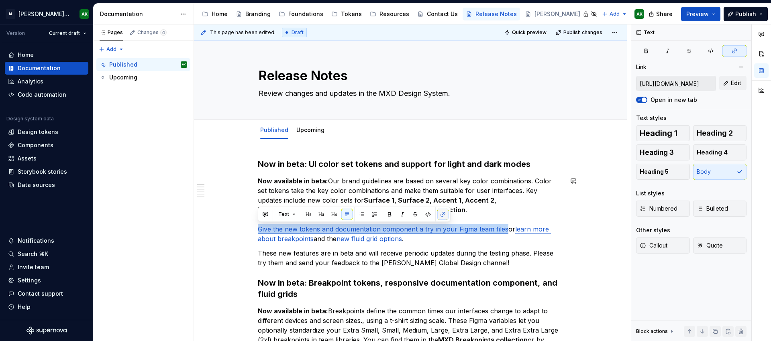
click at [437, 214] on span at bounding box center [442, 214] width 11 height 11
click at [440, 212] on button "button" at bounding box center [442, 214] width 11 height 11
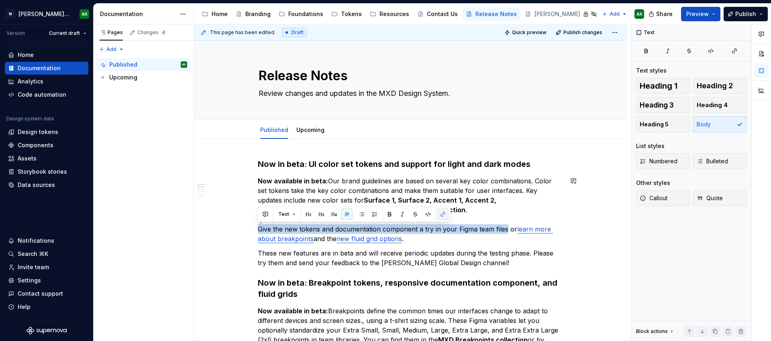
click at [443, 215] on button "button" at bounding box center [442, 214] width 11 height 11
type textarea "*"
click at [442, 213] on button "button" at bounding box center [442, 214] width 11 height 11
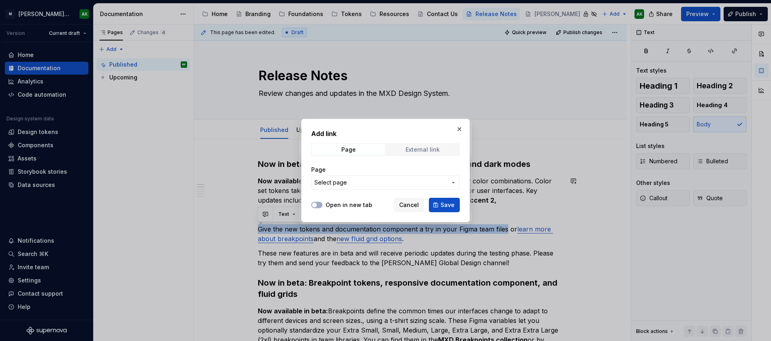
click at [396, 147] on span "External link" at bounding box center [422, 149] width 73 height 11
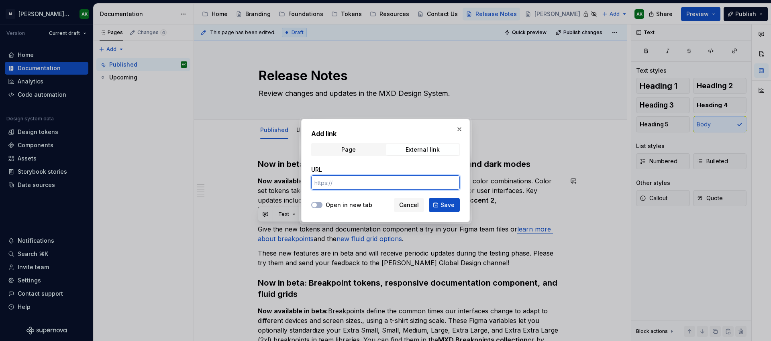
click at [352, 179] on input "URL" at bounding box center [385, 182] width 149 height 14
paste input "[URL][DOMAIN_NAME]"
type input "[URL][DOMAIN_NAME]"
click at [319, 200] on div "Open in new tab Cancel Save" at bounding box center [385, 204] width 149 height 18
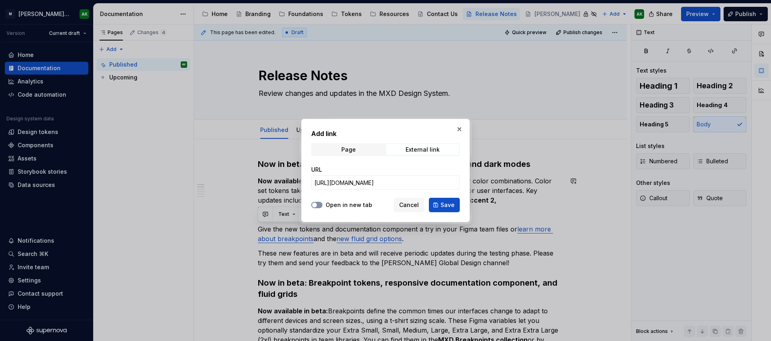
click at [318, 204] on button "Open in new tab" at bounding box center [316, 205] width 11 height 6
click at [444, 207] on span "Save" at bounding box center [447, 205] width 14 height 8
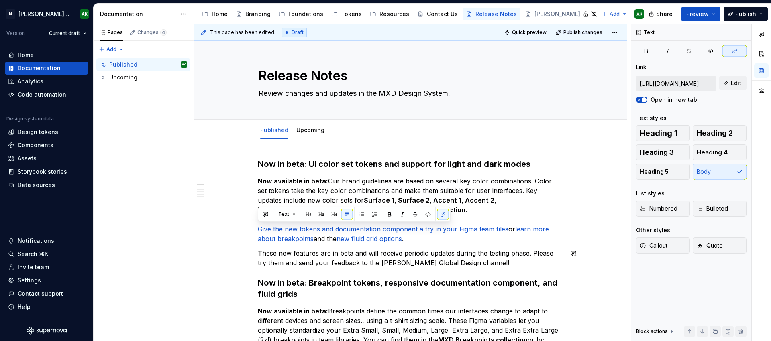
click at [462, 249] on p "These new features are in beta and will receive periodic updates during the tes…" at bounding box center [410, 258] width 305 height 19
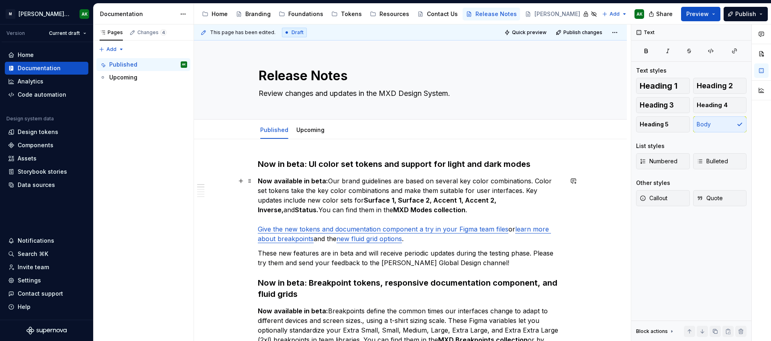
click at [418, 231] on link "Give the new tokens and documentation component a try in your Figma team files" at bounding box center [383, 229] width 251 height 8
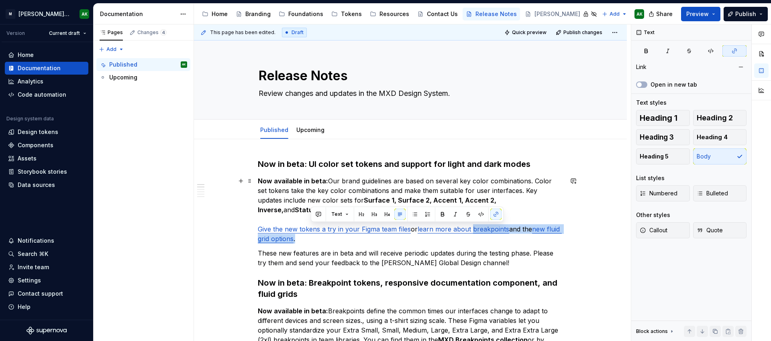
drag, startPoint x: 323, startPoint y: 240, endPoint x: 473, endPoint y: 226, distance: 150.0
click at [473, 226] on p "Now available in beta: Our brand guidelines are based on several key color comb…" at bounding box center [410, 209] width 305 height 67
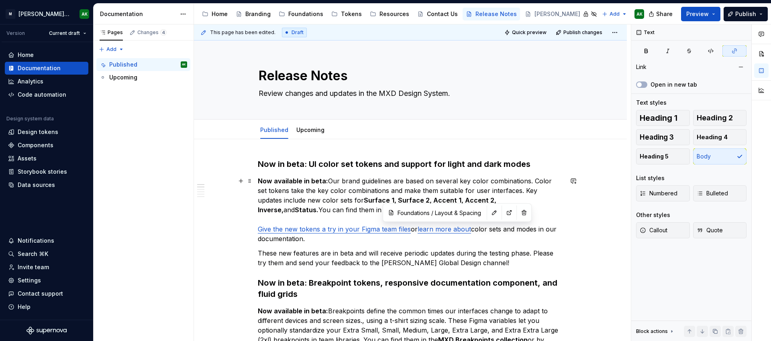
click at [455, 230] on link "learn more about" at bounding box center [444, 229] width 53 height 8
click at [518, 211] on button "button" at bounding box center [523, 212] width 11 height 11
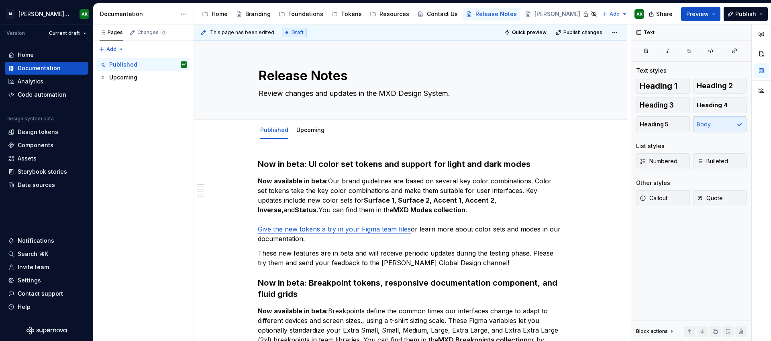
type textarea "*"
click at [474, 230] on p "Now available in beta: Our brand guidelines are based on several key color comb…" at bounding box center [410, 209] width 305 height 67
click at [656, 216] on button "button" at bounding box center [657, 214] width 11 height 11
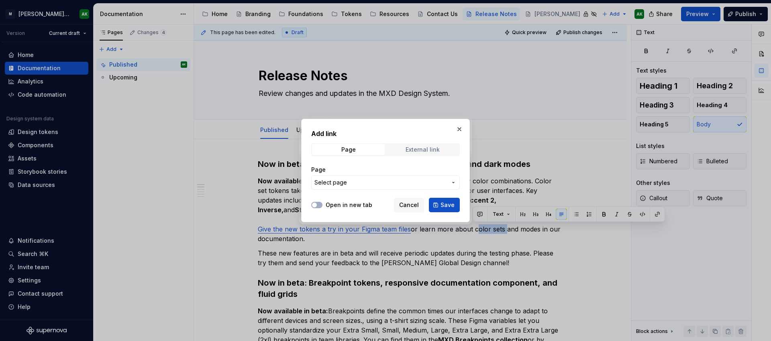
click at [419, 147] on div "External link" at bounding box center [423, 150] width 34 height 6
click at [364, 181] on input "URL" at bounding box center [385, 182] width 149 height 14
paste input "[URL][DOMAIN_NAME]"
type input "[URL][DOMAIN_NAME]"
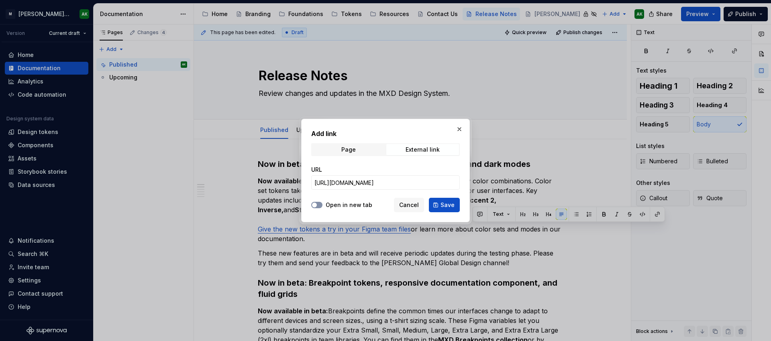
click at [320, 203] on button "Open in new tab" at bounding box center [316, 205] width 11 height 6
click at [446, 204] on span "Save" at bounding box center [447, 205] width 14 height 8
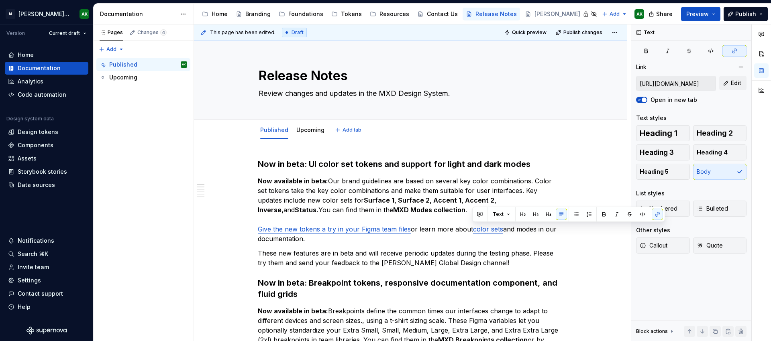
type textarea "*"
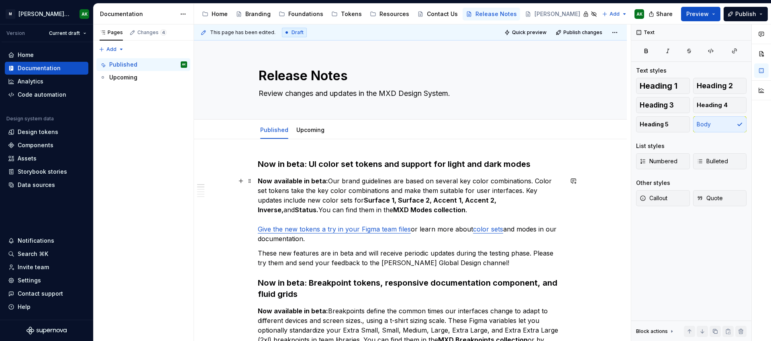
click at [522, 229] on p "Now available in beta: Our brand guidelines are based on several key color comb…" at bounding box center [410, 209] width 305 height 67
click at [696, 214] on span at bounding box center [701, 214] width 11 height 11
click at [703, 214] on button "button" at bounding box center [701, 214] width 11 height 11
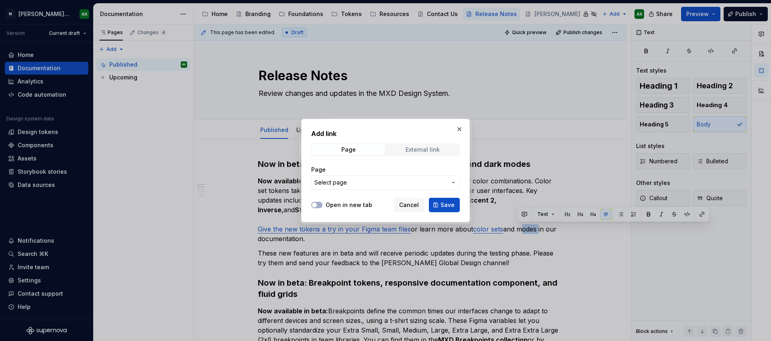
click at [430, 151] on div "External link" at bounding box center [423, 150] width 34 height 6
click at [350, 181] on input "URL" at bounding box center [385, 182] width 149 height 14
paste input "[URL][DOMAIN_NAME]"
type input "[URL][DOMAIN_NAME]"
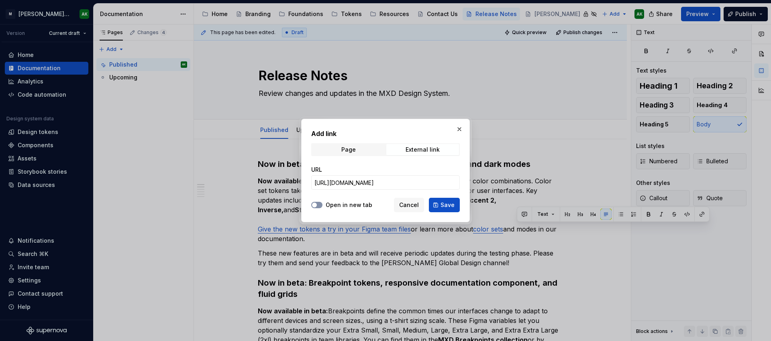
click at [316, 203] on icon "button" at bounding box center [314, 205] width 6 height 5
drag, startPoint x: 451, startPoint y: 202, endPoint x: 457, endPoint y: 206, distance: 7.6
click at [451, 202] on span "Save" at bounding box center [447, 205] width 14 height 8
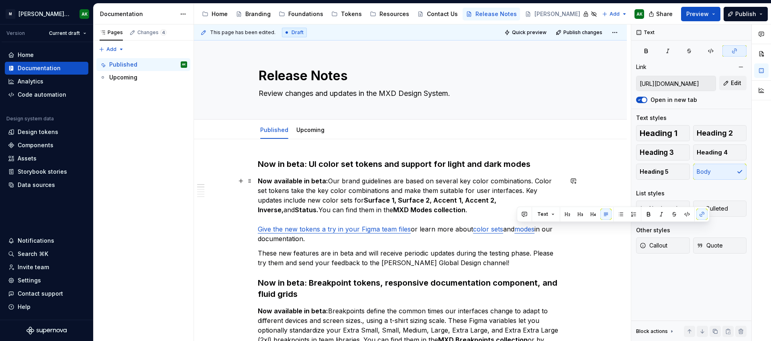
click at [400, 242] on p "Now available in beta: Our brand guidelines are based on several key color comb…" at bounding box center [410, 209] width 305 height 67
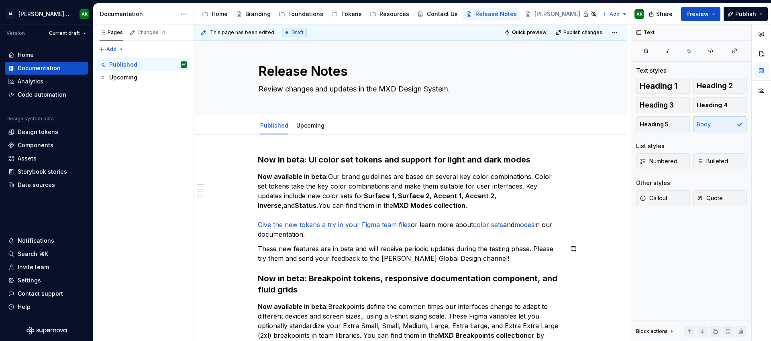
scroll to position [6, 0]
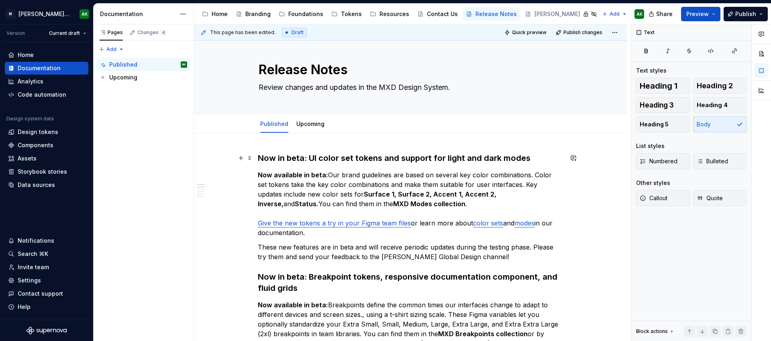
click at [314, 159] on h3 "Now in beta: UI color set tokens and support for light and dark modes" at bounding box center [410, 158] width 305 height 11
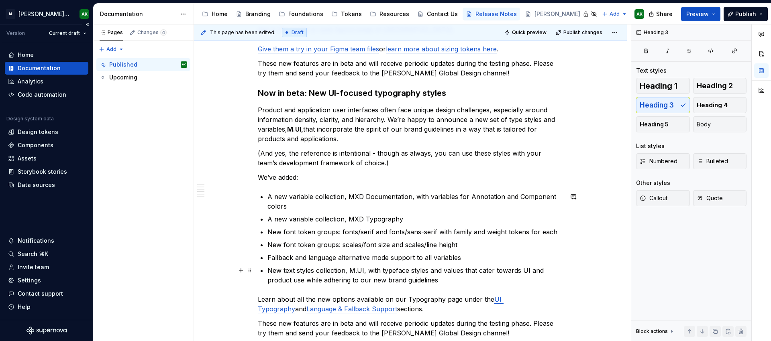
scroll to position [399, 0]
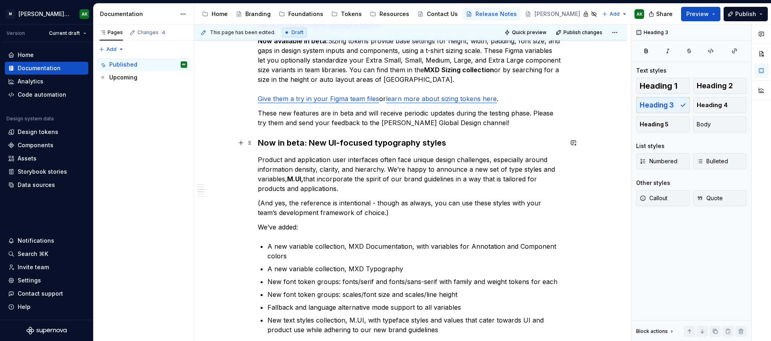
click at [323, 140] on h3 "Now in beta: New UI-focused typography styles" at bounding box center [410, 142] width 305 height 11
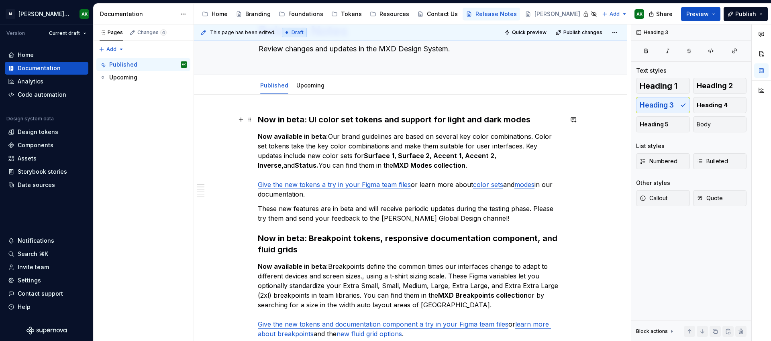
scroll to position [0, 0]
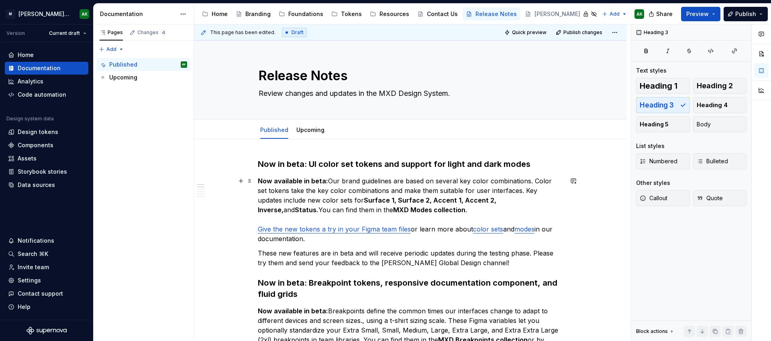
click at [326, 181] on strong "Now available in beta:" at bounding box center [293, 181] width 70 height 8
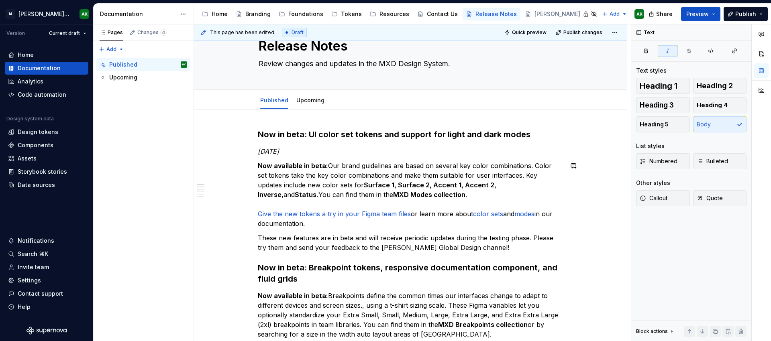
scroll to position [30, 0]
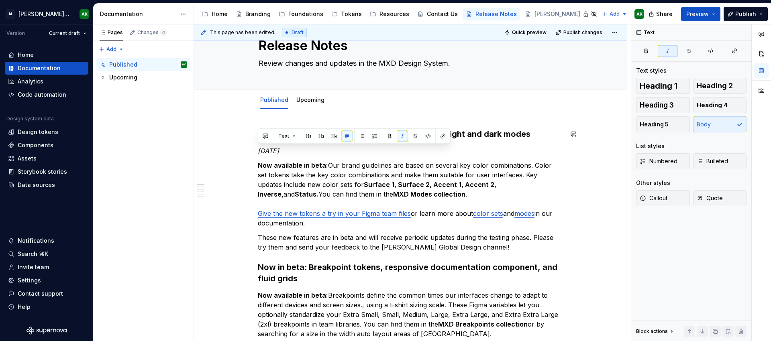
copy em "[DATE]"
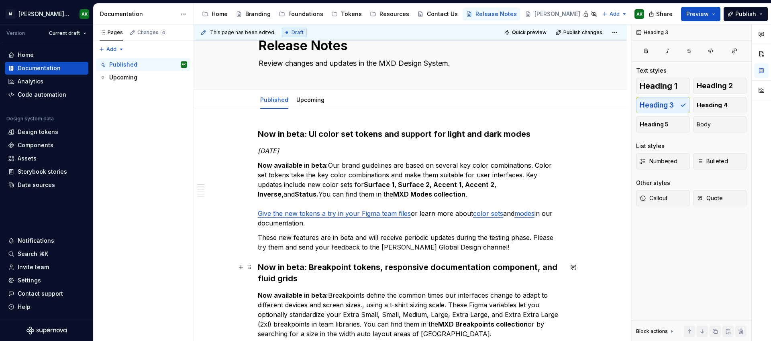
drag, startPoint x: 320, startPoint y: 274, endPoint x: 327, endPoint y: 277, distance: 7.0
click at [320, 274] on h3 "Now in beta: Breakpoint tokens, responsive documentation component, and fluid g…" at bounding box center [410, 273] width 305 height 22
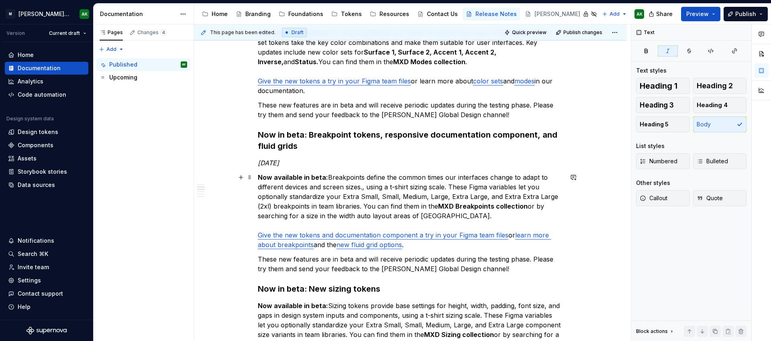
scroll to position [199, 0]
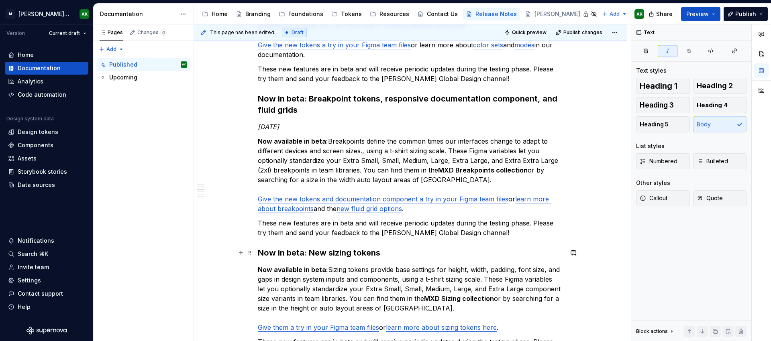
click at [410, 257] on h3 "Now in beta: New sizing tokens" at bounding box center [410, 252] width 305 height 11
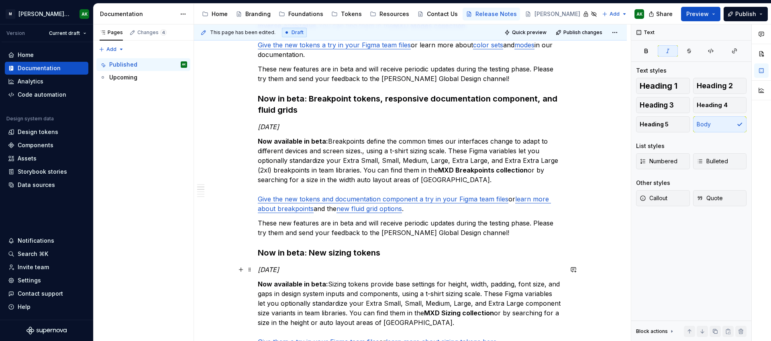
click at [275, 269] on em "[DATE]" at bounding box center [268, 270] width 21 height 8
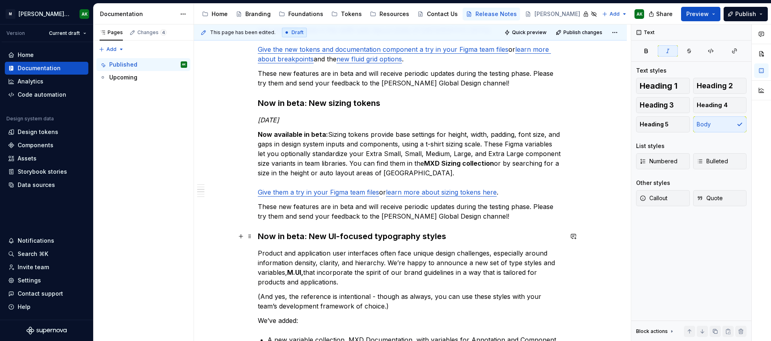
scroll to position [373, 0]
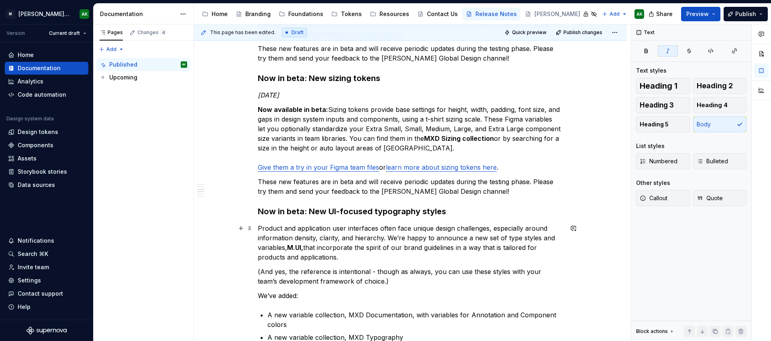
click at [476, 215] on h3 "Now in beta: New UI-focused typography styles" at bounding box center [410, 211] width 305 height 11
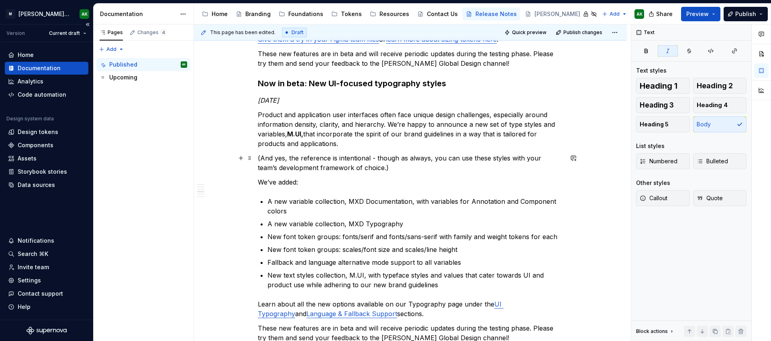
scroll to position [500, 0]
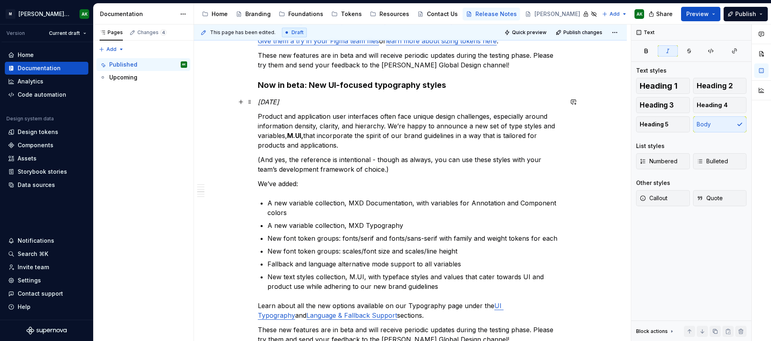
click at [272, 105] on em "[DATE]" at bounding box center [268, 102] width 21 height 8
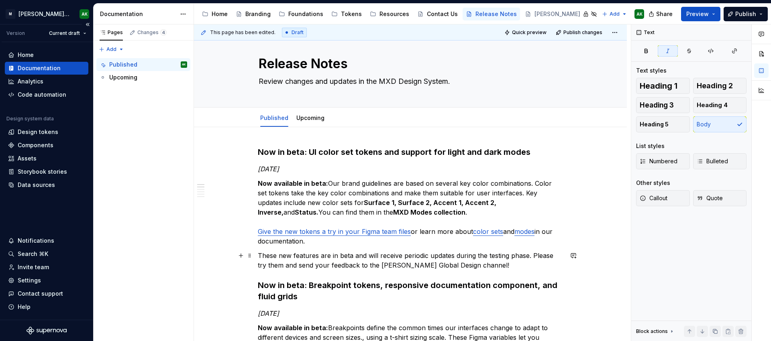
scroll to position [0, 0]
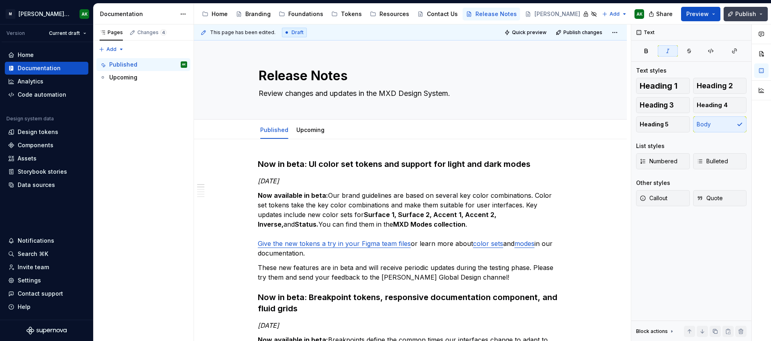
click at [744, 16] on span "Publish" at bounding box center [745, 14] width 21 height 8
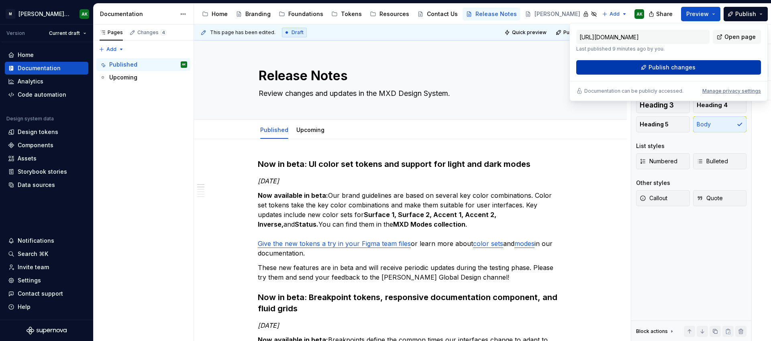
click at [653, 65] on span "Publish changes" at bounding box center [671, 67] width 47 height 8
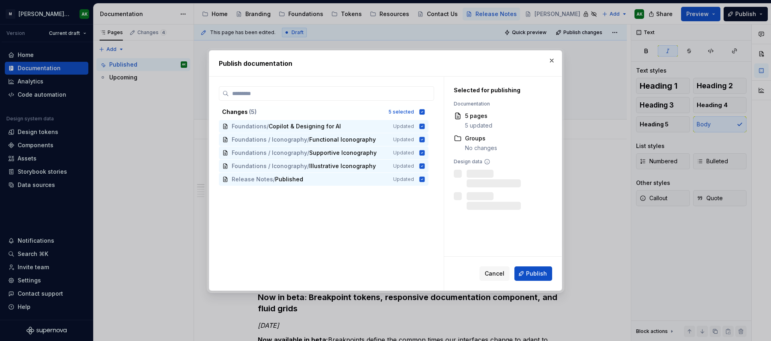
click at [533, 271] on span "Publish" at bounding box center [536, 274] width 21 height 8
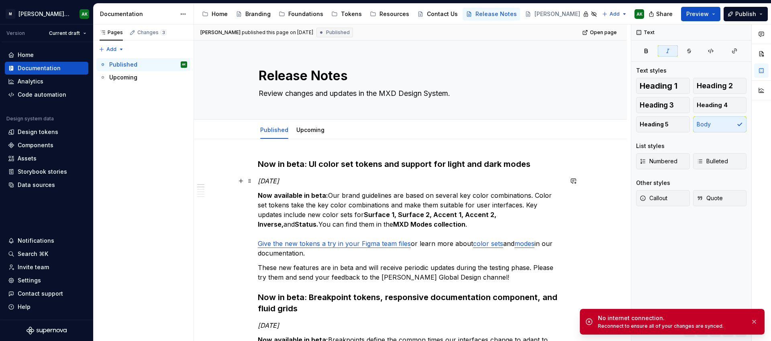
click at [335, 182] on p "[DATE]" at bounding box center [410, 181] width 305 height 10
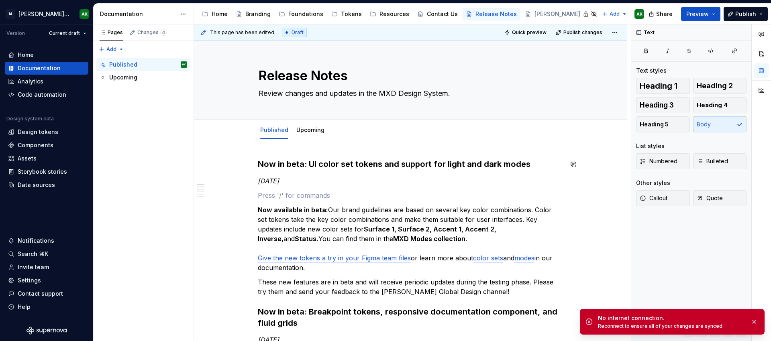
type textarea "*"
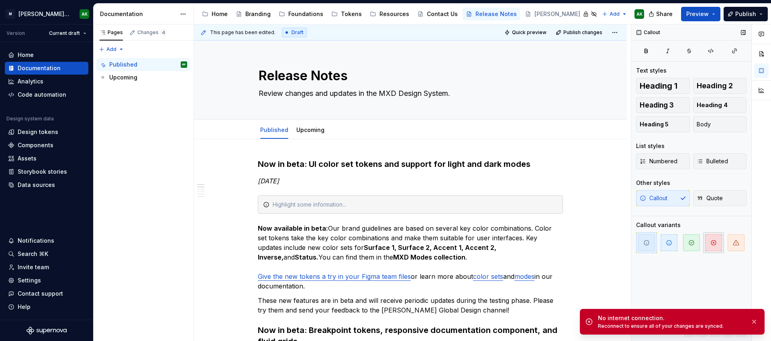
click at [713, 240] on icon "button" at bounding box center [713, 243] width 6 height 6
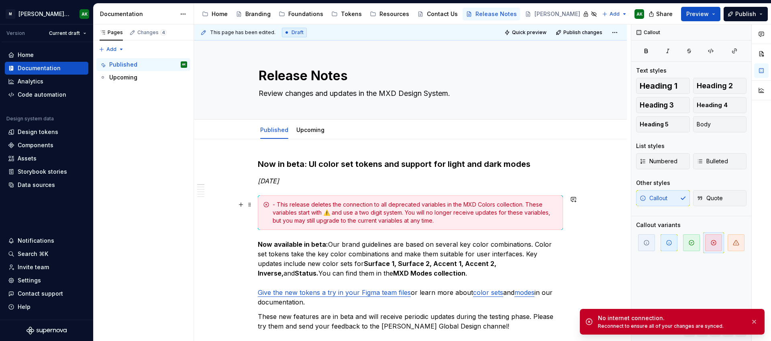
click at [277, 205] on div "- This release deletes the connection to all deprecated variables in the MXD Co…" at bounding box center [415, 213] width 285 height 24
click at [734, 243] on icon "button" at bounding box center [736, 243] width 6 height 5
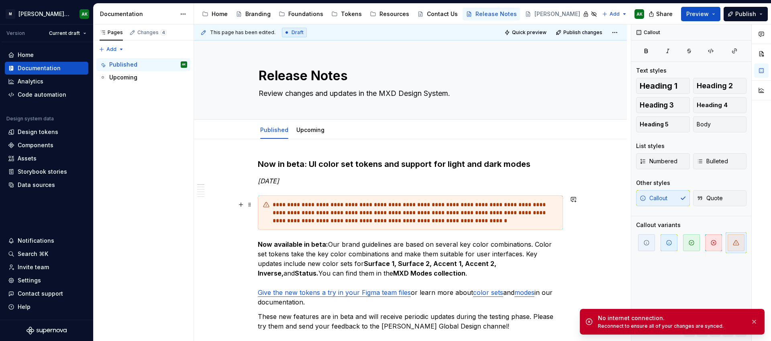
click at [444, 220] on div "**********" at bounding box center [415, 213] width 285 height 24
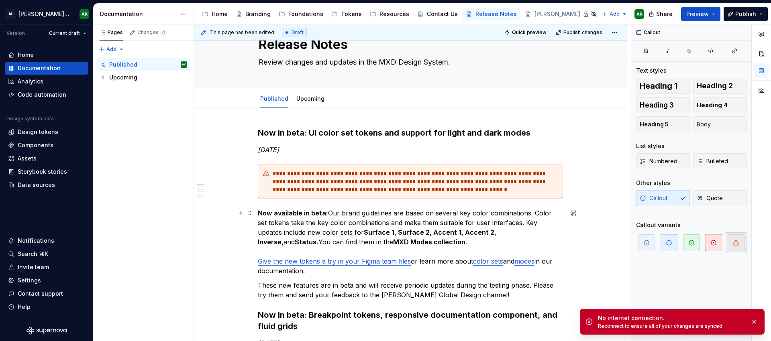
scroll to position [18, 0]
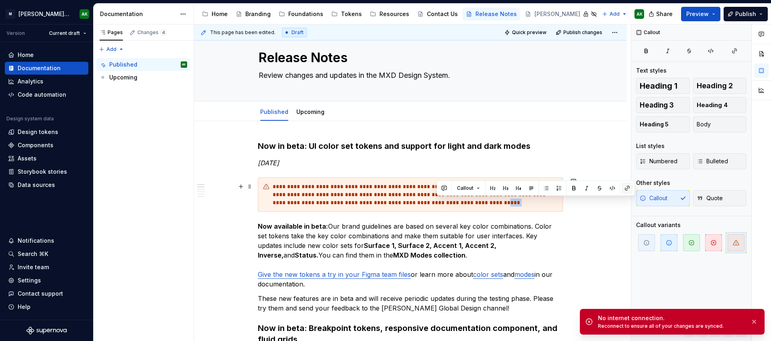
click at [626, 186] on button "button" at bounding box center [627, 188] width 11 height 11
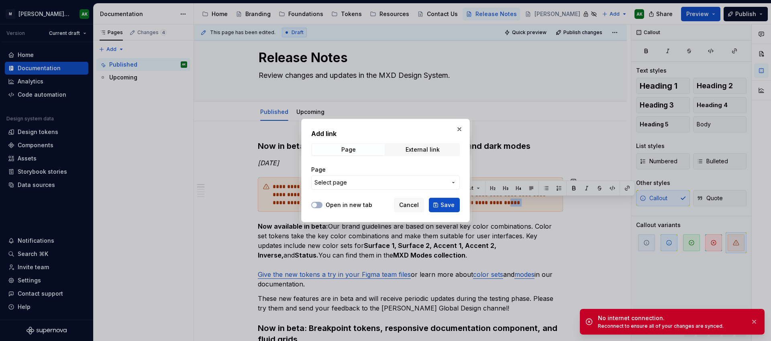
click at [402, 179] on span "Select page" at bounding box center [380, 183] width 133 height 8
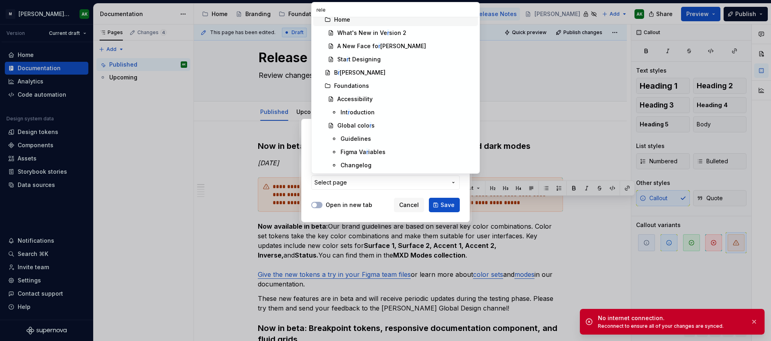
scroll to position [0, 0]
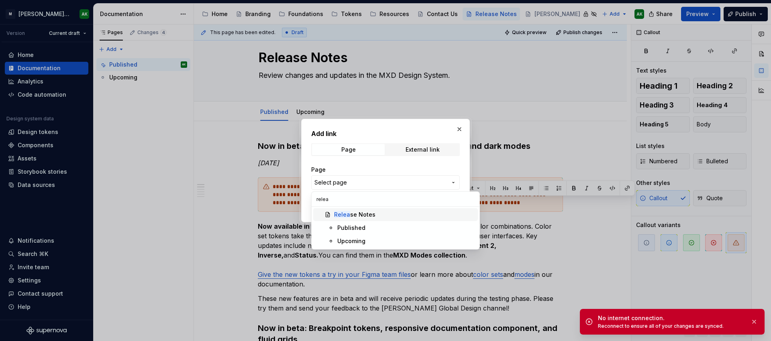
type input "relea"
drag, startPoint x: 352, startPoint y: 226, endPoint x: 355, endPoint y: 222, distance: 4.6
click at [351, 226] on div "Published" at bounding box center [351, 228] width 28 height 8
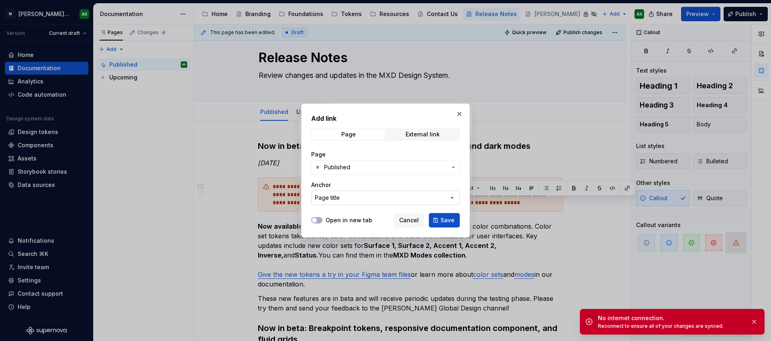
click at [360, 196] on button "Page title" at bounding box center [385, 198] width 149 height 14
click at [364, 193] on div "Add link Page External link Page Published Anchor Page title Open in new tab Ca…" at bounding box center [385, 170] width 771 height 341
click at [362, 195] on button "Page title" at bounding box center [385, 198] width 149 height 14
type input "s"
type input "Global"
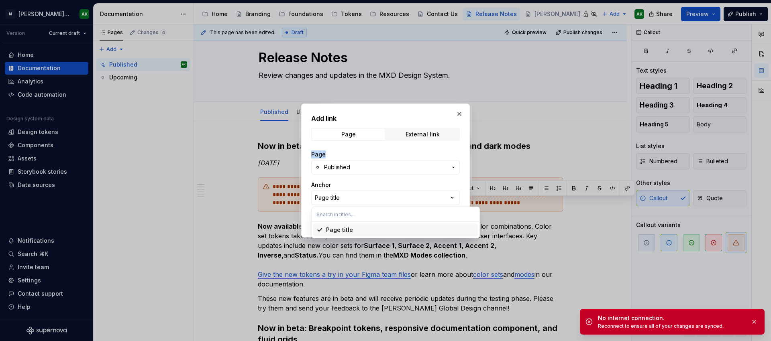
click at [388, 178] on div "Add link Page External link Page Published Anchor Page title Open in new tab Ca…" at bounding box center [385, 170] width 771 height 341
click at [412, 218] on span "Cancel" at bounding box center [409, 220] width 20 height 8
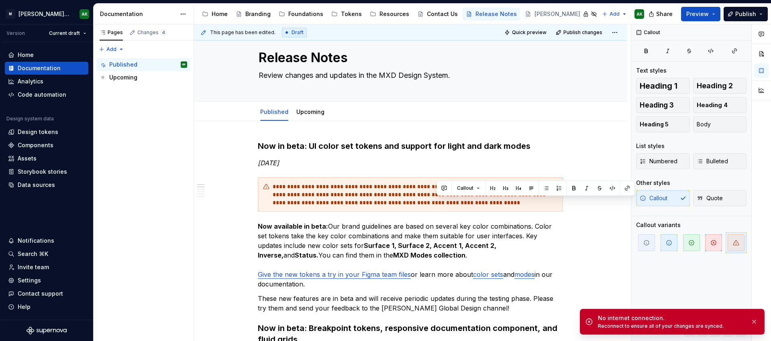
scroll to position [18, 0]
click at [454, 210] on div "**********" at bounding box center [410, 194] width 305 height 35
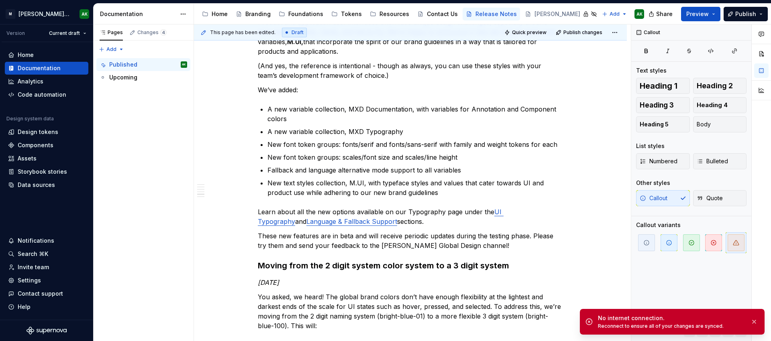
scroll to position [641, 0]
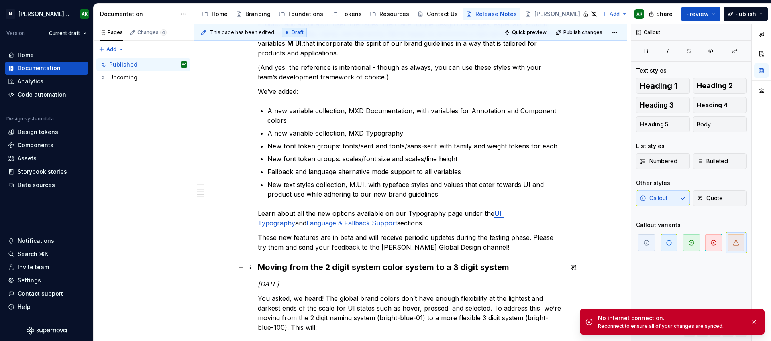
click at [426, 268] on h3 "Moving from the 2 digit system color system to a 3 digit system" at bounding box center [410, 267] width 305 height 11
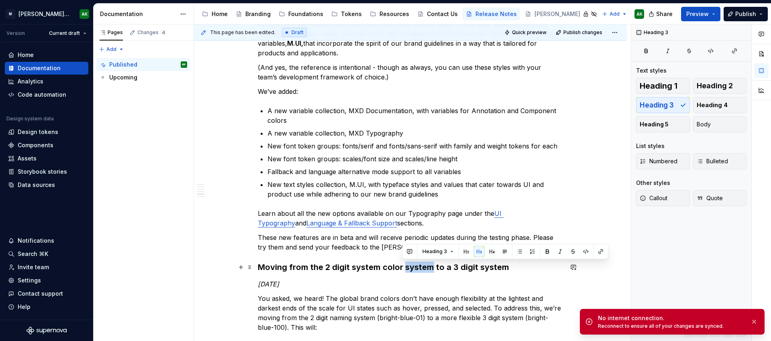
click at [426, 268] on h3 "Moving from the 2 digit system color system to a 3 digit system" at bounding box center [410, 267] width 305 height 11
click at [509, 267] on h3 "Moving from the 2 digit system color system to a 3 digit system" at bounding box center [410, 267] width 305 height 11
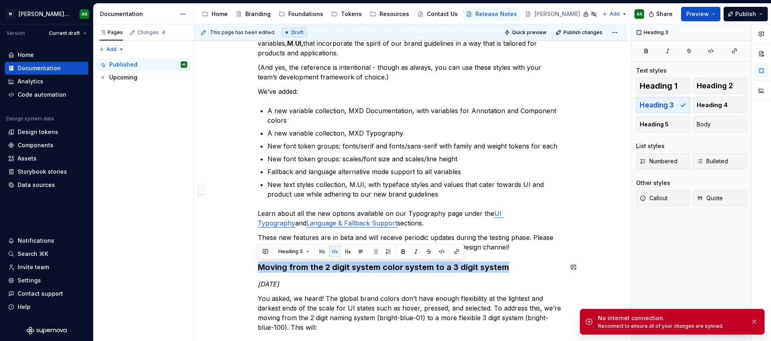
copy h3 "Moving from the 2 digit system color system to a 3 digit system"
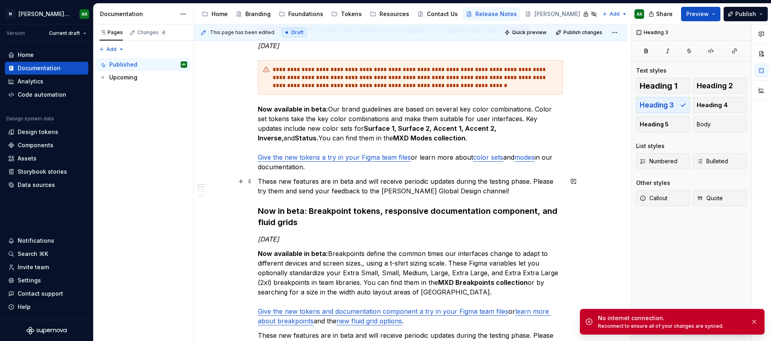
scroll to position [45, 0]
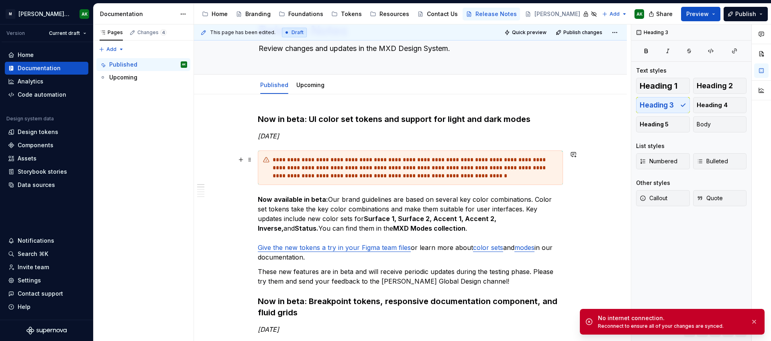
click at [452, 183] on div "**********" at bounding box center [410, 168] width 305 height 35
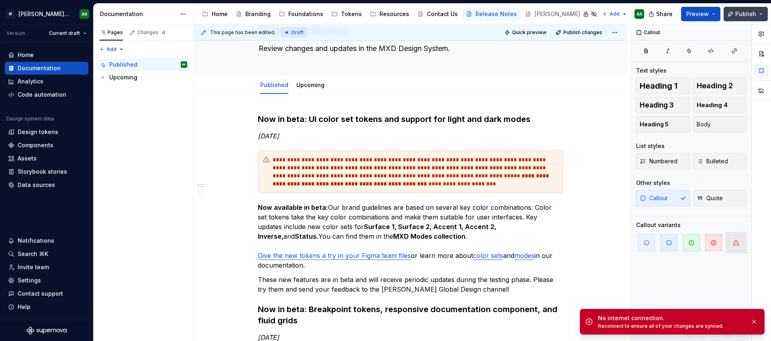
click at [754, 15] on span "Publish" at bounding box center [745, 14] width 21 height 8
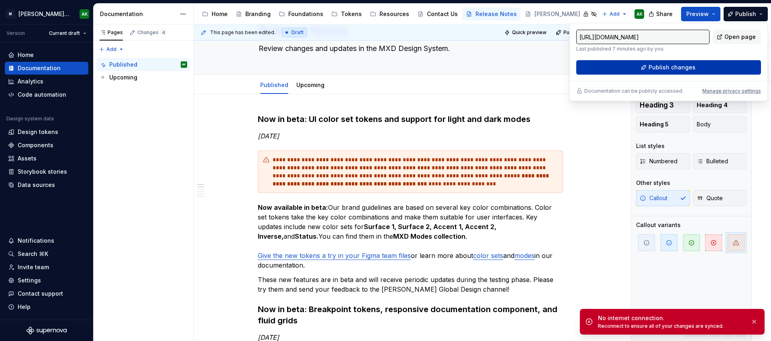
click at [679, 65] on span "Publish changes" at bounding box center [671, 67] width 47 height 8
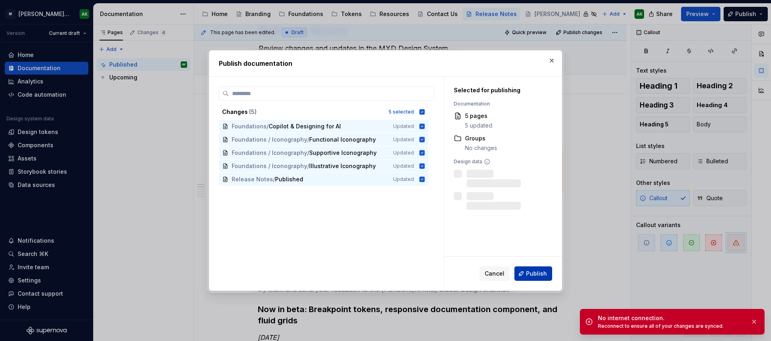
click at [522, 275] on button "Publish" at bounding box center [533, 274] width 38 height 14
click at [754, 322] on button "button" at bounding box center [754, 321] width 10 height 11
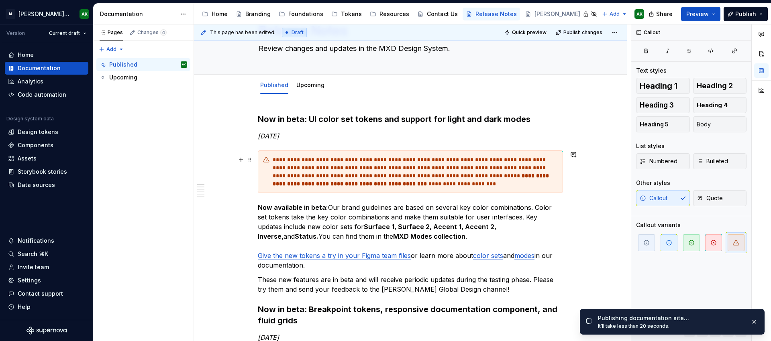
click at [394, 171] on div "**********" at bounding box center [415, 172] width 285 height 32
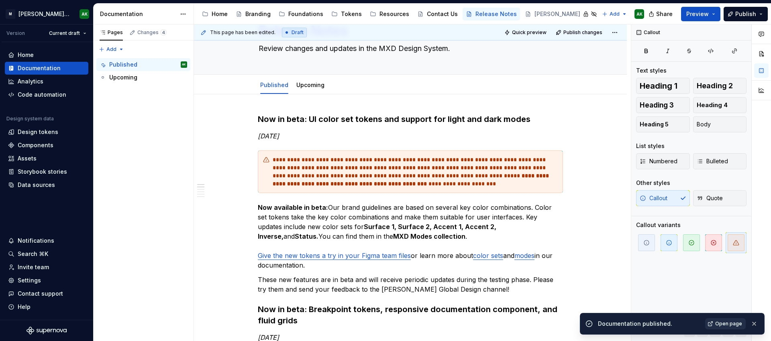
click at [720, 322] on span "Open page" at bounding box center [728, 324] width 27 height 6
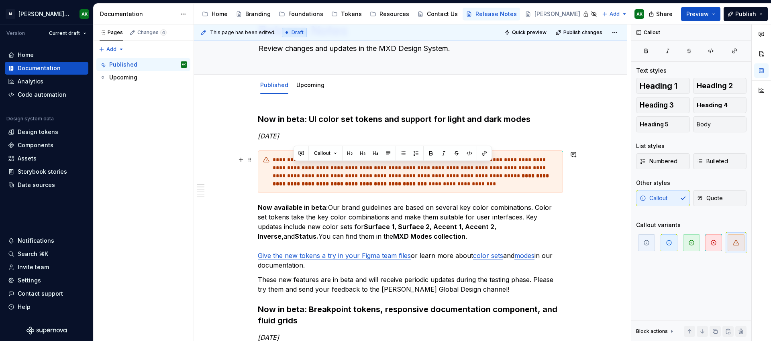
drag, startPoint x: 436, startPoint y: 184, endPoint x: 295, endPoint y: 167, distance: 142.8
click at [295, 167] on div "**********" at bounding box center [415, 172] width 285 height 32
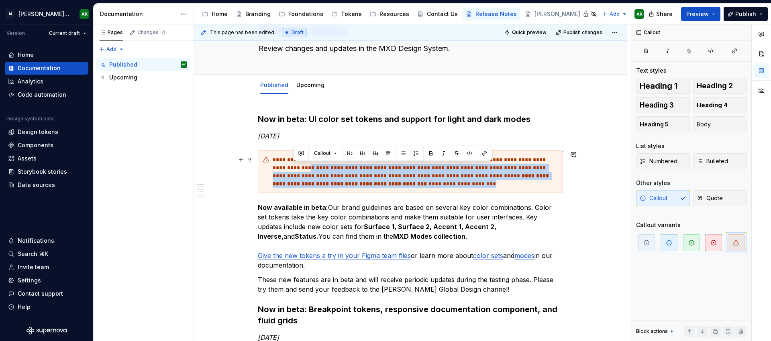
click at [426, 182] on div "**********" at bounding box center [415, 172] width 285 height 32
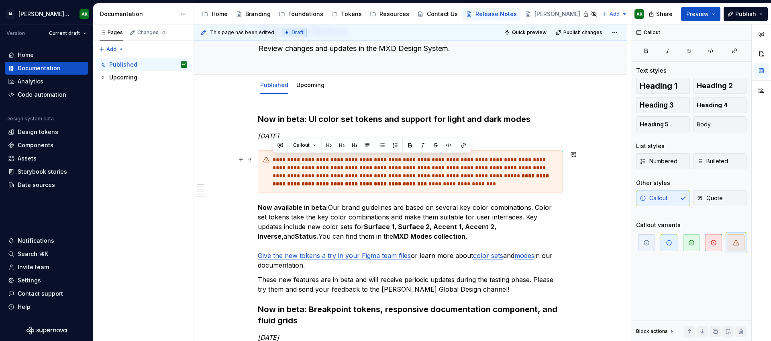
drag, startPoint x: 383, startPoint y: 181, endPoint x: 264, endPoint y: 160, distance: 120.8
click at [264, 160] on div "**********" at bounding box center [410, 172] width 305 height 43
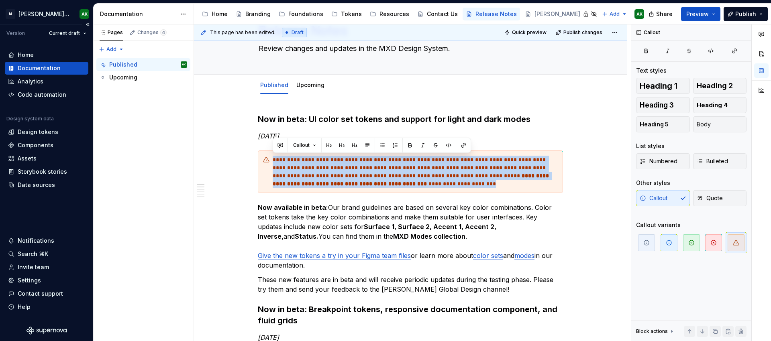
copy div "**********"
